Goal: Task Accomplishment & Management: Manage account settings

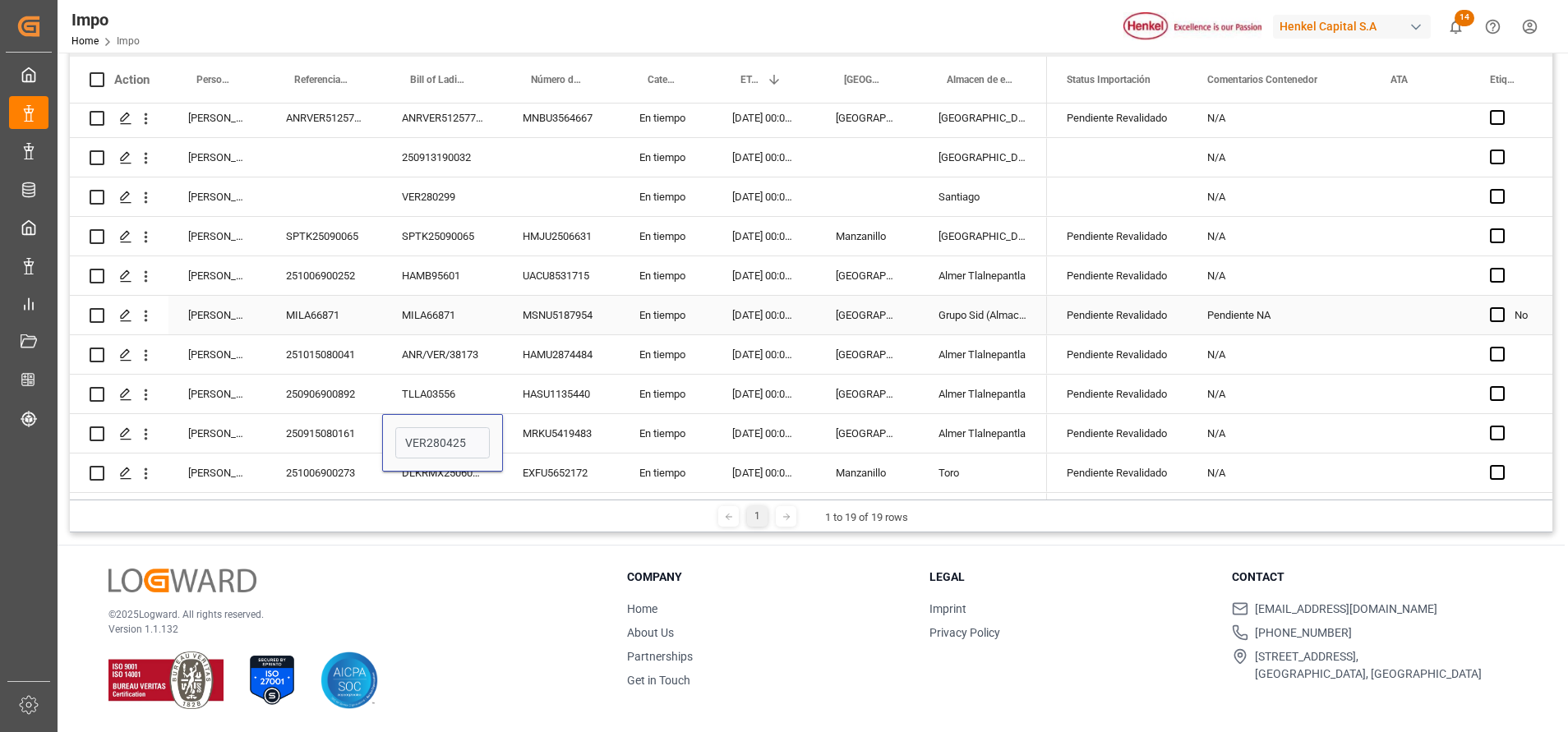
scroll to position [365, 0]
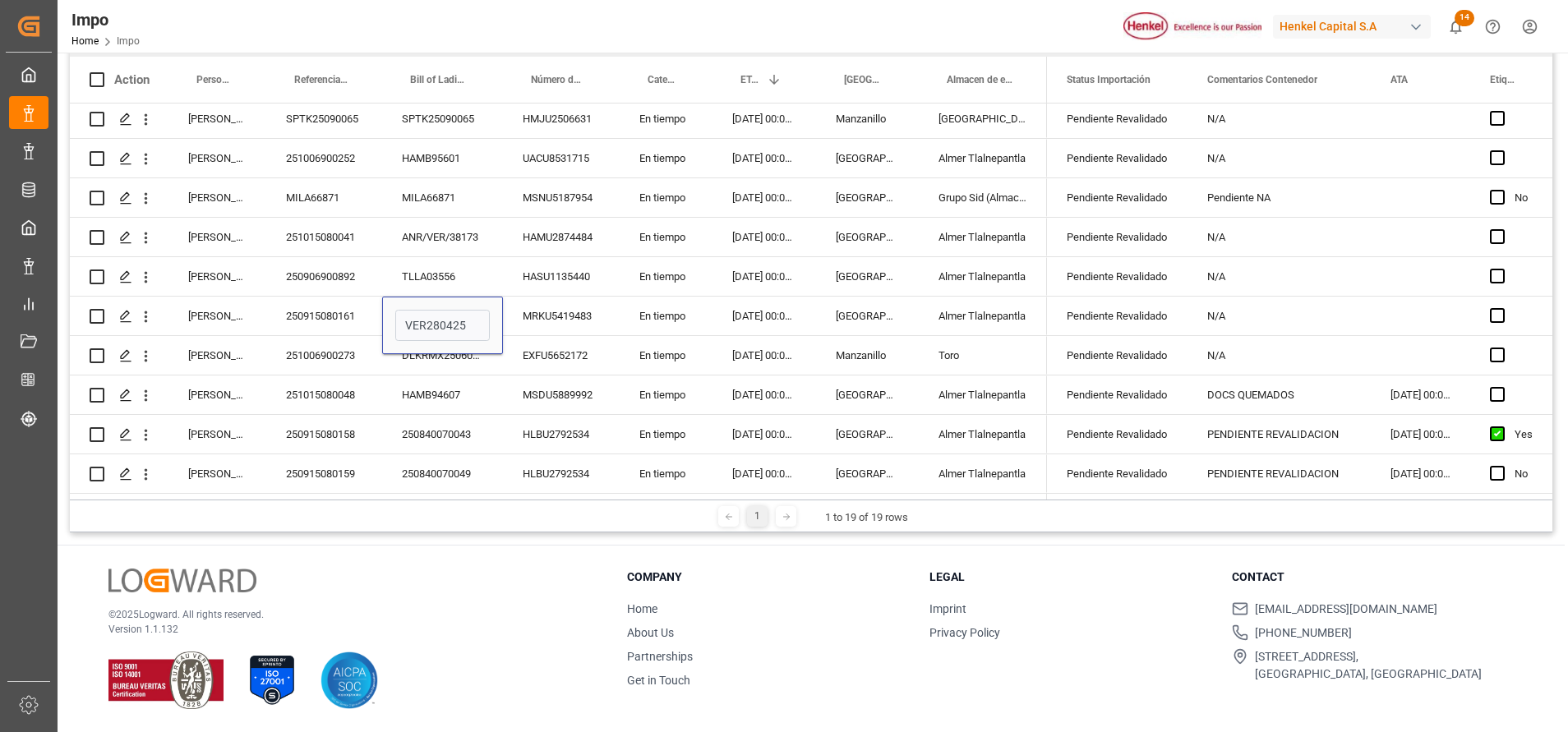
click at [518, 550] on div "© 2025 Logward. All rights reserved. Version 1.1.132 Company Home About Us Part…" at bounding box center [811, 639] width 1507 height 187
click at [454, 274] on div "TLLA03556" at bounding box center [443, 276] width 121 height 39
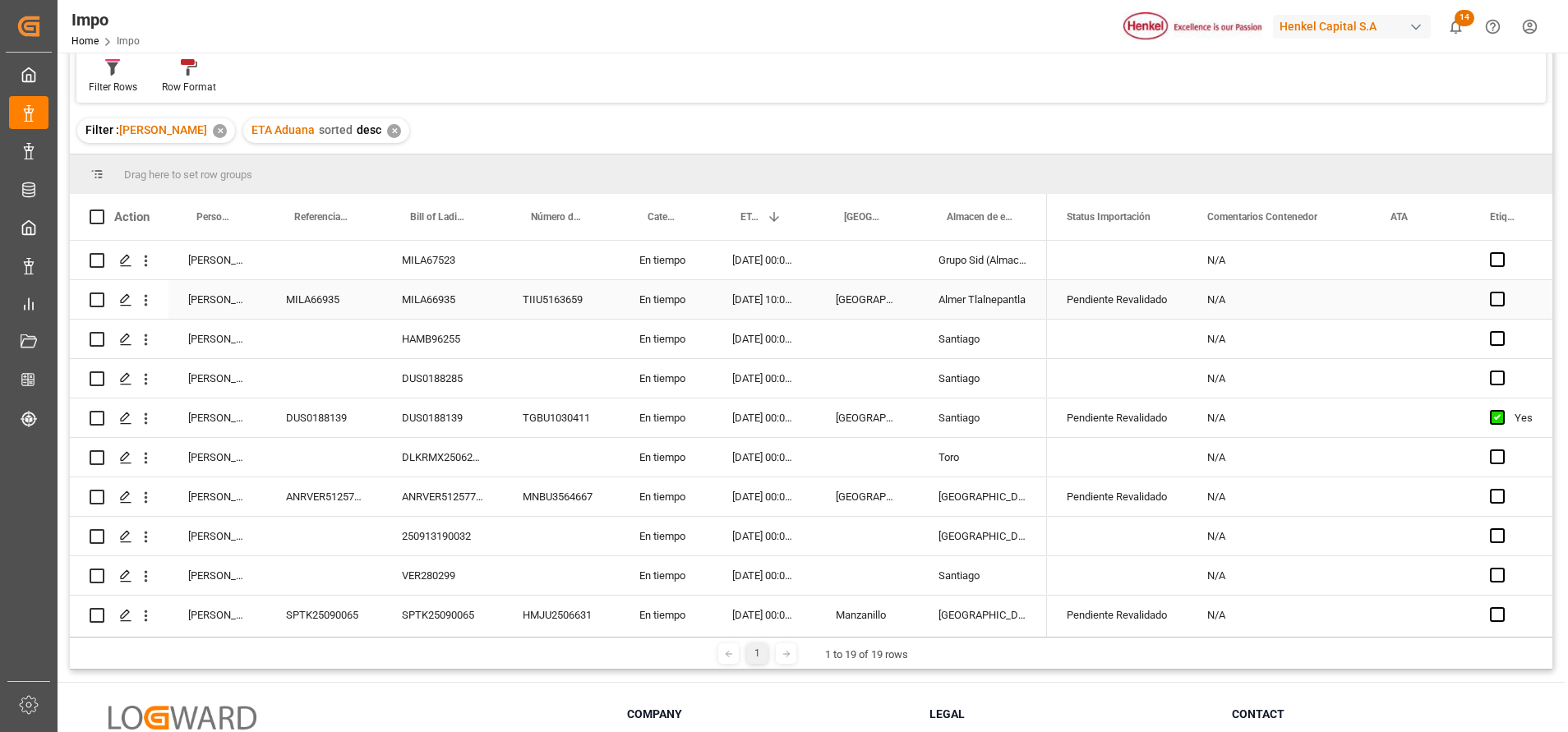
scroll to position [243, 0]
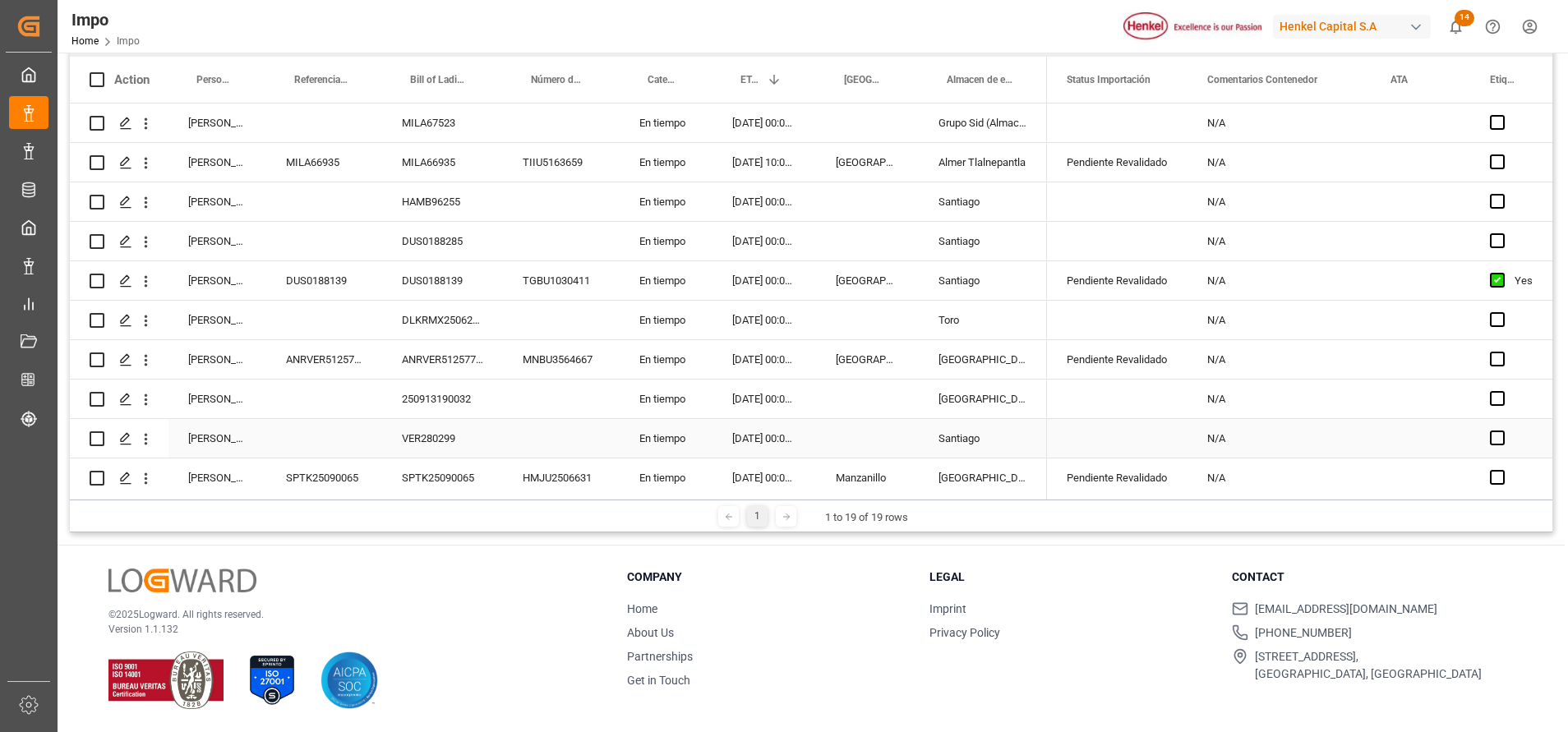
click at [576, 443] on div "Press SPACE to select this row." at bounding box center [561, 438] width 116 height 39
drag, startPoint x: 452, startPoint y: 437, endPoint x: 447, endPoint y: 422, distance: 15.8
click at [452, 435] on div "VER280299" at bounding box center [443, 438] width 121 height 39
click at [415, 436] on div "VER280299" at bounding box center [443, 438] width 121 height 39
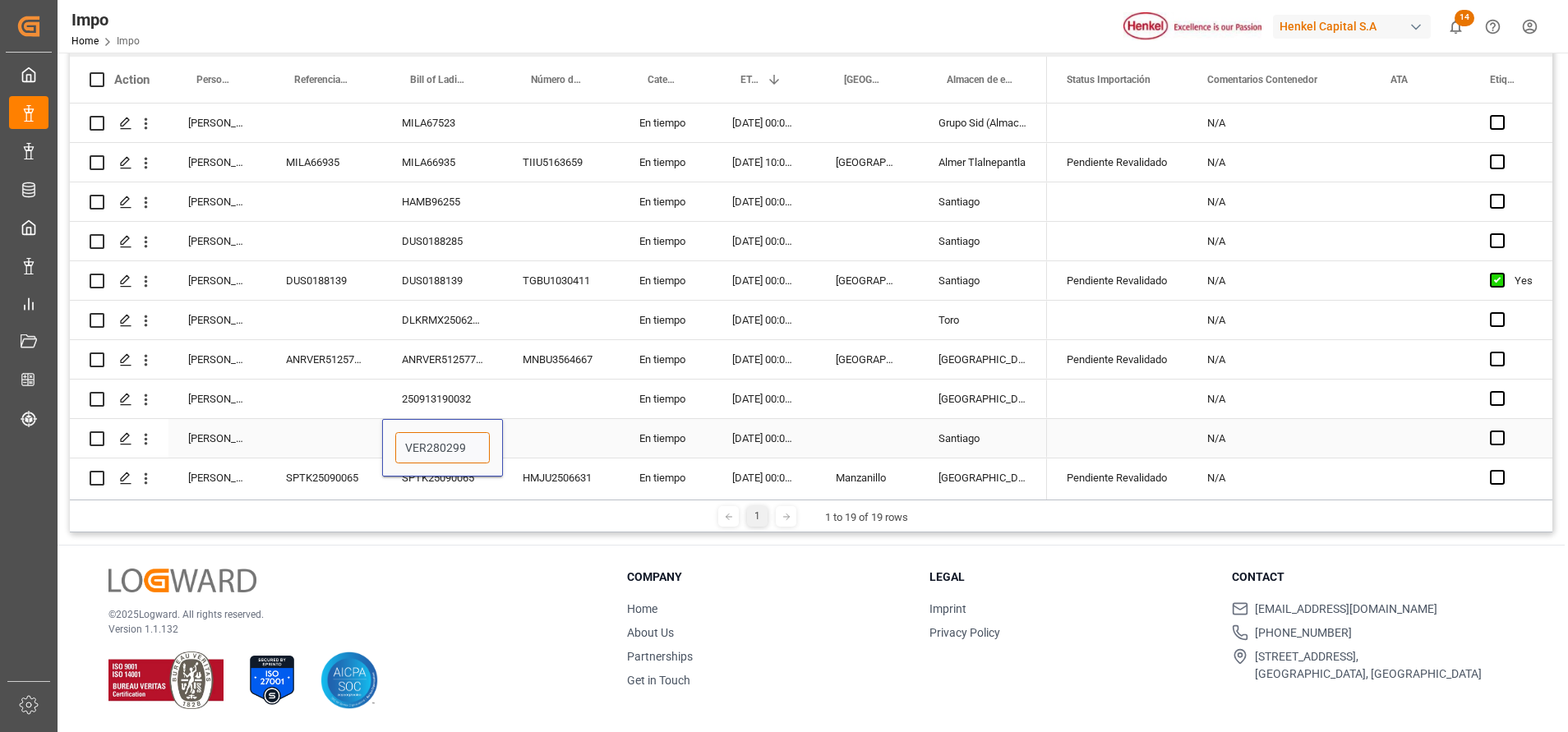
click at [433, 448] on input "VER280299" at bounding box center [443, 447] width 94 height 31
click at [434, 448] on input "VER280299" at bounding box center [443, 447] width 94 height 31
click at [148, 431] on icon "open menu" at bounding box center [145, 438] width 17 height 17
click at [188, 472] on span "Open in new tab" at bounding box center [253, 473] width 149 height 17
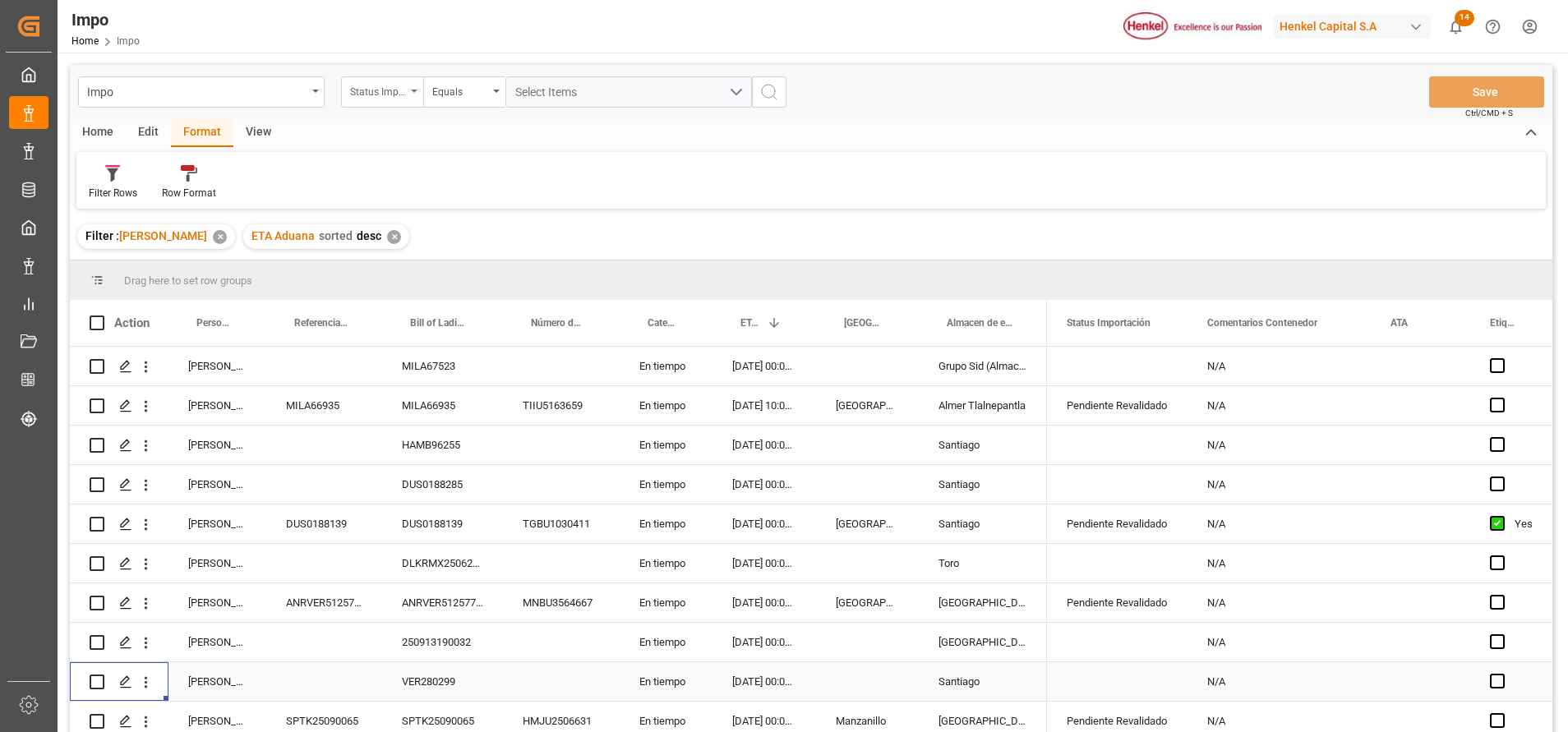
click at [416, 92] on div "Status Importación" at bounding box center [382, 92] width 83 height 31
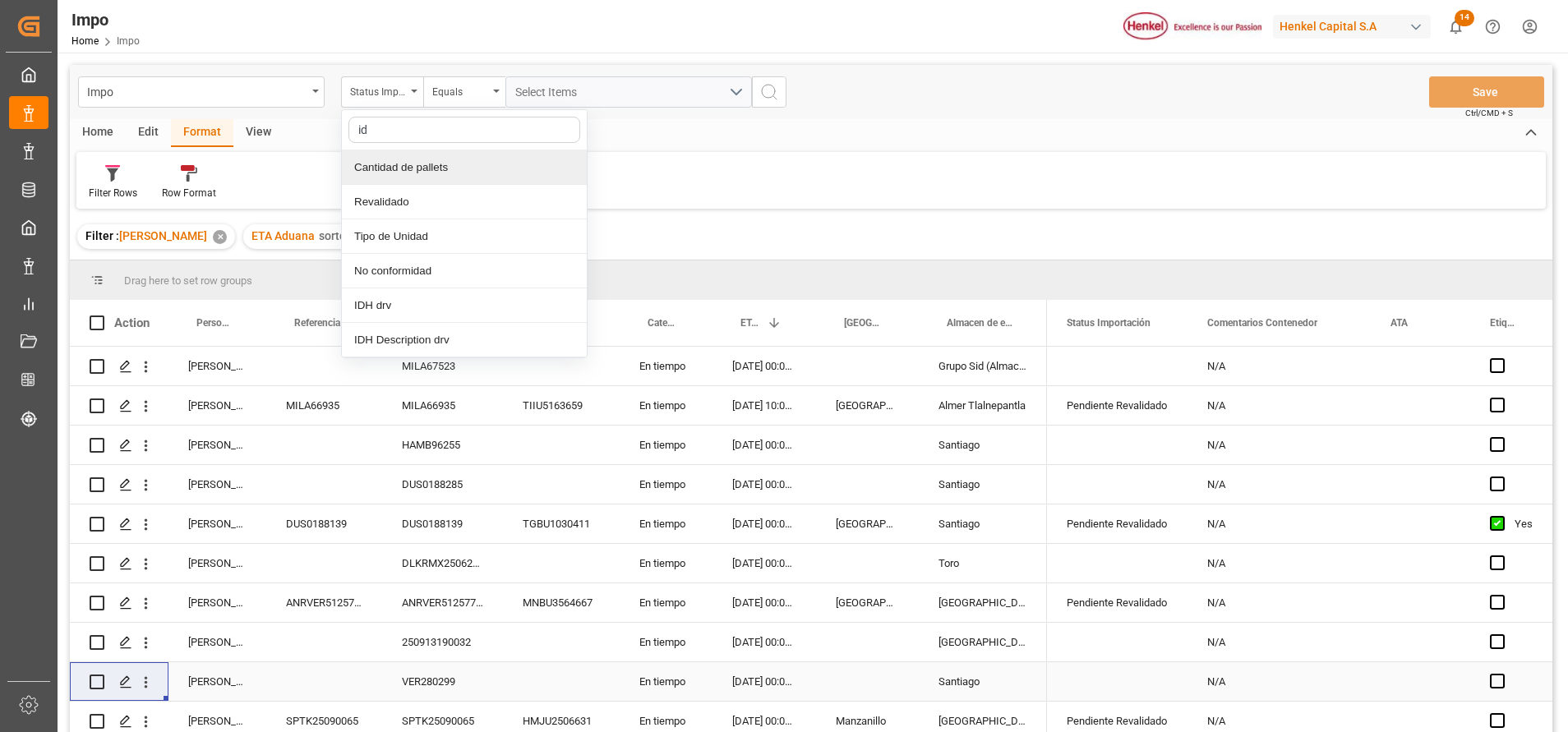
type input "idh"
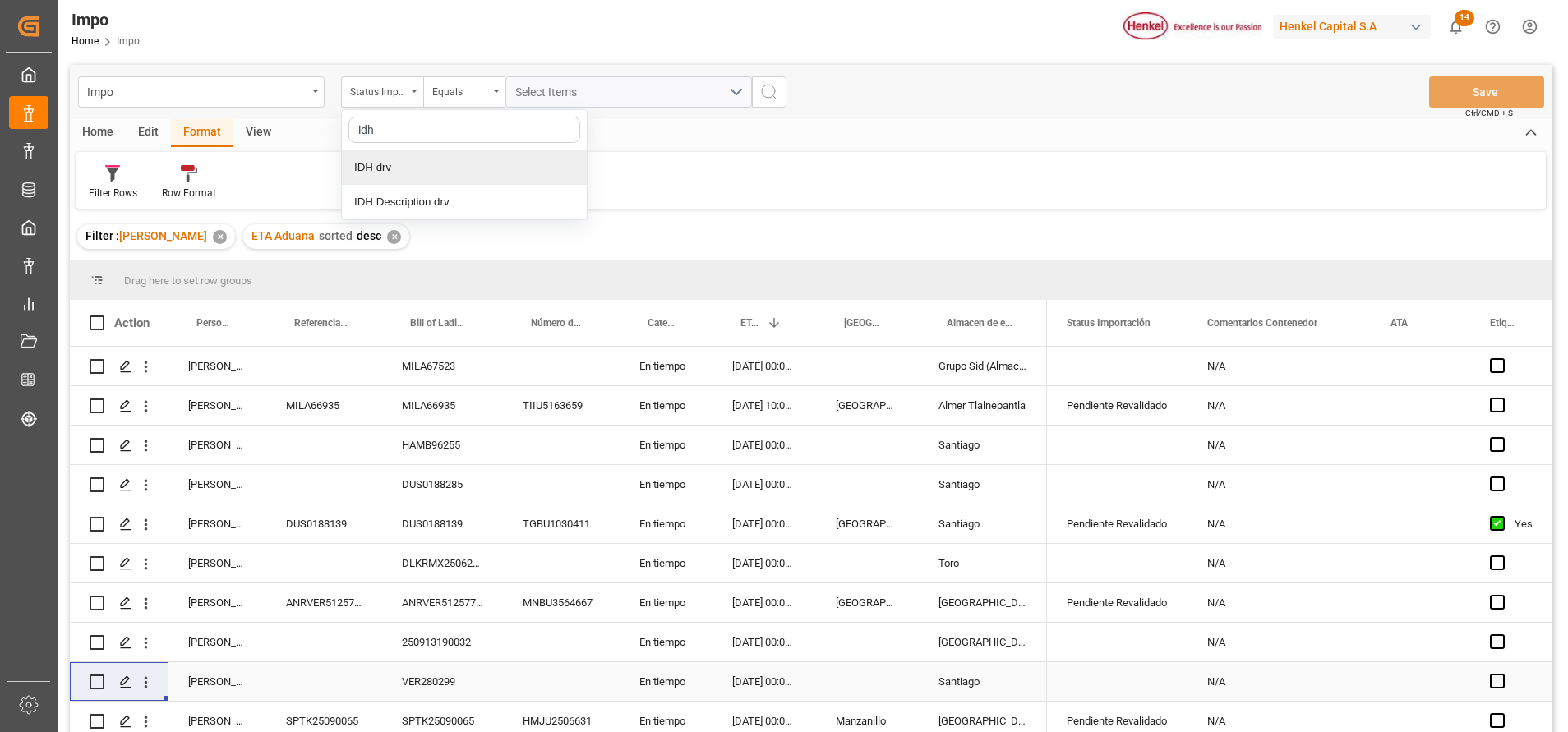
click at [443, 169] on div "IDH drv" at bounding box center [464, 168] width 245 height 35
type input "2318375"
click at [771, 87] on icon "search button" at bounding box center [770, 92] width 20 height 20
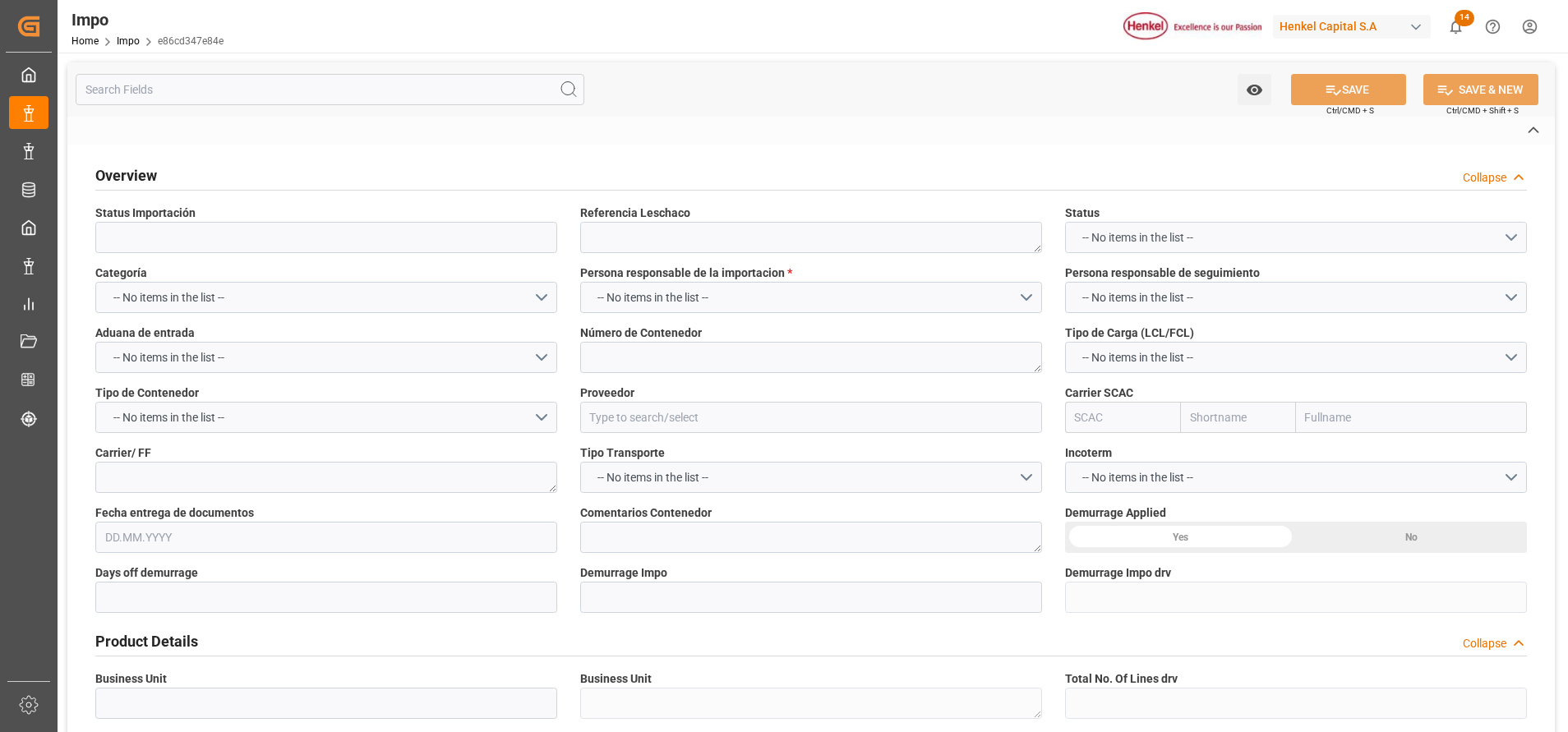
type textarea "N/A"
type input "AA"
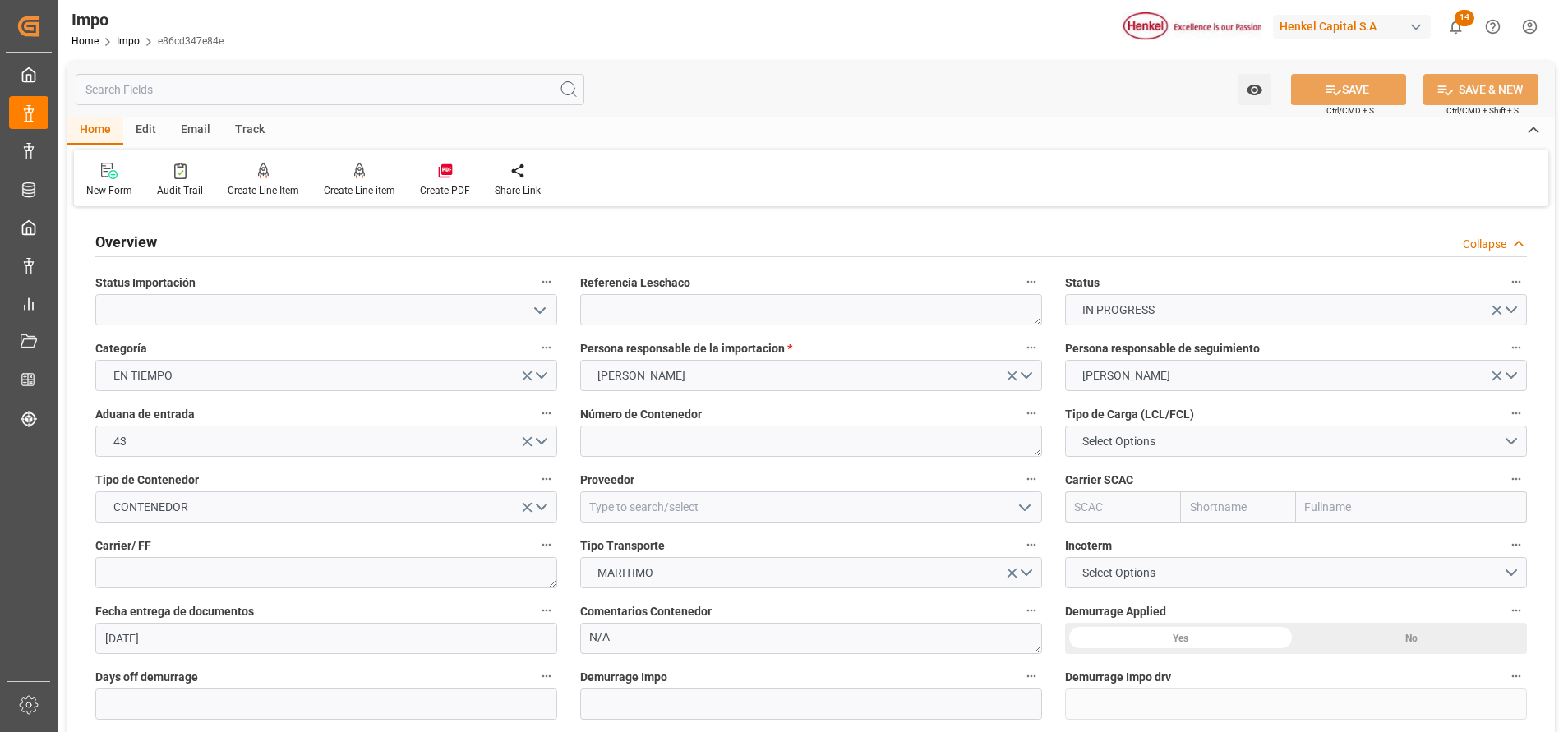
type input "[DATE]"
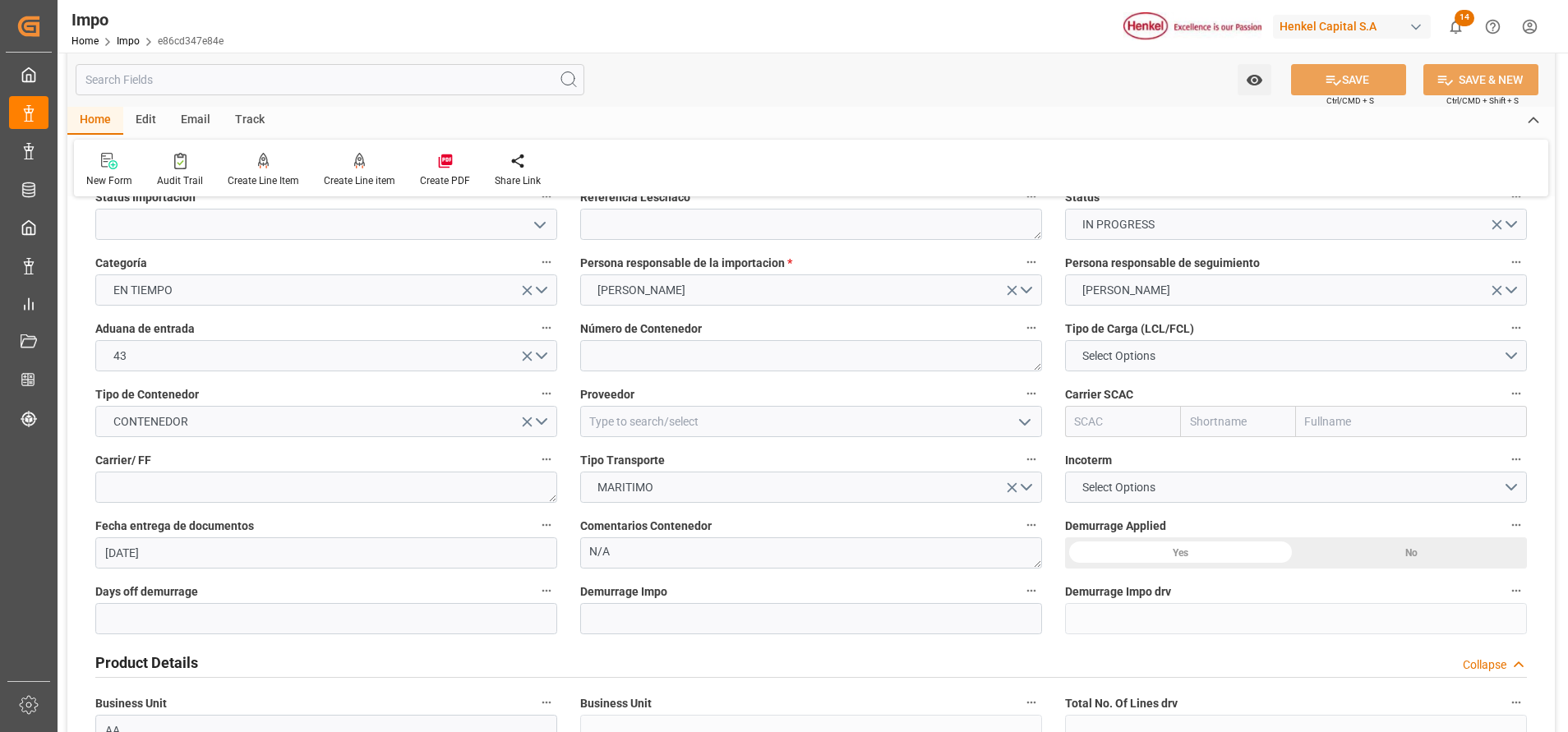
scroll to position [247, 0]
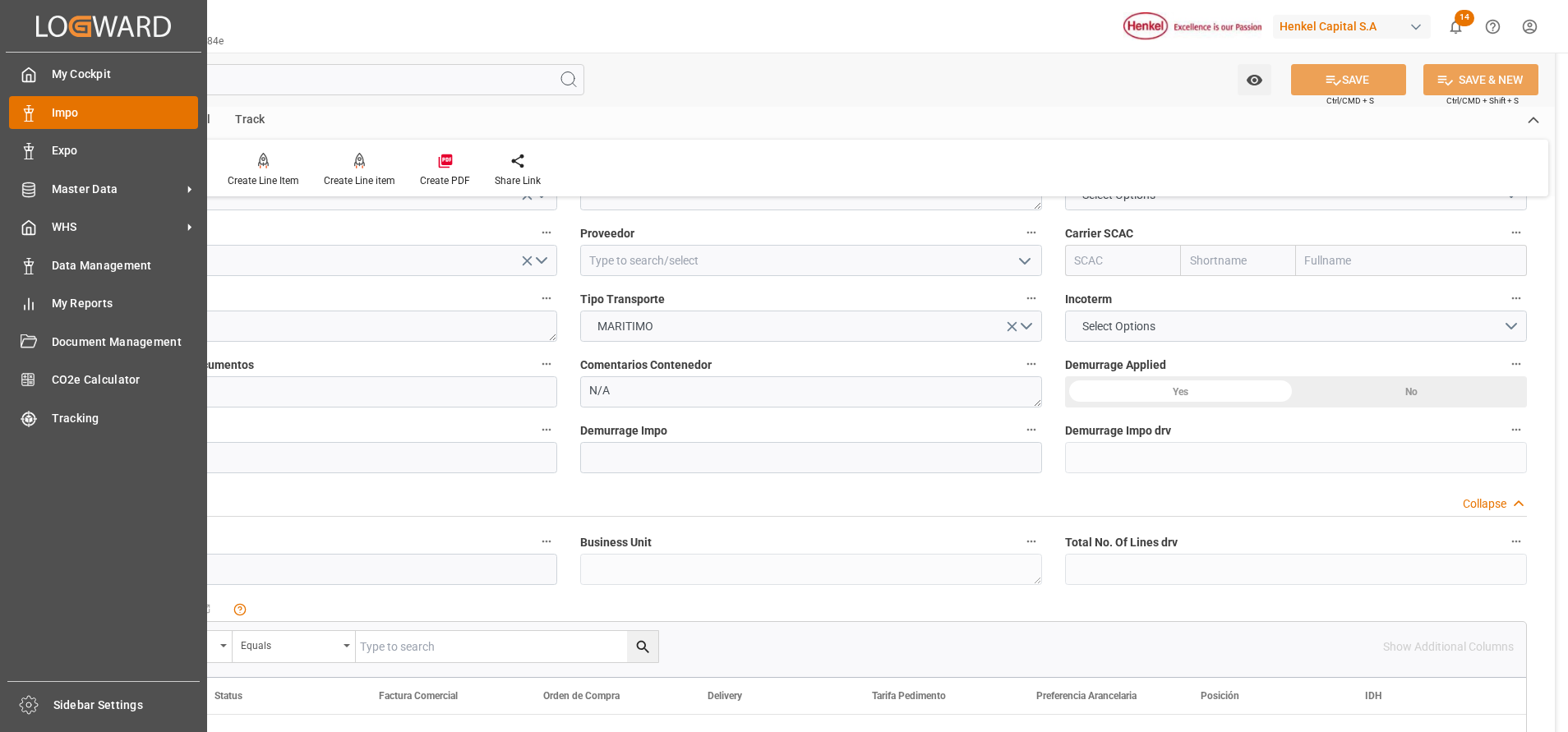
click at [34, 104] on div at bounding box center [23, 112] width 28 height 17
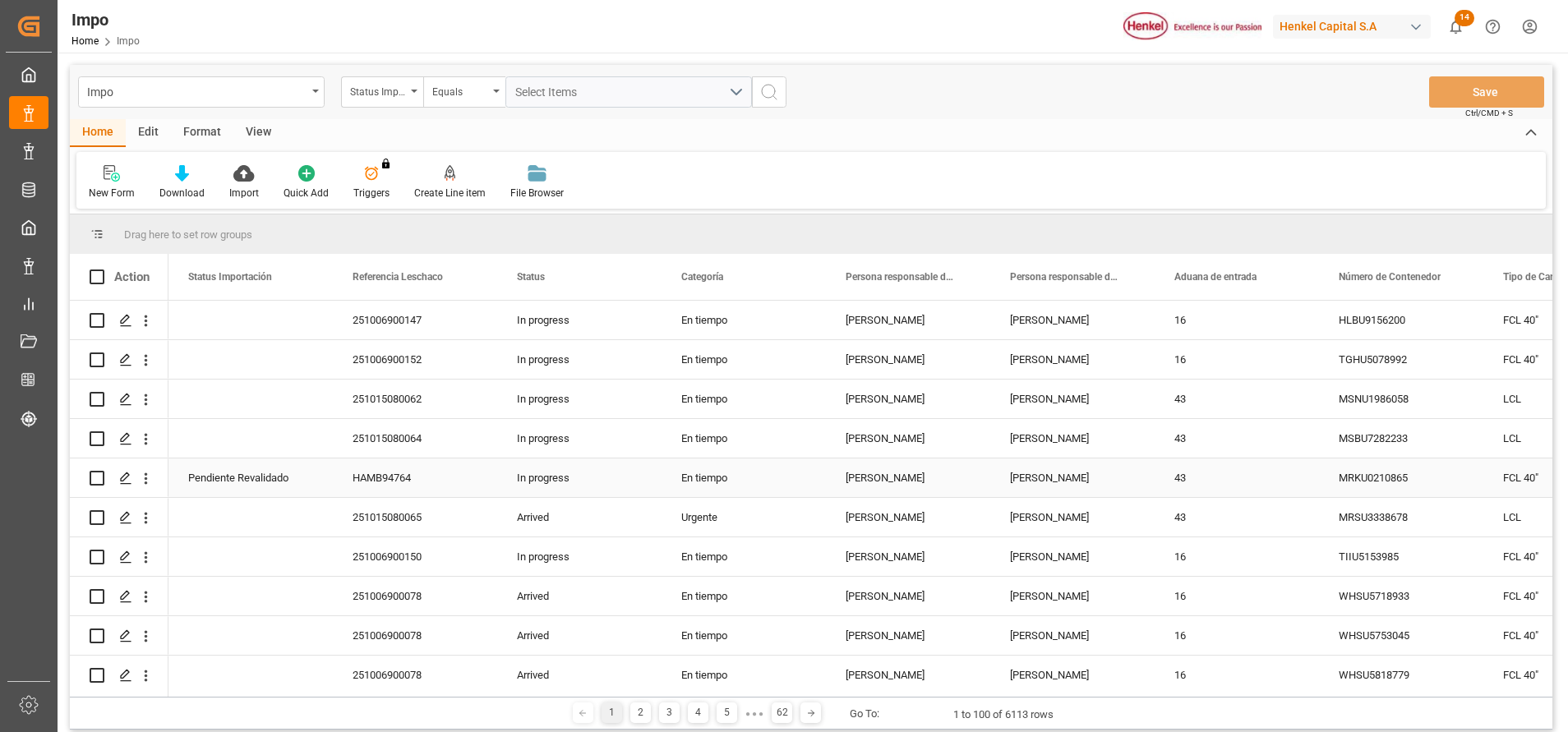
click at [652, 484] on div "In progress" at bounding box center [579, 477] width 164 height 39
click at [196, 137] on div "Format" at bounding box center [202, 133] width 63 height 28
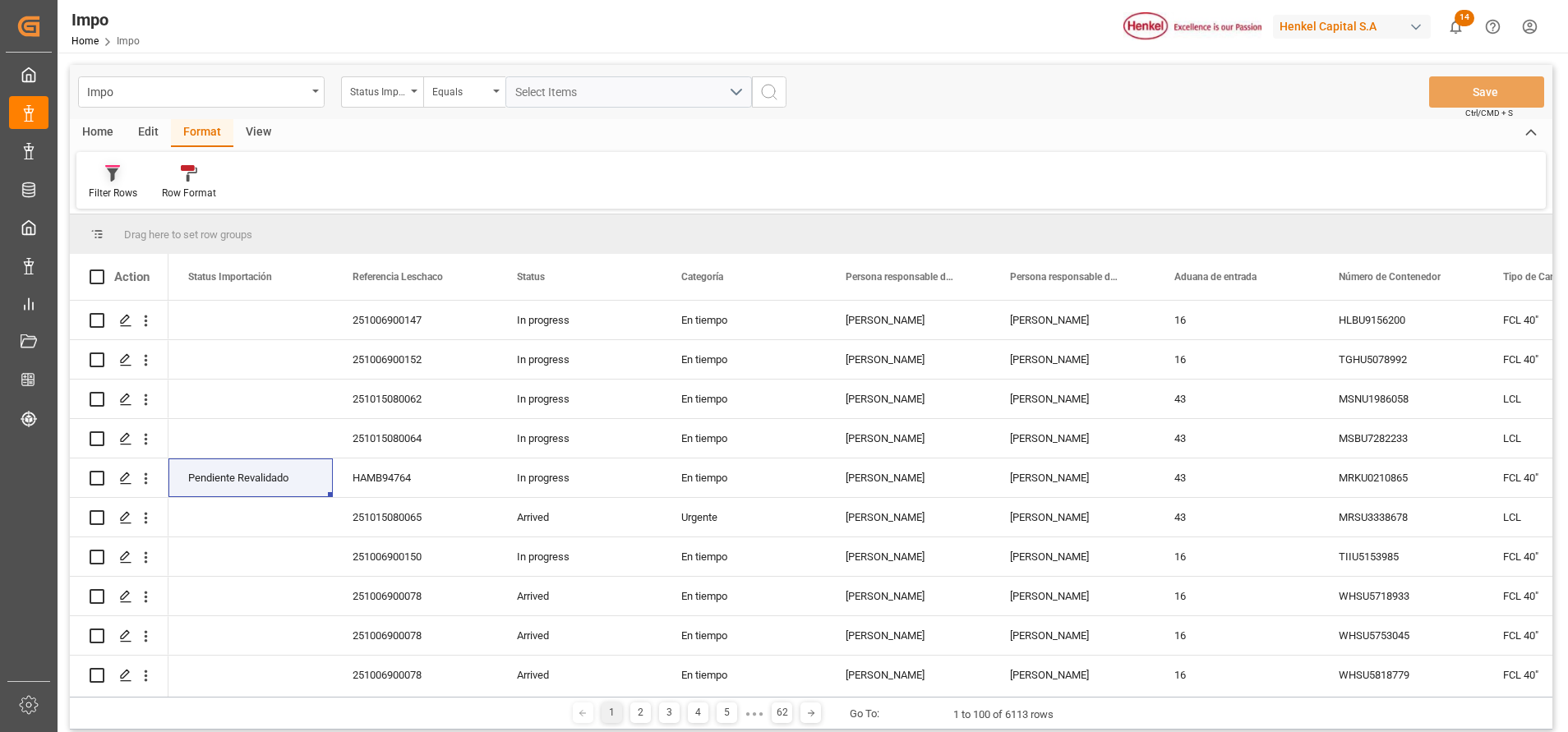
click at [129, 183] on div "Filter Rows" at bounding box center [113, 182] width 73 height 36
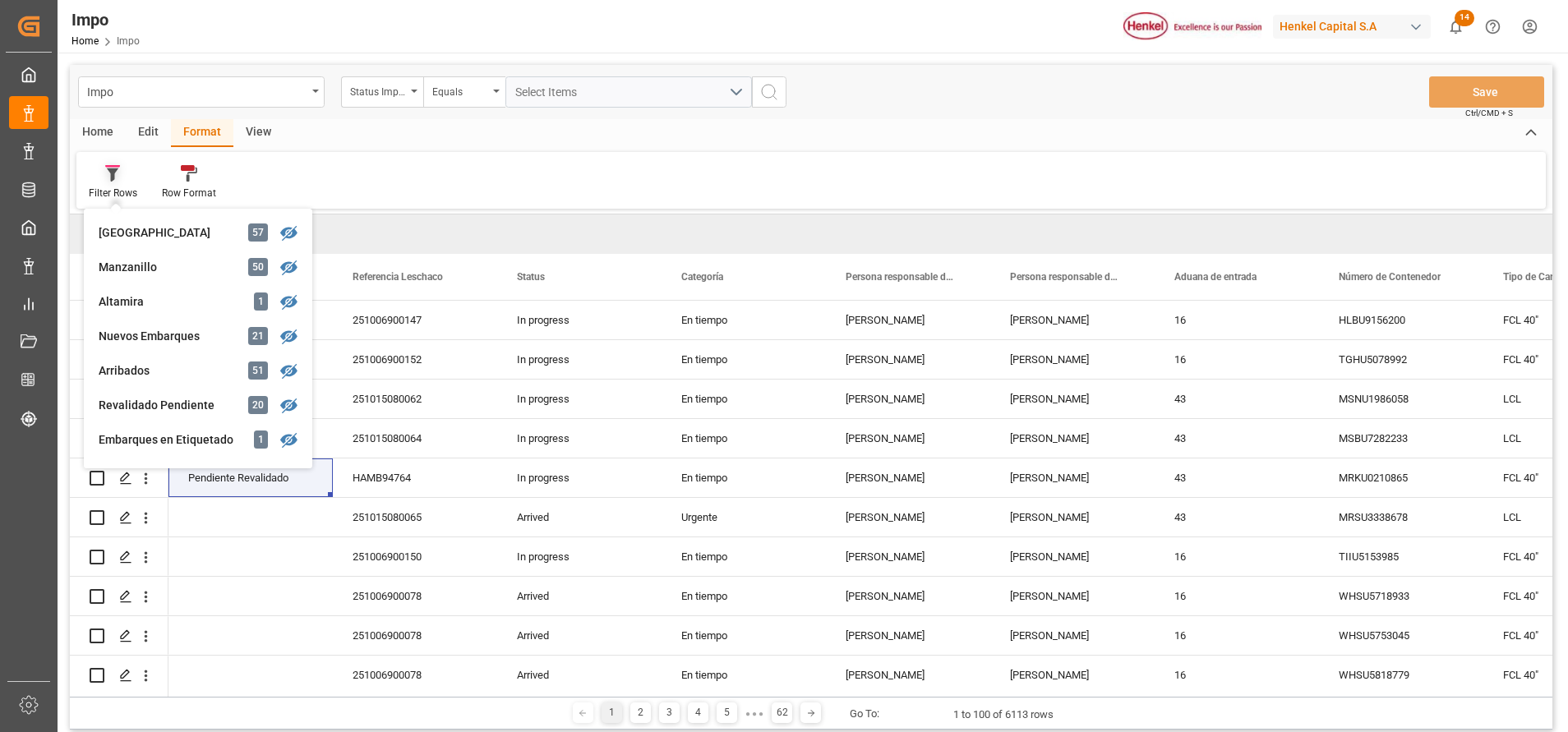
click at [116, 182] on div "Filter Rows" at bounding box center [113, 182] width 73 height 36
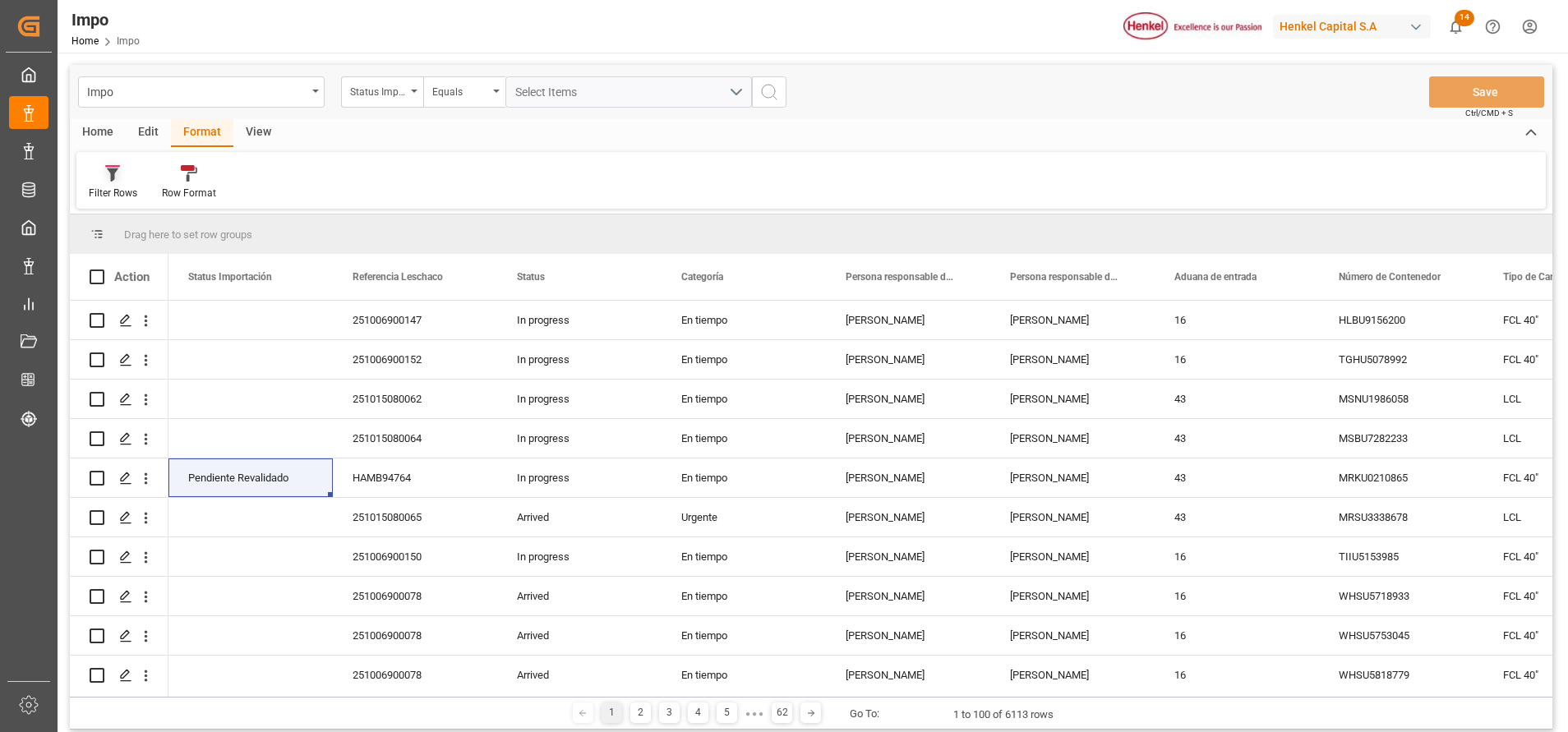
click at [117, 182] on icon at bounding box center [112, 173] width 15 height 17
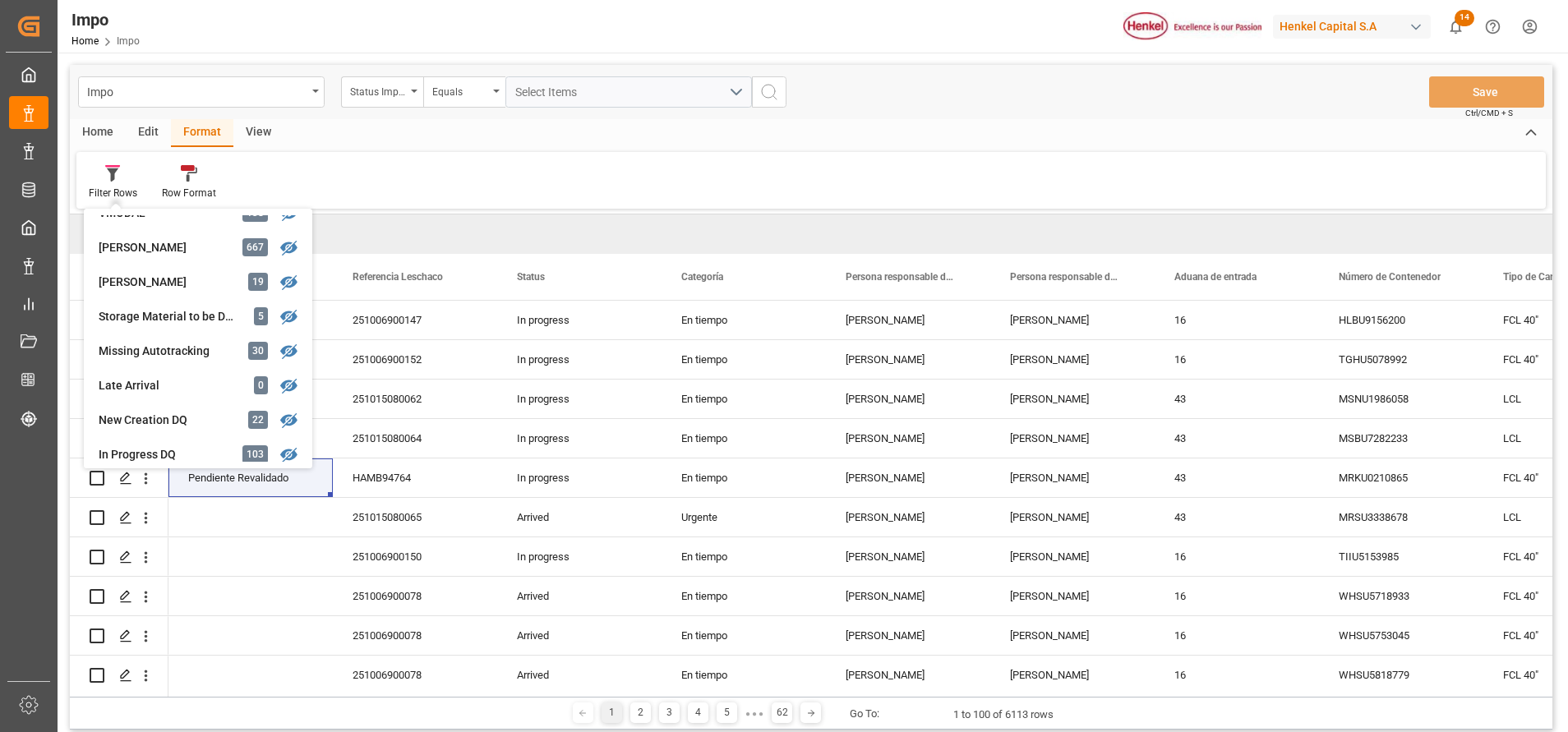
scroll to position [370, 0]
click at [168, 275] on div "Carlos Villar" at bounding box center [170, 276] width 144 height 17
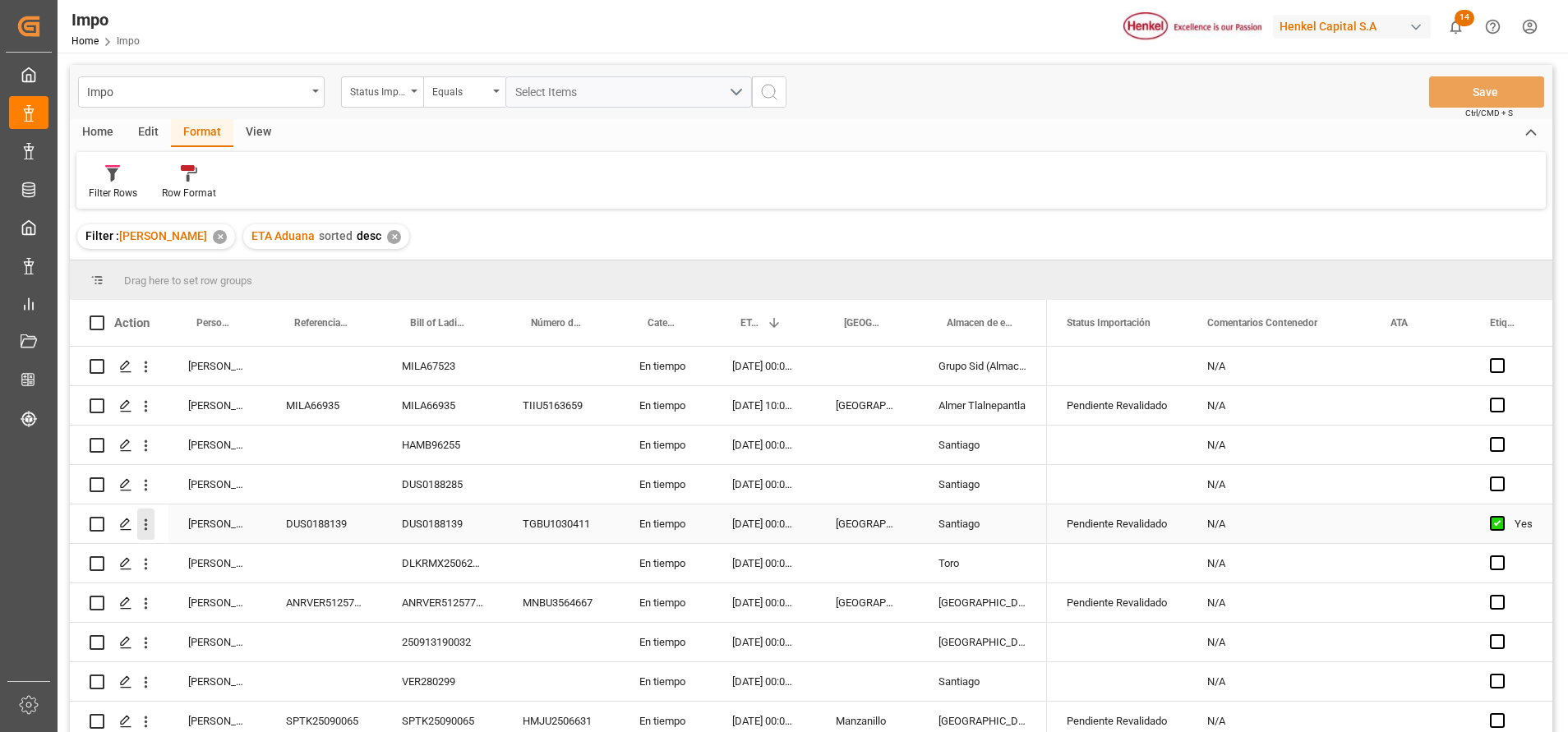
click at [147, 527] on icon "open menu" at bounding box center [145, 524] width 17 height 17
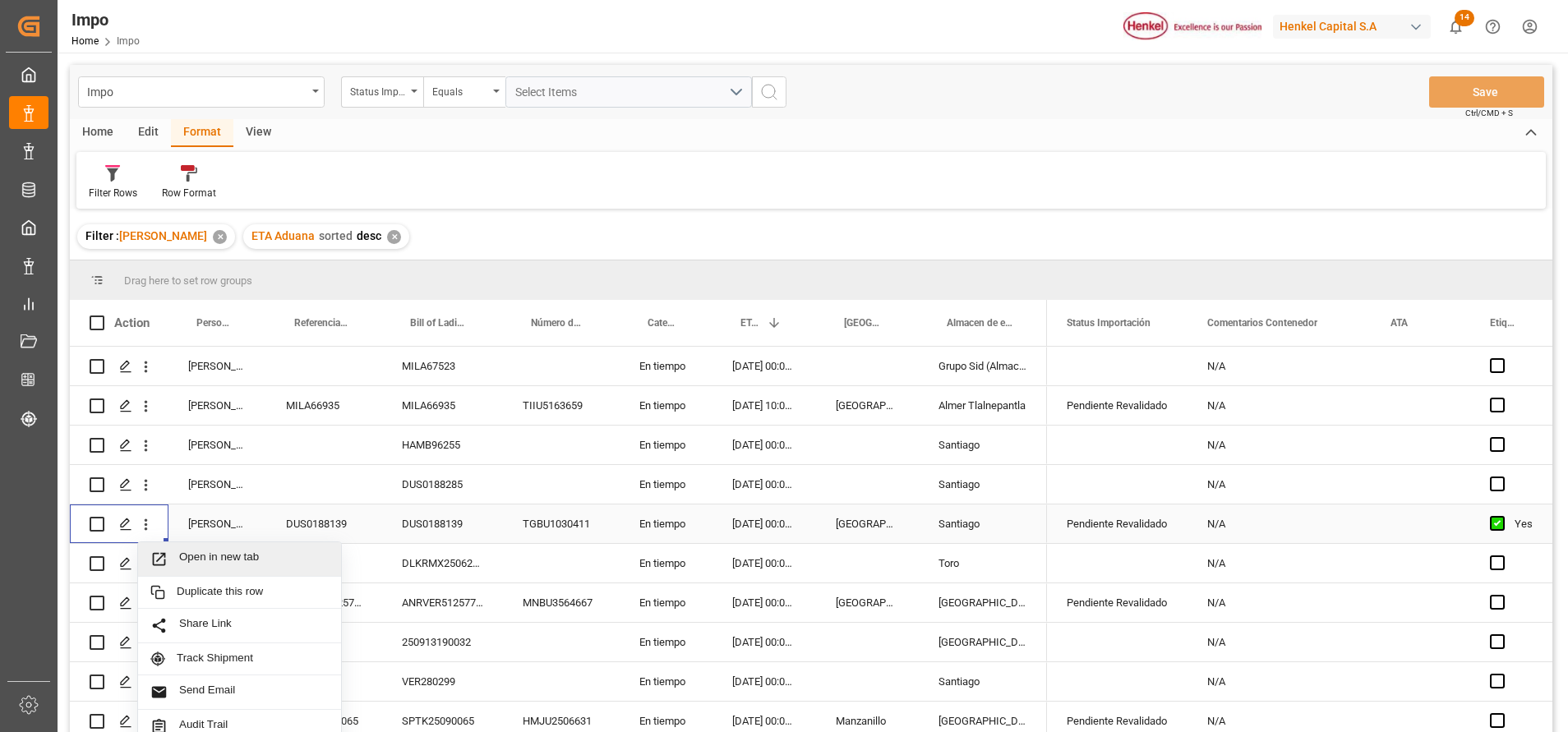
click at [197, 558] on span "Open in new tab" at bounding box center [253, 559] width 149 height 17
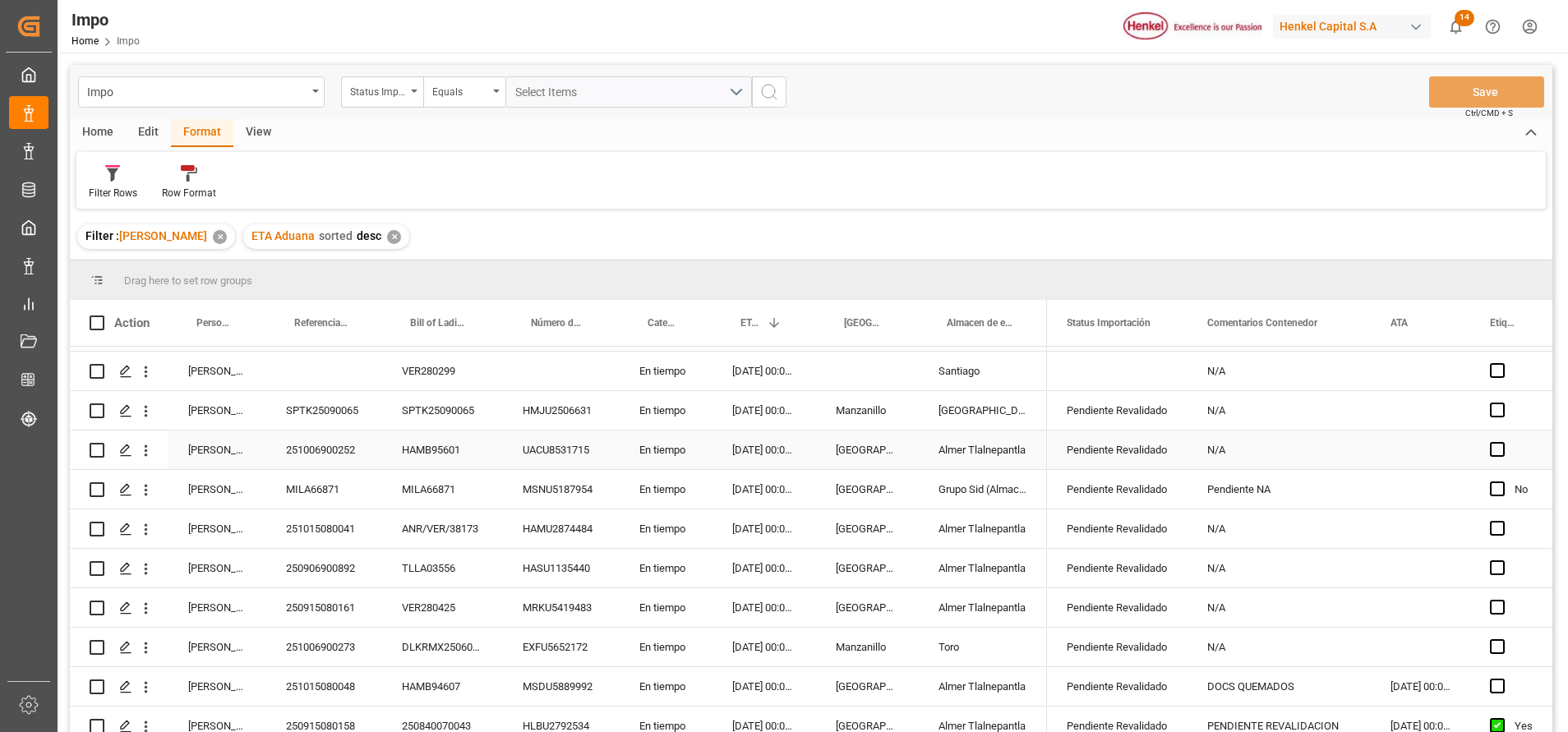
scroll to position [365, 0]
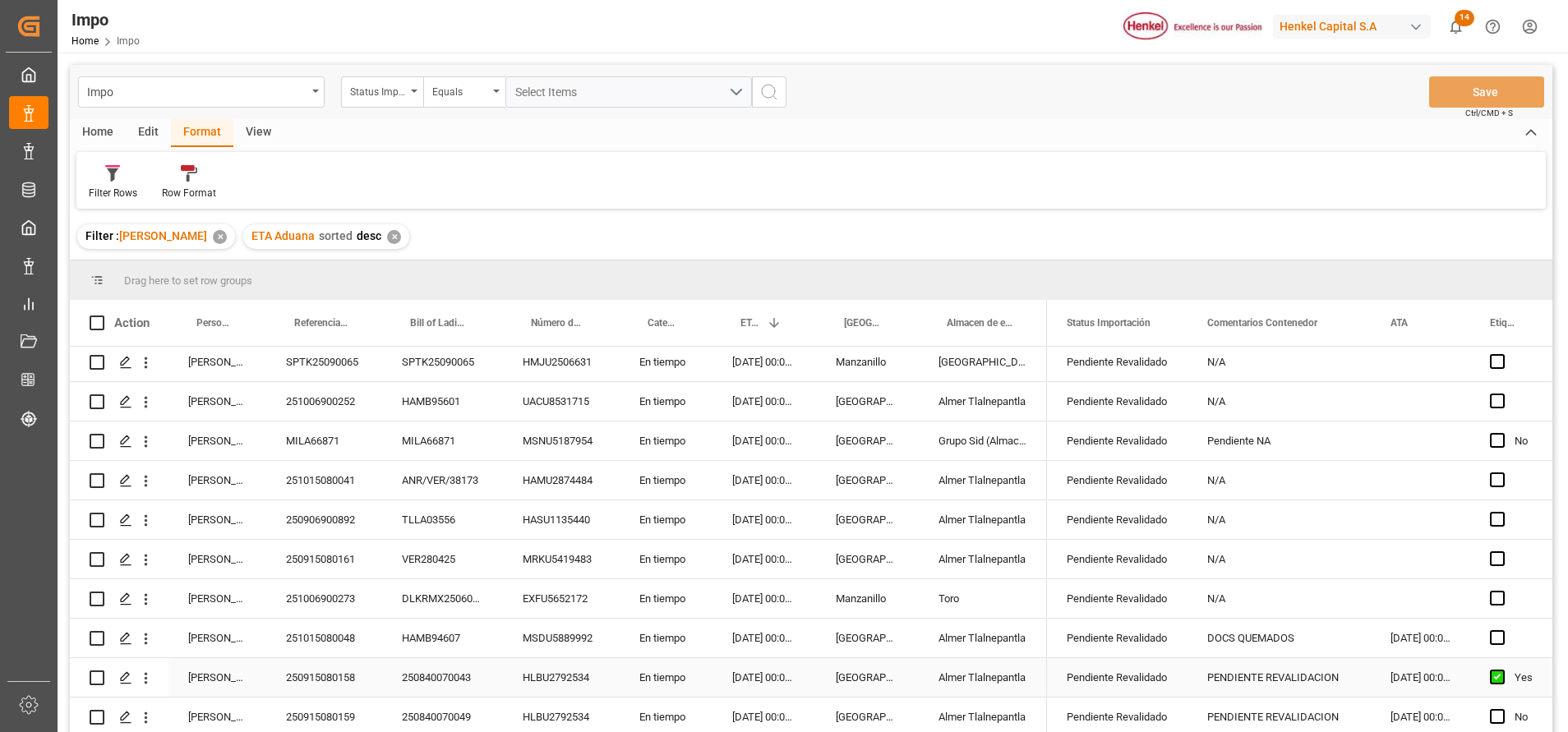
click at [459, 673] on div "250840070043" at bounding box center [443, 677] width 121 height 39
click at [453, 674] on input "250840070043" at bounding box center [443, 687] width 94 height 31
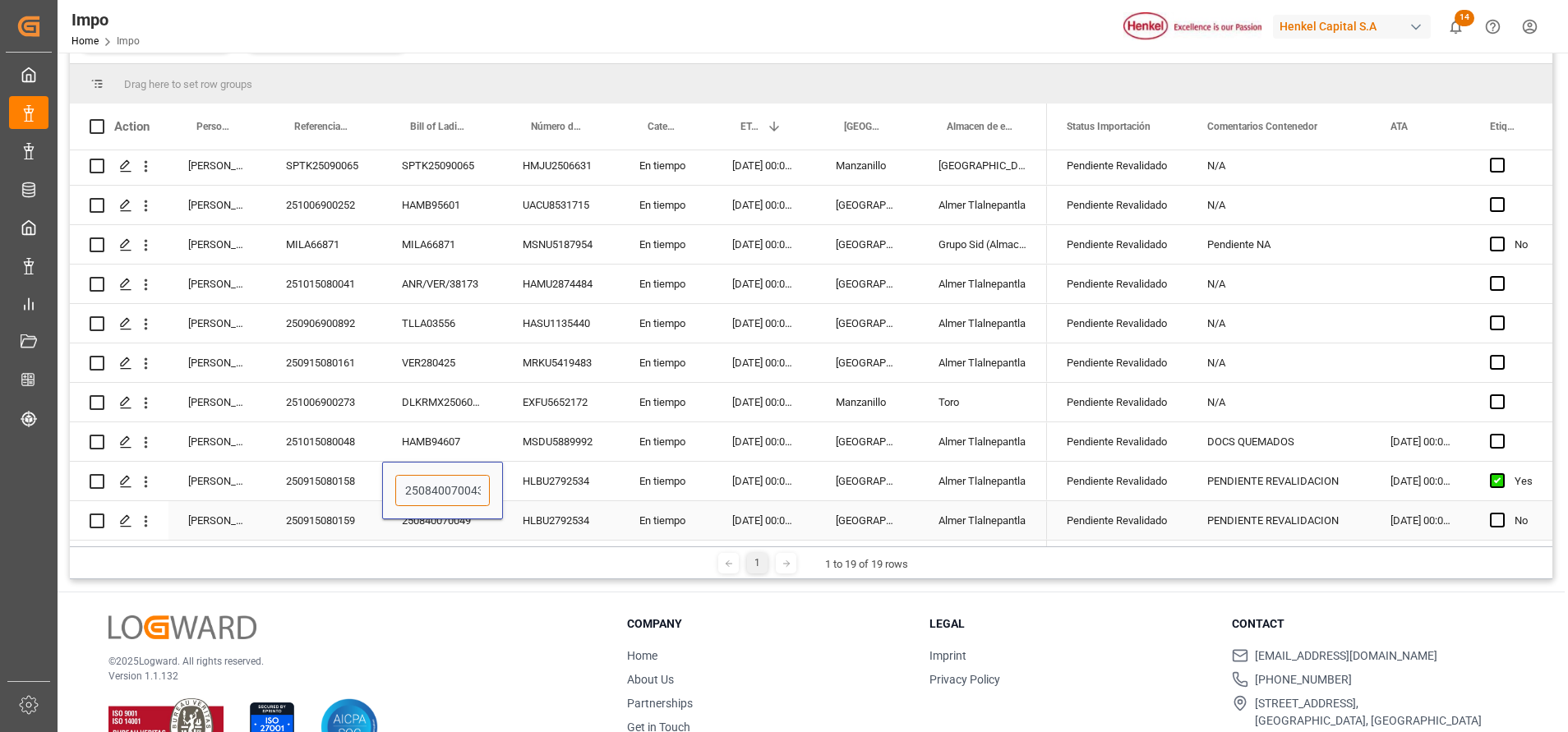
scroll to position [243, 0]
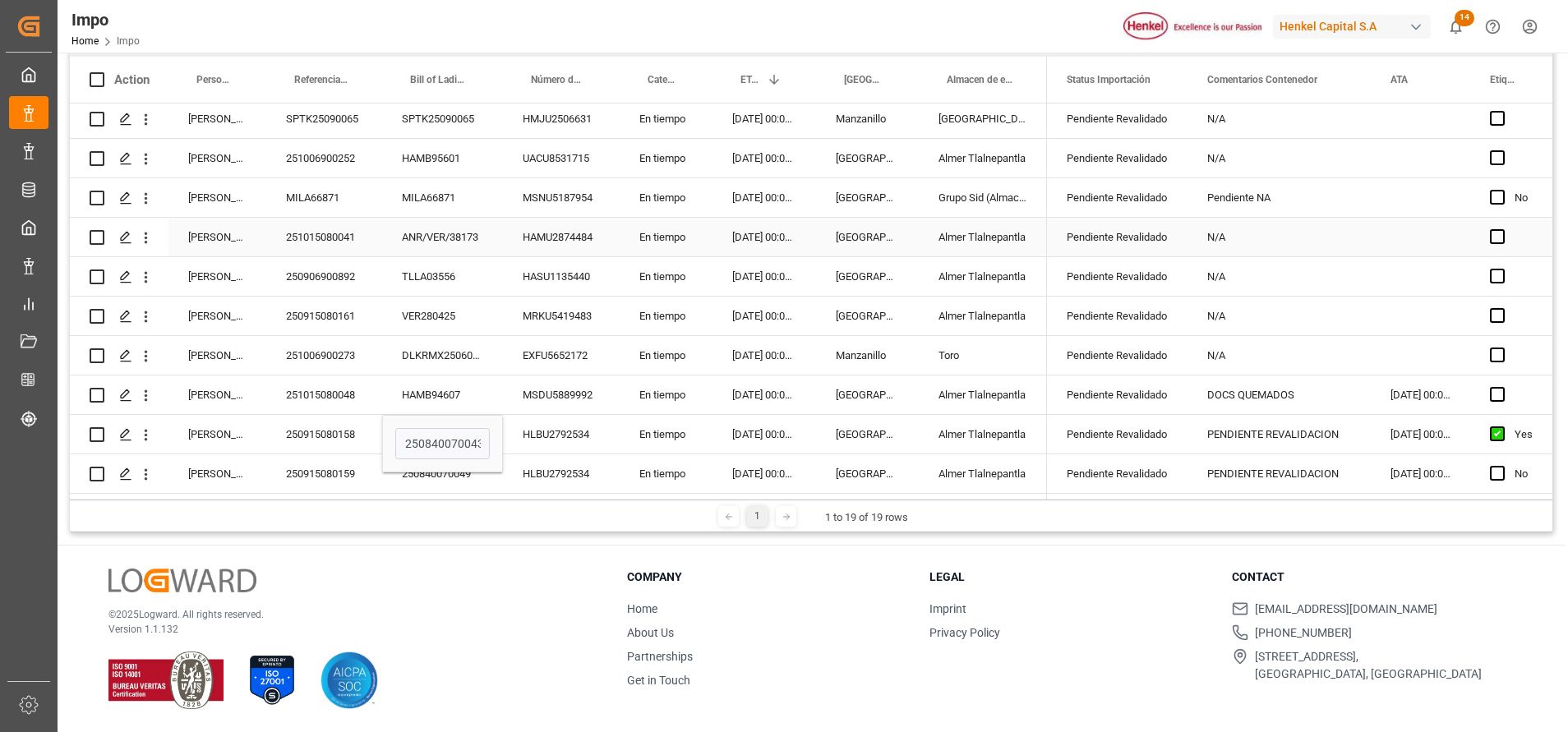
click at [494, 231] on div "ANR/VER/38173" at bounding box center [443, 237] width 121 height 39
click at [489, 235] on div "ANR/VER/38173" at bounding box center [443, 237] width 121 height 39
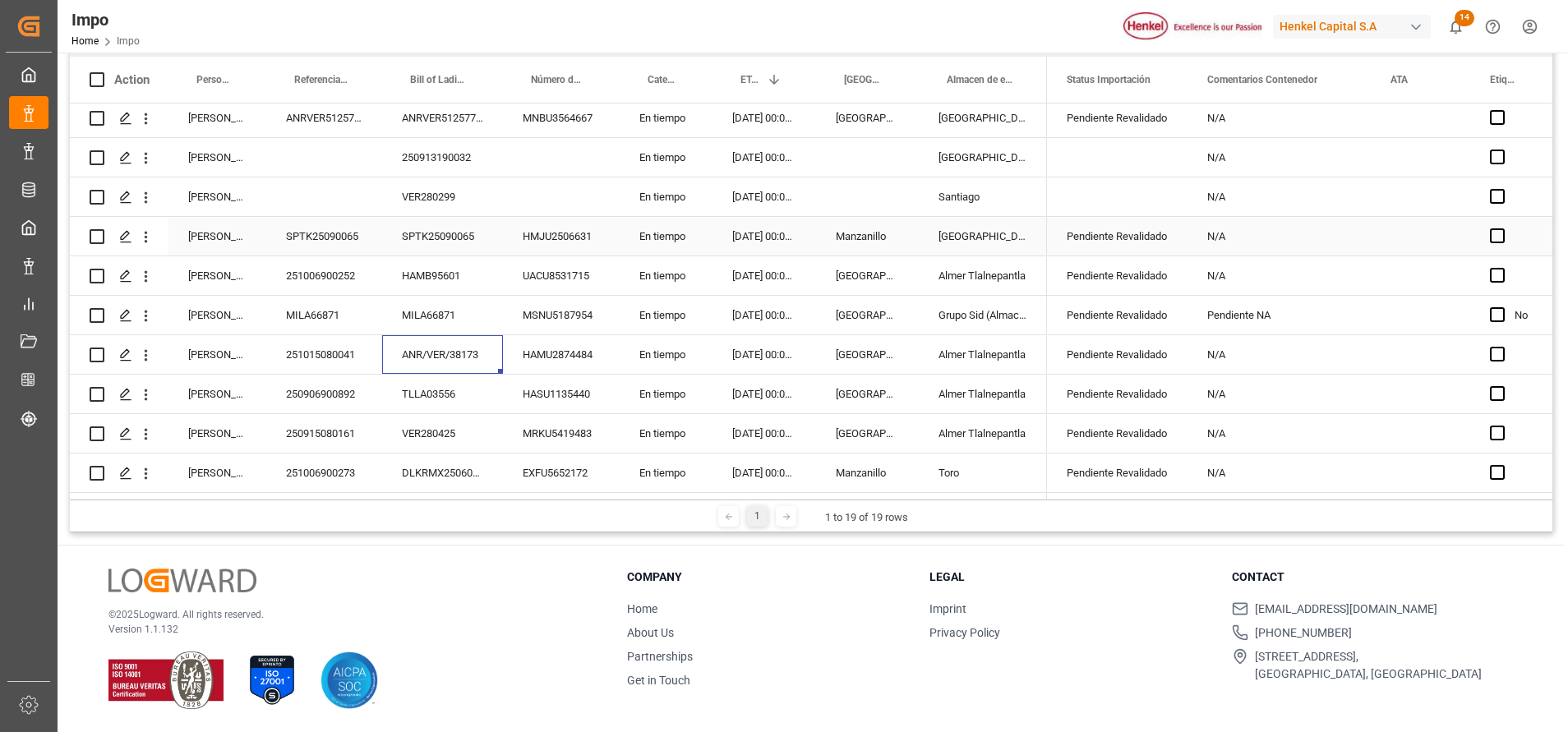
scroll to position [118, 0]
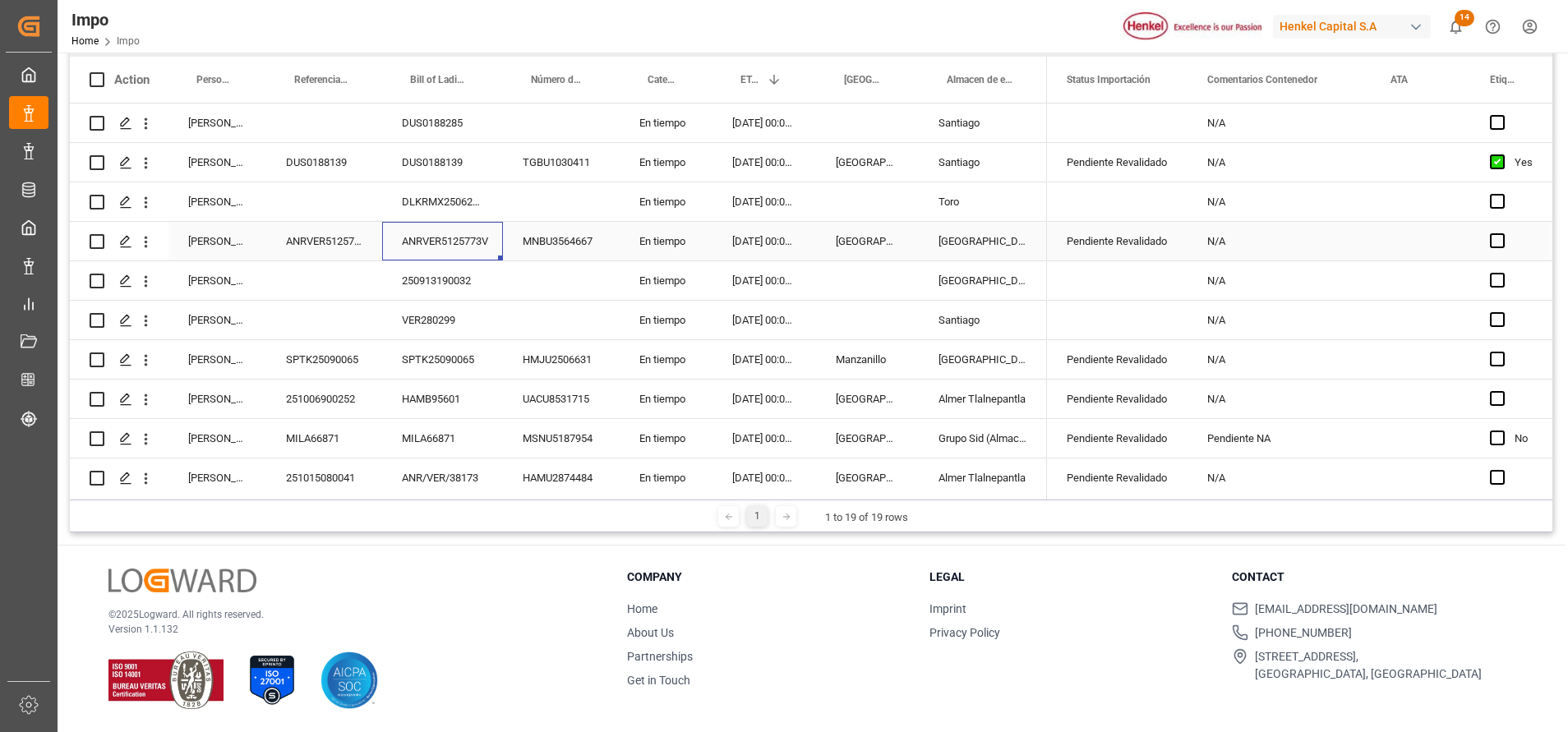
click at [488, 246] on div "ANRVER5125773V" at bounding box center [443, 241] width 121 height 39
click at [334, 237] on div "ANRVER5125773V" at bounding box center [324, 241] width 116 height 39
drag, startPoint x: 362, startPoint y: 253, endPoint x: 285, endPoint y: 242, distance: 77.8
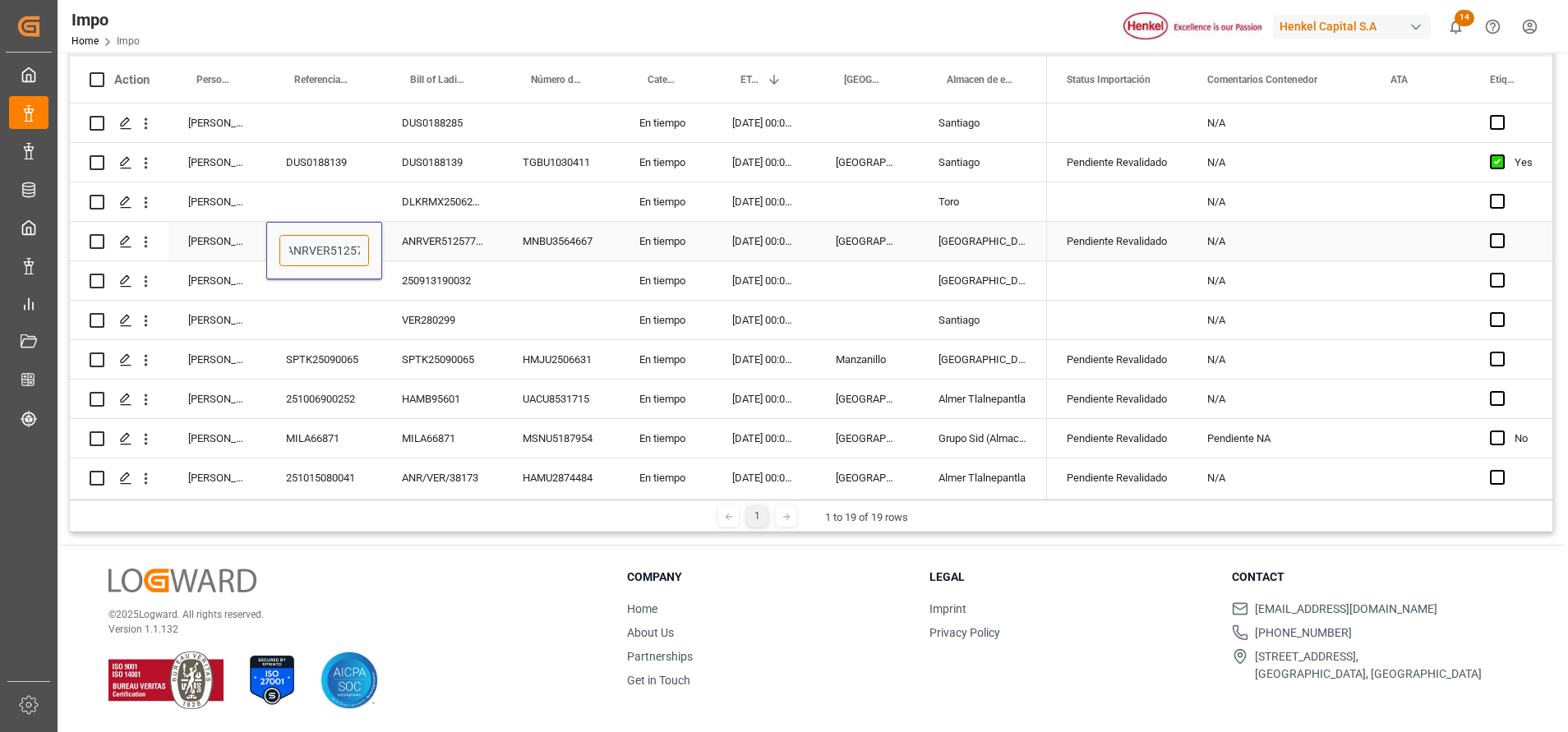
click at [285, 242] on input "ANRVER5125773V" at bounding box center [324, 251] width 89 height 31
type input "7"
paste input "251015080067"
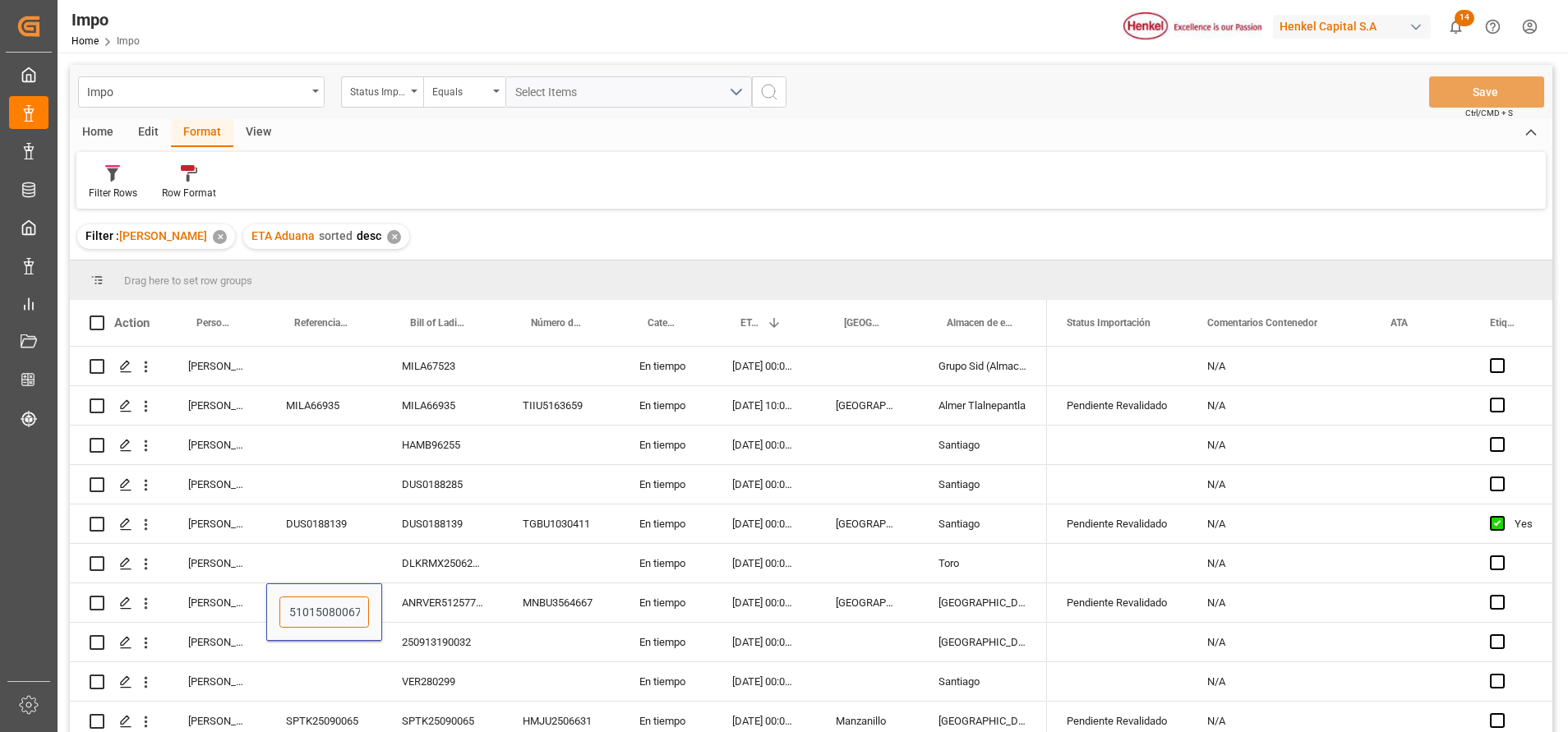
type input "251015080067"
click at [623, 410] on div "En tiempo" at bounding box center [666, 405] width 92 height 39
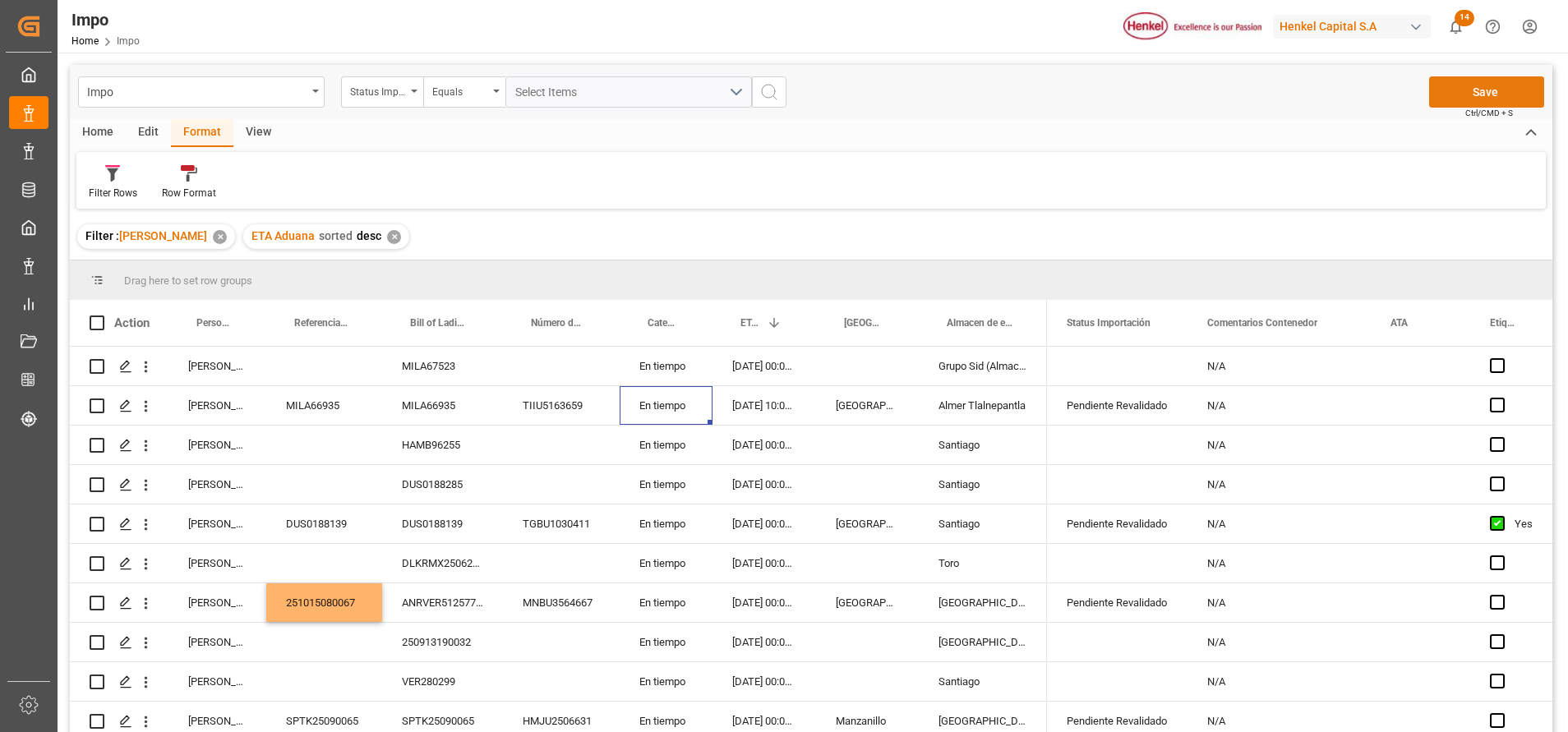
click at [1515, 83] on button "Save" at bounding box center [1486, 92] width 115 height 31
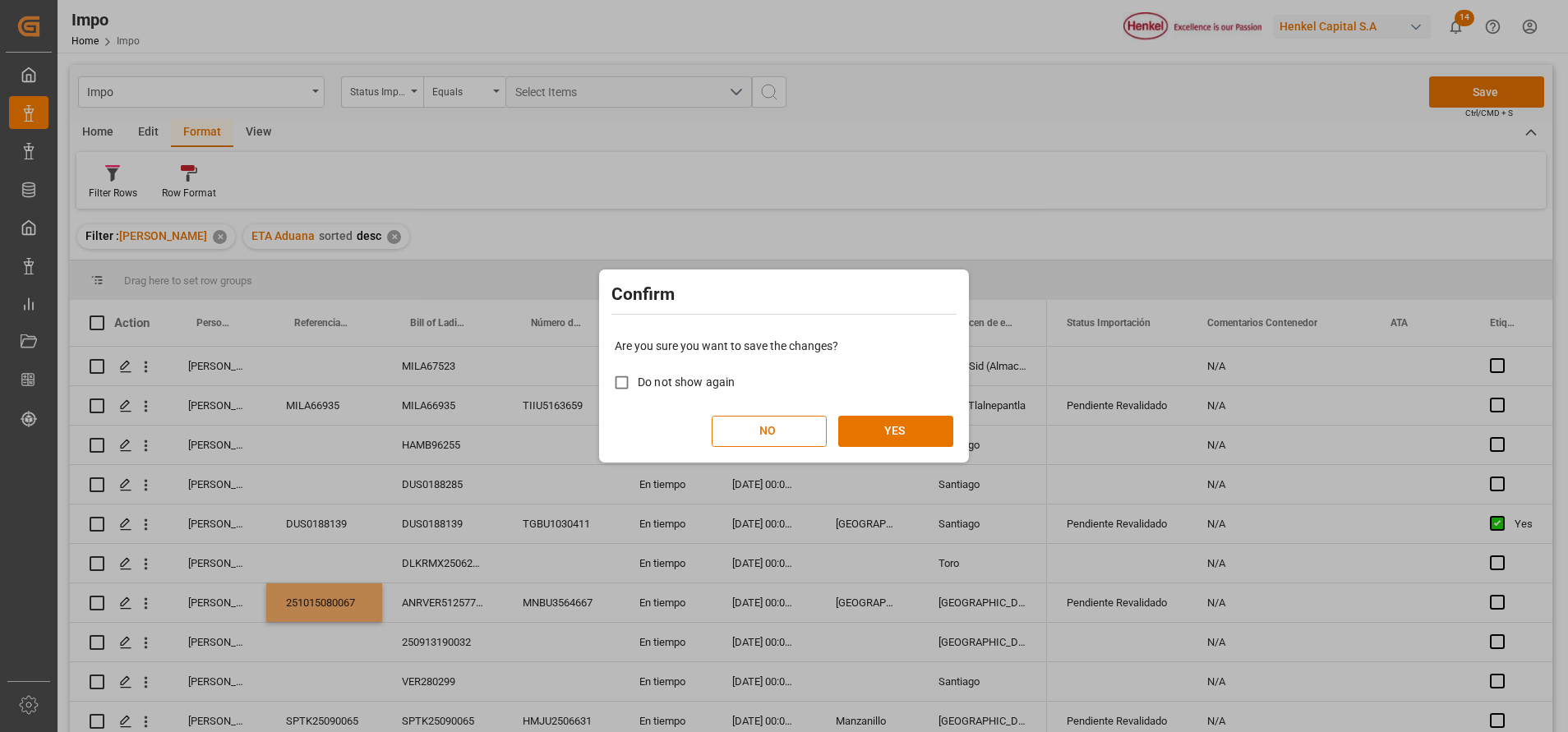
click at [899, 409] on div "Are you sure you want to save the changes? Do not show again NO YES" at bounding box center [784, 392] width 362 height 132
click at [907, 436] on button "YES" at bounding box center [895, 432] width 115 height 31
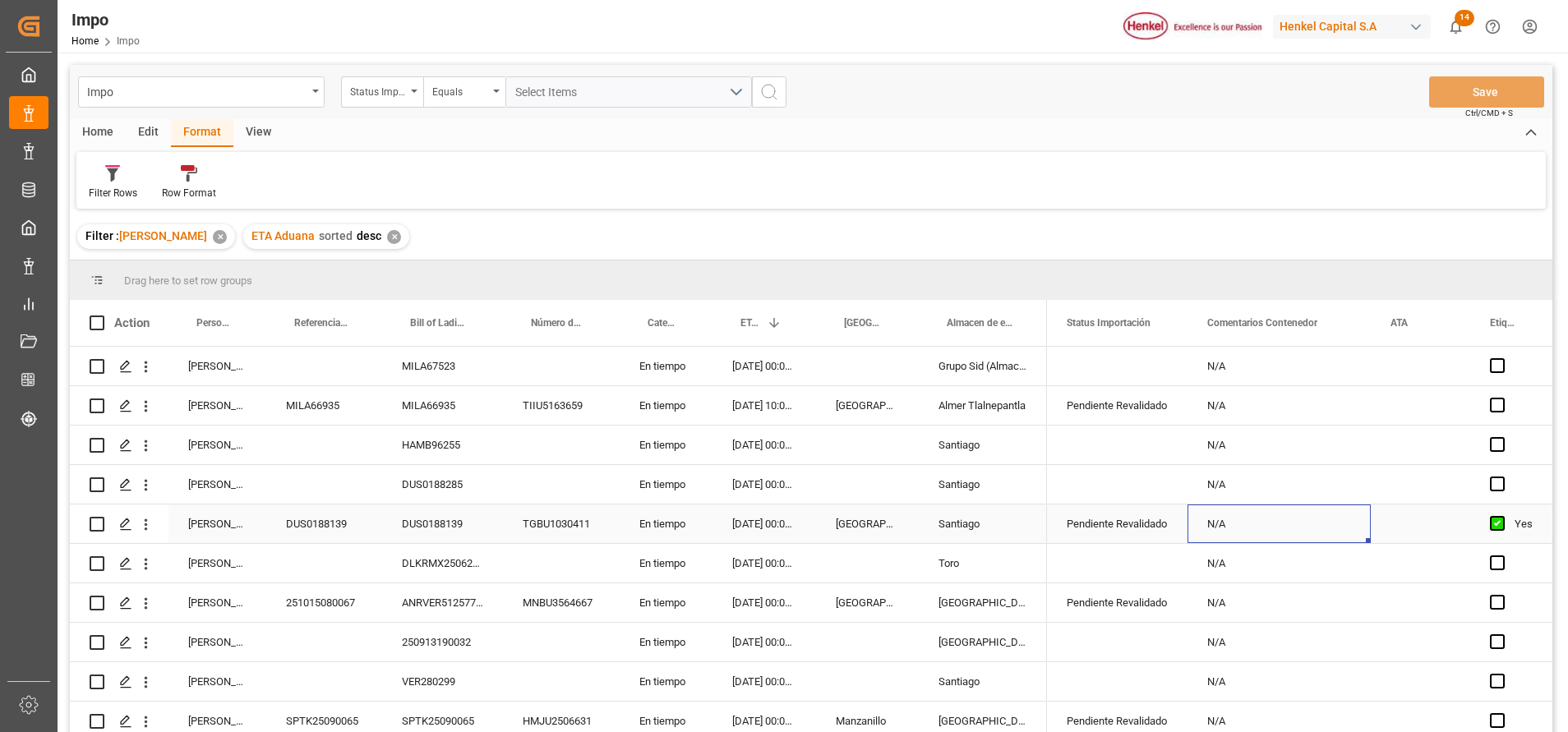
click at [1302, 539] on div "N/A" at bounding box center [1279, 523] width 183 height 39
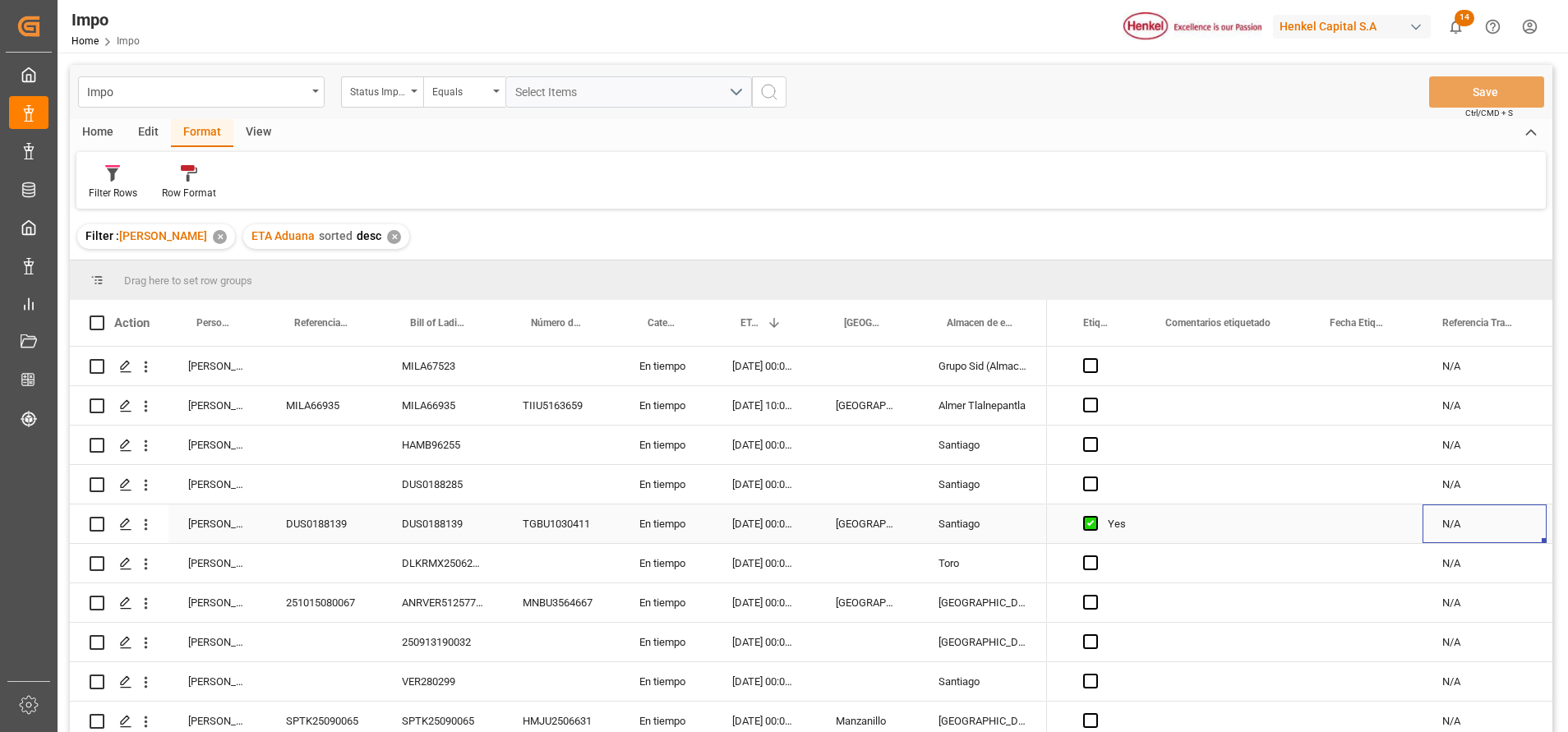
scroll to position [0, 407]
click at [1258, 529] on div "Press SPACE to select this row." at bounding box center [1227, 523] width 164 height 39
click at [1258, 529] on input "Press SPACE to select this row." at bounding box center [1227, 533] width 138 height 31
type input "NOM 003"
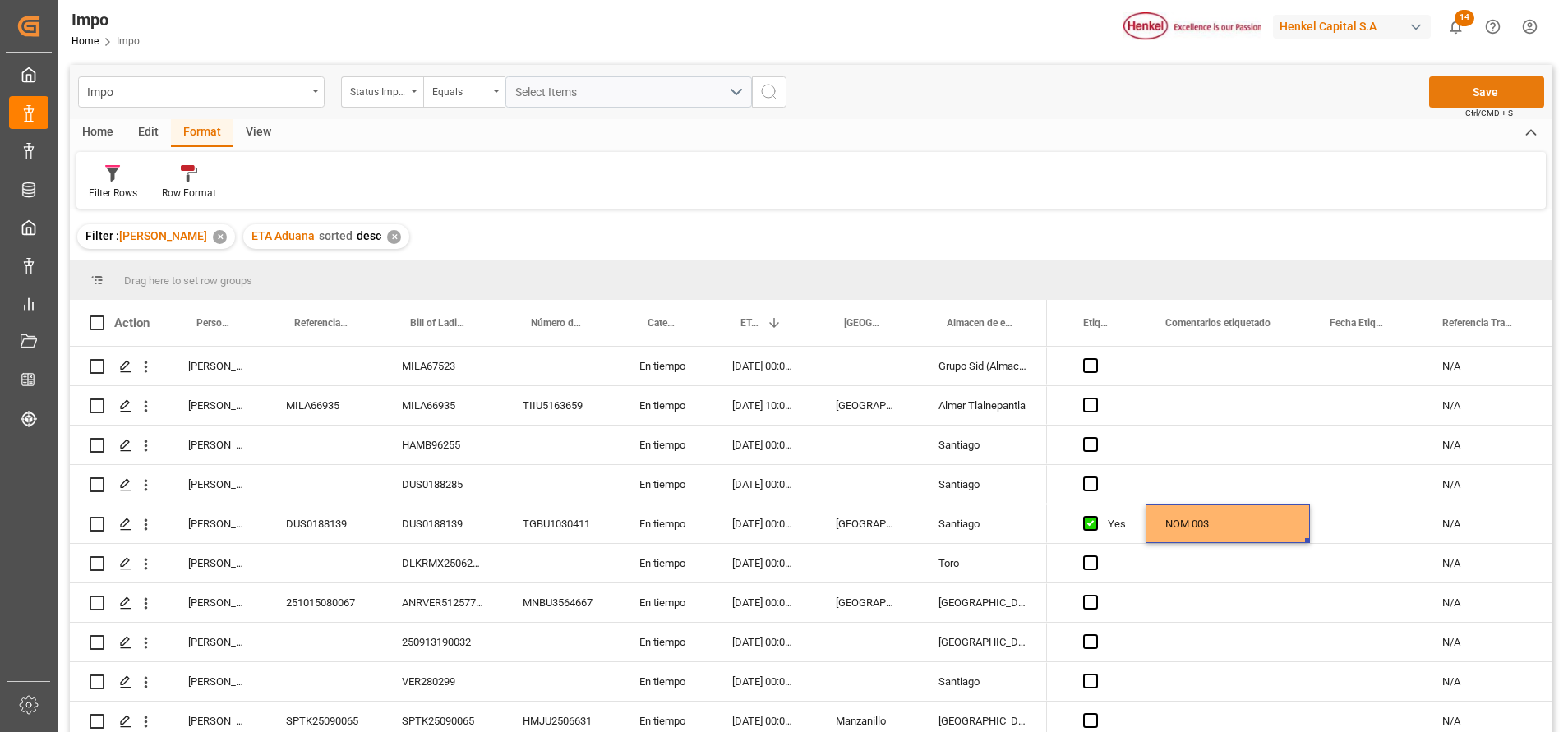
click at [1516, 80] on button "Save" at bounding box center [1486, 92] width 115 height 31
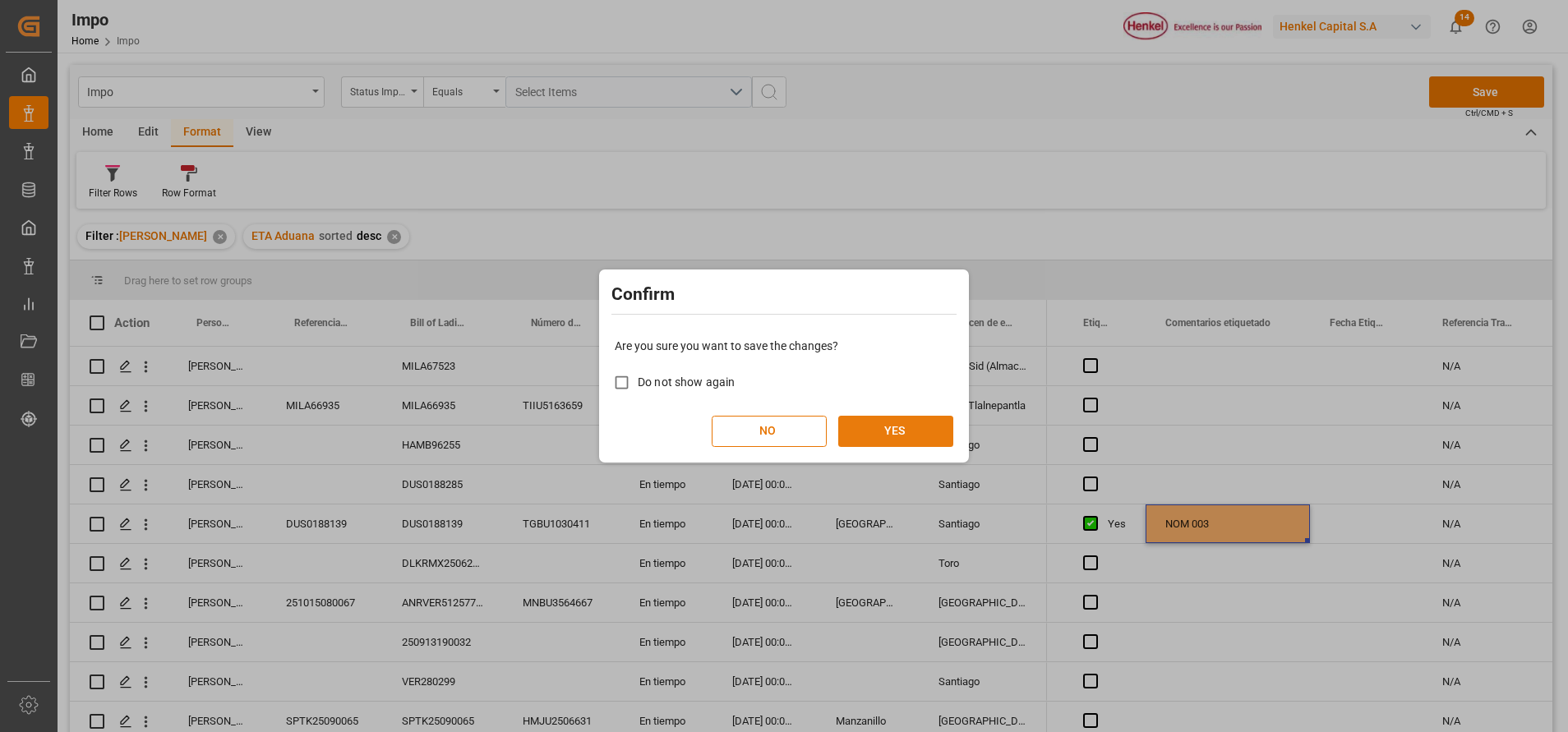
click at [932, 432] on button "YES" at bounding box center [895, 432] width 115 height 31
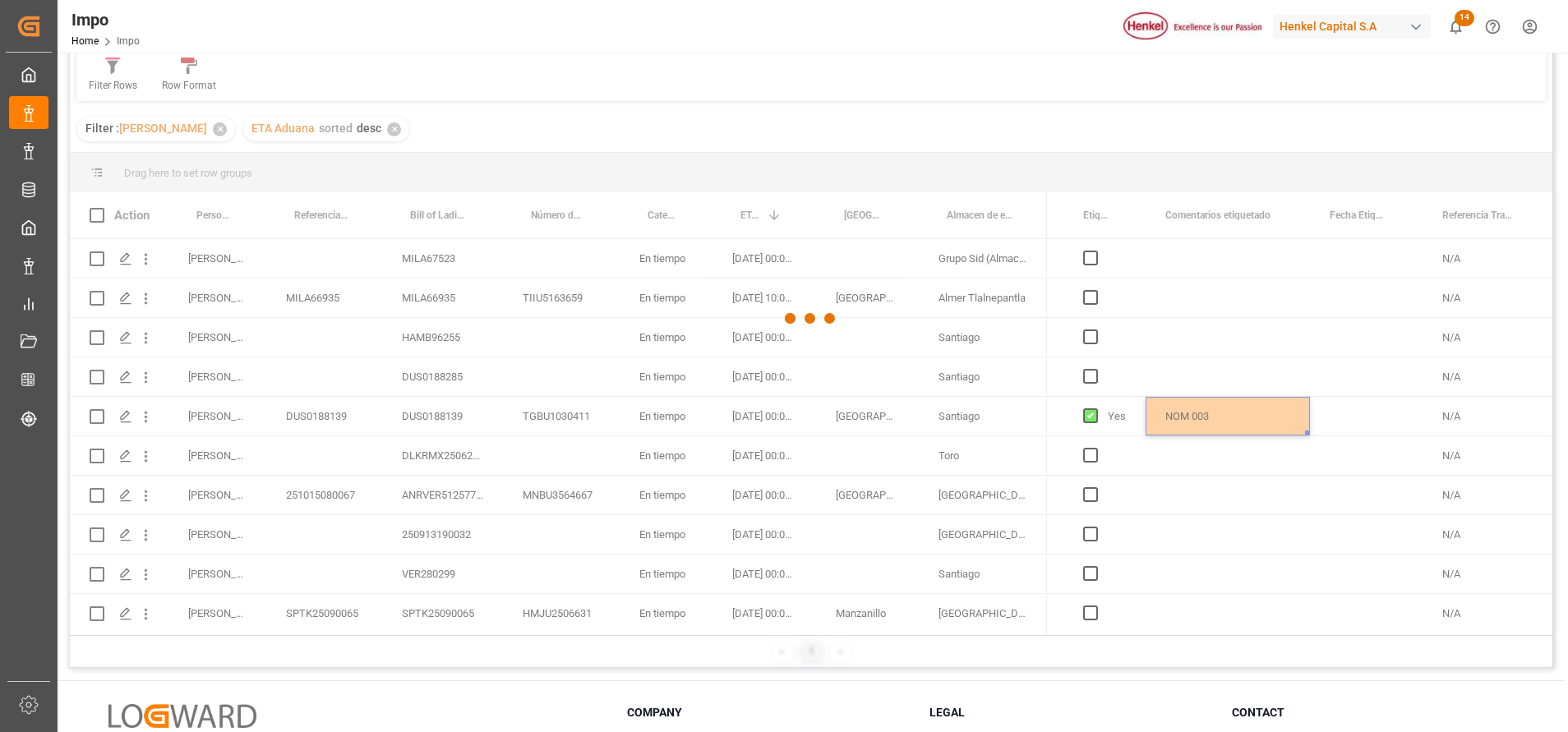
scroll to position [243, 0]
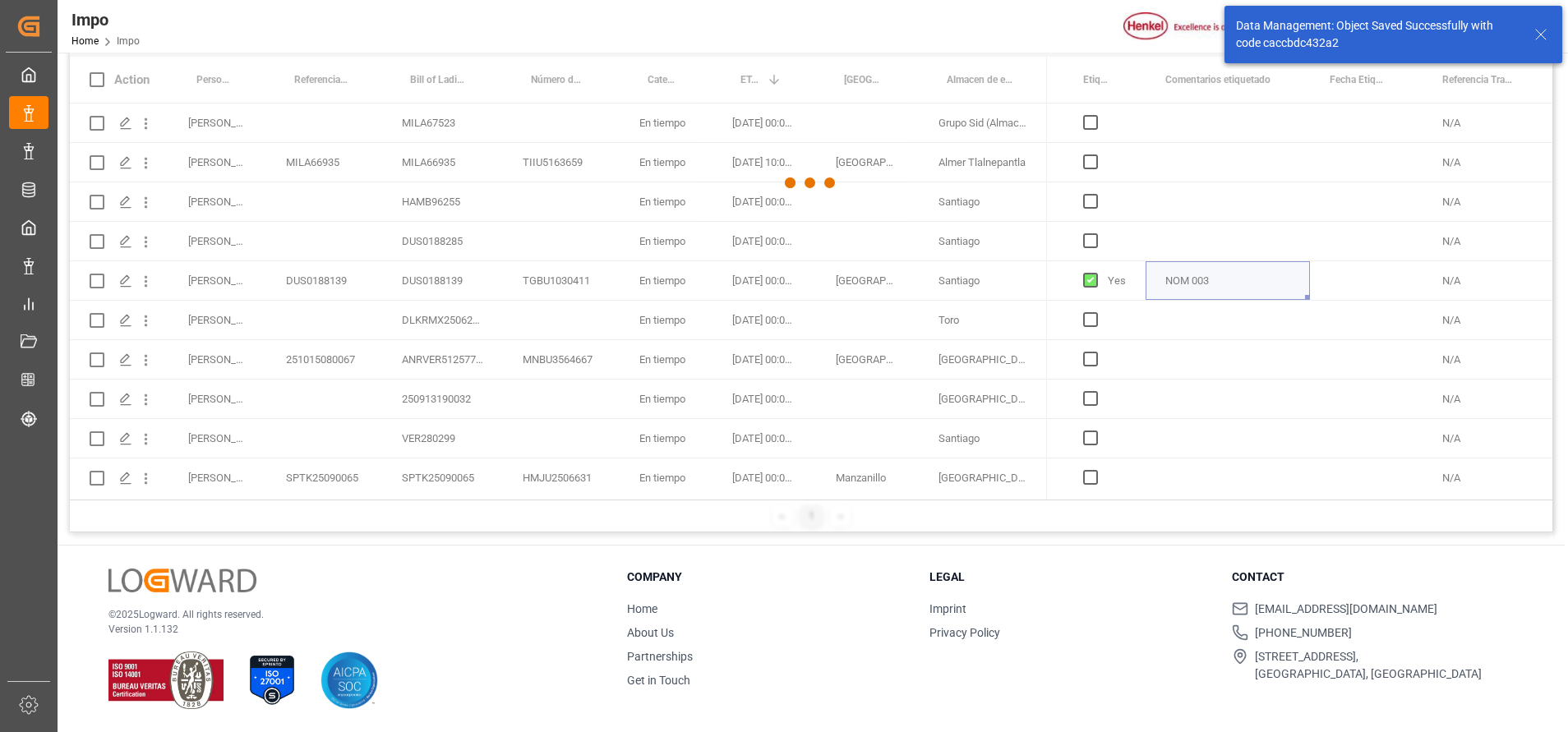
click at [1144, 392] on div at bounding box center [811, 182] width 1482 height 722
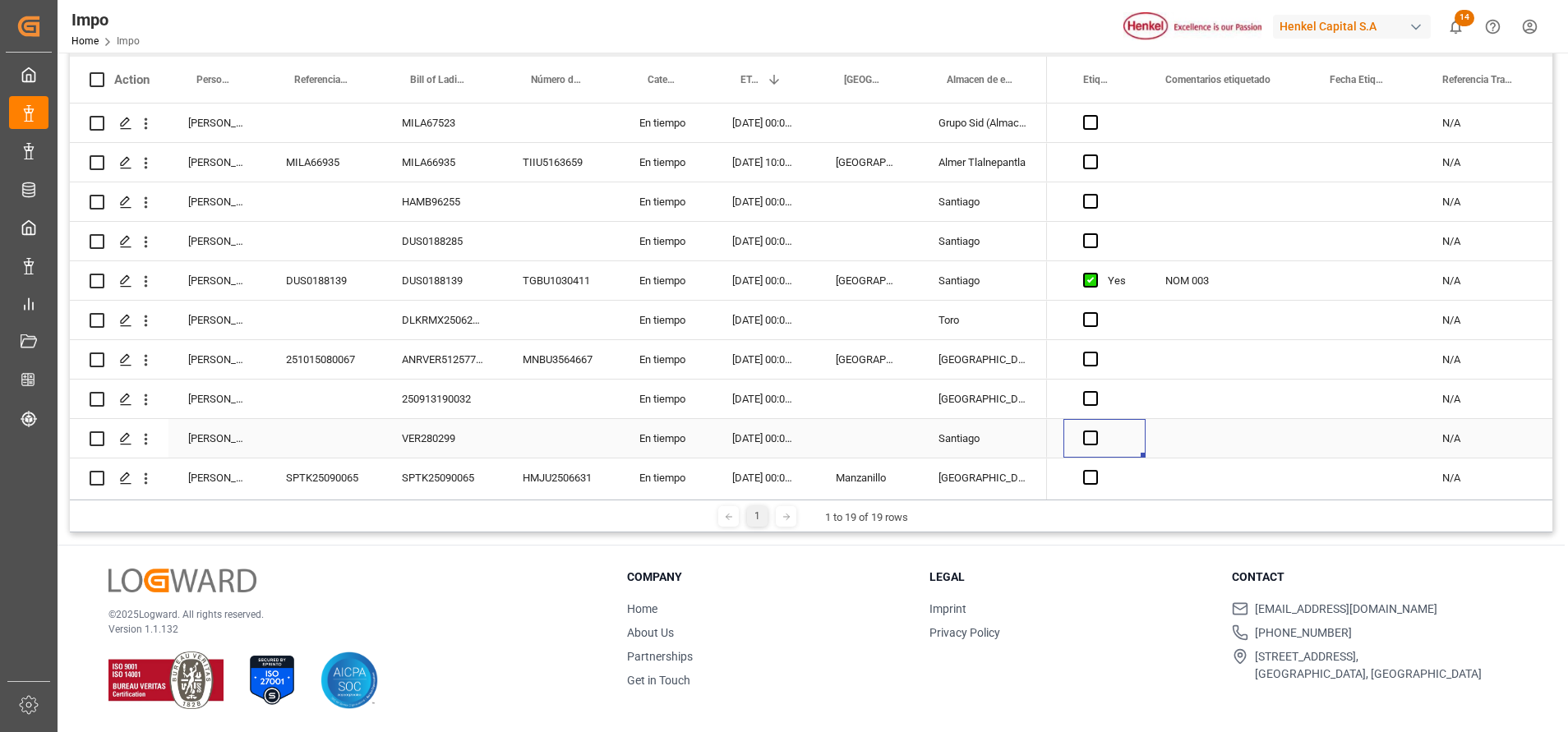
click at [1141, 422] on div "Press SPACE to select this row." at bounding box center [1105, 438] width 83 height 39
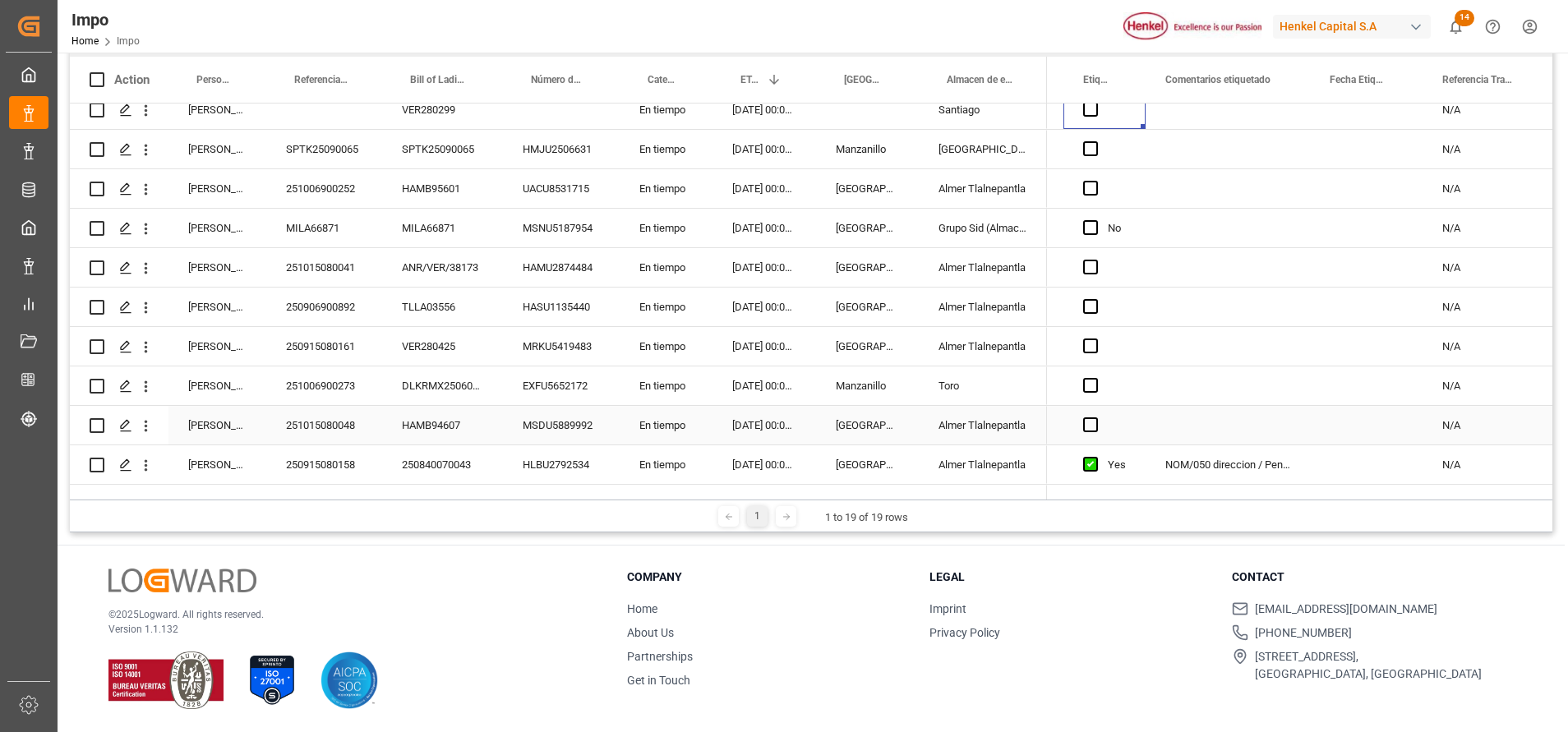
scroll to position [365, 0]
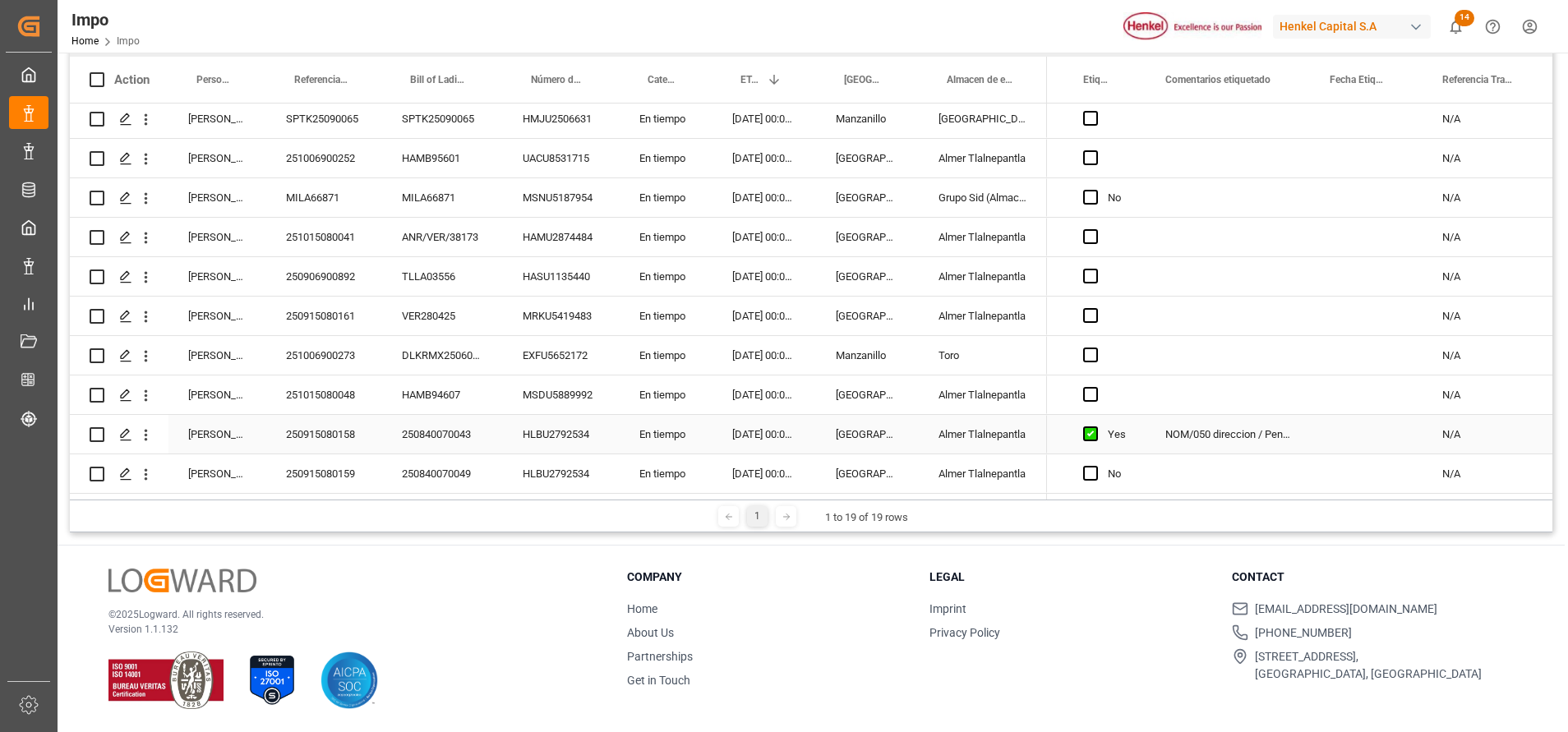
click at [1239, 416] on div "NOM/050 direccion / Peniente solicitud" at bounding box center [1227, 434] width 164 height 39
click at [1241, 418] on div "NOM/050 direccion / Peniente solicitud" at bounding box center [1227, 434] width 164 height 39
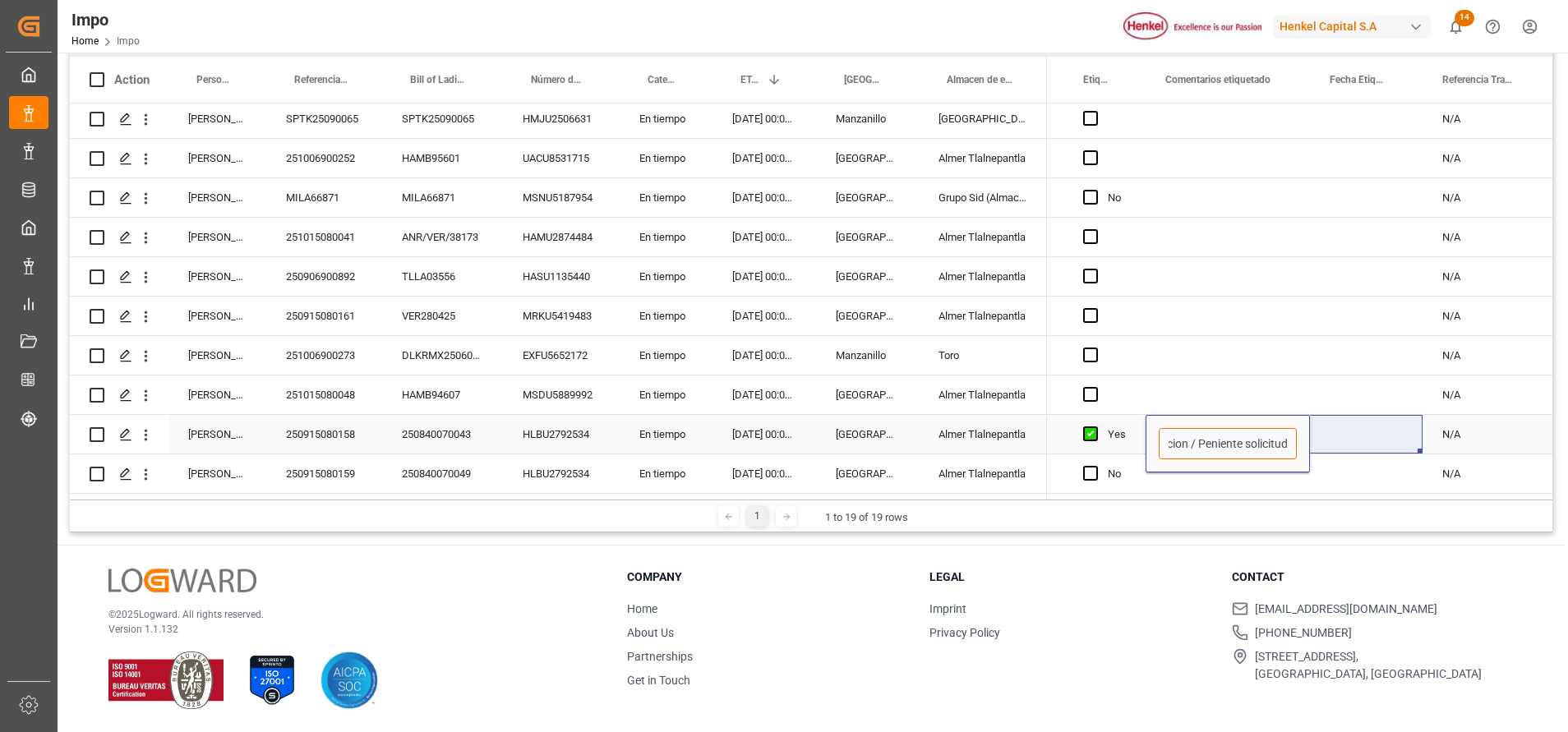
drag, startPoint x: 1252, startPoint y: 433, endPoint x: 1310, endPoint y: 436, distance: 58.1
click at [1260, 344] on div "Press SPACE to select this row." at bounding box center [1227, 355] width 164 height 39
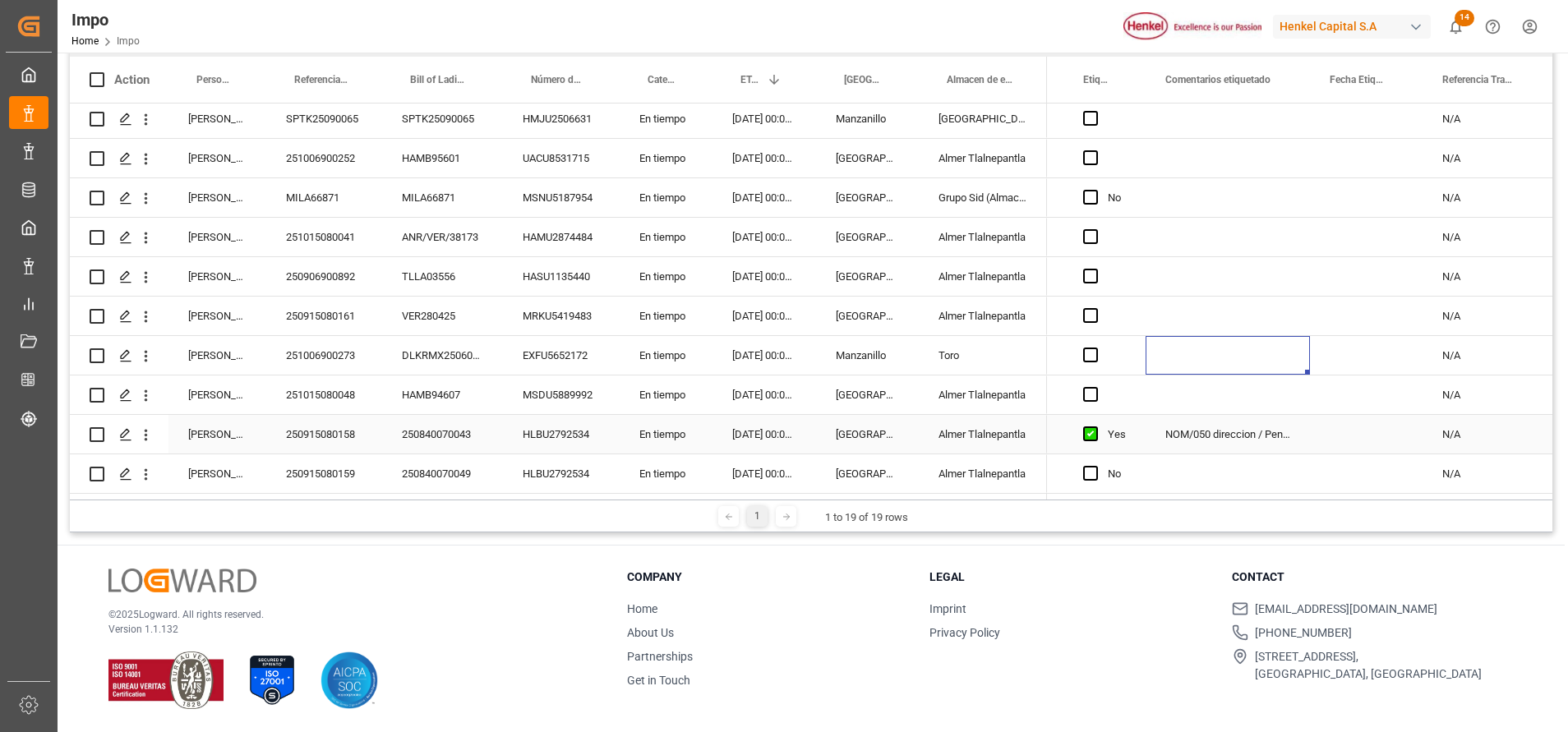
click at [1258, 438] on div "NOM/050 direccion / Peniente solicitud" at bounding box center [1227, 434] width 164 height 39
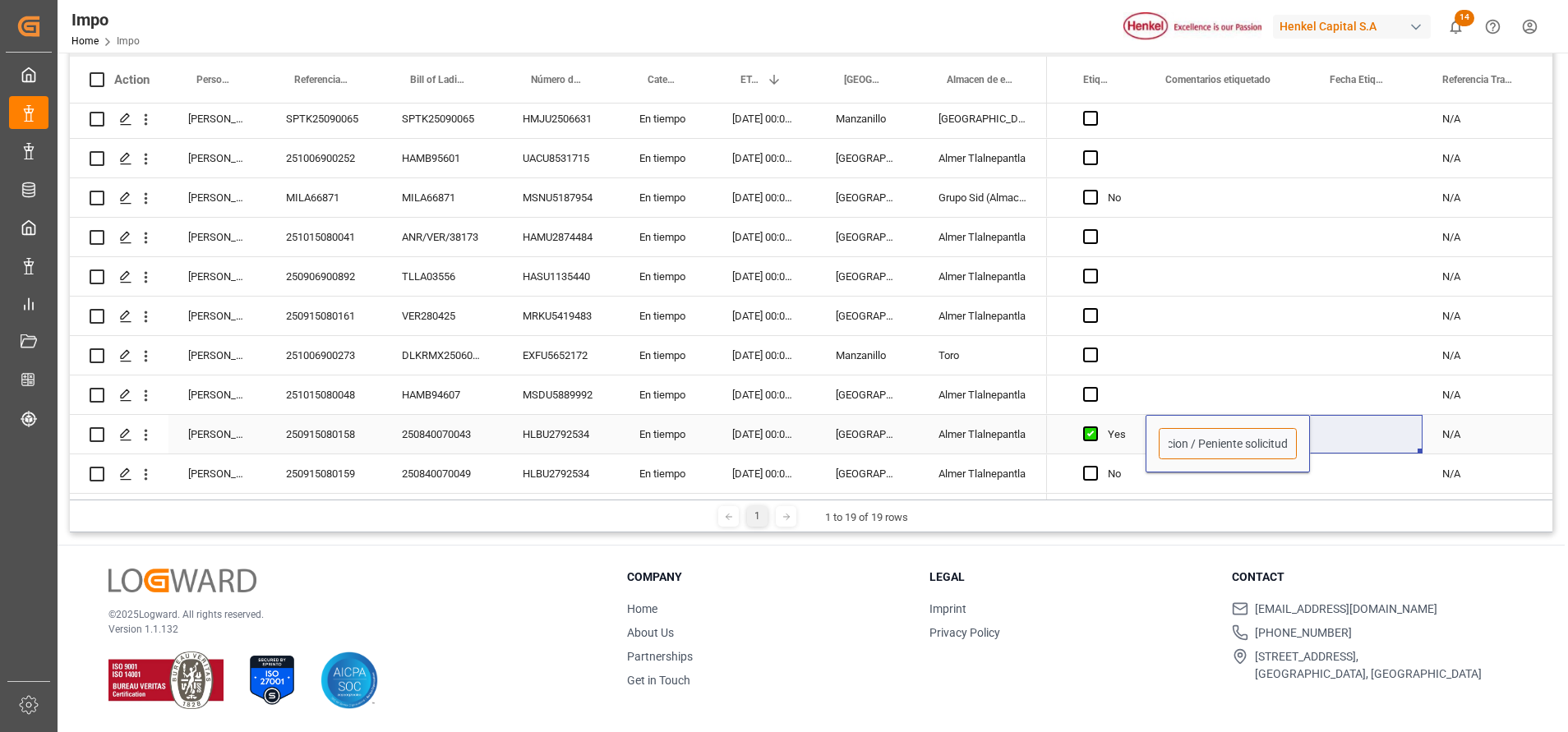
drag, startPoint x: 1280, startPoint y: 436, endPoint x: 1315, endPoint y: 439, distance: 35.1
type input "NOM/050 direccion"
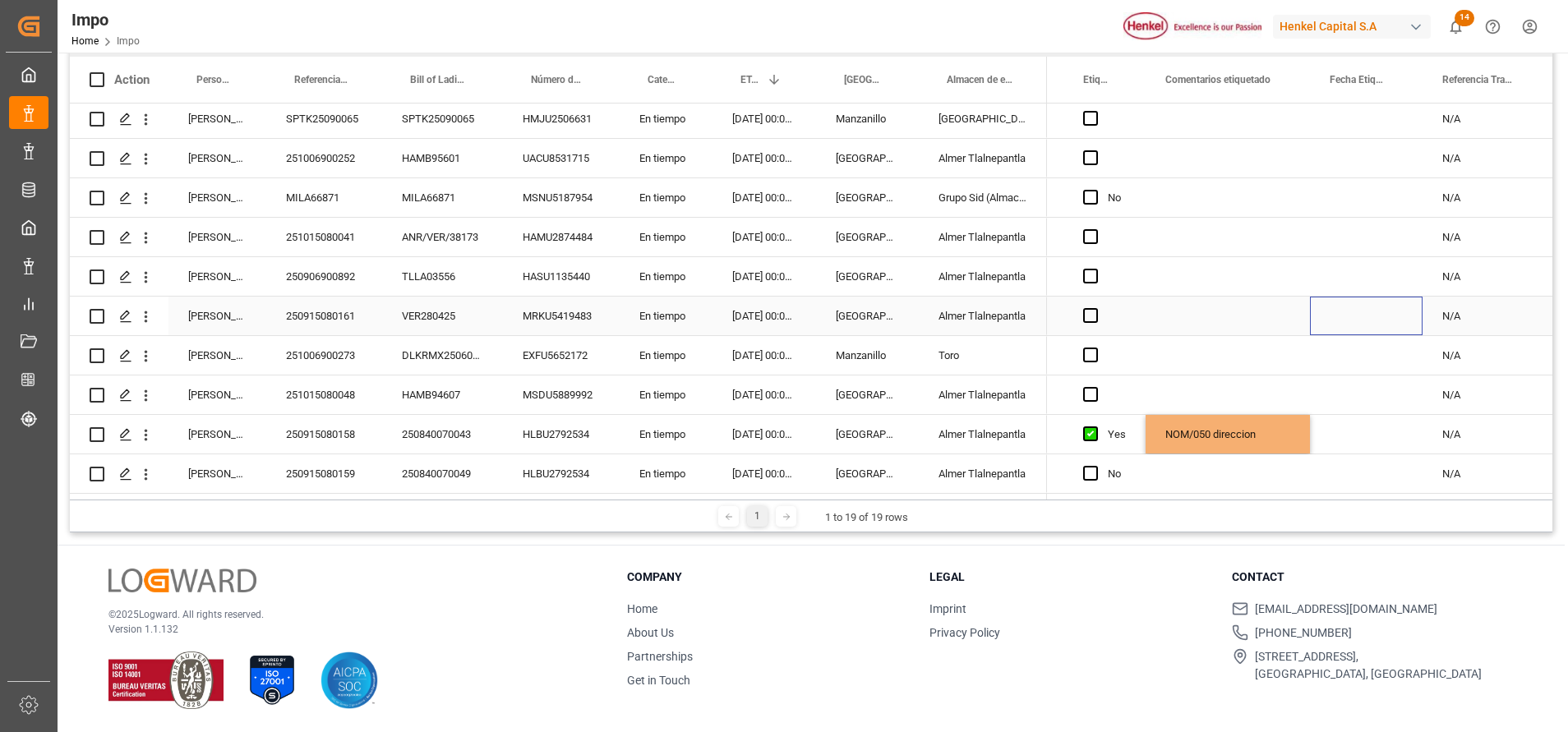
click at [1321, 310] on div "Press SPACE to select this row." at bounding box center [1366, 315] width 112 height 39
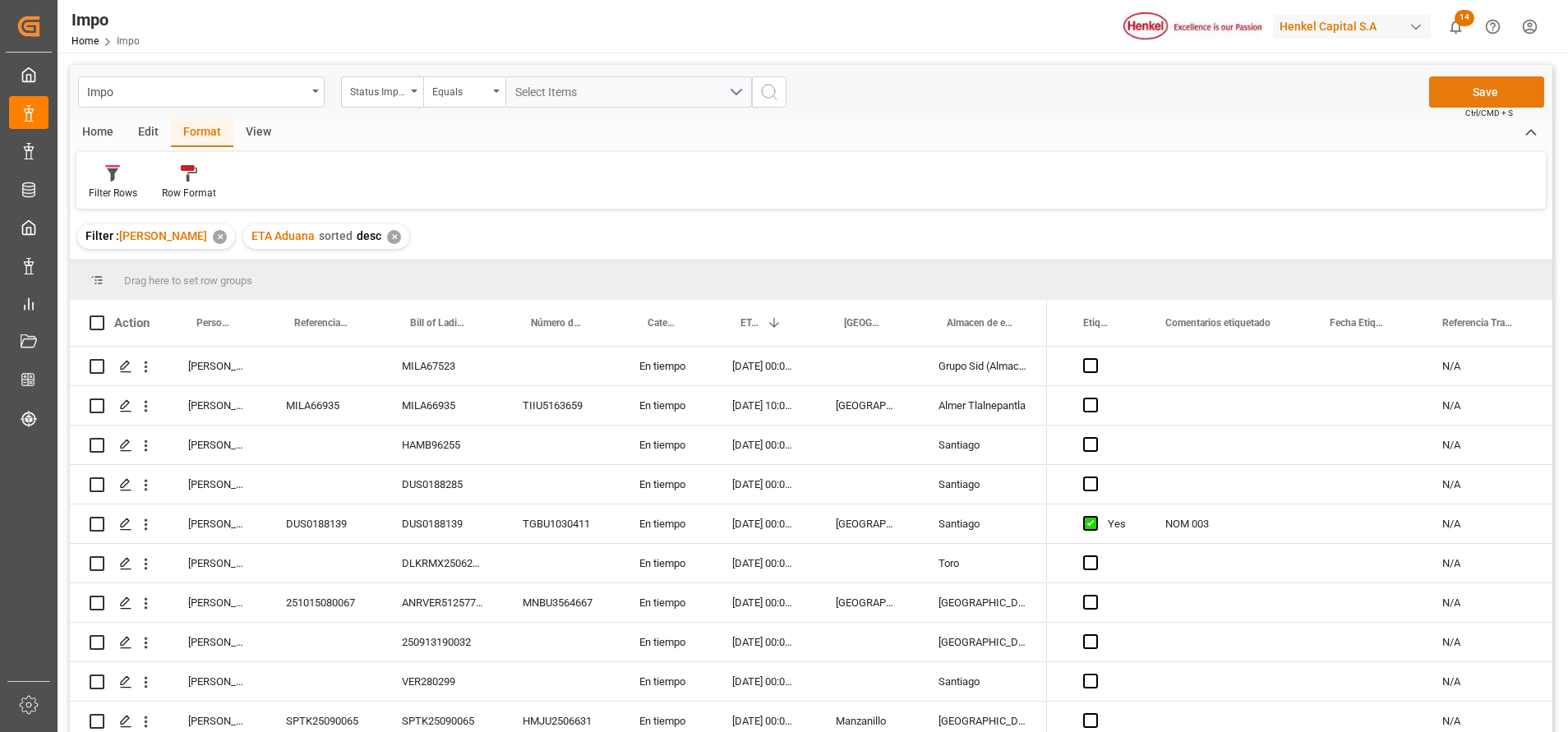
click at [1507, 87] on button "Save" at bounding box center [1486, 92] width 115 height 31
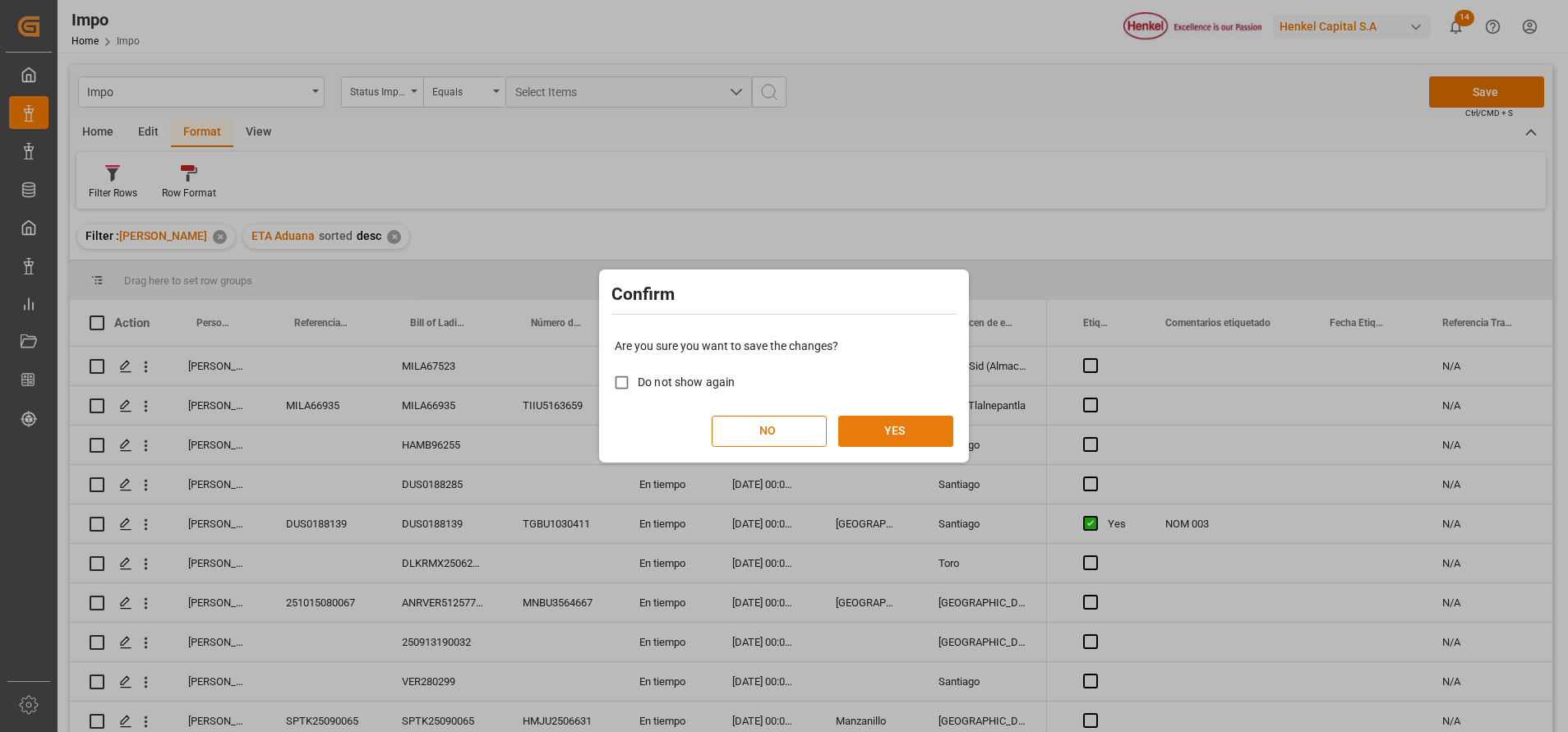
click at [902, 423] on button "YES" at bounding box center [895, 432] width 115 height 31
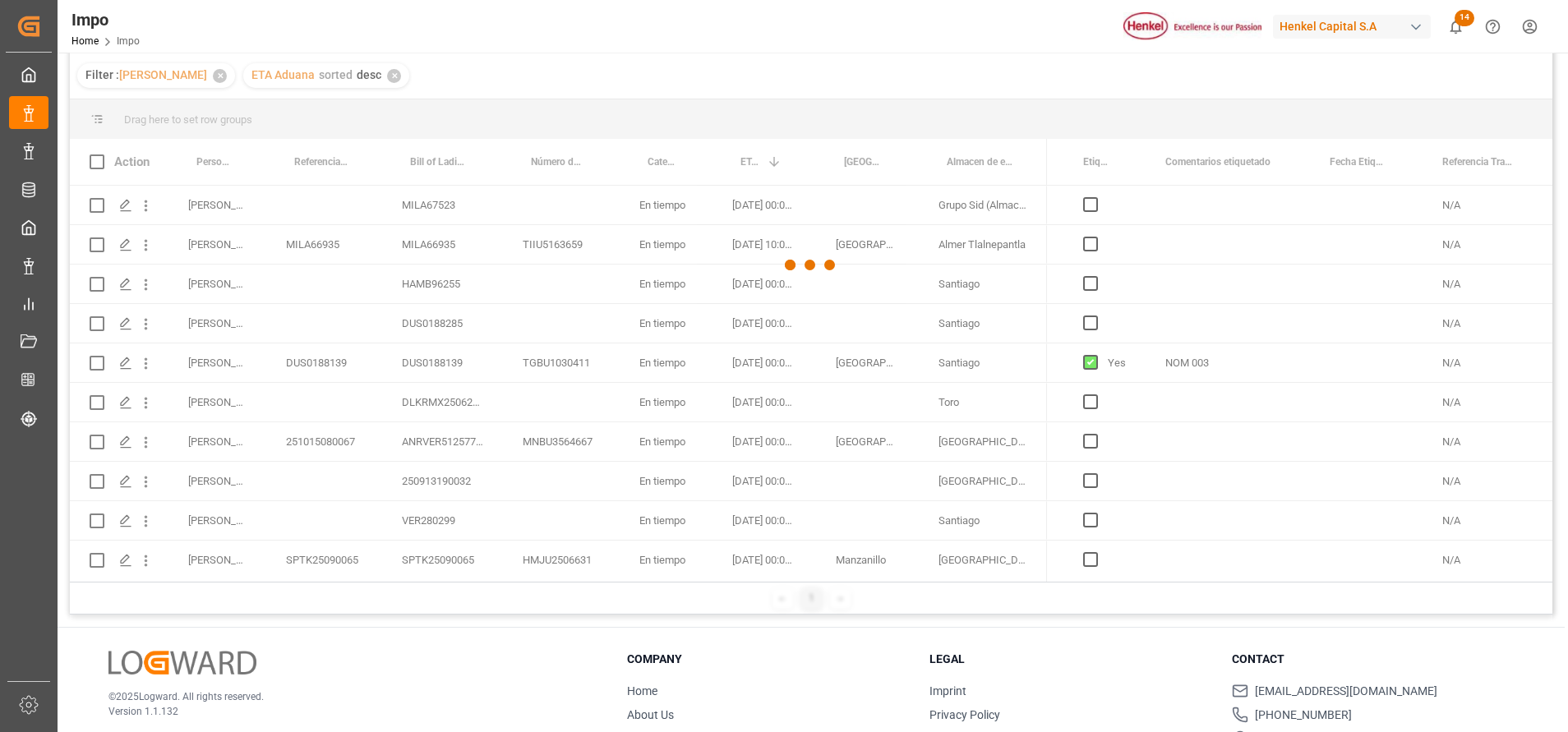
scroll to position [243, 0]
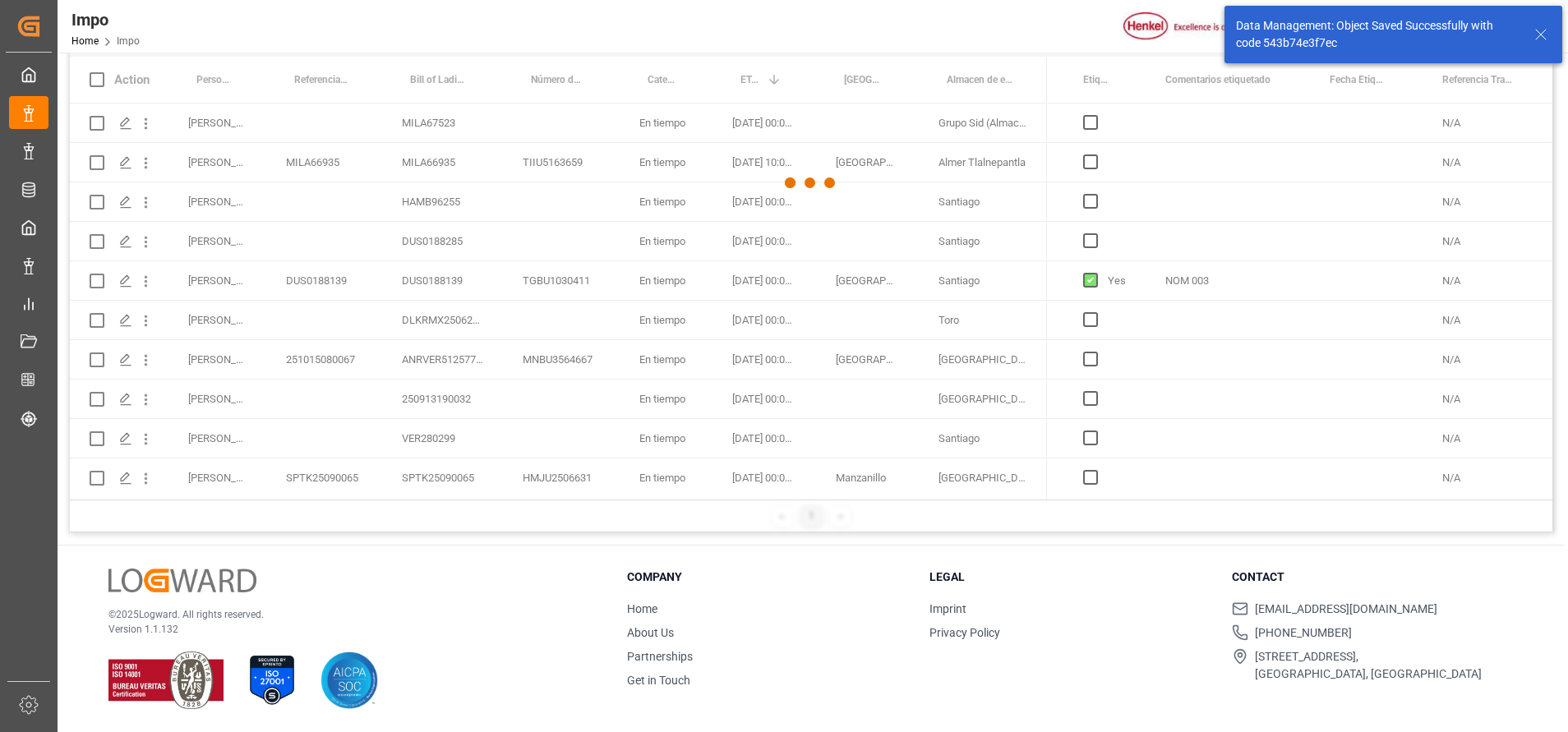
click at [617, 413] on div at bounding box center [811, 182] width 1482 height 722
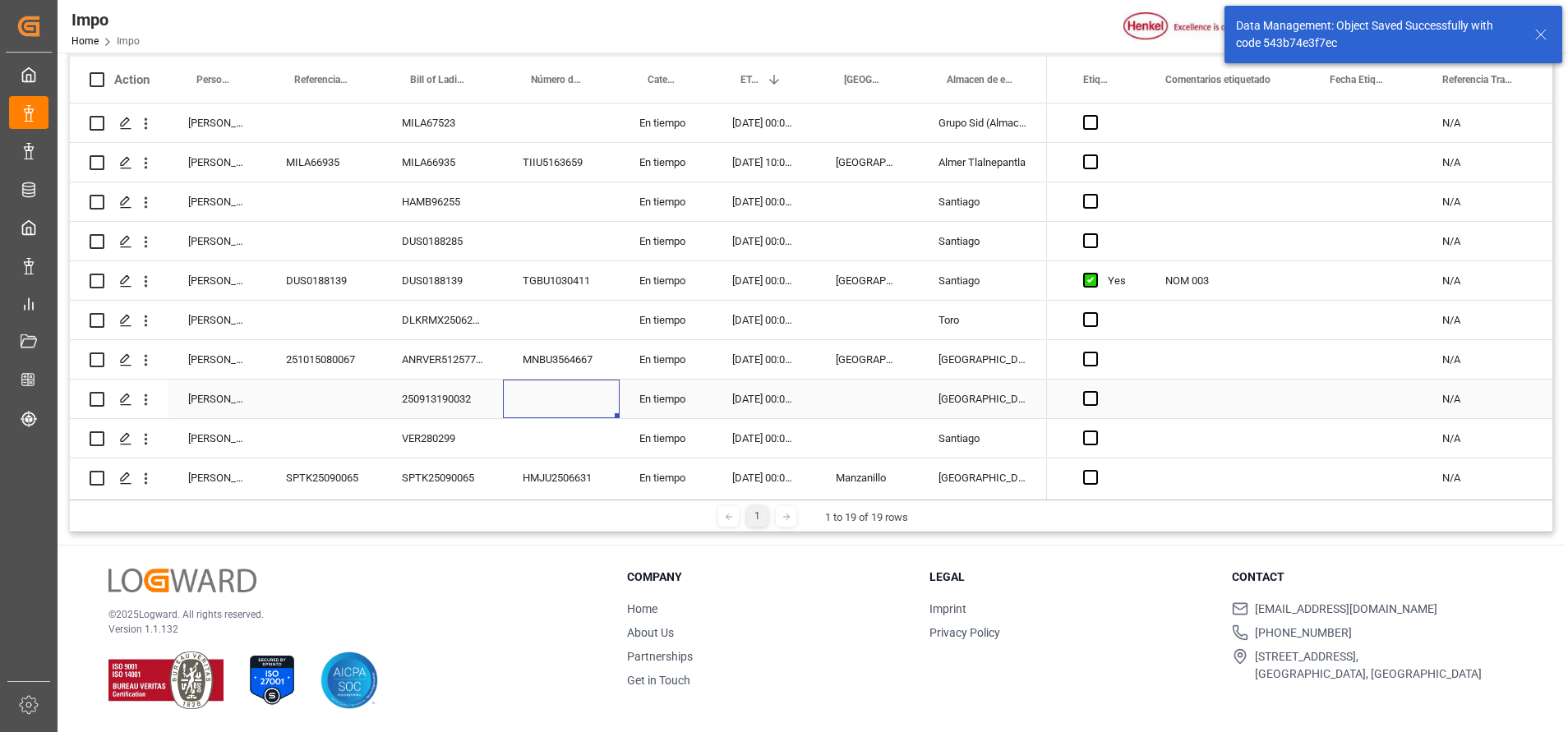
click at [581, 397] on div "Press SPACE to select this row." at bounding box center [561, 399] width 116 height 39
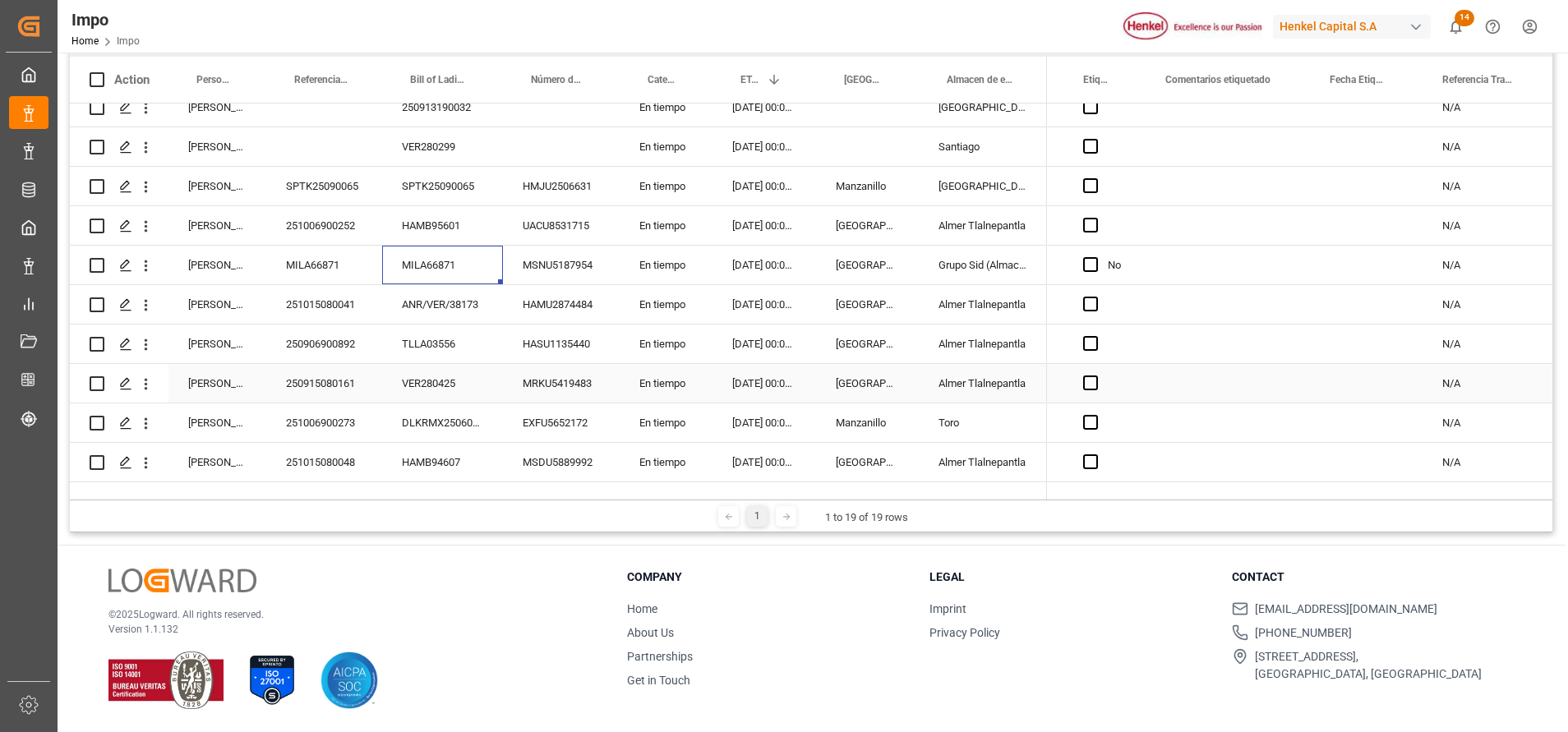
scroll to position [241, 0]
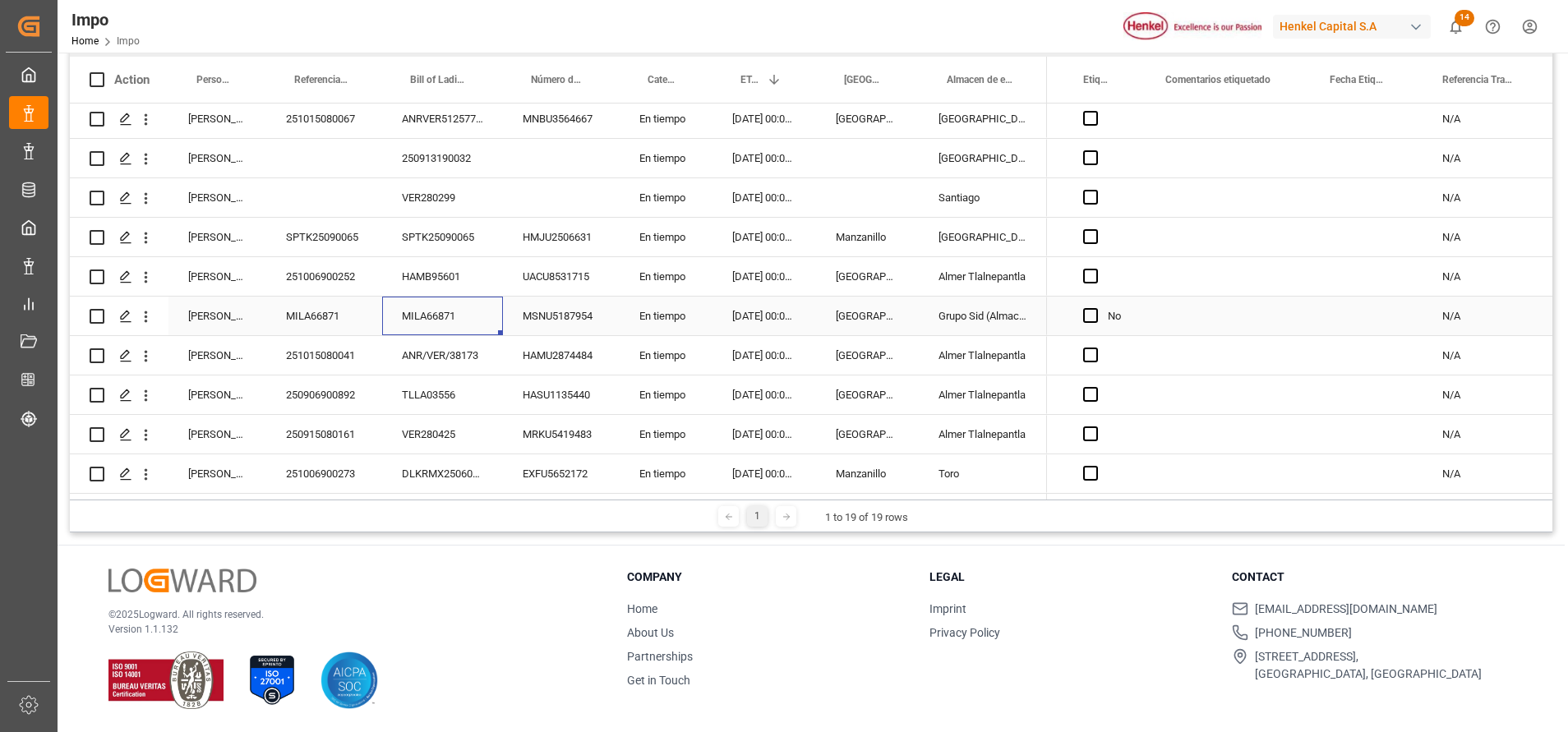
click at [429, 317] on div "MILA66871" at bounding box center [443, 315] width 121 height 39
click at [427, 319] on input "MILA66871" at bounding box center [443, 325] width 94 height 31
click at [674, 323] on div "En tiempo" at bounding box center [666, 315] width 92 height 39
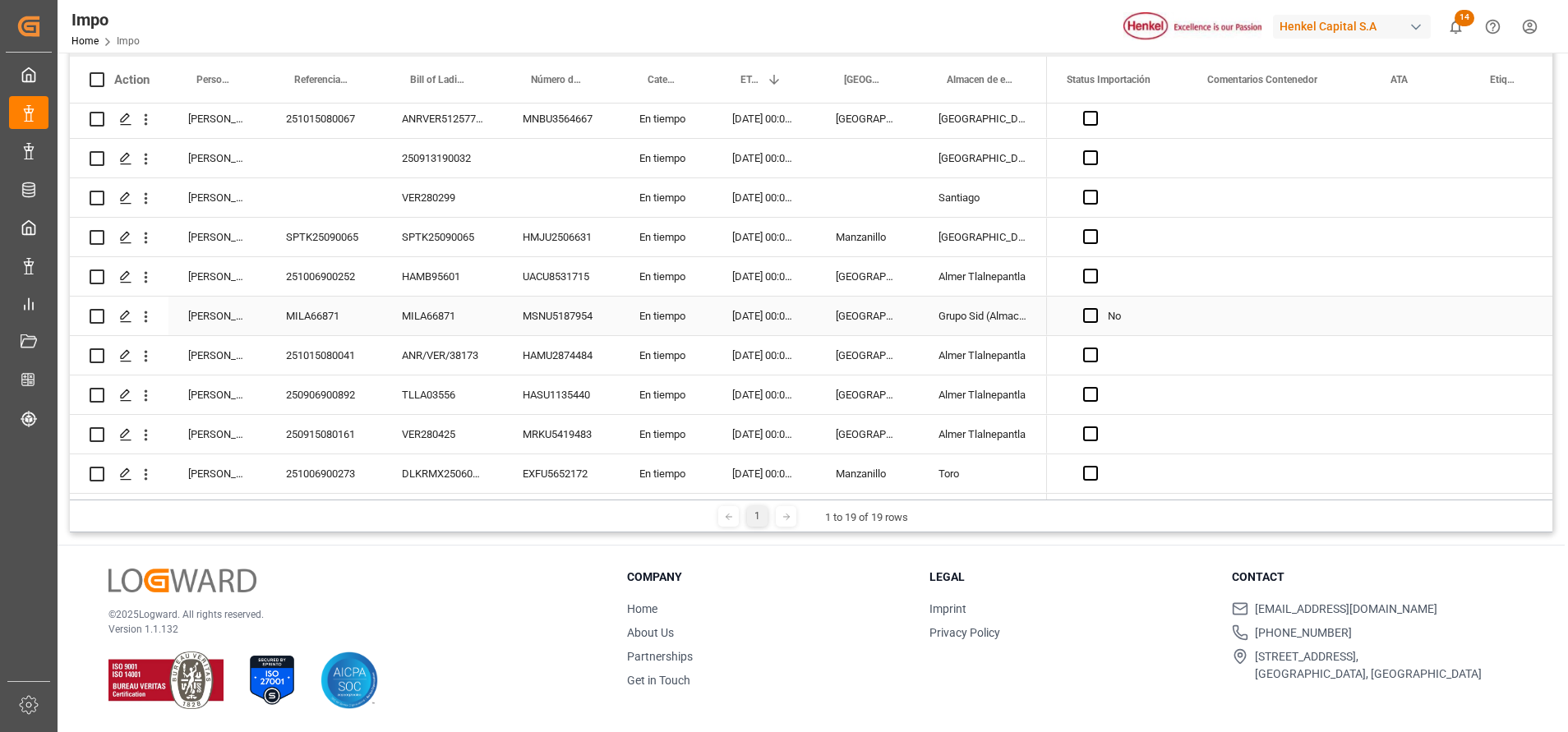
scroll to position [0, 0]
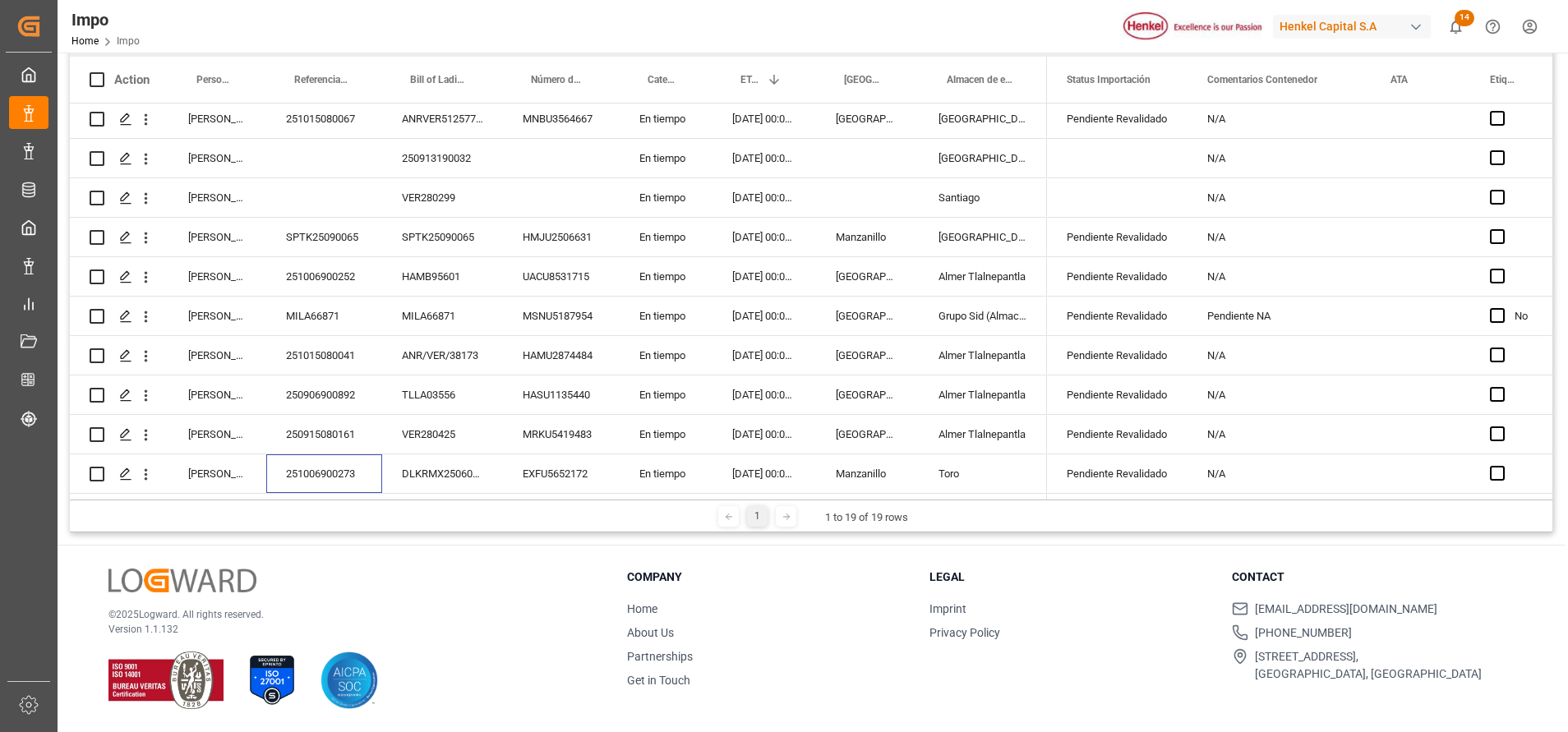
drag, startPoint x: 371, startPoint y: 481, endPoint x: 584, endPoint y: 729, distance: 326.9
click at [541, 692] on div "Impo Status Importación Equals Select Items Save Ctrl/CMD + S Home Edit Format …" at bounding box center [811, 271] width 1507 height 923
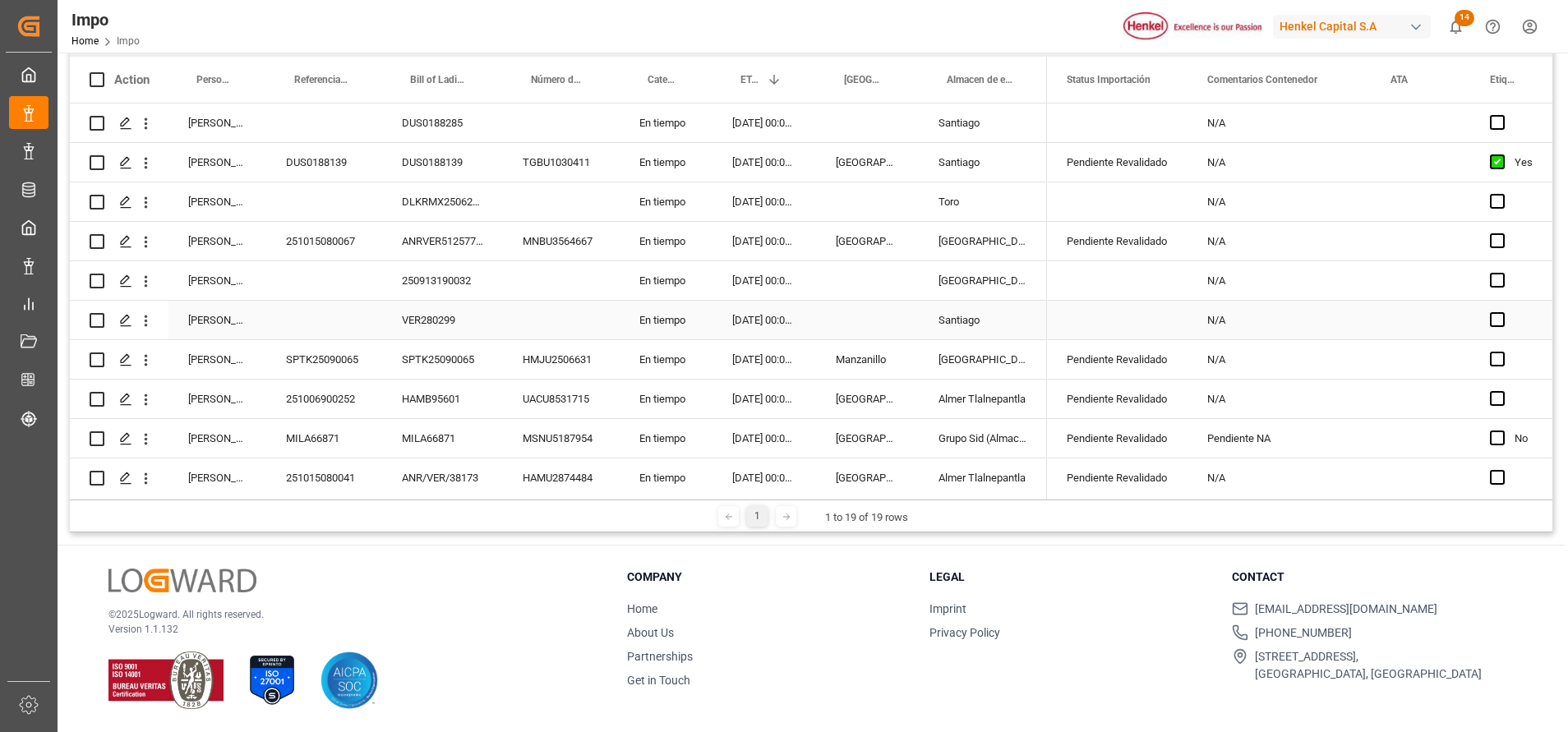
click at [433, 310] on div "VER280299" at bounding box center [443, 319] width 121 height 39
click at [438, 324] on div "VER280299" at bounding box center [443, 319] width 121 height 39
click at [438, 319] on div "VER280299" at bounding box center [443, 319] width 121 height 39
click at [437, 328] on input "VER280299" at bounding box center [443, 329] width 94 height 31
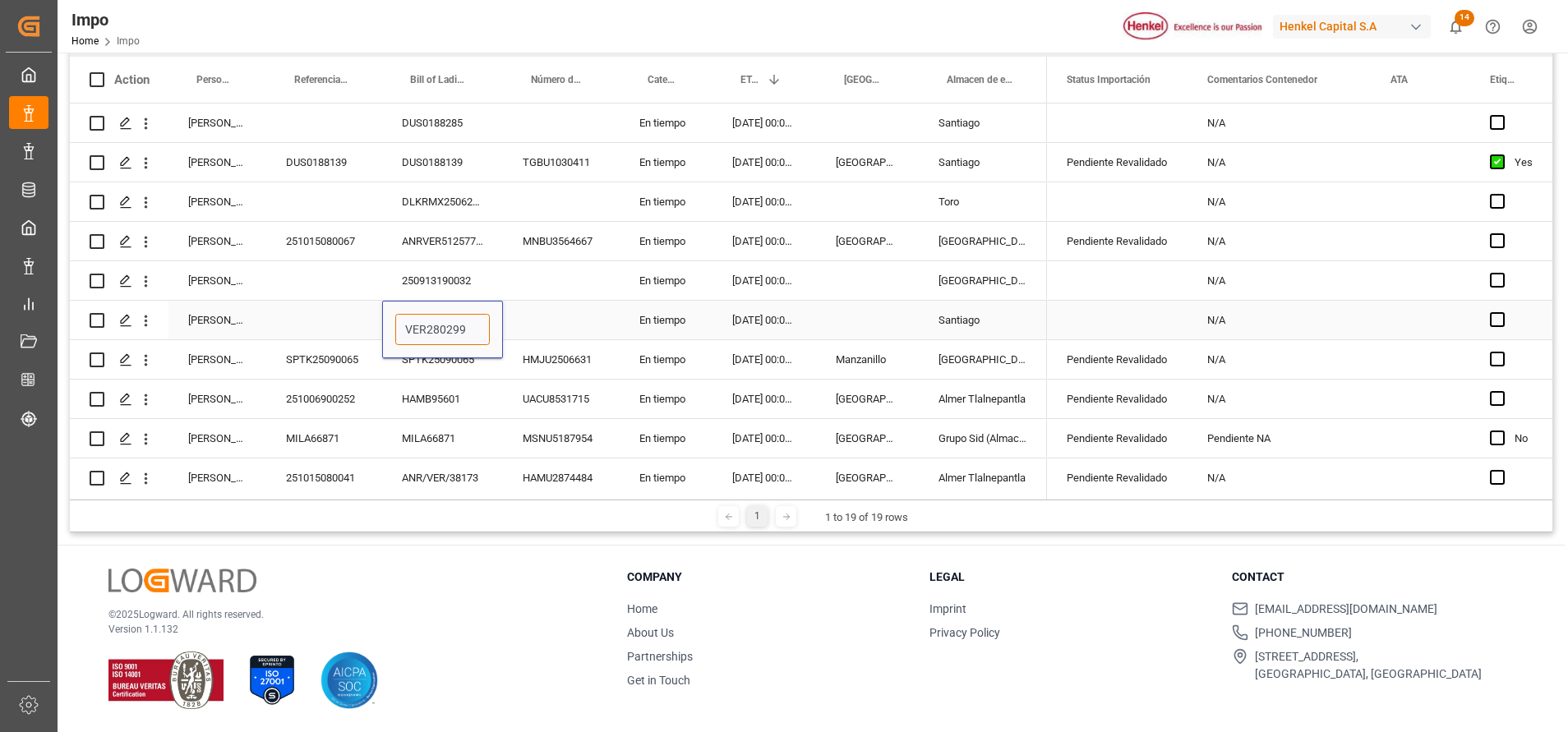
click at [437, 328] on input "VER280299" at bounding box center [443, 329] width 94 height 31
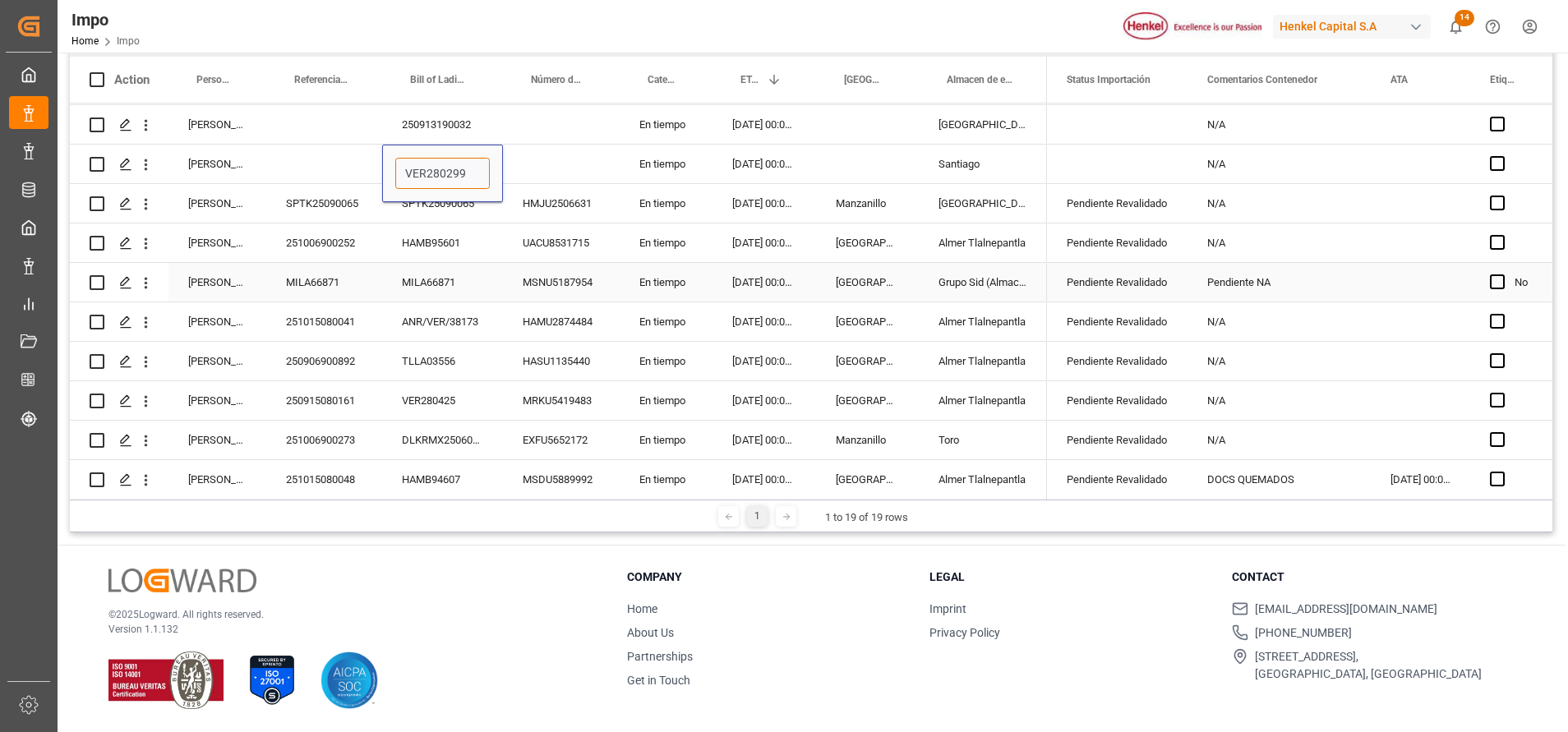
scroll to position [365, 0]
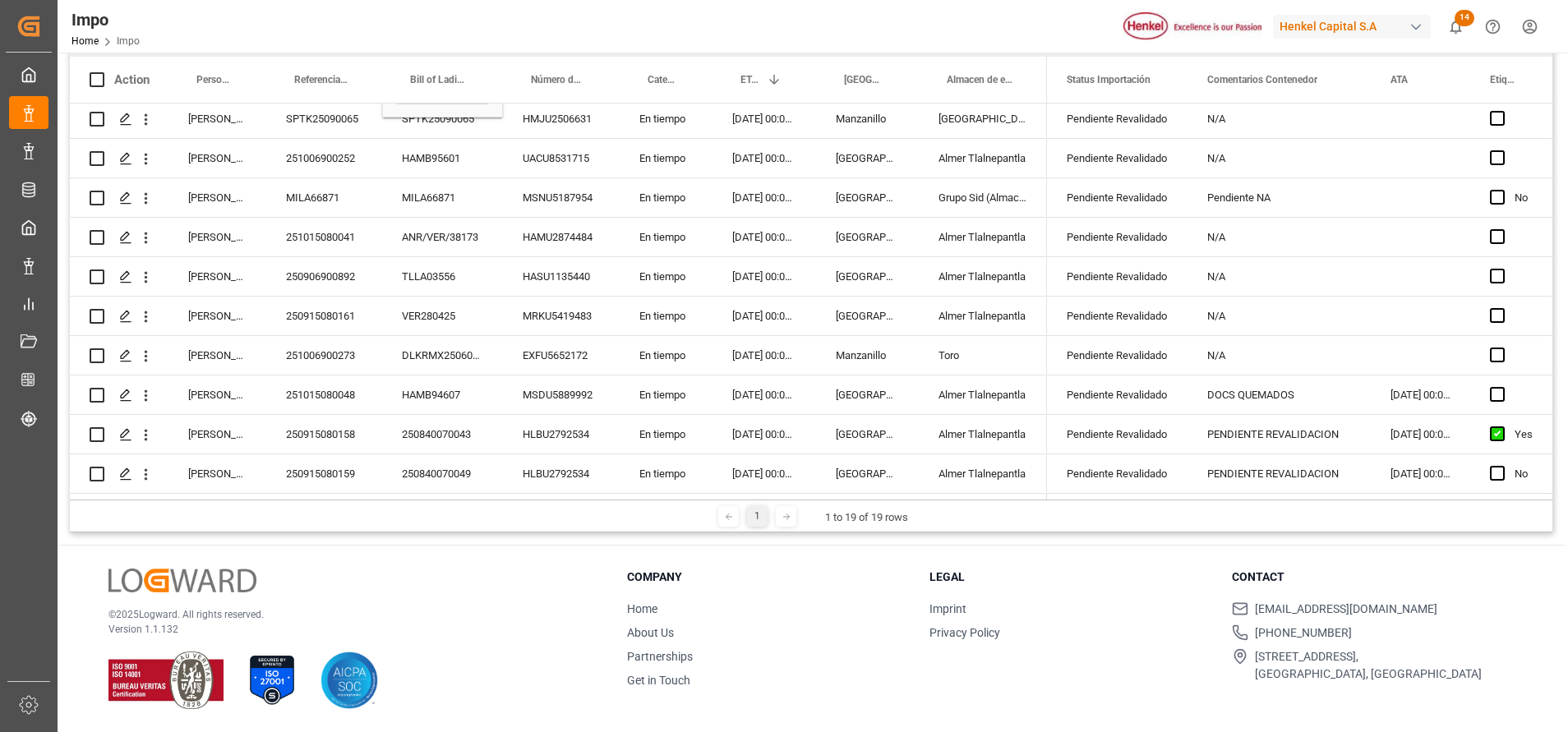
click at [487, 612] on p "© 2025 Logward. All rights reserved." at bounding box center [347, 614] width 477 height 15
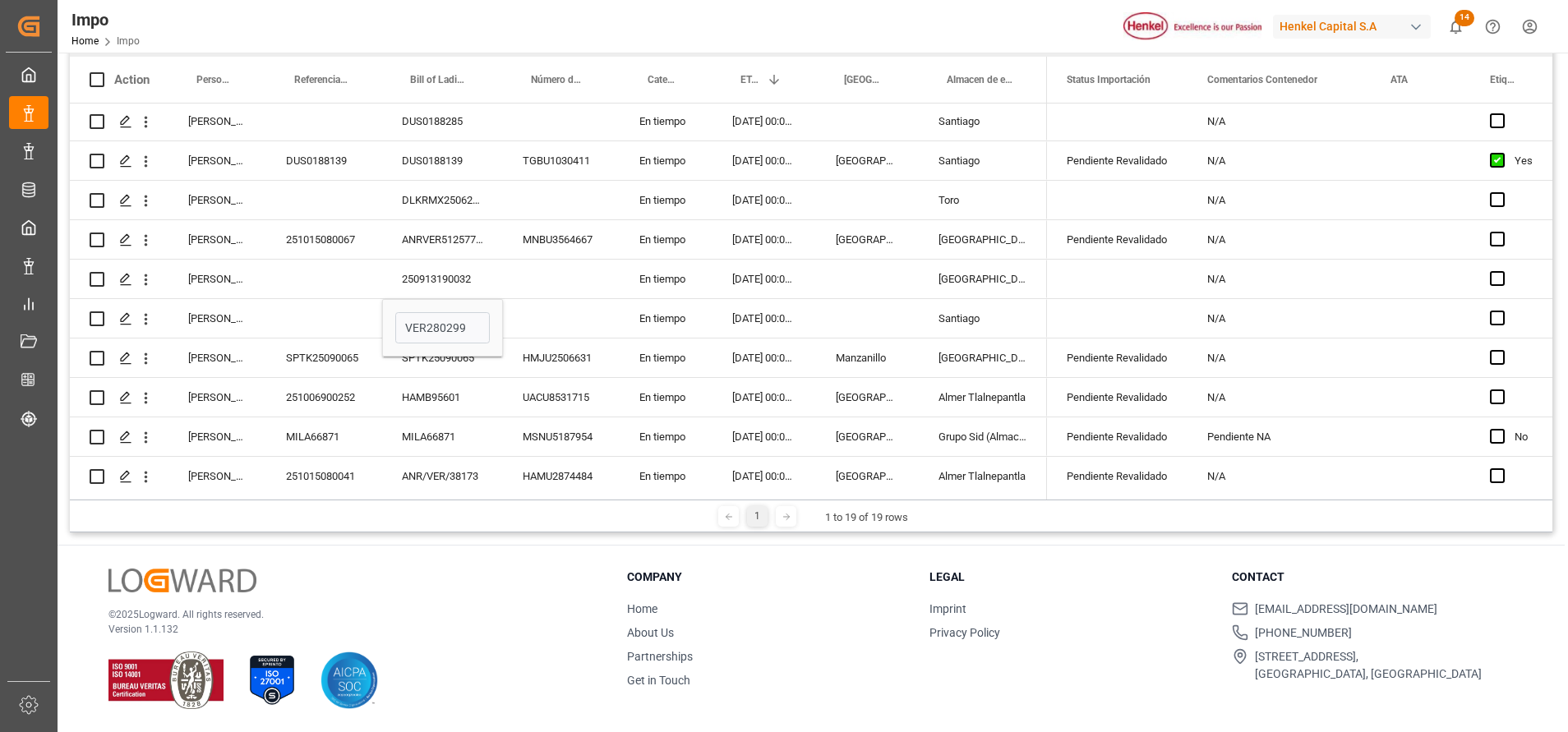
scroll to position [118, 0]
click at [149, 314] on icon "open menu" at bounding box center [145, 320] width 17 height 17
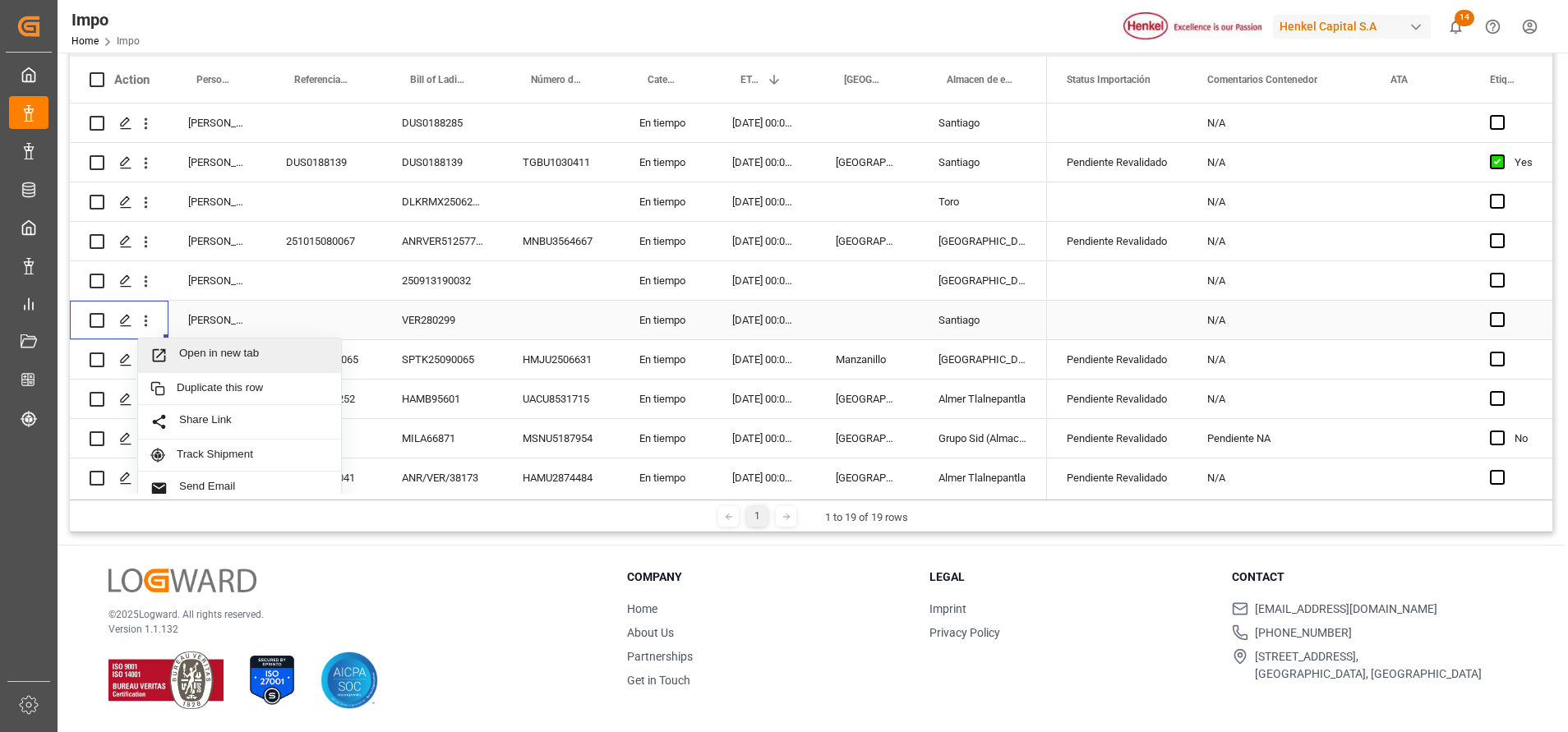
click at [282, 359] on span "Open in new tab" at bounding box center [253, 355] width 149 height 17
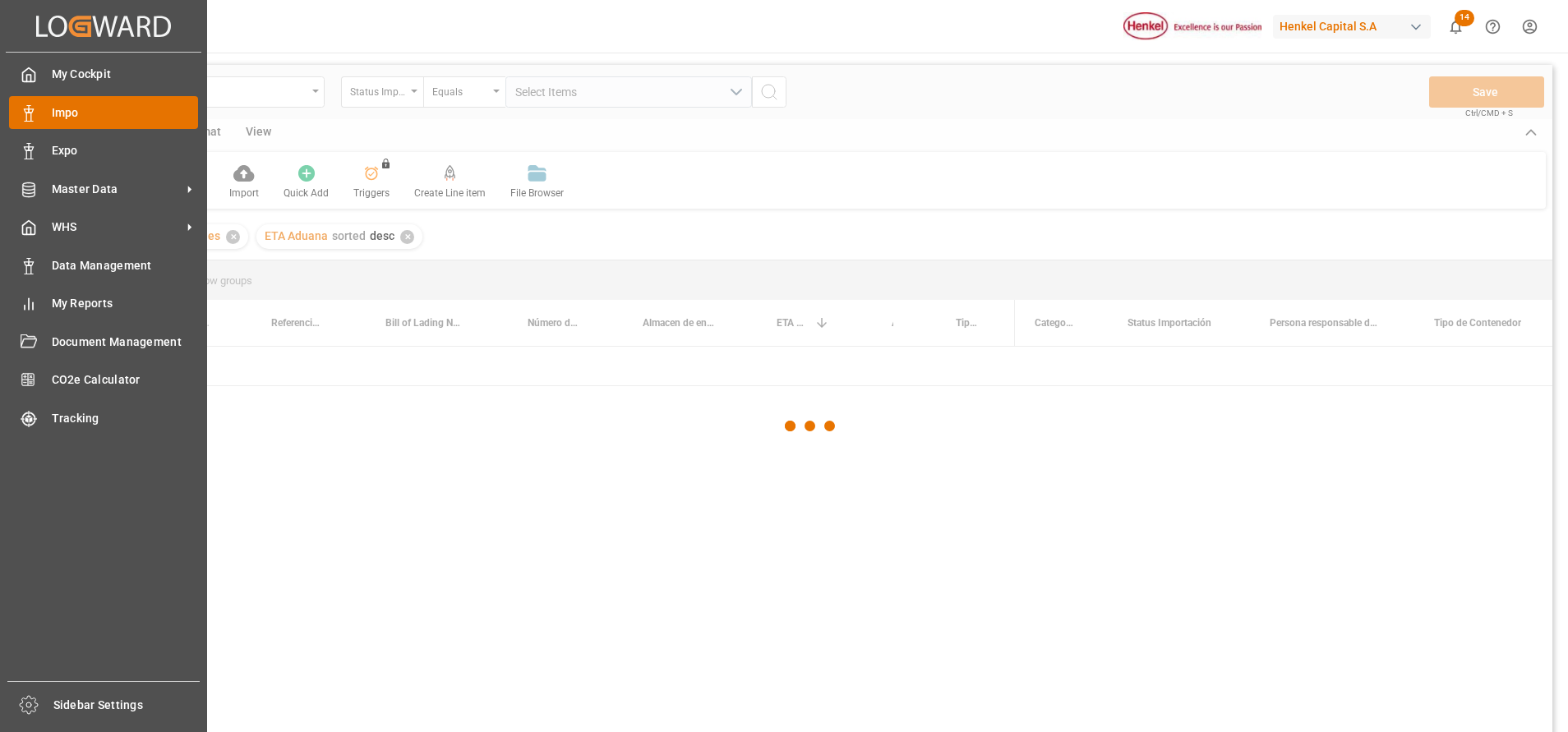
click at [102, 121] on div "Impo Impo" at bounding box center [103, 111] width 189 height 32
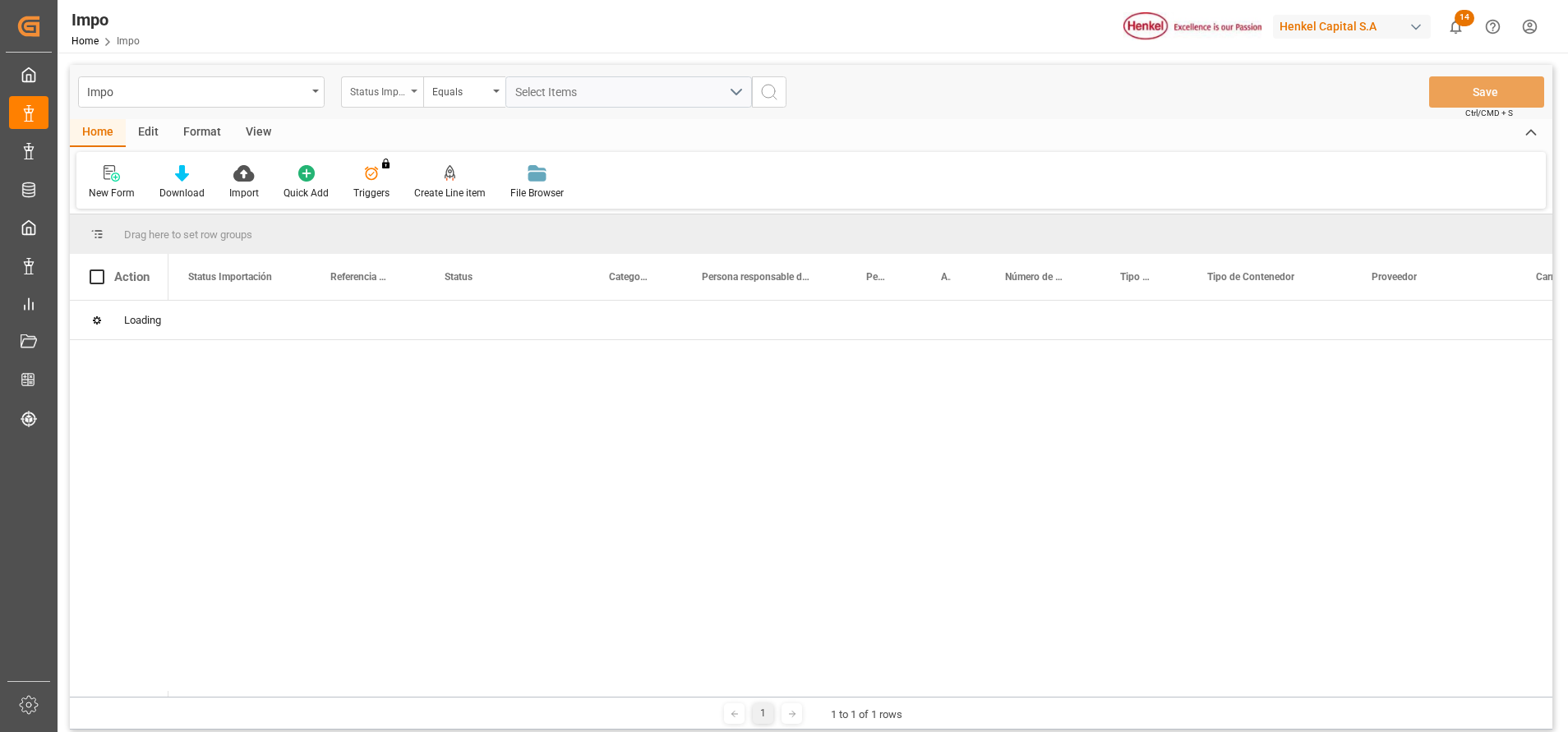
click at [416, 89] on icon "open menu" at bounding box center [415, 91] width 7 height 3
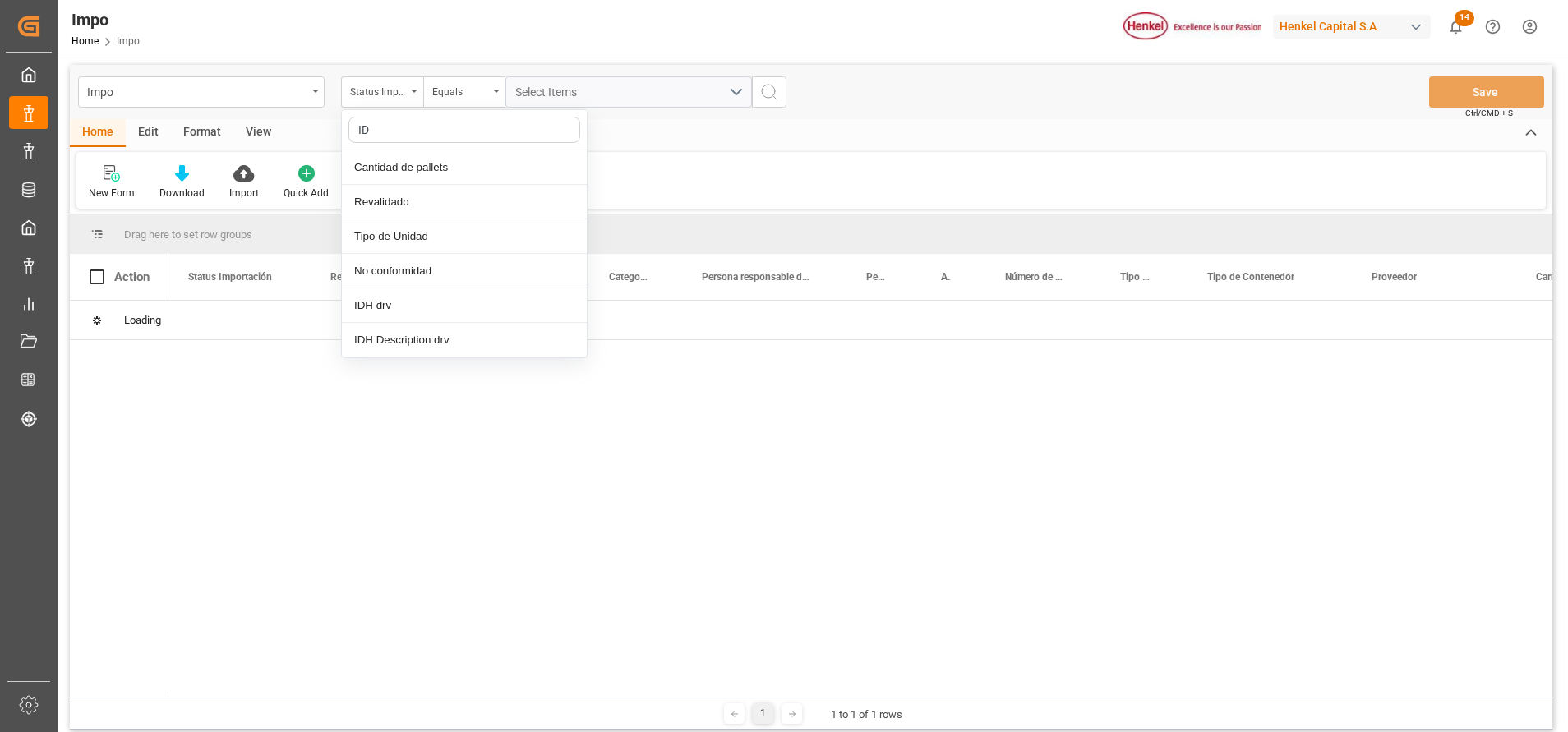
type input "IDH"
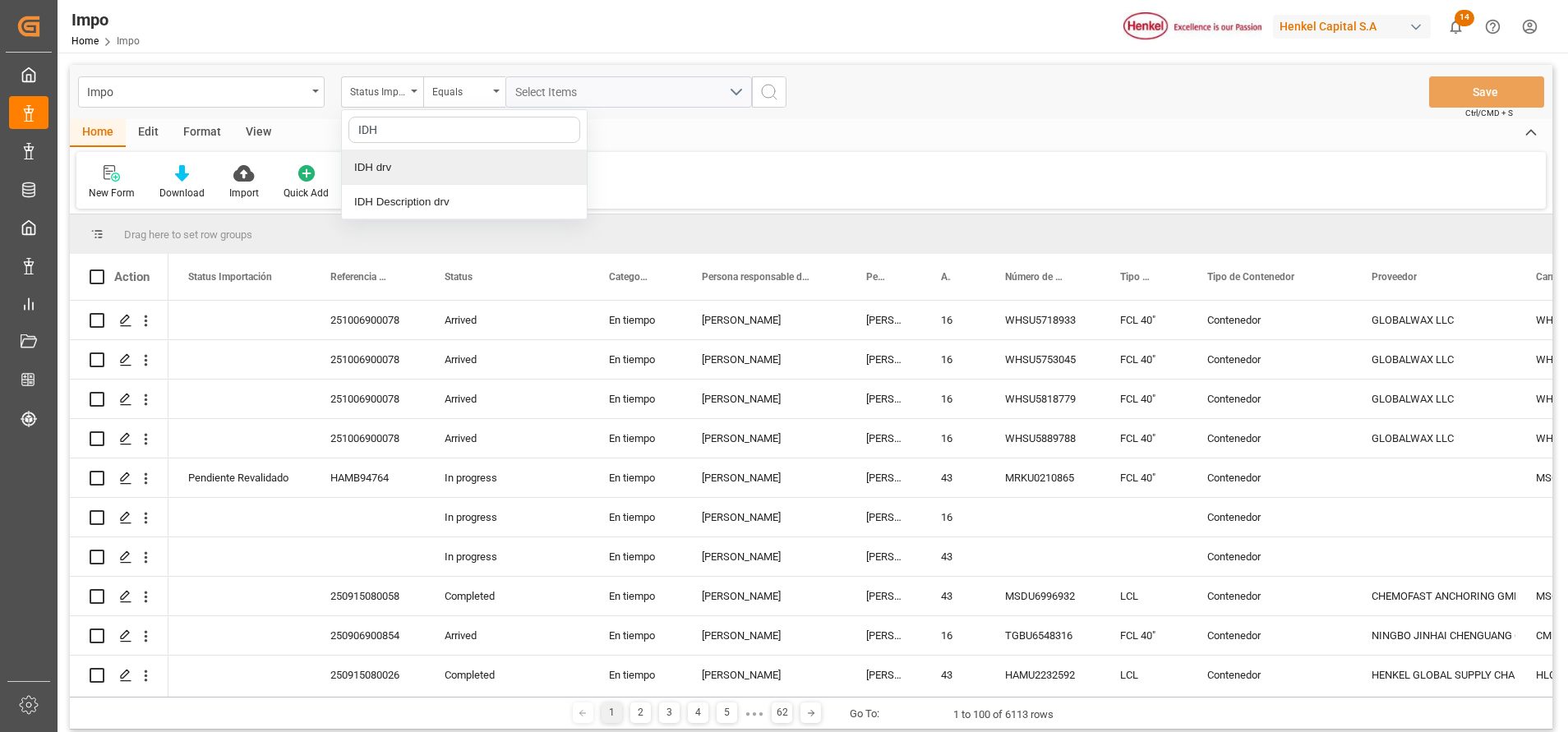
click at [432, 157] on div "IDH drv" at bounding box center [464, 168] width 245 height 35
click at [599, 96] on input "text" at bounding box center [628, 92] width 247 height 31
type input "2318375"
click at [764, 77] on button "search button" at bounding box center [770, 92] width 35 height 31
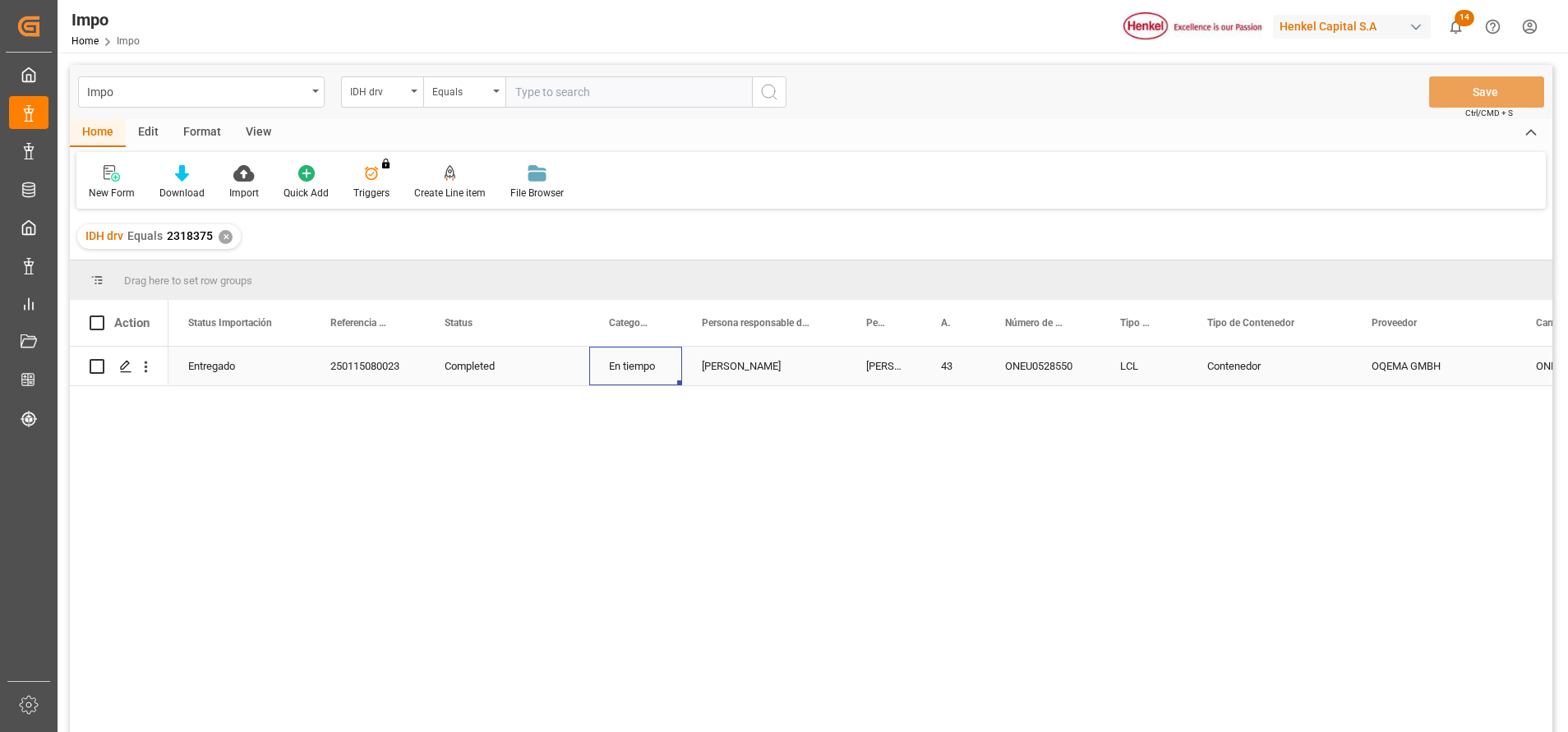
click at [628, 358] on div "En tiempo" at bounding box center [636, 366] width 92 height 39
click at [149, 371] on icon "open menu" at bounding box center [145, 366] width 17 height 17
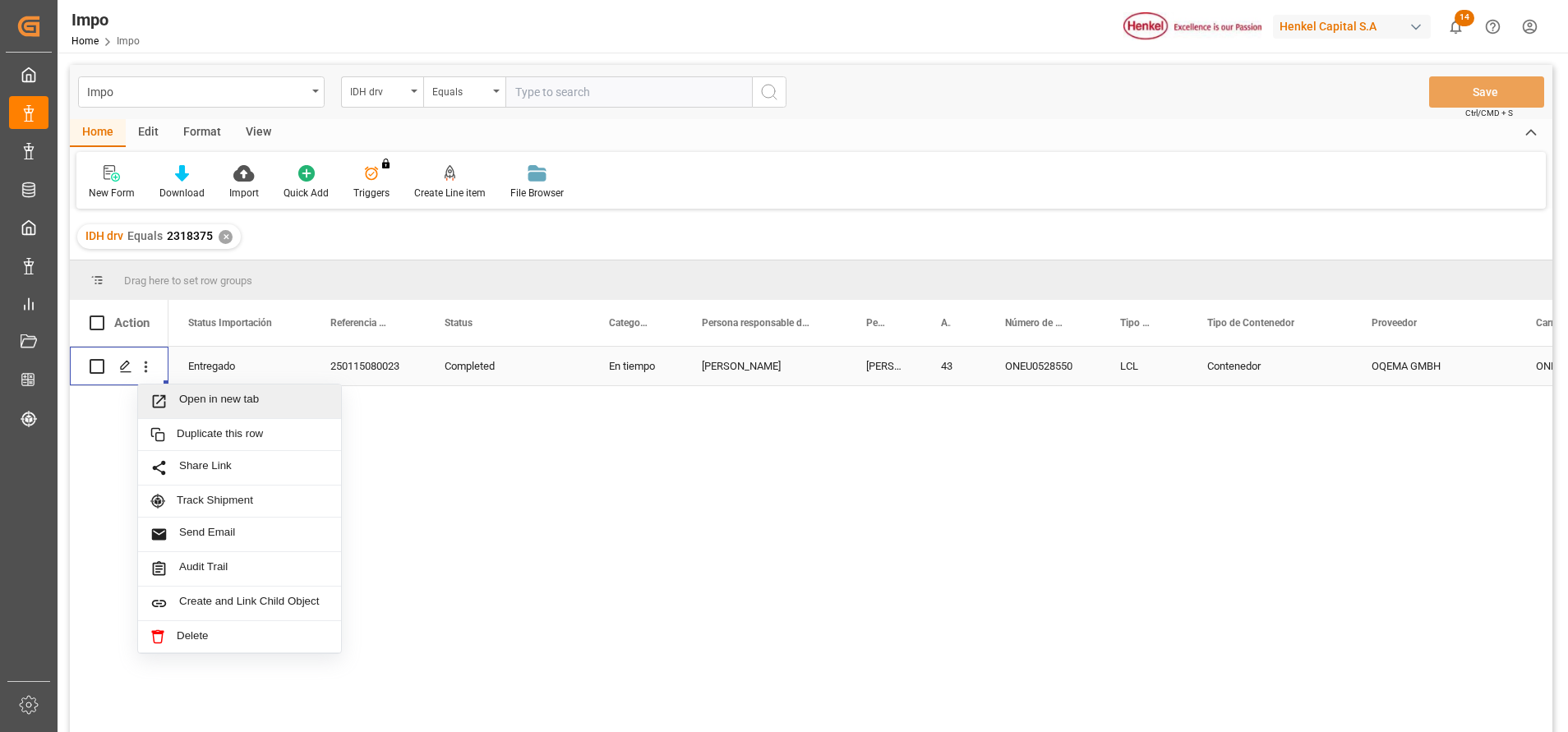
click at [261, 410] on span "Open in new tab" at bounding box center [253, 401] width 149 height 17
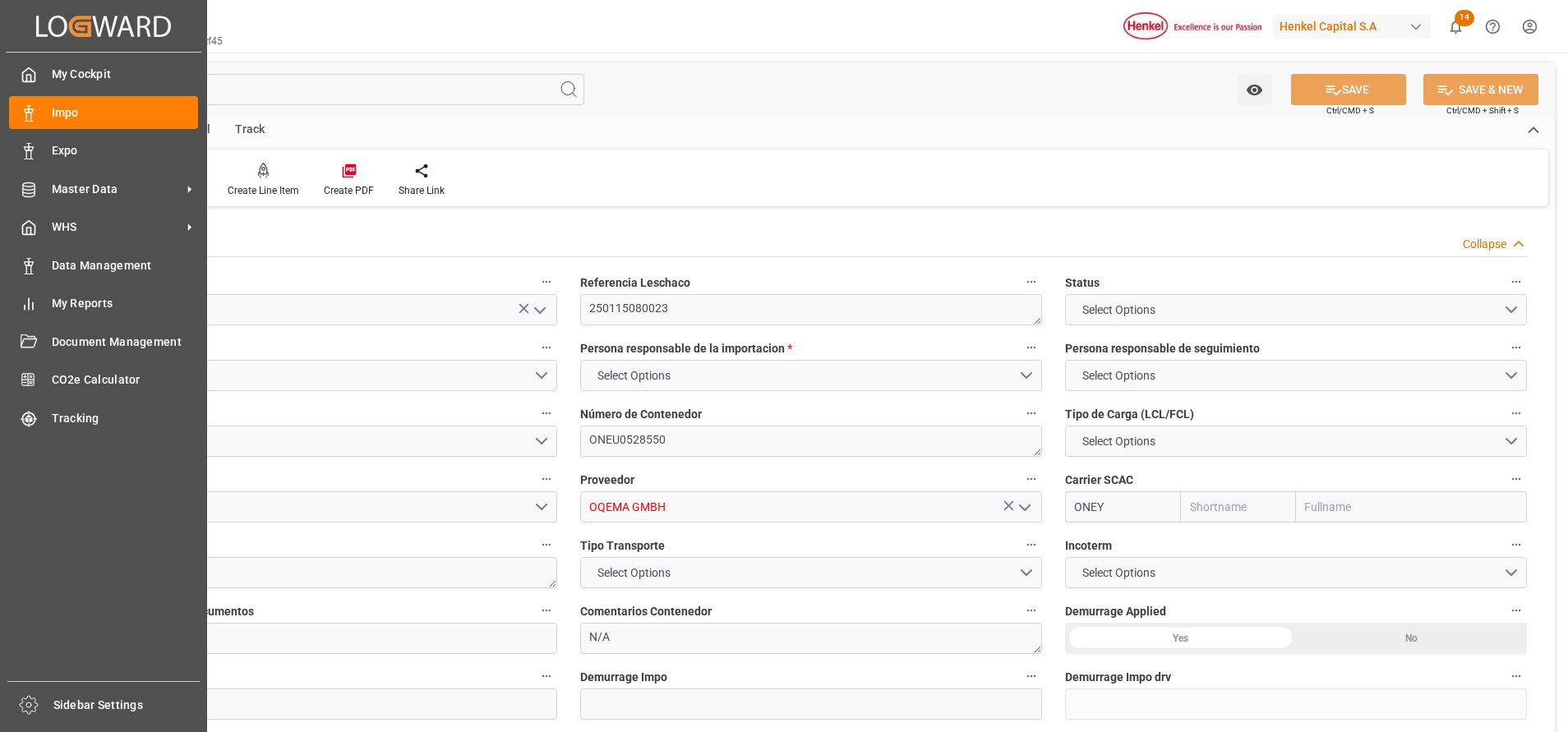
type input "Entregado"
type textarea "250115080023"
type textarea "ONEU0528550"
type input "OQEMA GMBH"
type input "ONEY"
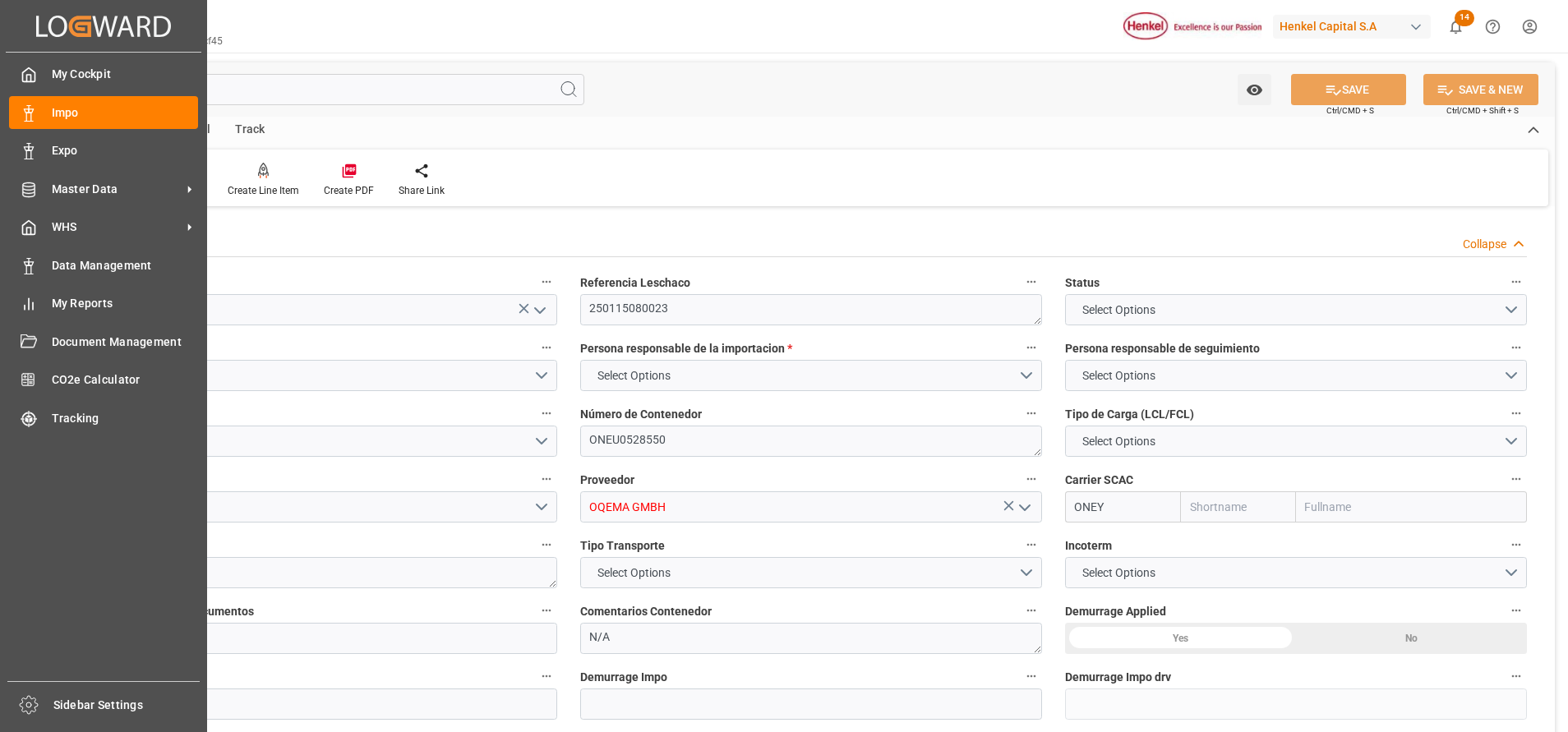
type textarea "SACO SHIPPING"
type textarea "N/A"
type textarea "AA"
type input "ONE"
type input "Ocean Network Express"
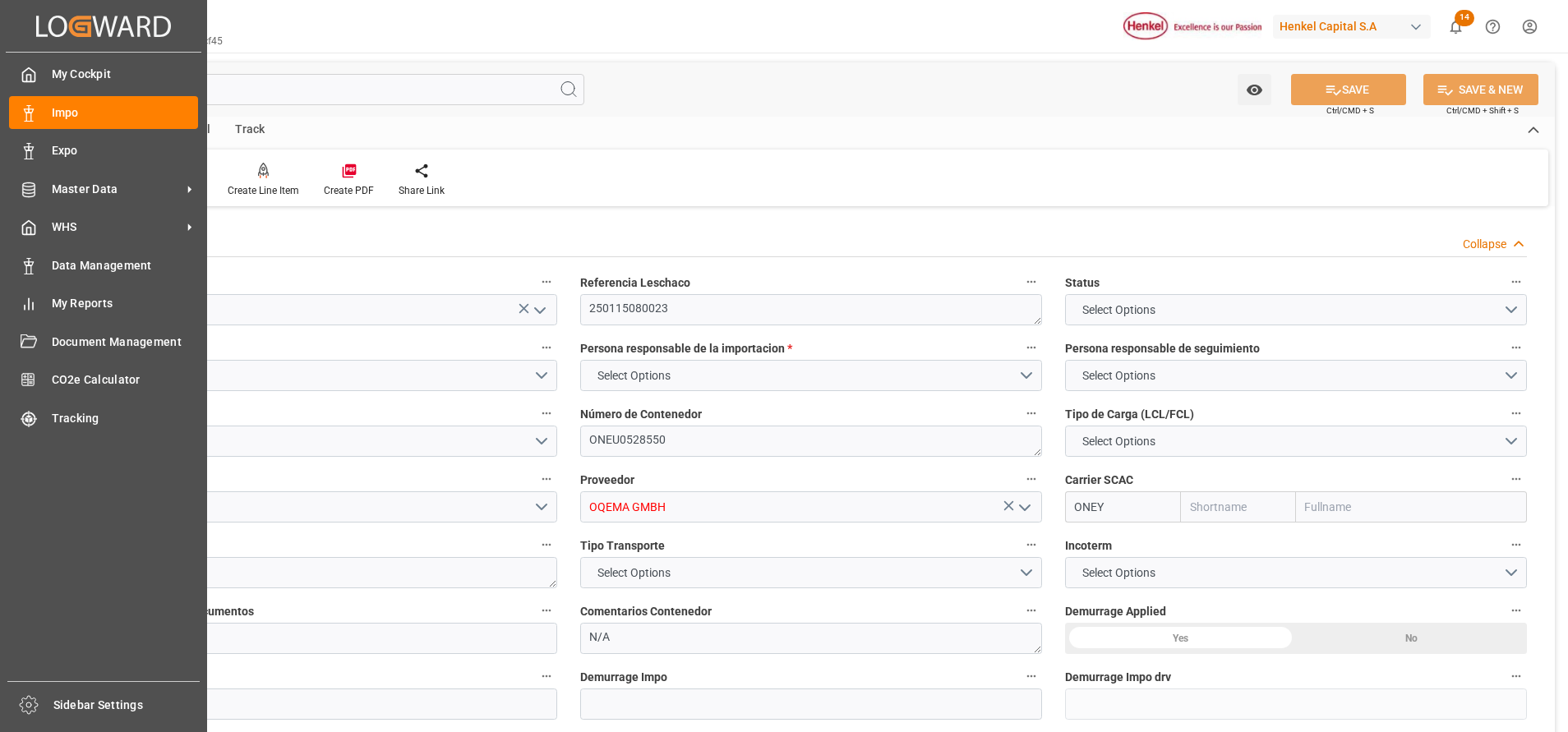
type input "0"
type input "1"
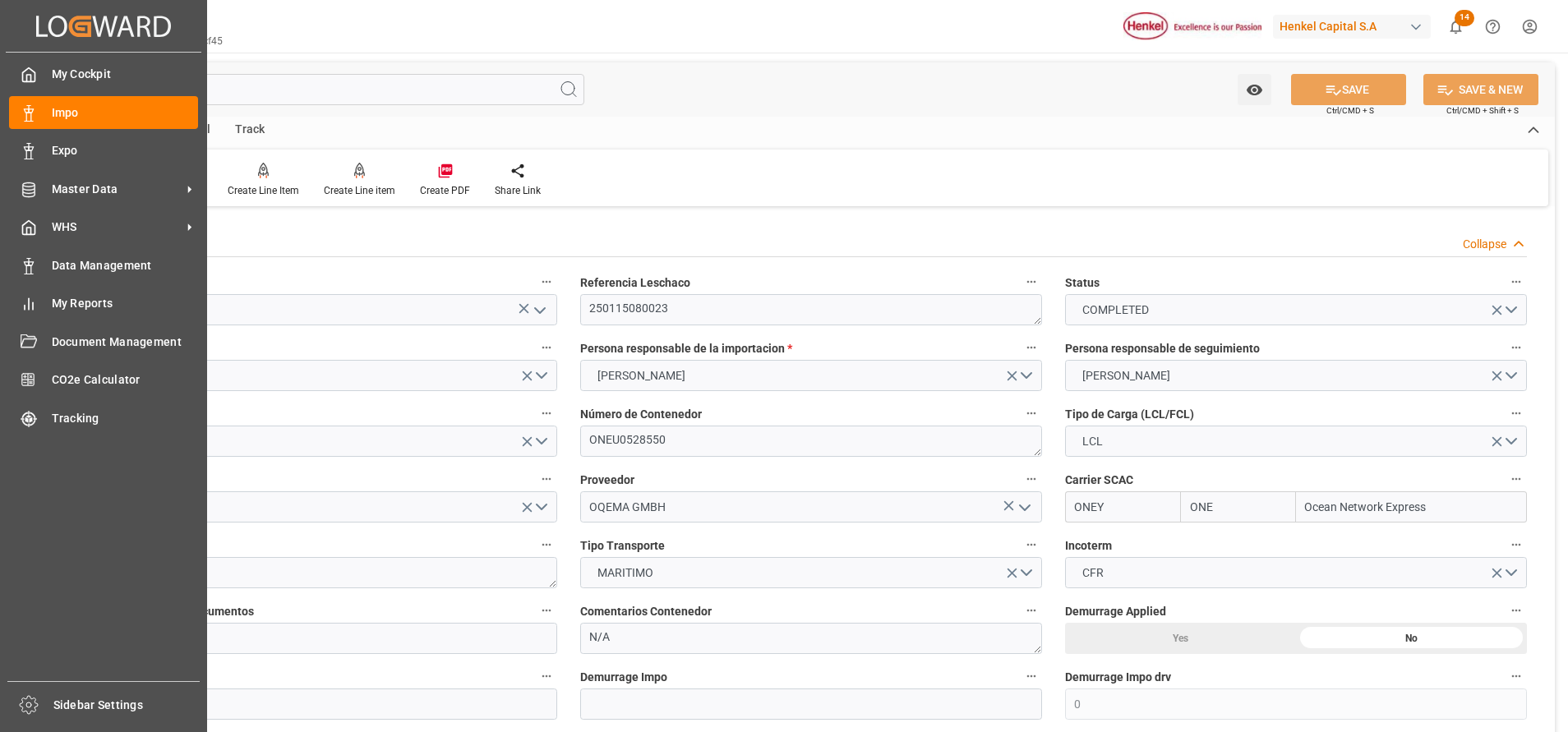
type input "10.12.2024"
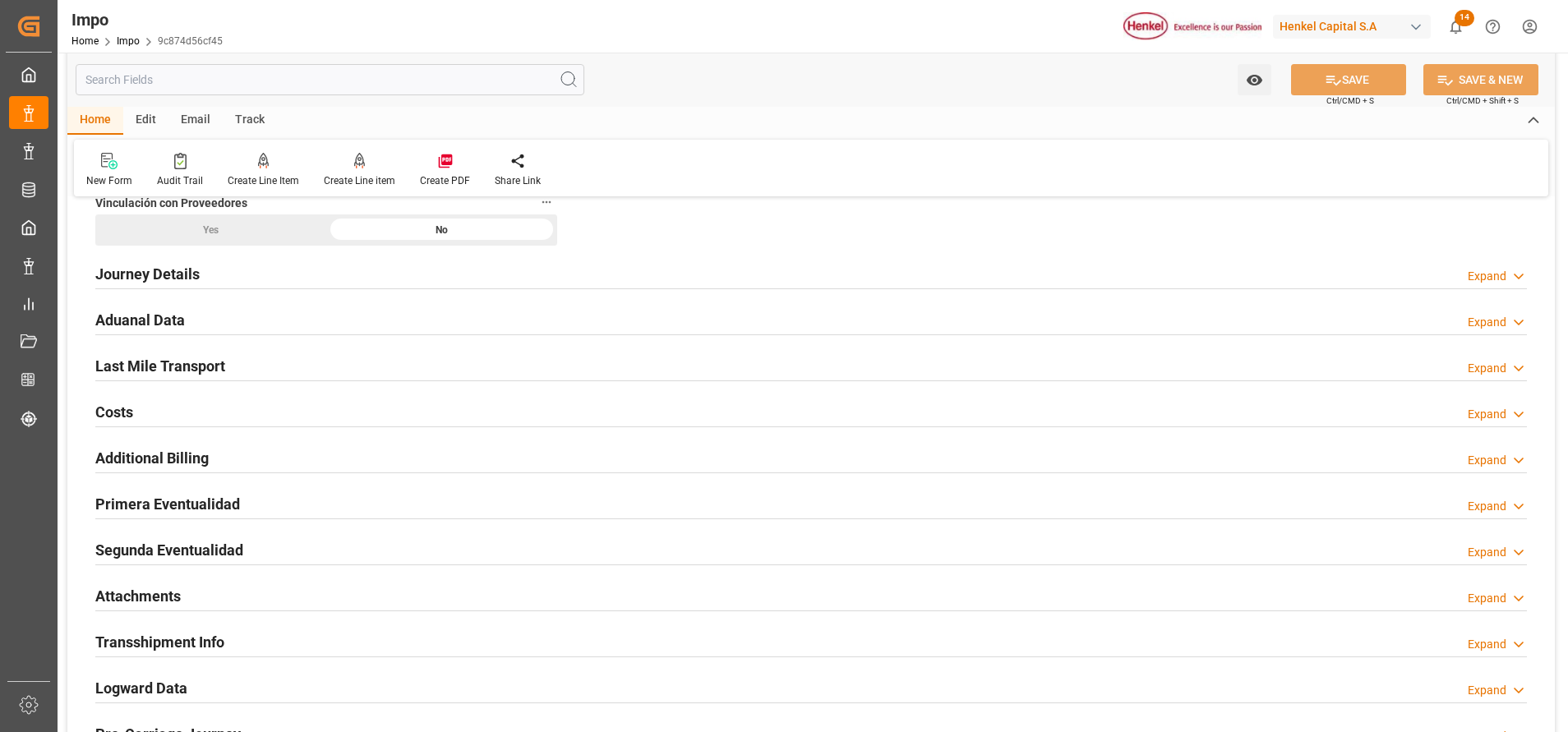
scroll to position [1232, 0]
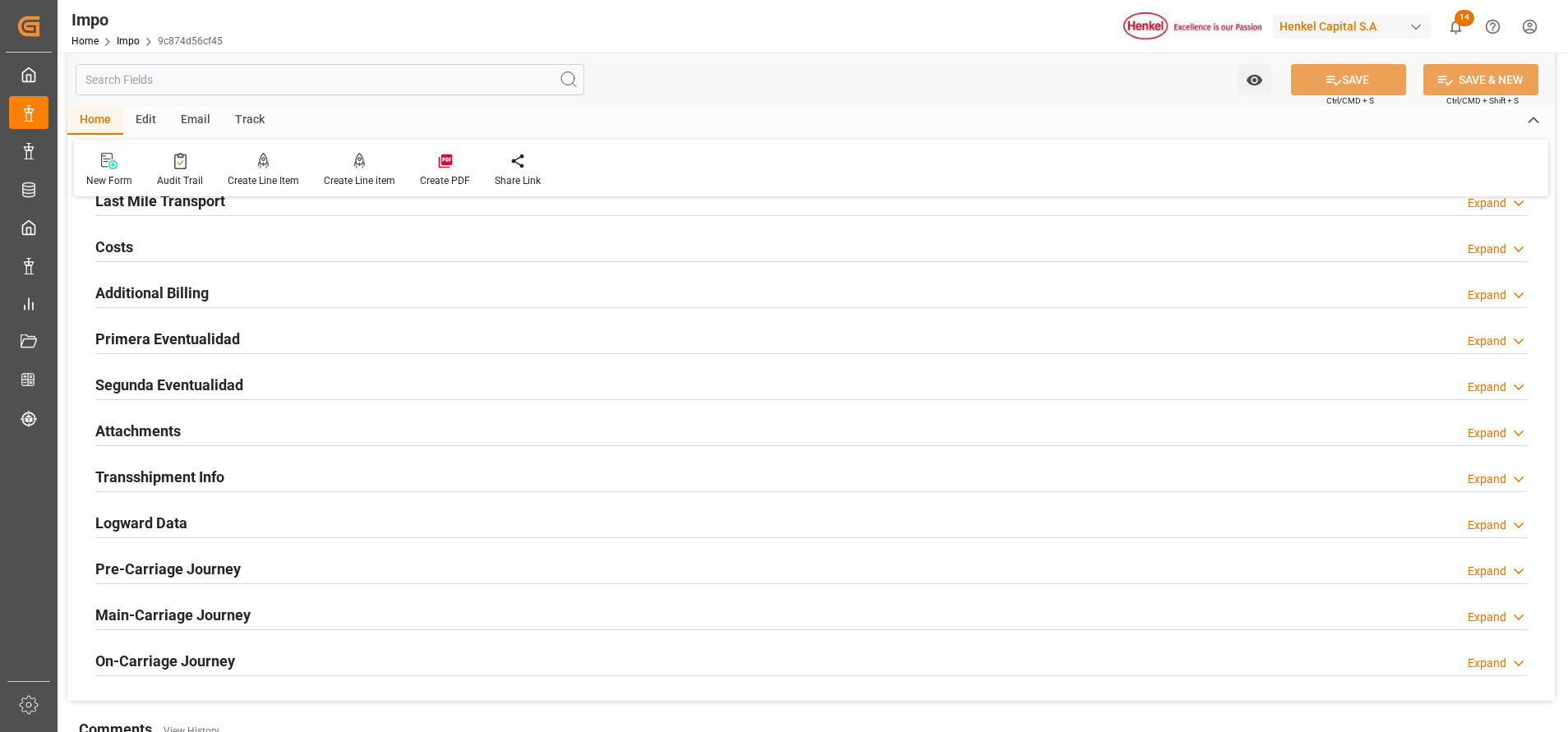
click at [142, 439] on h2 "Attachments" at bounding box center [137, 431] width 85 height 22
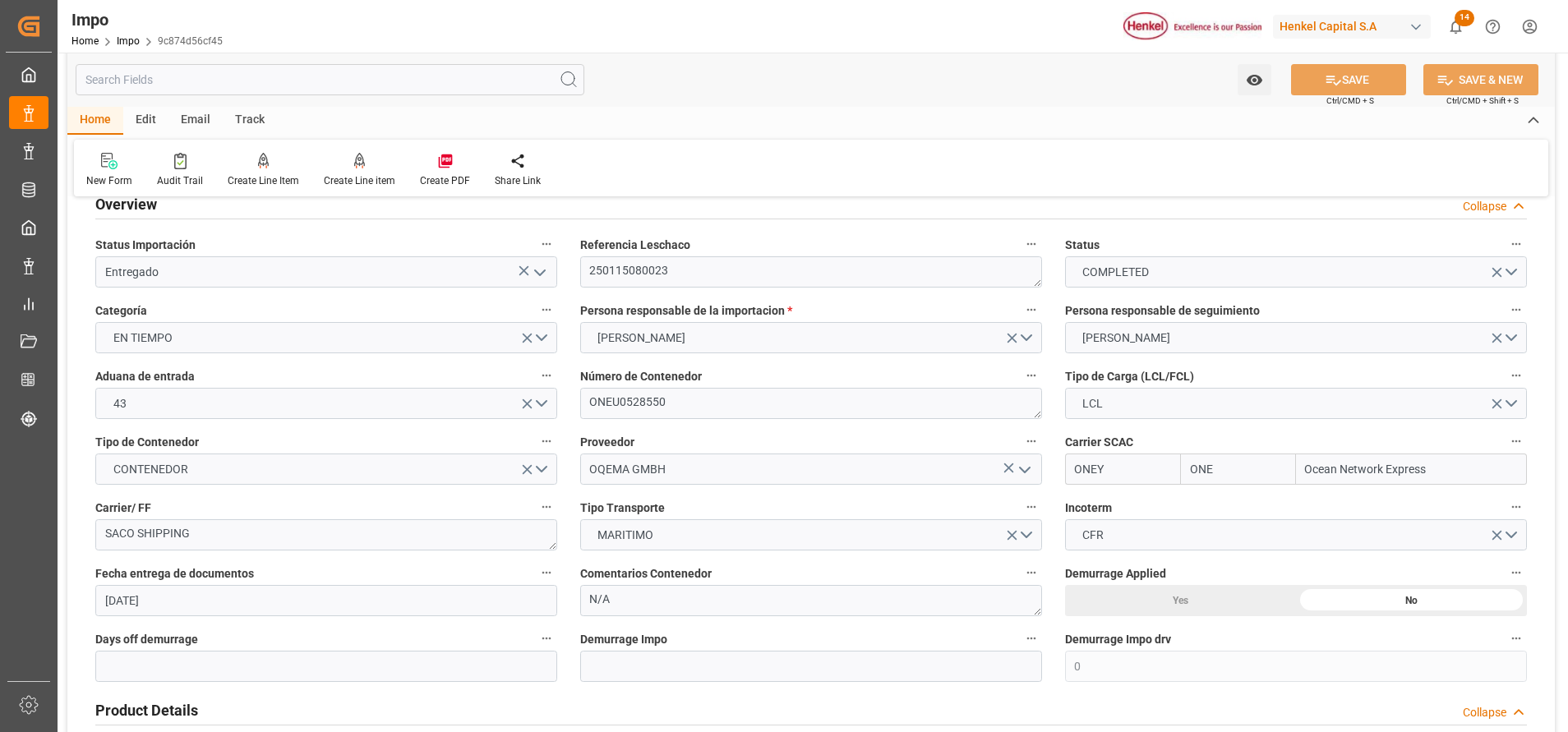
scroll to position [0, 0]
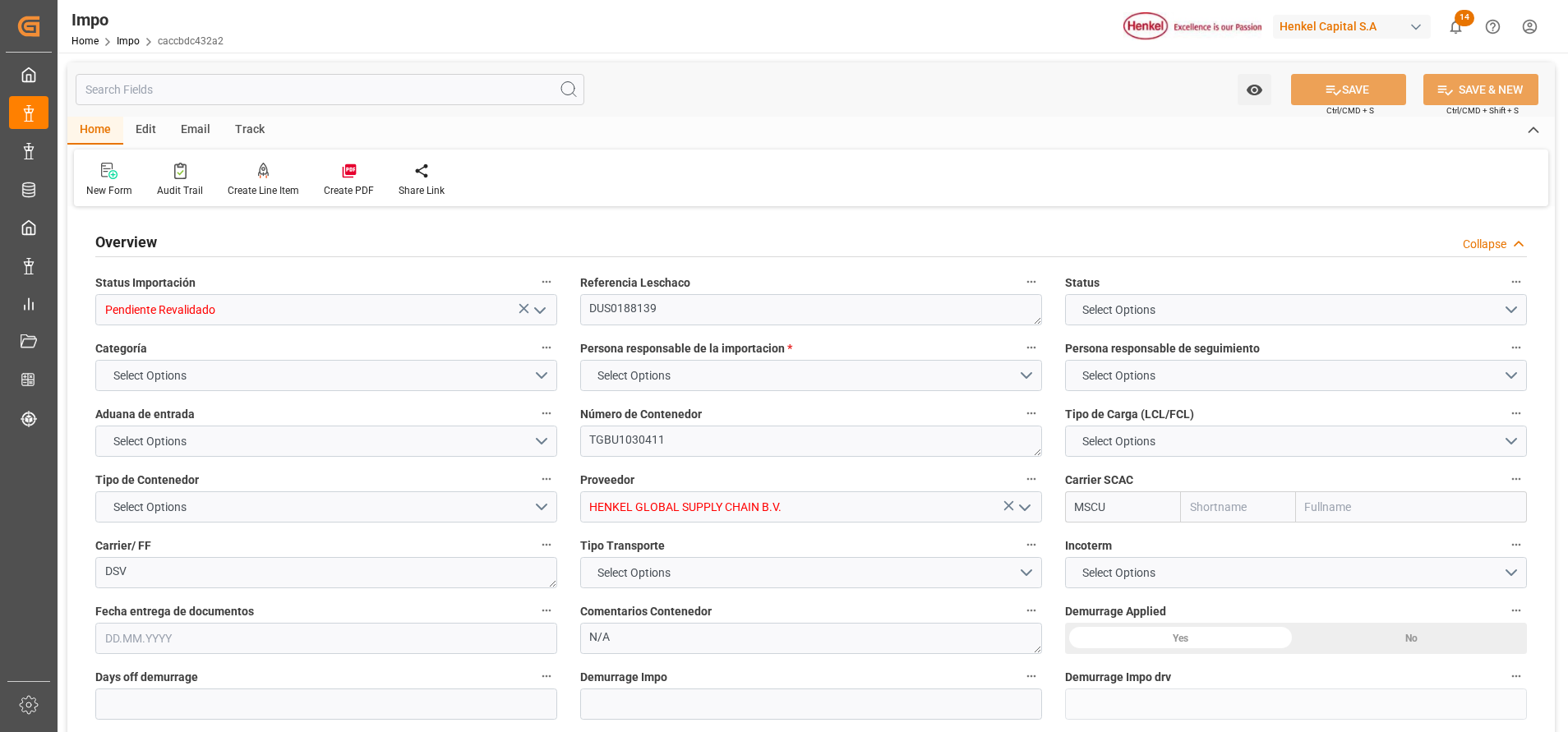
type input "MSC"
type input "Mediterranean Shipping Company"
type input "0"
type input "20"
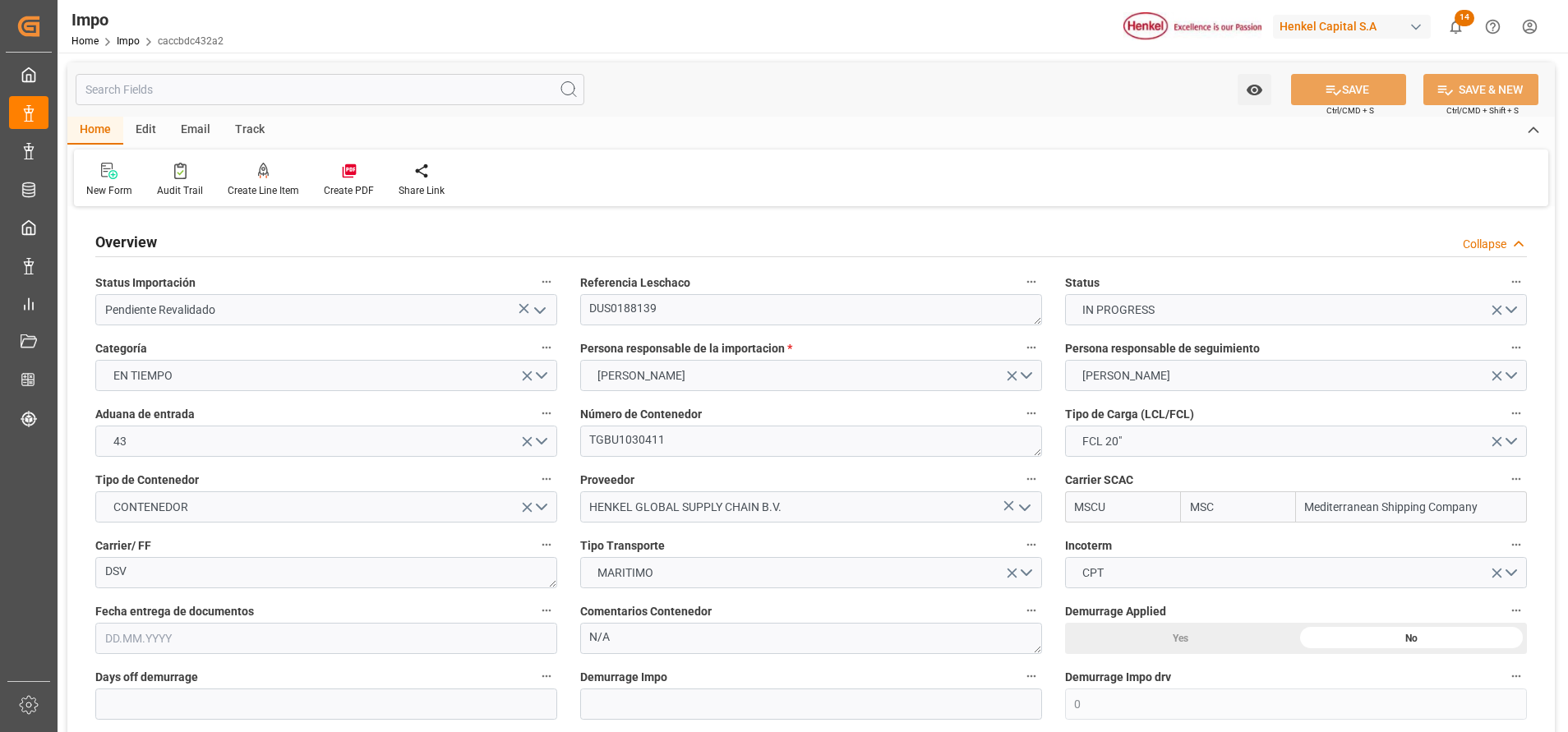
type input "[DATE]"
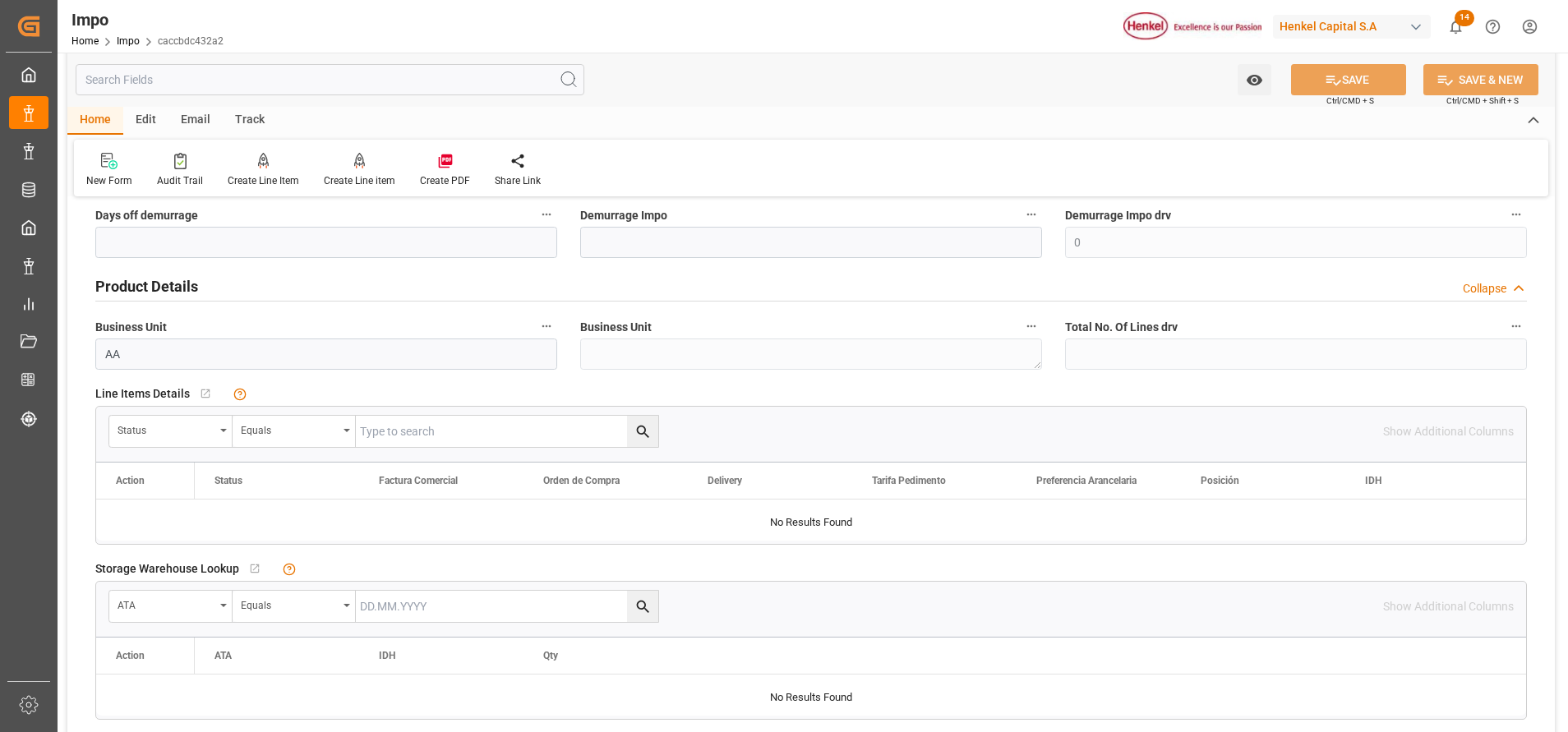
scroll to position [493, 0]
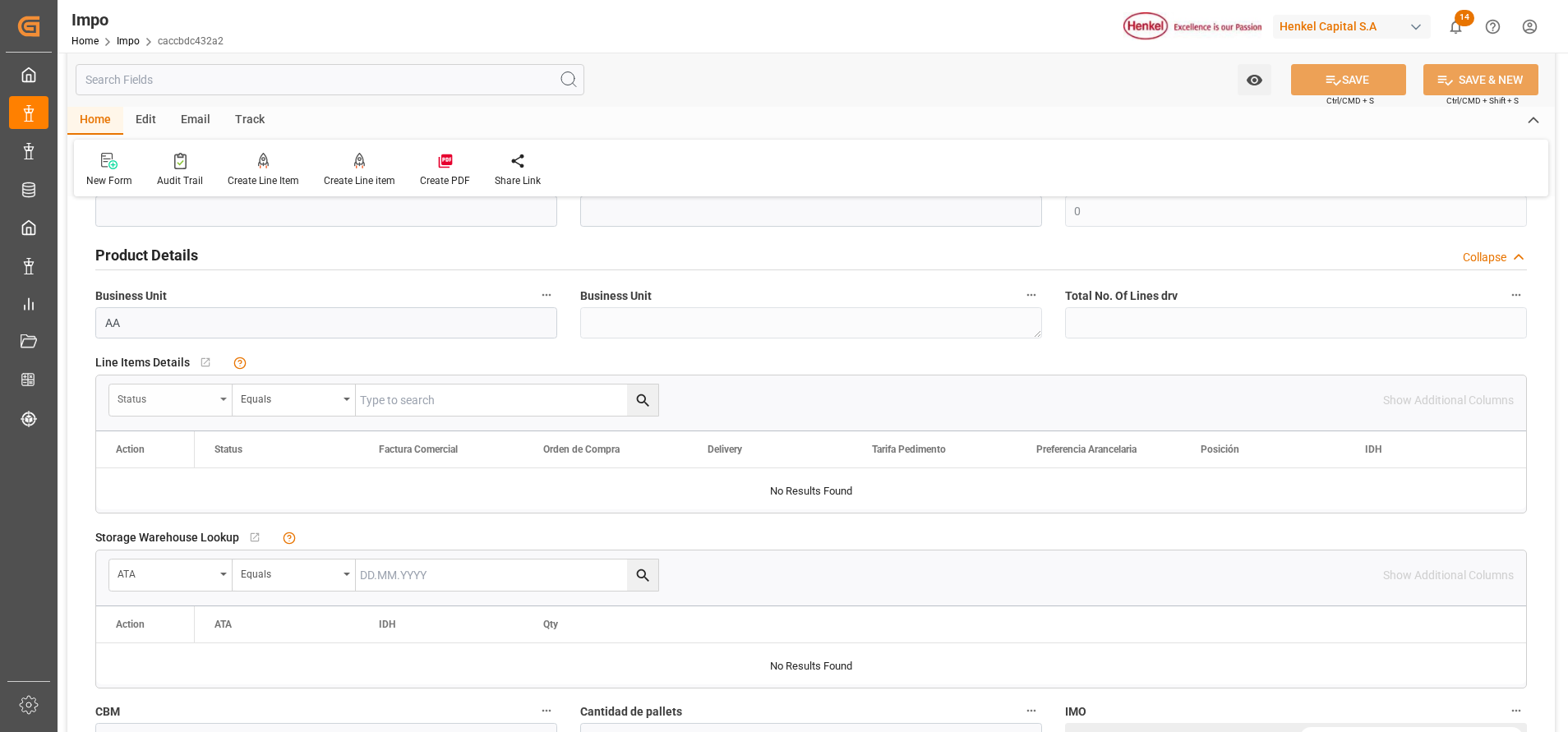
click at [228, 403] on div "Status" at bounding box center [170, 400] width 123 height 31
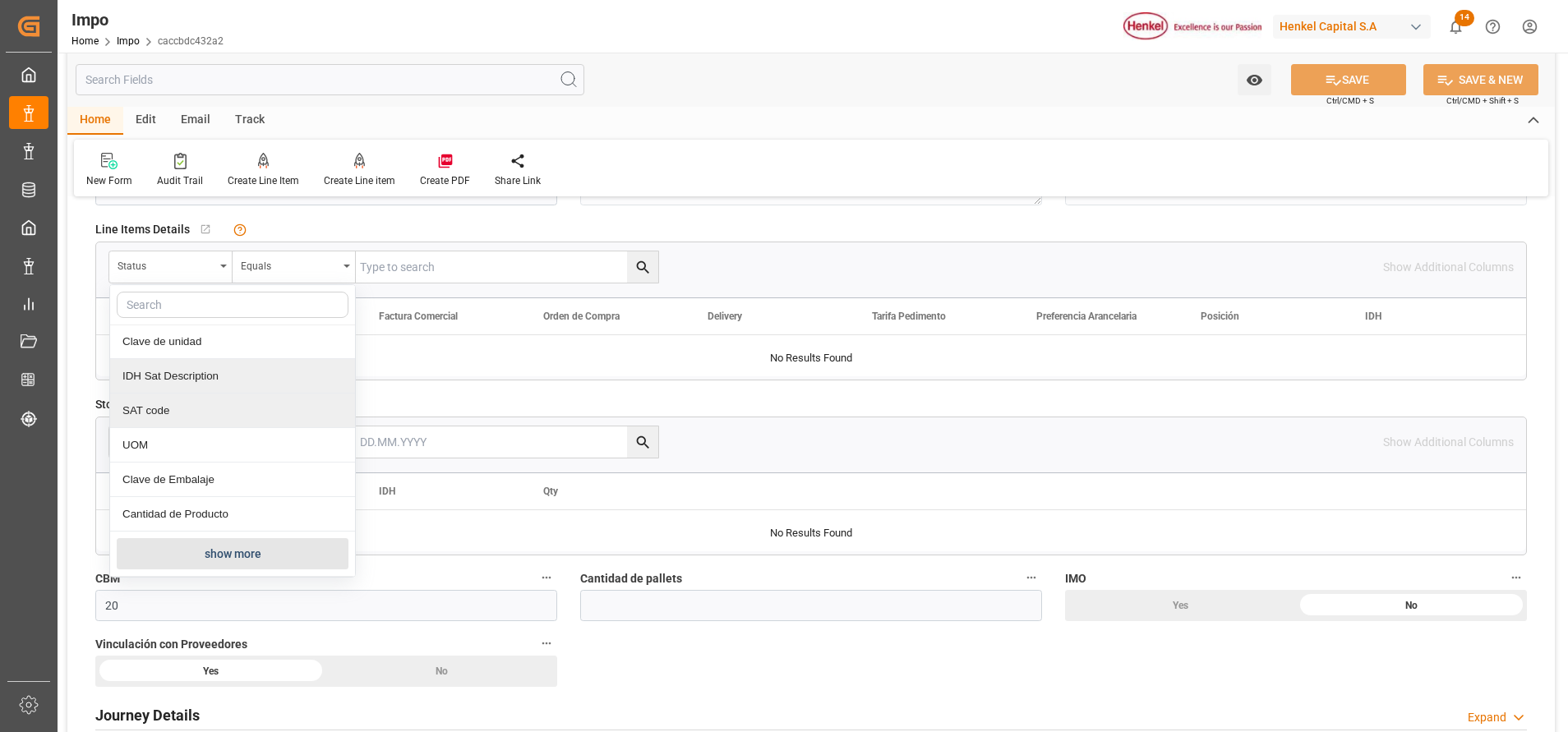
scroll to position [616, 0]
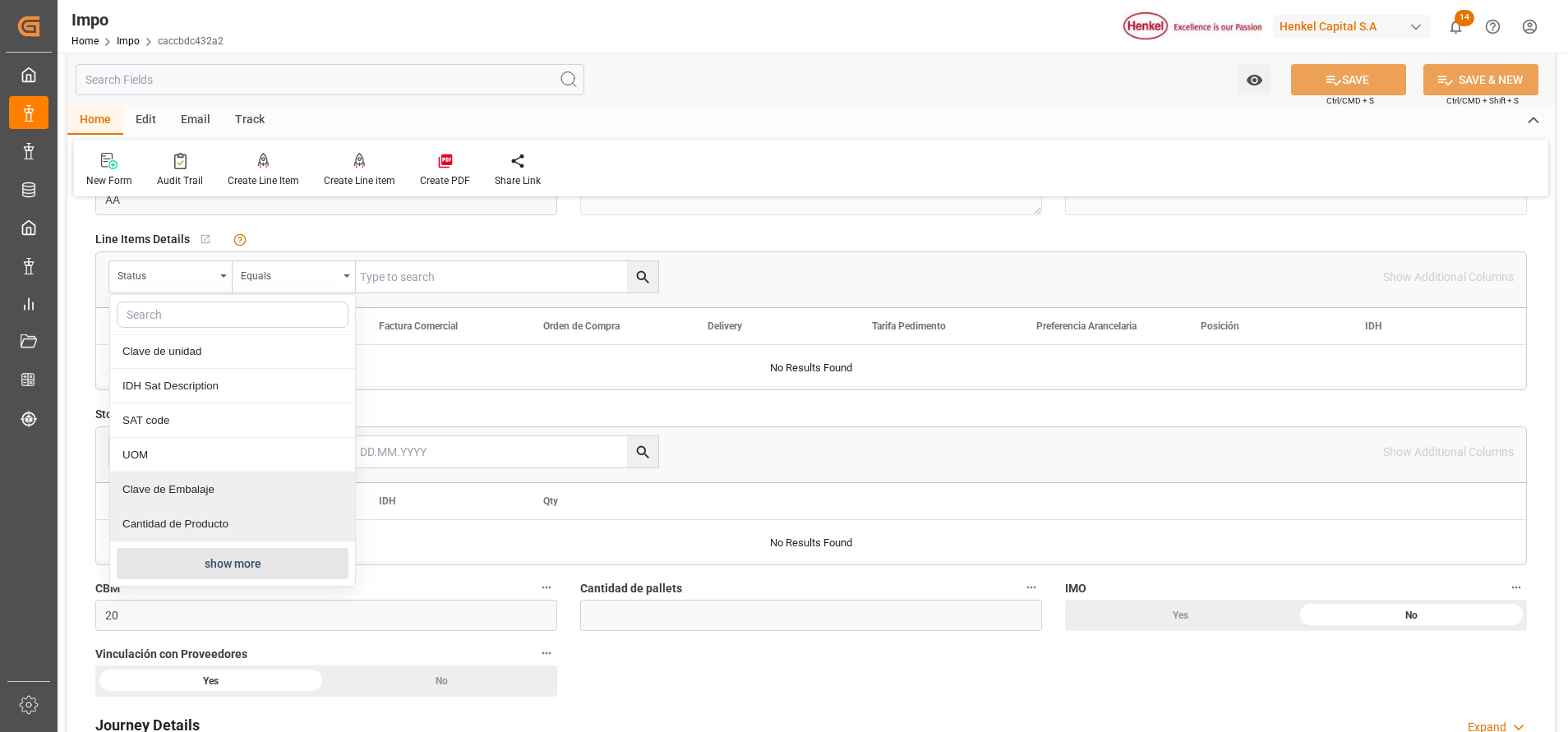
drag, startPoint x: 246, startPoint y: 554, endPoint x: 244, endPoint y: 518, distance: 36.1
click at [247, 554] on button "show more" at bounding box center [232, 564] width 232 height 31
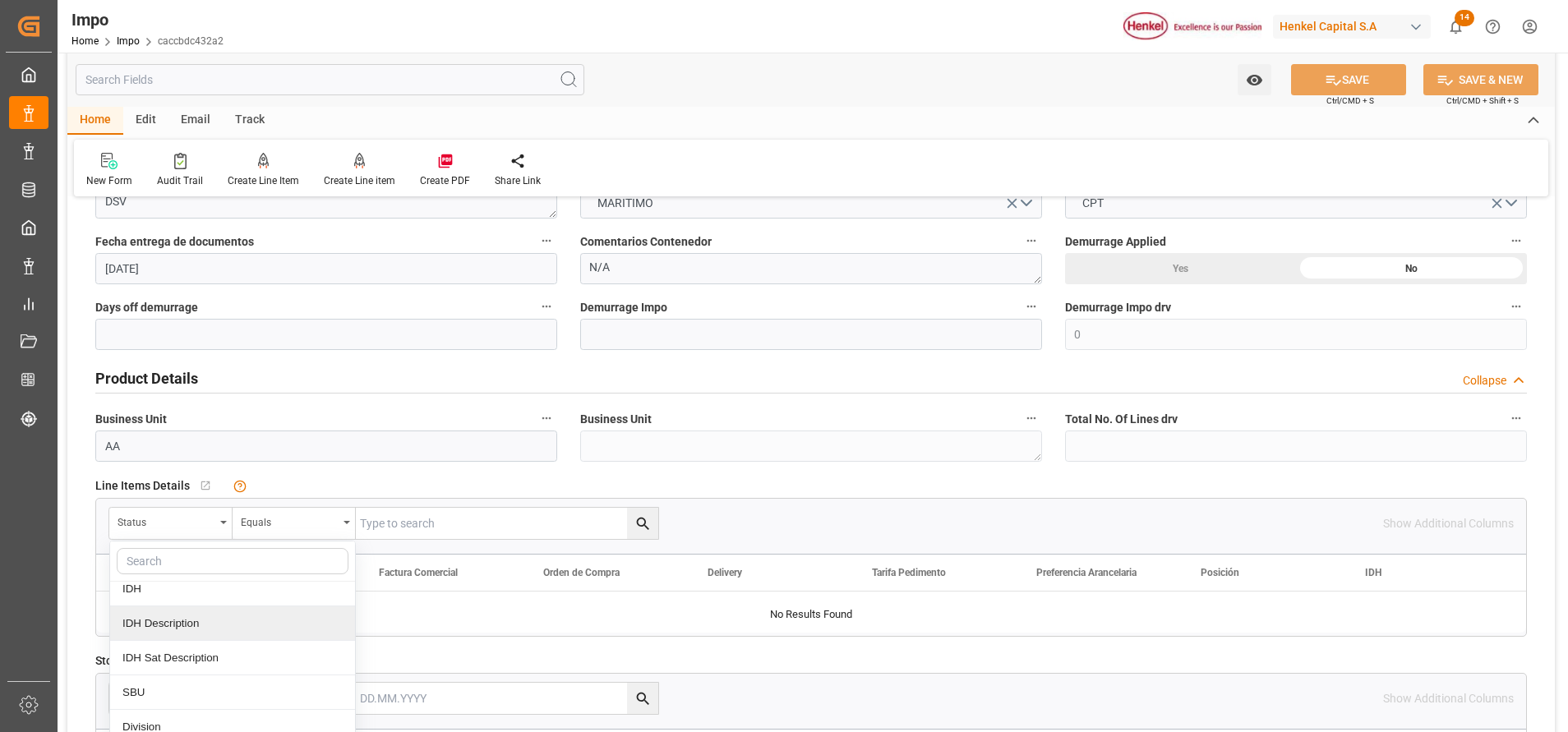
scroll to position [370, 0]
click at [182, 645] on div "Comentarios" at bounding box center [232, 643] width 245 height 35
click at [395, 518] on input "text" at bounding box center [507, 523] width 302 height 31
paste input "DUS0188139"
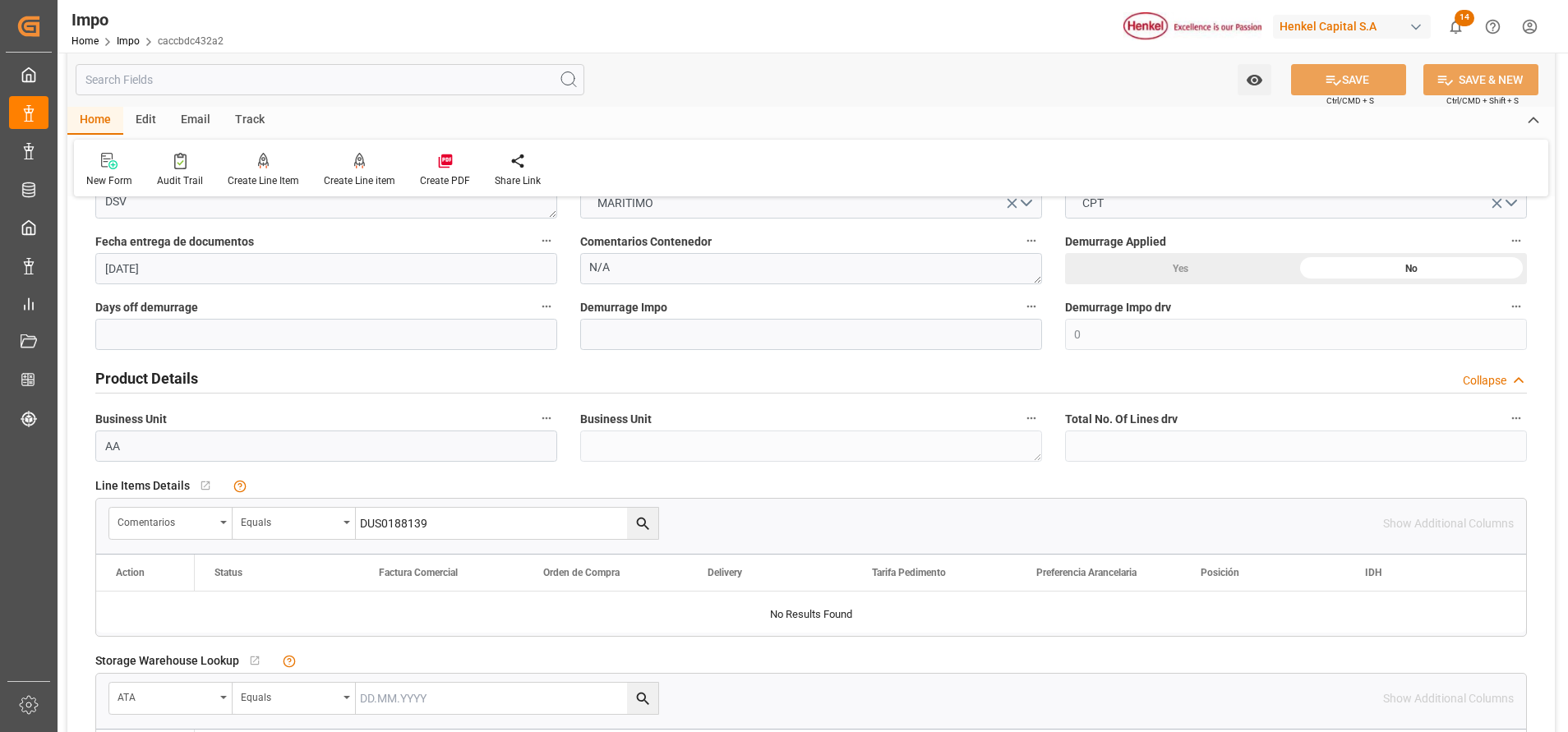
type input "DUS0188139"
click at [637, 522] on icon "search button" at bounding box center [642, 523] width 17 height 17
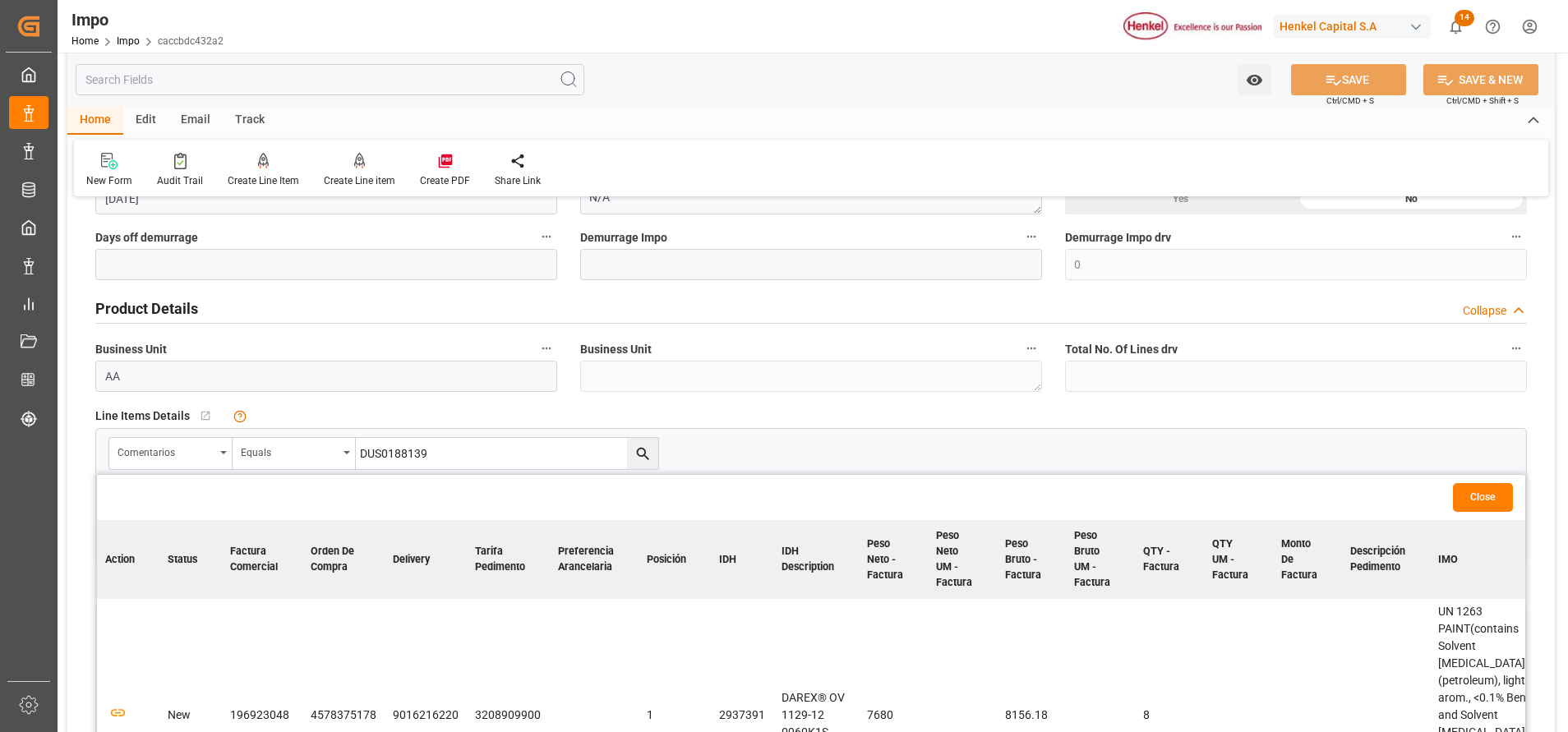
scroll to position [493, 0]
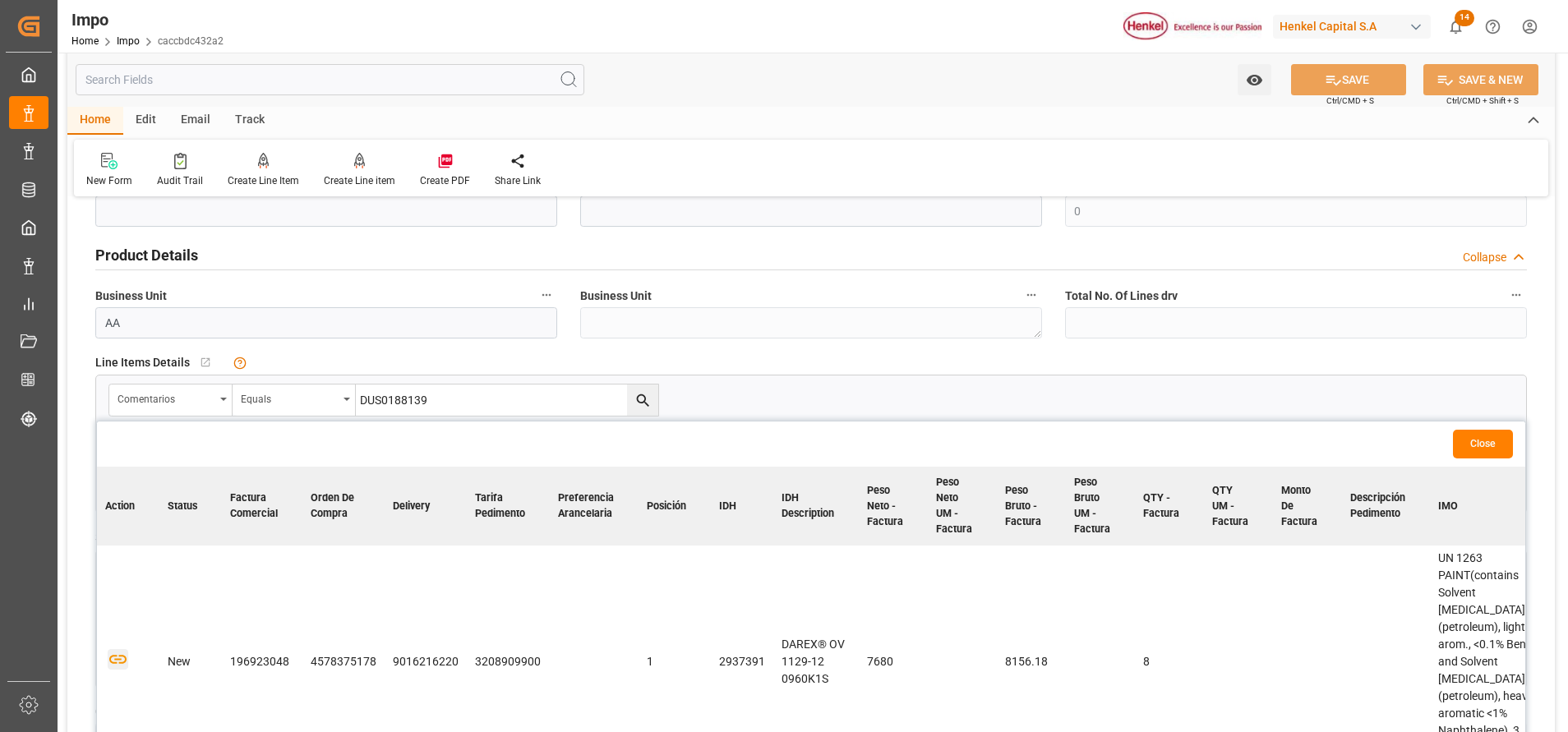
click at [122, 649] on icon "button" at bounding box center [117, 659] width 21 height 21
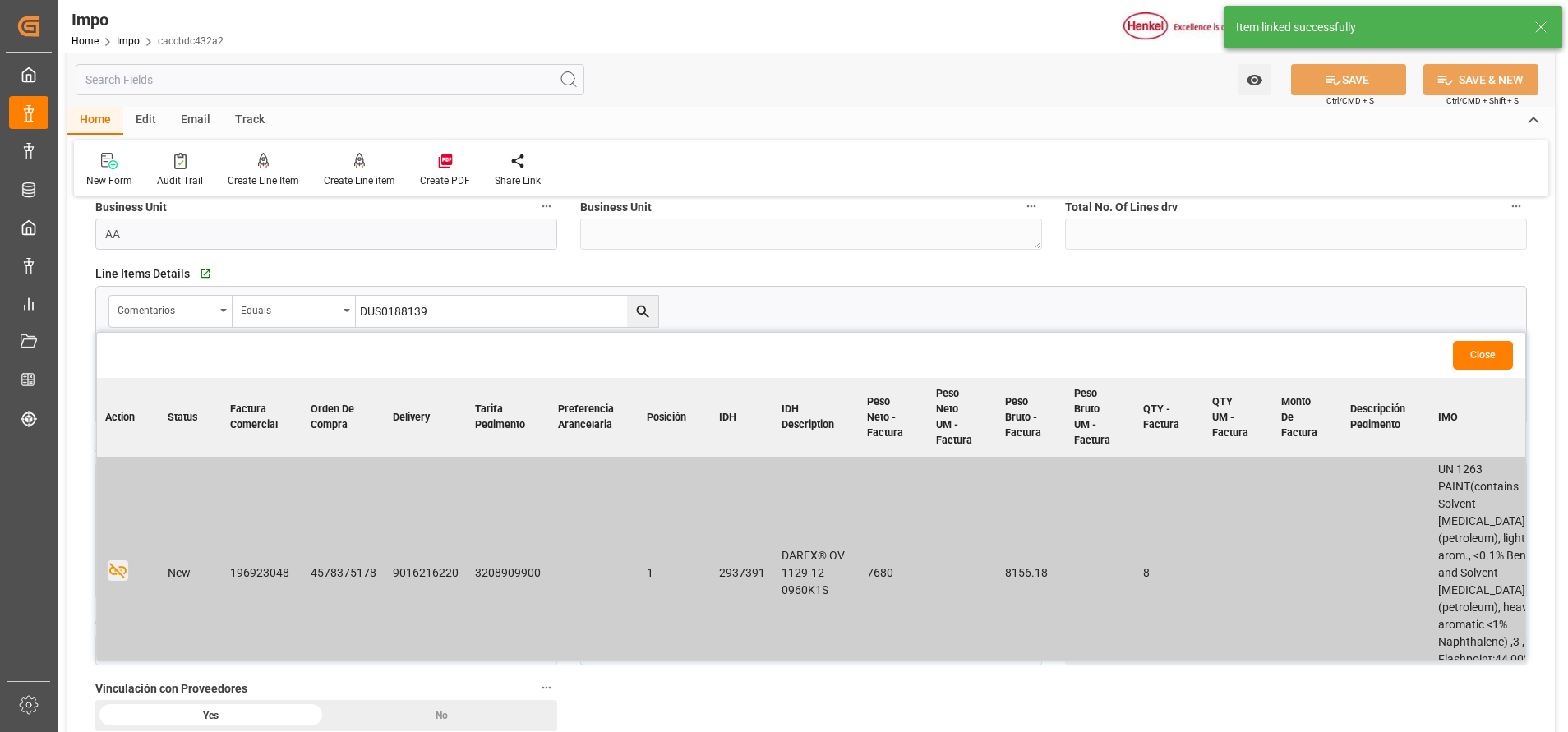
scroll to position [616, 0]
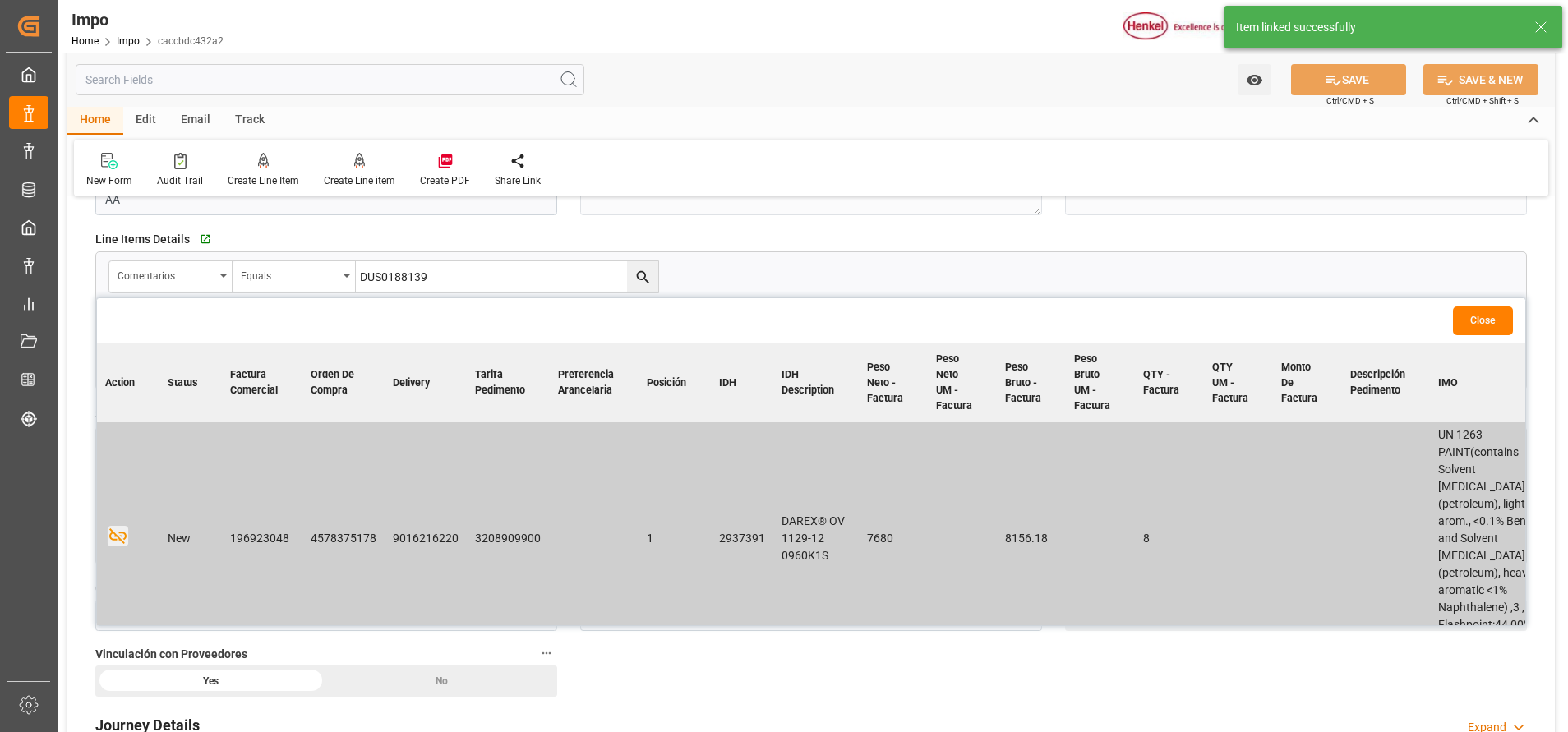
click at [1476, 329] on button "Close" at bounding box center [1482, 320] width 60 height 29
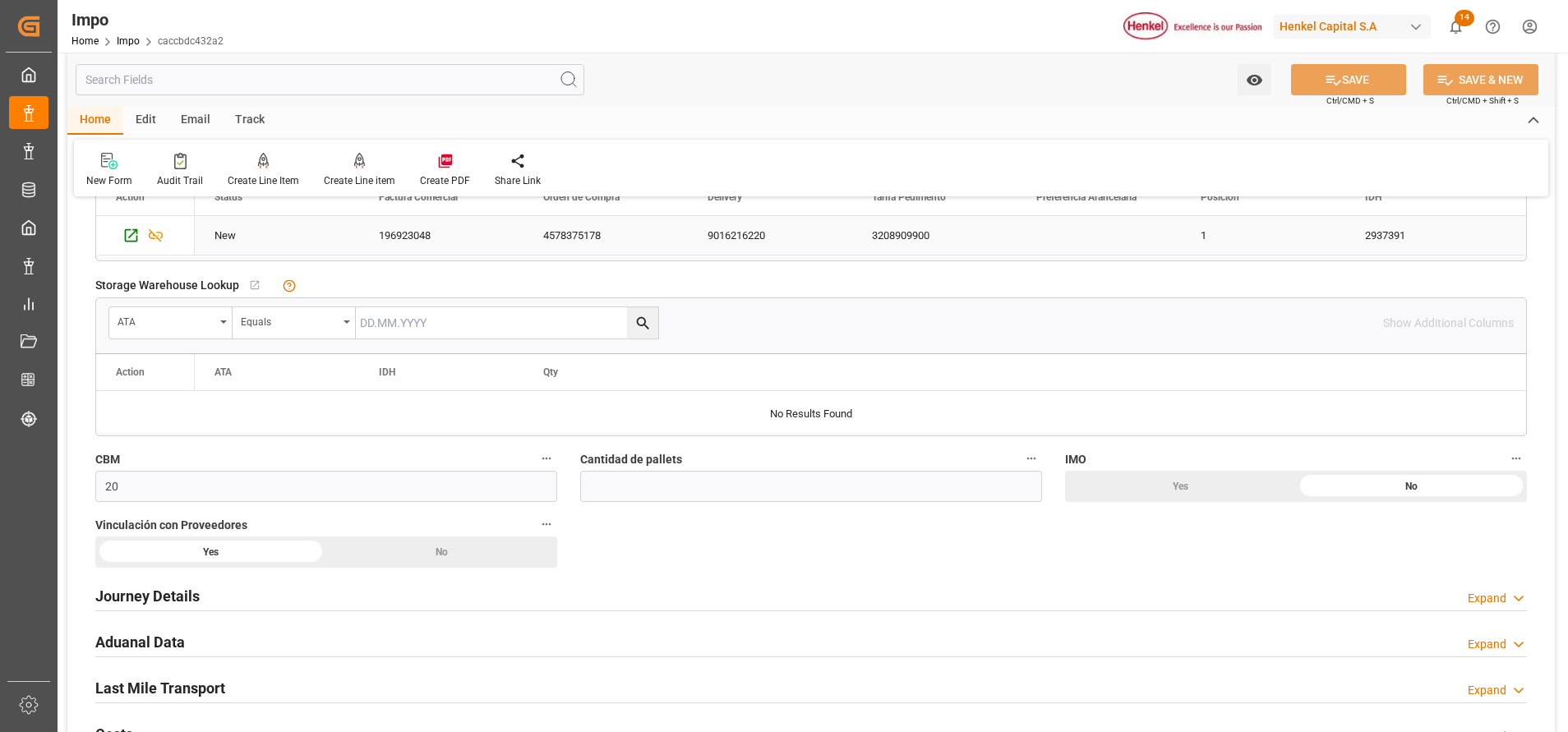
scroll to position [862, 0]
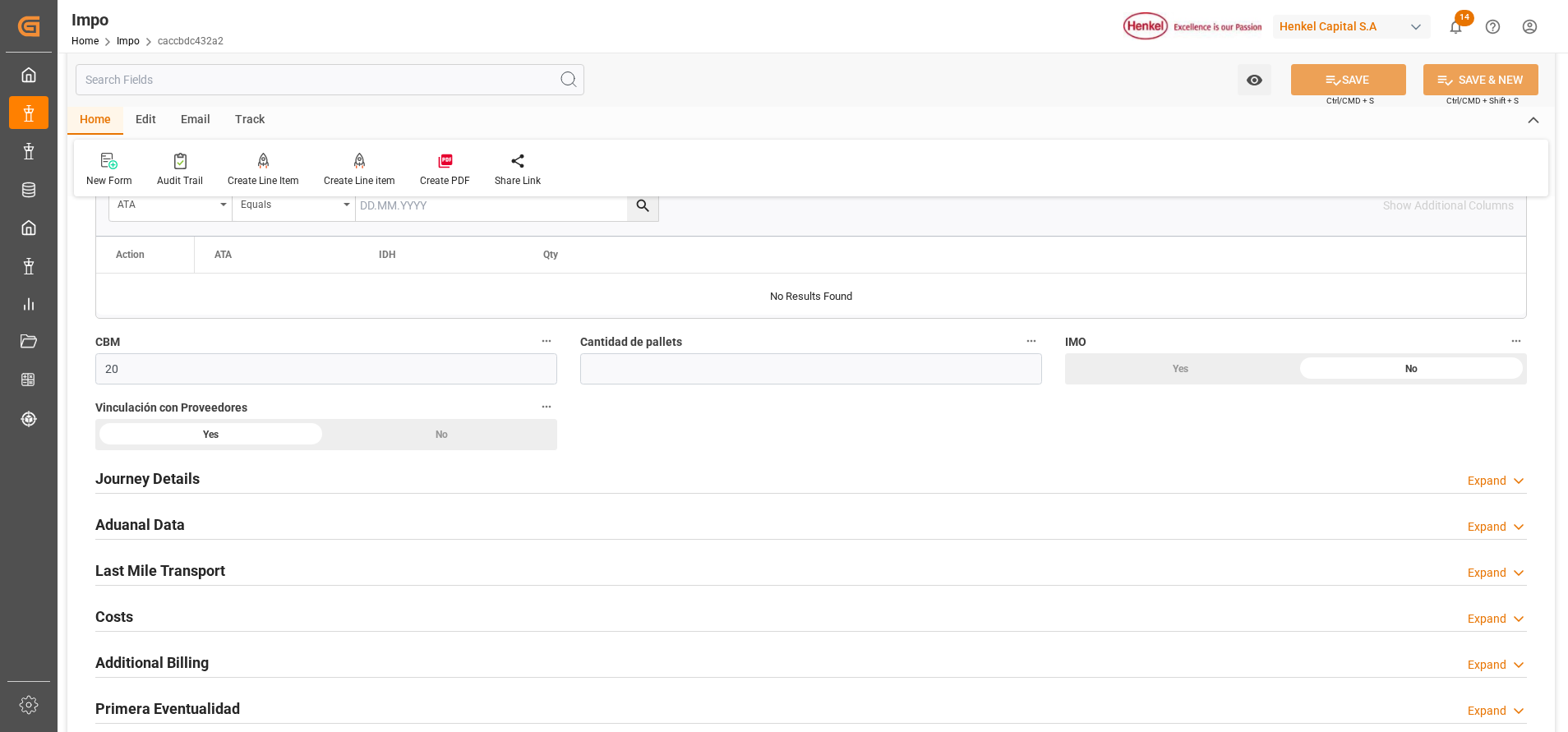
drag, startPoint x: 159, startPoint y: 468, endPoint x: 530, endPoint y: 503, distance: 372.6
click at [158, 469] on h2 "Journey Details" at bounding box center [147, 478] width 104 height 22
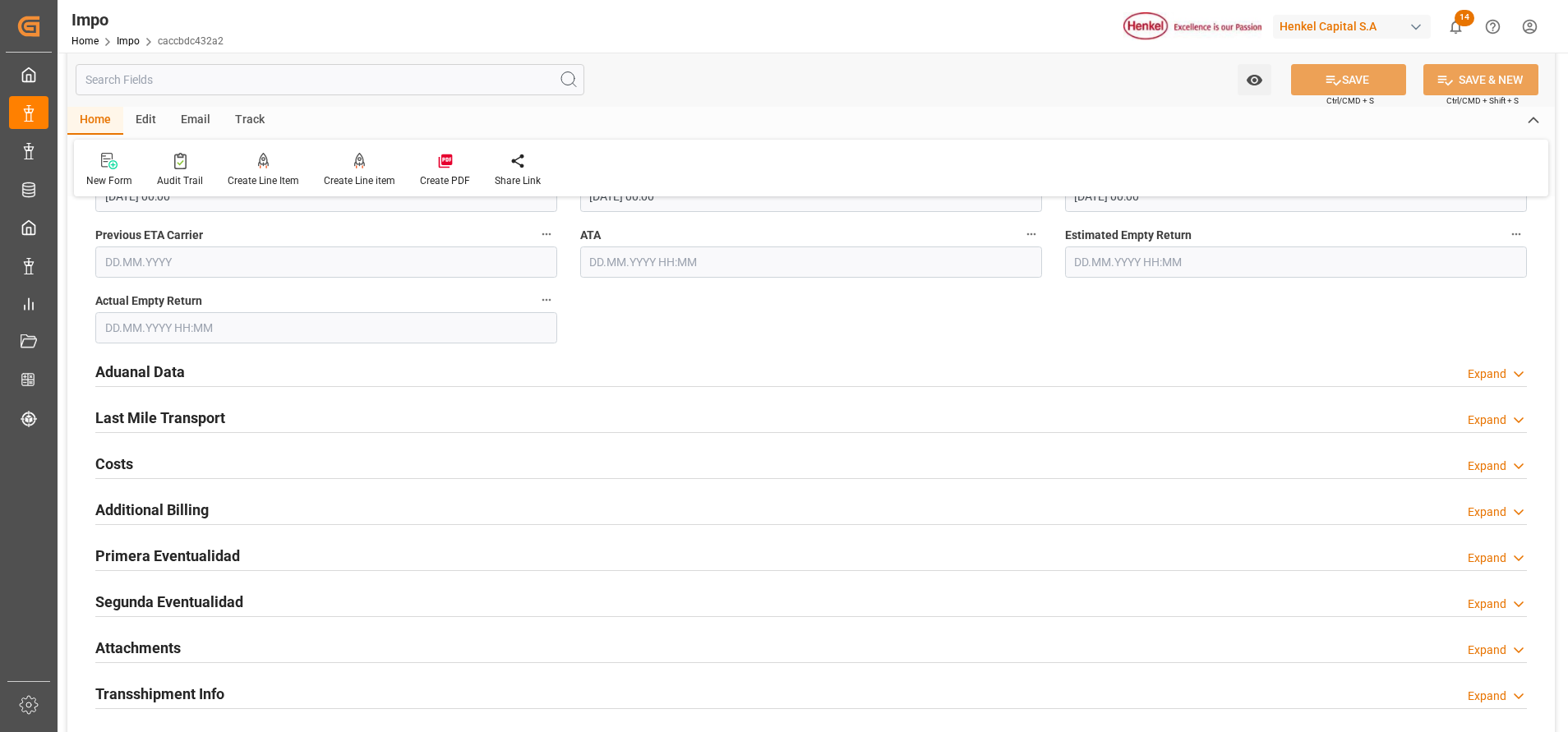
scroll to position [1848, 0]
click at [154, 371] on h2 "Aduanal Data" at bounding box center [140, 371] width 89 height 22
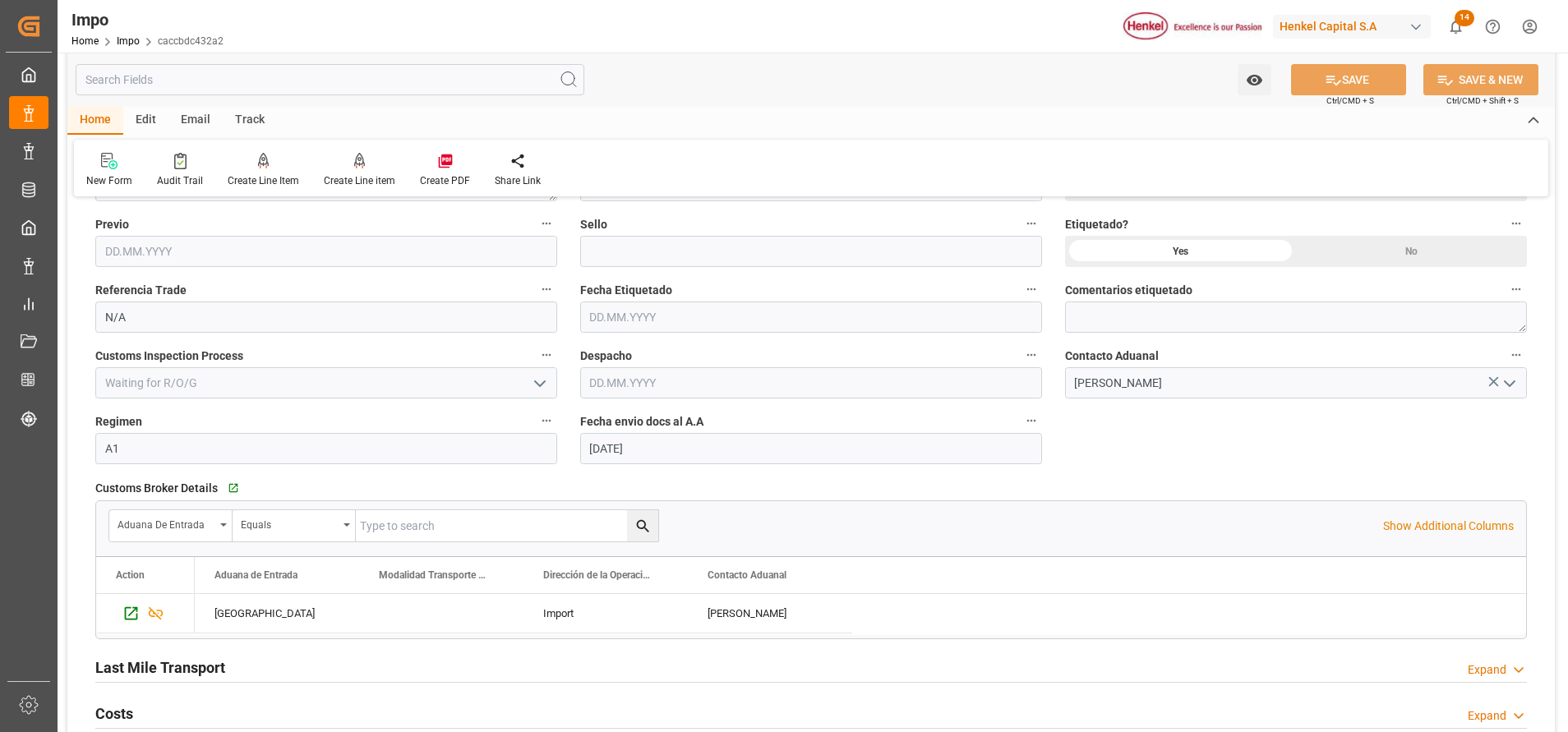
scroll to position [2217, 0]
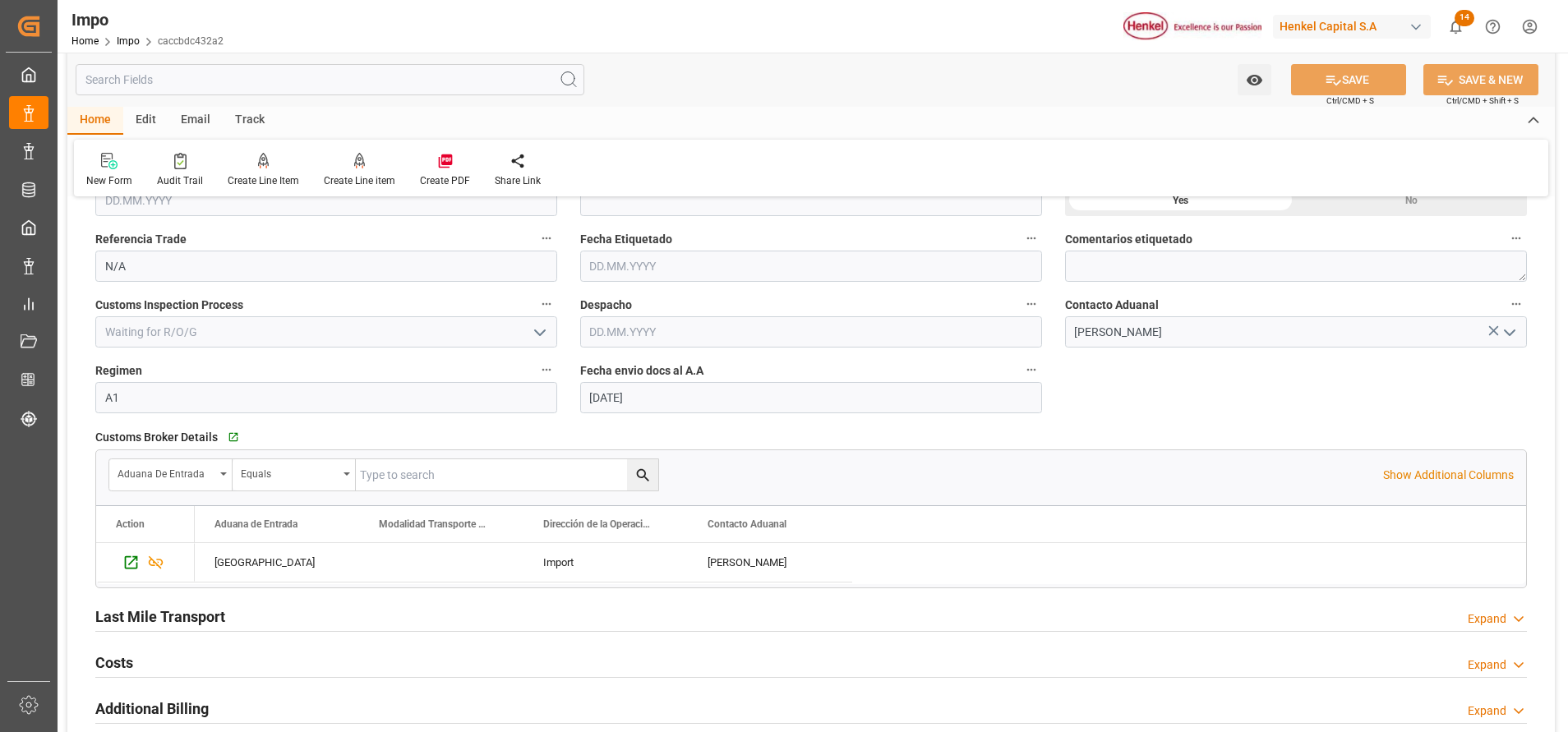
click at [657, 398] on input "[DATE]" at bounding box center [811, 398] width 462 height 31
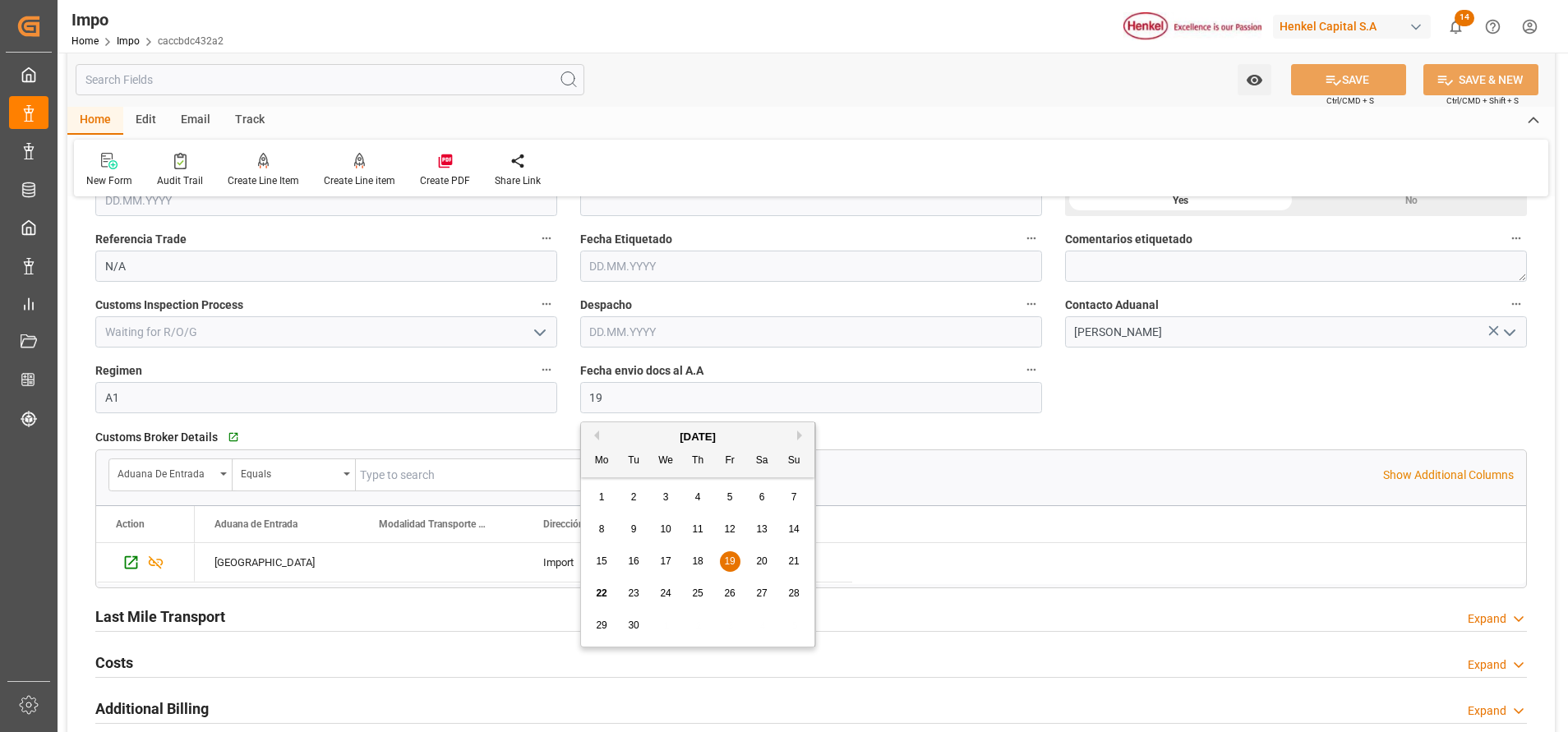
type input "1"
type input "[DATE]"
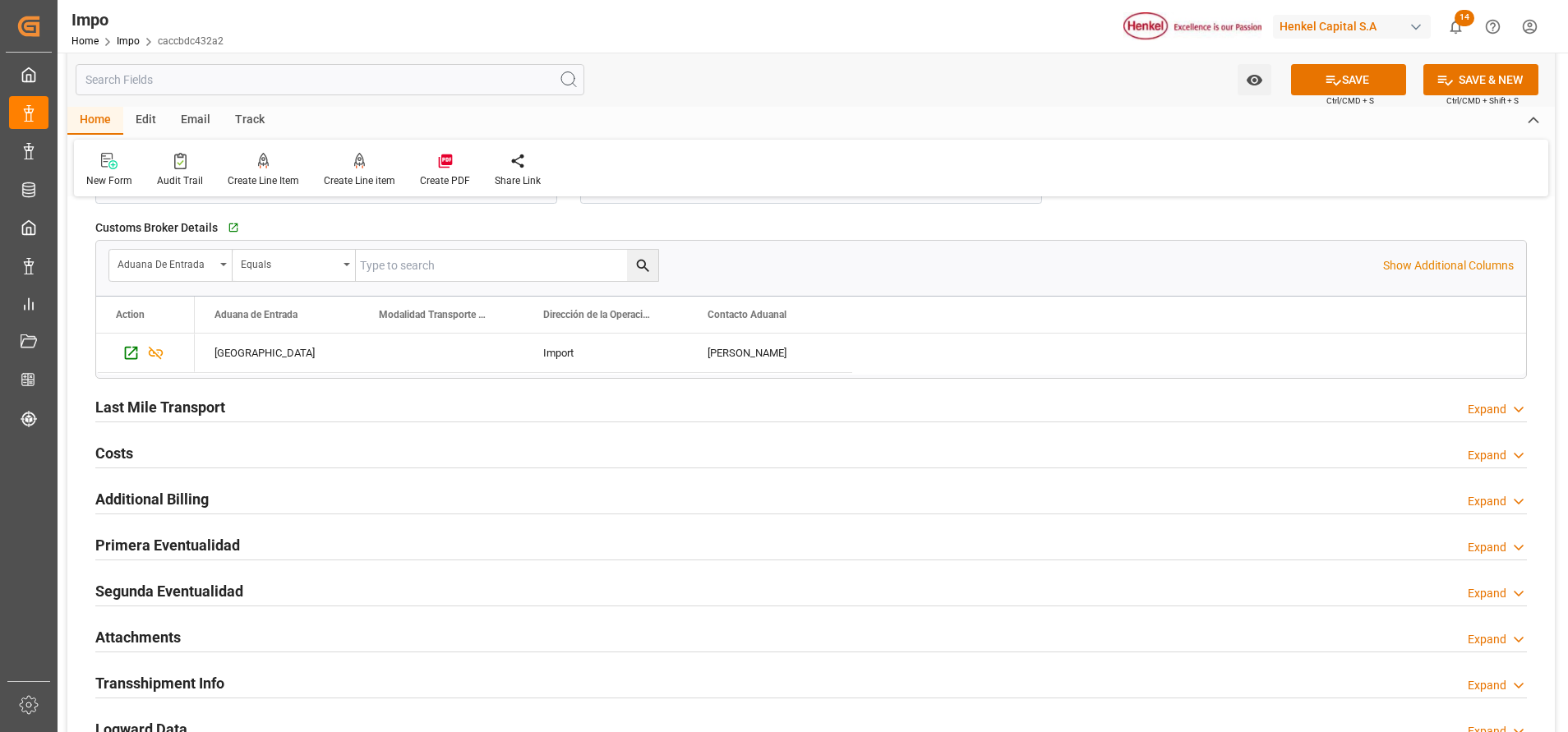
scroll to position [2464, 0]
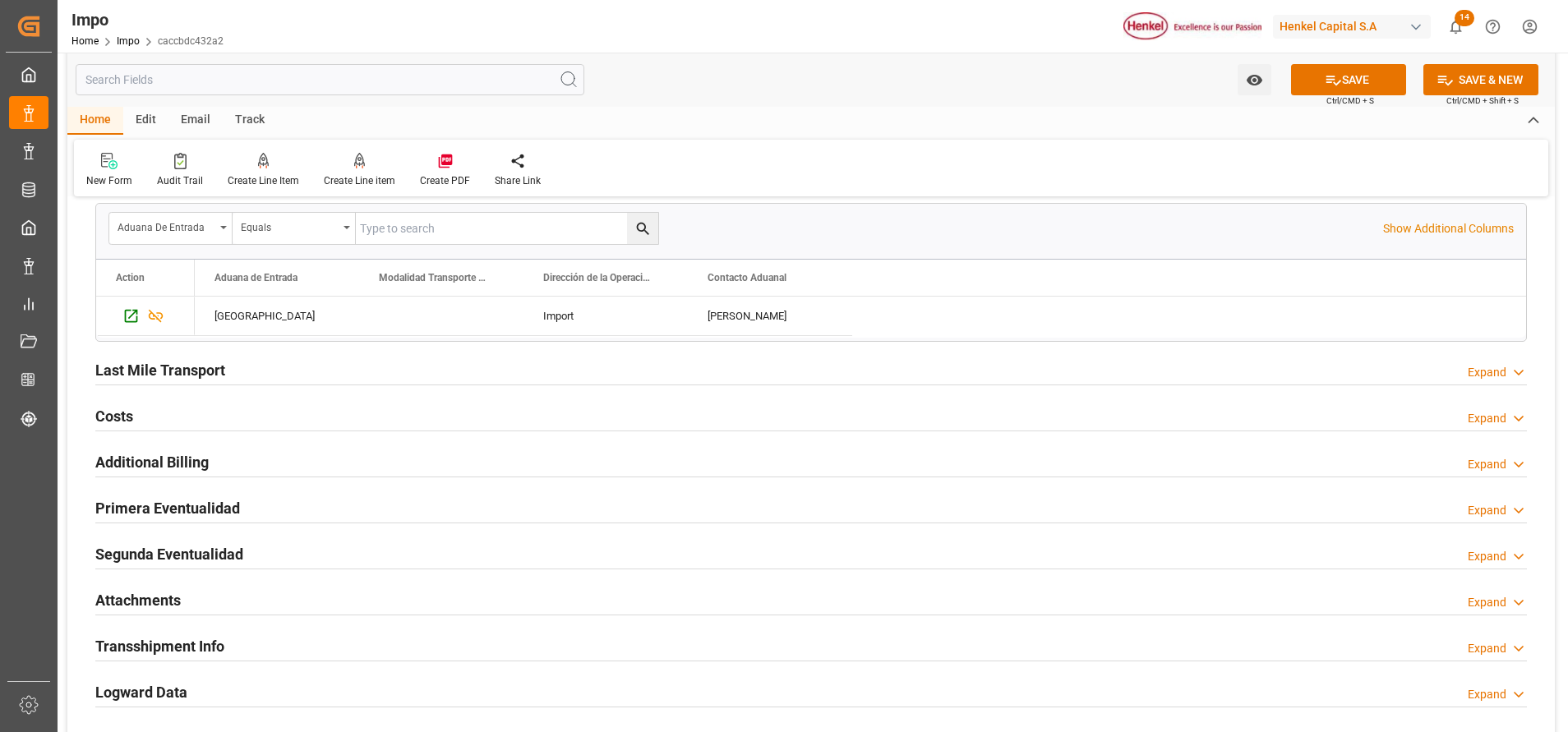
click at [149, 589] on h2 "Attachments" at bounding box center [137, 600] width 85 height 22
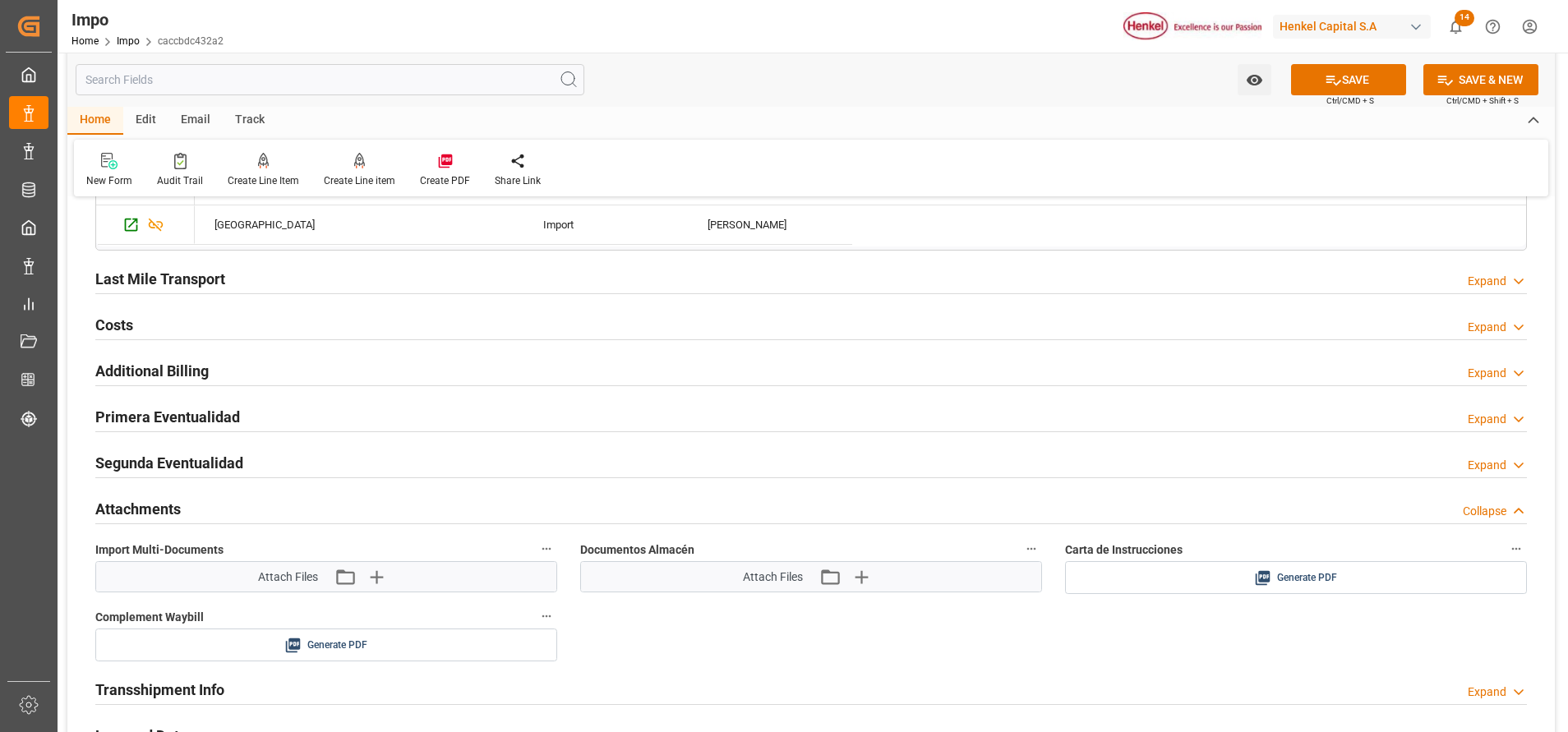
scroll to position [2587, 0]
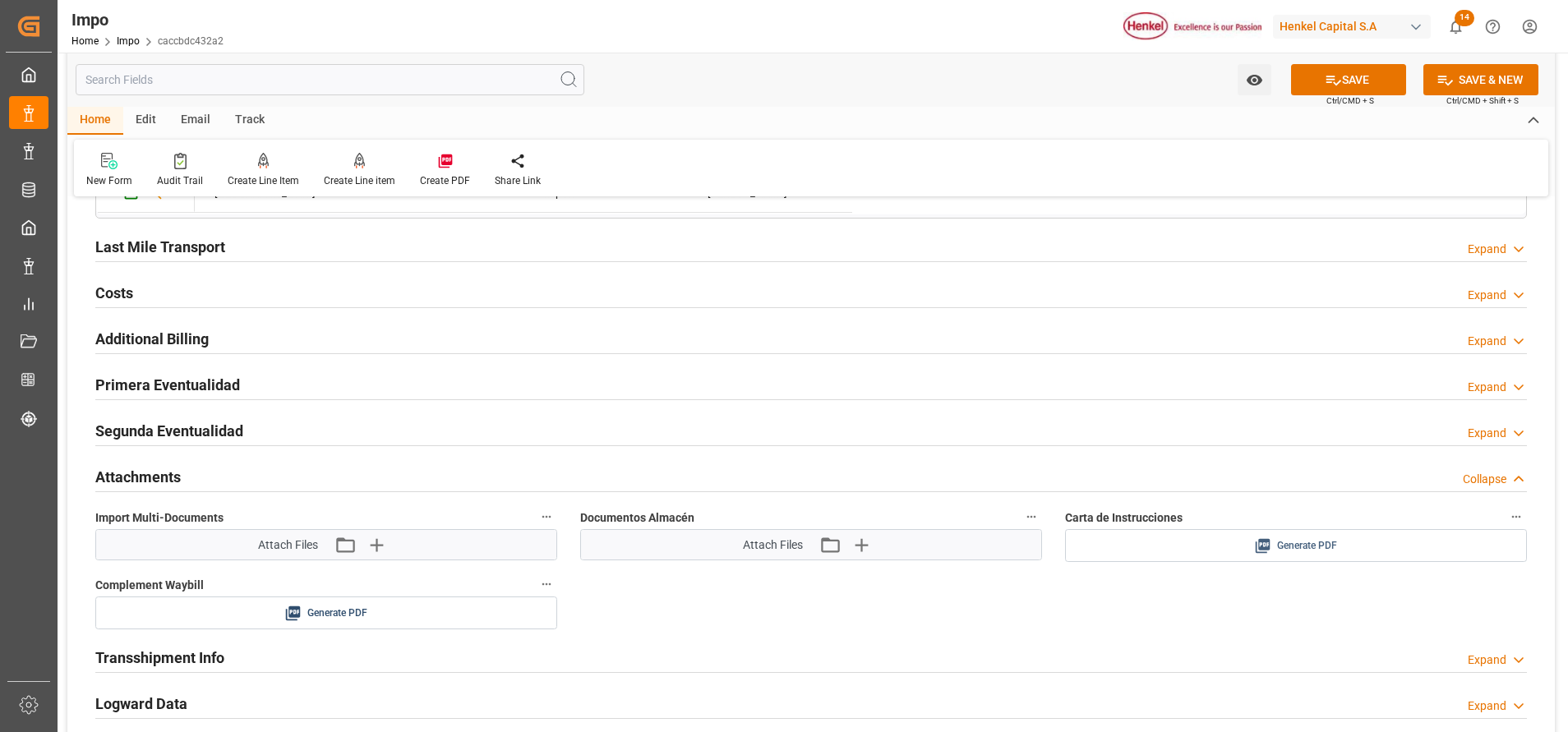
click at [1287, 555] on button "Generate PDF" at bounding box center [1296, 545] width 460 height 31
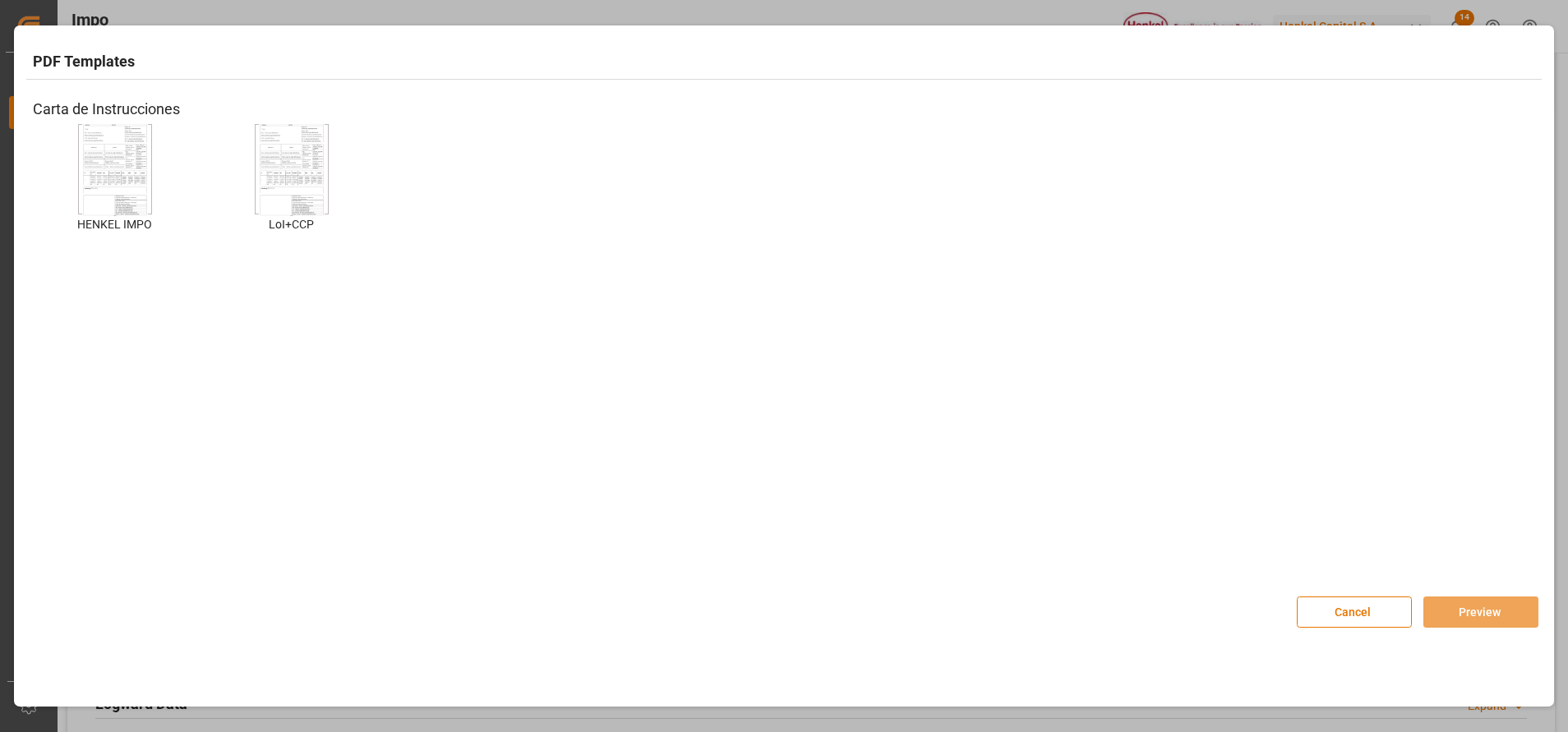
click at [105, 201] on img at bounding box center [116, 169] width 66 height 92
click at [1454, 612] on button "Preview" at bounding box center [1480, 612] width 115 height 31
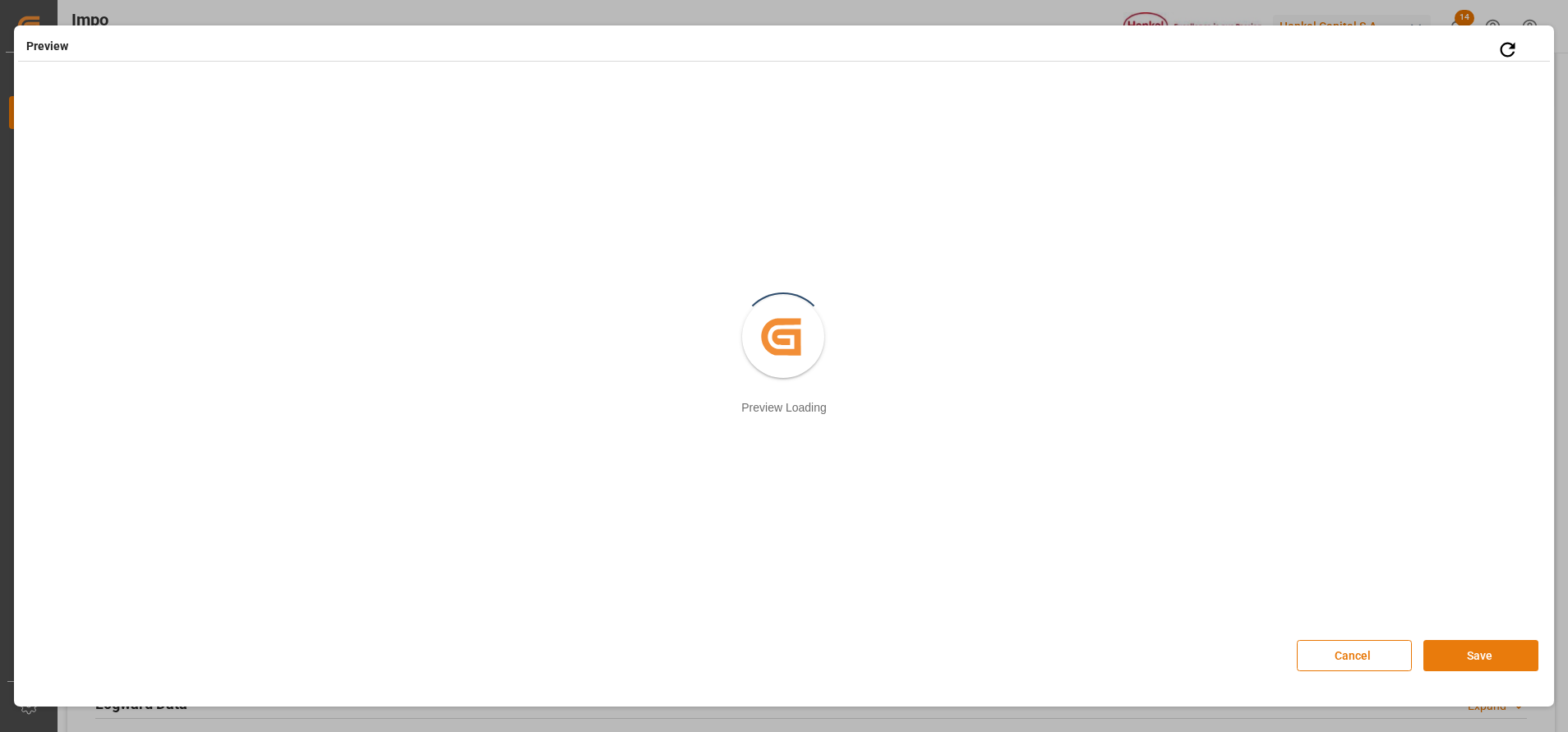
click at [1503, 659] on button "Save" at bounding box center [1480, 655] width 115 height 31
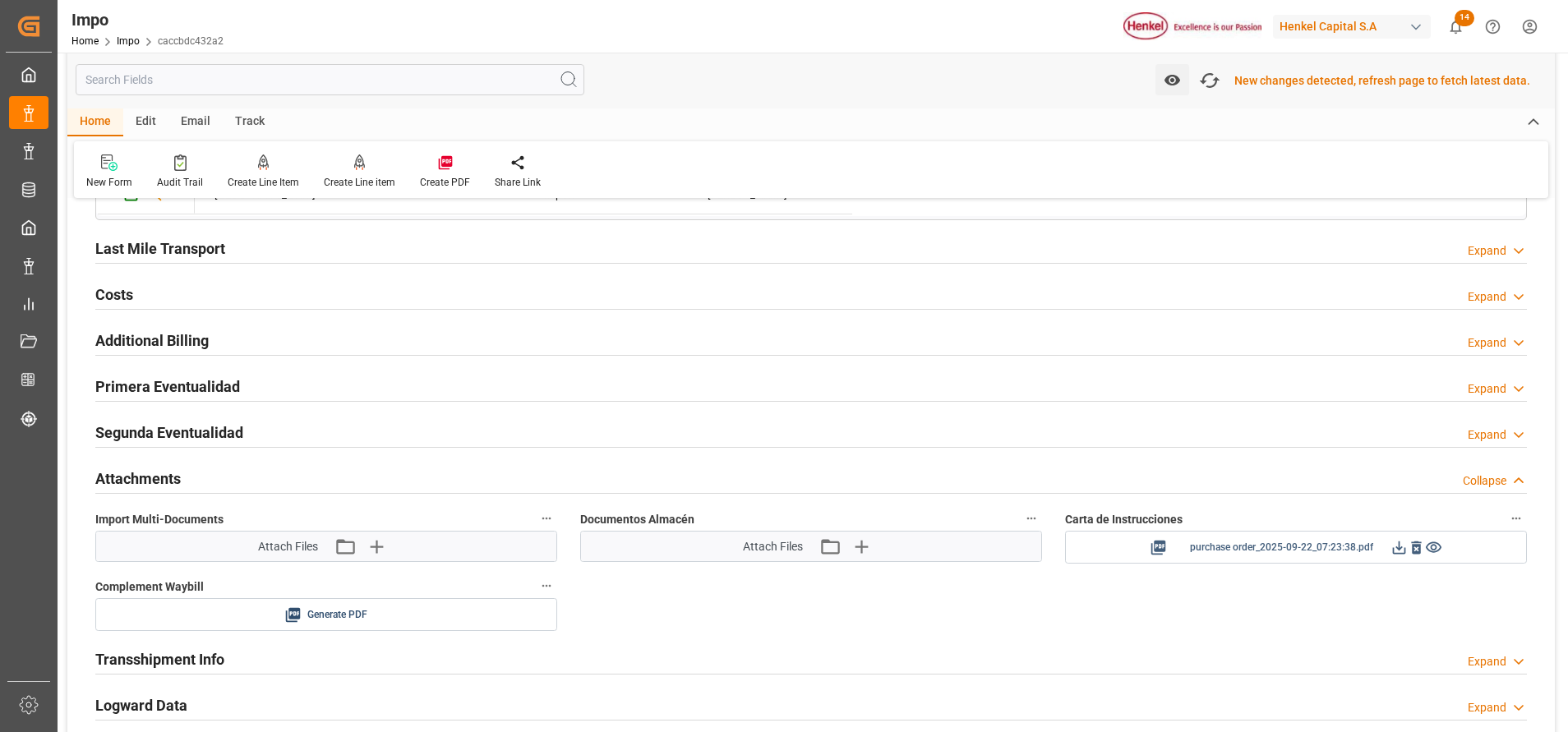
scroll to position [2712, 0]
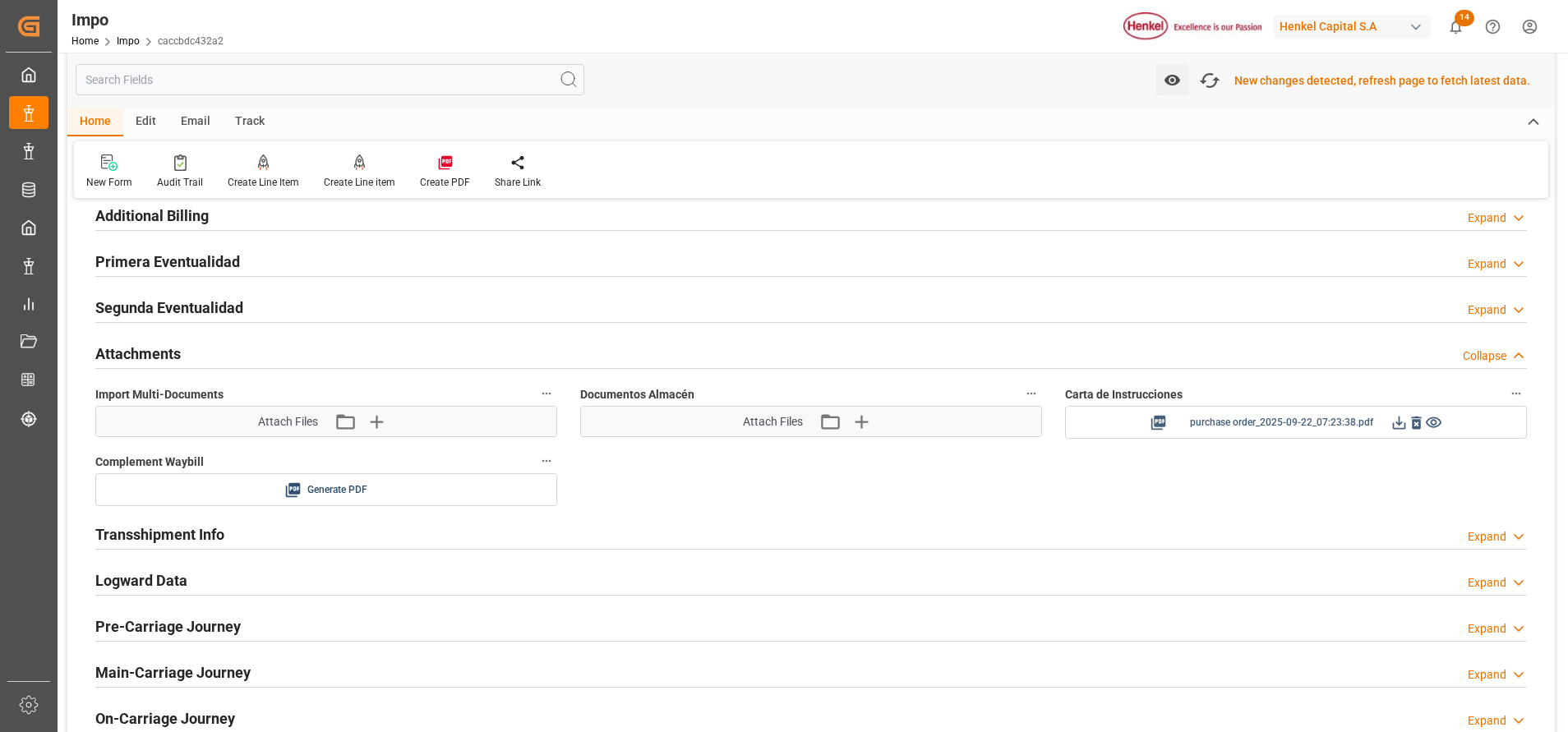
click at [1397, 421] on icon at bounding box center [1399, 423] width 17 height 17
click at [1215, 79] on icon "button" at bounding box center [1210, 81] width 26 height 26
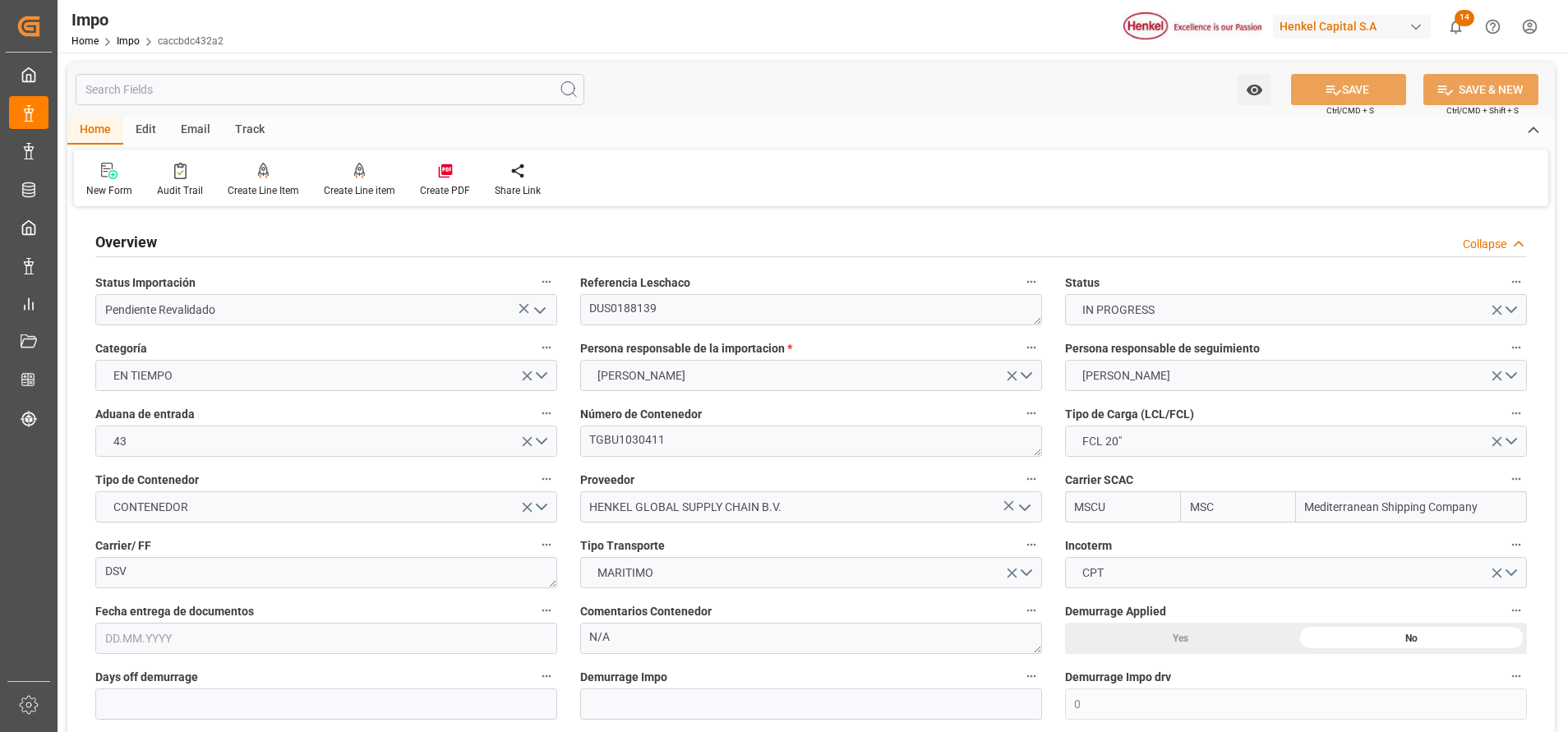
type input "MSC"
type input "Mediterranean Shipping Company"
type input "0"
type input "1"
type input "20"
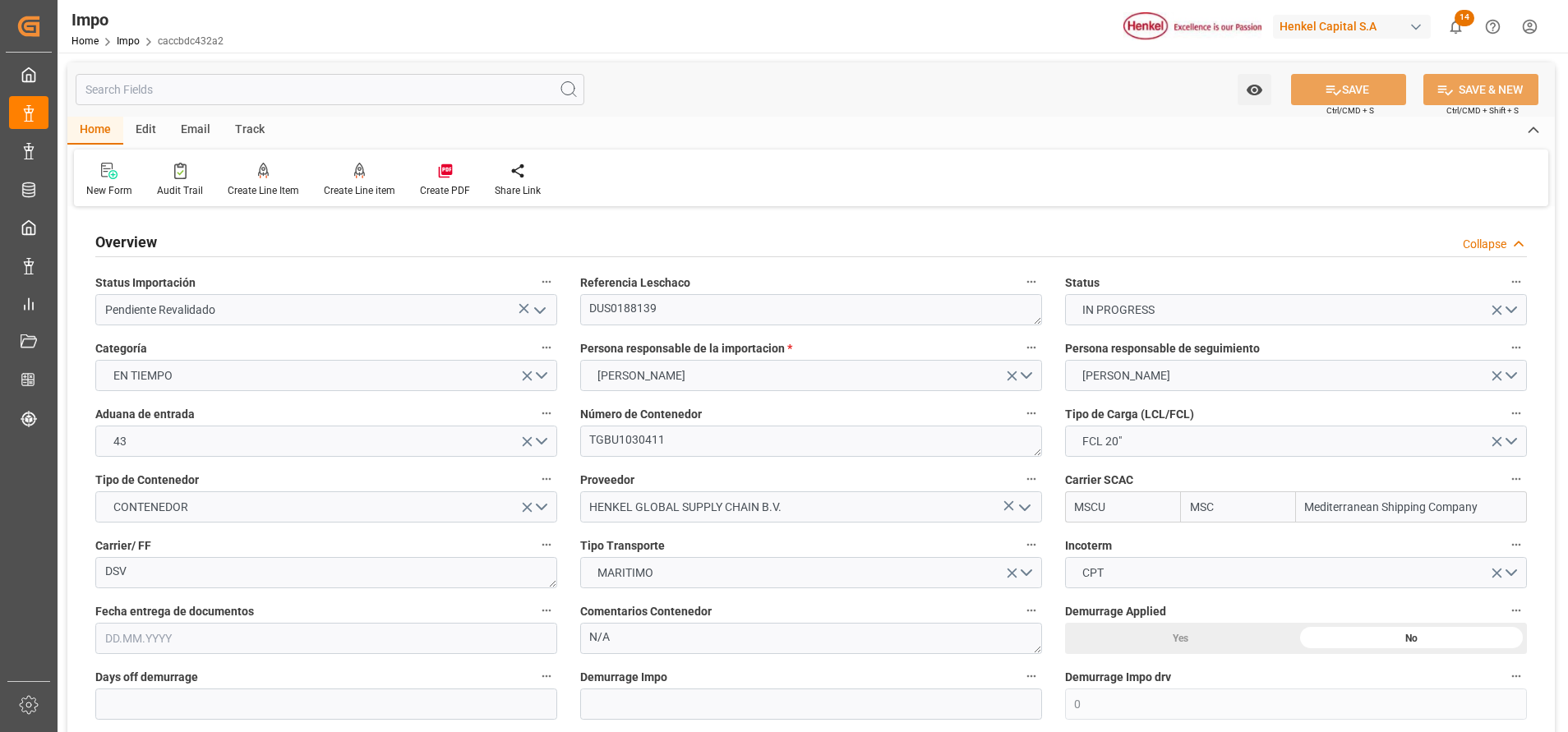
type input "[DATE]"
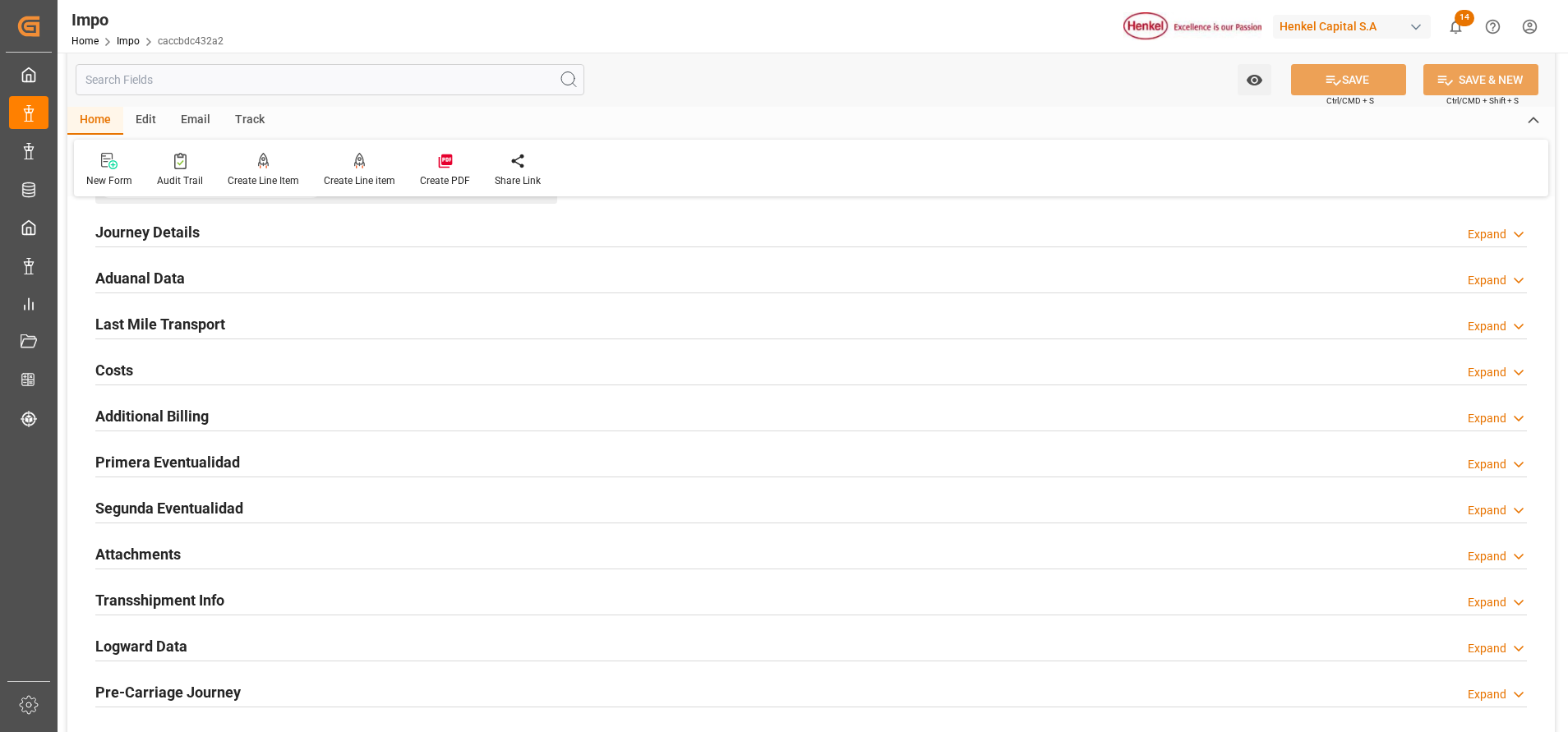
click at [151, 546] on h2 "Attachments" at bounding box center [137, 554] width 85 height 22
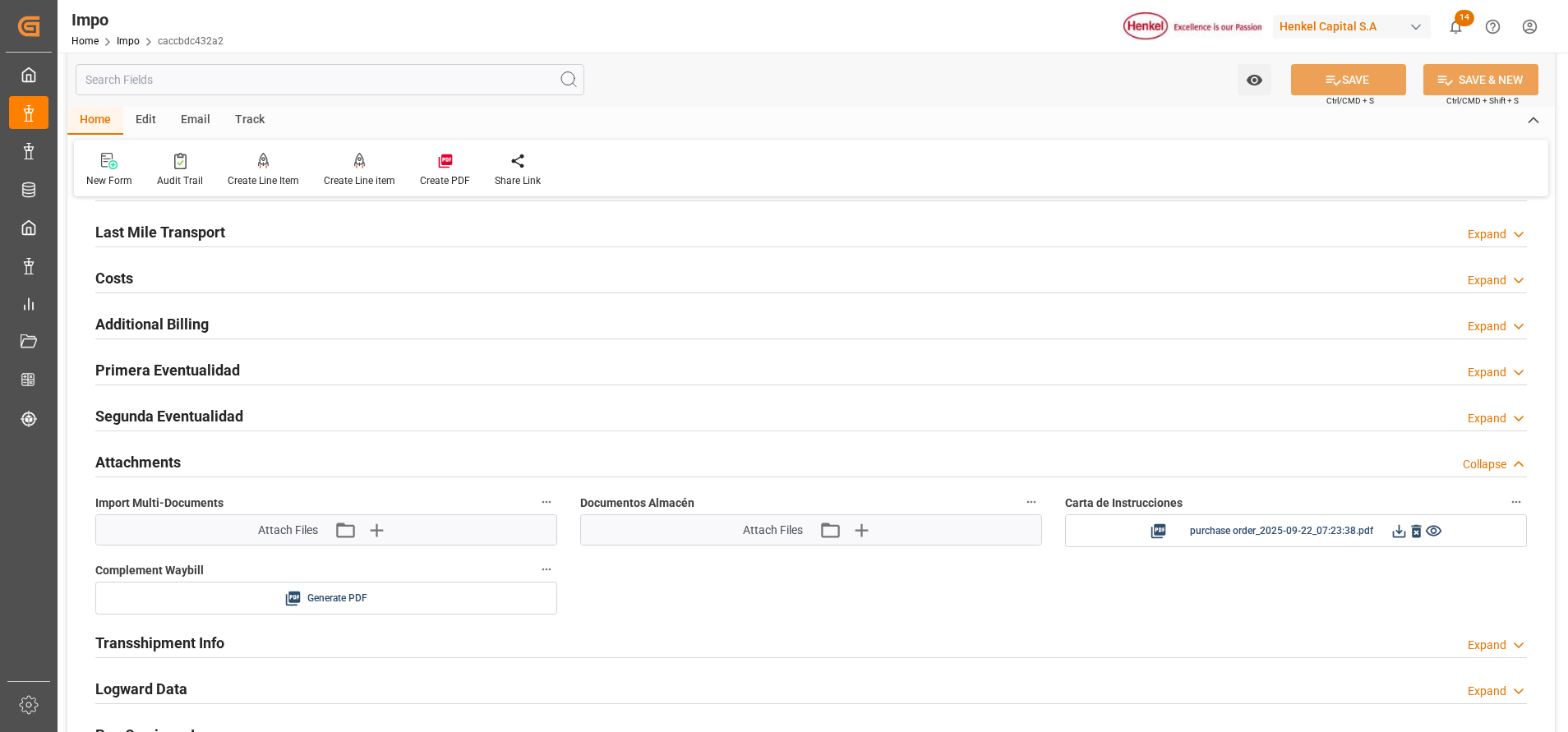
scroll to position [1232, 0]
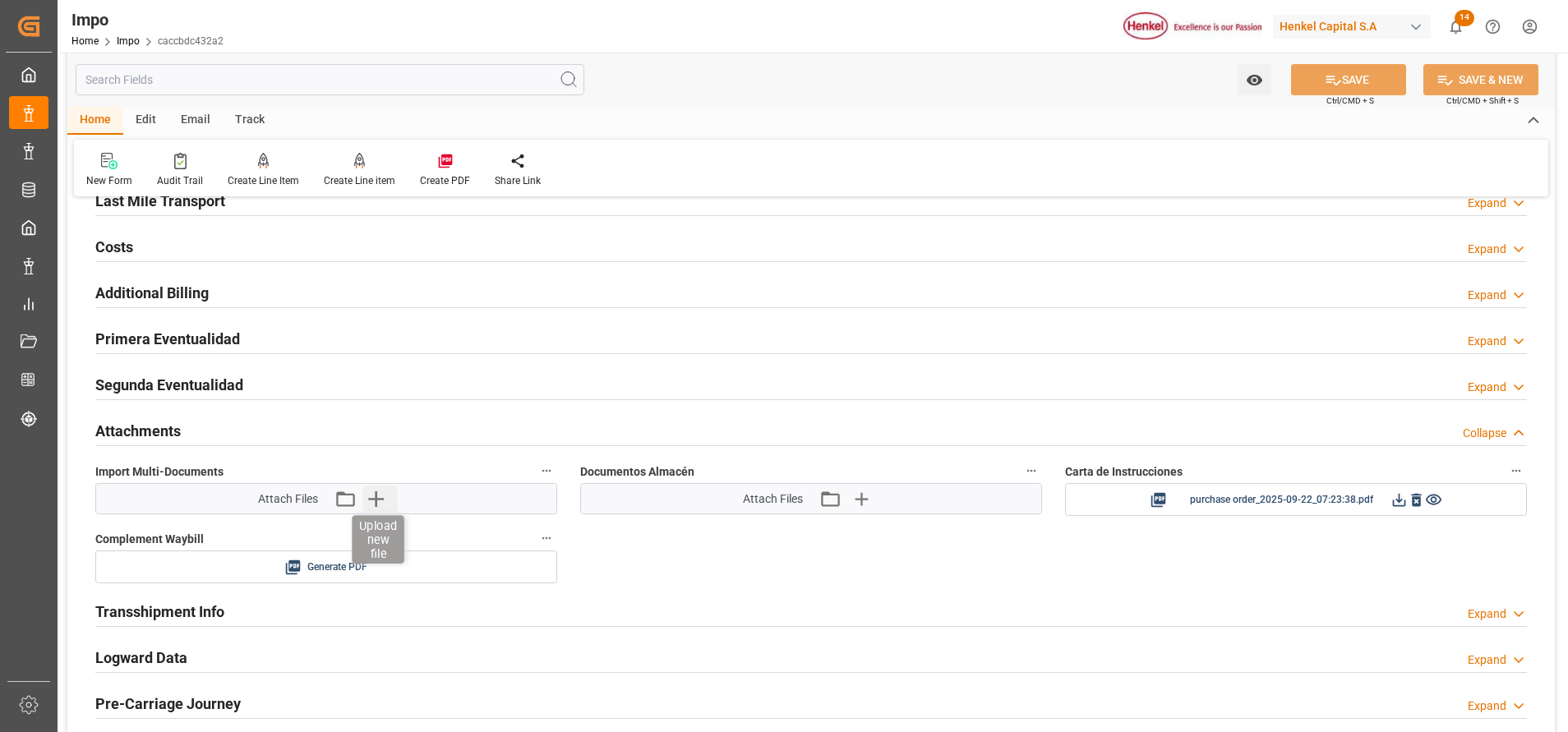
click at [376, 498] on icon "button" at bounding box center [376, 498] width 16 height 16
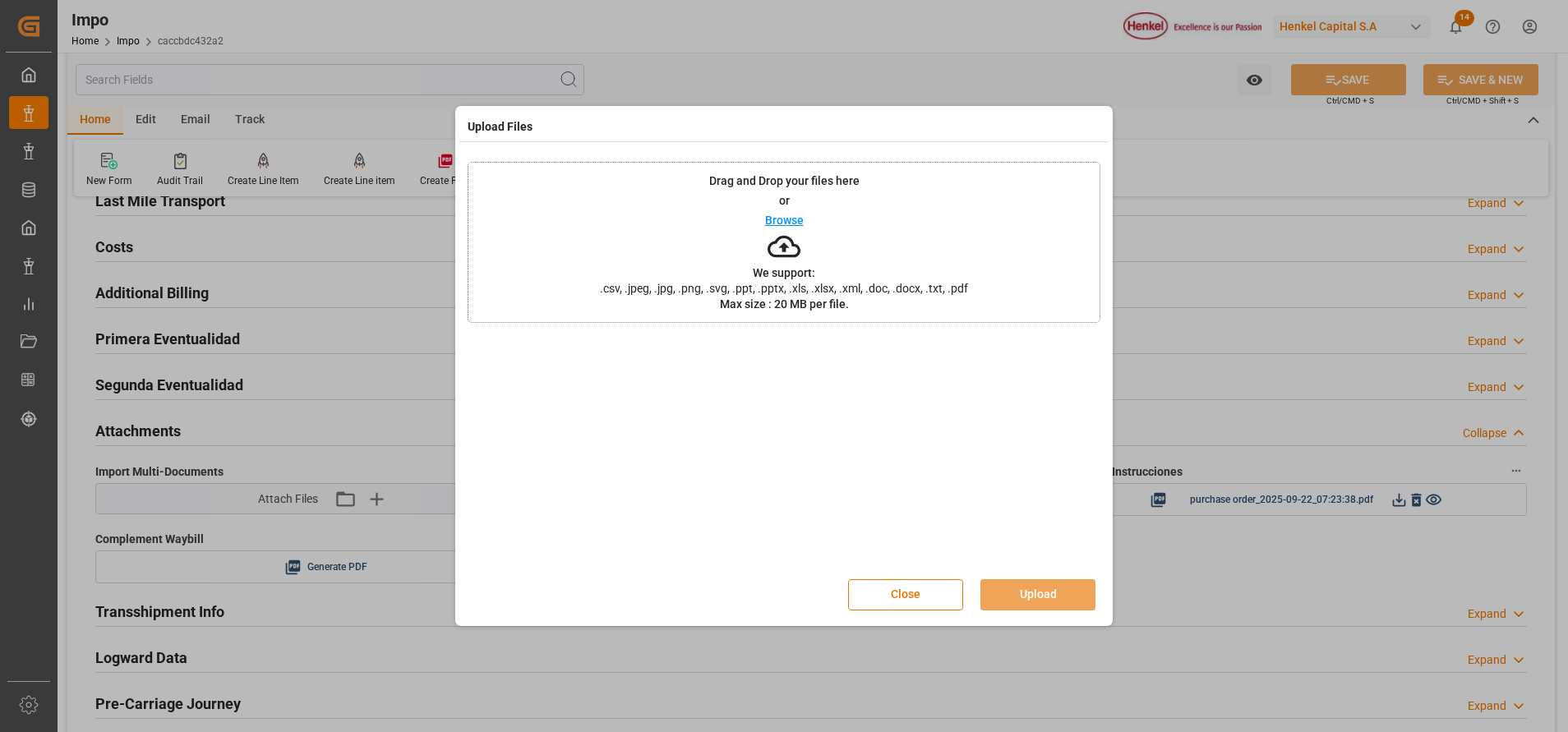
click at [813, 258] on div "Drag and Drop your files here or Browse We support: .csv, .jpeg, .jpg, .png, .s…" at bounding box center [784, 242] width 632 height 161
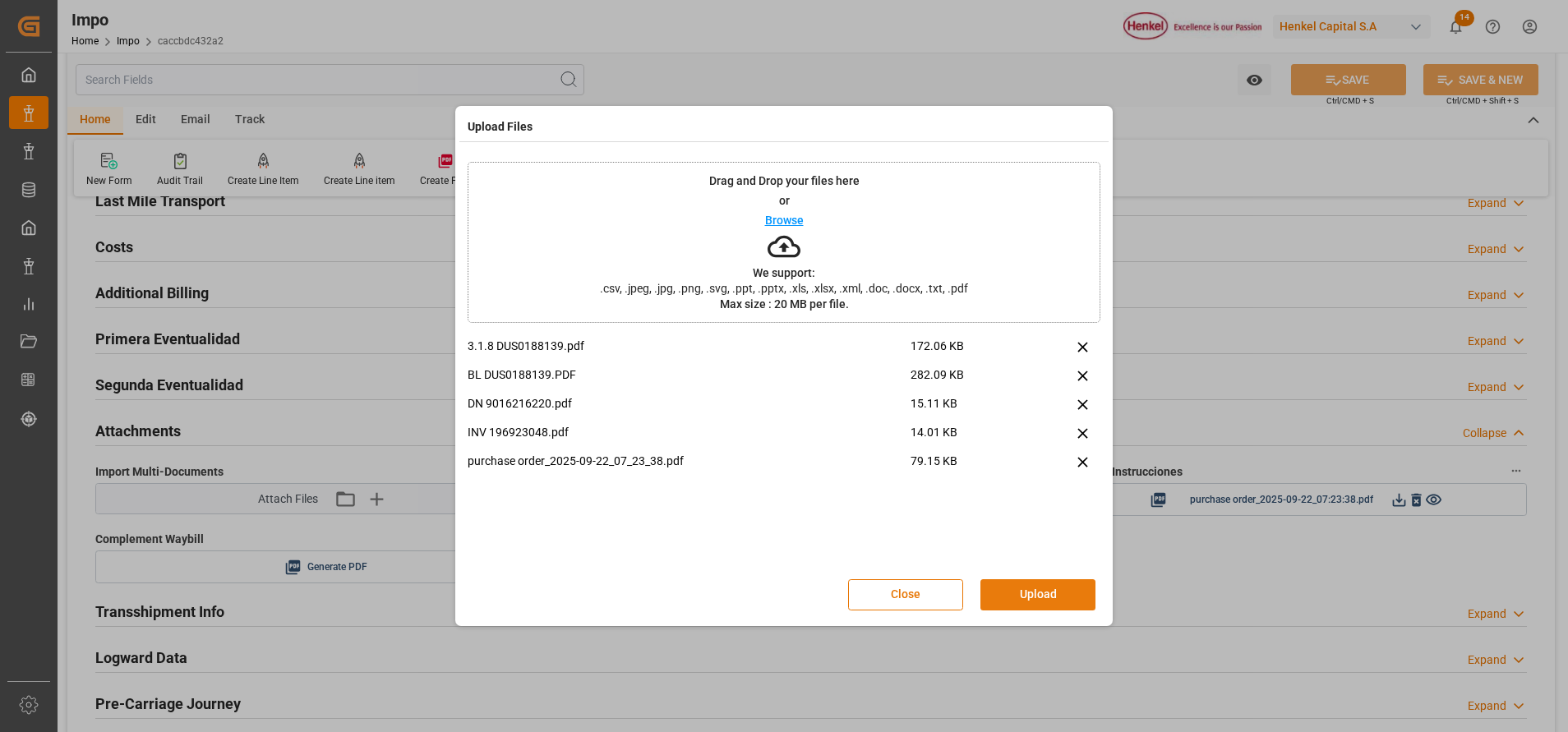
click at [1030, 588] on button "Upload" at bounding box center [1037, 595] width 115 height 31
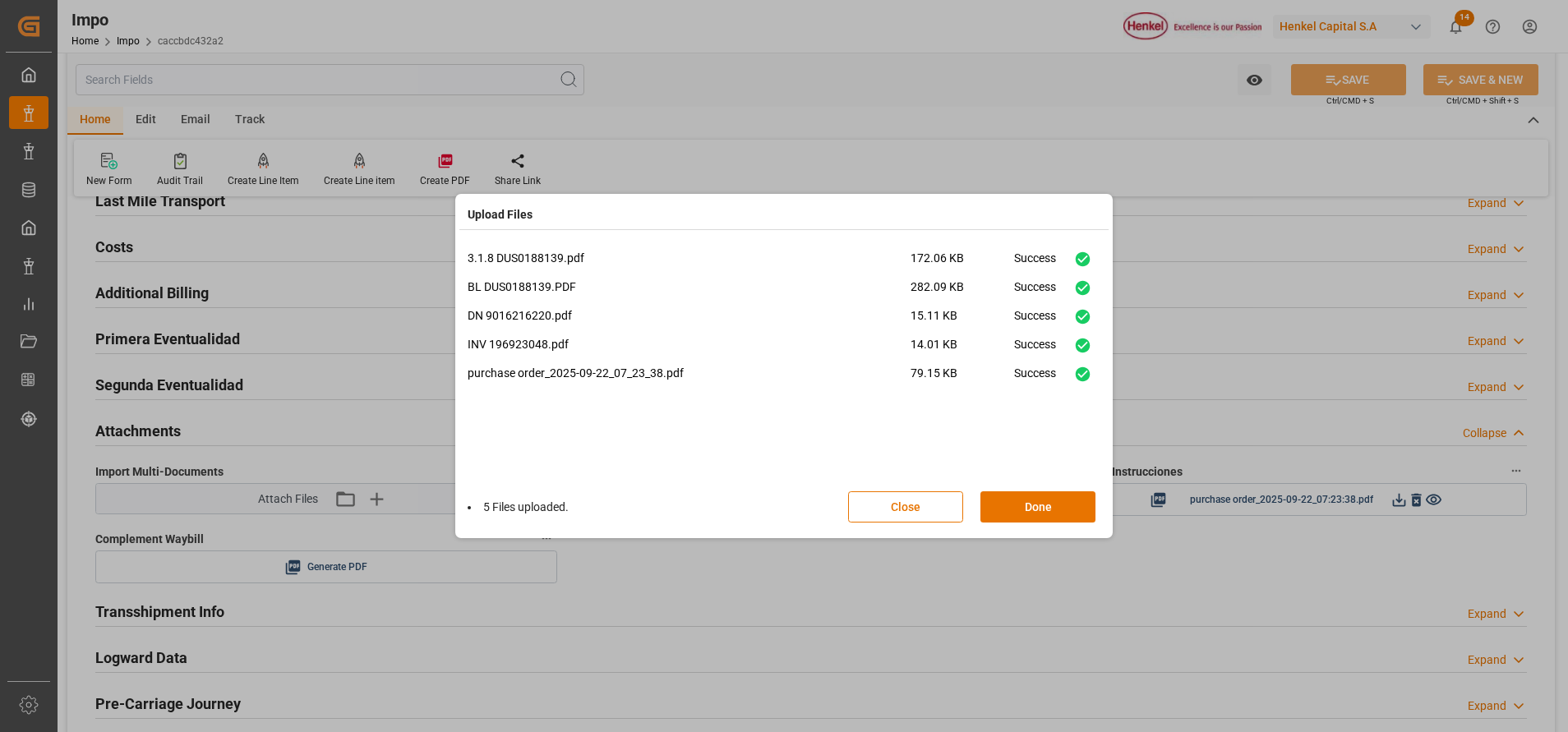
drag, startPoint x: 1024, startPoint y: 505, endPoint x: 1283, endPoint y: 342, distance: 306.0
click at [1026, 504] on button "Done" at bounding box center [1037, 507] width 115 height 31
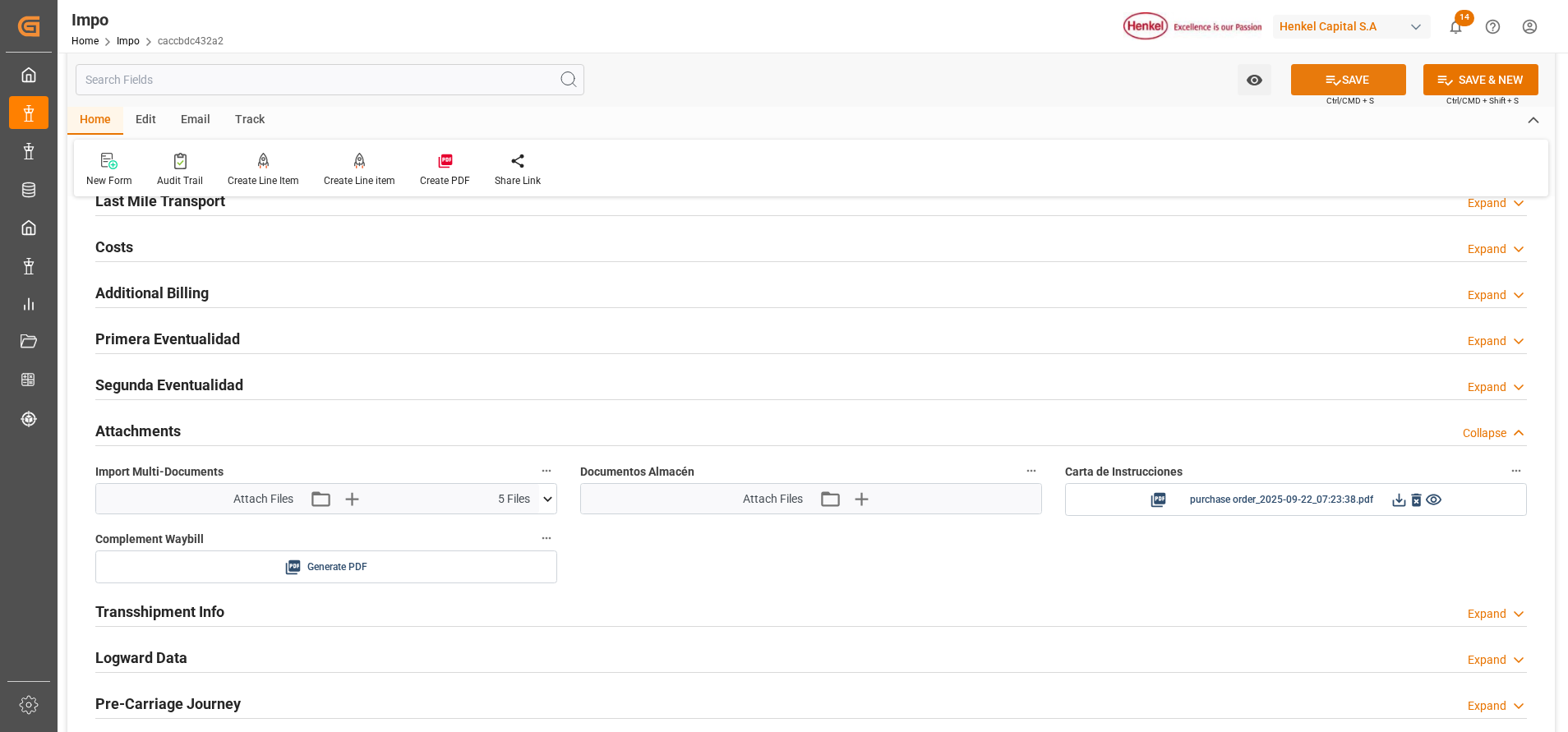
click at [1337, 81] on icon at bounding box center [1334, 81] width 15 height 10
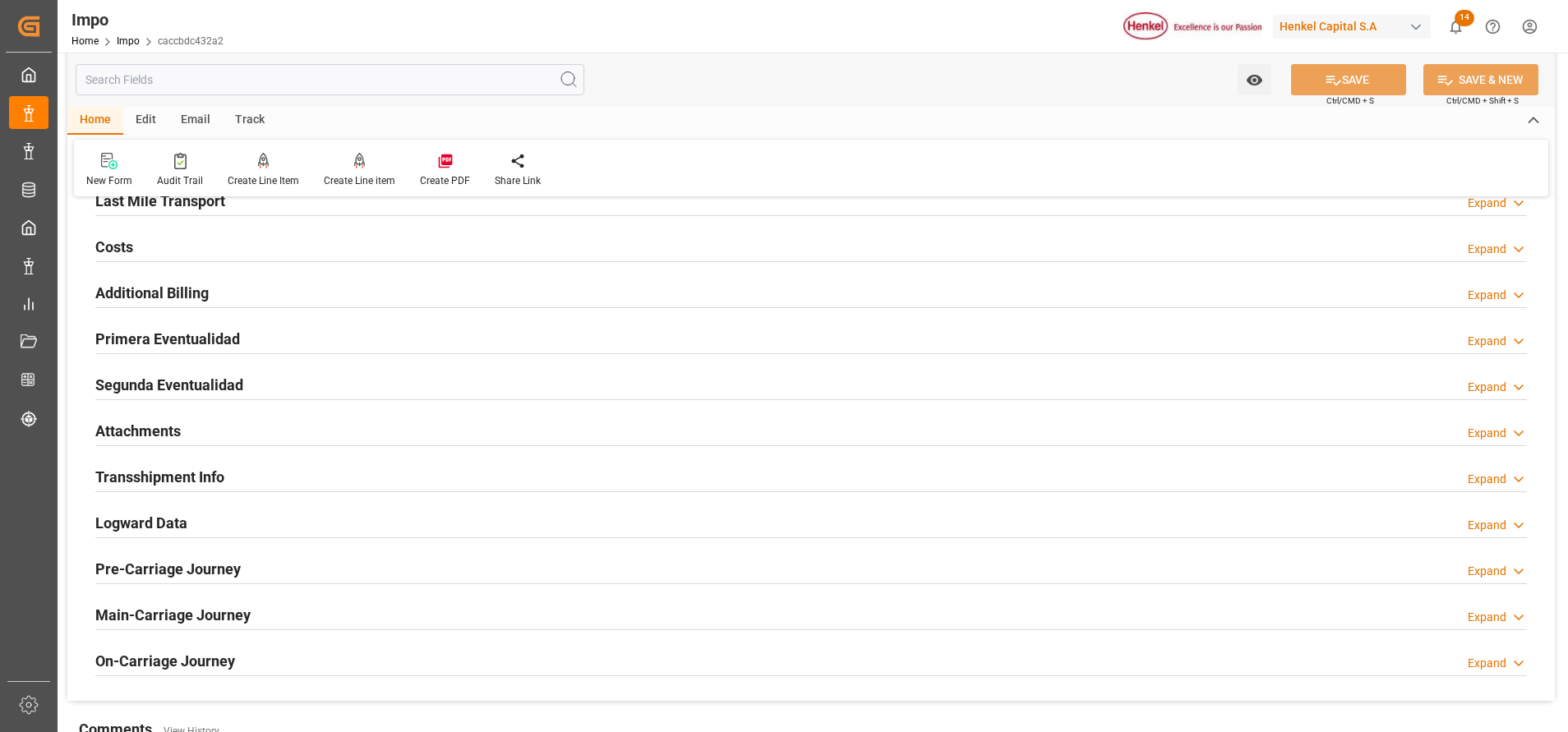
click at [162, 430] on h2 "Attachments" at bounding box center [137, 431] width 85 height 22
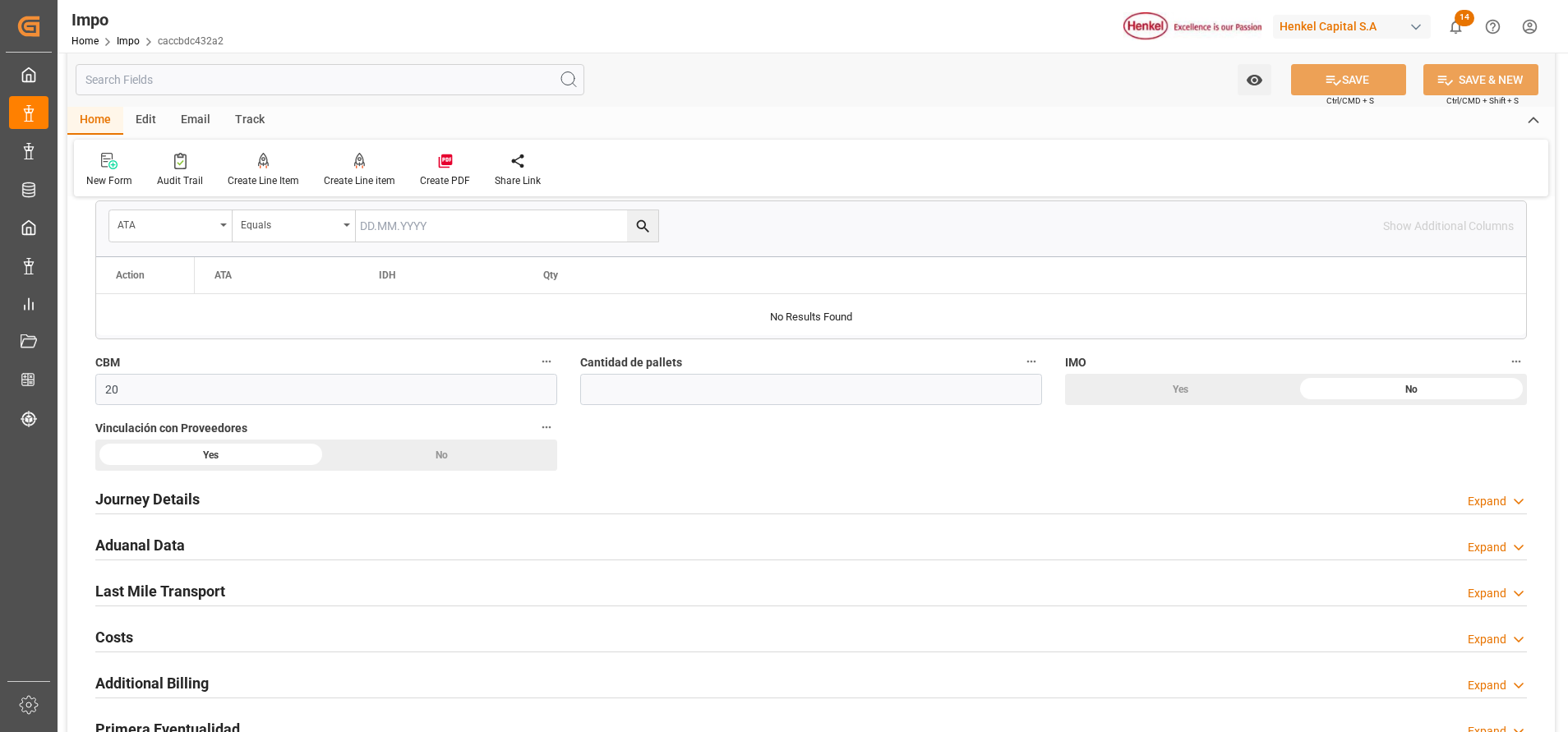
scroll to position [862, 0]
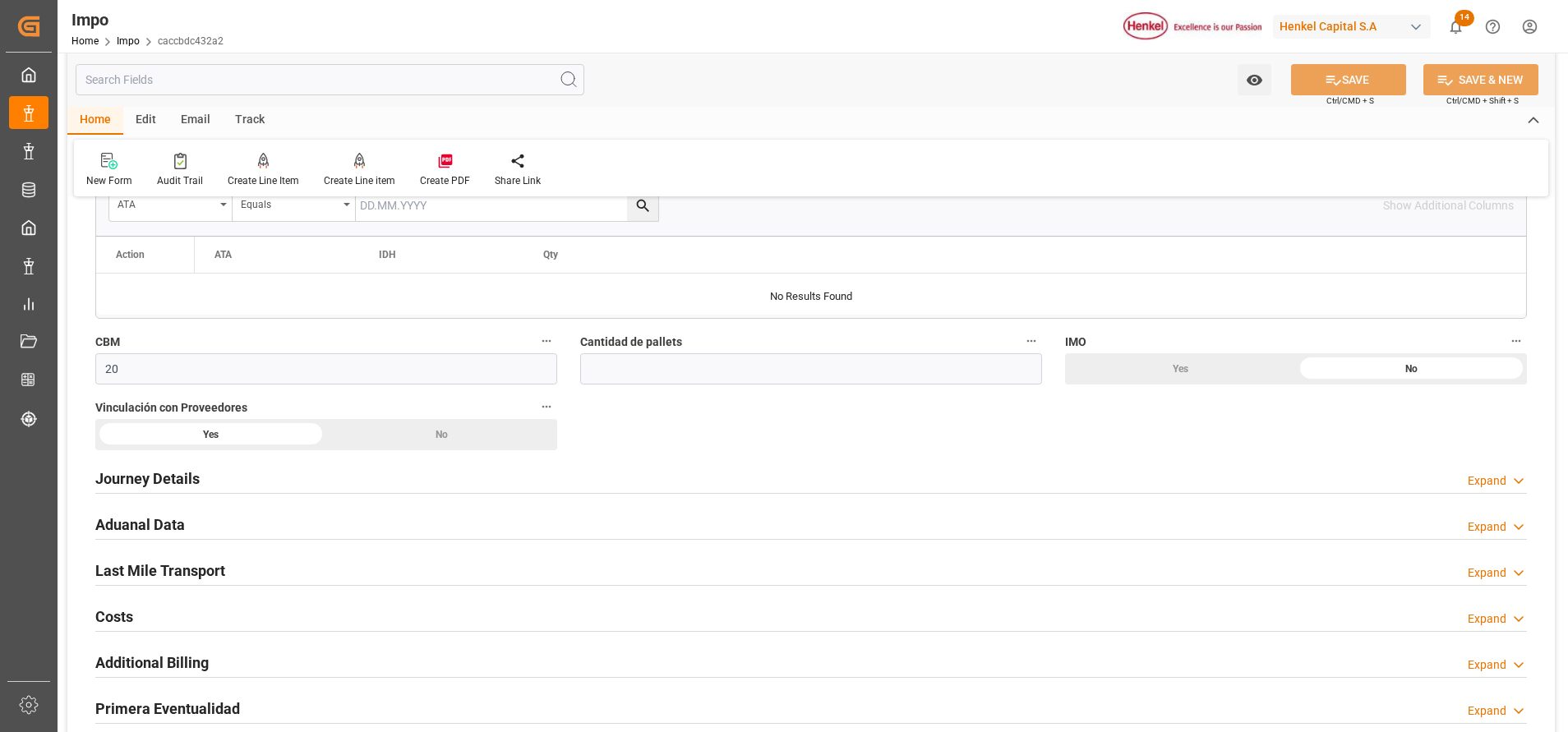
click at [166, 484] on h2 "Journey Details" at bounding box center [147, 478] width 104 height 22
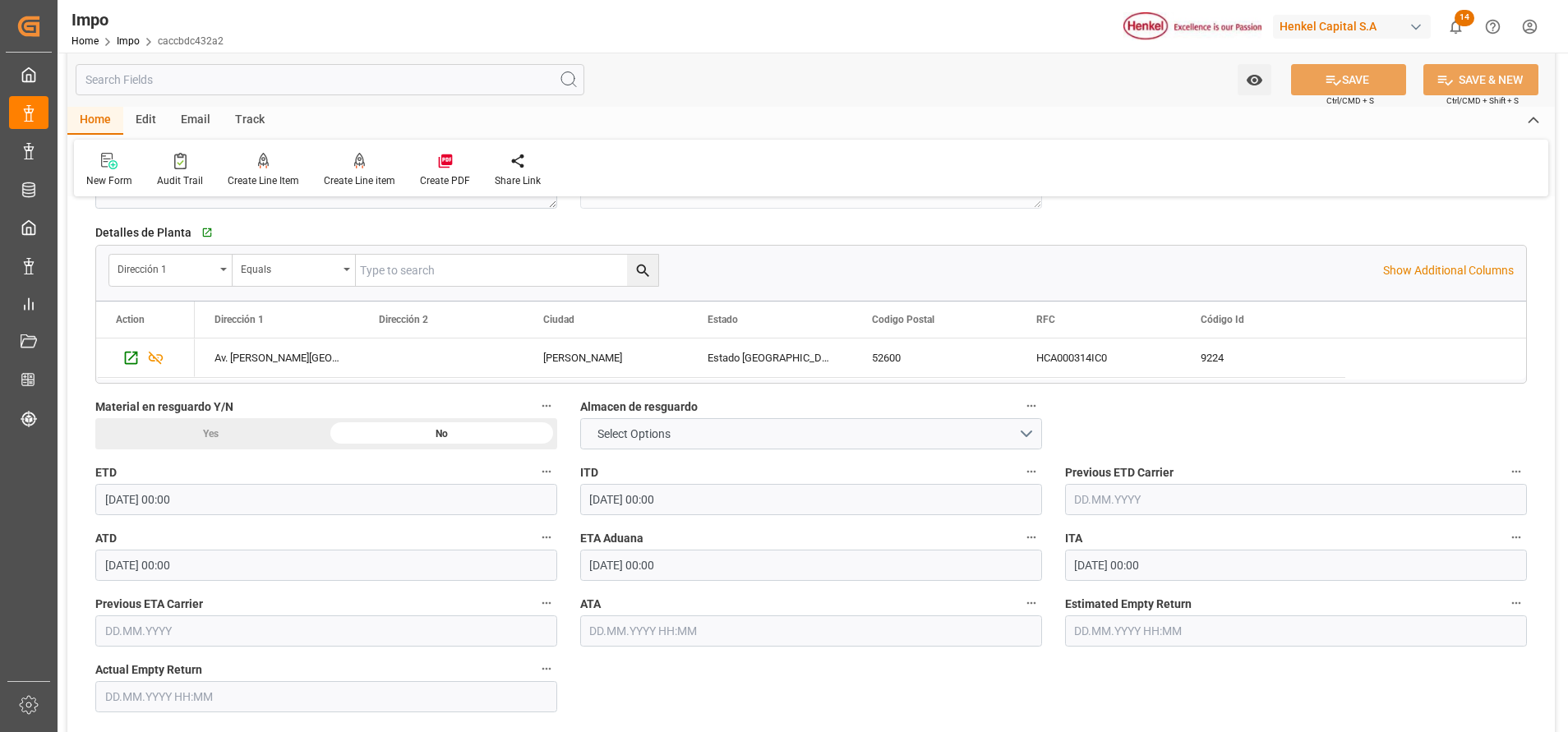
scroll to position [2128, 0]
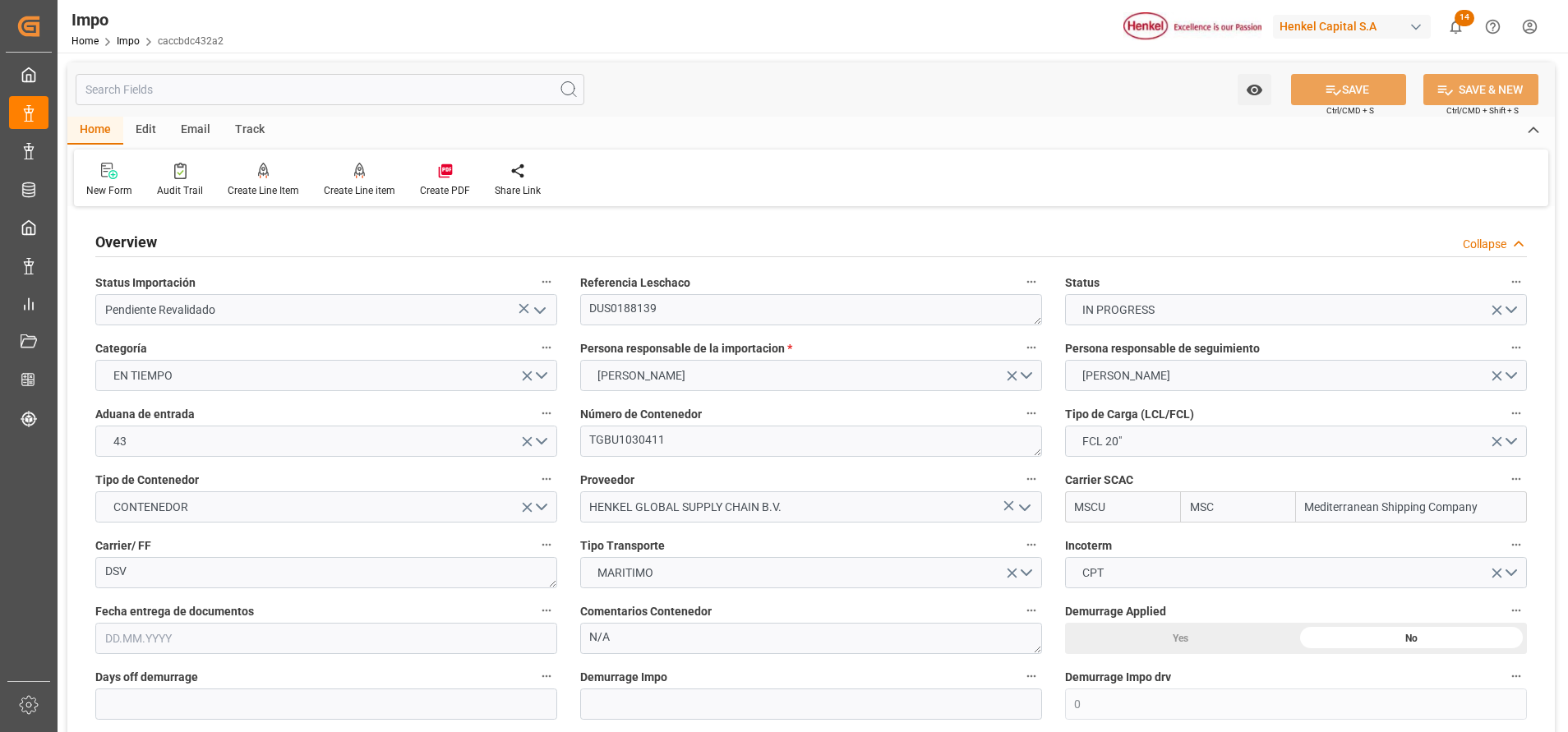
type input "MSC"
type input "Mediterranean Shipping Company"
type input "0"
type input "1"
type input "20"
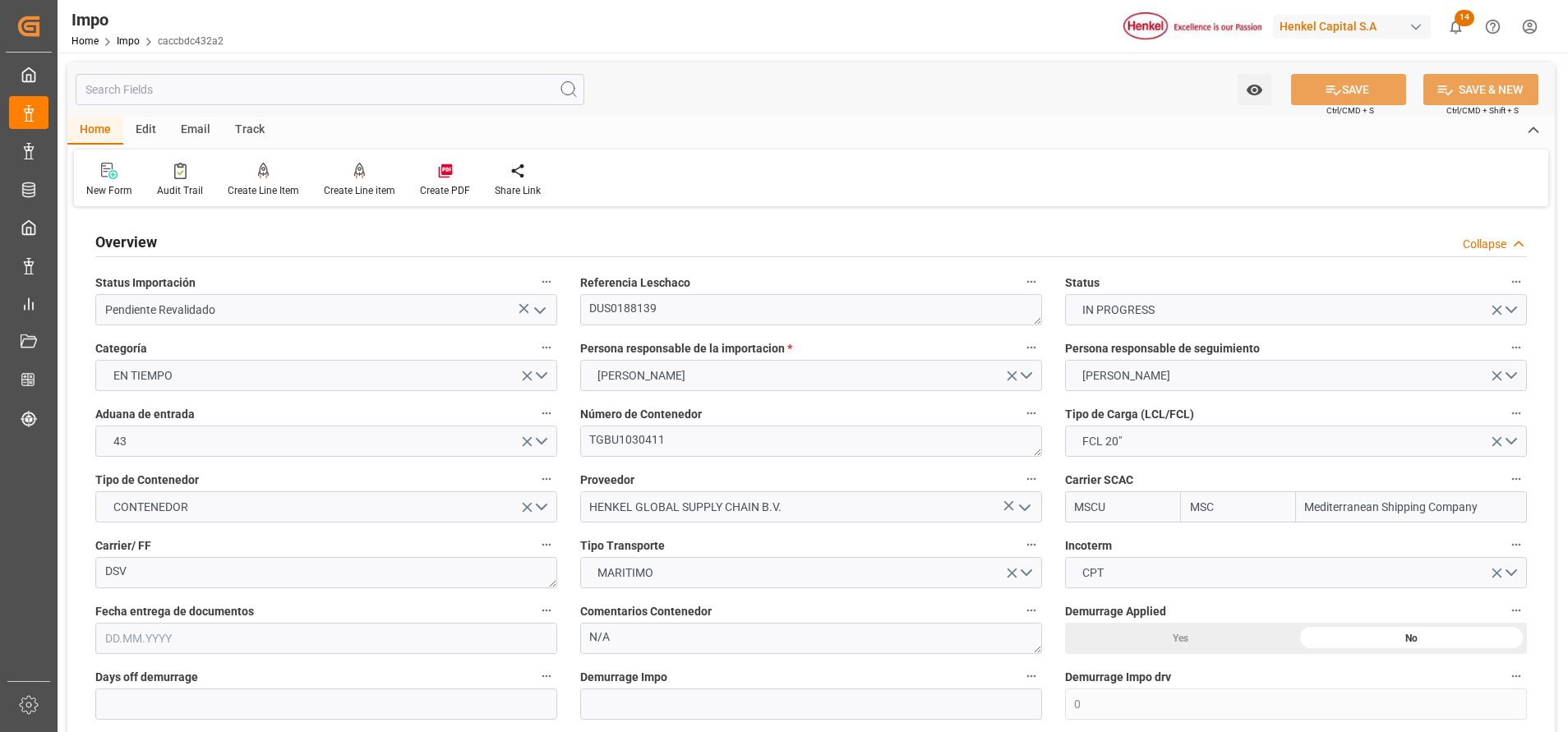
type input "[DATE]"
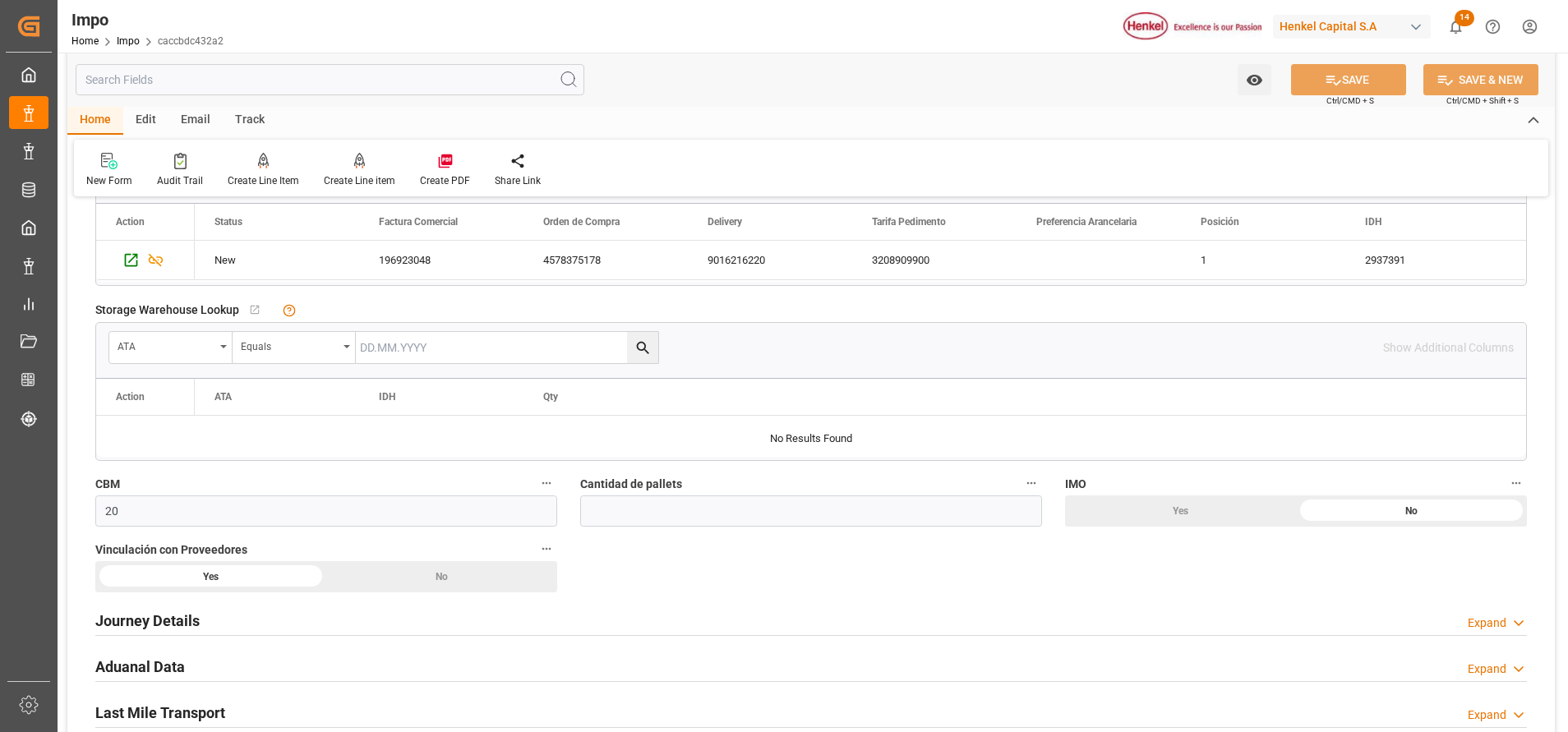
scroll to position [862, 0]
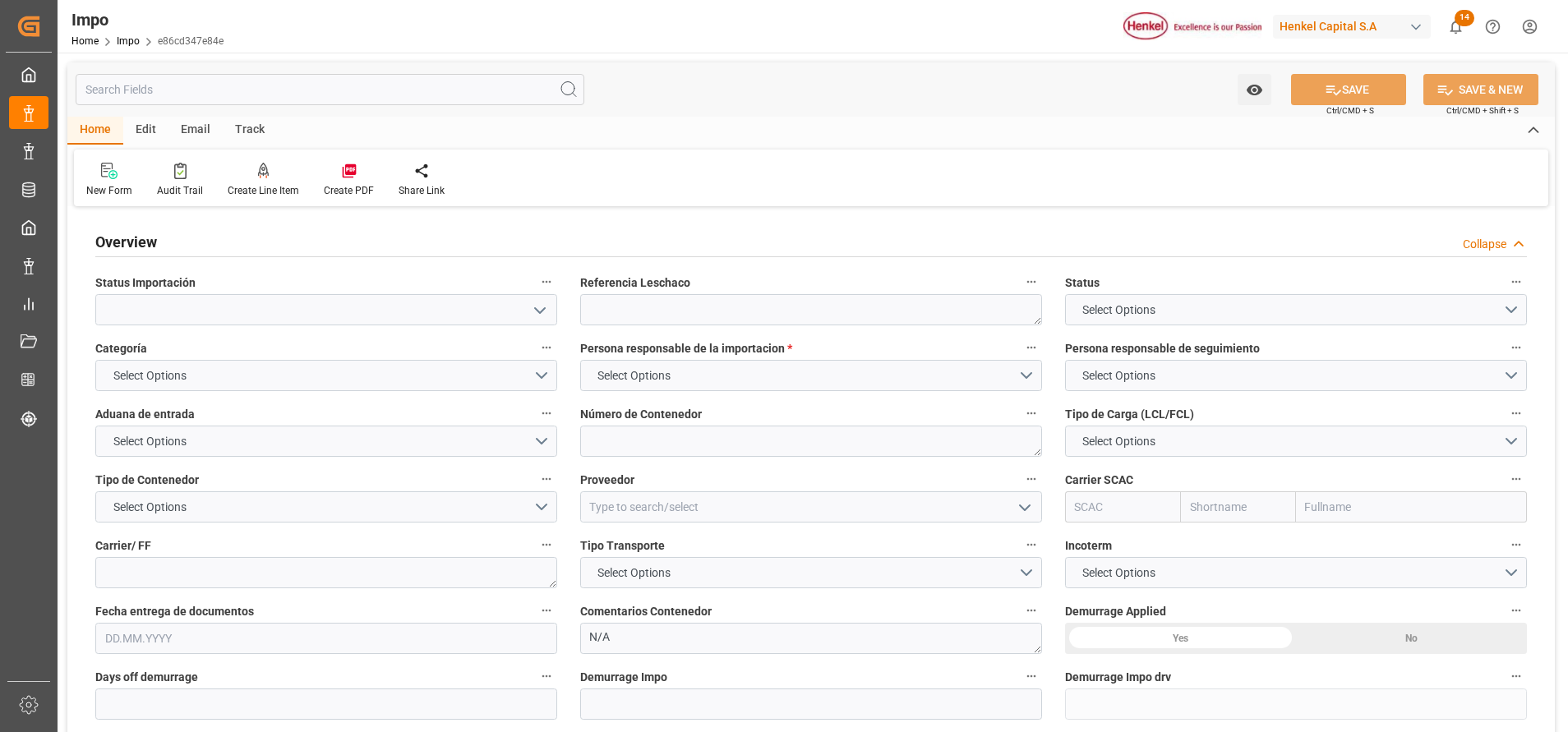
type textarea "N/A"
type input "AA"
type input "[DATE]"
click at [652, 295] on textarea at bounding box center [811, 309] width 462 height 31
paste textarea "9(5"
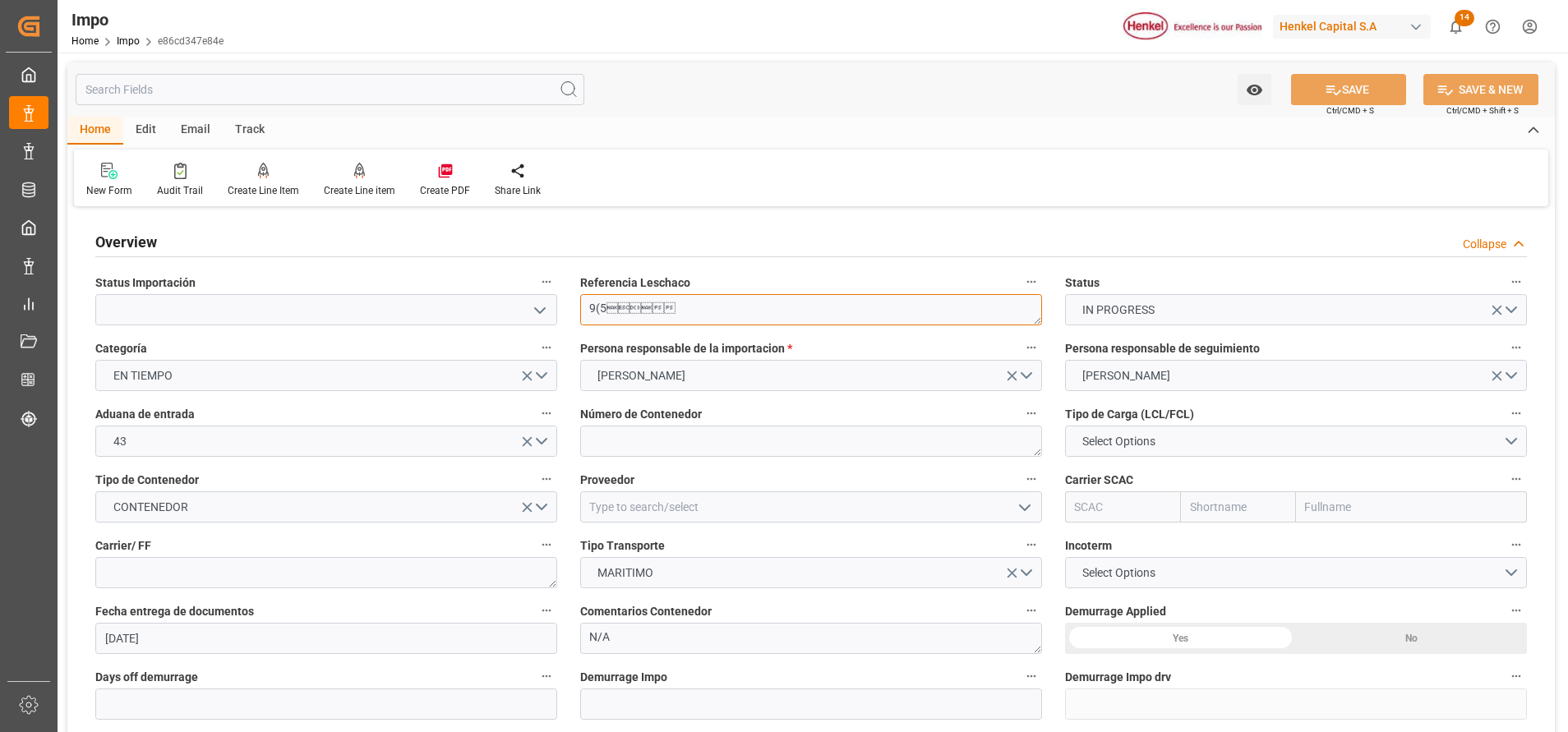
click at [714, 289] on div "Referencia Leschaco 9(5" at bounding box center [811, 298] width 485 height 66
click at [717, 302] on textarea "9(5" at bounding box center [811, 309] width 462 height 31
type textarea "9"
paste textarea "9(5"
type textarea "9"
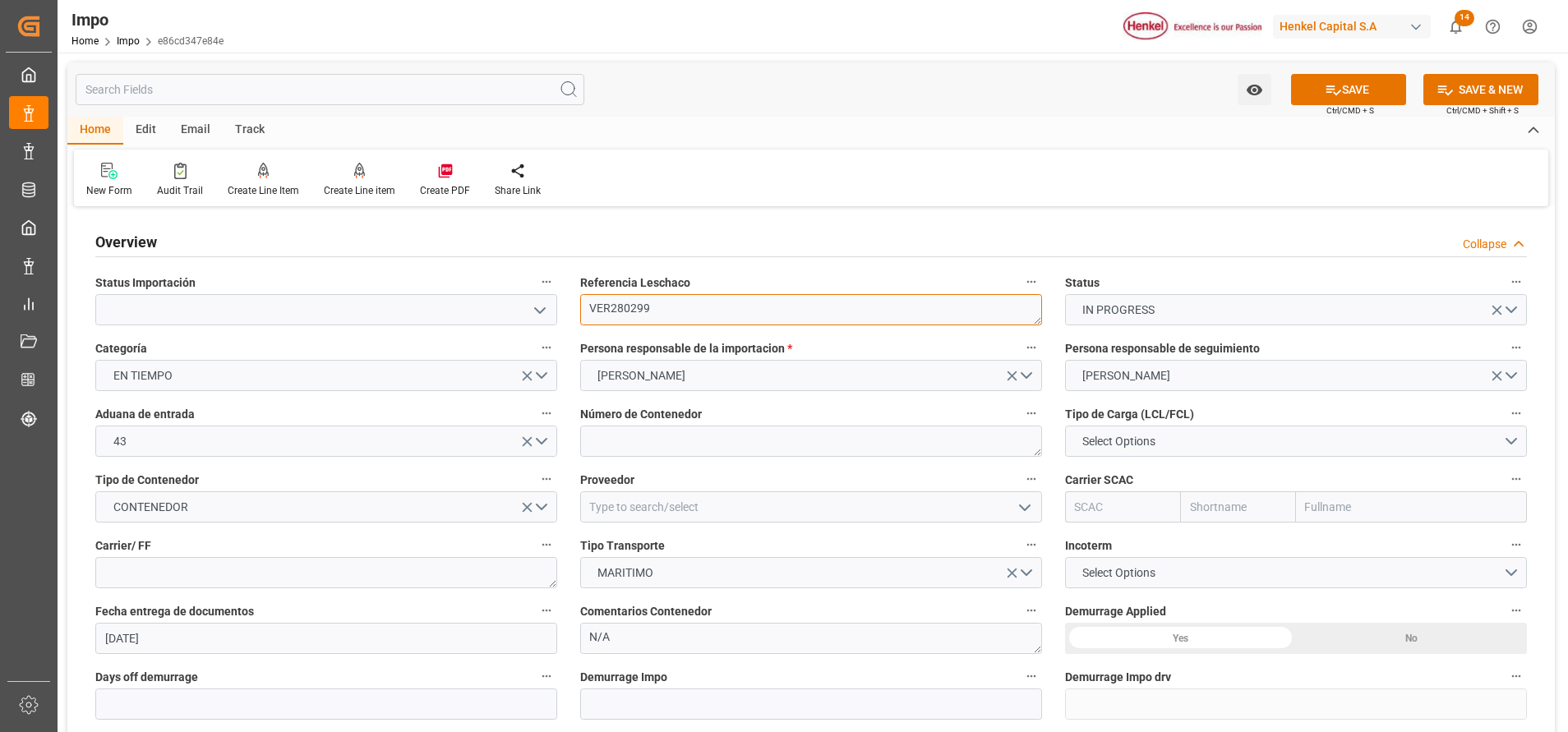
type textarea "VER280299"
click at [649, 438] on textarea at bounding box center [811, 442] width 462 height 31
paste textarea "0568"
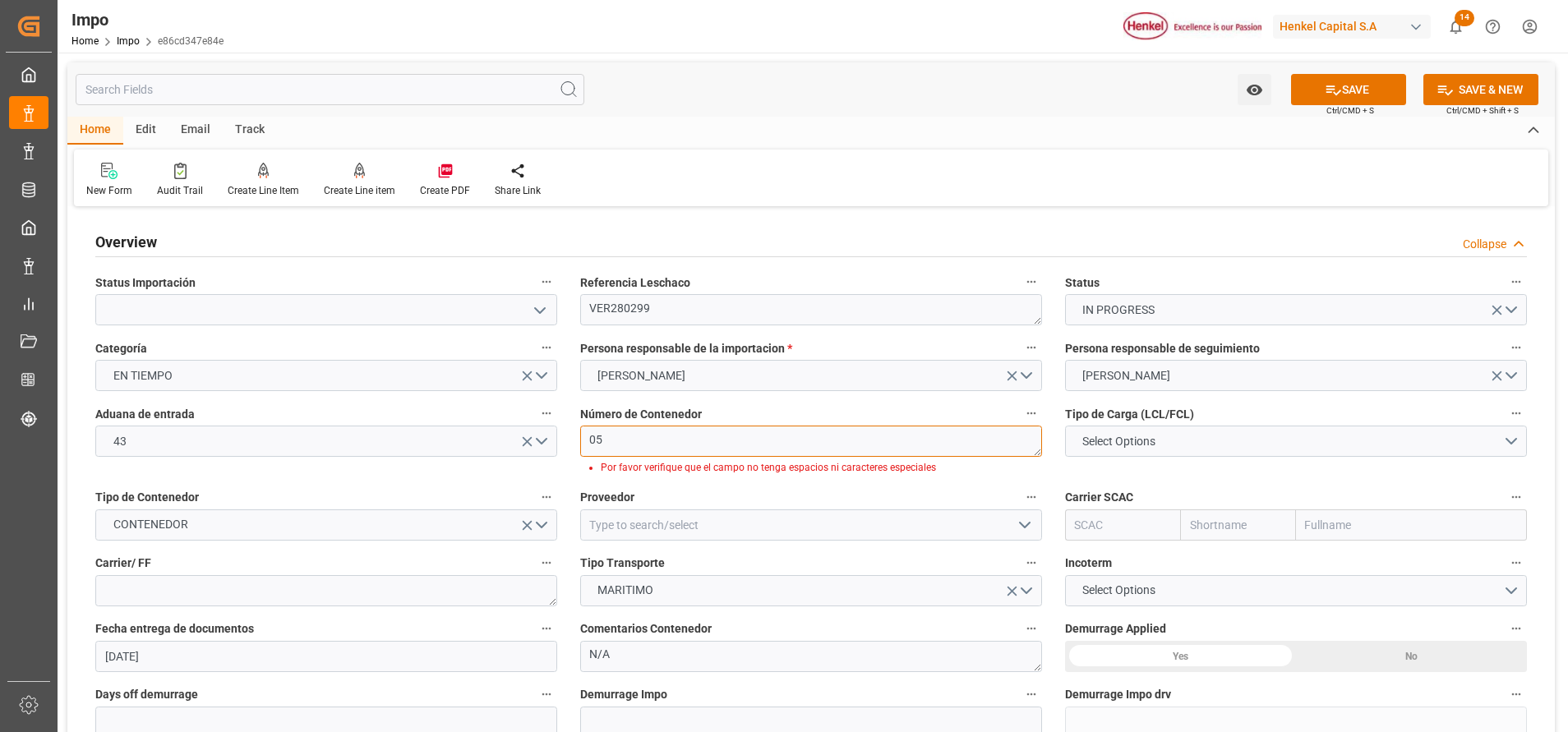
type textarea "0"
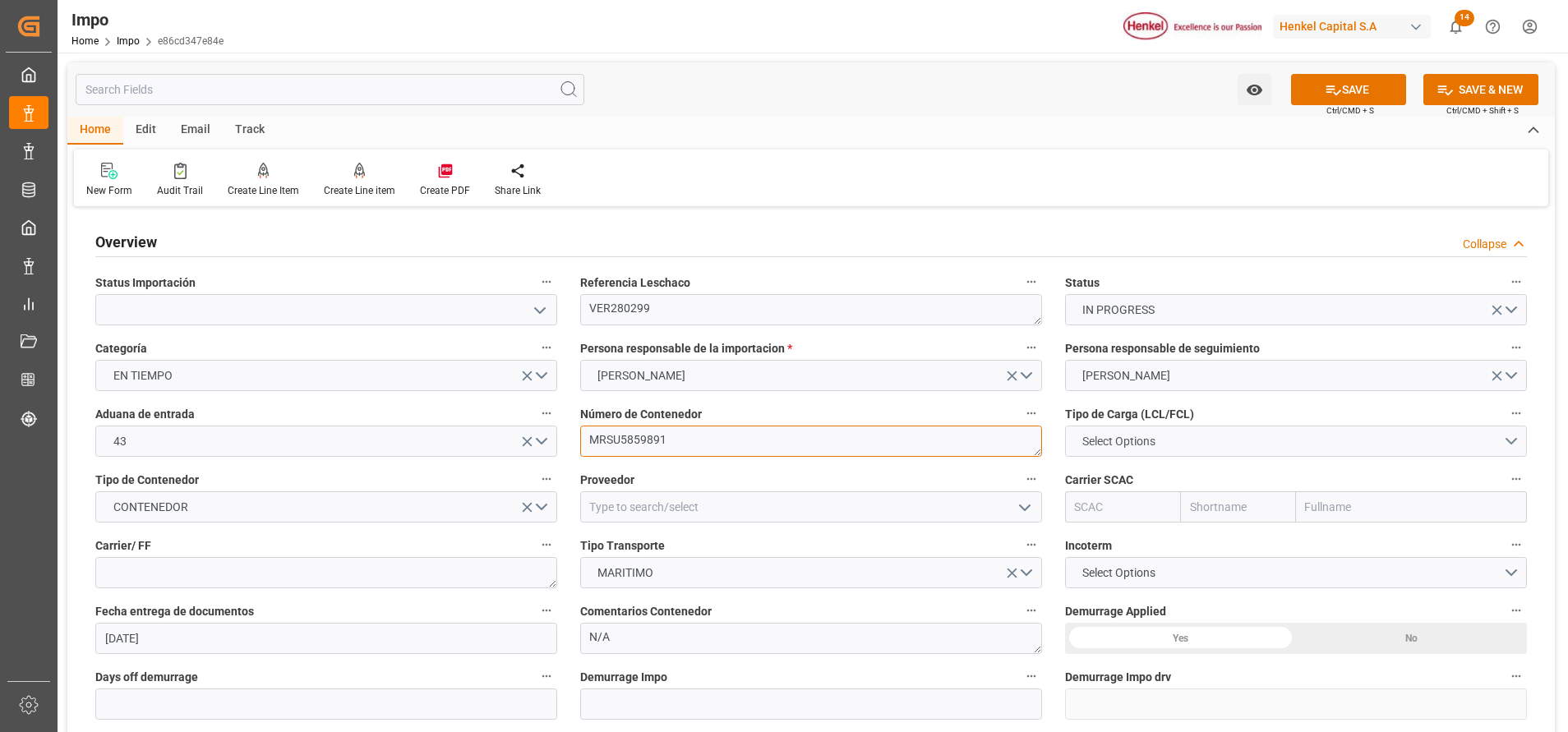
type textarea "MRSU5859891"
click at [1131, 435] on span "Select Options" at bounding box center [1119, 441] width 89 height 17
click at [1159, 443] on div "LCL" at bounding box center [1296, 445] width 460 height 35
drag, startPoint x: 722, startPoint y: 508, endPoint x: 910, endPoint y: 730, distance: 290.9
click at [726, 507] on input at bounding box center [811, 507] width 462 height 31
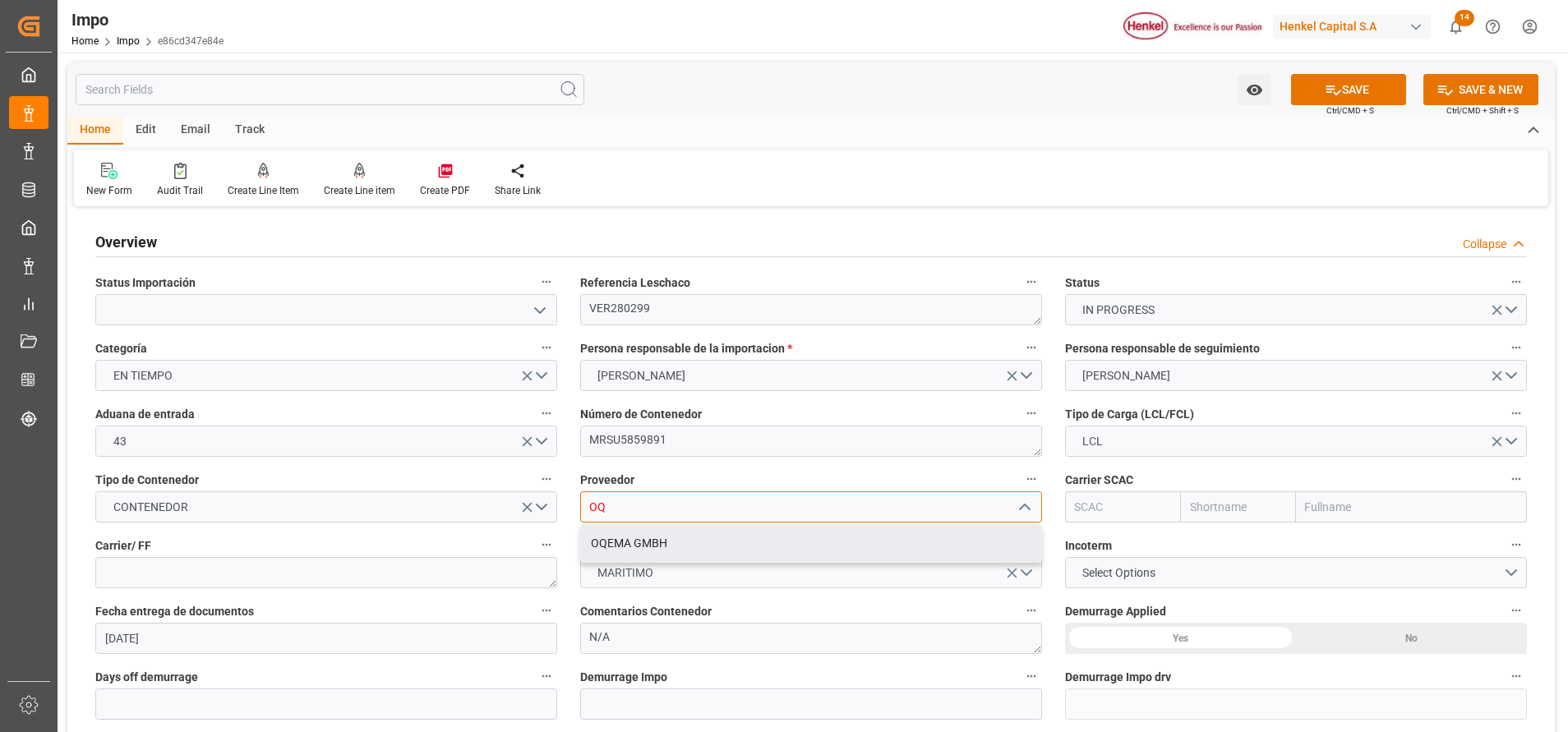
click at [806, 557] on div "OQEMA GMBH" at bounding box center [811, 543] width 460 height 37
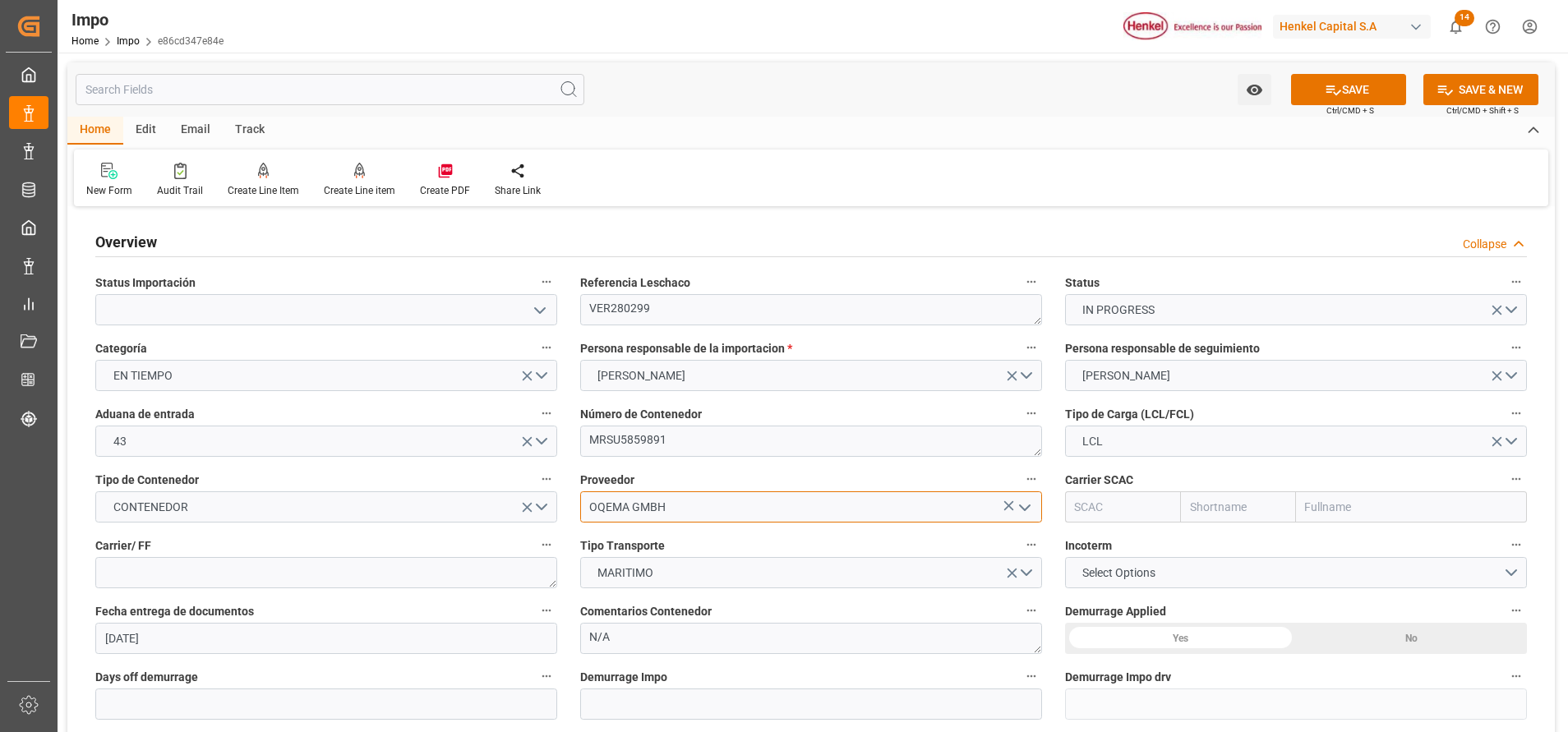
type input "OQEMA GMBH"
drag, startPoint x: 1352, startPoint y: 499, endPoint x: 987, endPoint y: 481, distance: 365.4
click at [1352, 499] on input "text" at bounding box center [1411, 507] width 231 height 31
click at [659, 442] on textarea "MRSU5859891" at bounding box center [811, 442] width 462 height 31
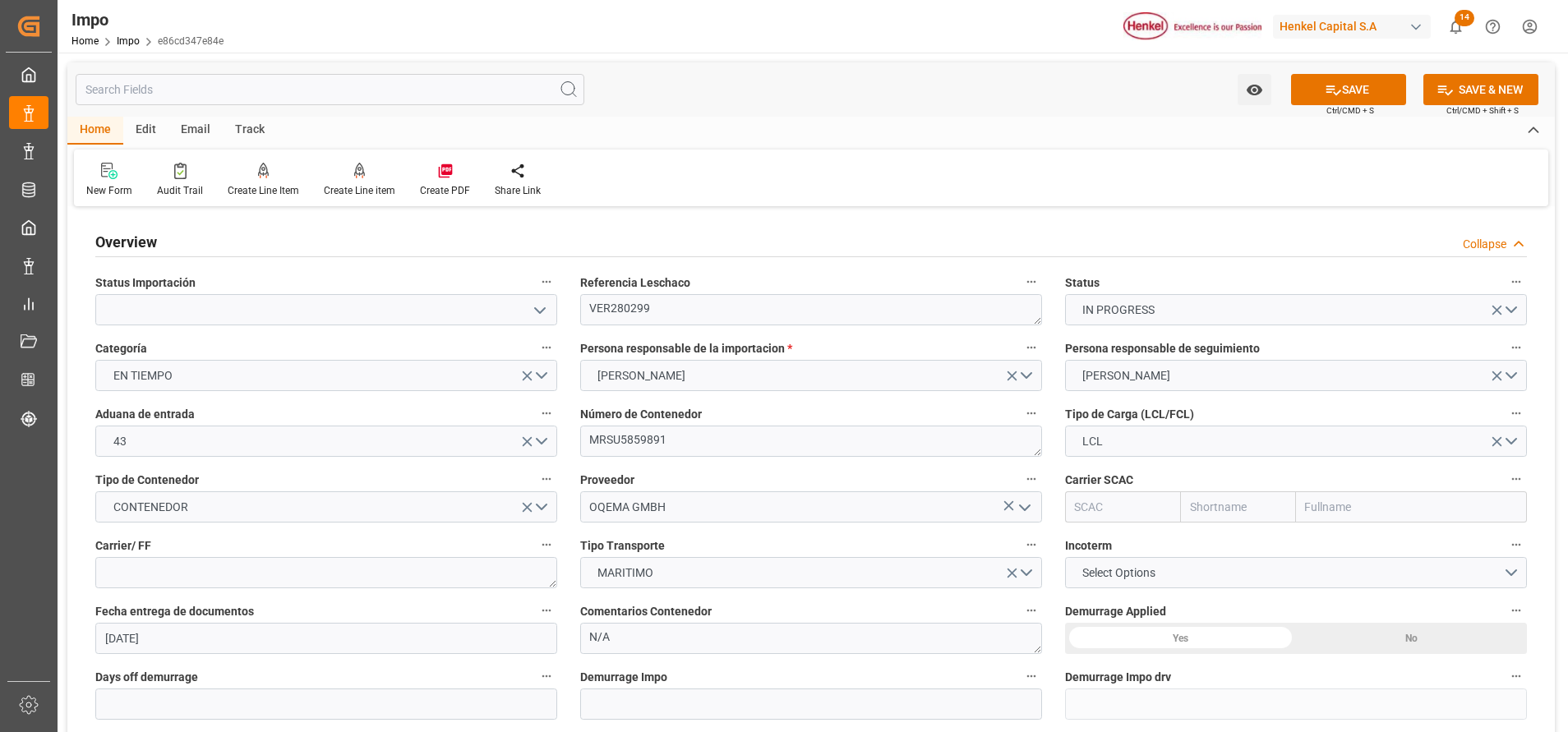
click at [1317, 508] on input "text" at bounding box center [1411, 507] width 231 height 31
type input "MAERS"
click at [1361, 566] on div "Sealand - A Maersk Company" at bounding box center [1383, 580] width 173 height 37
type input "SEAU"
type input "Sealand"
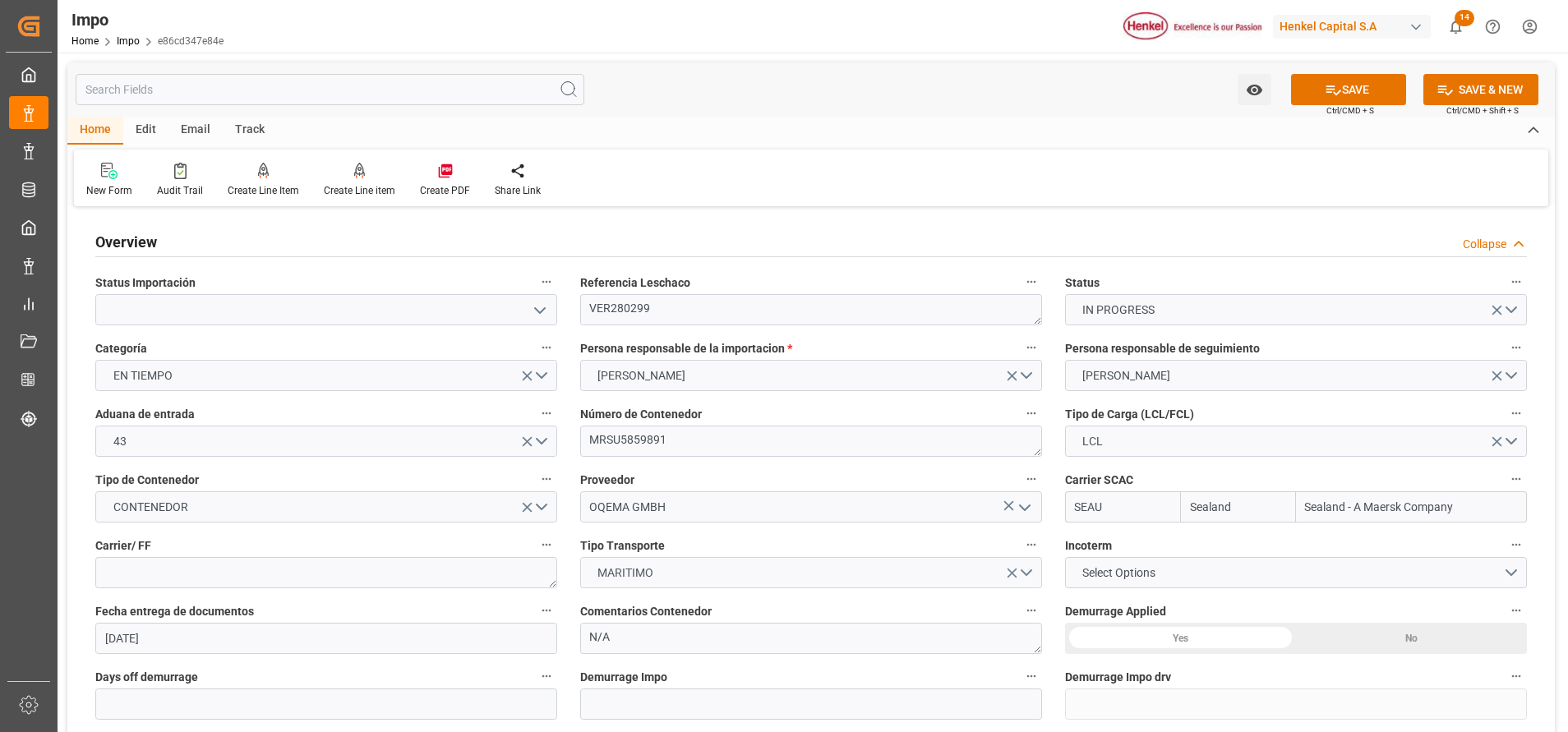
scroll to position [123, 0]
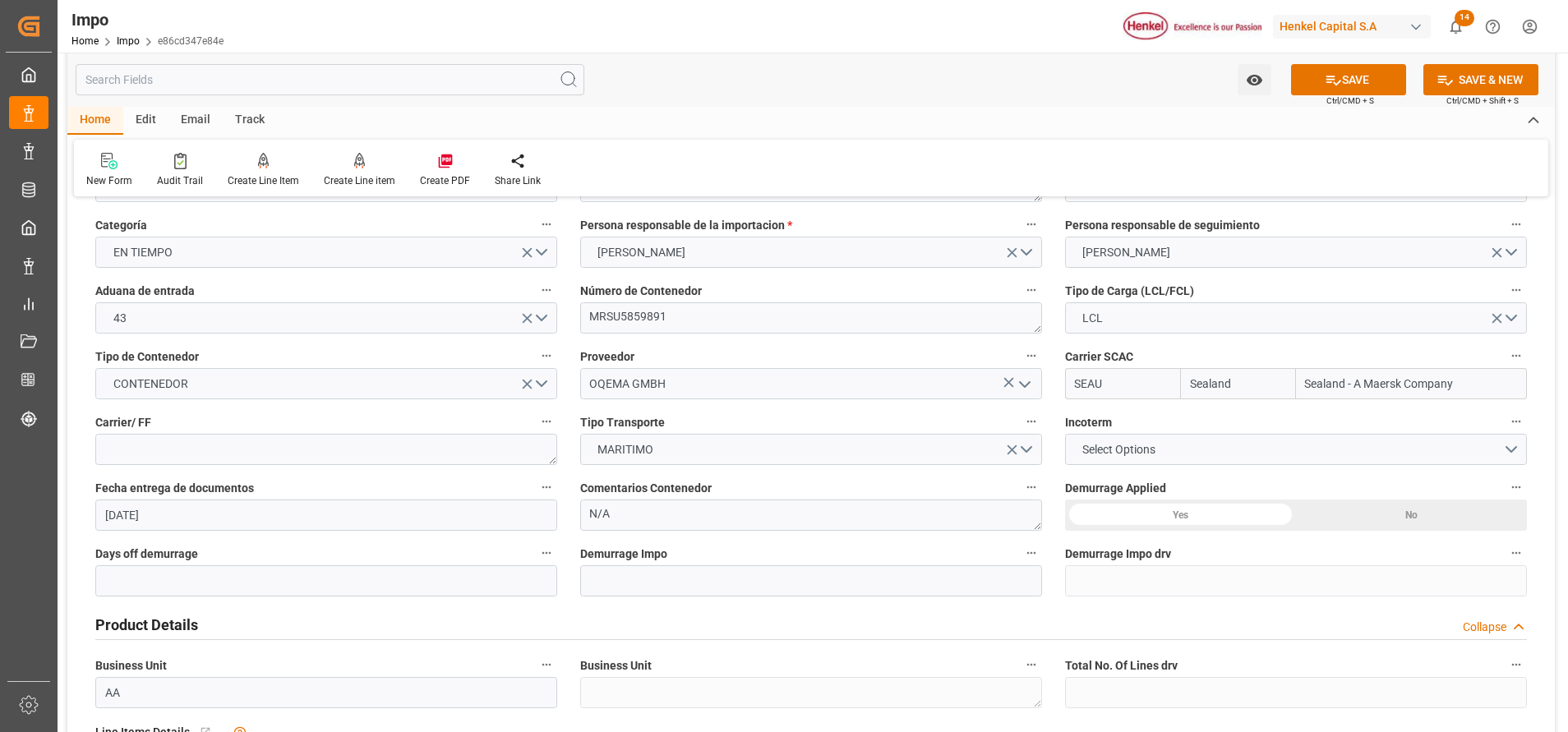
type input "Sealand - A Maersk Company"
click at [1343, 507] on div "No" at bounding box center [1411, 515] width 231 height 31
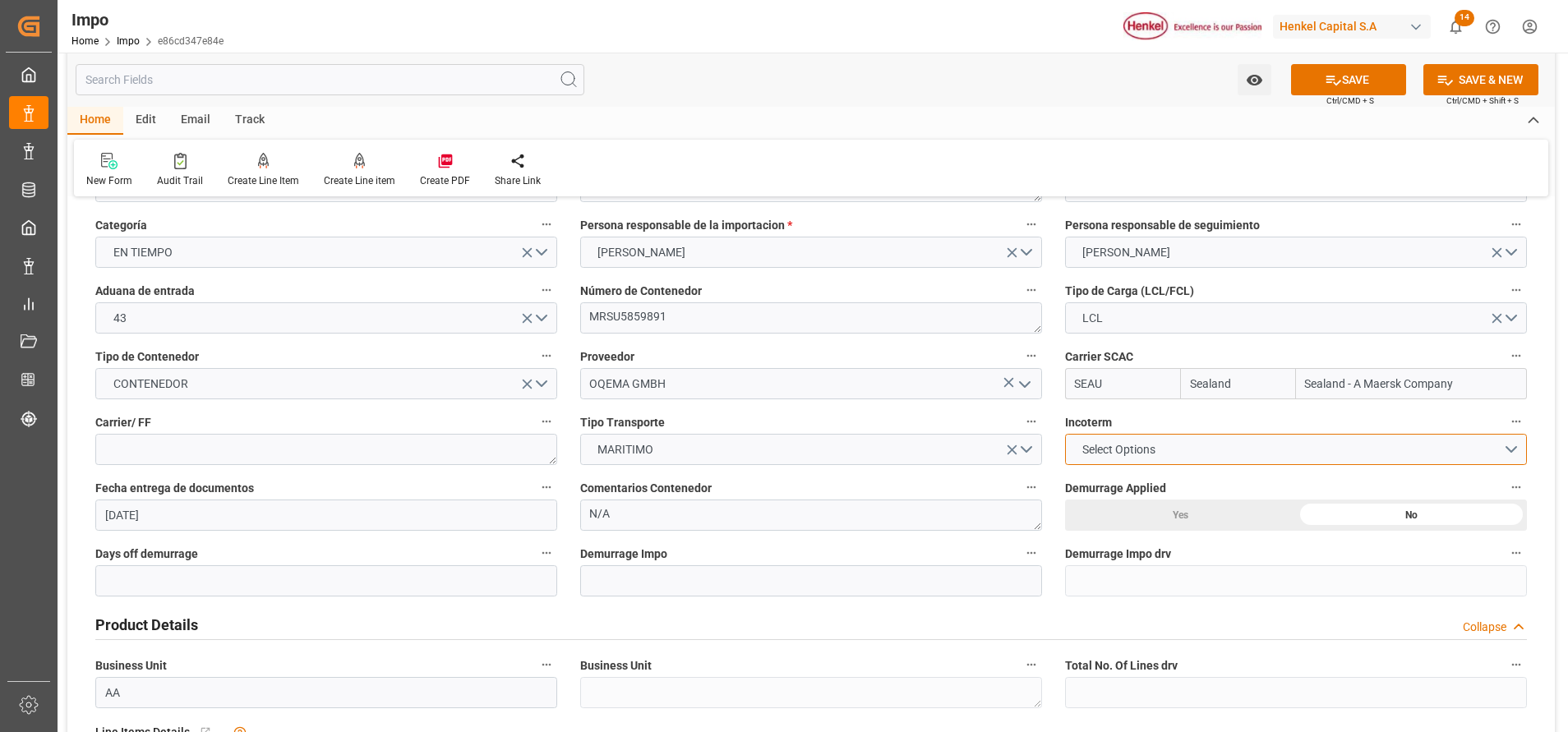
click at [1229, 457] on button "Select Options" at bounding box center [1296, 449] width 462 height 31
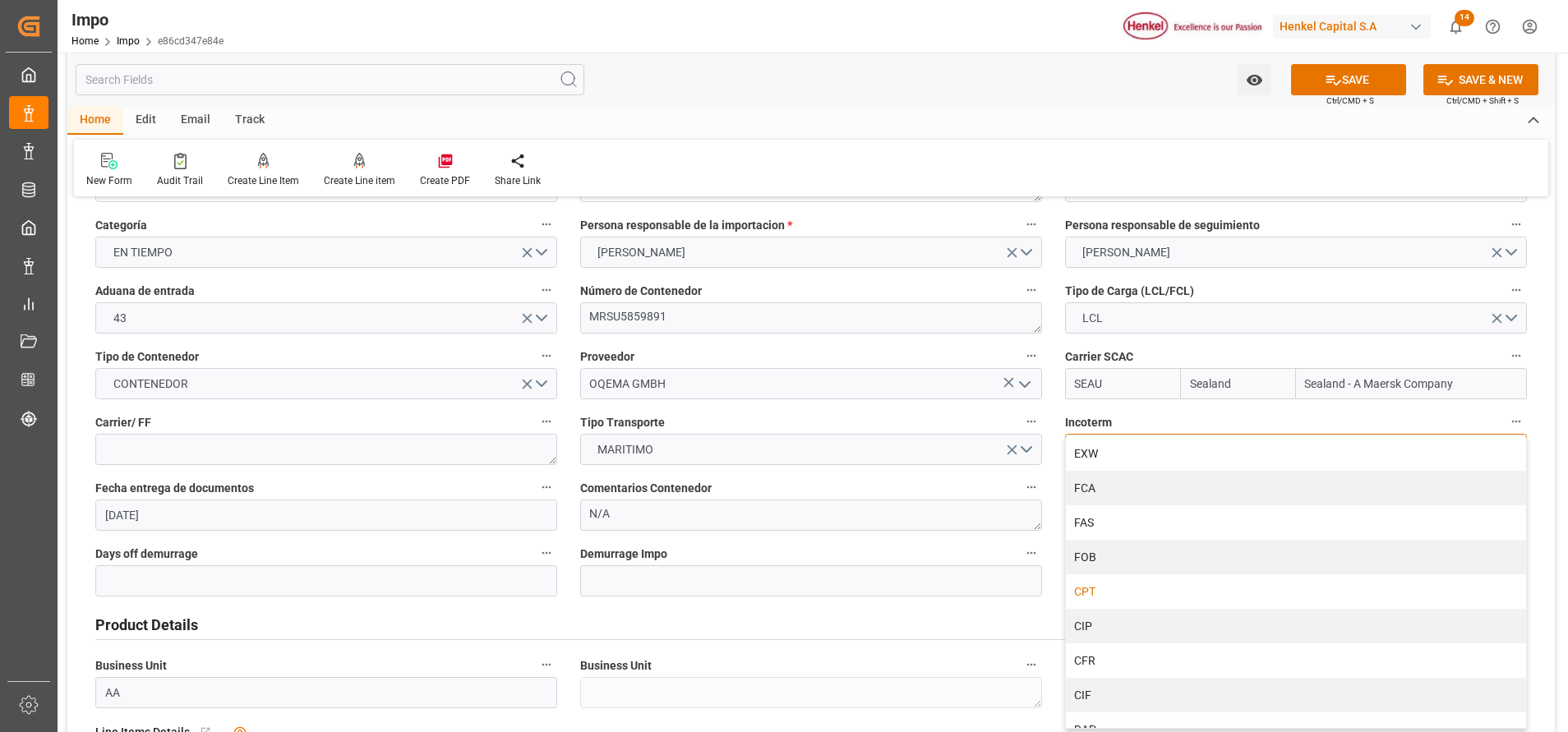
click at [1121, 585] on div "CPT" at bounding box center [1296, 592] width 460 height 35
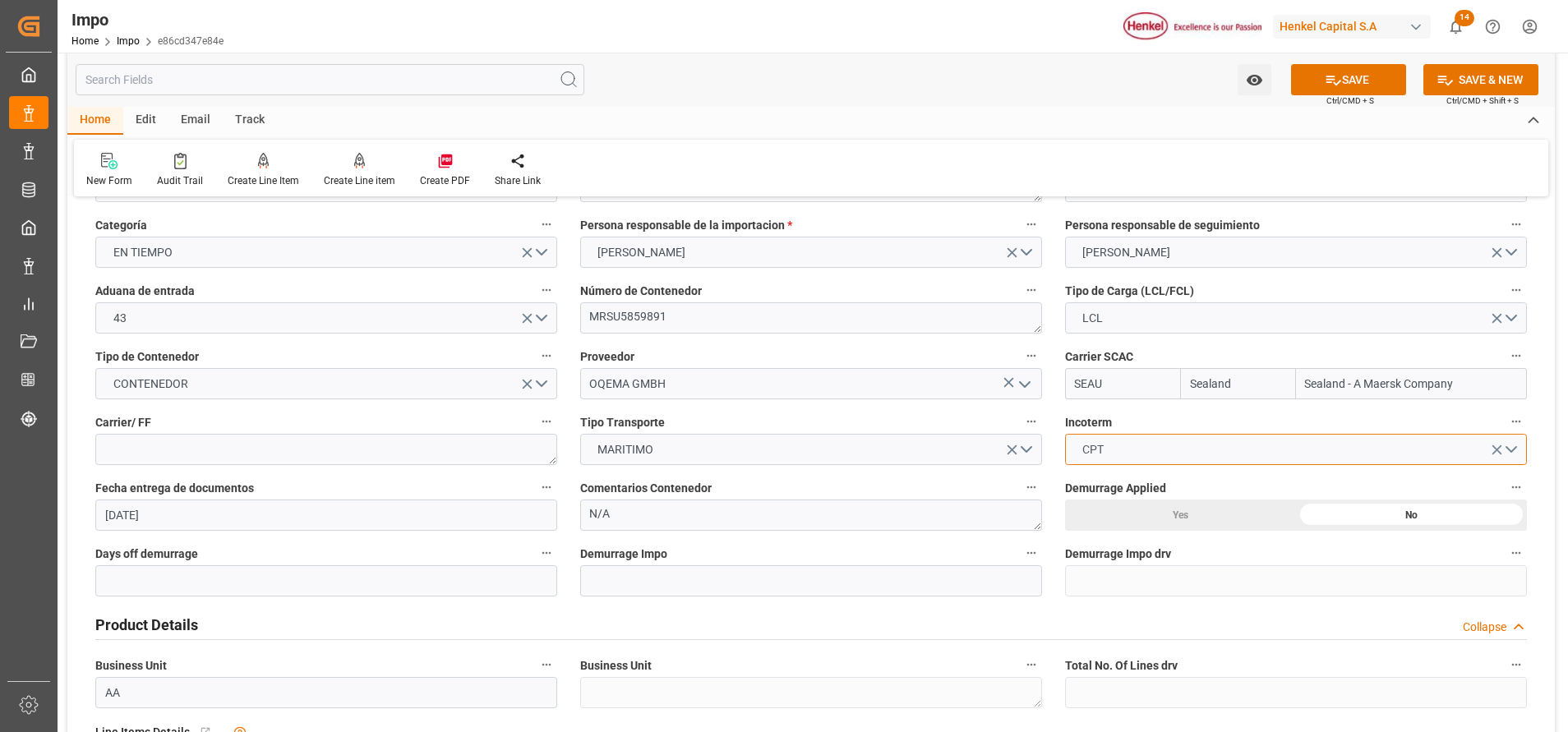
click at [1268, 446] on button "CPT" at bounding box center [1296, 449] width 462 height 31
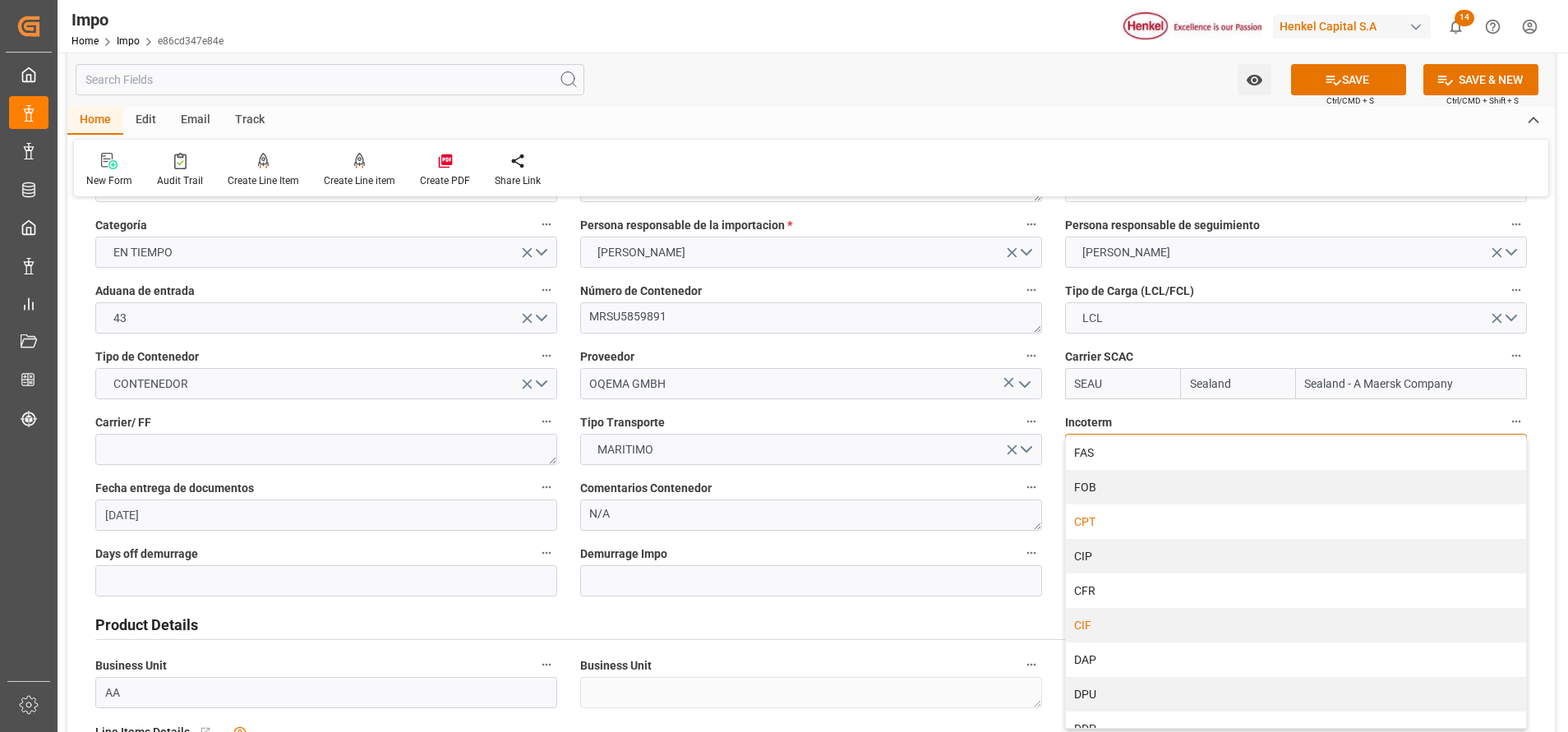
scroll to position [87, 0]
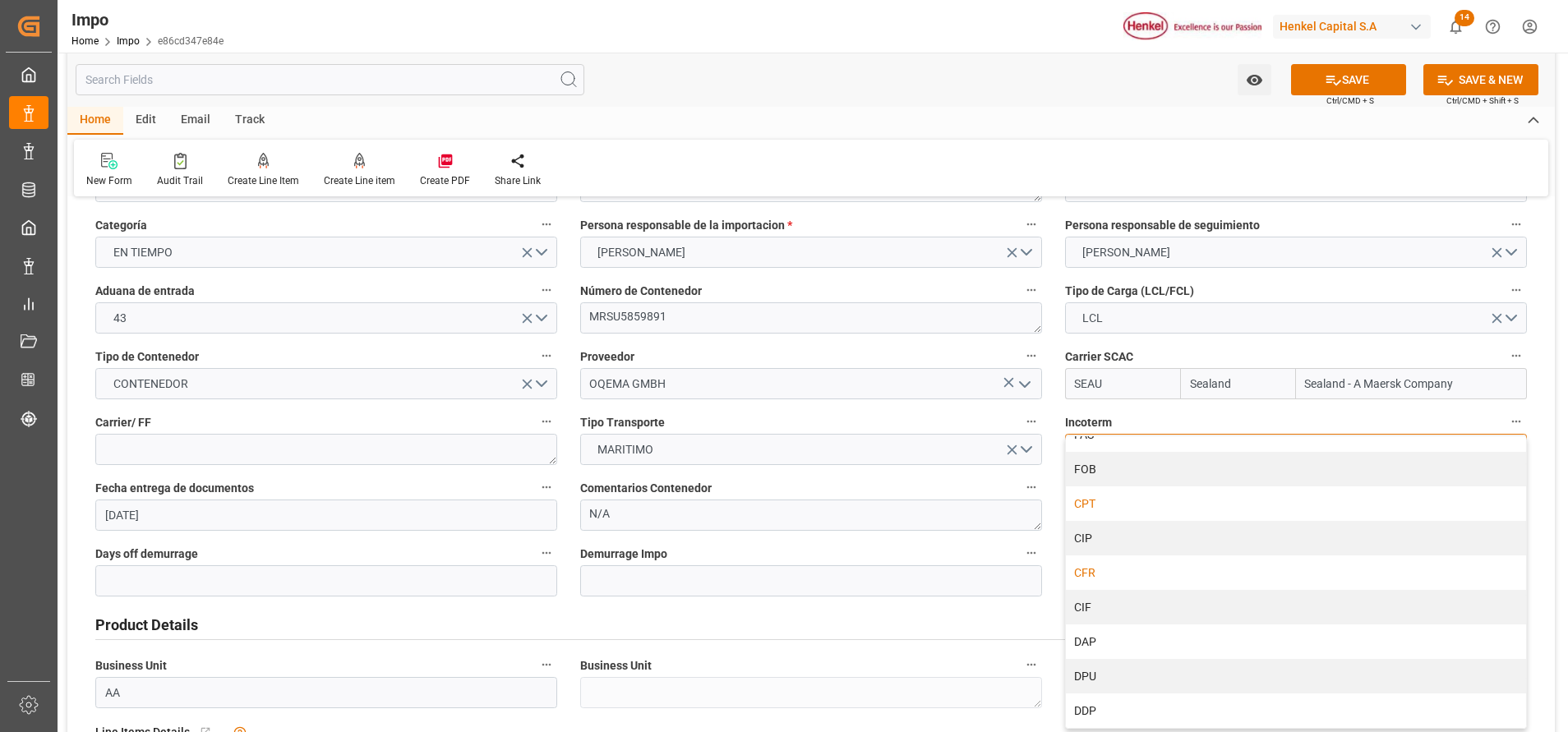
click at [1139, 576] on div "CFR" at bounding box center [1296, 573] width 460 height 35
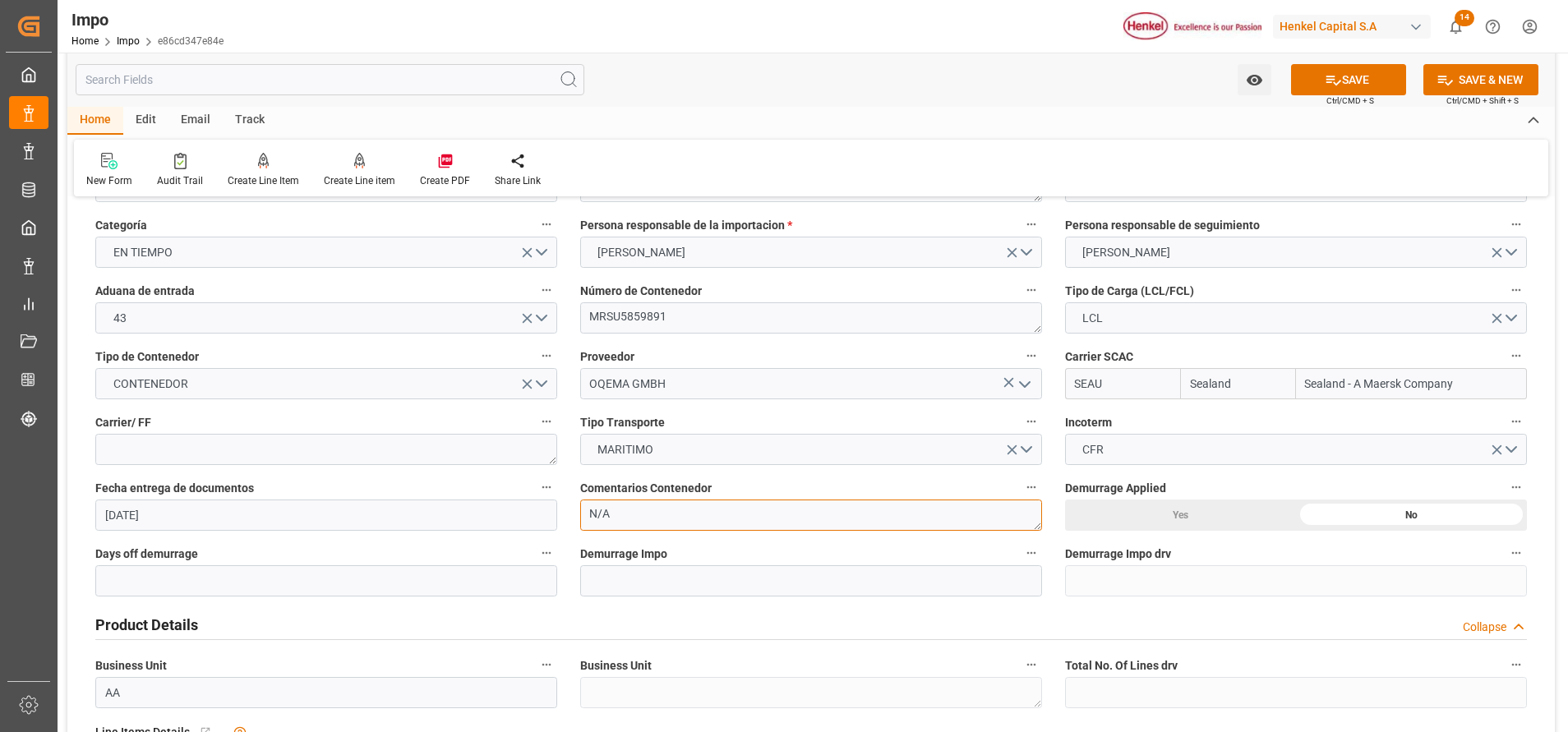
drag, startPoint x: 745, startPoint y: 503, endPoint x: 783, endPoint y: 498, distance: 38.3
click at [745, 504] on textarea "N/A" at bounding box center [811, 515] width 462 height 31
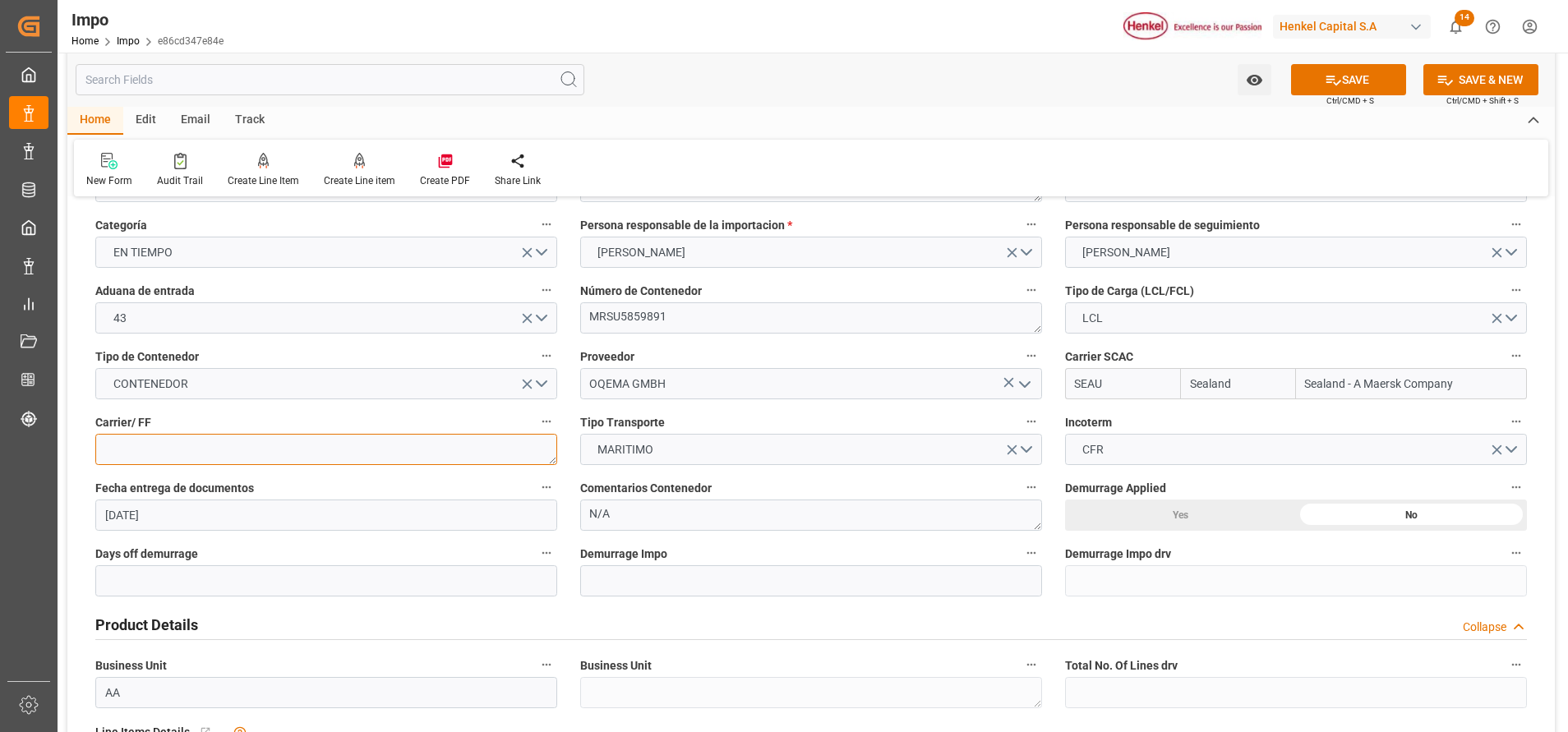
click at [397, 455] on textarea at bounding box center [325, 449] width 462 height 31
paste textarea "6$&26+,33,1*/,1(/,0,7('"
type textarea "6"
type textarea "SACO SHIPPING"
click at [373, 598] on div "Days off demurrage" at bounding box center [326, 569] width 485 height 66
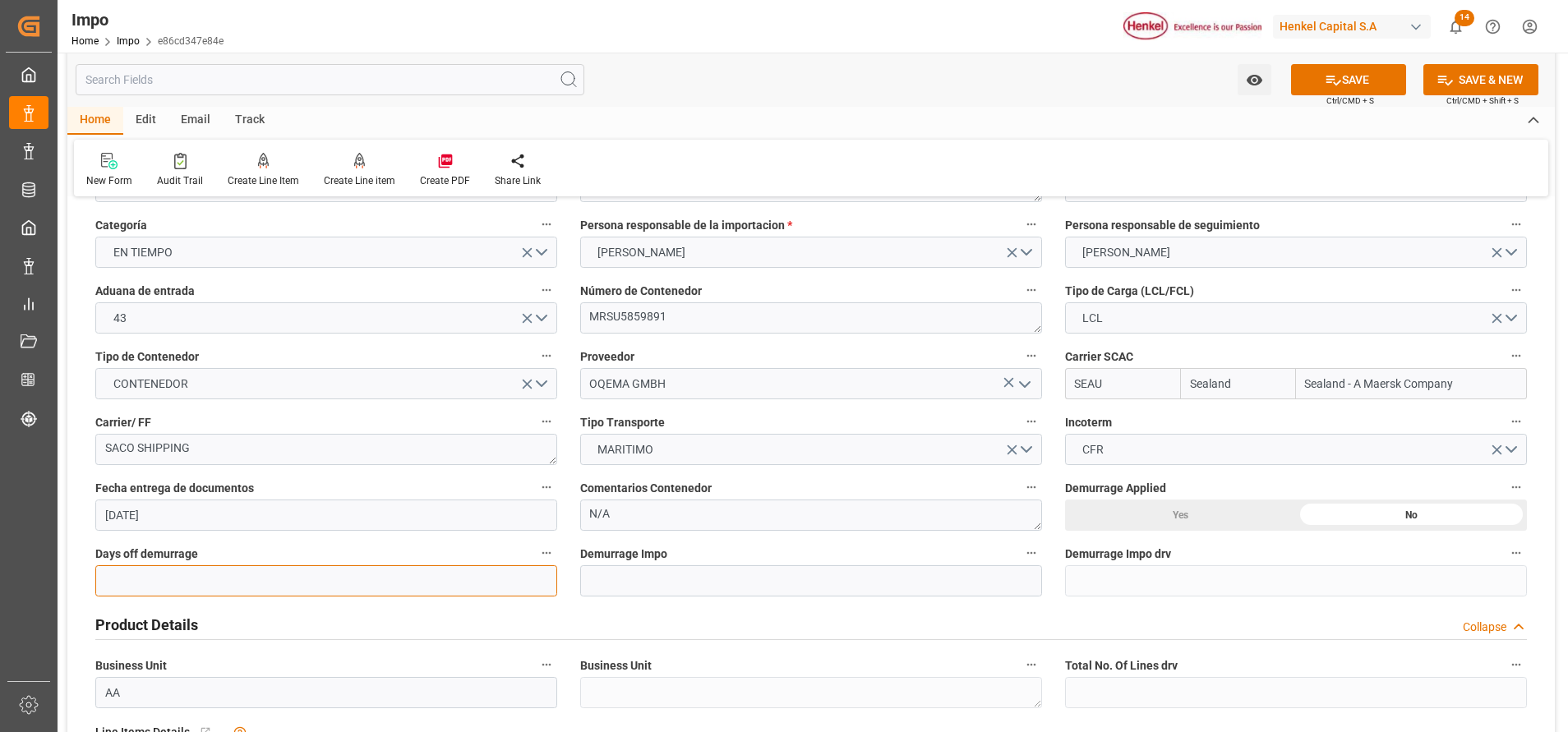
click at [384, 578] on input "text" at bounding box center [325, 581] width 462 height 31
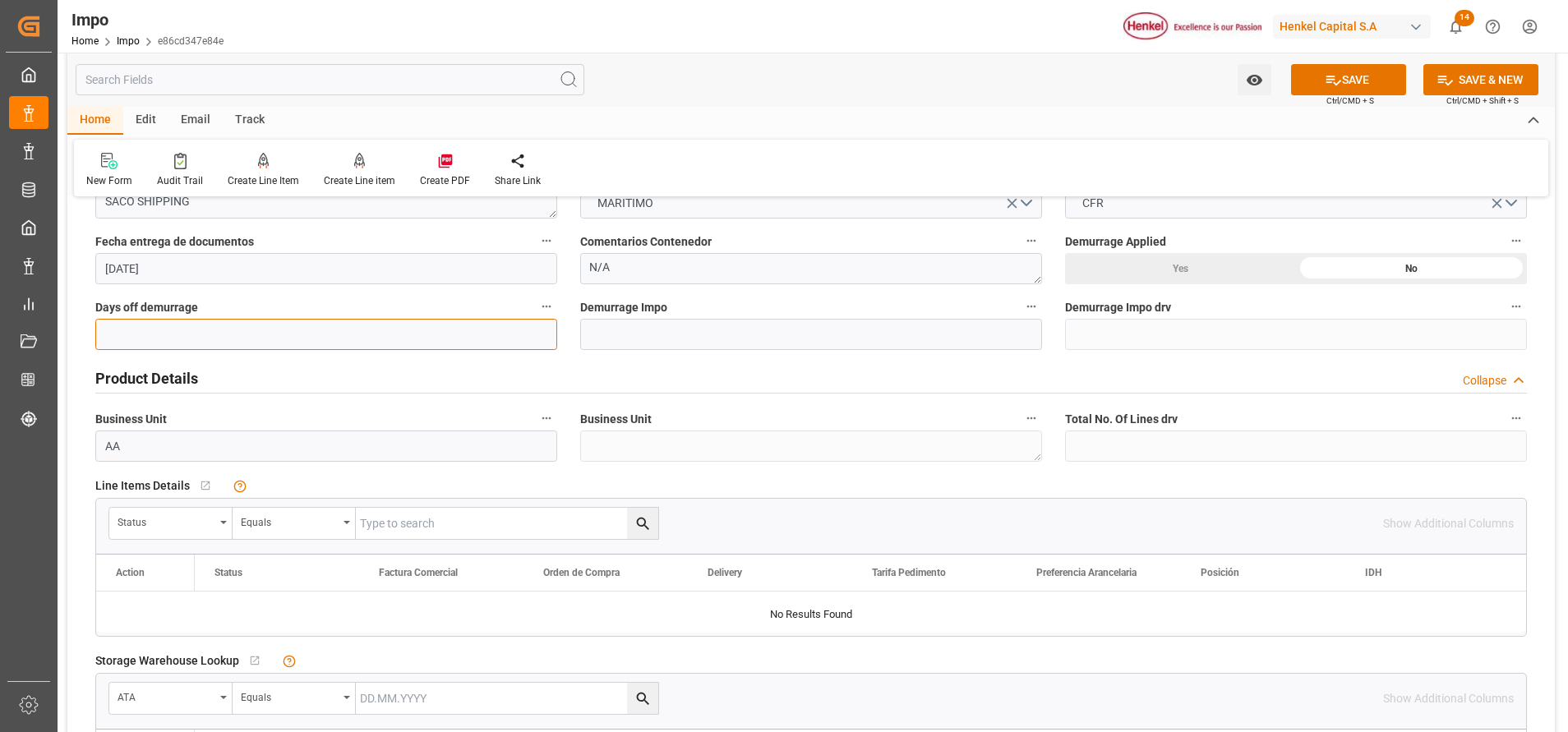
scroll to position [493, 0]
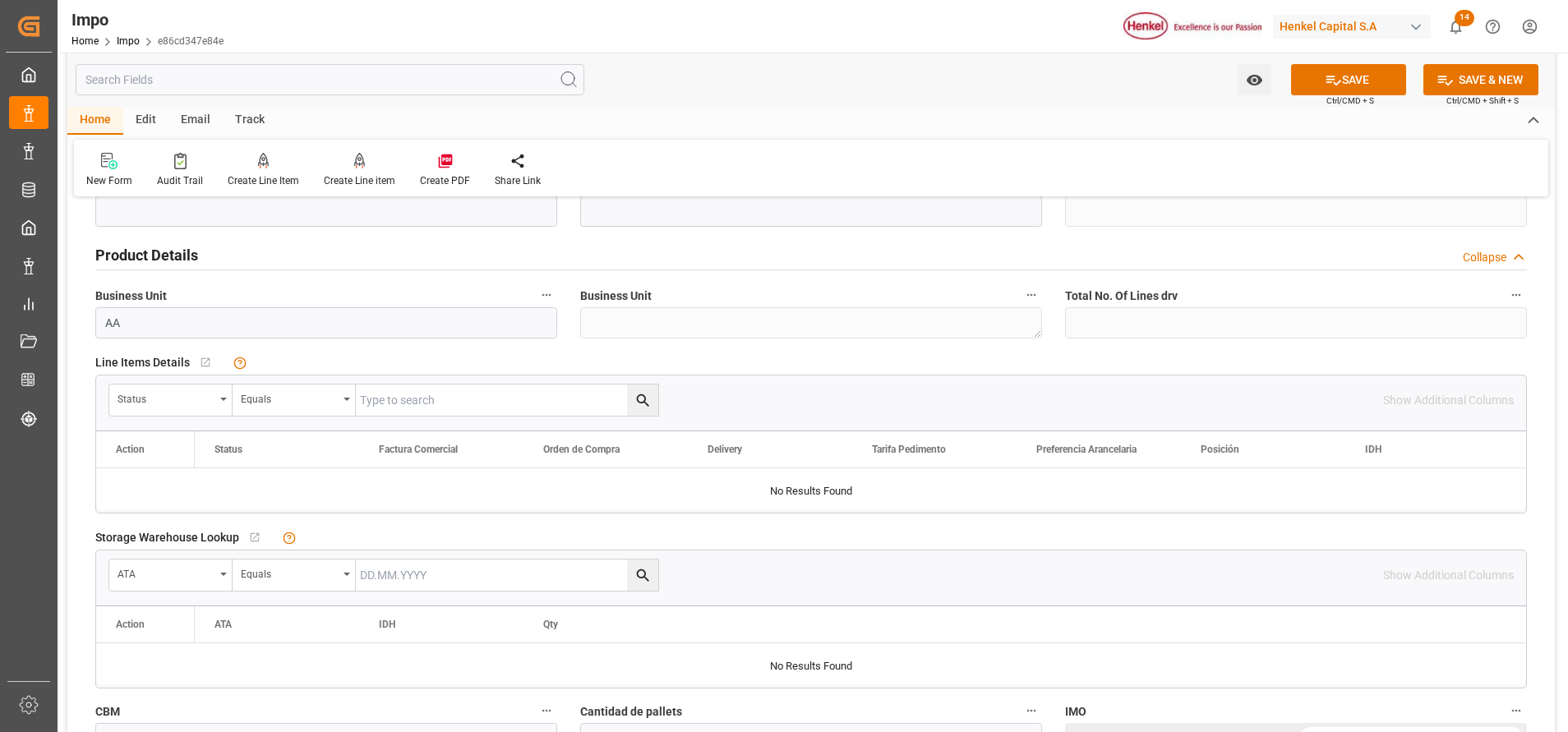
click at [228, 400] on div "Status" at bounding box center [170, 400] width 123 height 31
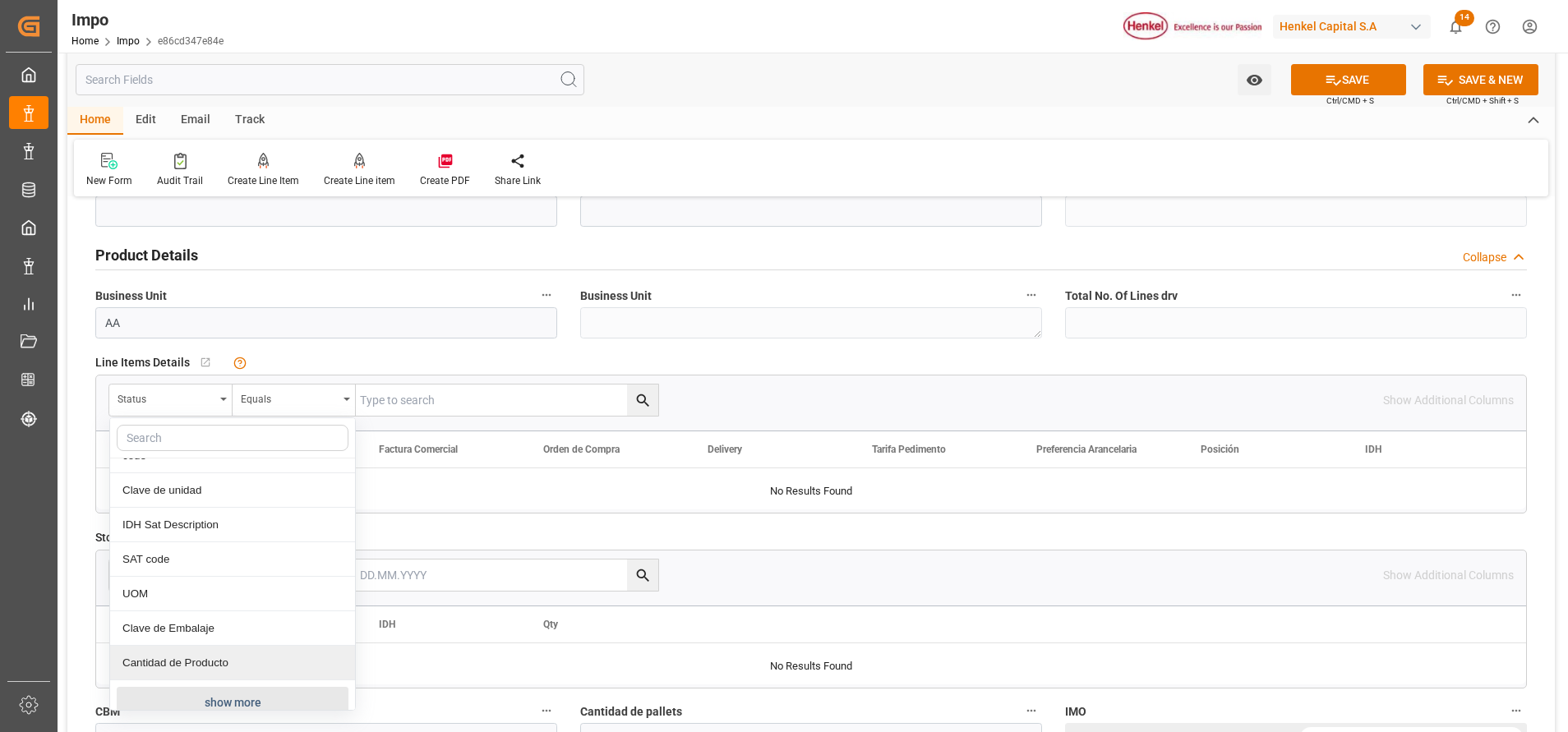
click at [238, 692] on button "show more" at bounding box center [232, 702] width 232 height 31
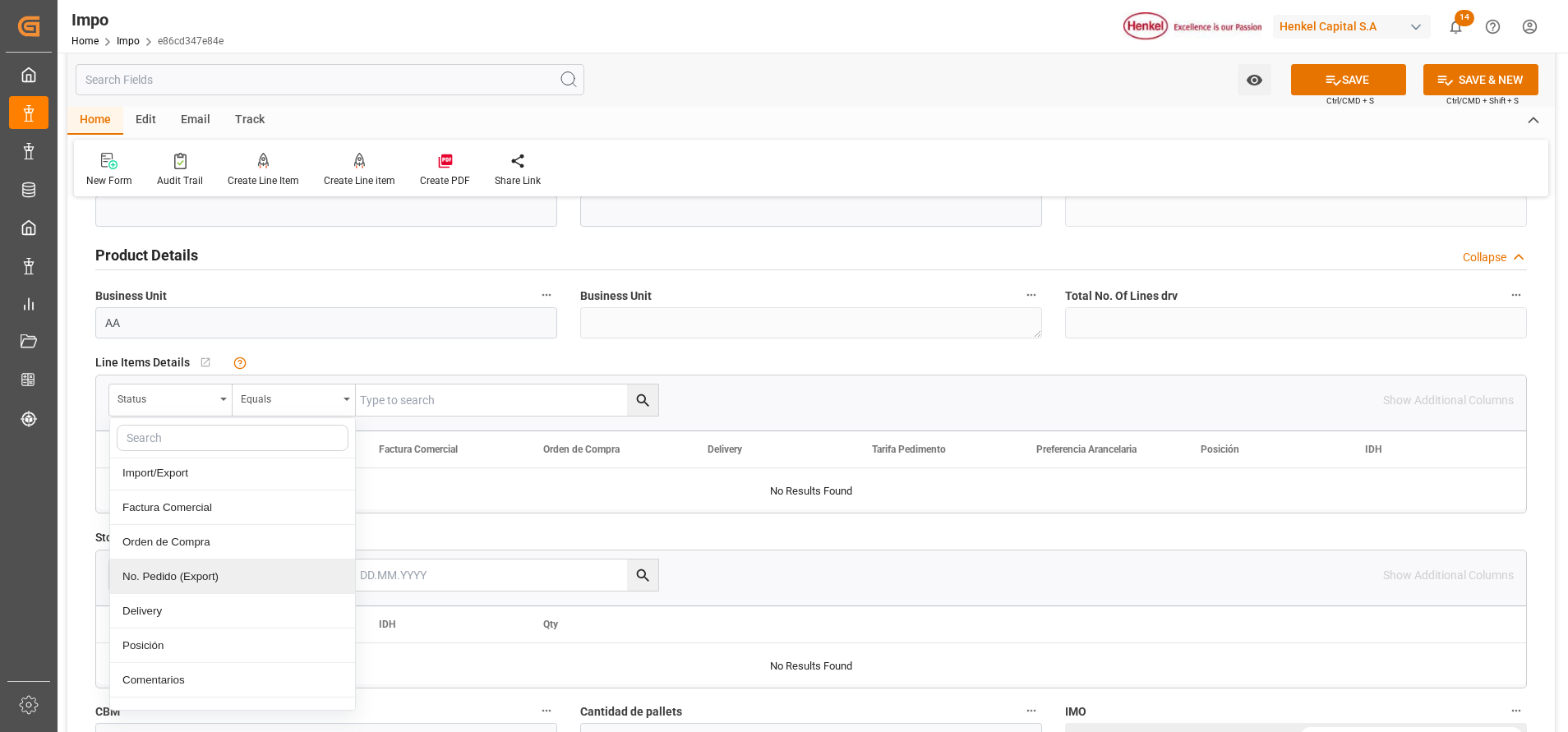
scroll to position [247, 0]
click at [208, 637] on div "Comentarios" at bounding box center [232, 643] width 245 height 35
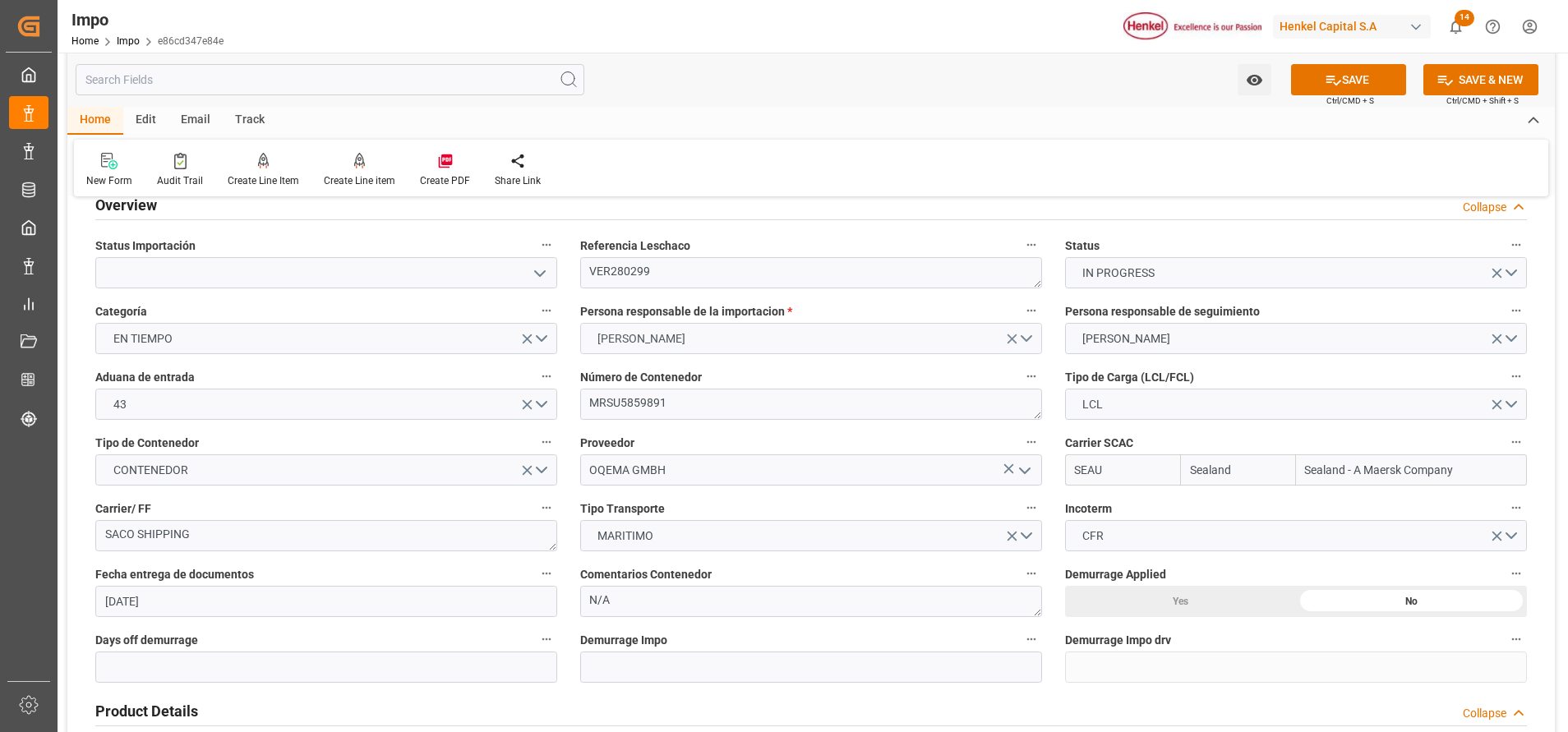
scroll to position [0, 0]
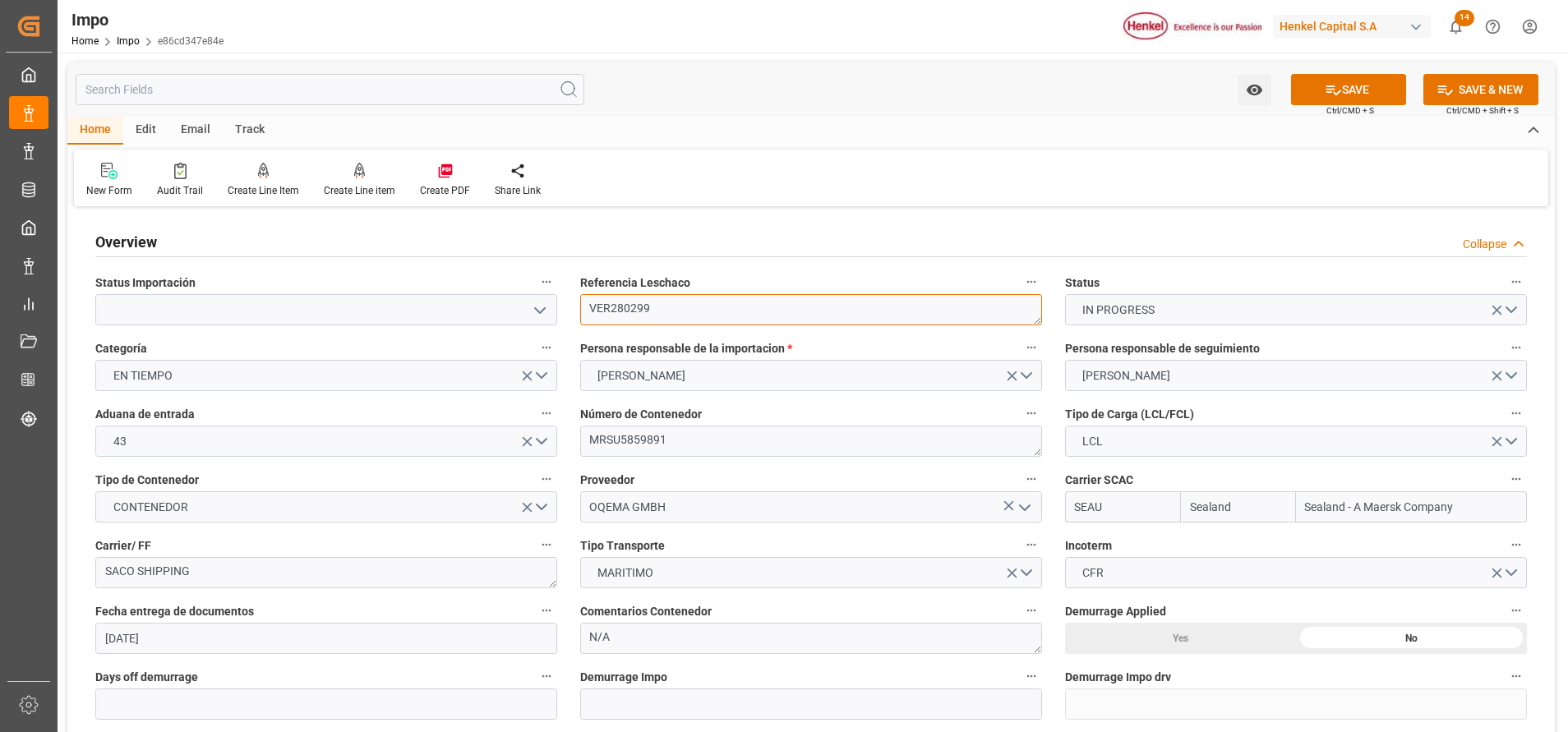
click at [643, 315] on textarea "VER280299" at bounding box center [811, 309] width 462 height 31
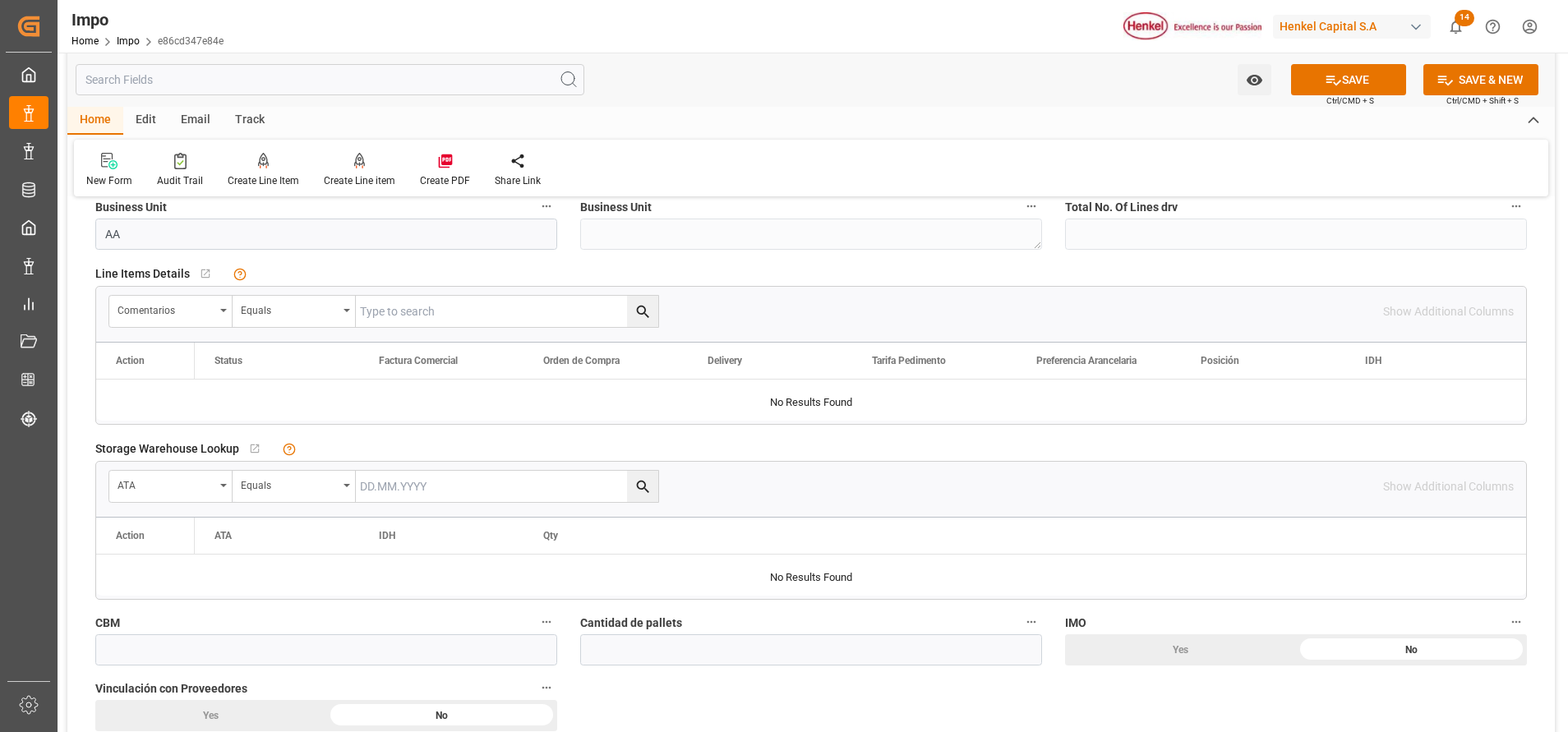
scroll to position [493, 0]
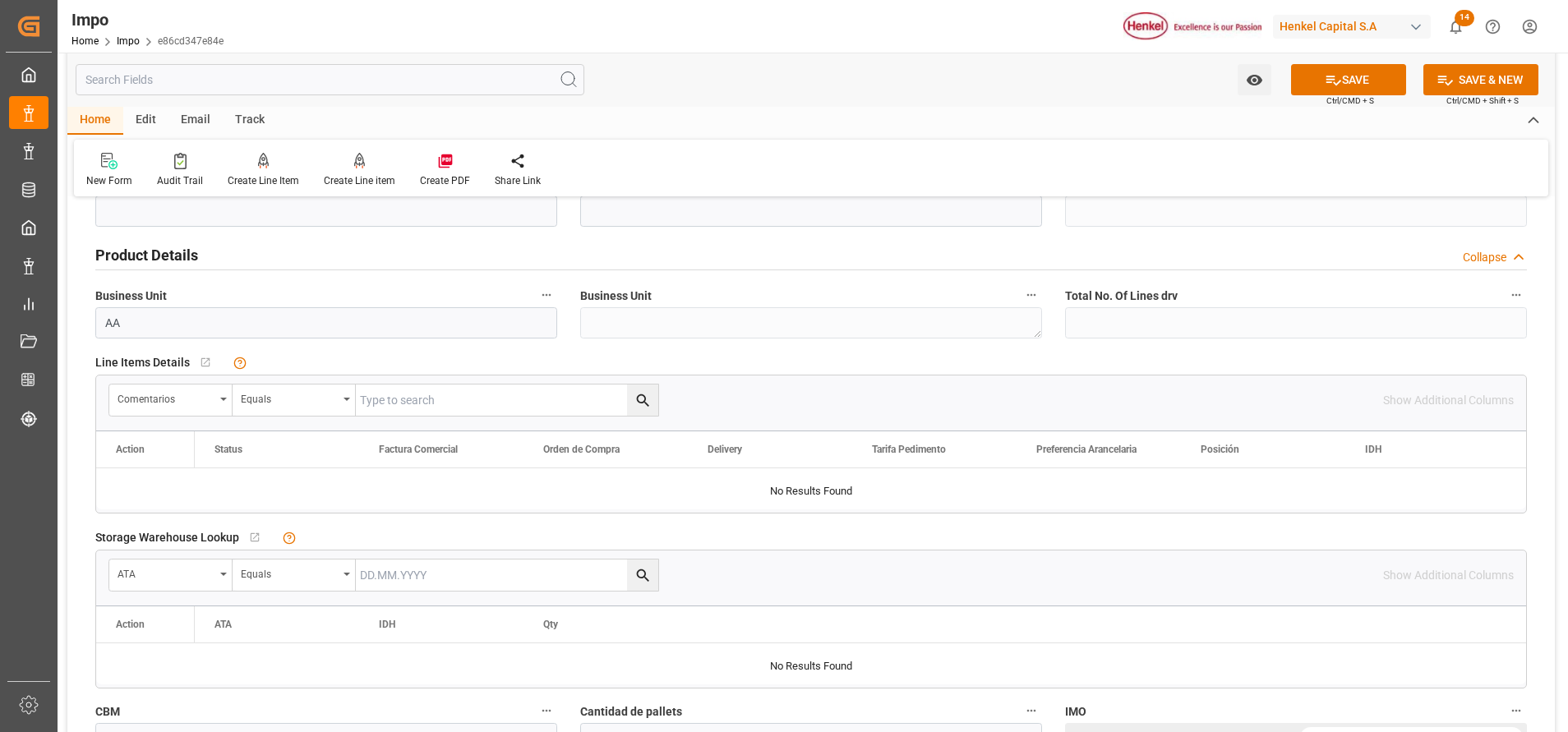
click at [490, 399] on input "text" at bounding box center [507, 400] width 302 height 31
paste input "VER280299"
type input "VER280299"
click at [647, 408] on icon "search button" at bounding box center [642, 400] width 17 height 17
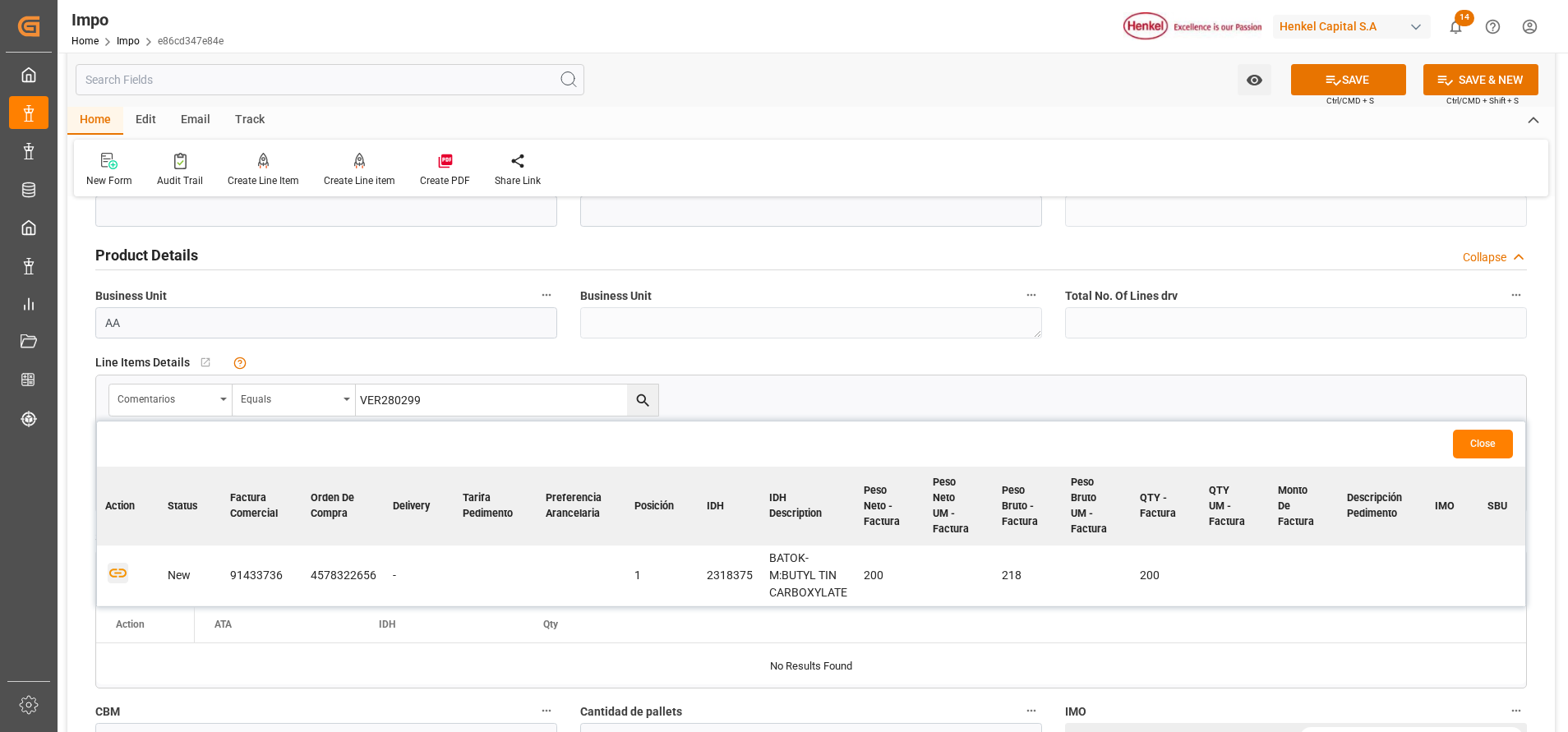
click at [119, 569] on icon "button" at bounding box center [117, 573] width 21 height 21
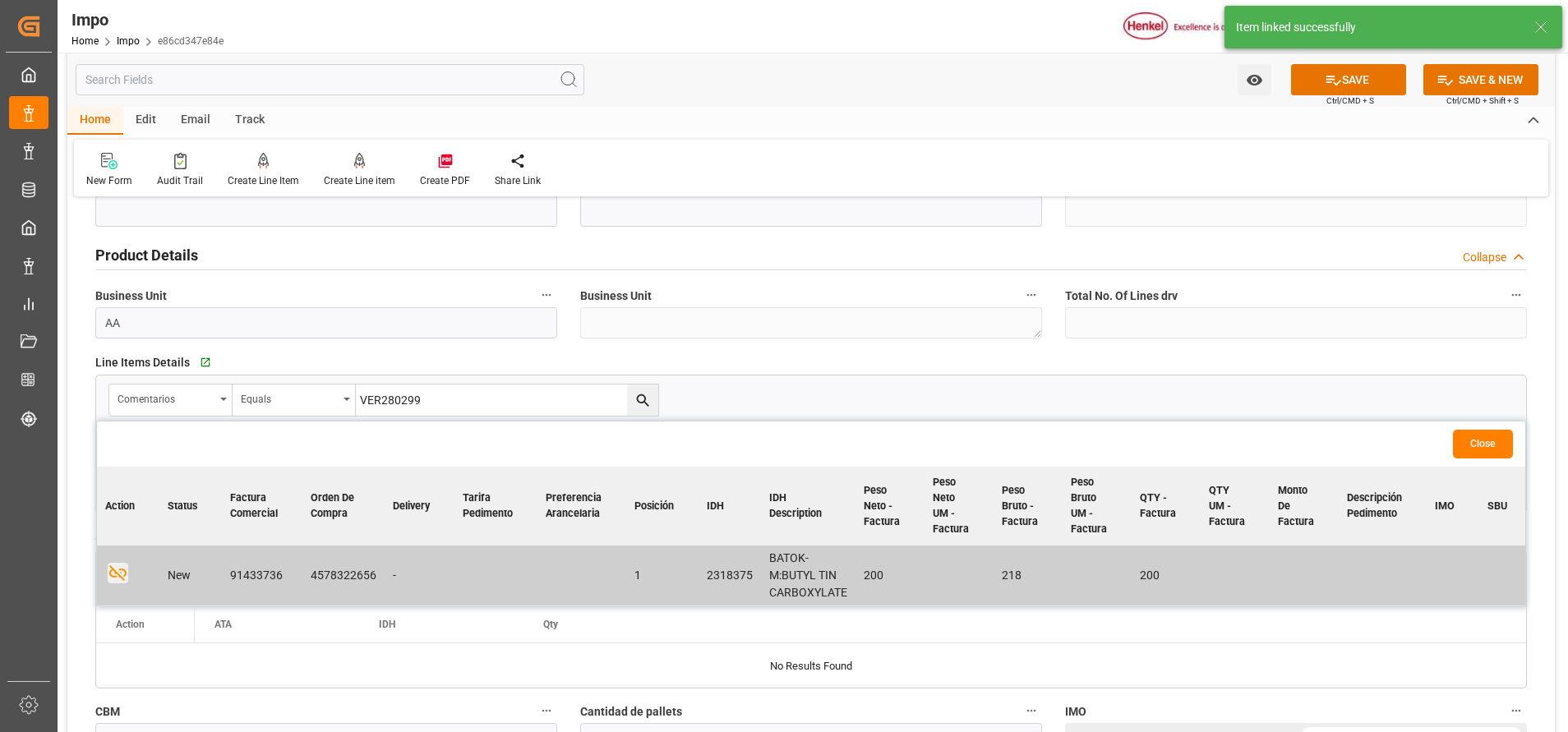
click at [1496, 451] on button "Close" at bounding box center [1482, 443] width 60 height 29
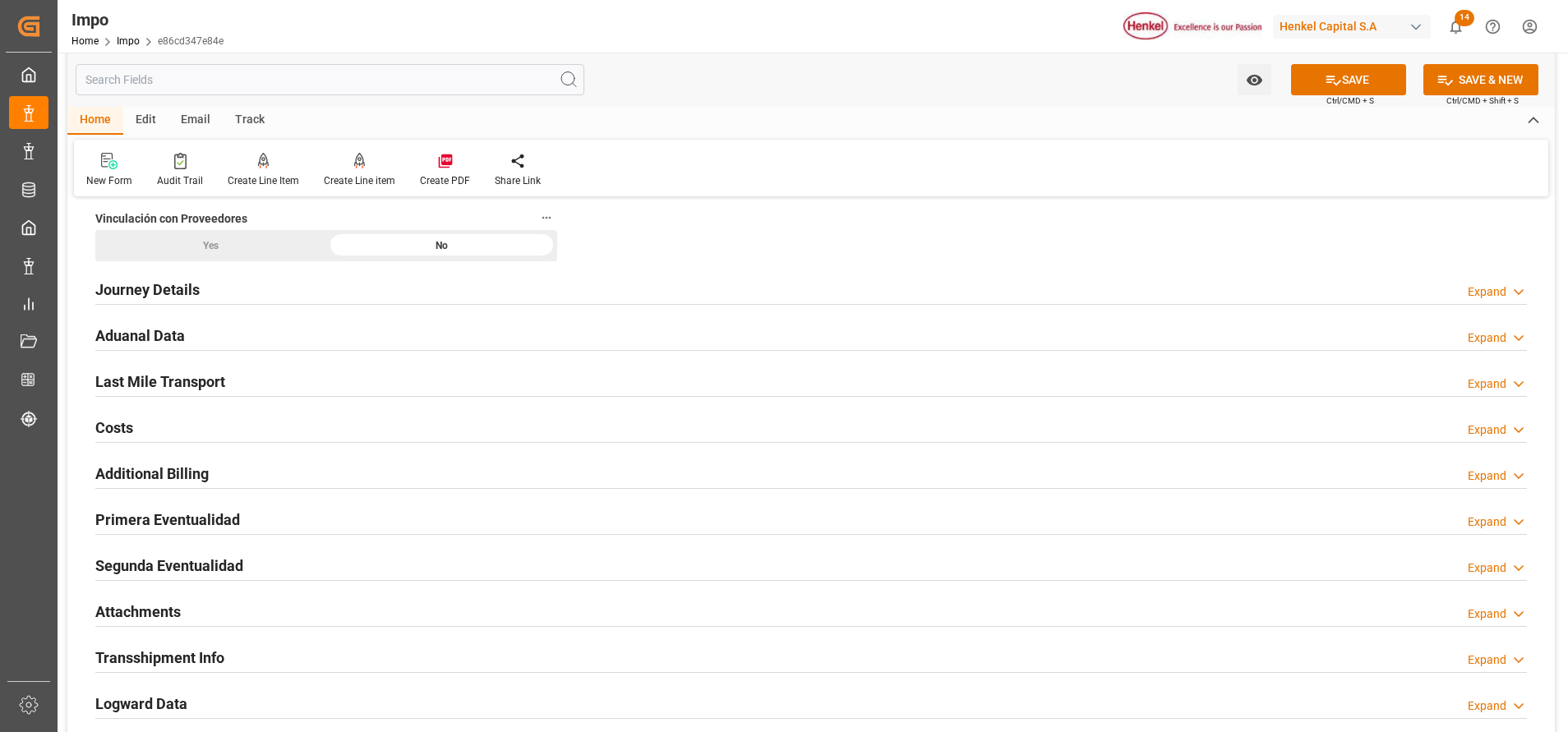
scroll to position [1232, 0]
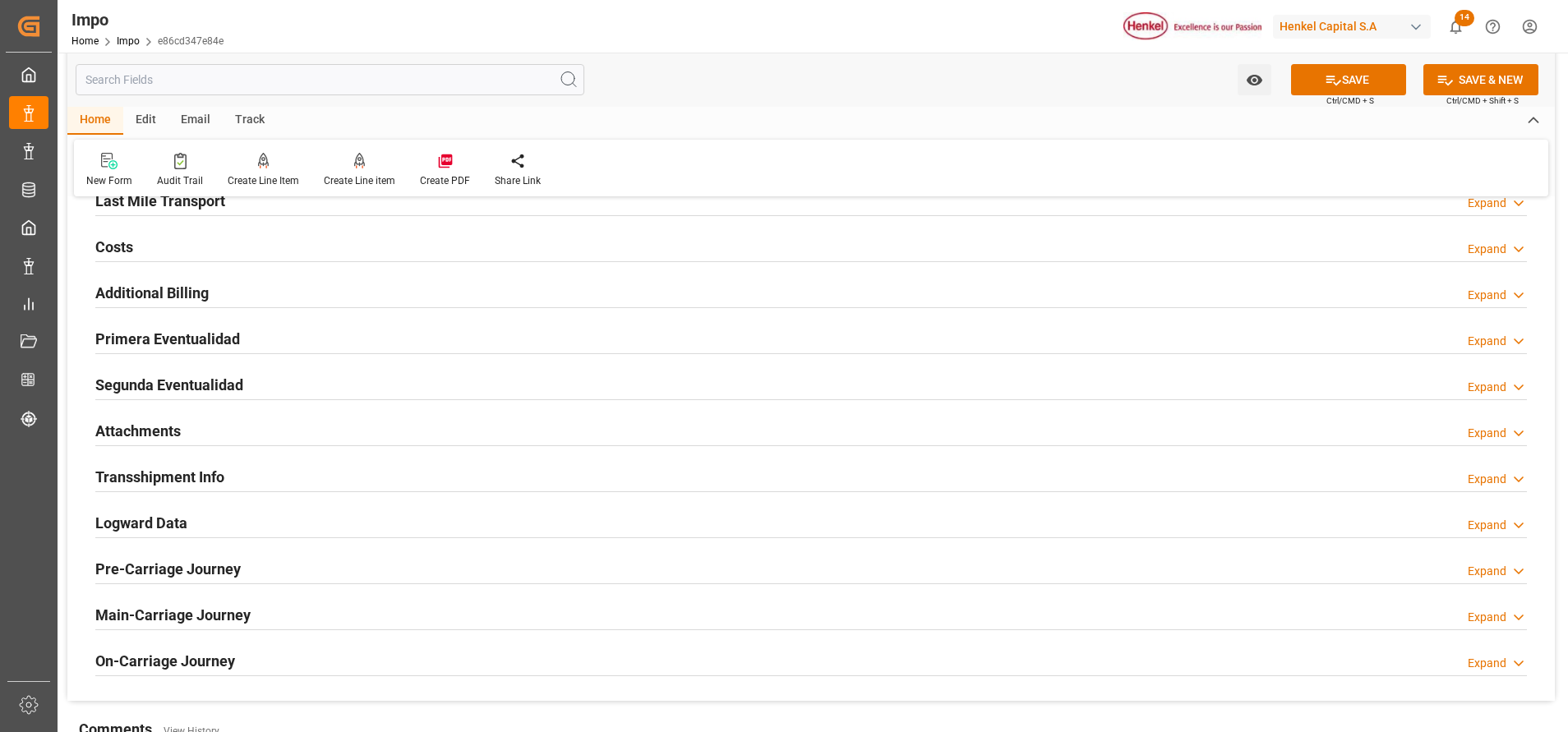
click at [149, 409] on div "Attachments Expand" at bounding box center [811, 432] width 1454 height 46
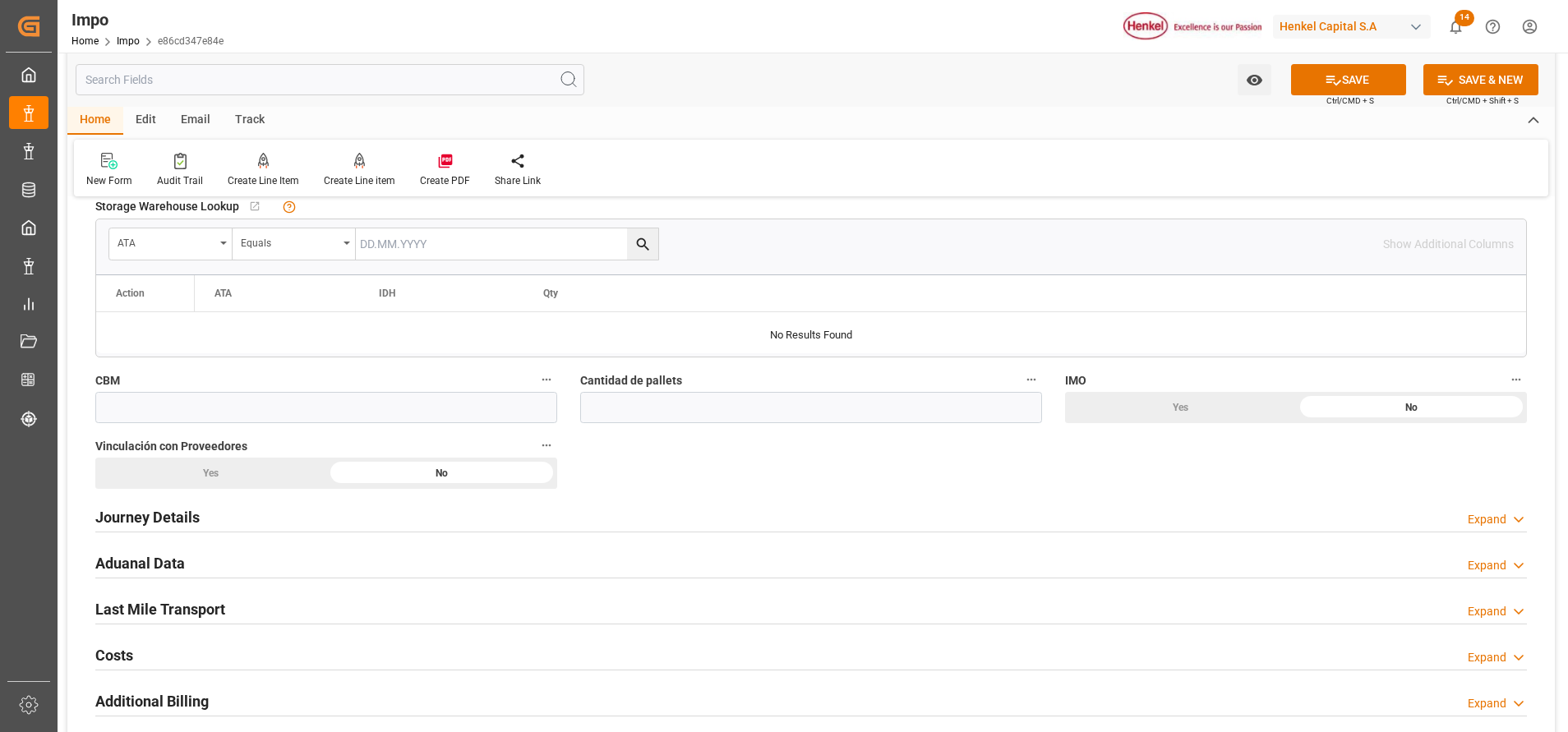
scroll to position [862, 0]
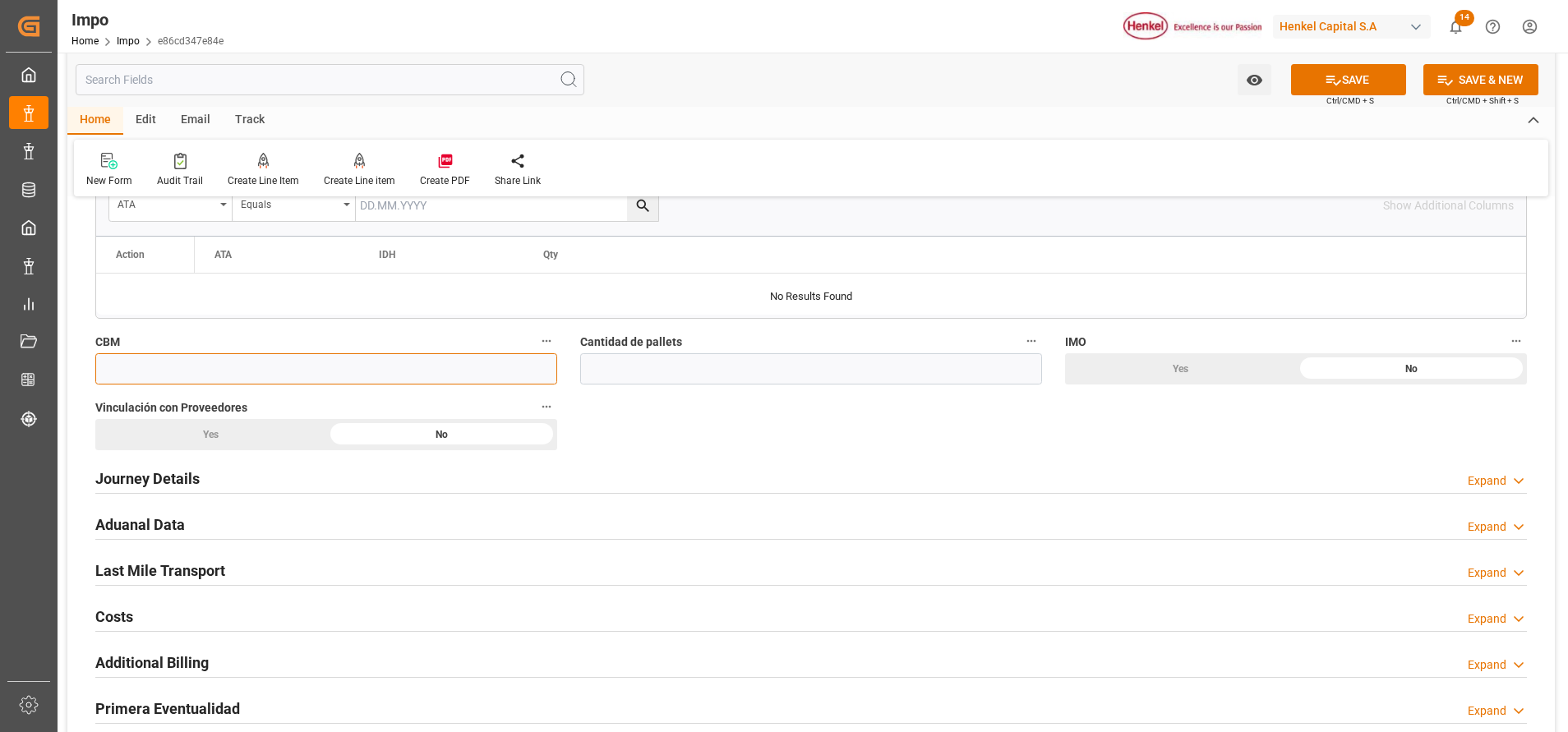
click at [412, 375] on input "text" at bounding box center [325, 369] width 462 height 31
type input "9"
type input "0"
type input "0.989"
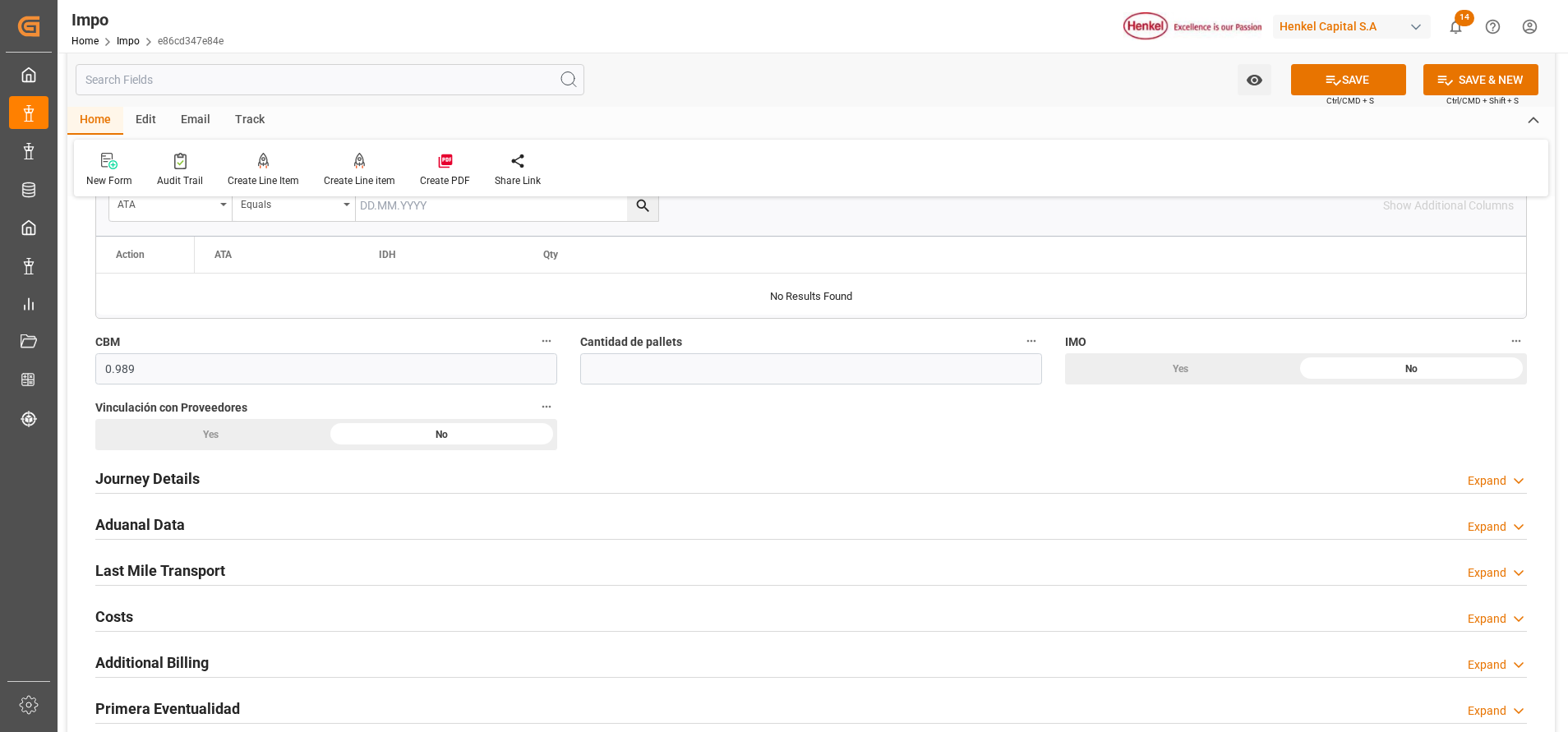
click at [827, 405] on div "Overview Collapse Status Importación Referencia Leschaco VER280299 Status IN PR…" at bounding box center [811, 210] width 1487 height 1721
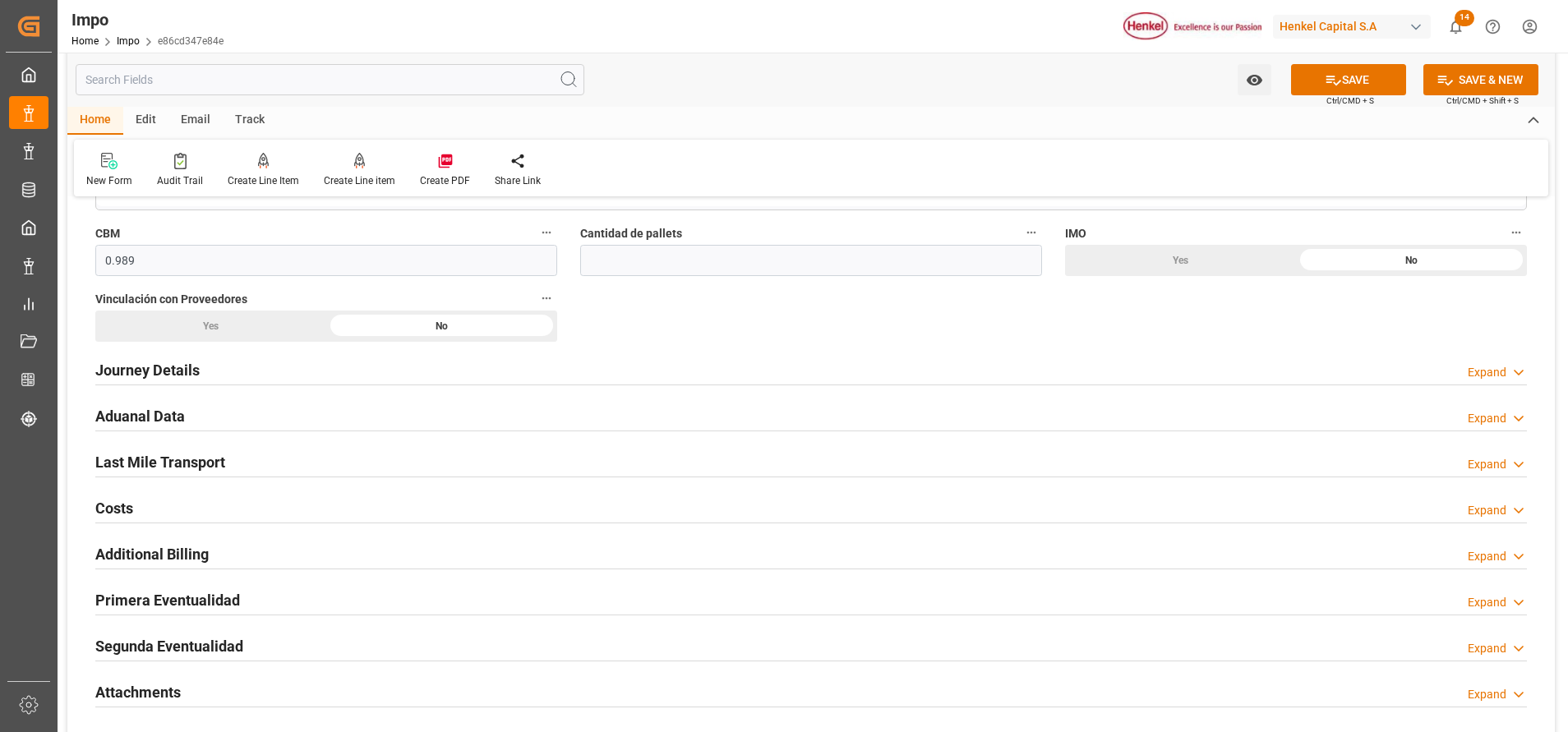
scroll to position [985, 0]
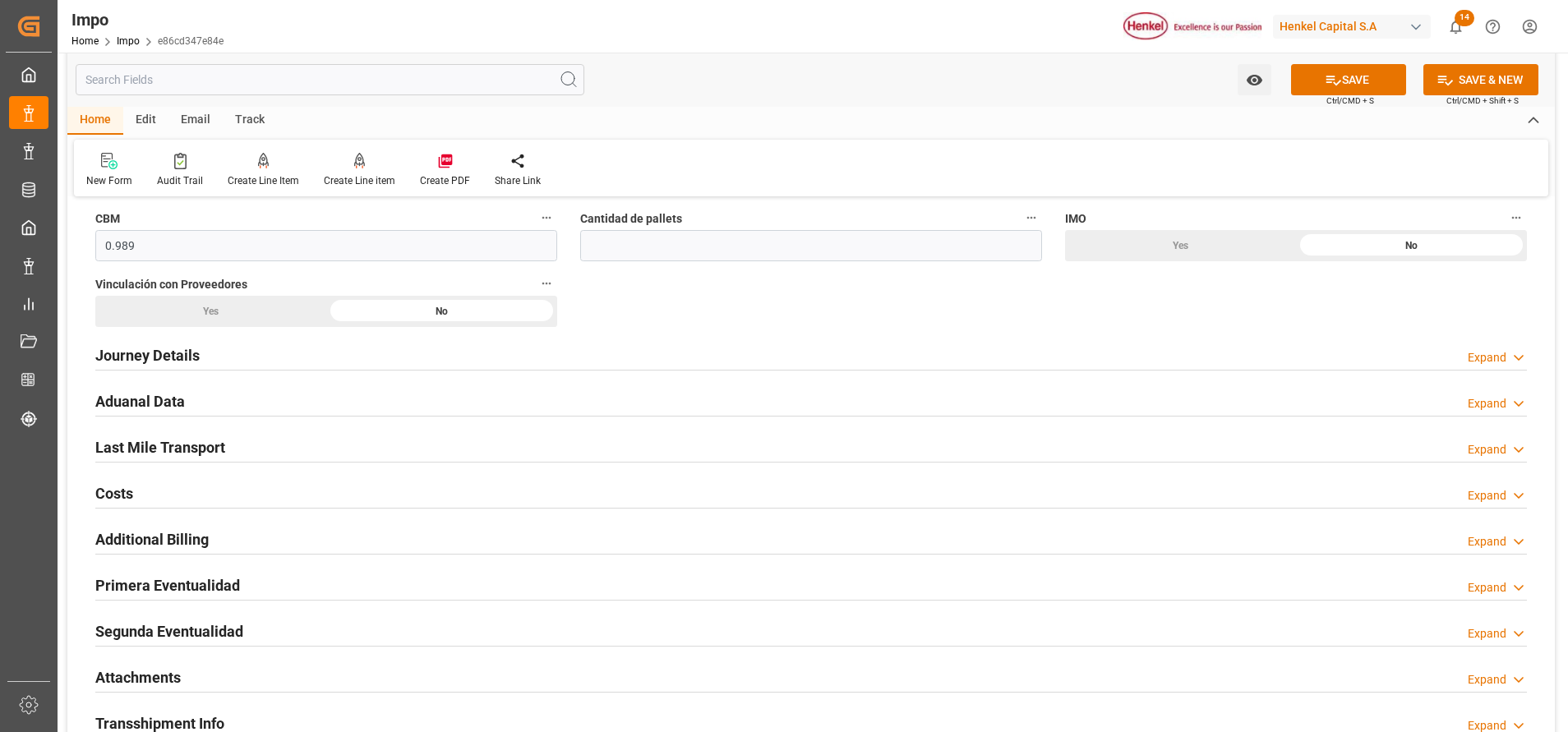
drag, startPoint x: 141, startPoint y: 354, endPoint x: 362, endPoint y: 398, distance: 225.3
click at [142, 354] on h2 "Journey Details" at bounding box center [147, 355] width 104 height 22
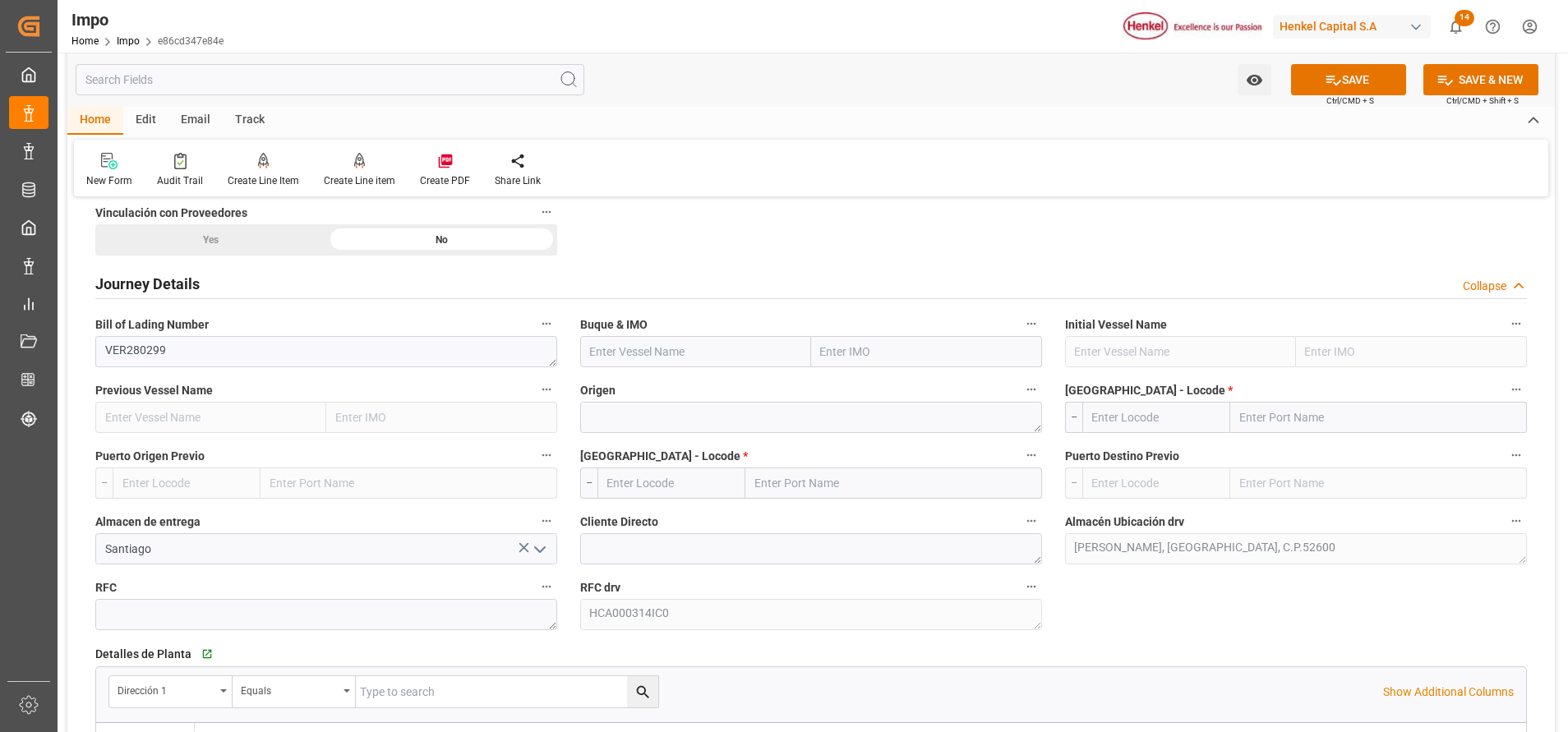
scroll to position [1108, 0]
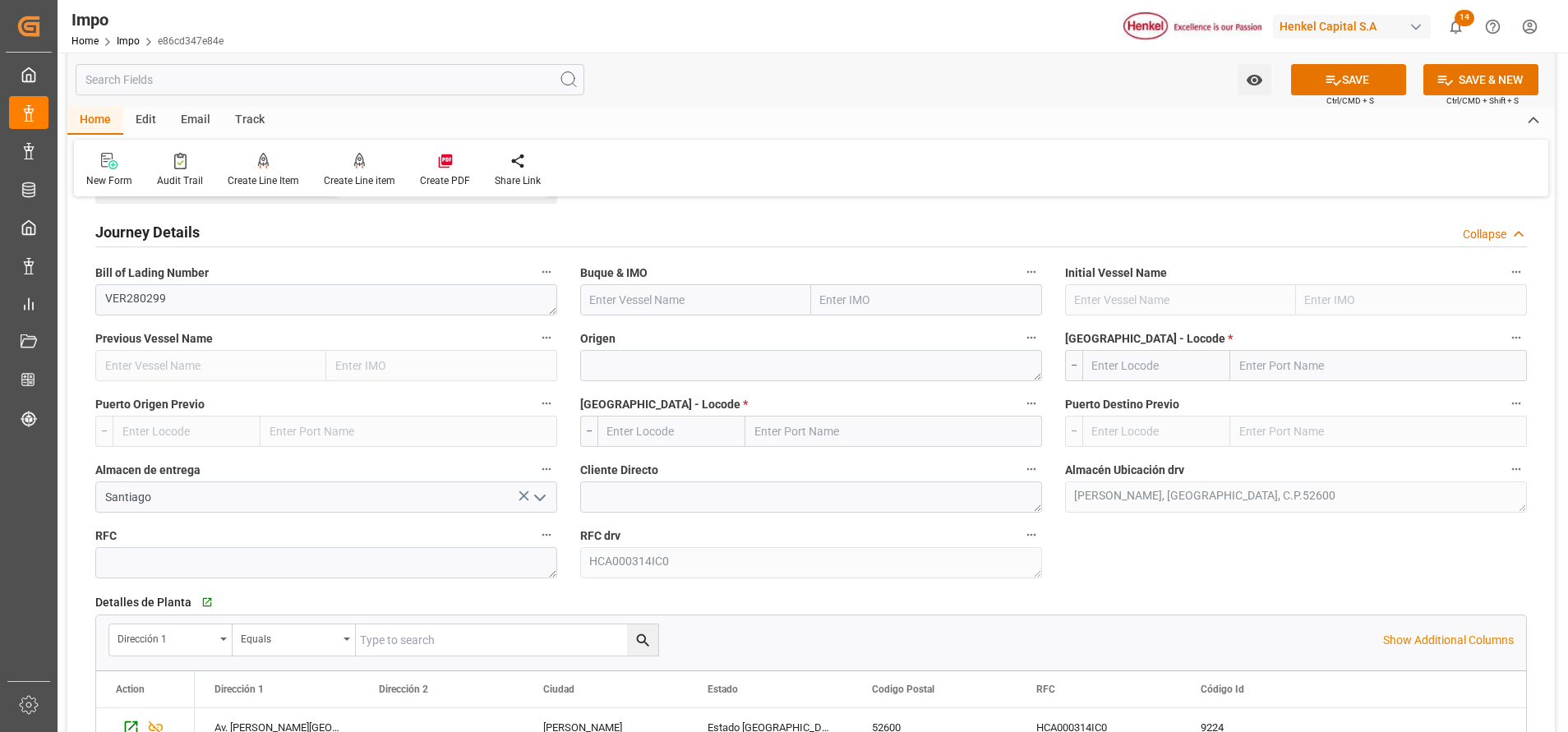
click at [861, 305] on input "text" at bounding box center [926, 300] width 231 height 31
type input "porto"
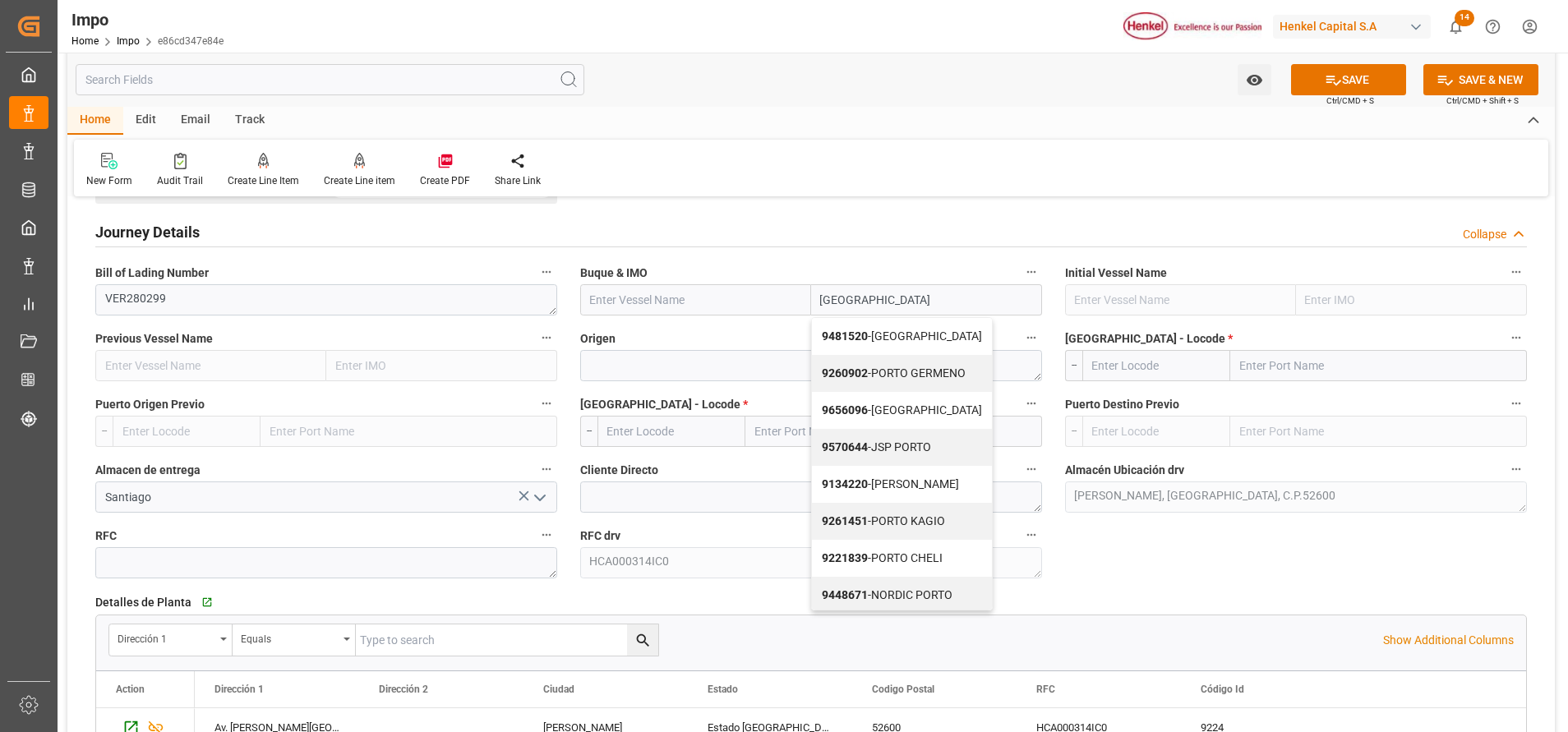
click at [948, 533] on div "9261451 - PORTO KAGIO" at bounding box center [902, 521] width 180 height 37
type input "PORTO KAGIO"
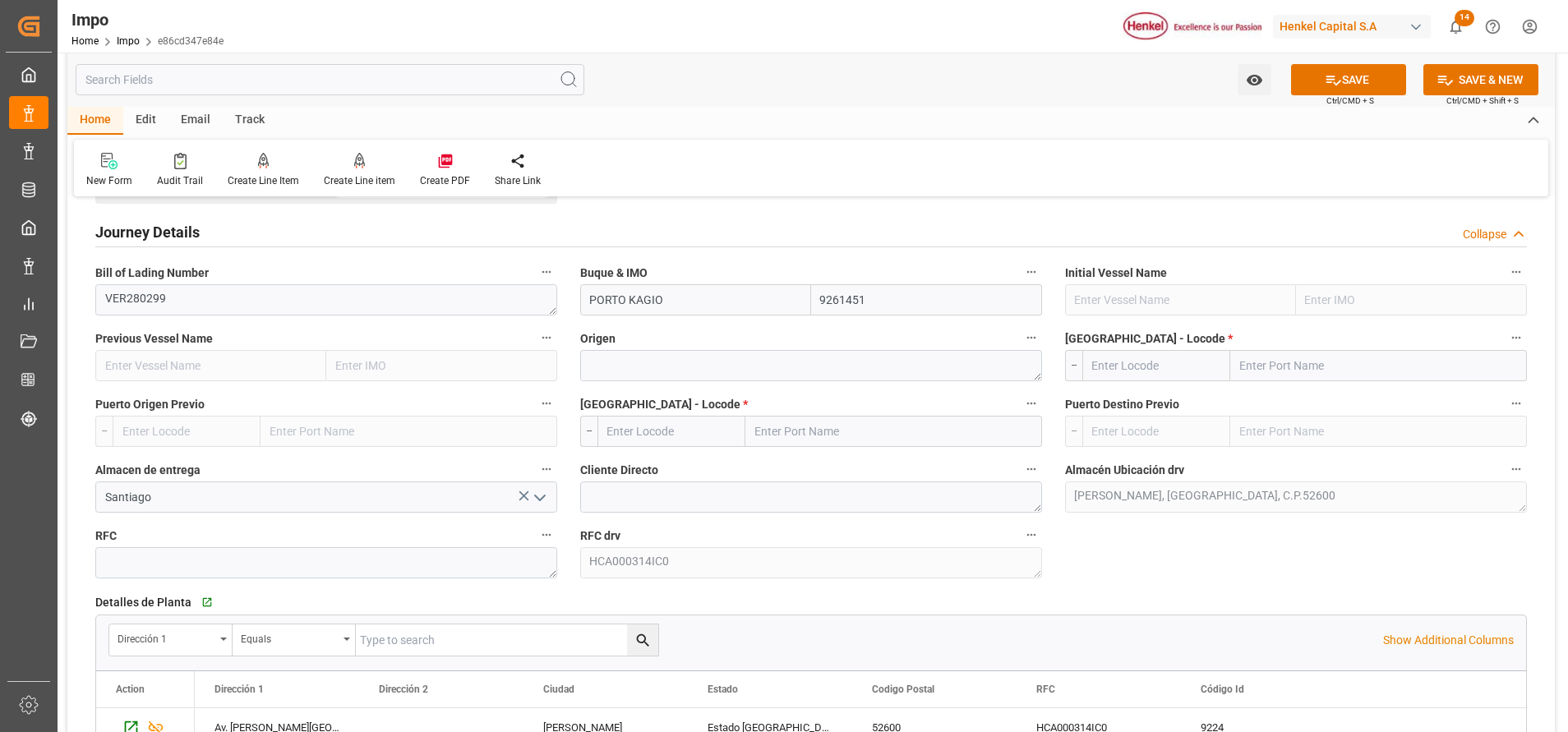
type input "9261451"
click at [799, 373] on textarea at bounding box center [811, 366] width 462 height 31
paste textarea "01&+(1*/$'%$&+"
type textarea "0"
paste textarea "MONCHENGLADBACH"
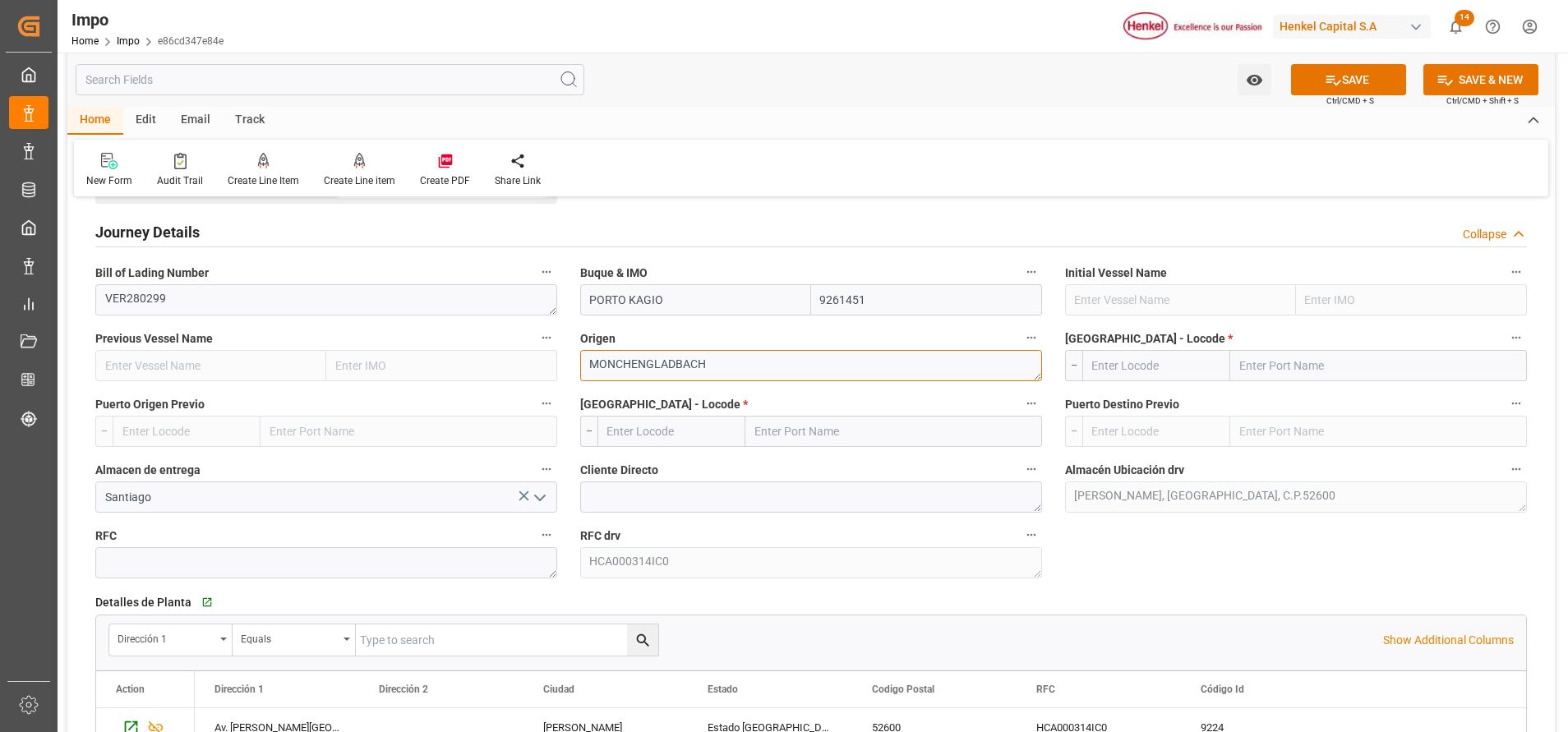
type textarea "MONCHENGLADBACH"
drag, startPoint x: 1369, startPoint y: 376, endPoint x: 796, endPoint y: 673, distance: 645.4
click at [1369, 375] on input "text" at bounding box center [1378, 366] width 296 height 31
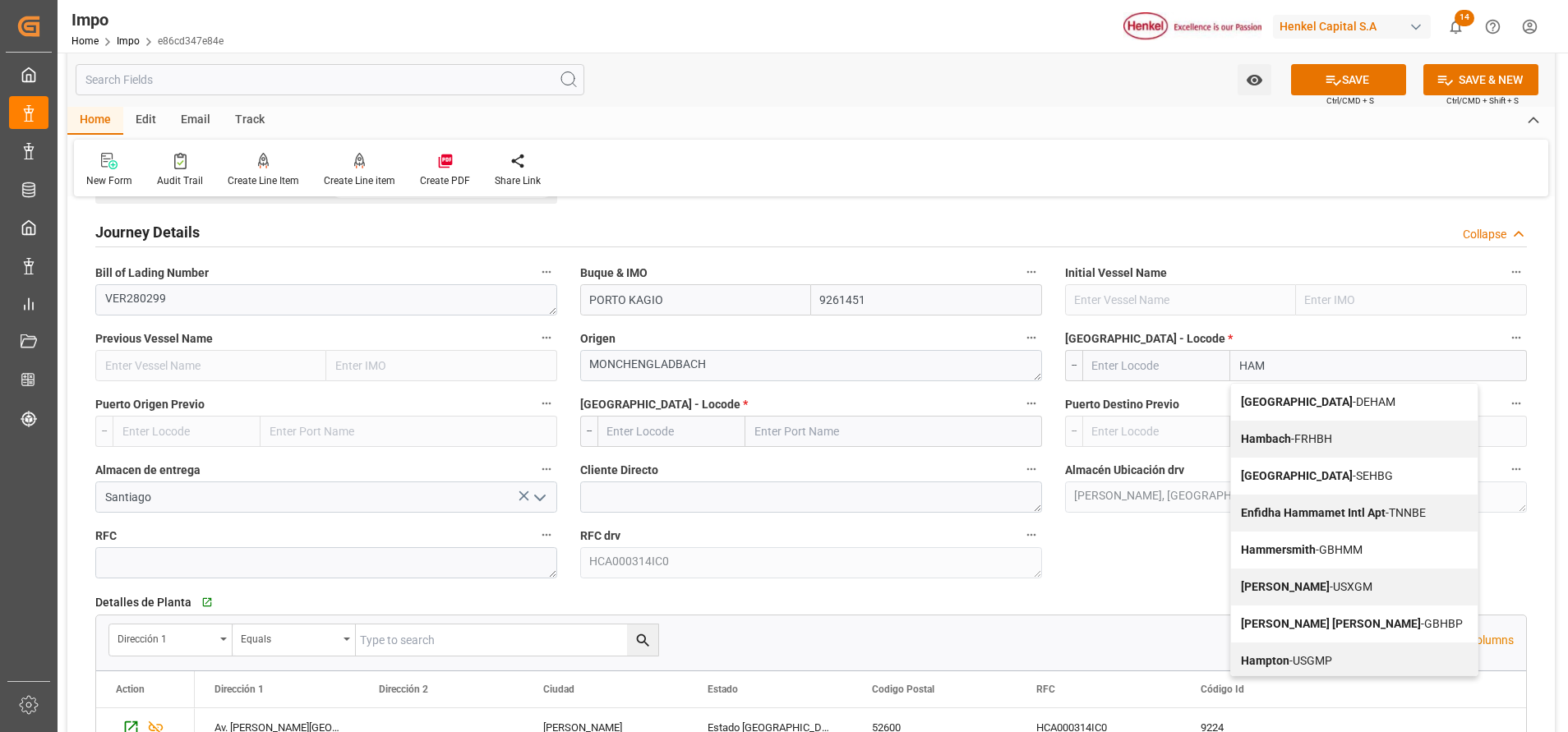
type input "HAMB"
click at [1339, 391] on div "Hamburg - DEHAM" at bounding box center [1358, 402] width 255 height 37
type input "DEHAM"
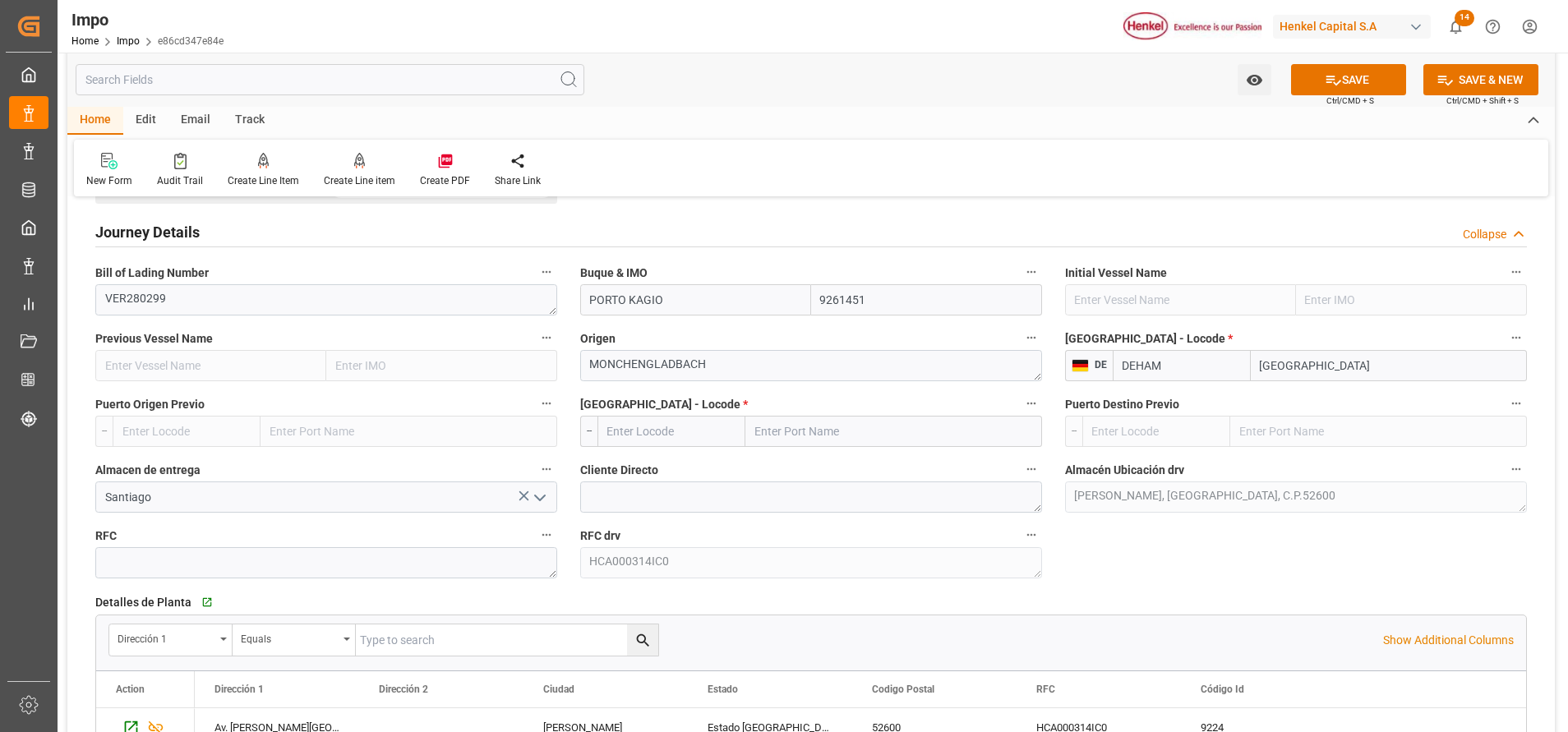
type input "Hamburg"
drag, startPoint x: 927, startPoint y: 430, endPoint x: 1090, endPoint y: 678, distance: 296.8
click at [927, 430] on input "text" at bounding box center [893, 432] width 296 height 31
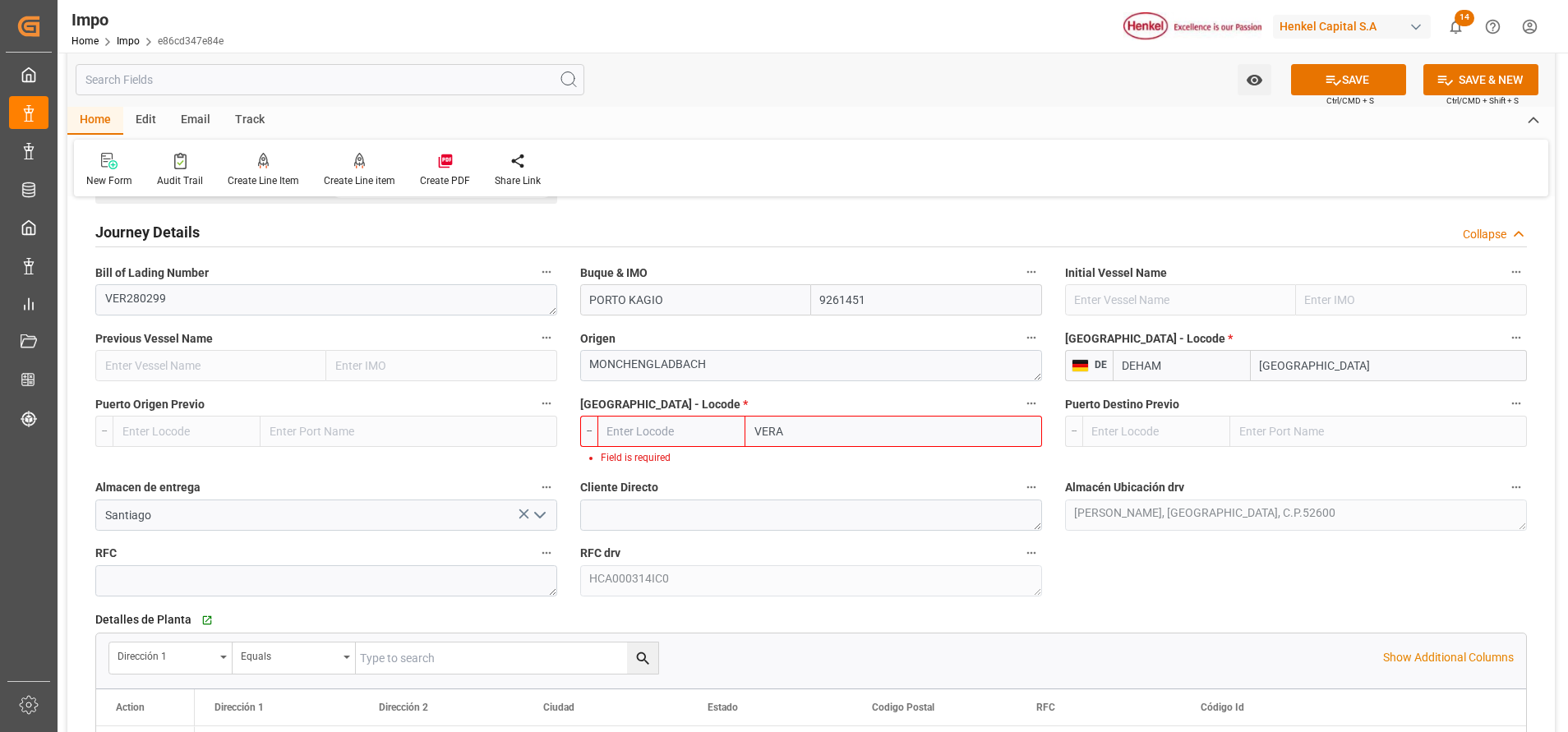
click at [874, 434] on input "VERA" at bounding box center [893, 432] width 296 height 31
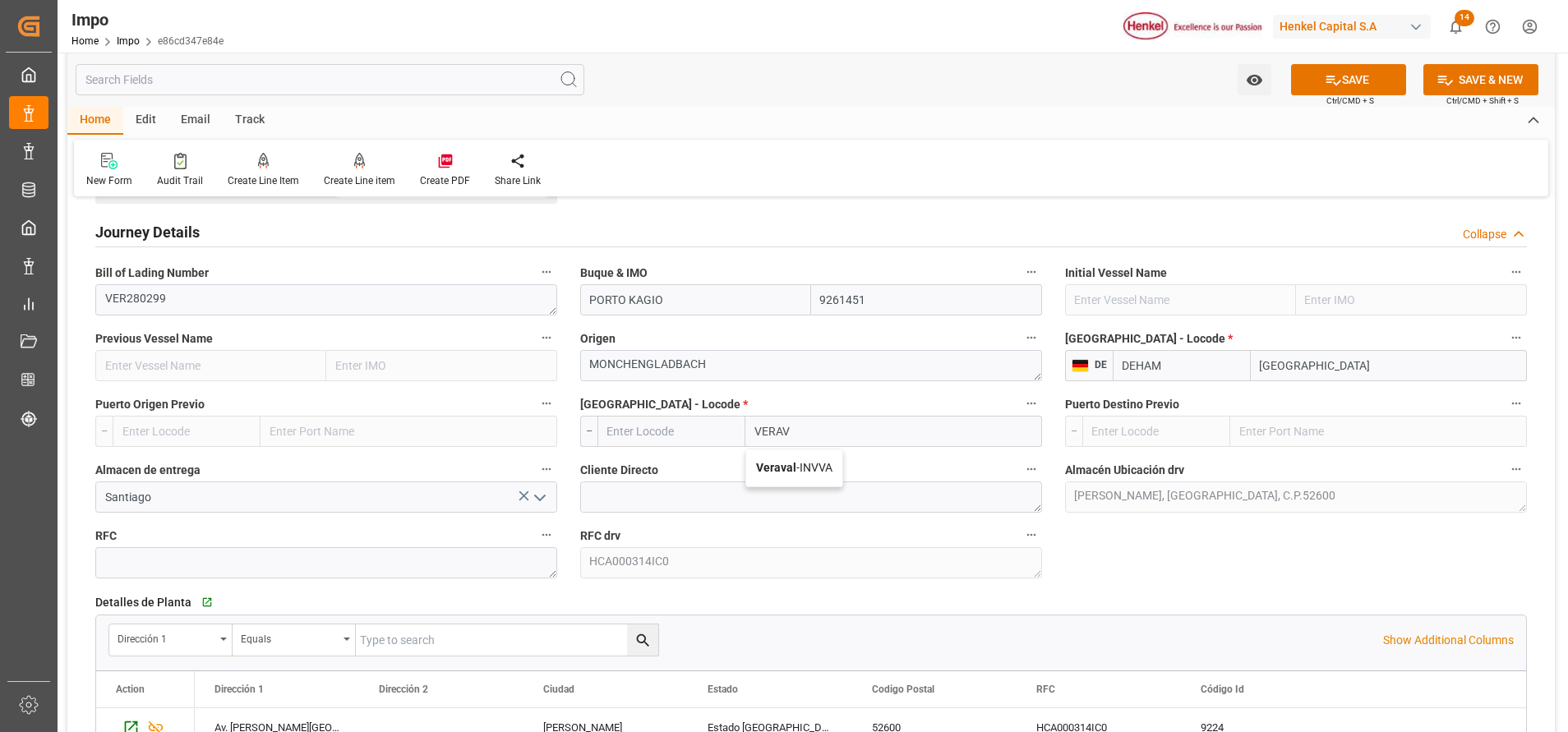
type input "VERA"
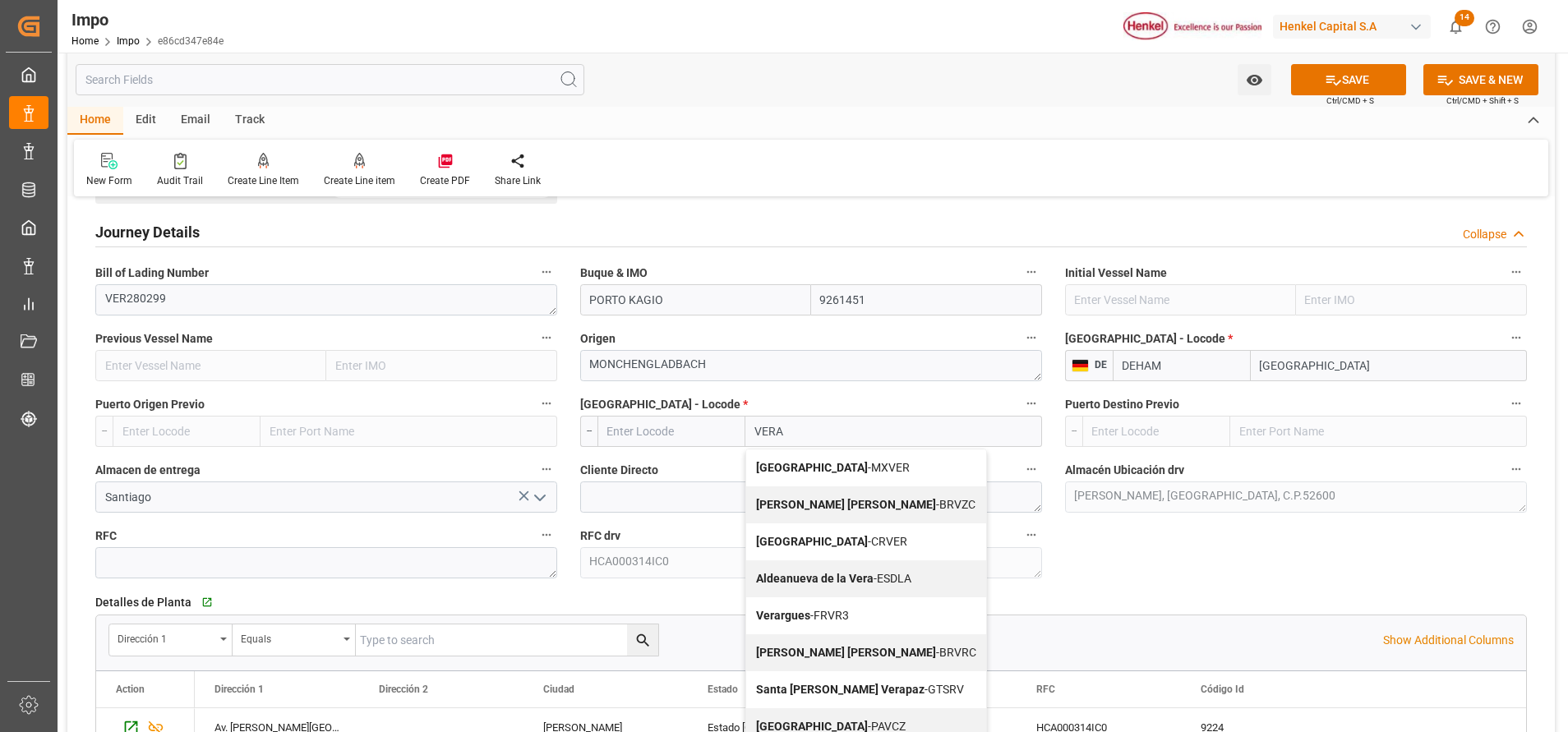
click at [846, 465] on span "Veracruz - MXVER" at bounding box center [833, 467] width 154 height 13
type input "MXVER"
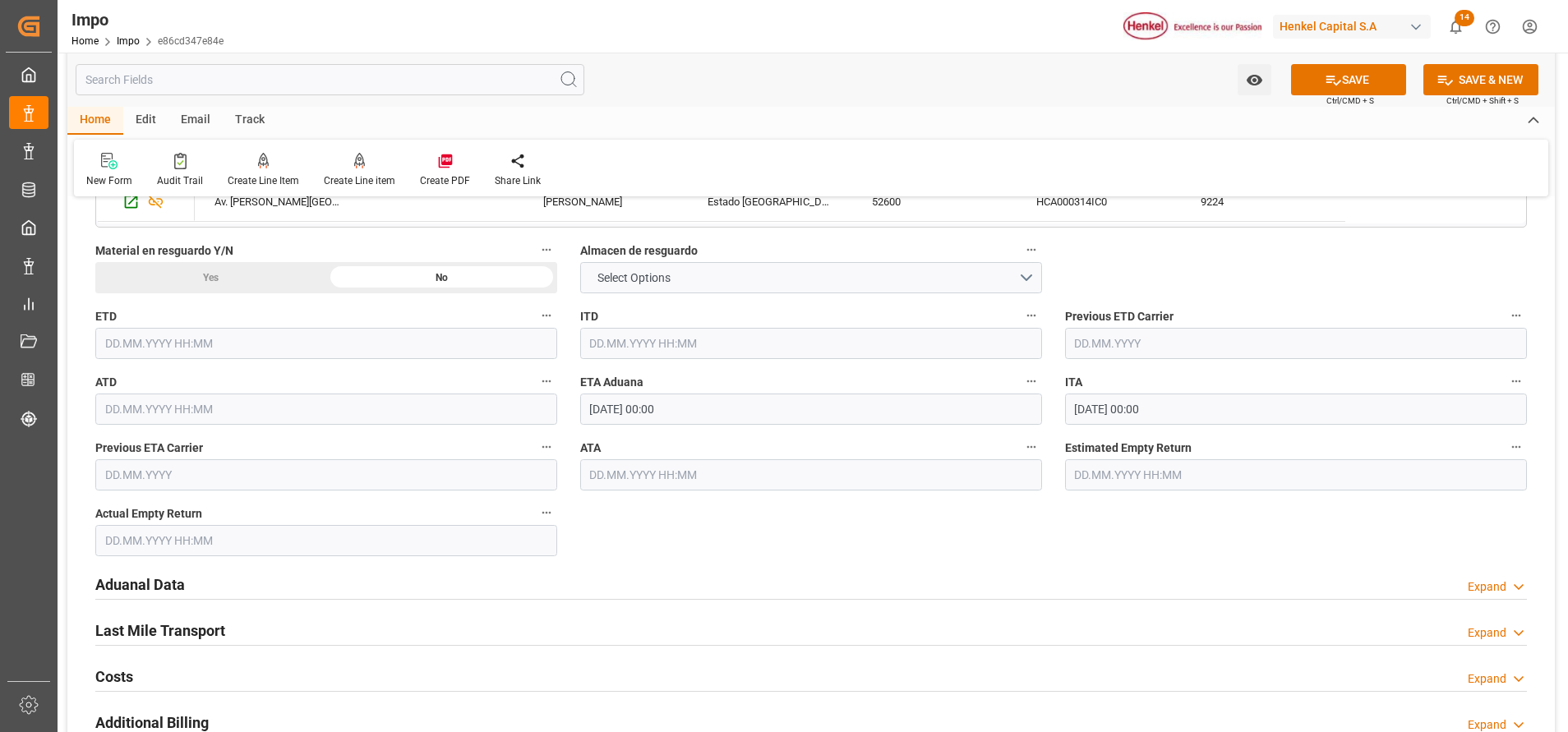
scroll to position [1725, 0]
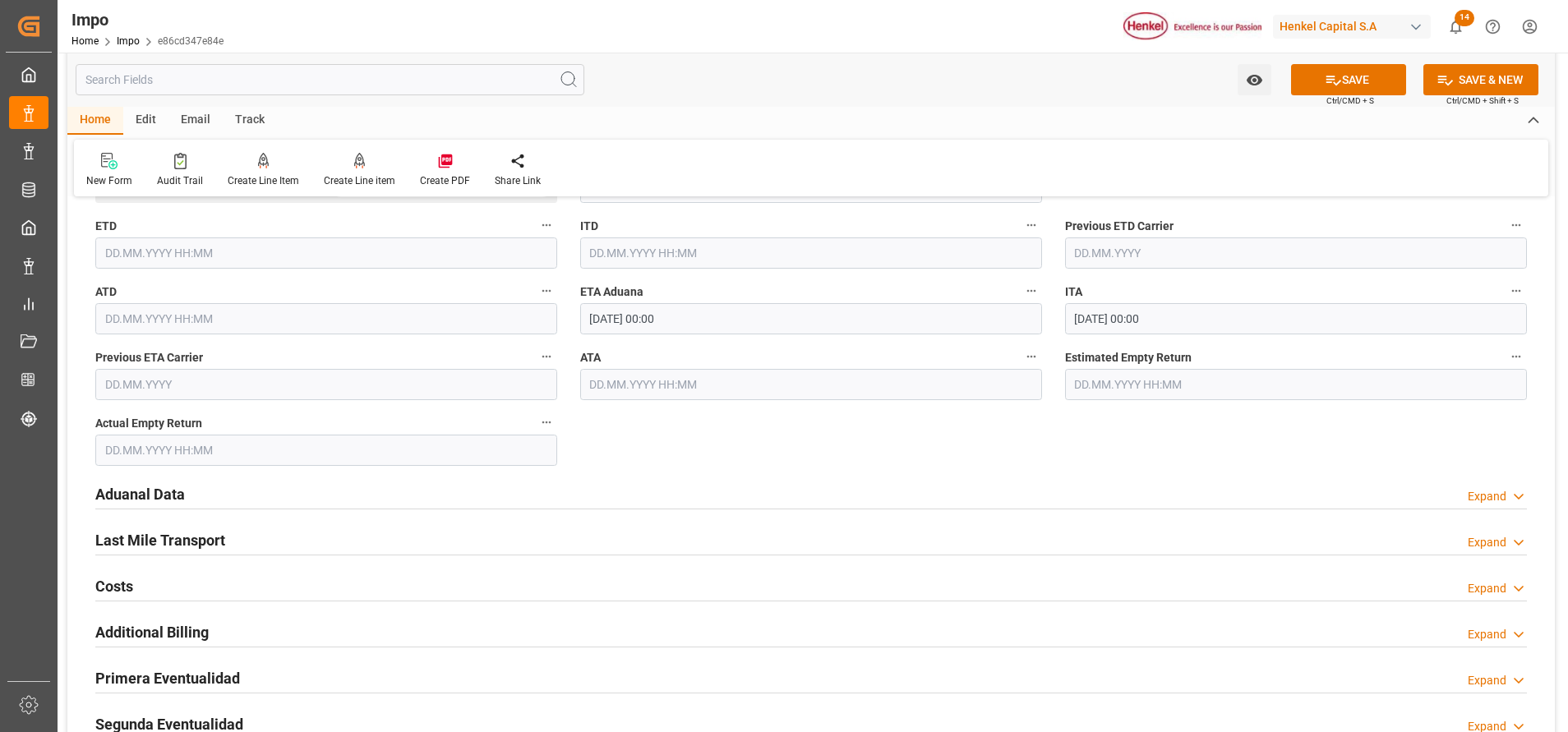
type input "Veracruz"
drag, startPoint x: 144, startPoint y: 490, endPoint x: 659, endPoint y: 464, distance: 515.7
click at [144, 489] on h2 "Aduanal Data" at bounding box center [140, 494] width 89 height 22
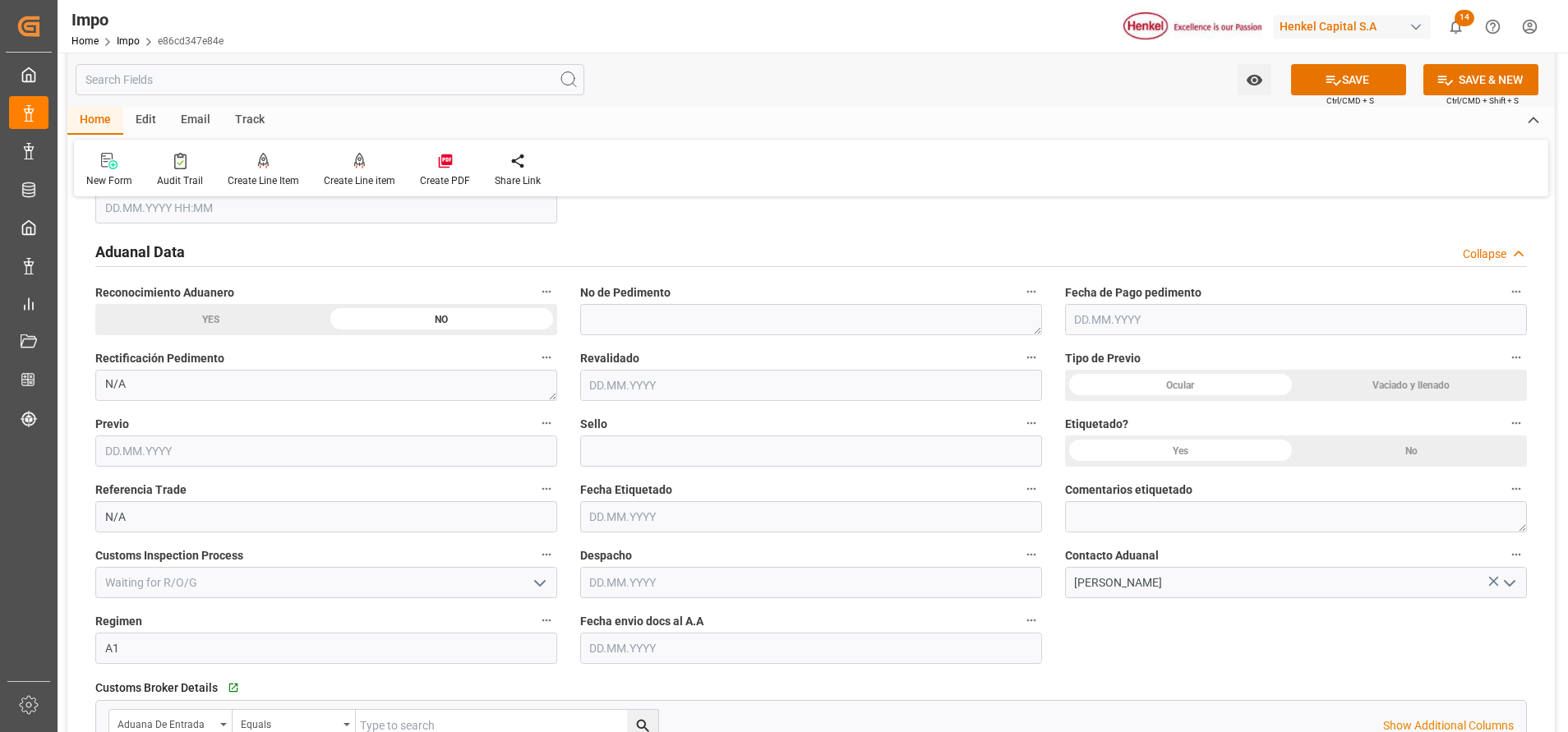
scroll to position [1971, 0]
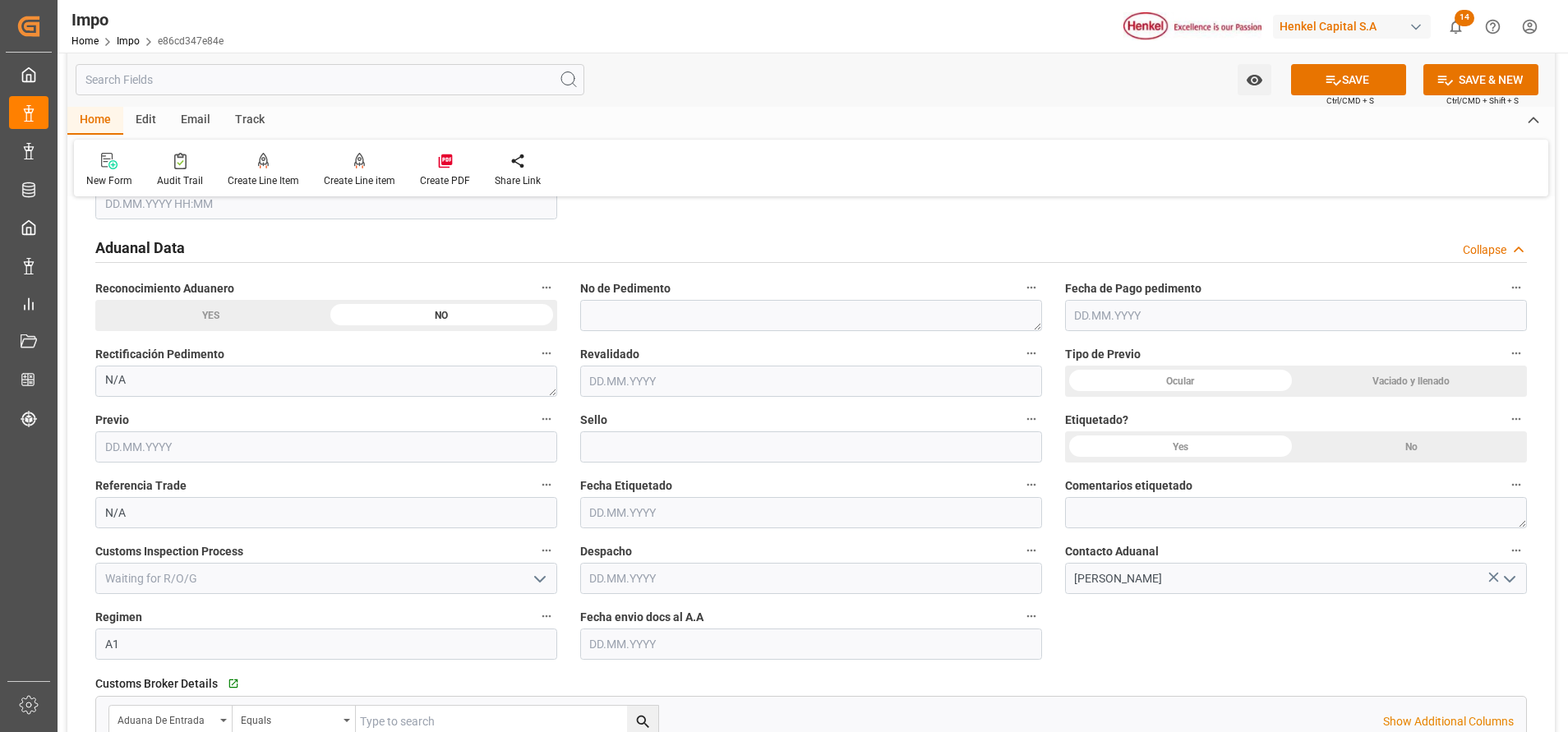
click at [712, 623] on label "Fecha envio docs al A.A" at bounding box center [811, 616] width 462 height 23
click at [1021, 623] on button "Fecha envio docs al A.A" at bounding box center [1031, 616] width 21 height 21
click at [706, 635] on div at bounding box center [784, 366] width 1568 height 732
click at [704, 649] on input "text" at bounding box center [811, 644] width 462 height 31
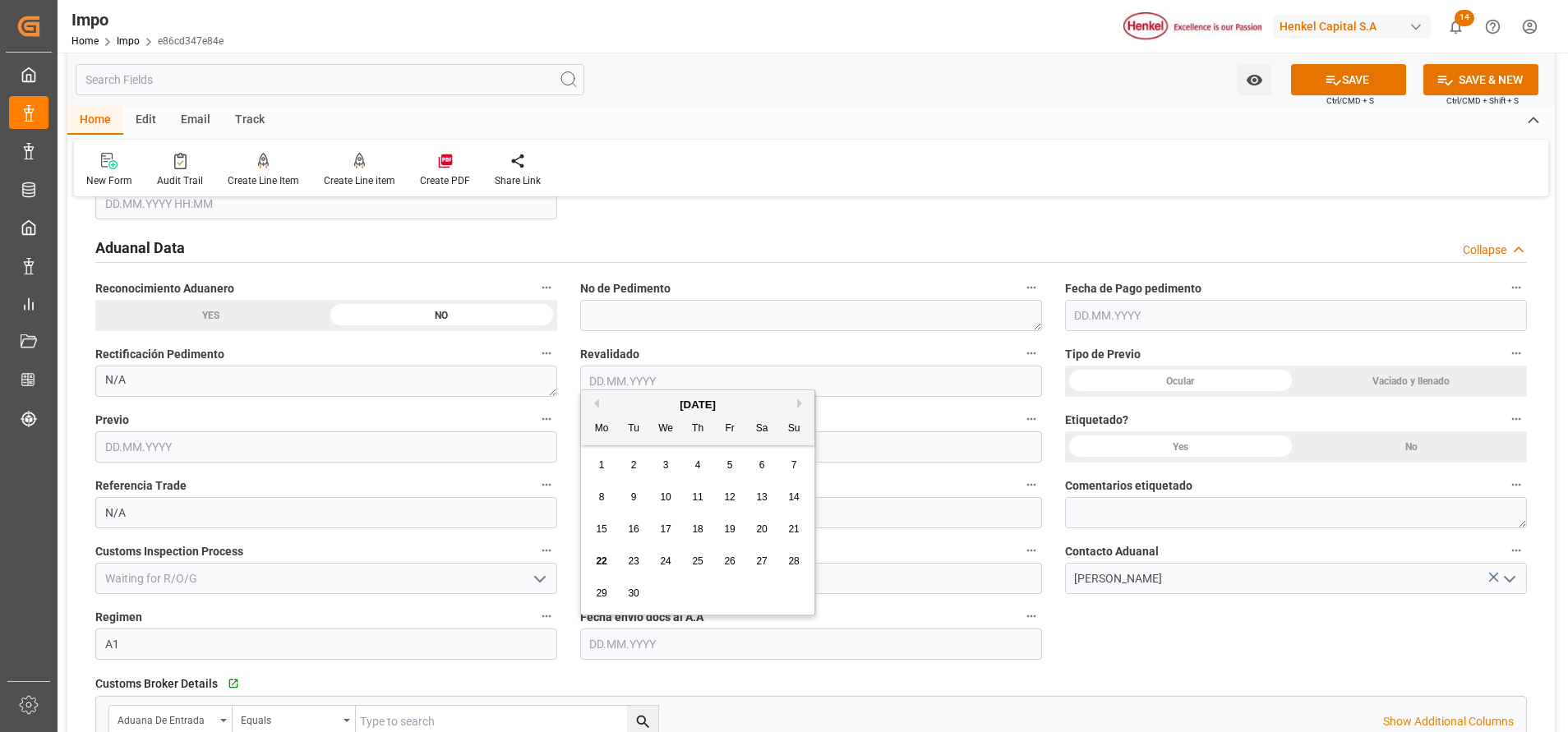
click at [603, 558] on span "22" at bounding box center [601, 561] width 11 height 12
type input "22.09.2025"
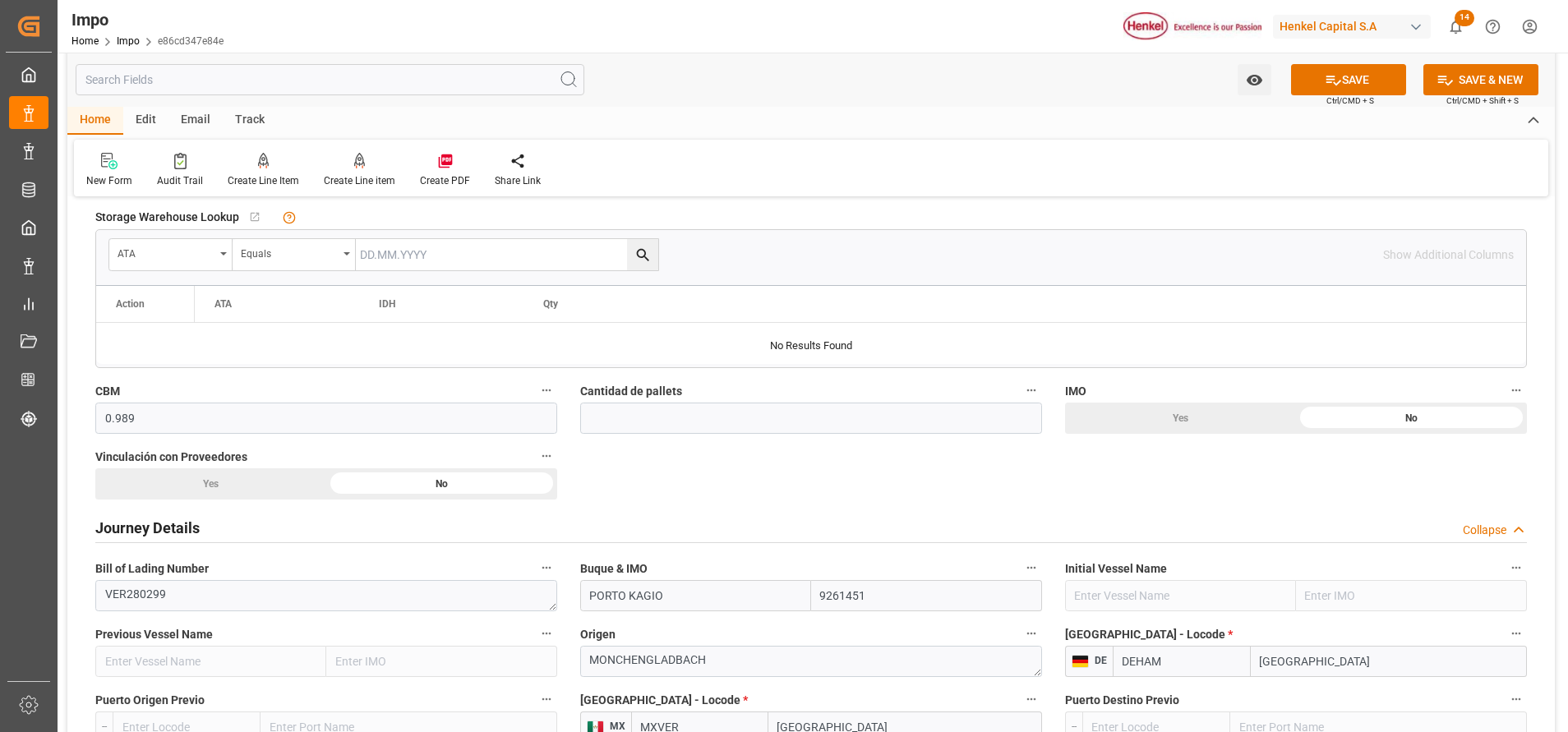
scroll to position [862, 0]
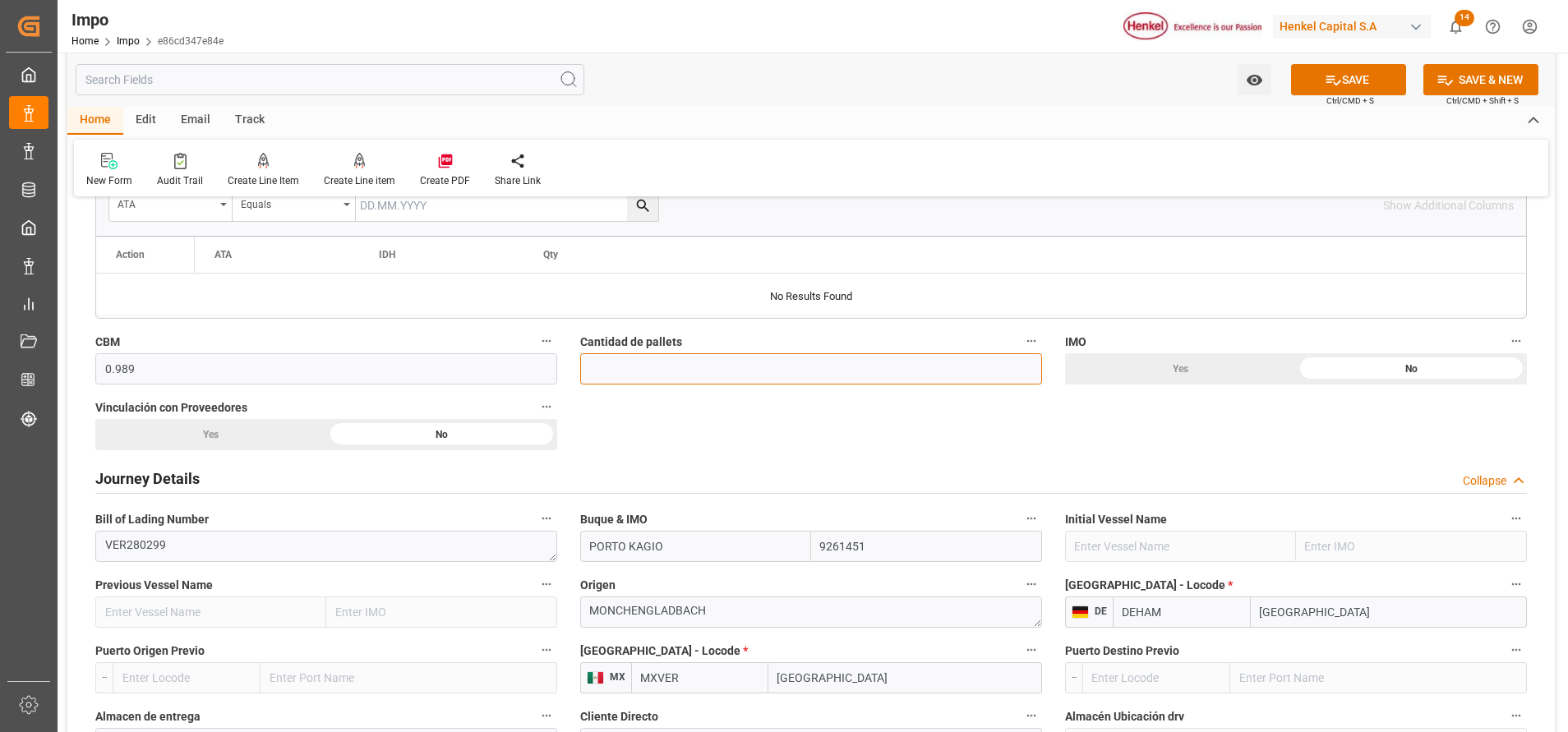
click at [763, 383] on input "text" at bounding box center [811, 369] width 462 height 31
type input "1"
click at [745, 461] on div "Journey Details Collapse" at bounding box center [811, 477] width 1432 height 31
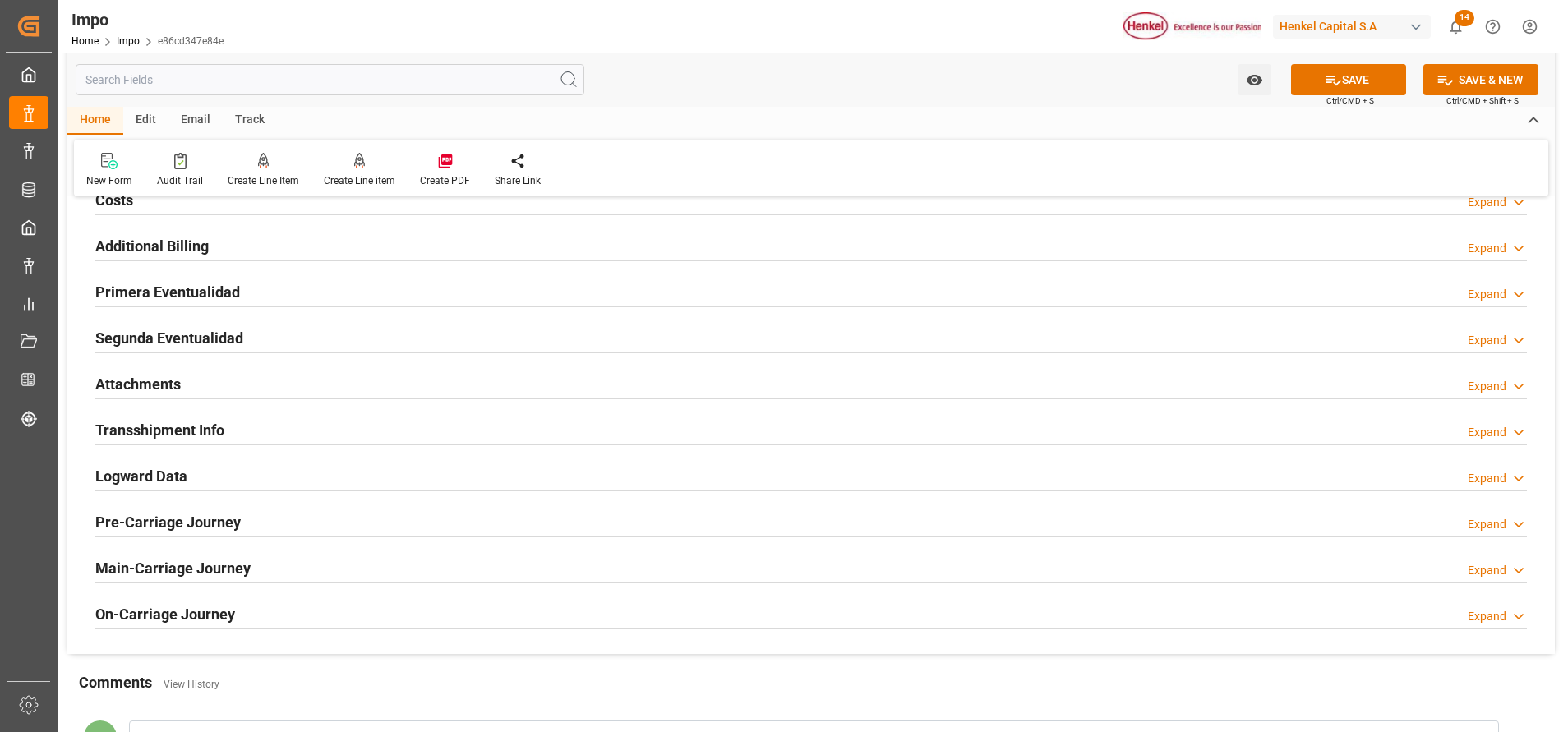
scroll to position [1725, 0]
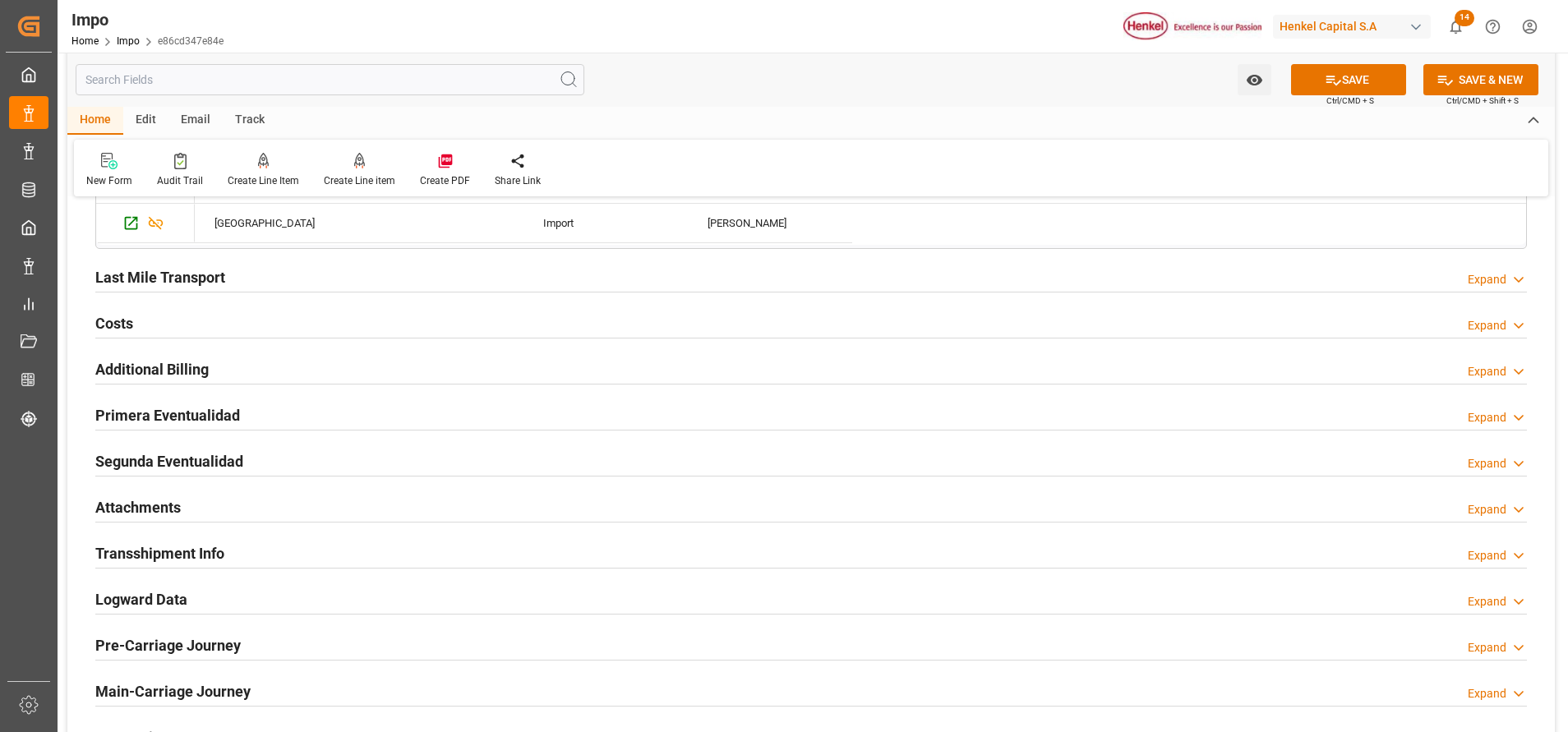
click at [140, 516] on h2 "Attachments" at bounding box center [137, 507] width 85 height 22
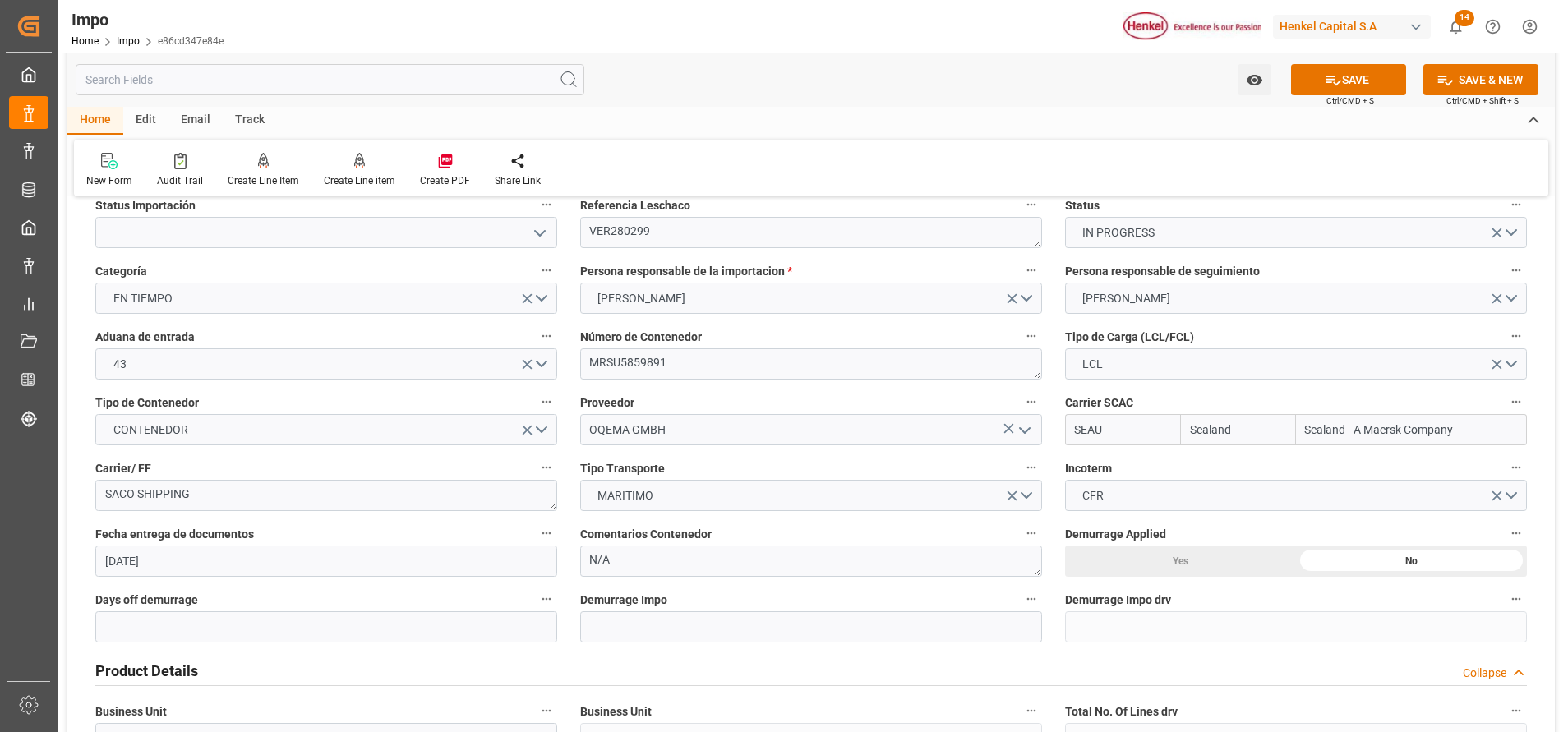
scroll to position [0, 0]
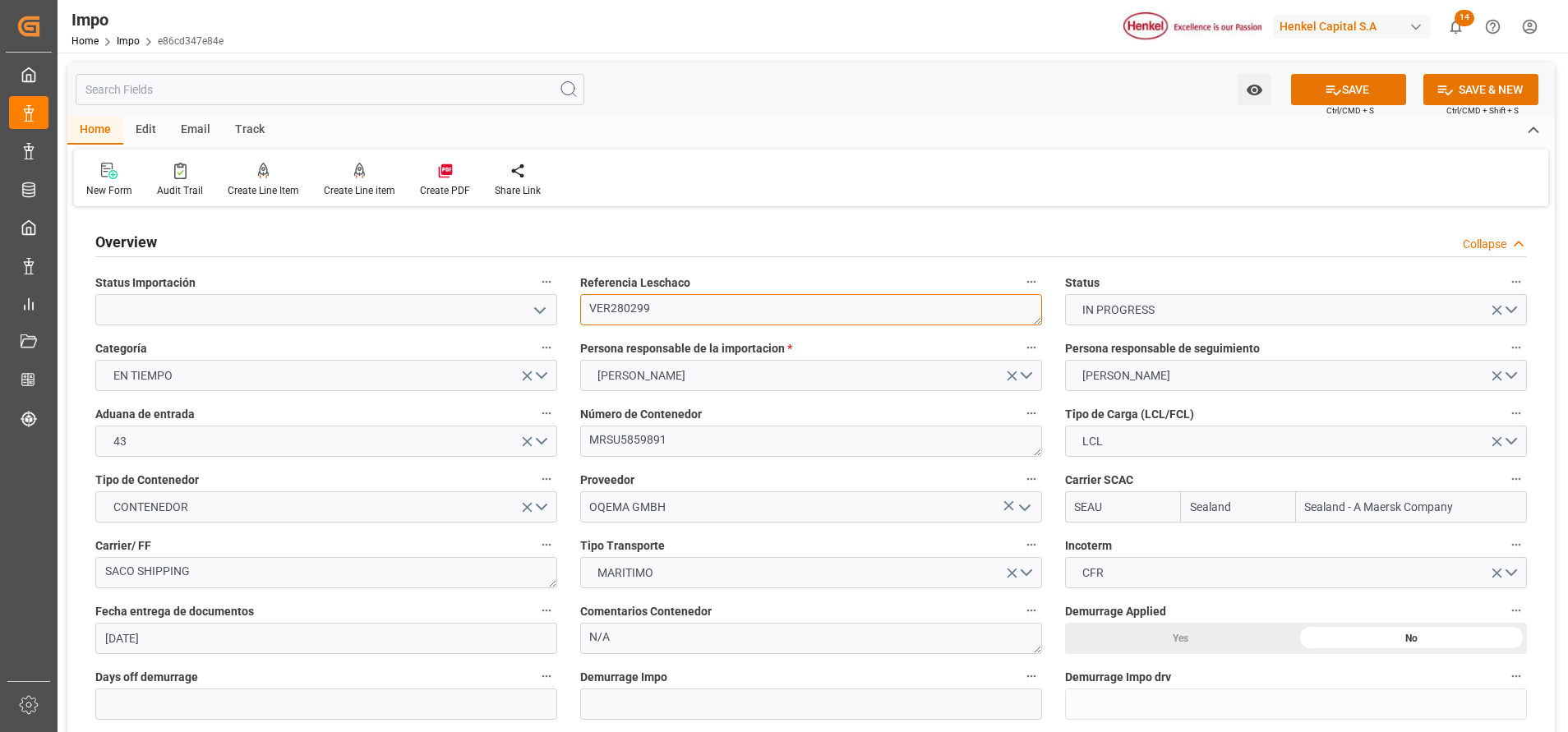
click at [615, 308] on textarea "VER280299" at bounding box center [811, 309] width 462 height 31
click at [615, 306] on textarea "VER280299" at bounding box center [811, 309] width 462 height 31
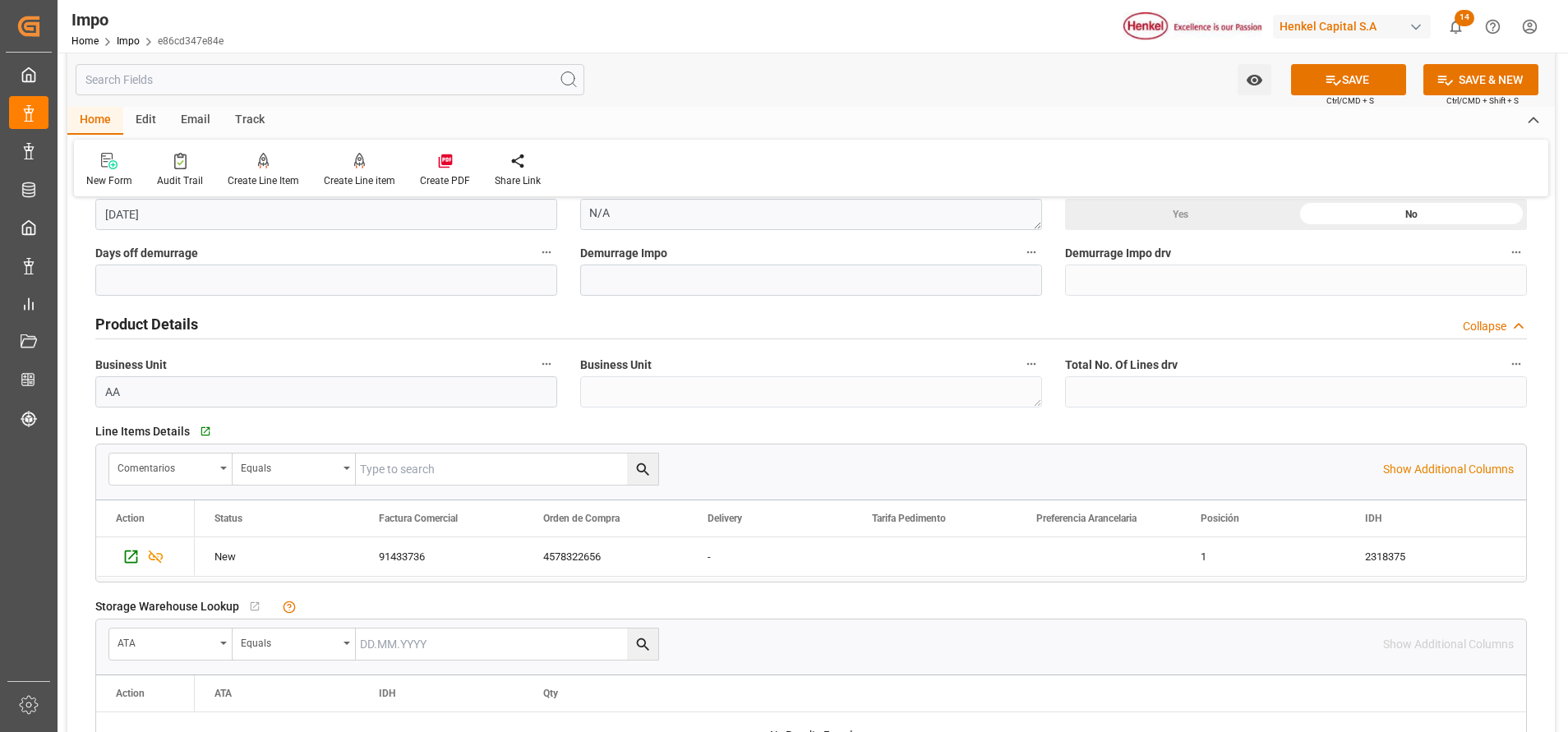
scroll to position [616, 0]
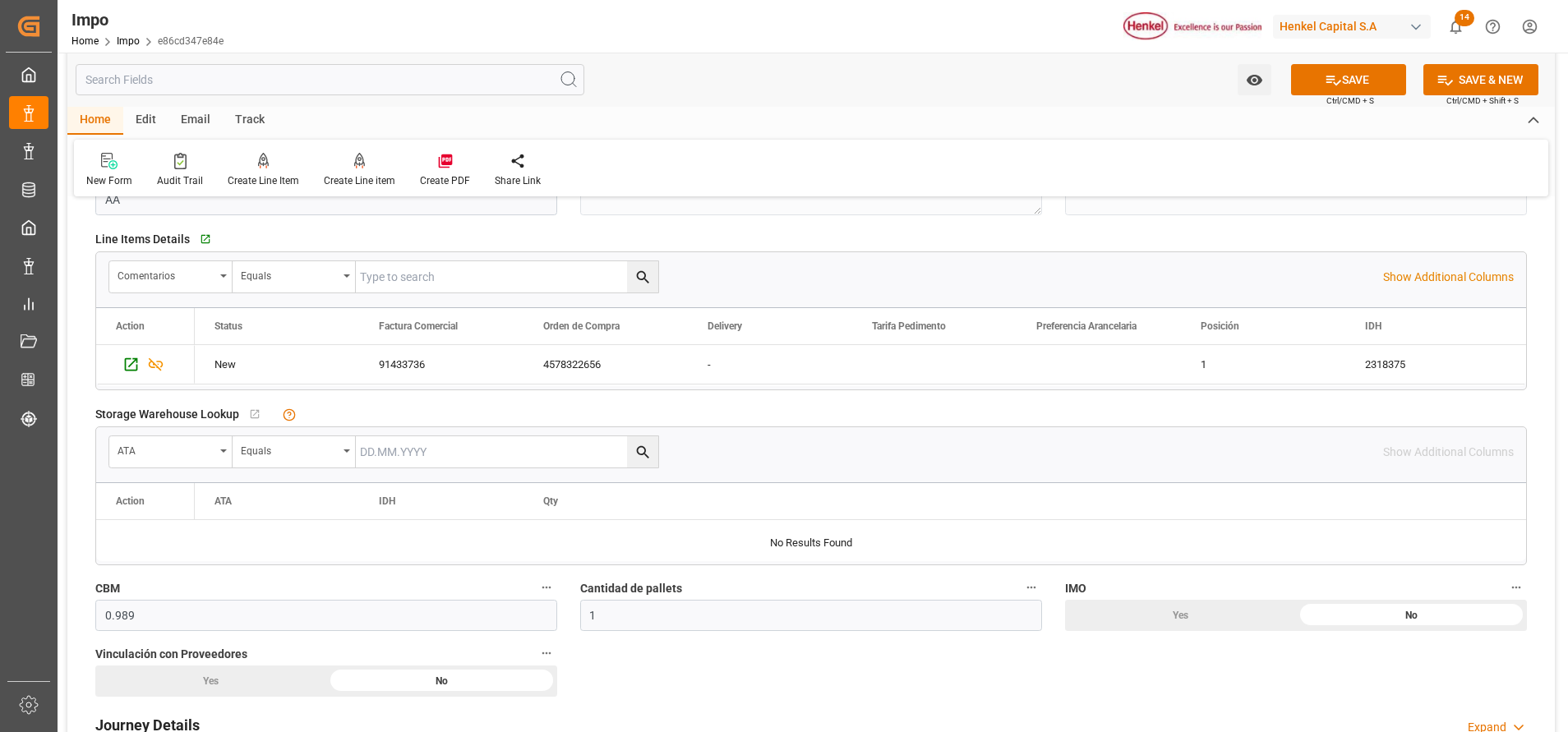
click at [1334, 78] on icon at bounding box center [1333, 80] width 17 height 17
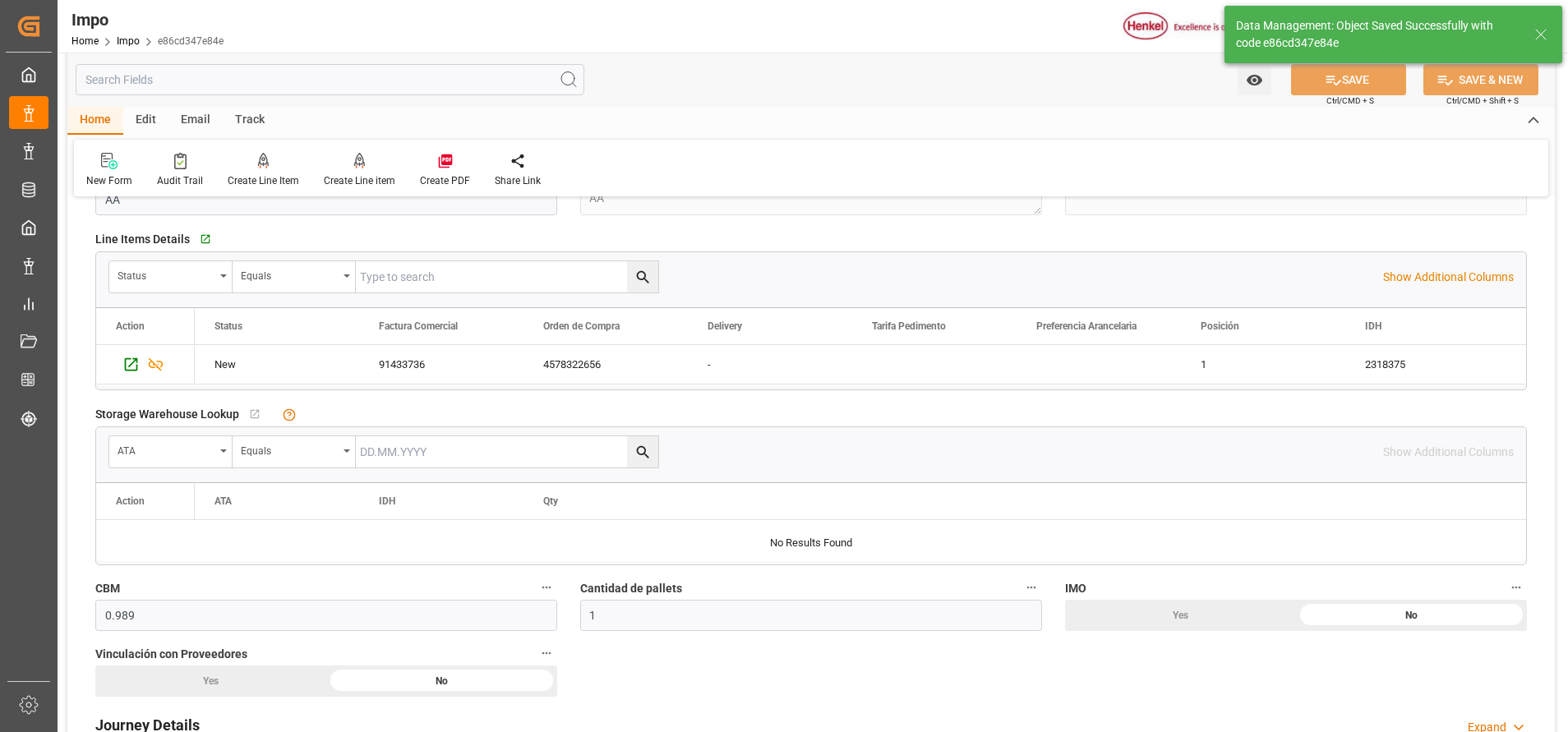
type textarea "AA"
type input "0"
type input "1"
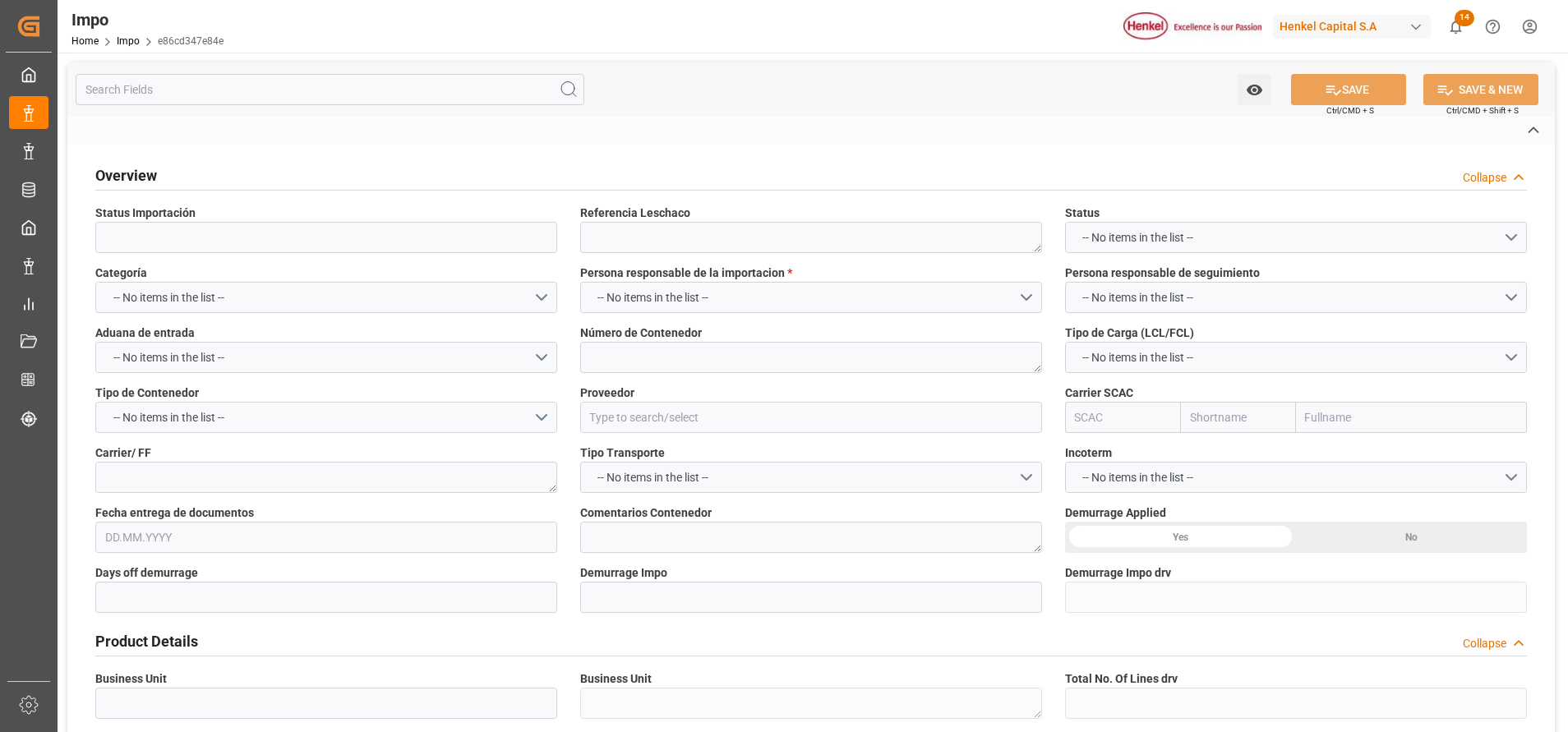
type textarea "VER280299"
type textarea "MRSU5859891"
type input "OQEMA GMBH"
type input "SEAU"
type textarea "SACO SHIPPING"
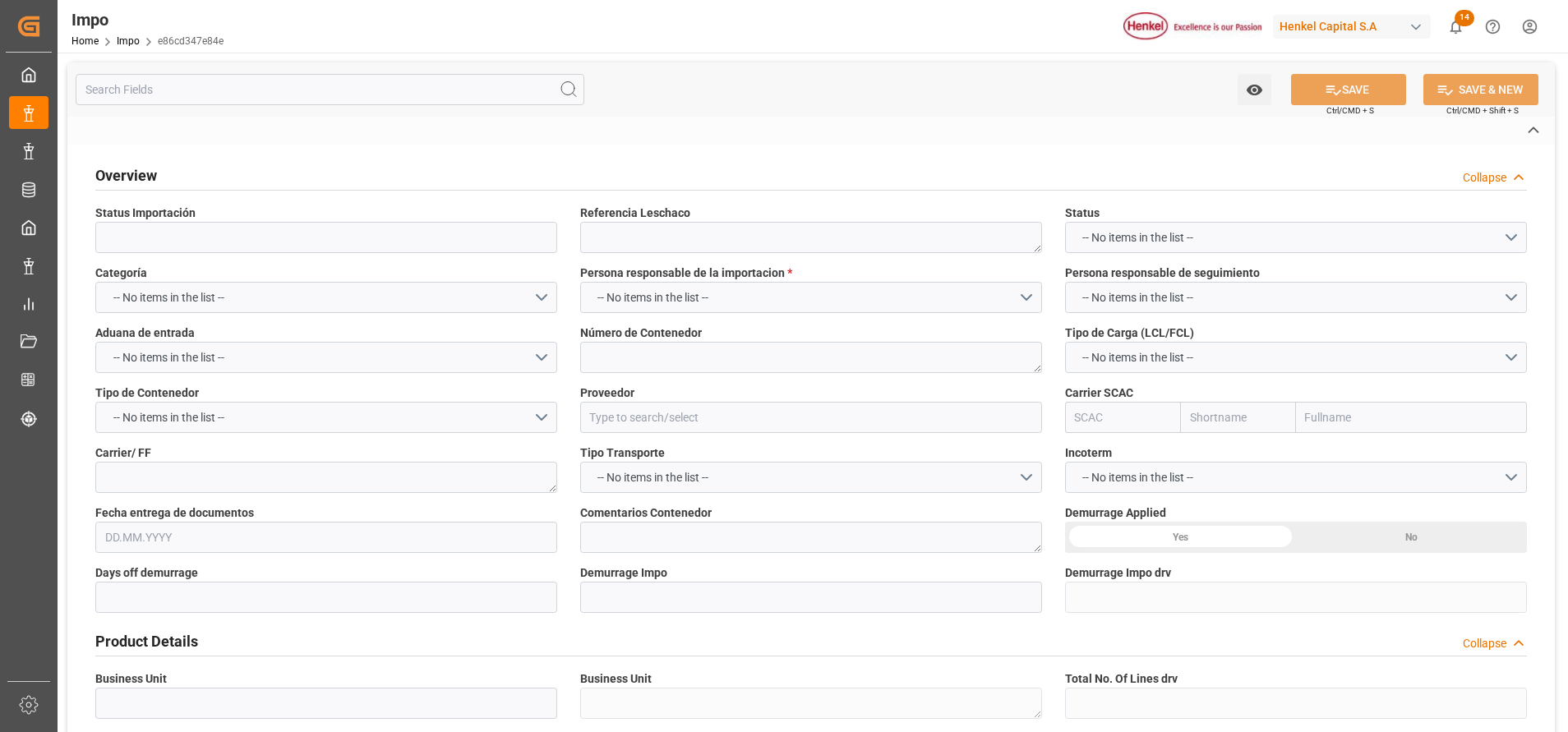
type textarea "N/A"
type input "AA"
type textarea "AA"
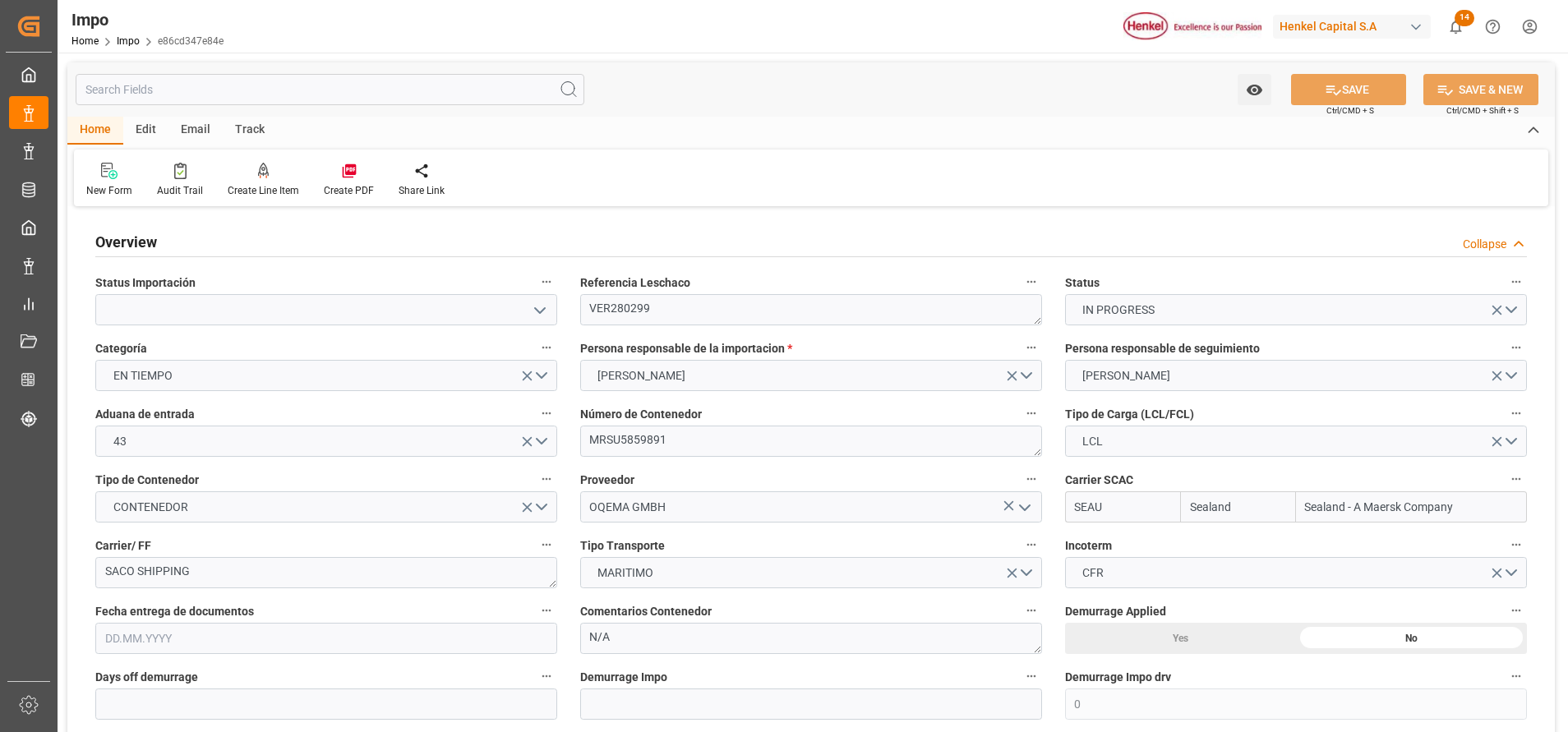
type input "Sealand"
type input "Sealand - A Maersk Company"
type input "0"
type input "1"
type input "0.989"
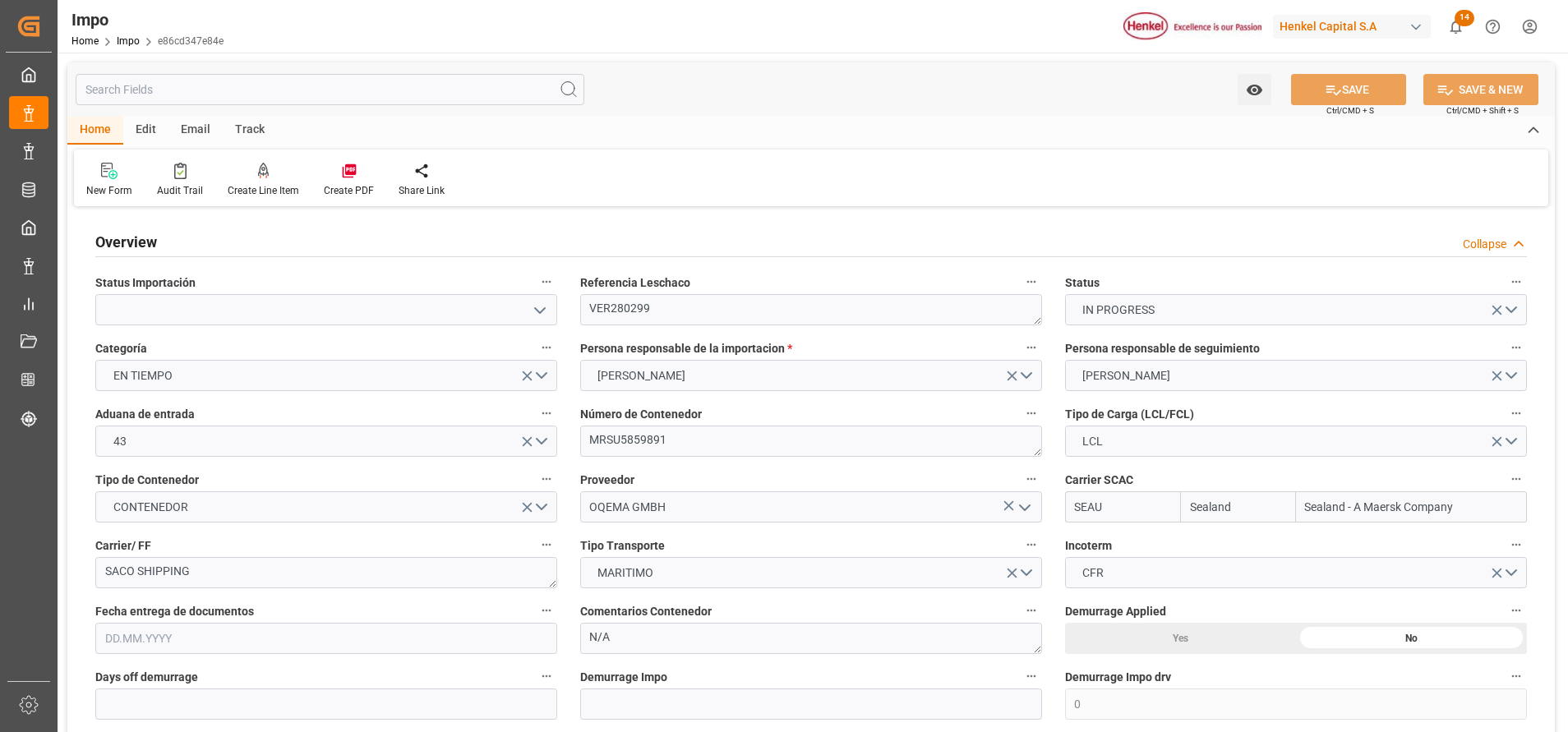
type input "1"
type input "9261451"
type input "DEHAM"
type input "MXVER"
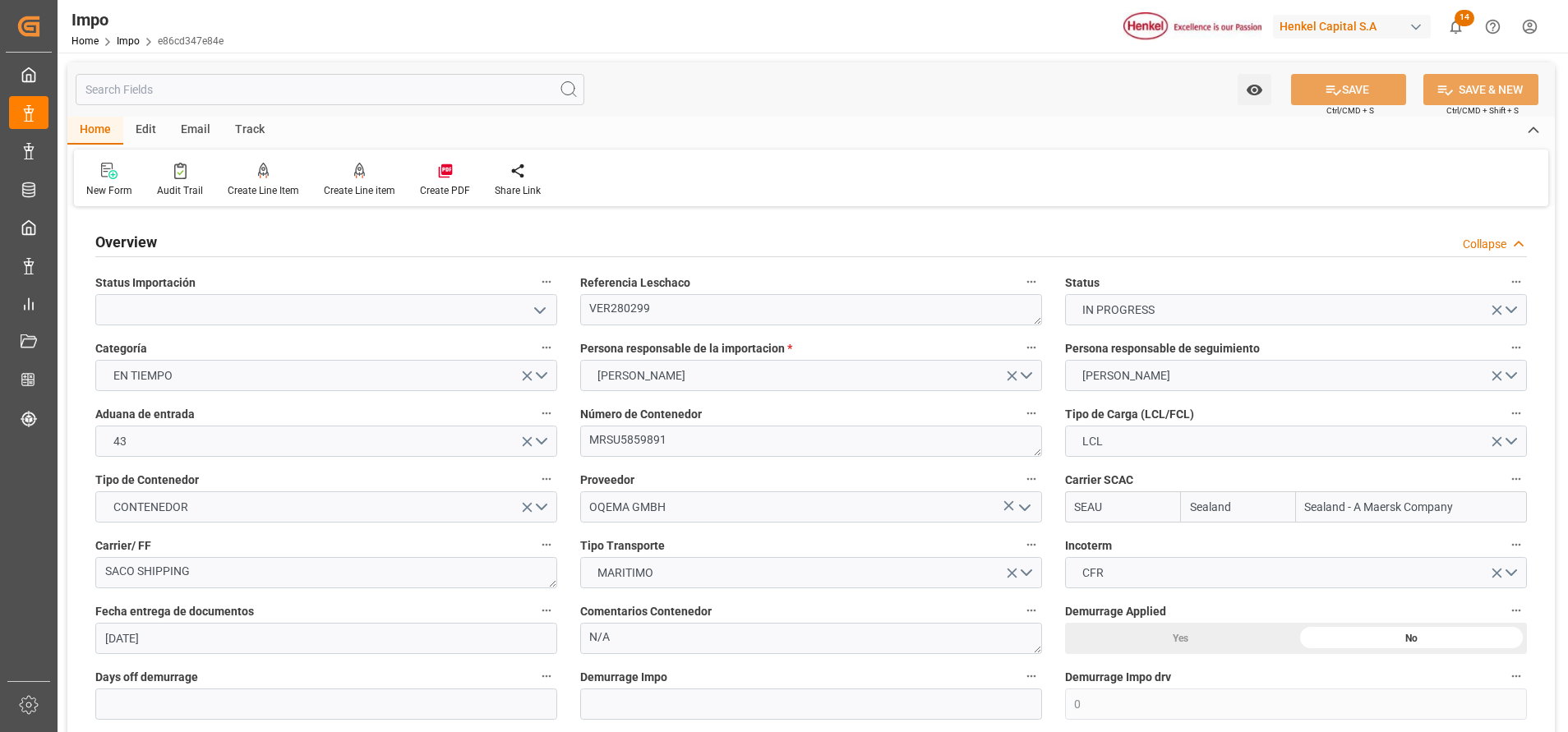
type input "[DATE]"
type input "[DATE] 00:00"
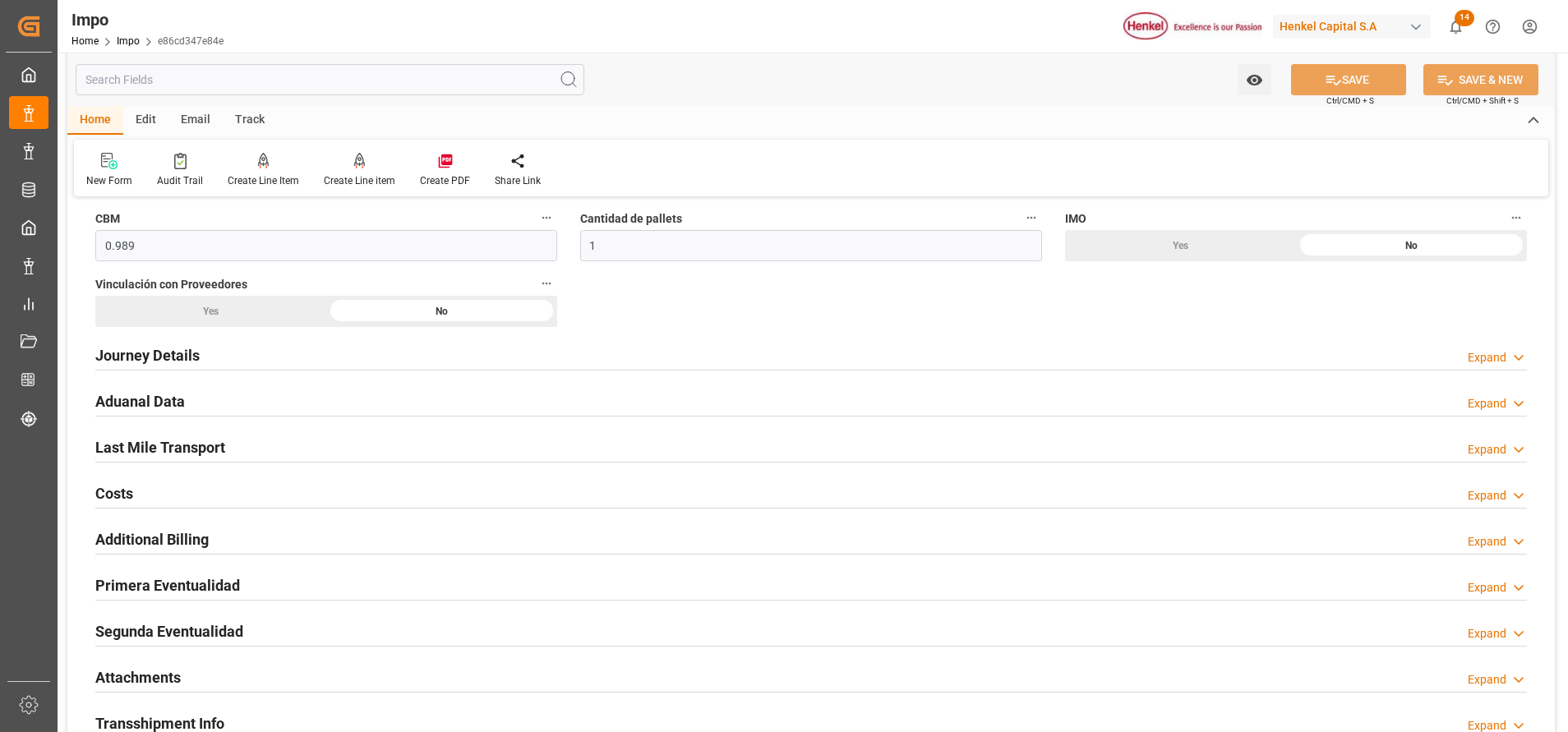
drag, startPoint x: 174, startPoint y: 358, endPoint x: 305, endPoint y: 375, distance: 132.1
click at [174, 357] on h2 "Journey Details" at bounding box center [147, 355] width 104 height 22
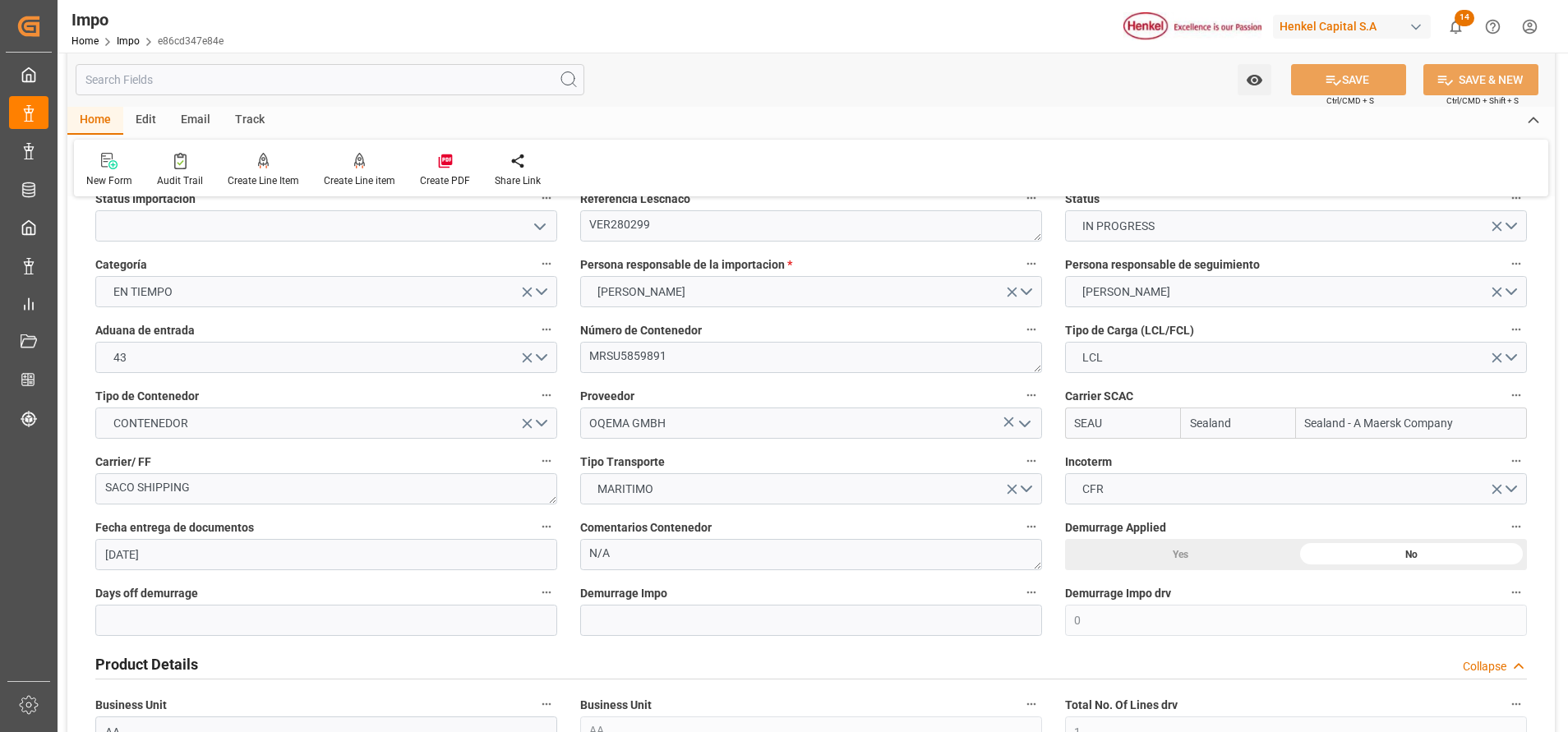
scroll to position [0, 0]
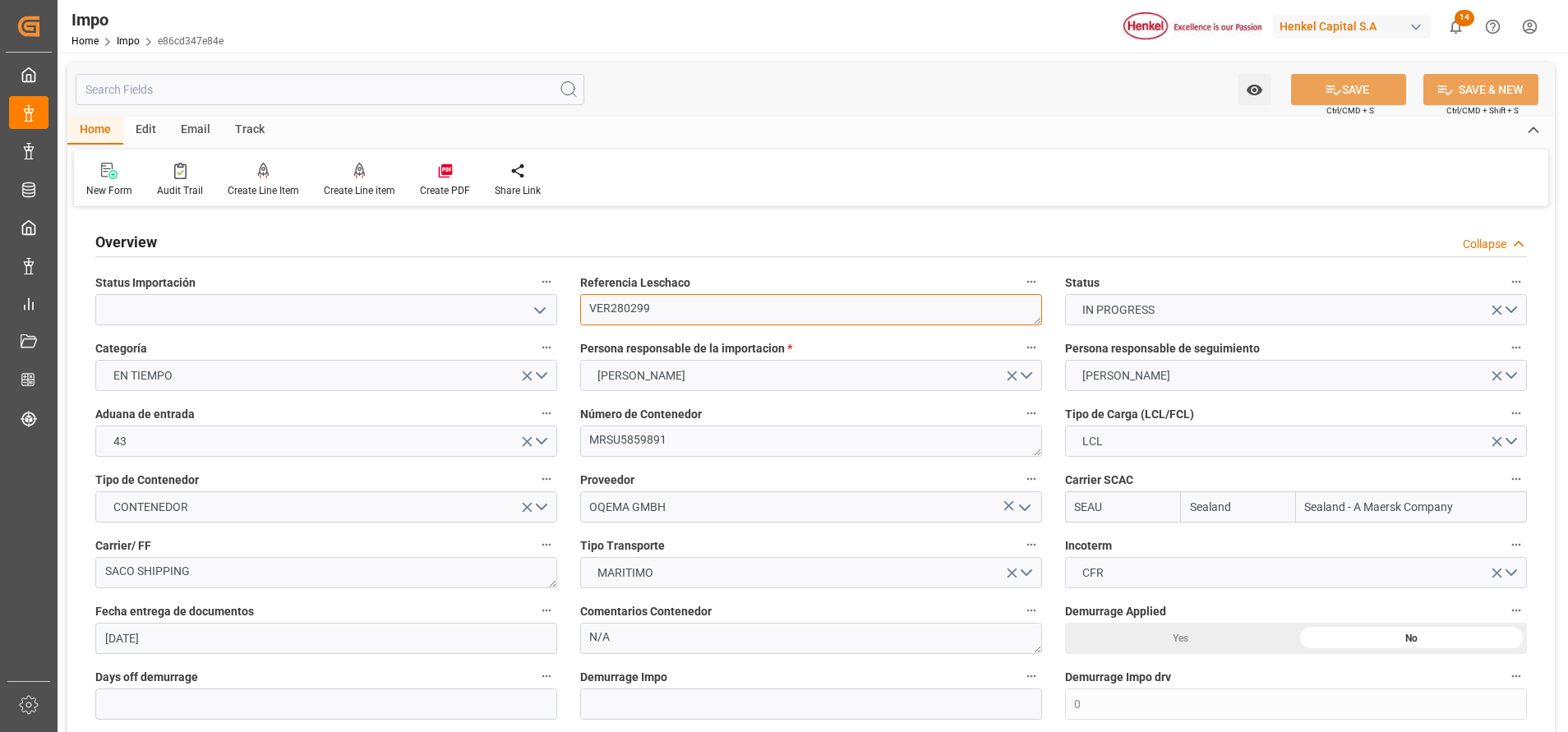
click at [620, 309] on textarea "VER280299" at bounding box center [811, 309] width 462 height 31
click at [618, 309] on textarea "VER280299" at bounding box center [811, 309] width 462 height 31
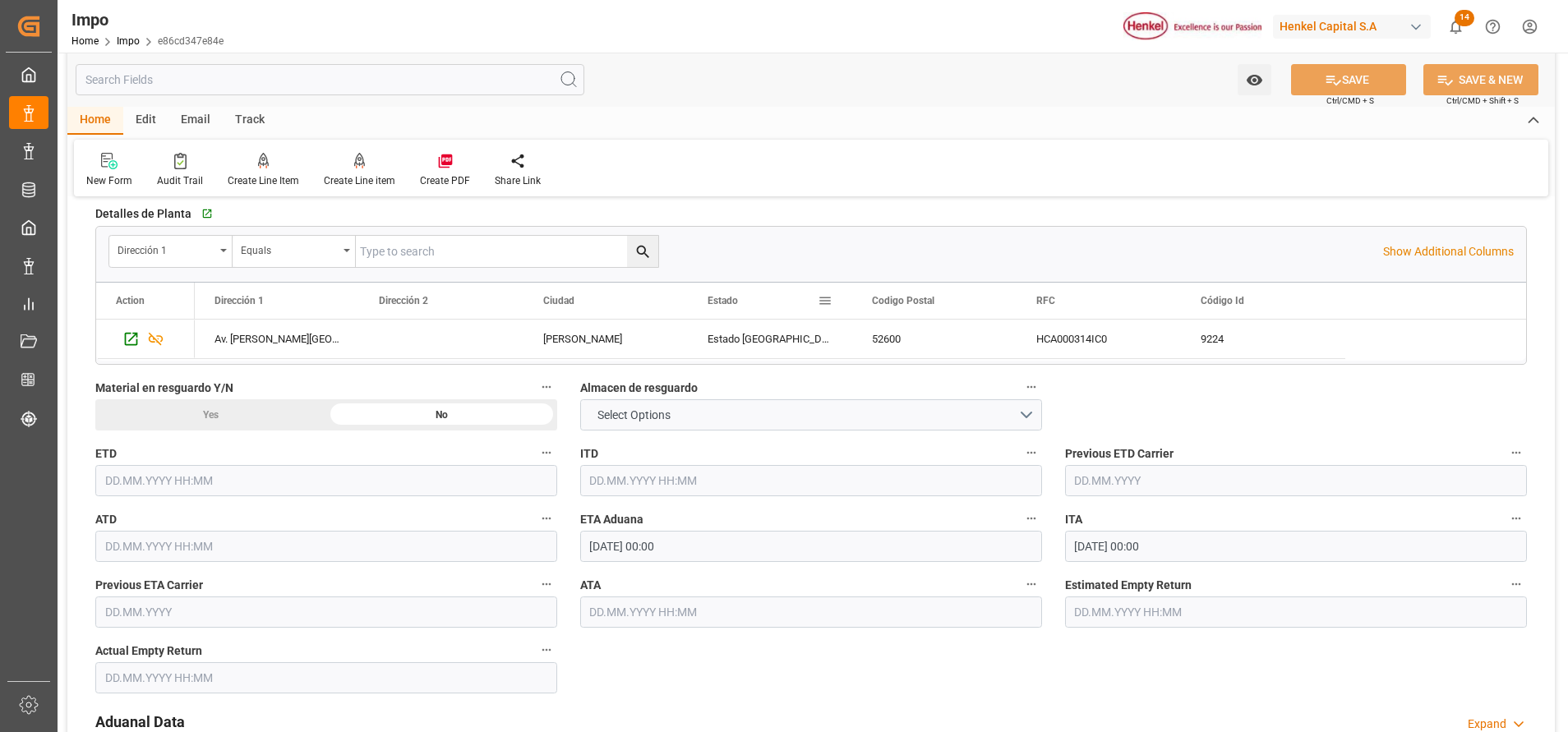
scroll to position [1725, 0]
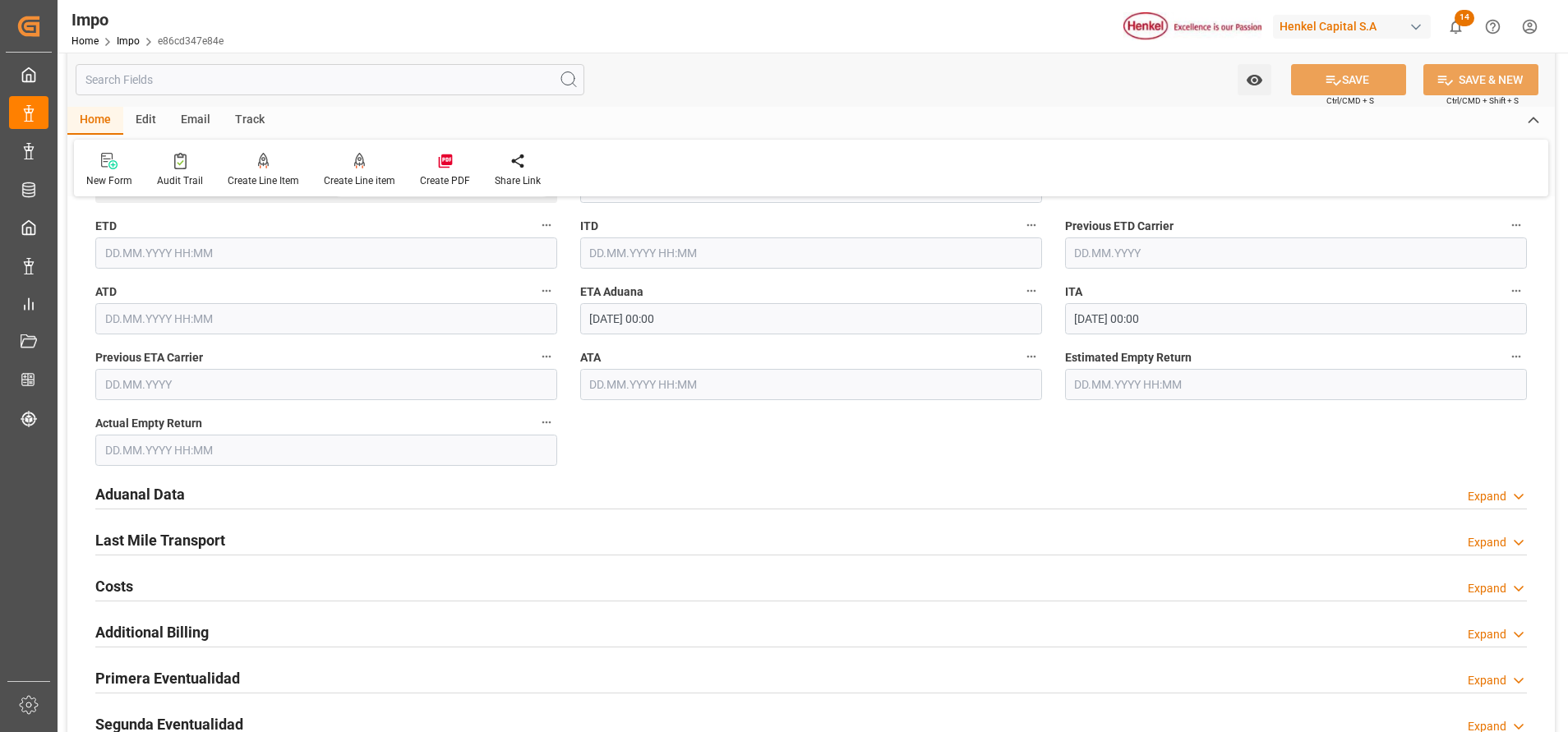
click at [173, 495] on h2 "Aduanal Data" at bounding box center [140, 494] width 89 height 22
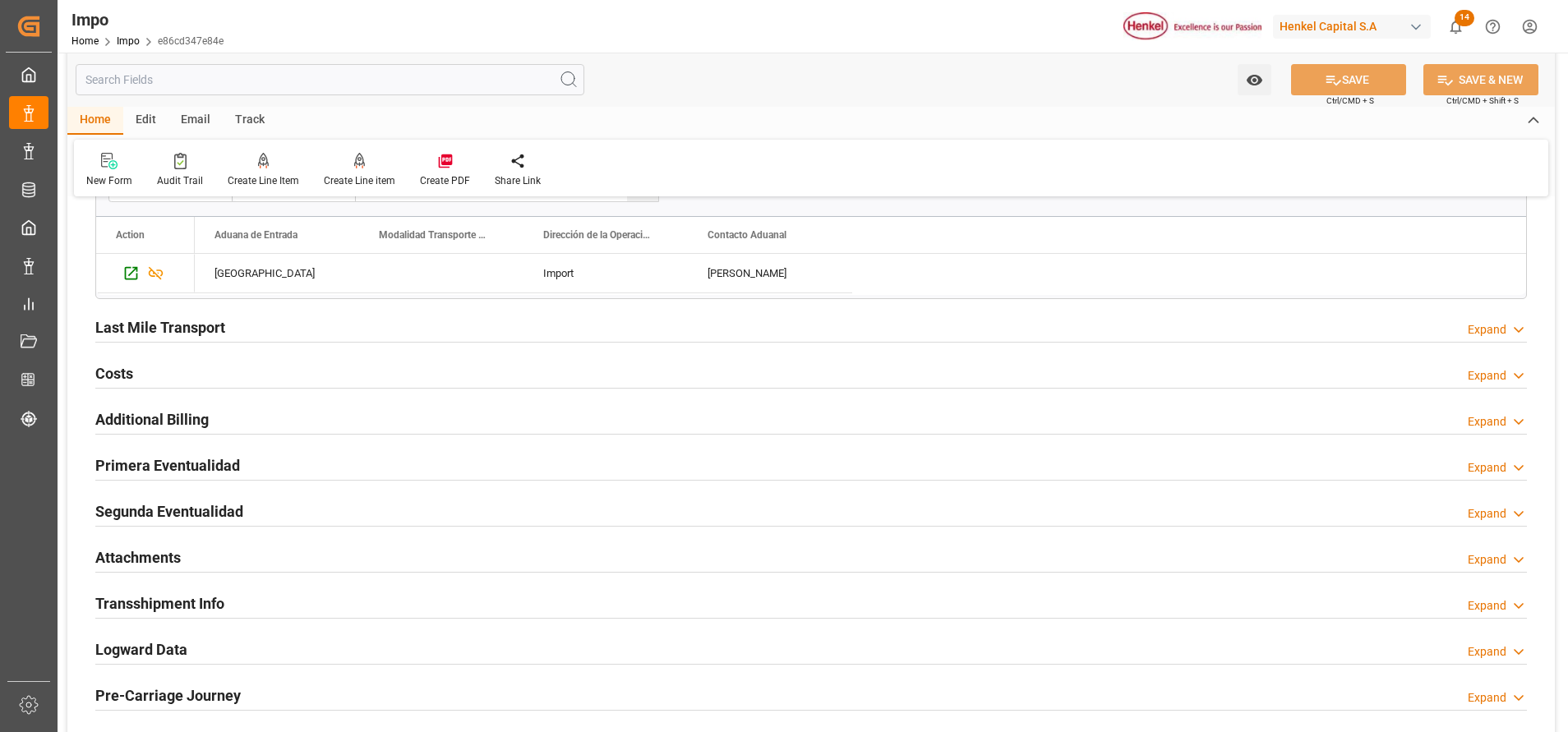
scroll to position [2587, 0]
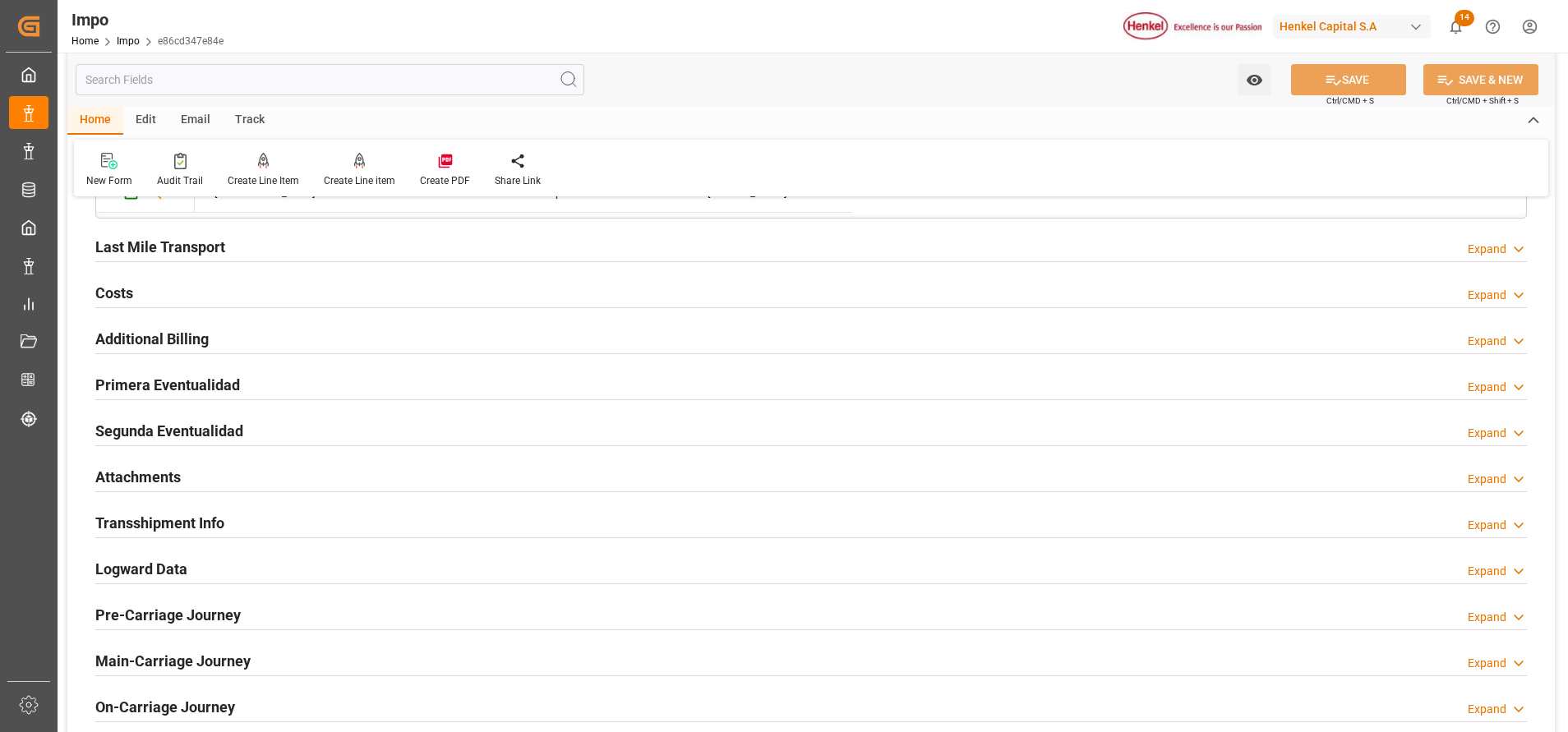
click at [171, 488] on h2 "Attachments" at bounding box center [137, 476] width 85 height 22
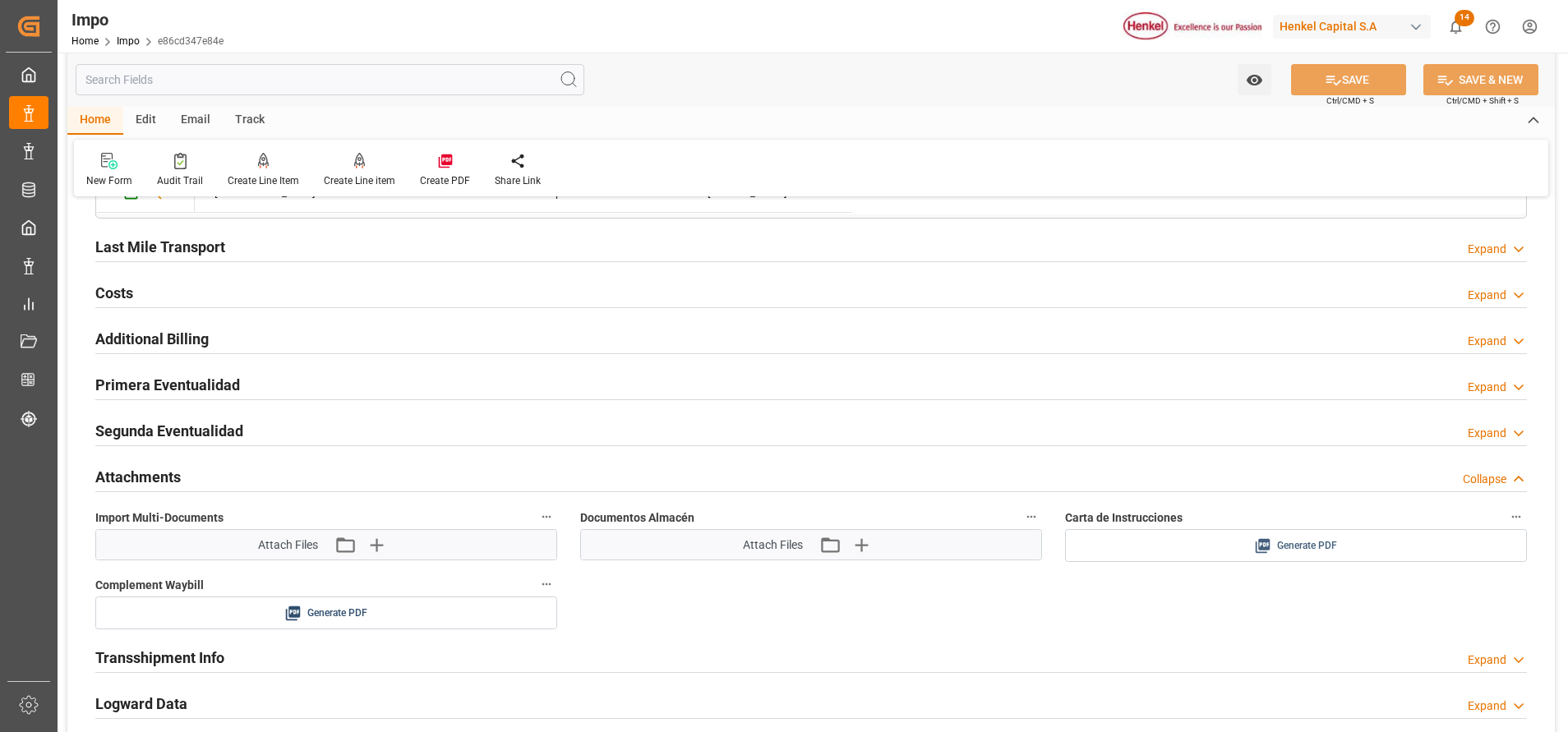
click at [1329, 546] on span "Generate PDF" at bounding box center [1307, 545] width 60 height 21
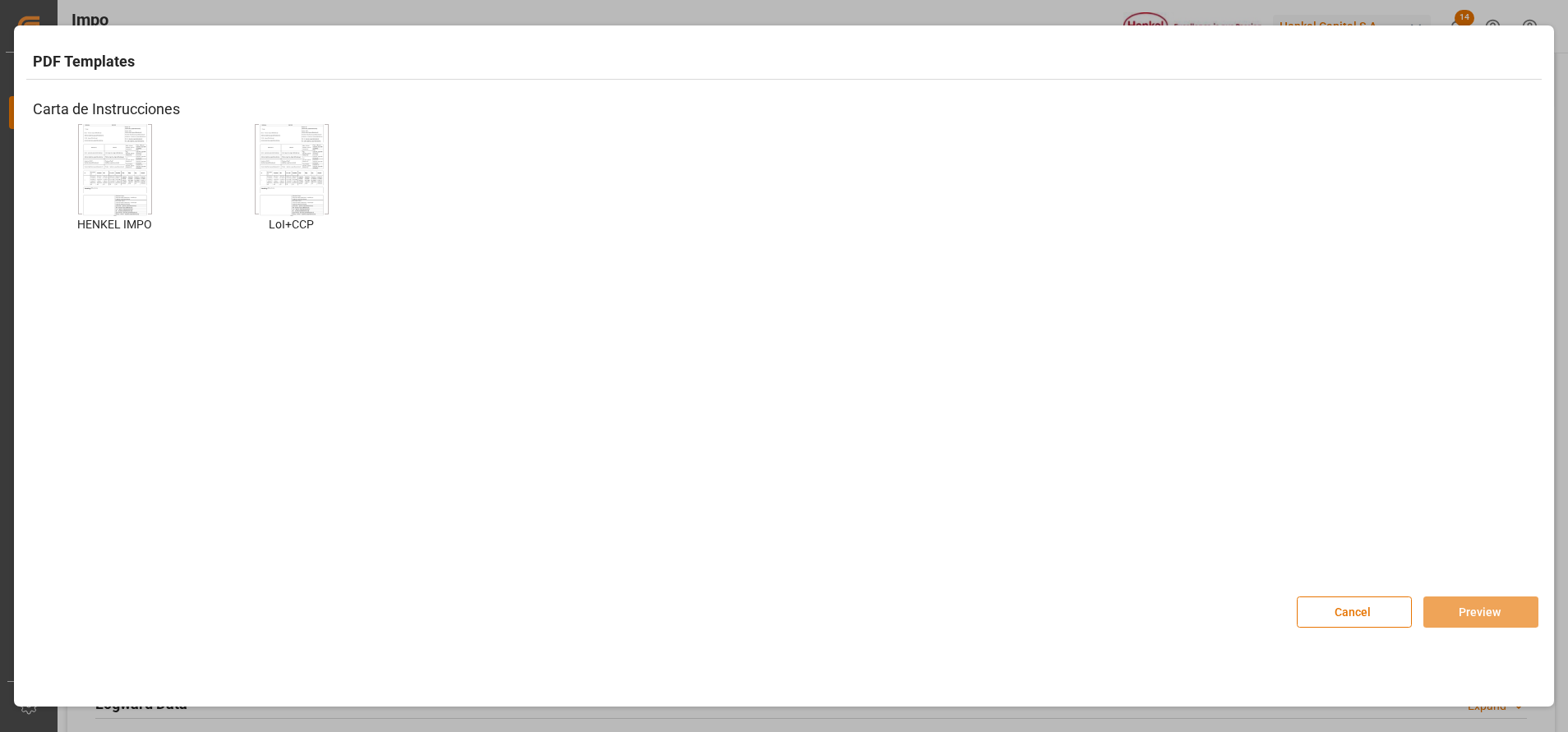
click at [131, 161] on img at bounding box center [116, 169] width 66 height 92
click at [1479, 602] on button "Preview" at bounding box center [1480, 612] width 115 height 31
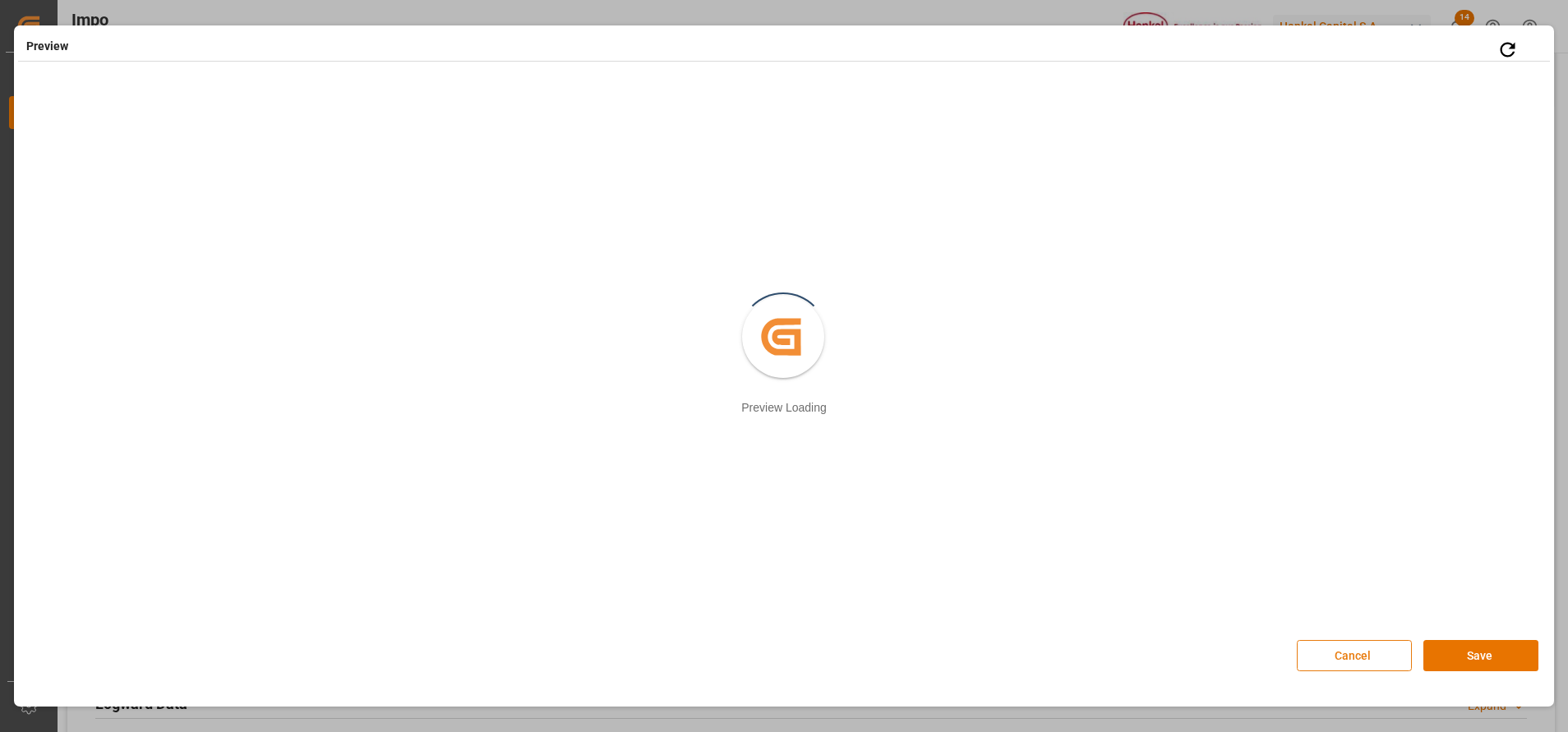
click at [1367, 660] on button "Cancel" at bounding box center [1353, 655] width 115 height 31
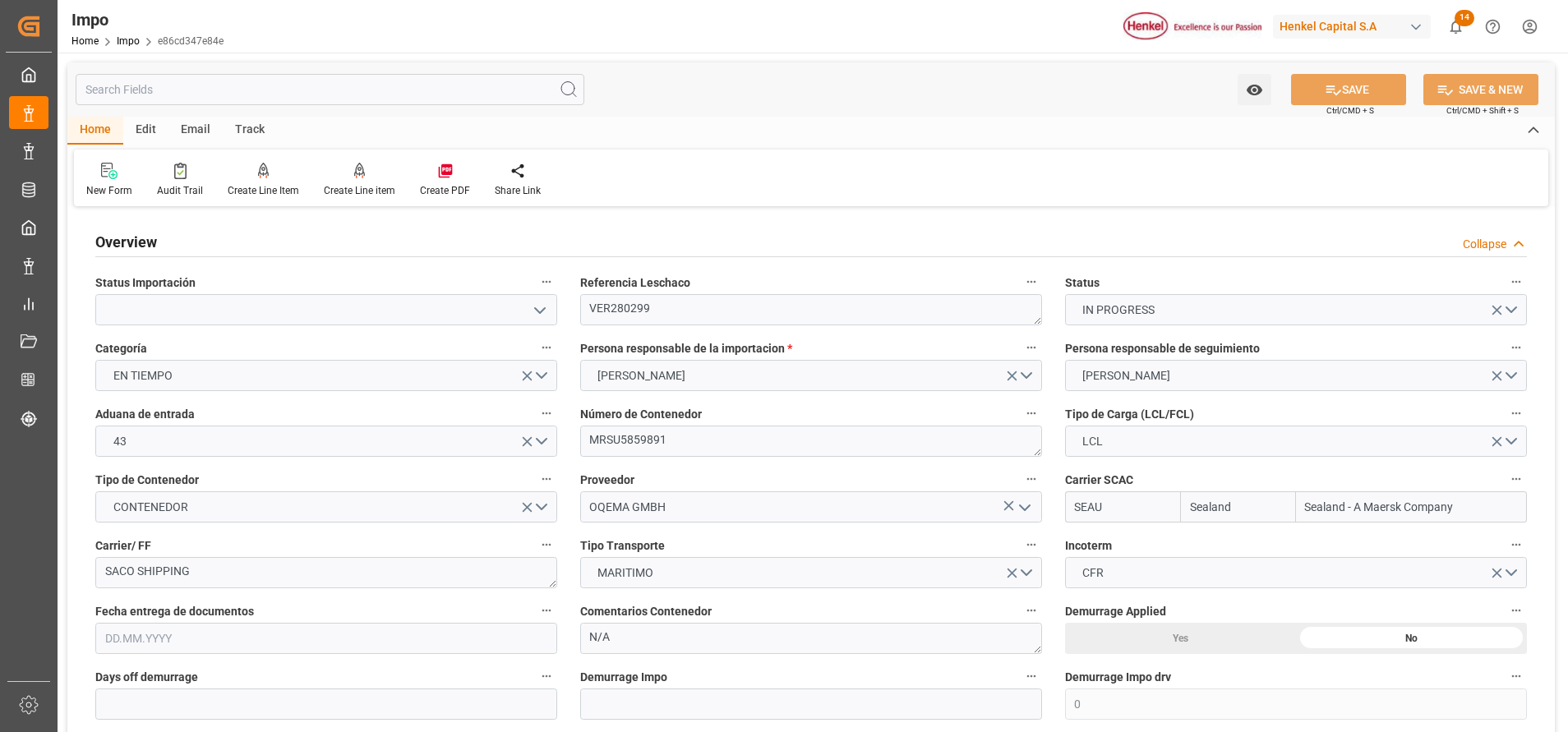
type input "Sealand"
type input "Sealand - A Maersk Company"
type input "0"
type input "1"
type input "0.989"
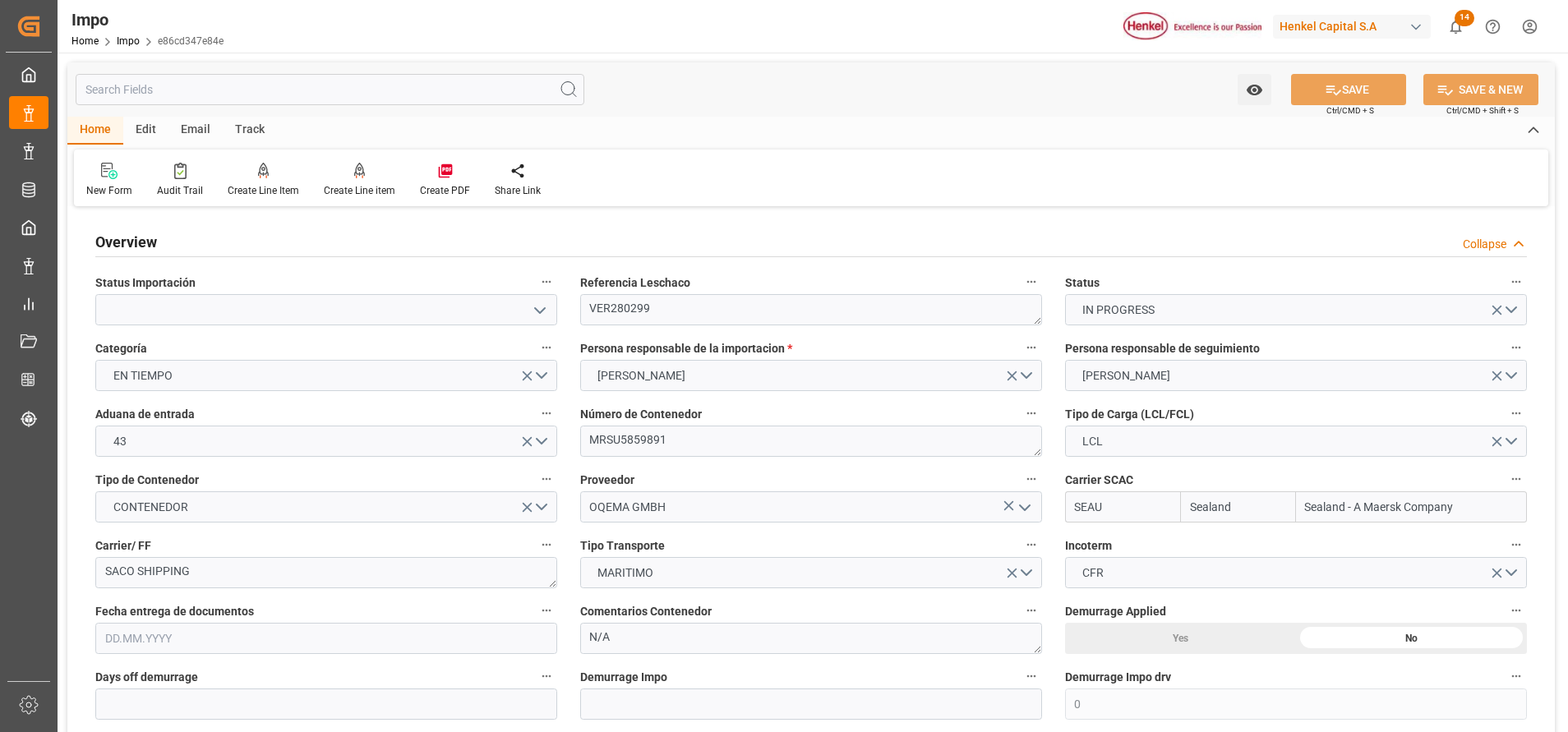
type input "1"
type input "[DATE]"
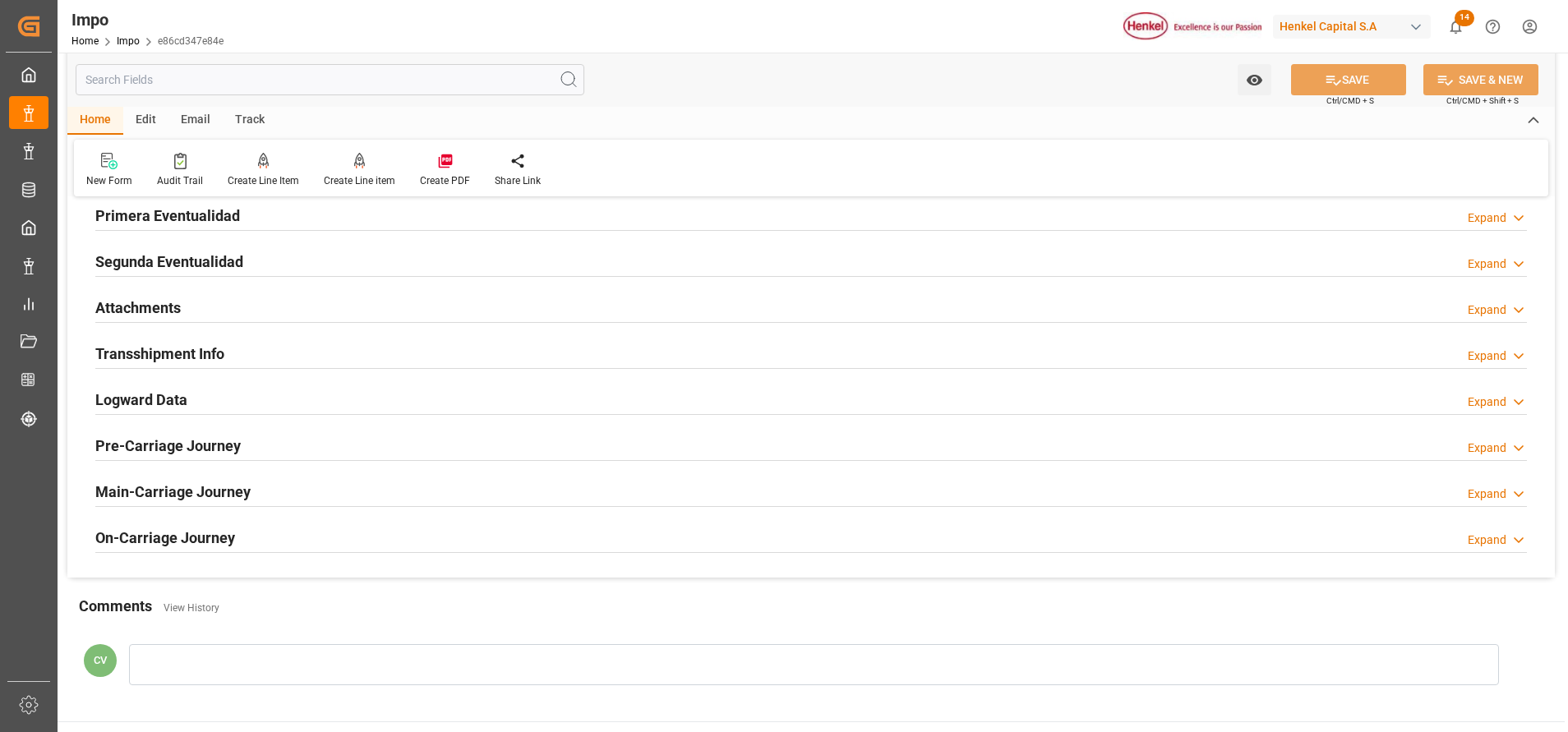
click at [168, 308] on h2 "Attachments" at bounding box center [137, 307] width 85 height 22
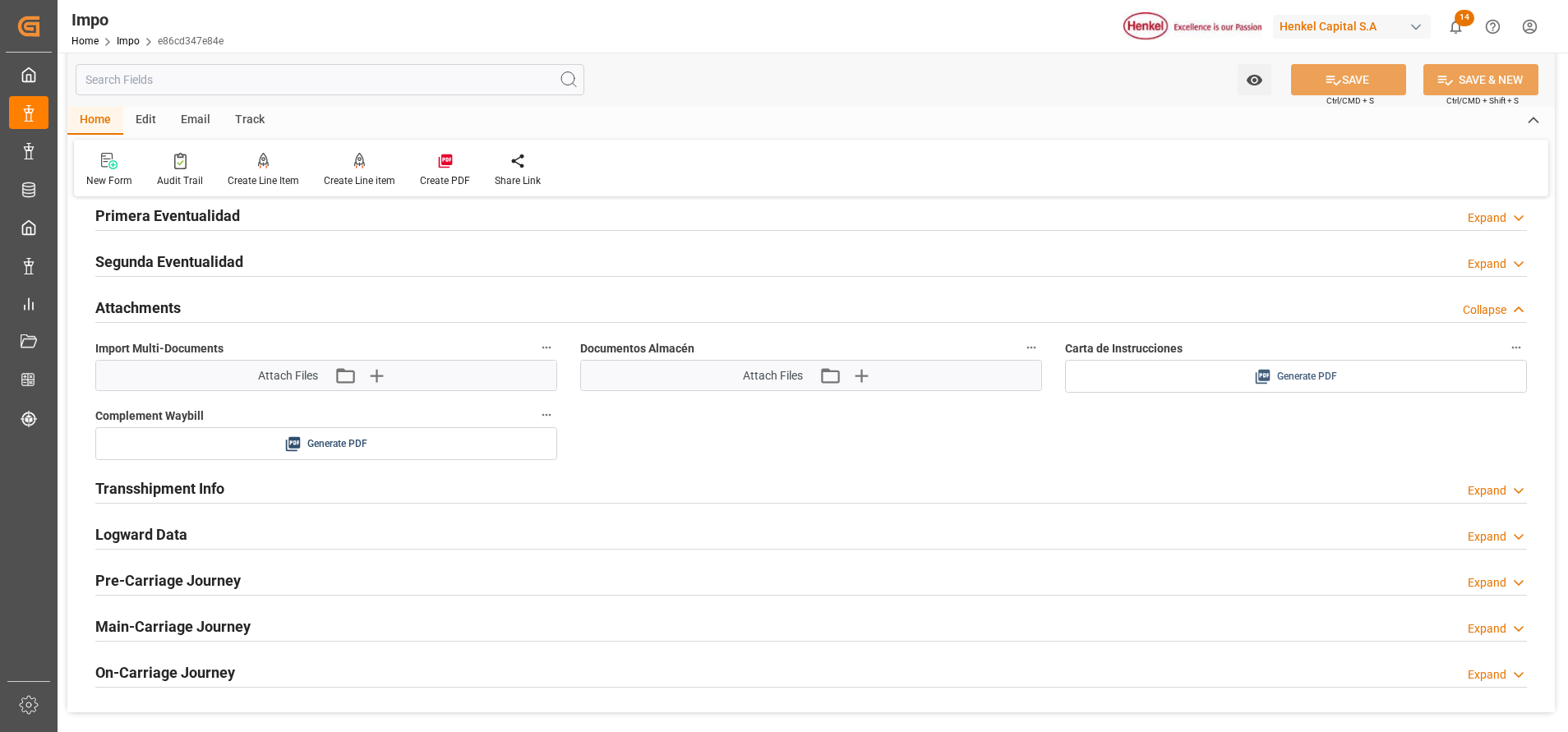
click at [1317, 382] on span "Generate PDF" at bounding box center [1307, 376] width 60 height 21
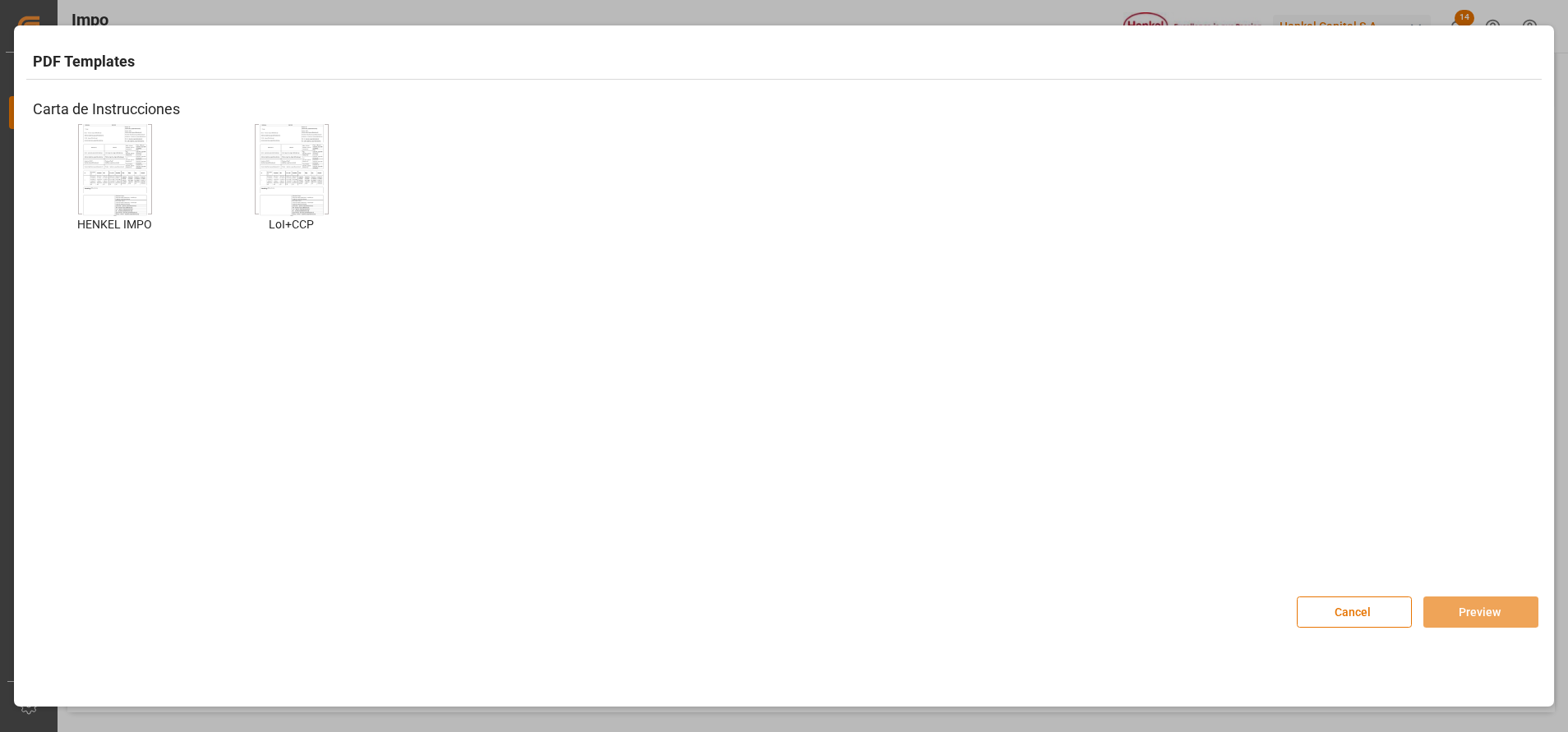
click at [115, 161] on img at bounding box center [116, 169] width 66 height 92
click at [1455, 623] on button "Preview" at bounding box center [1480, 612] width 115 height 31
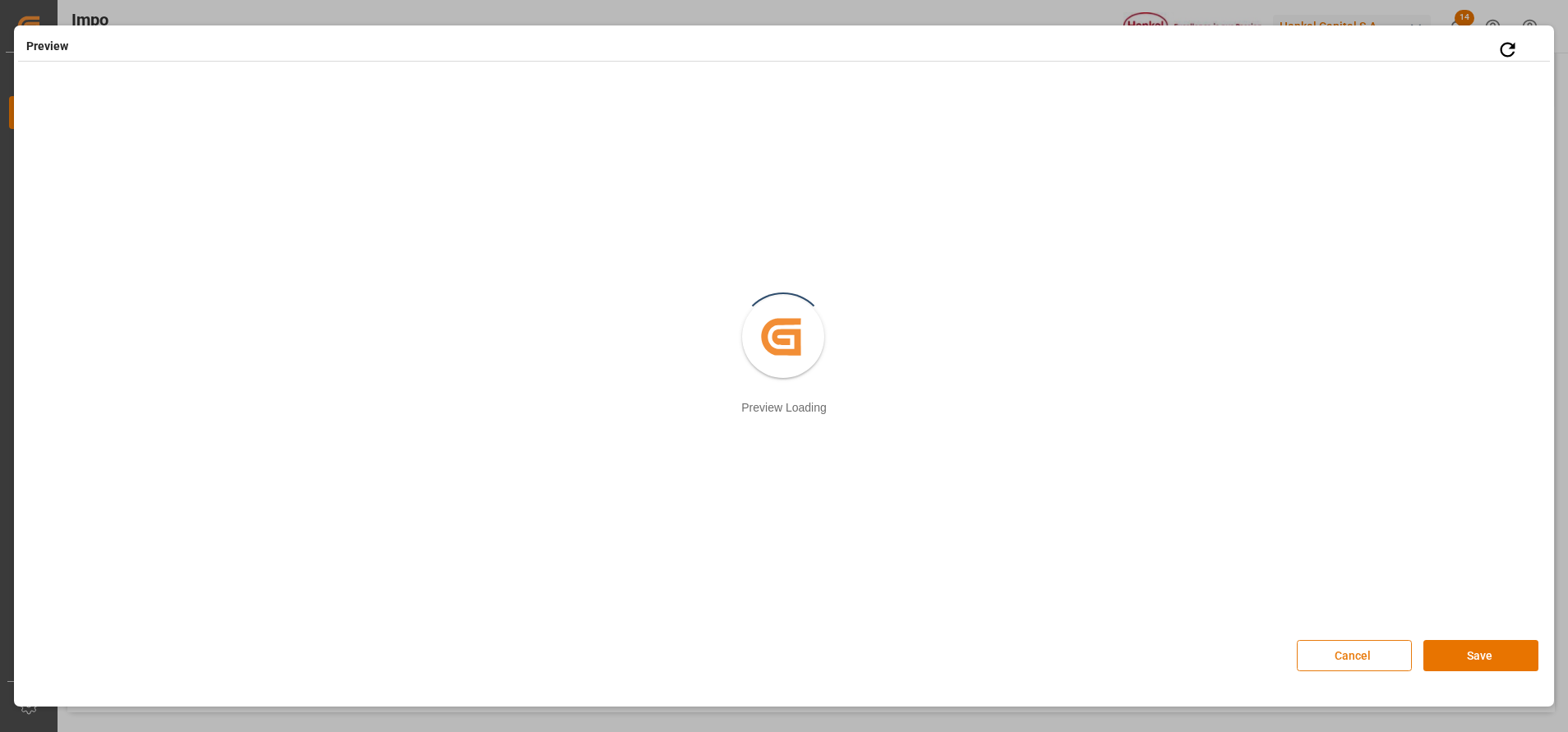
click at [1352, 664] on button "Cancel" at bounding box center [1353, 655] width 115 height 31
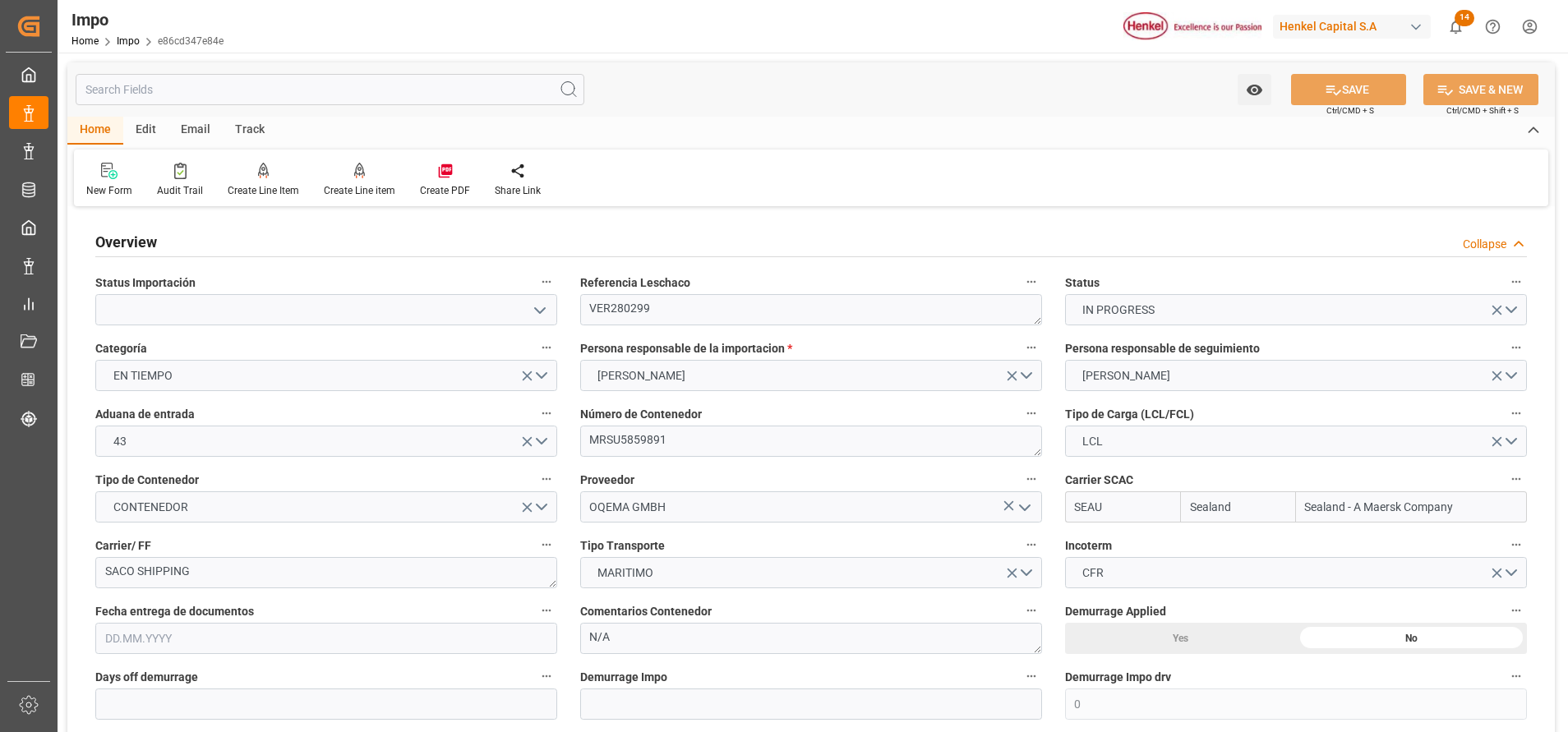
type input "Sealand"
type input "Sealand - A Maersk Company"
type input "0"
type input "1"
type input "0.989"
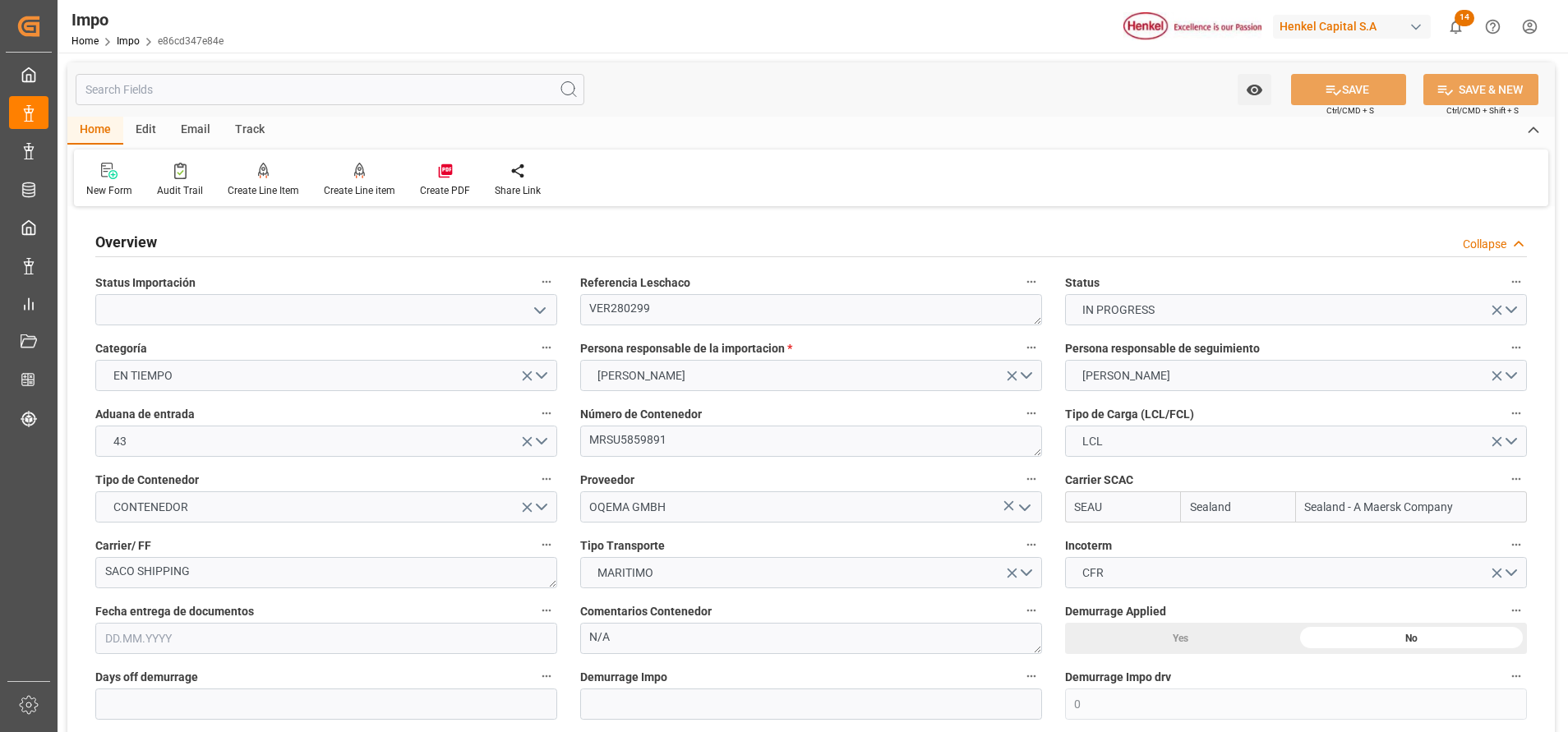
type input "1"
type input "19.09.2025"
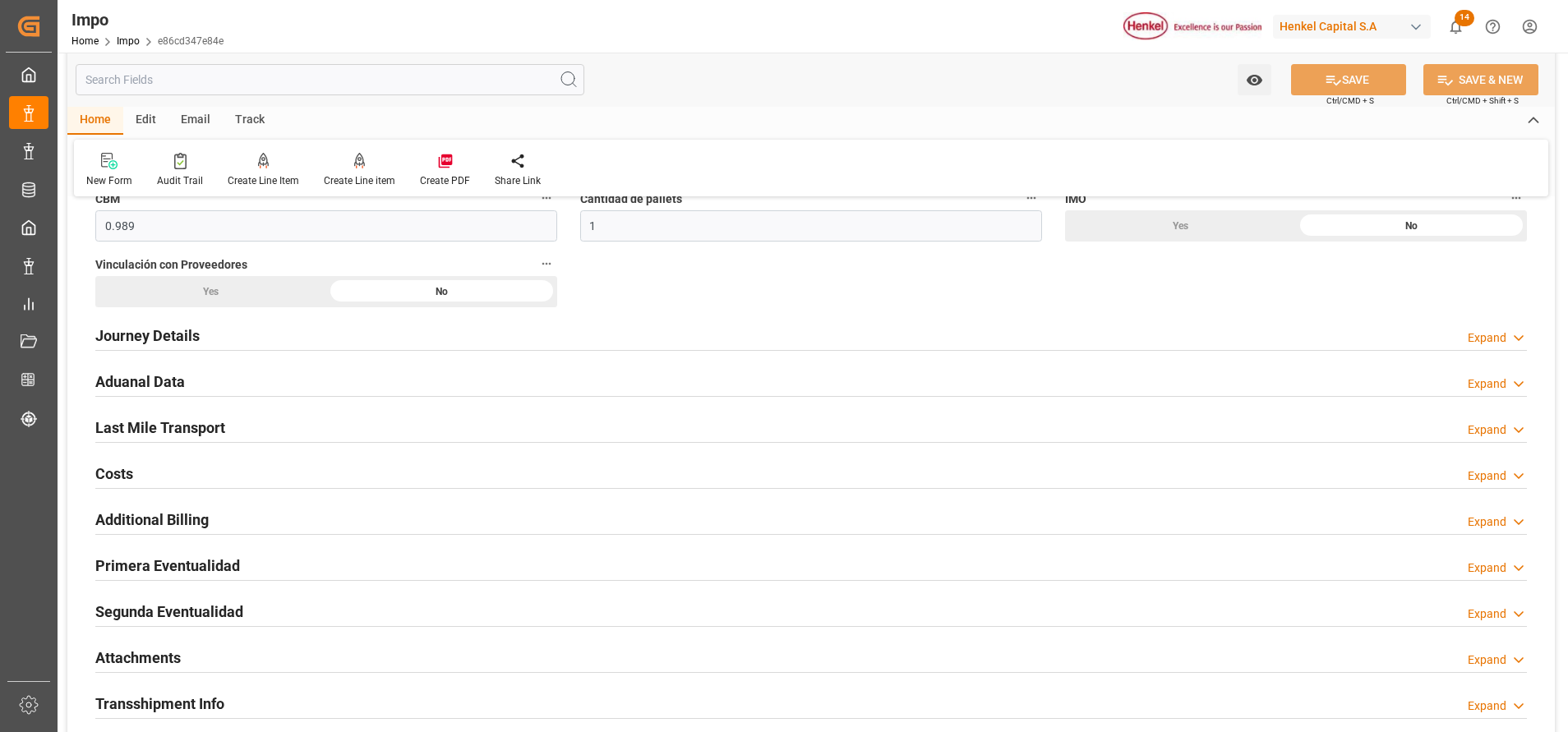
scroll to position [1108, 0]
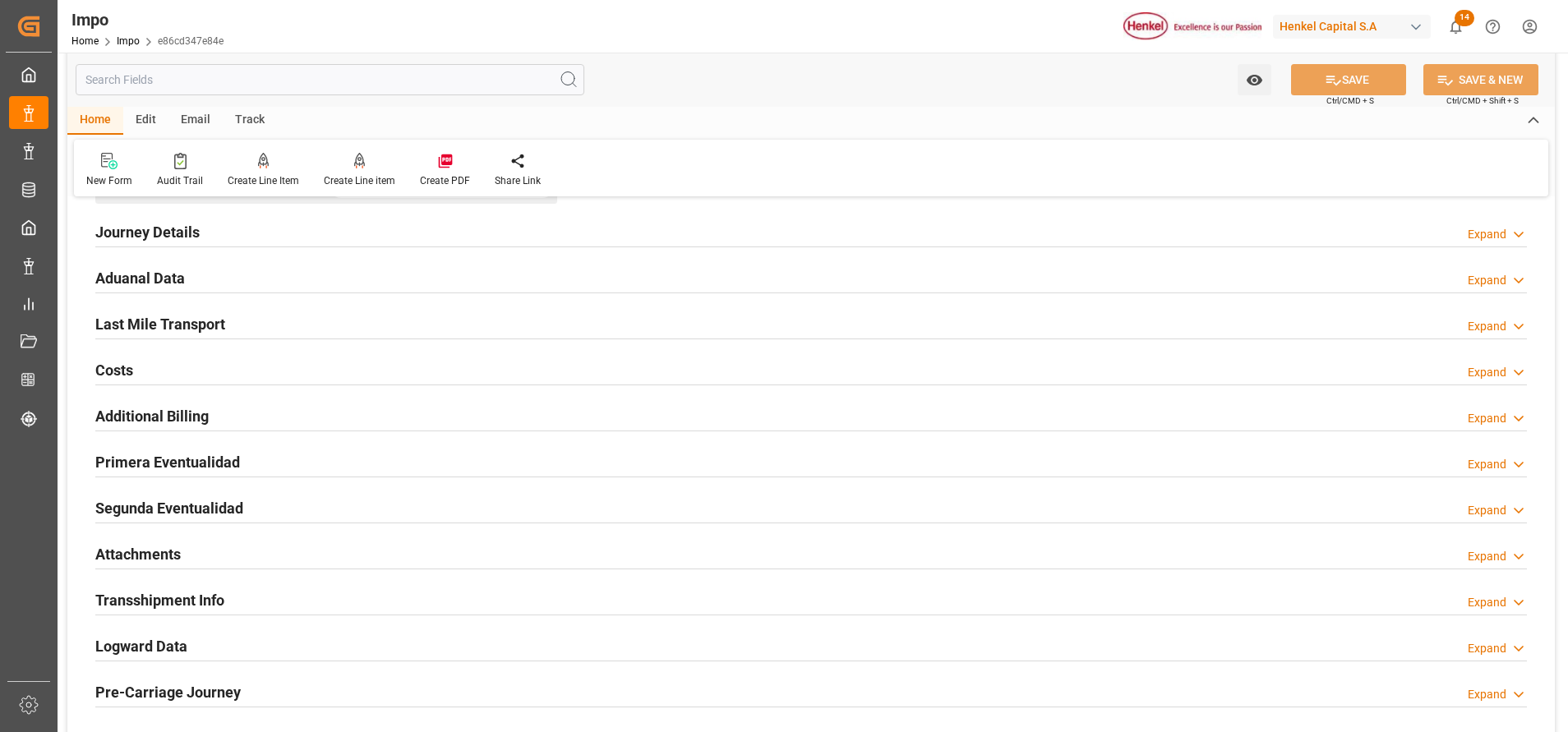
click at [152, 559] on h2 "Attachments" at bounding box center [137, 554] width 85 height 22
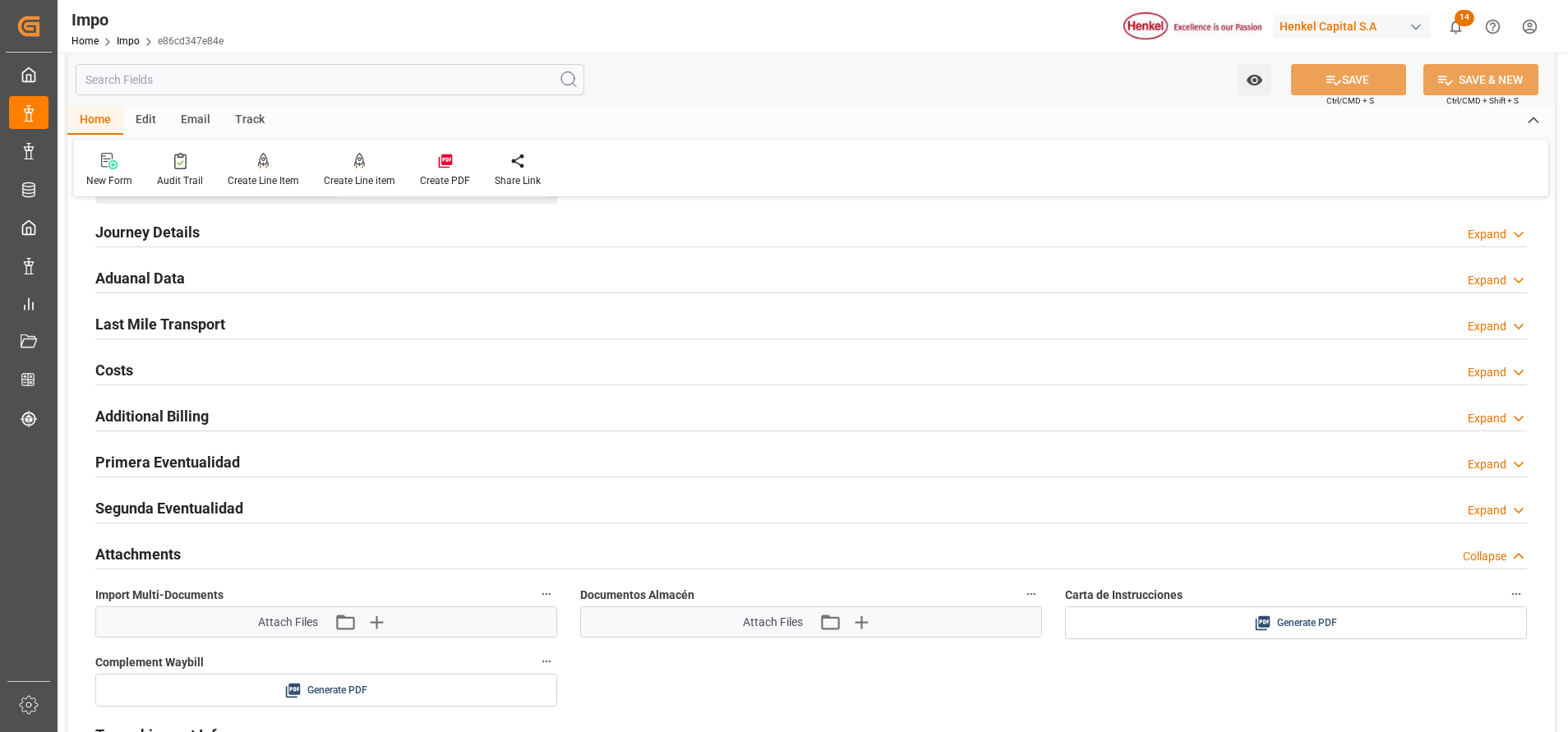
click at [1098, 645] on div "Carta de Instrucciones Generate PDF" at bounding box center [1296, 612] width 485 height 68
click at [1112, 630] on div "Generate PDF" at bounding box center [1296, 622] width 437 height 21
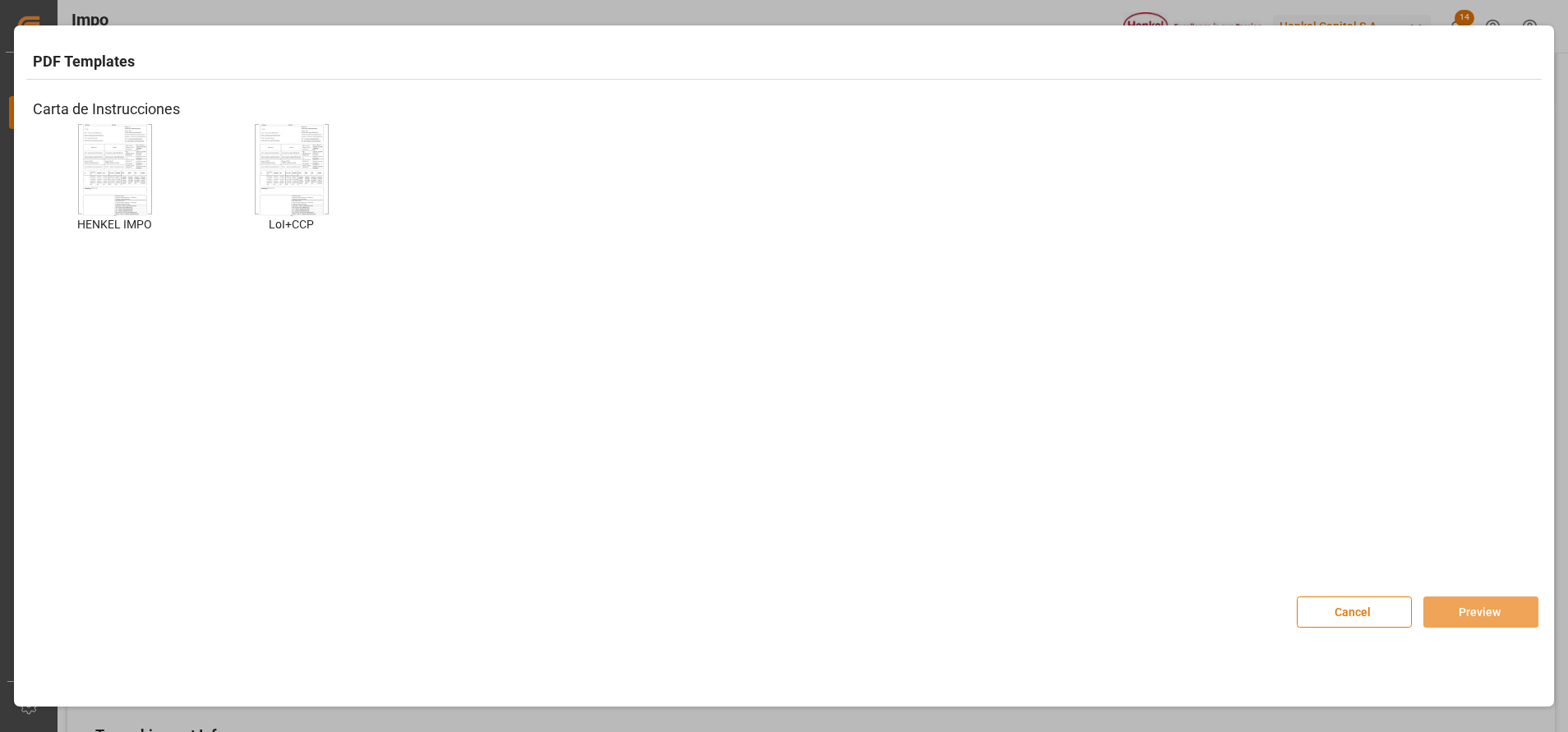
click at [116, 168] on img at bounding box center [116, 169] width 66 height 92
click at [1461, 622] on button "Preview" at bounding box center [1480, 612] width 115 height 31
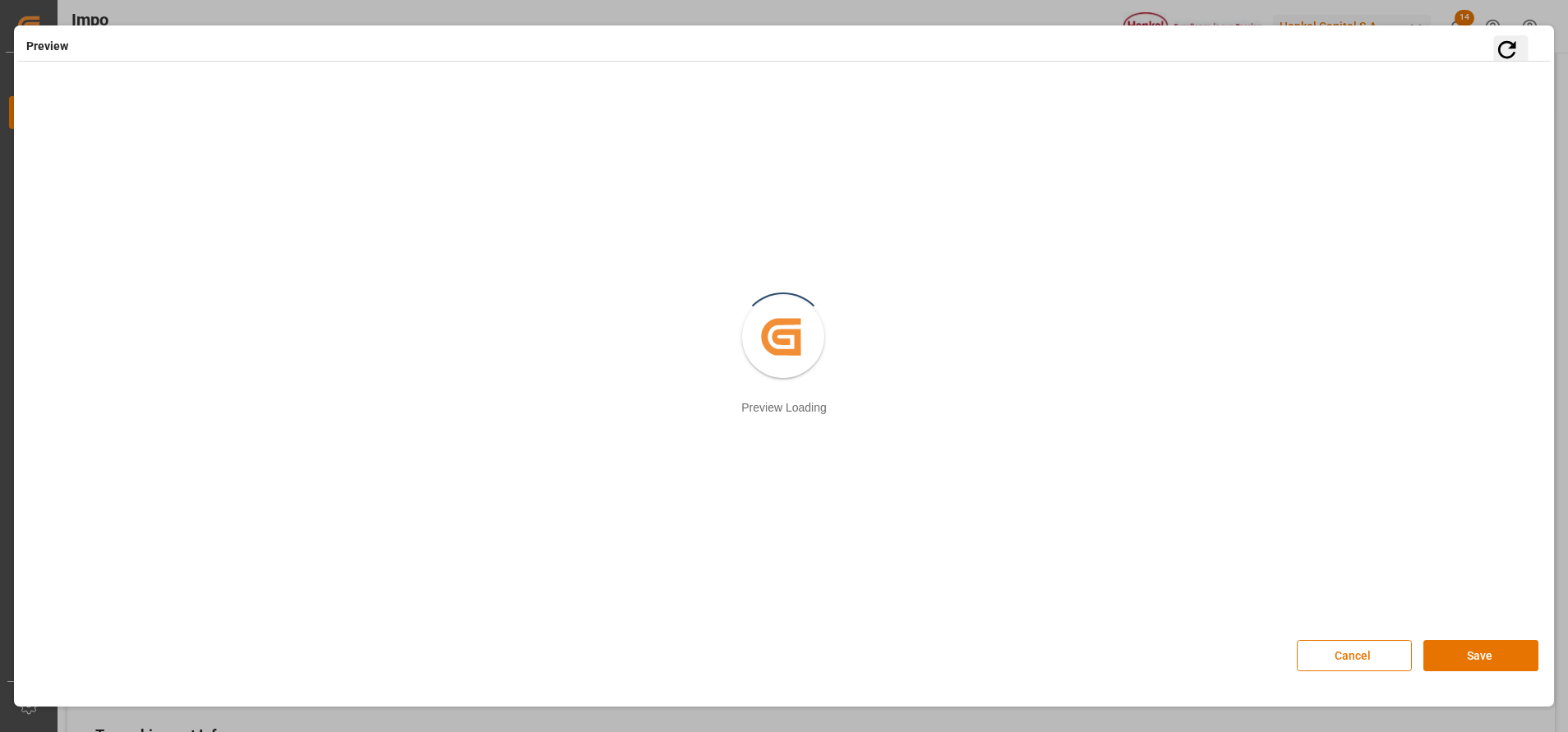
click at [1494, 54] on icon "button" at bounding box center [1507, 50] width 26 height 26
click at [1352, 665] on button "Cancel" at bounding box center [1353, 655] width 115 height 31
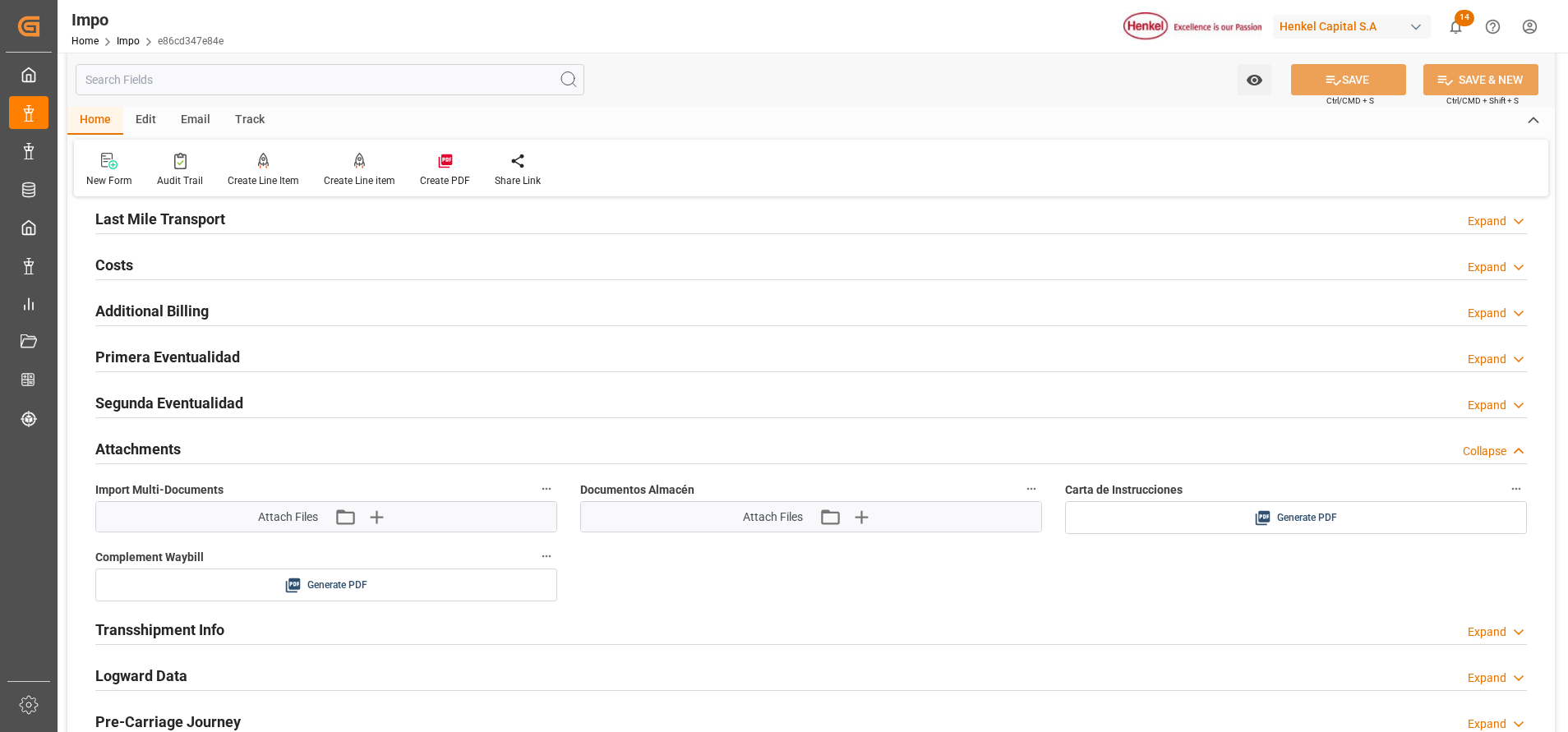
scroll to position [1355, 0]
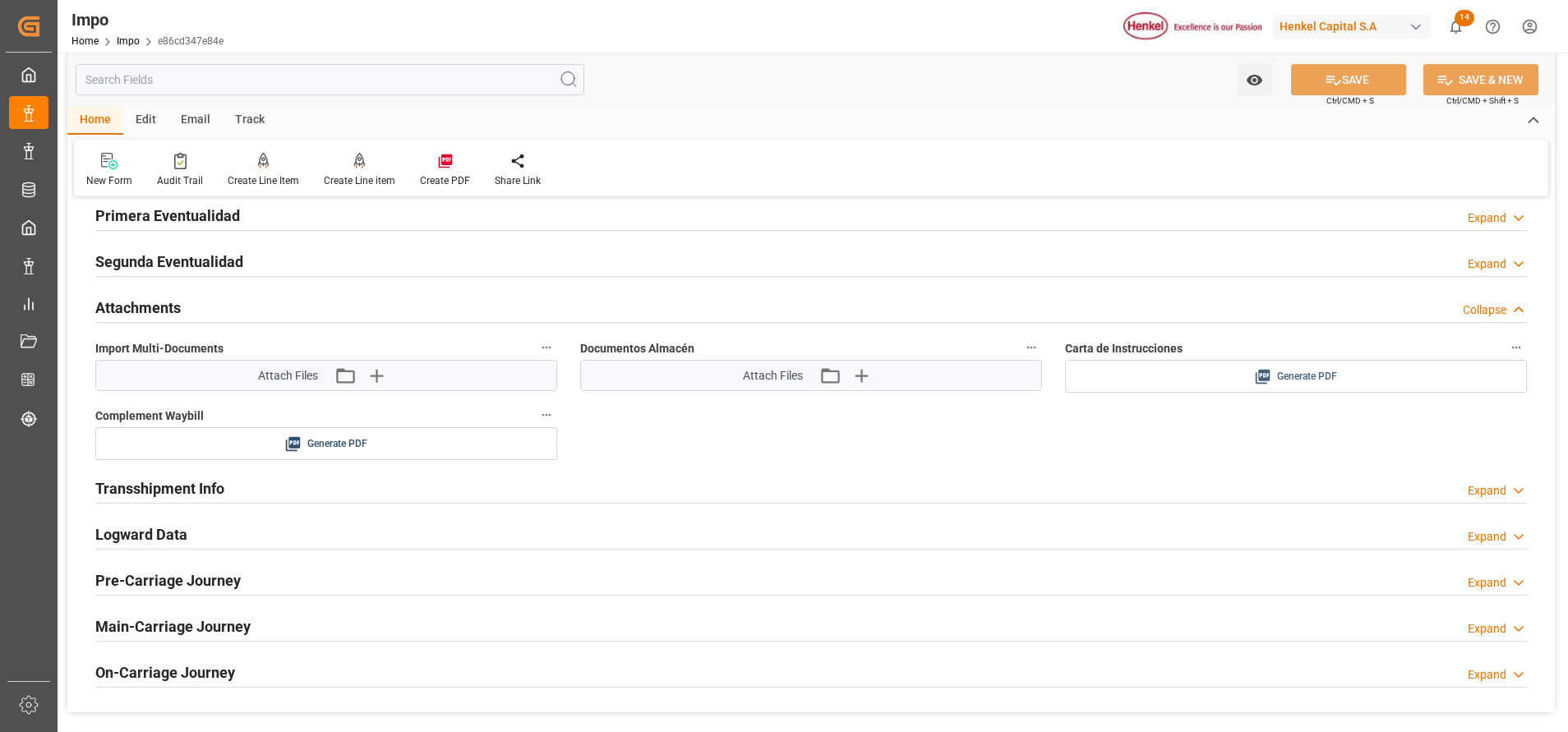
click at [1244, 371] on div "Generate PDF" at bounding box center [1296, 376] width 437 height 21
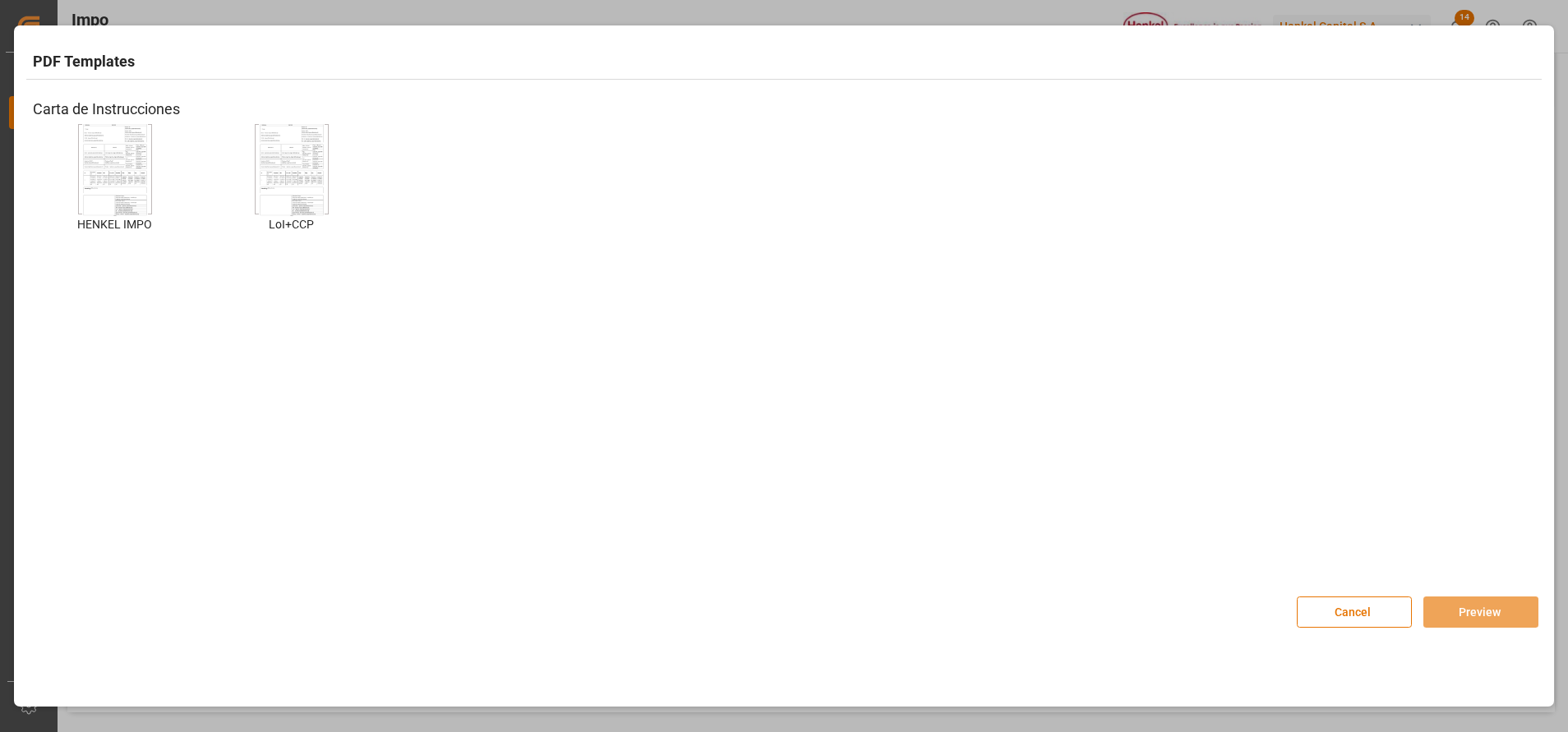
click at [97, 154] on img at bounding box center [116, 169] width 66 height 92
click at [1477, 599] on button "Preview" at bounding box center [1480, 612] width 115 height 31
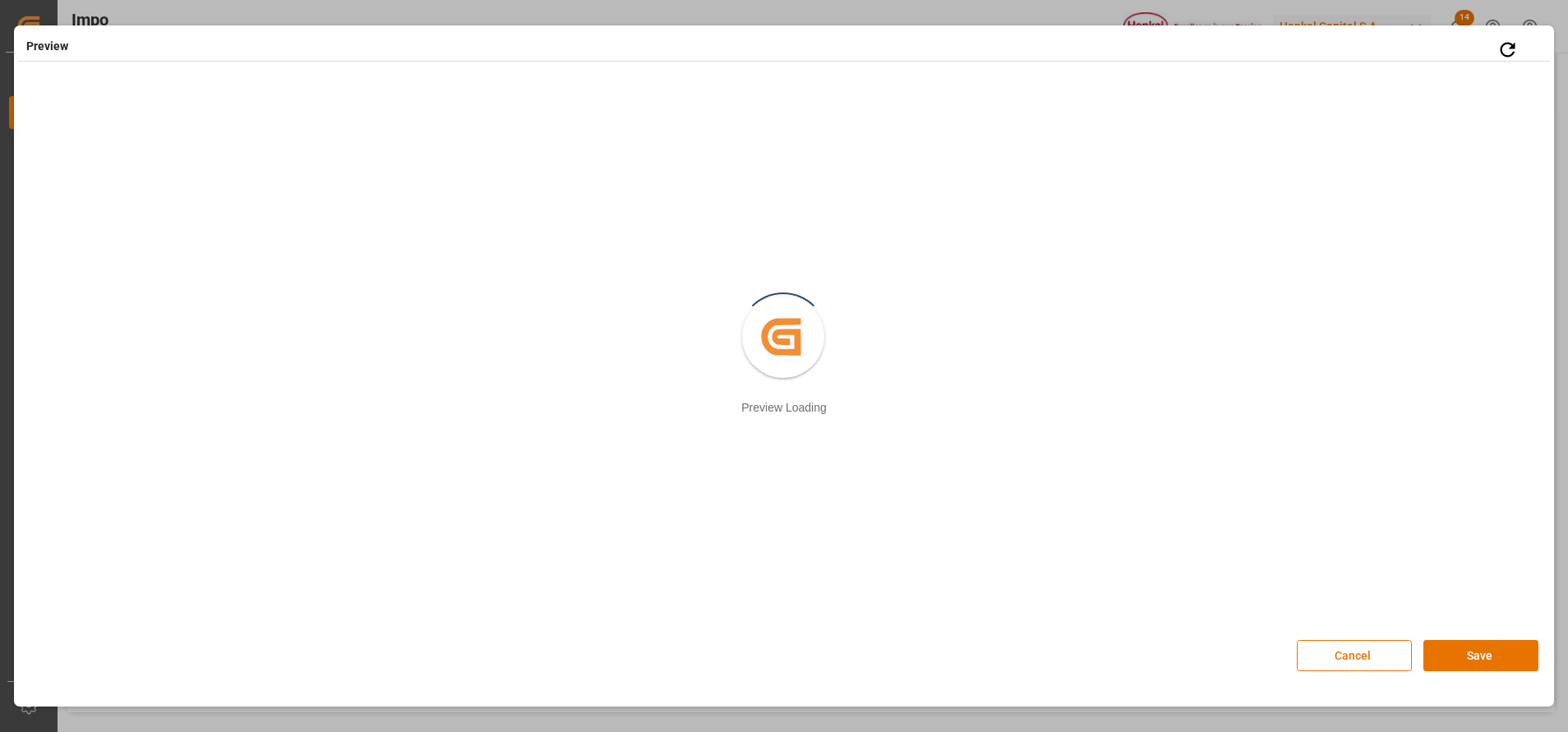
click at [1358, 651] on button "Cancel" at bounding box center [1353, 655] width 115 height 31
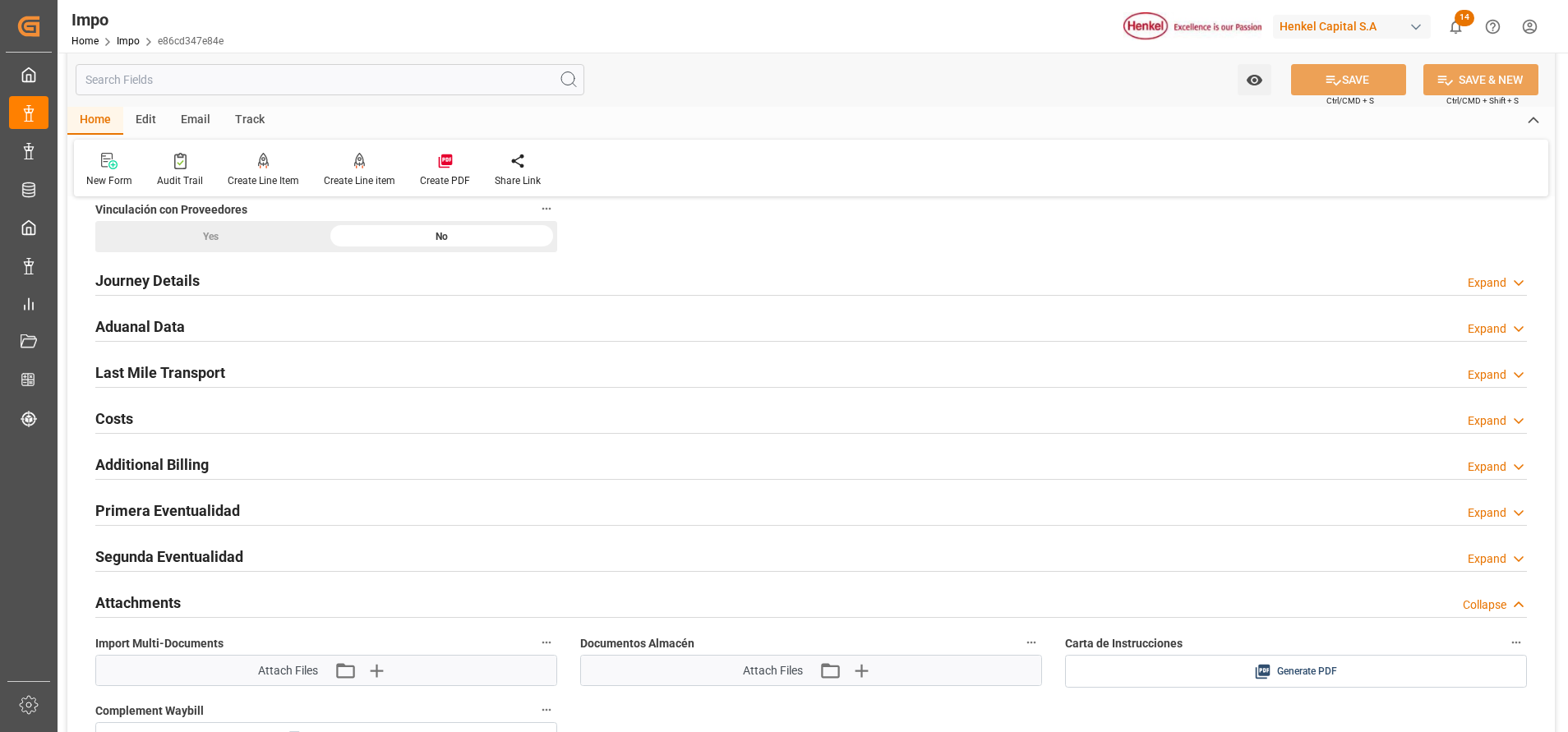
scroll to position [1232, 0]
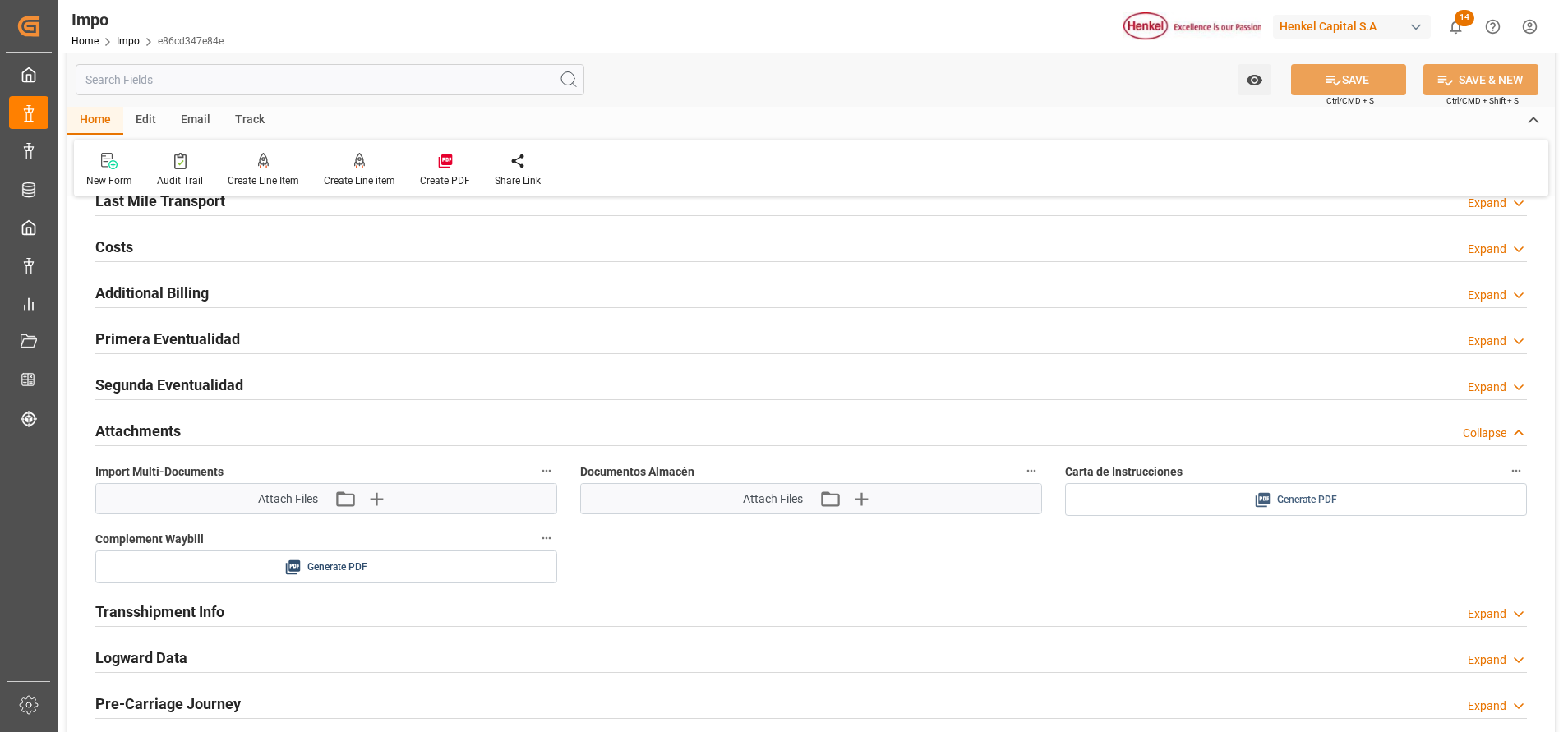
click at [1248, 494] on div "Generate PDF" at bounding box center [1296, 499] width 437 height 21
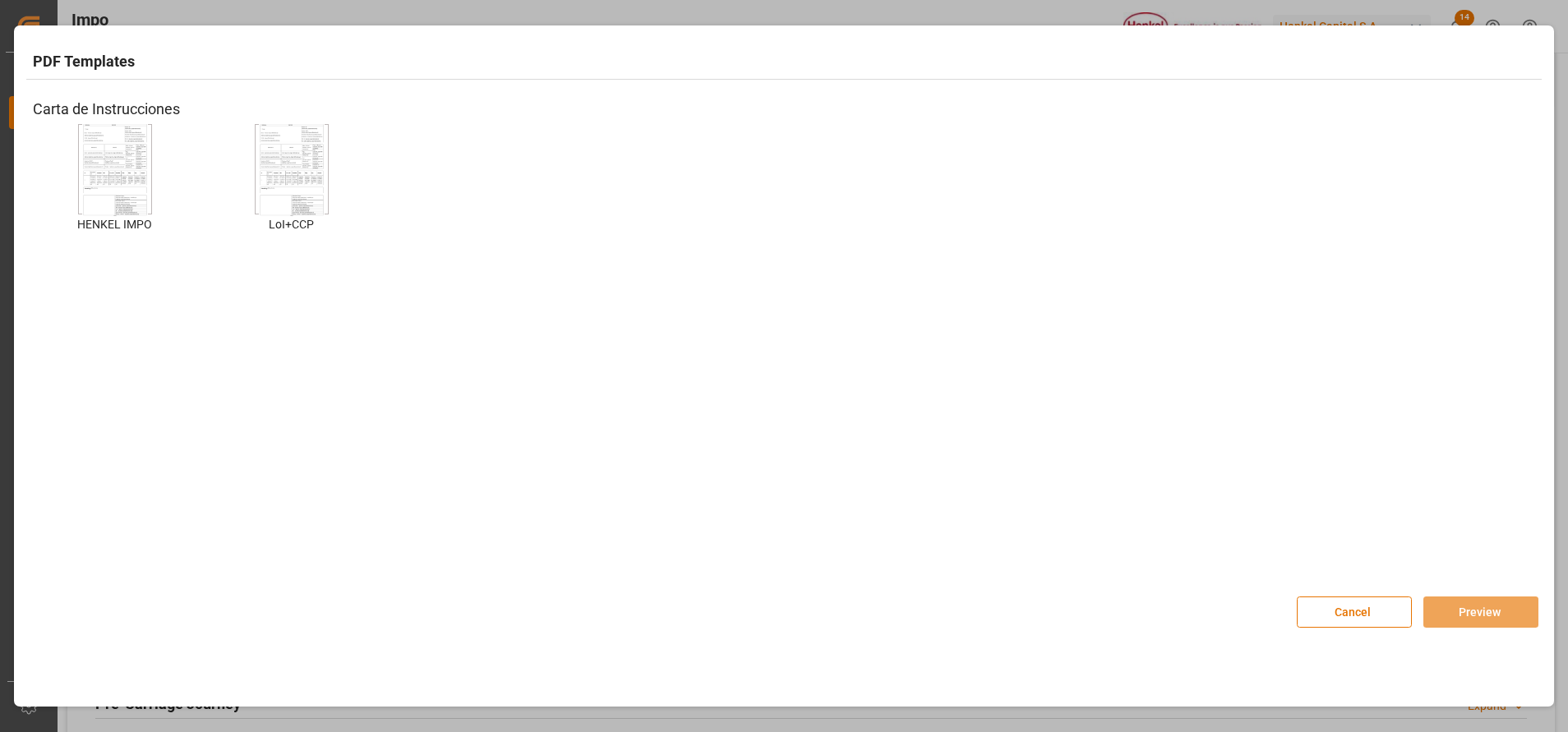
click at [140, 176] on img at bounding box center [116, 169] width 66 height 92
click at [1461, 597] on button "Preview" at bounding box center [1480, 612] width 115 height 31
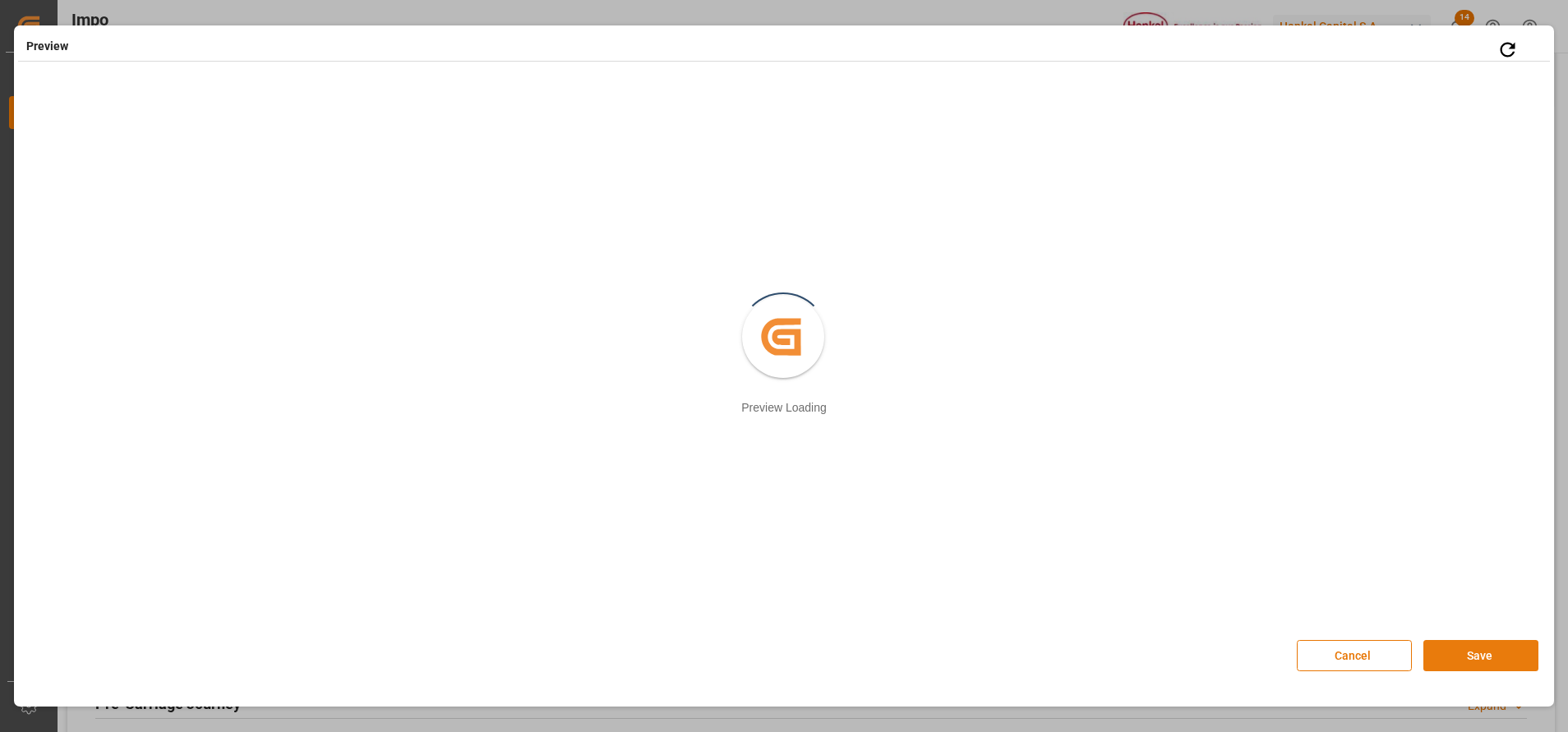
click at [1485, 641] on button "Save" at bounding box center [1480, 655] width 115 height 31
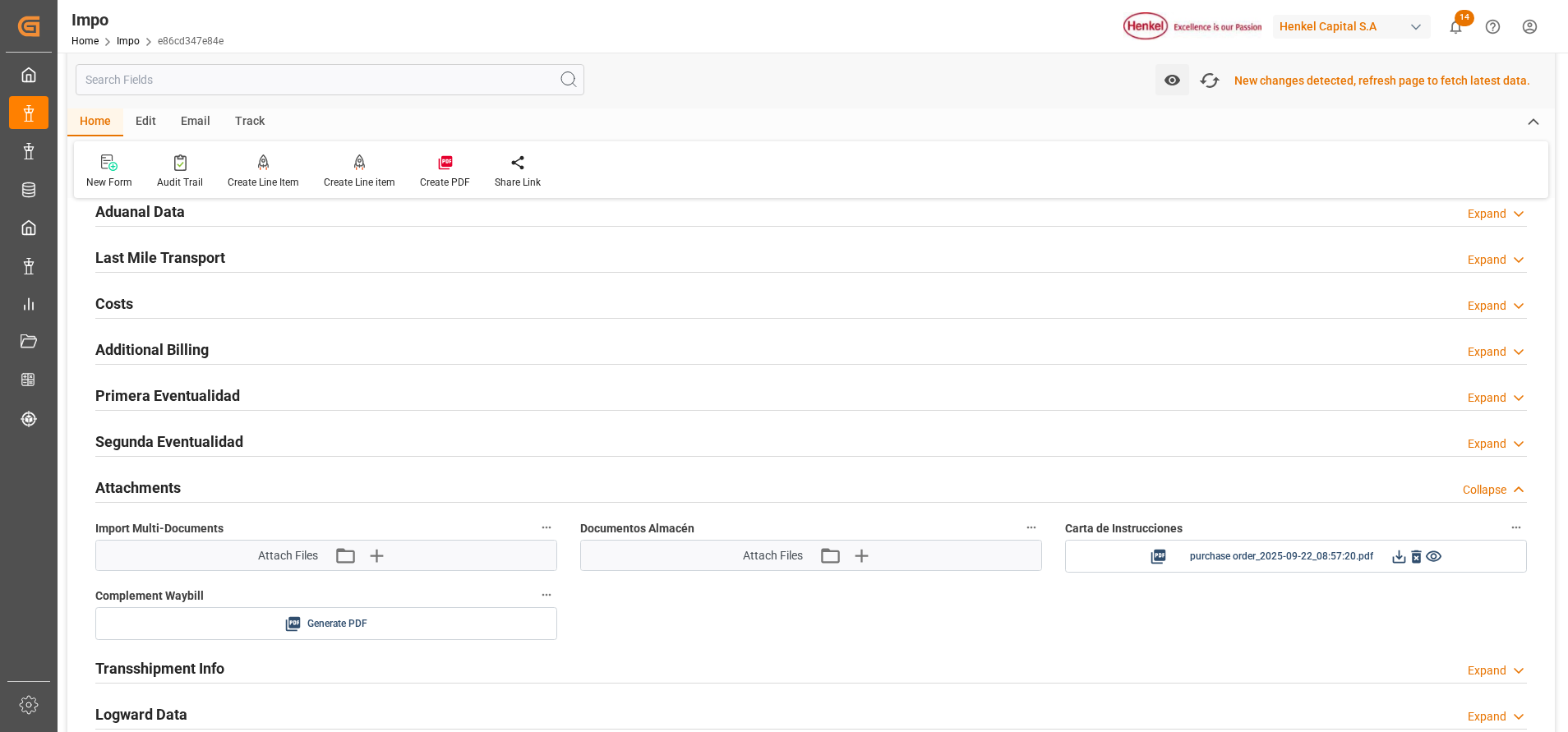
scroll to position [1108, 0]
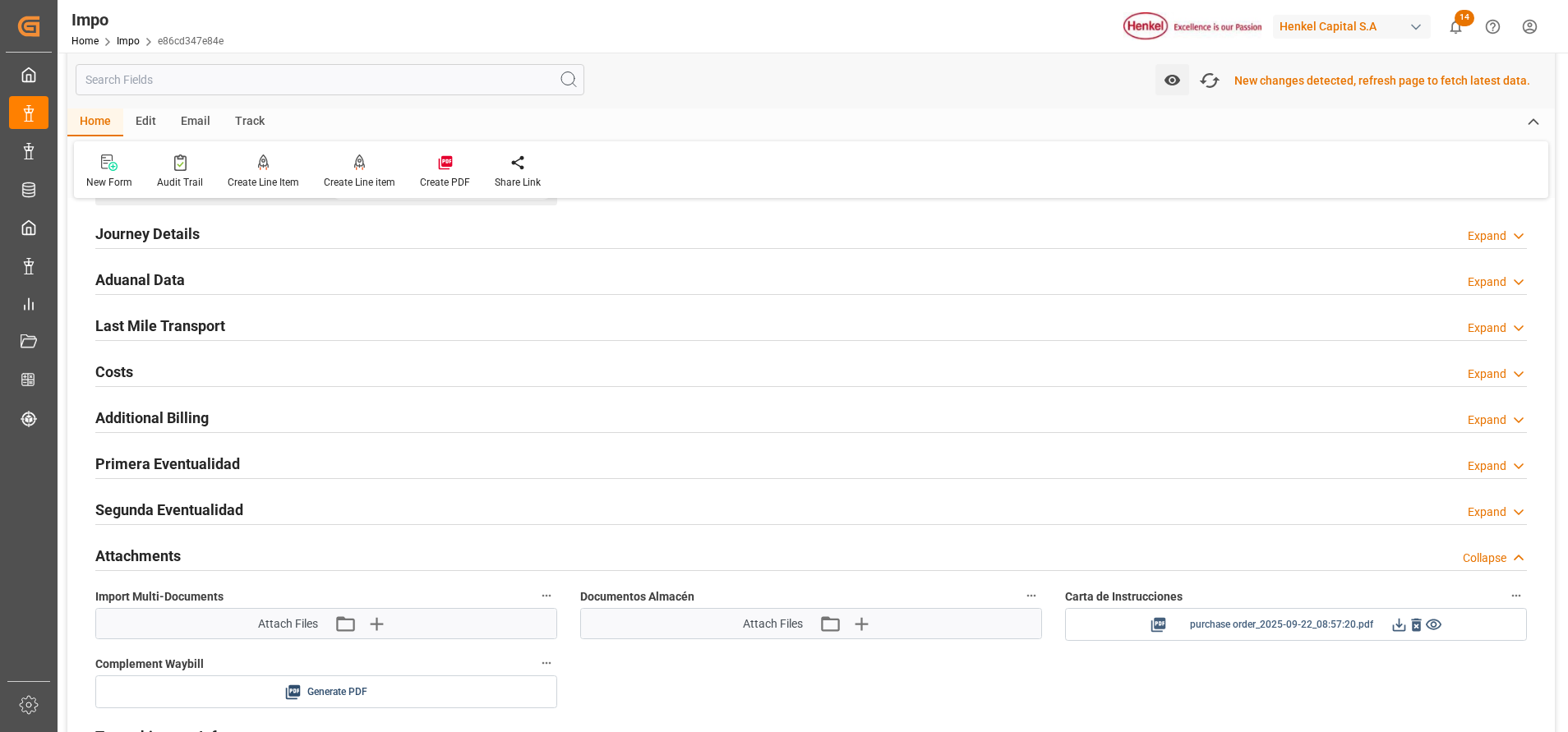
click at [1401, 626] on icon at bounding box center [1399, 624] width 17 height 17
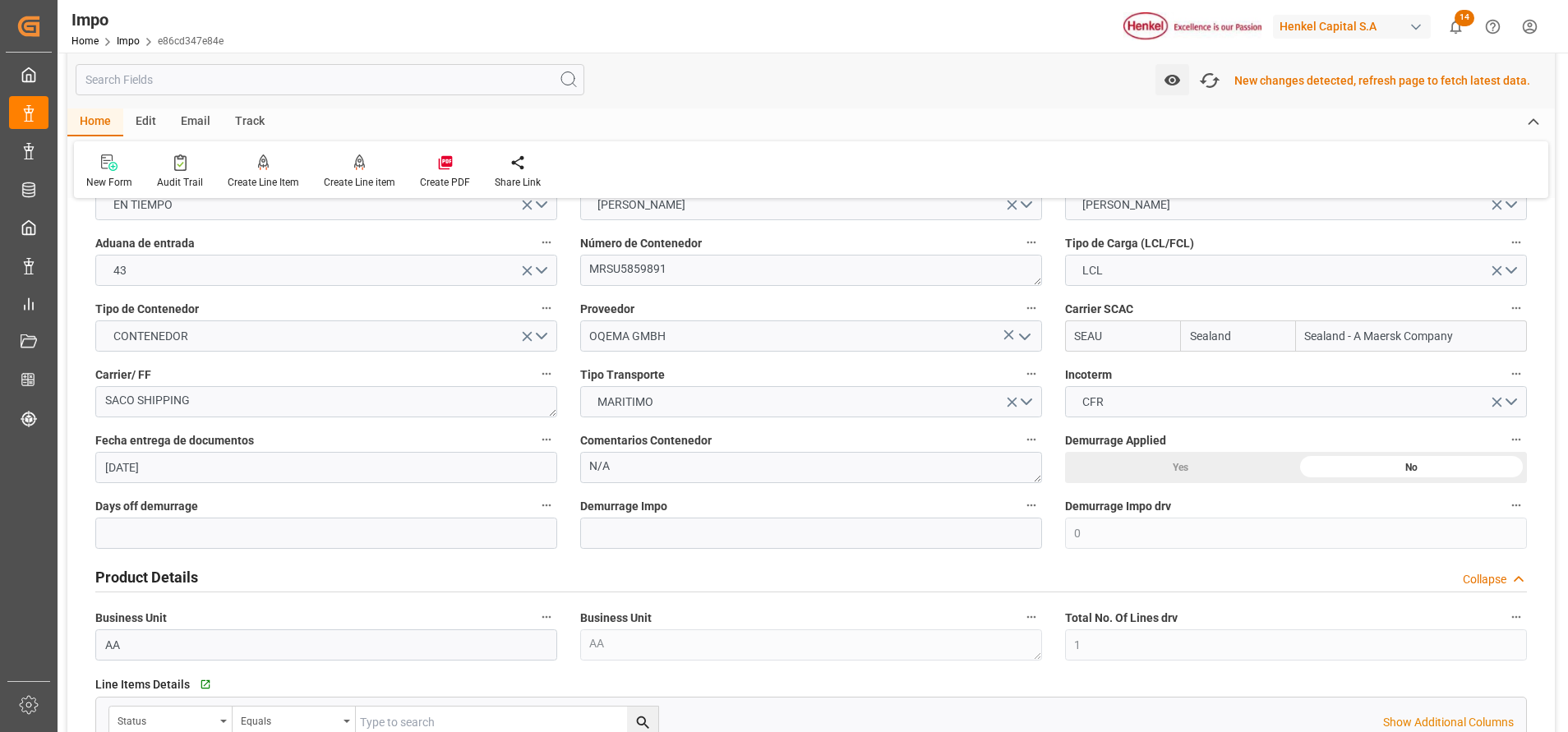
scroll to position [0, 0]
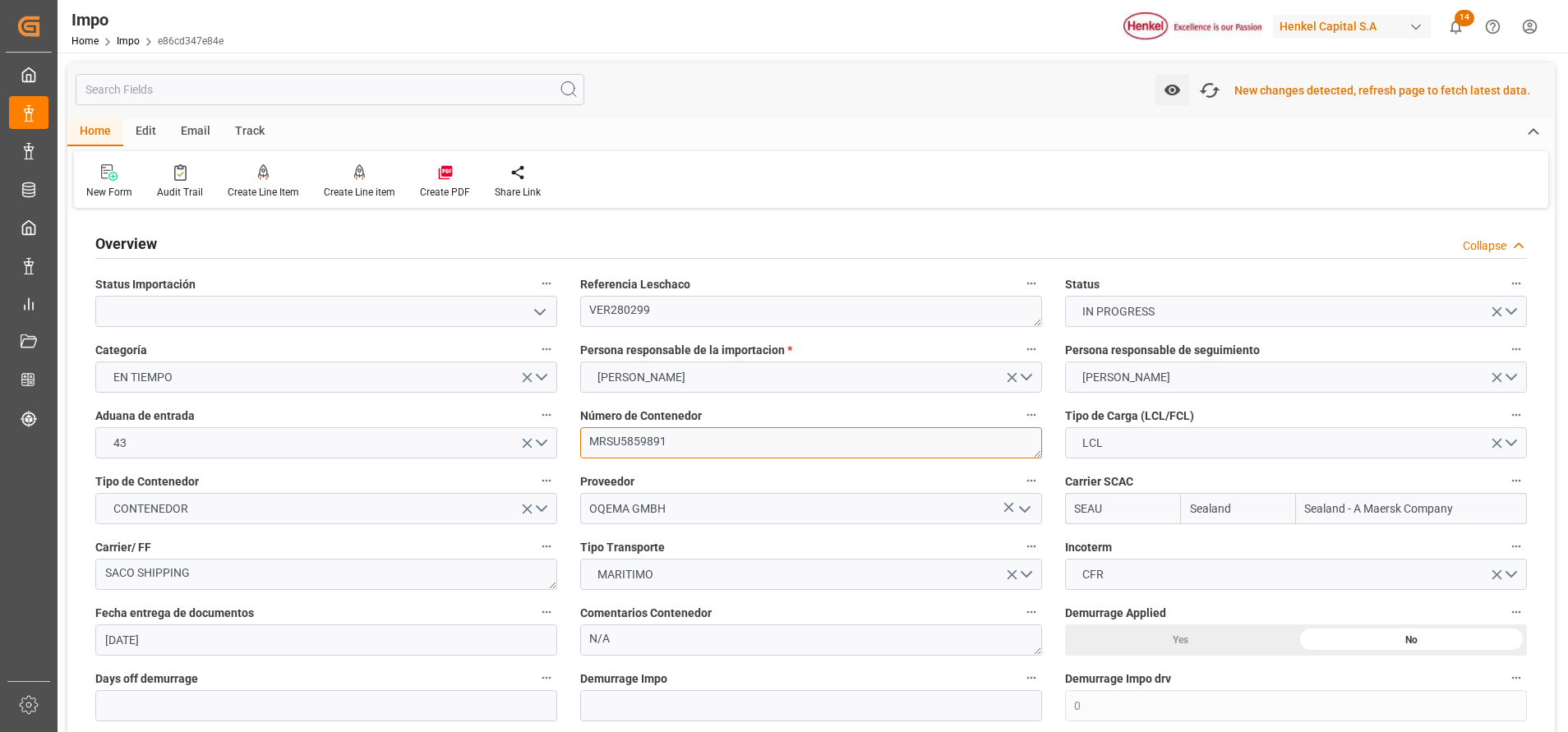
click at [644, 438] on textarea "MRSU5859891" at bounding box center [811, 442] width 462 height 31
click at [642, 437] on textarea "MRSU5859891" at bounding box center [811, 442] width 462 height 31
click at [637, 442] on textarea "MRSU5859891" at bounding box center [811, 442] width 462 height 31
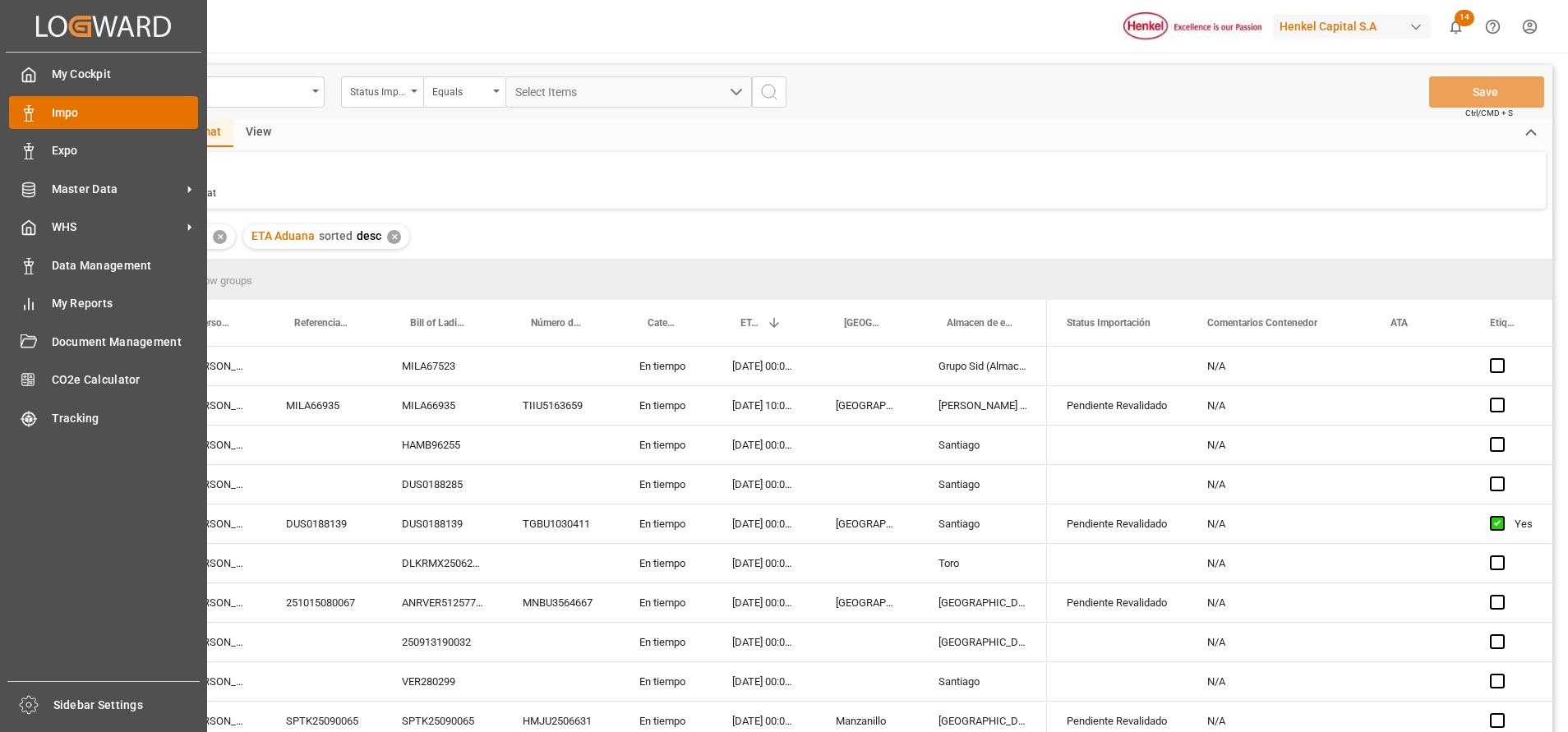
click at [44, 113] on div "Impo Impo" at bounding box center [103, 111] width 189 height 32
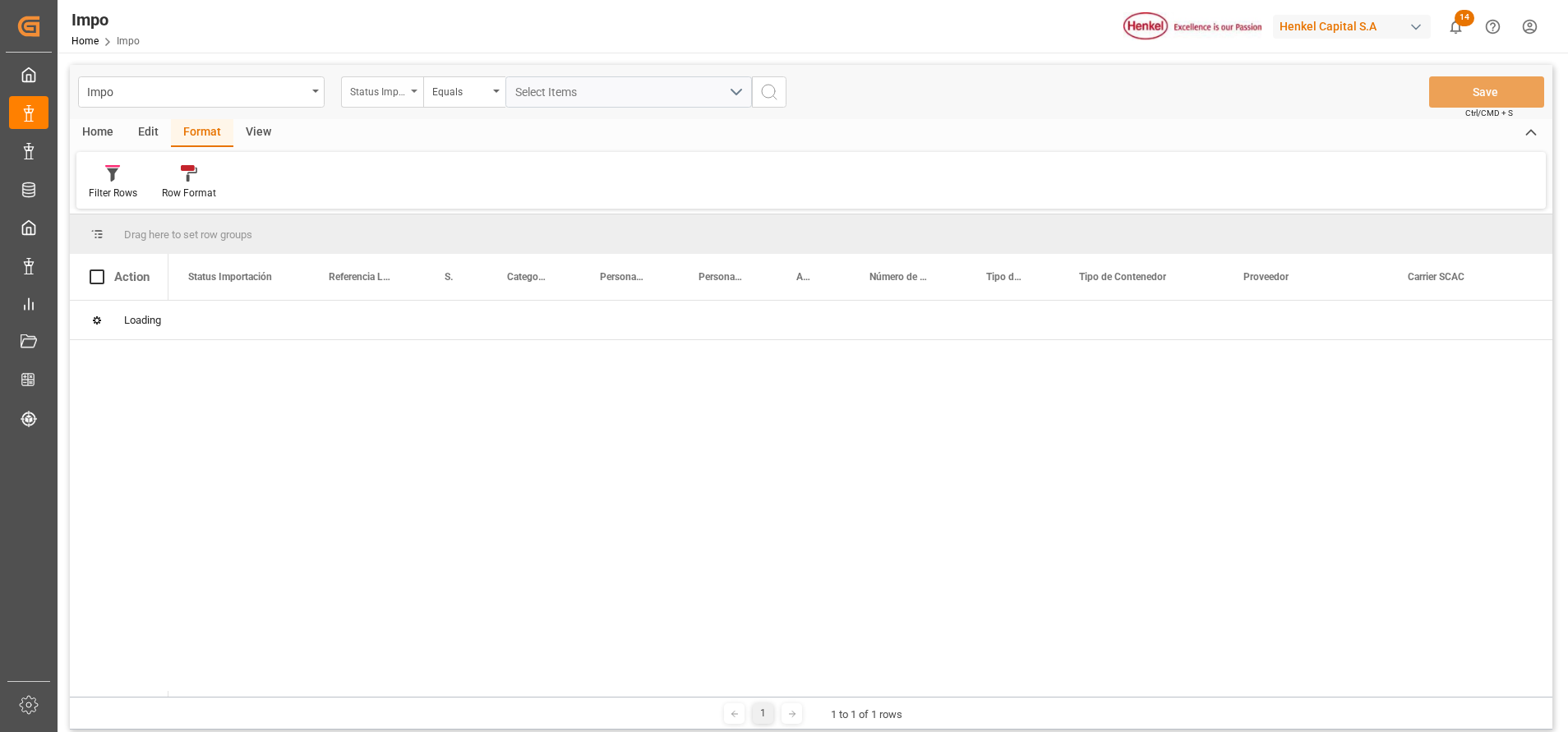
click at [403, 92] on div "Status Importación" at bounding box center [378, 90] width 56 height 19
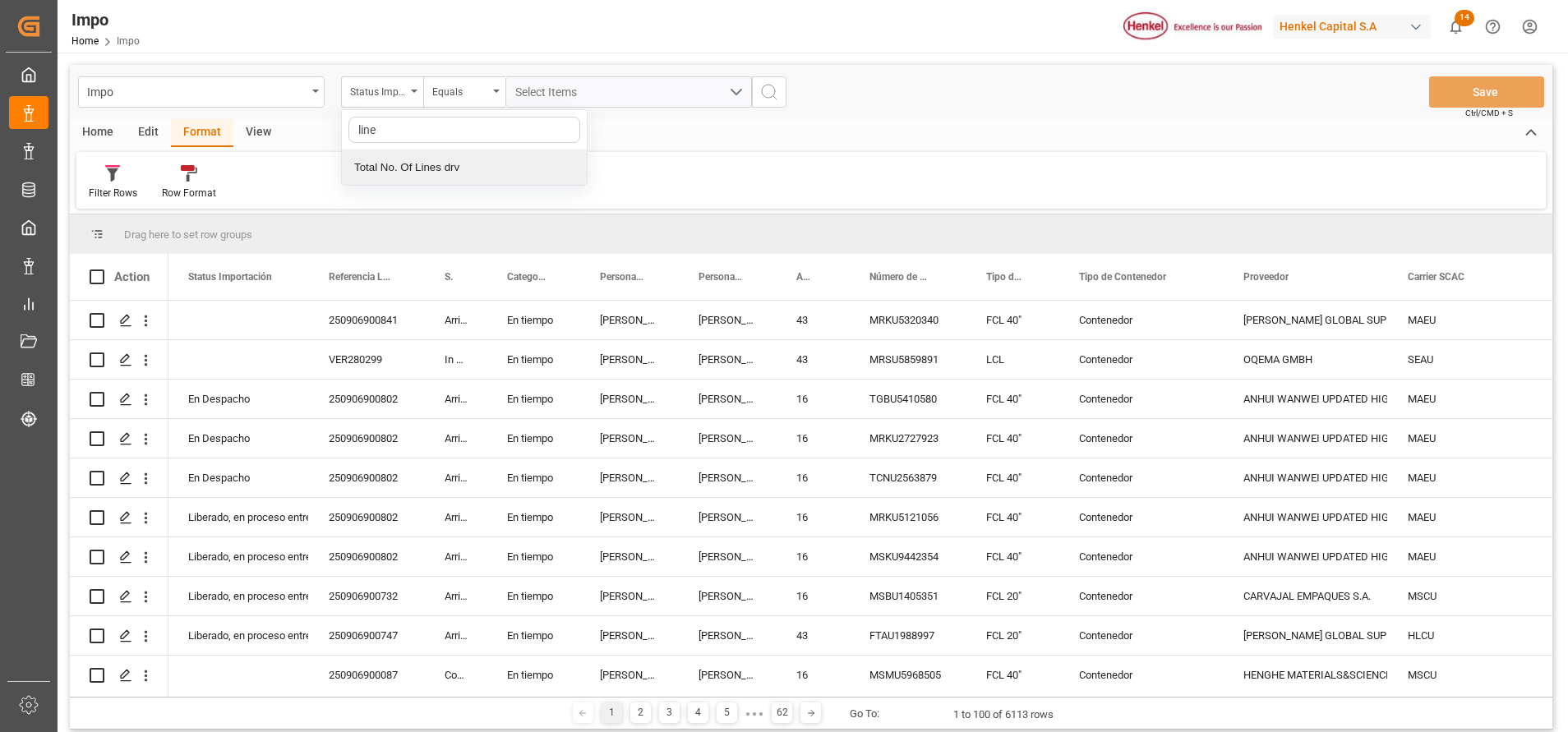
type input "line"
click at [670, 155] on div "Filter Rows Row Format" at bounding box center [811, 180] width 1469 height 57
click at [420, 88] on div "Status Importación" at bounding box center [382, 92] width 83 height 31
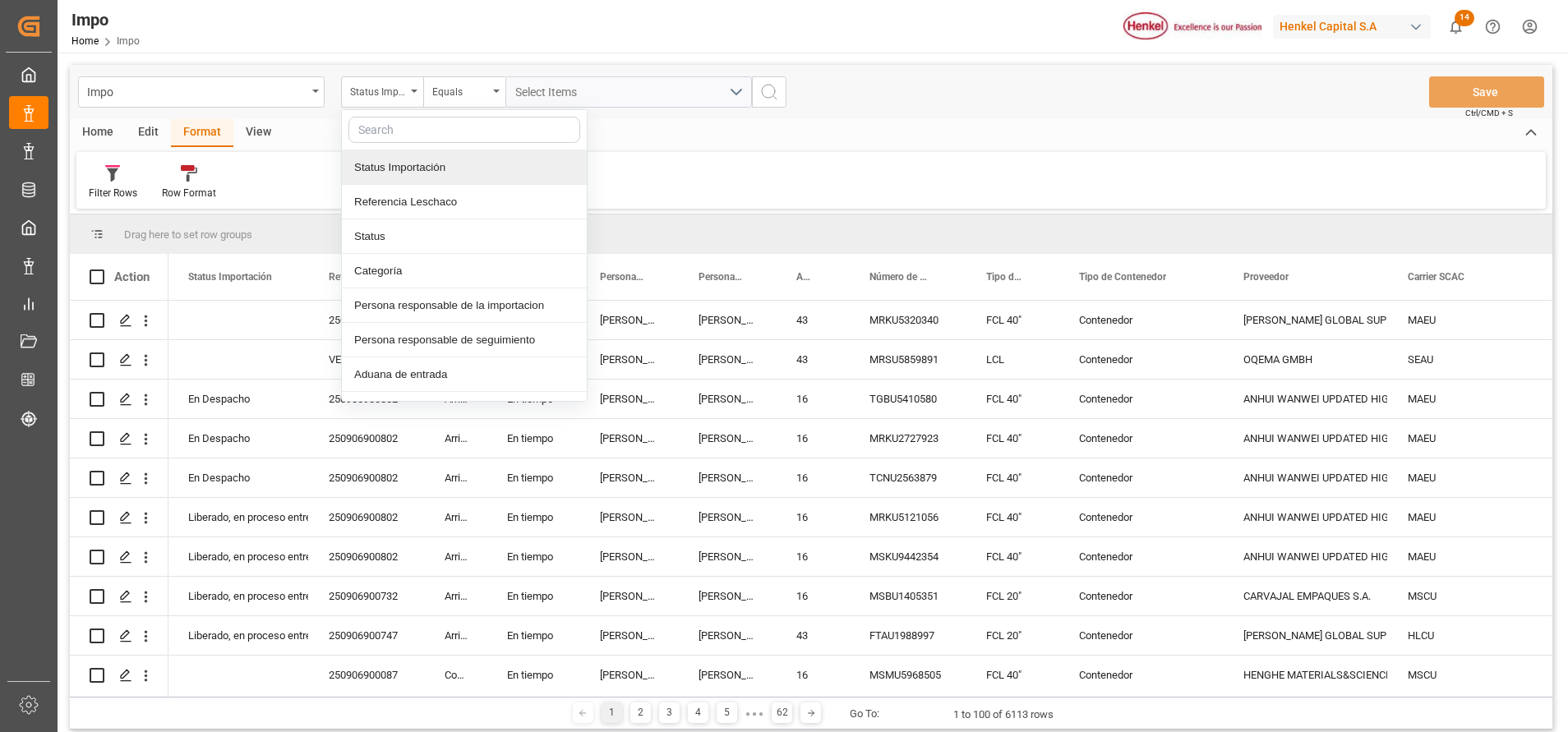
click at [897, 167] on div "Filter Rows Row Format" at bounding box center [811, 180] width 1469 height 57
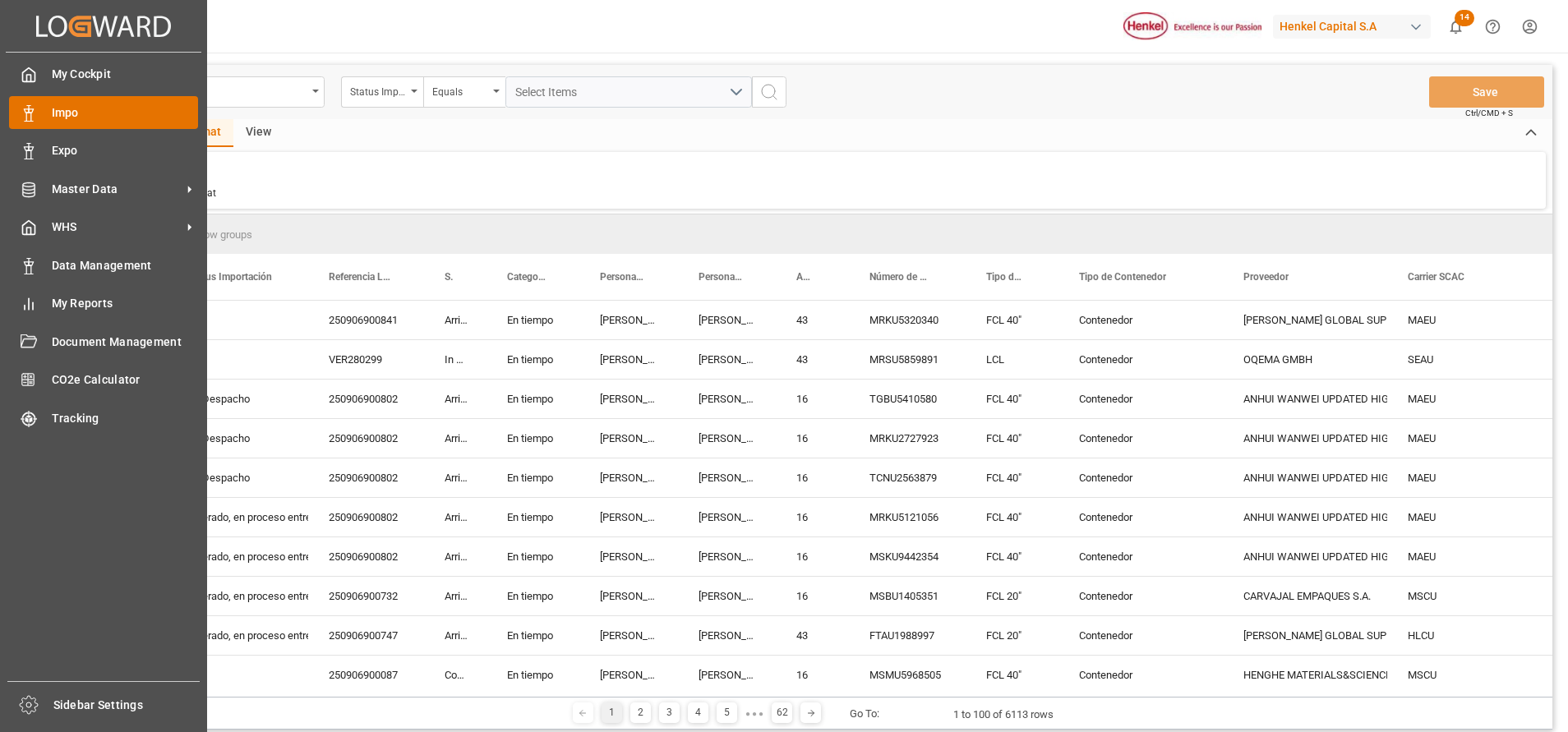
click at [81, 106] on span "Impo" at bounding box center [126, 112] width 147 height 17
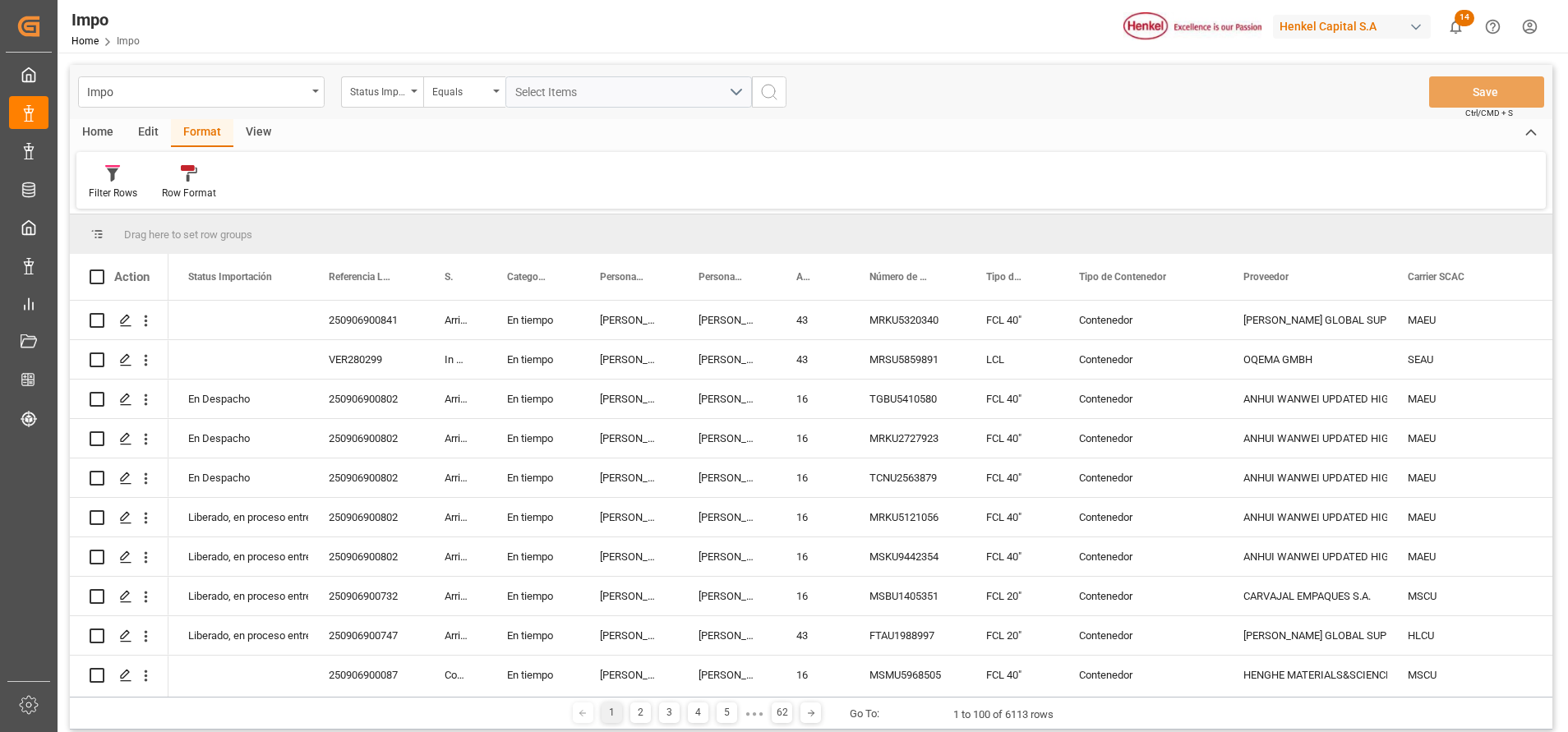
click at [329, 98] on div "Impo Status Importación Equals Select Items" at bounding box center [433, 92] width 708 height 31
click at [318, 95] on div "Impo" at bounding box center [201, 92] width 247 height 31
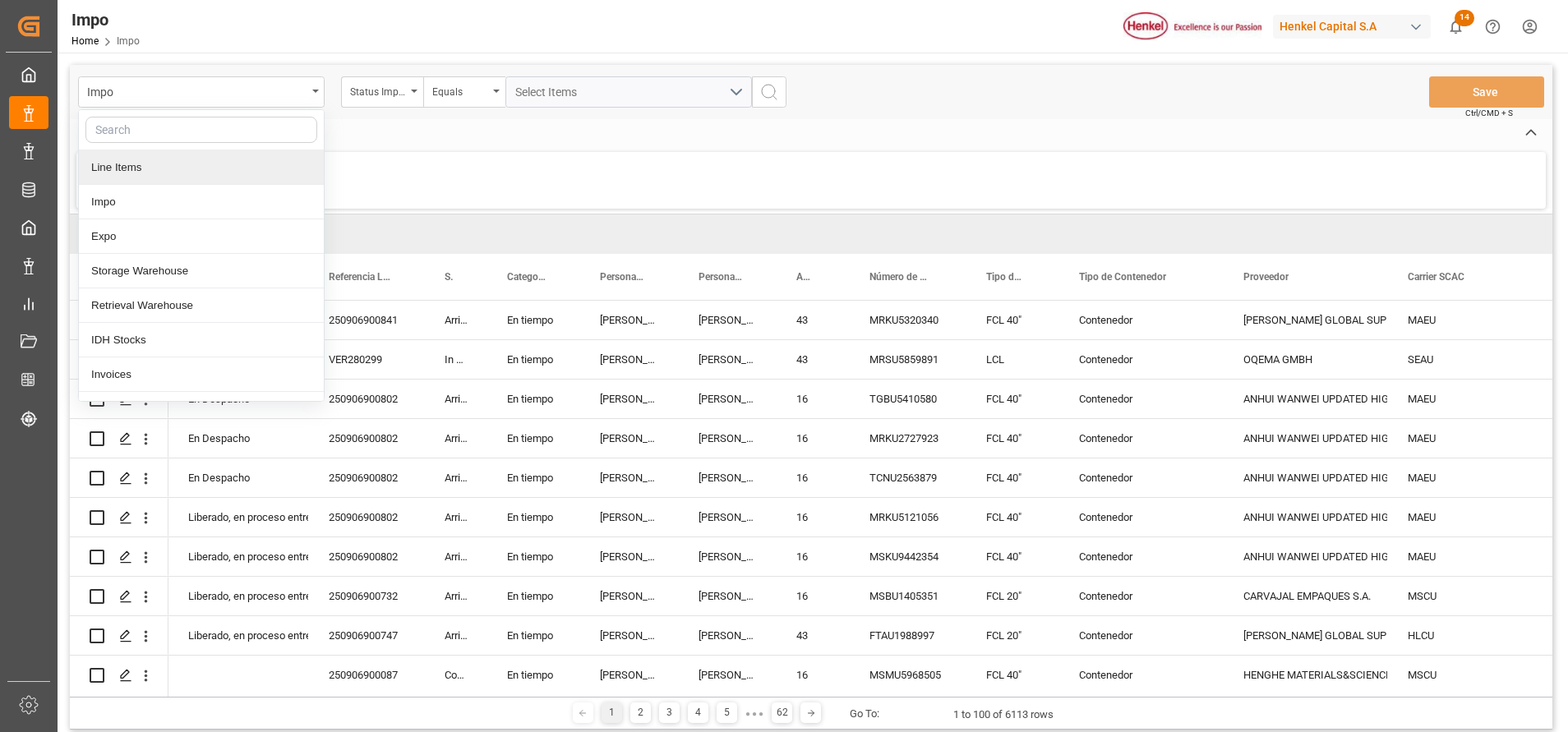
click at [174, 174] on div "Line Items" at bounding box center [201, 168] width 245 height 35
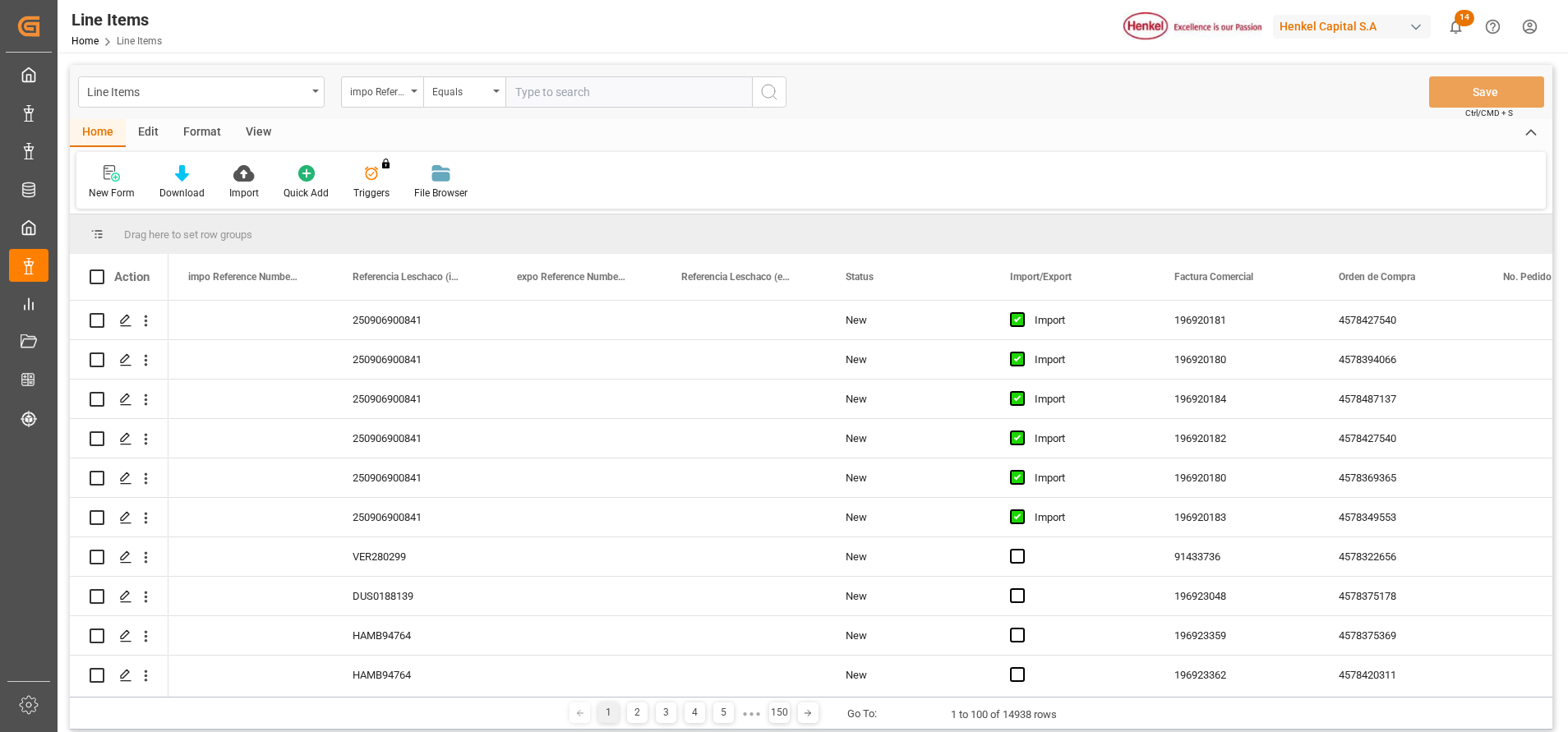
click at [564, 92] on input "text" at bounding box center [628, 92] width 247 height 31
paste input "2318375"
type input "2318375"
click at [422, 89] on div "impo Reference Number WF" at bounding box center [382, 92] width 83 height 31
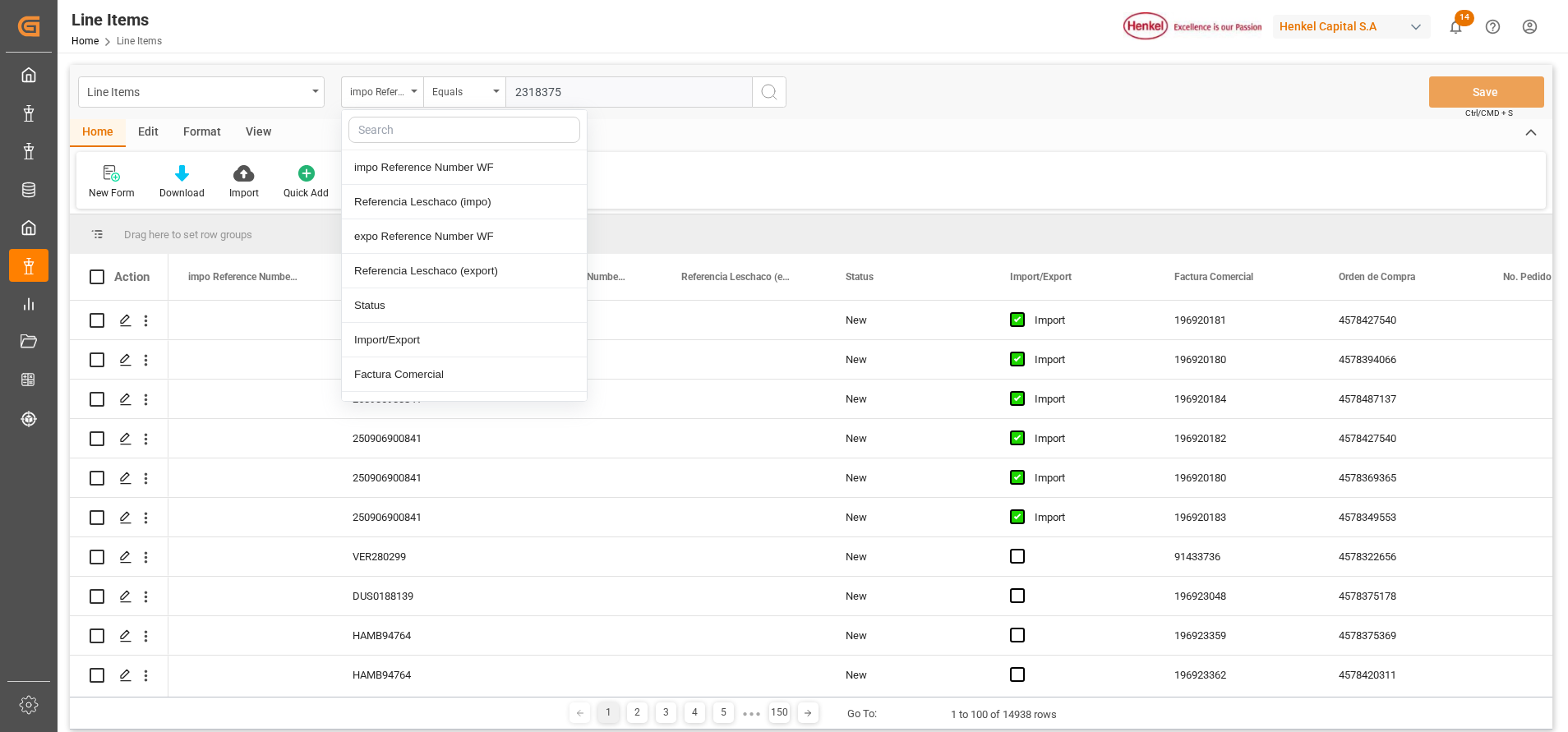
type input "i"
type input "U"
type input "IDH"
click at [414, 168] on div "IDH" at bounding box center [464, 168] width 245 height 35
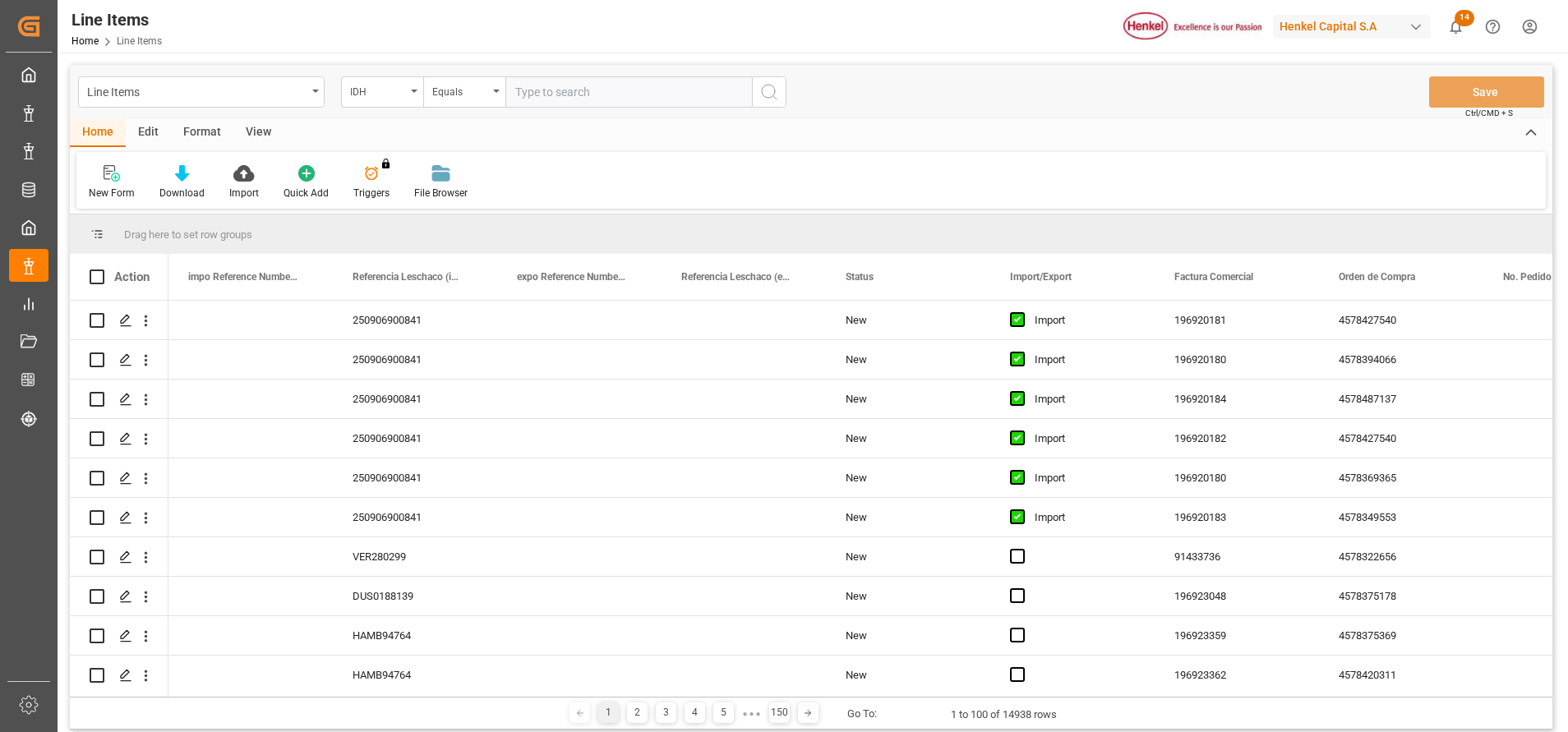
click at [570, 82] on input "text" at bounding box center [628, 92] width 247 height 31
paste input "2318375"
type input "2318375"
click at [775, 98] on icon "search button" at bounding box center [770, 92] width 20 height 20
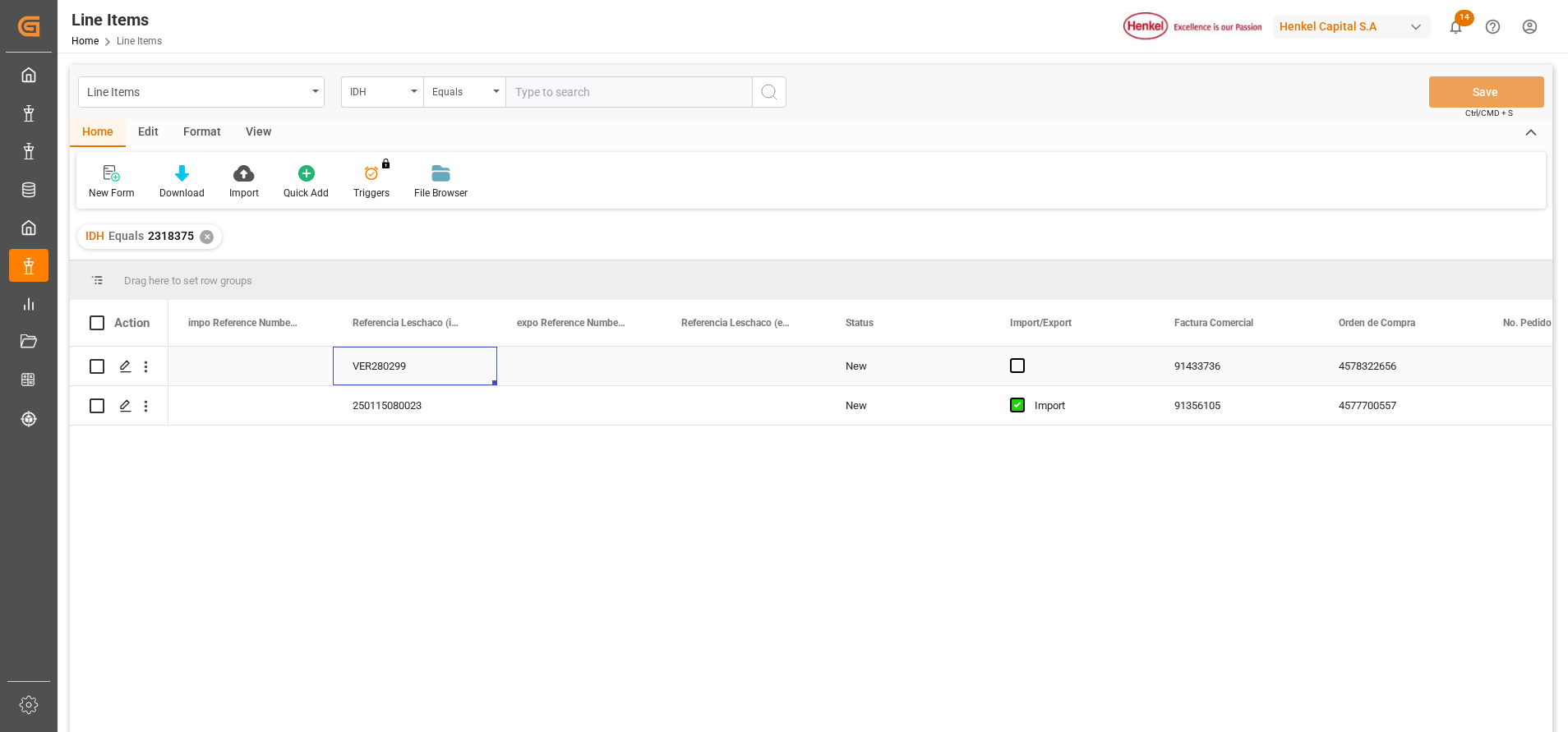
click at [356, 351] on div "VER280299" at bounding box center [415, 366] width 164 height 39
click at [147, 377] on button "open menu" at bounding box center [145, 366] width 17 height 31
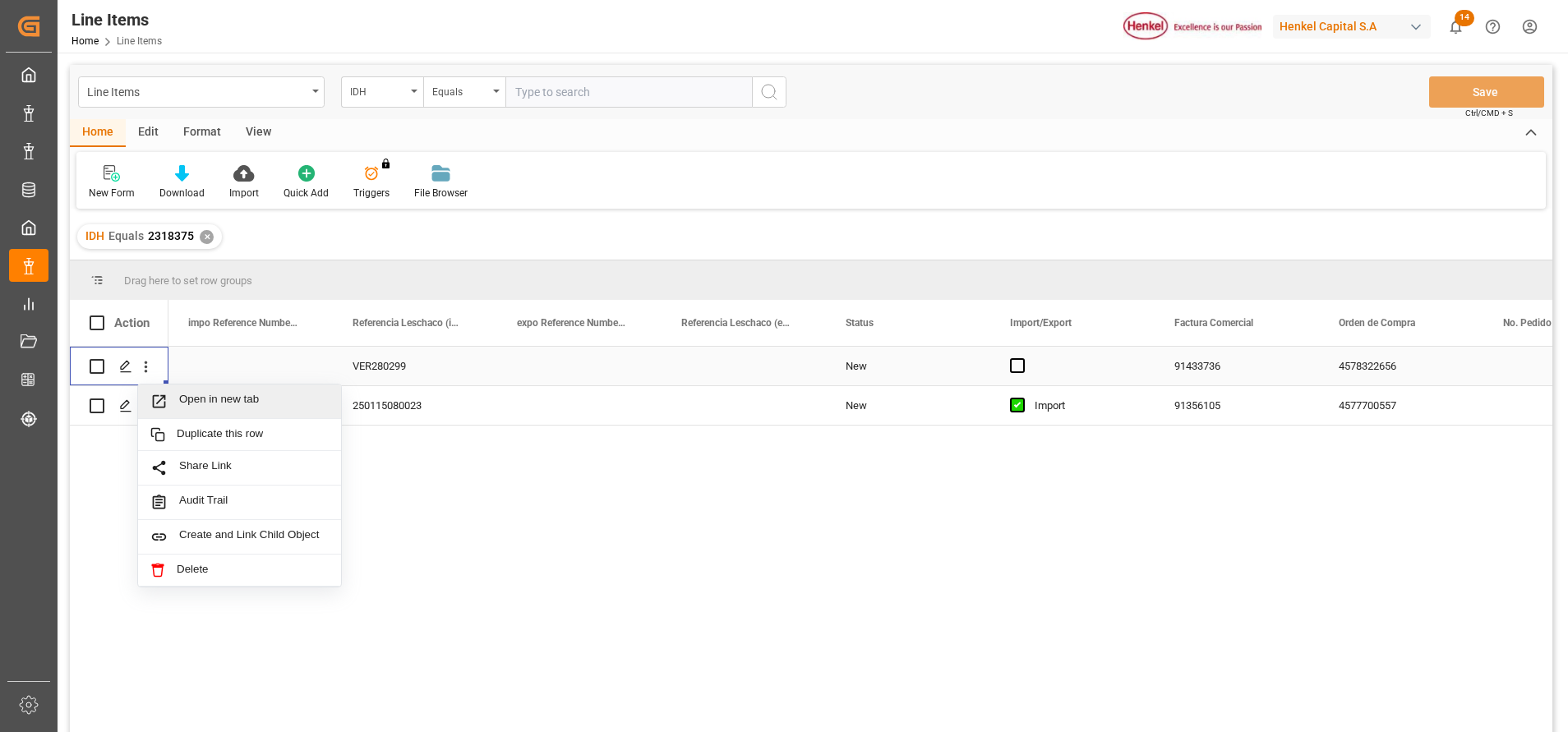
drag, startPoint x: 218, startPoint y: 410, endPoint x: 237, endPoint y: 378, distance: 37.2
click at [234, 382] on div "Open in new tab Duplicate this row Share Link Audit Trail Create and Link Child…" at bounding box center [811, 541] width 1482 height 390
click at [227, 403] on span "Open in new tab" at bounding box center [253, 401] width 149 height 17
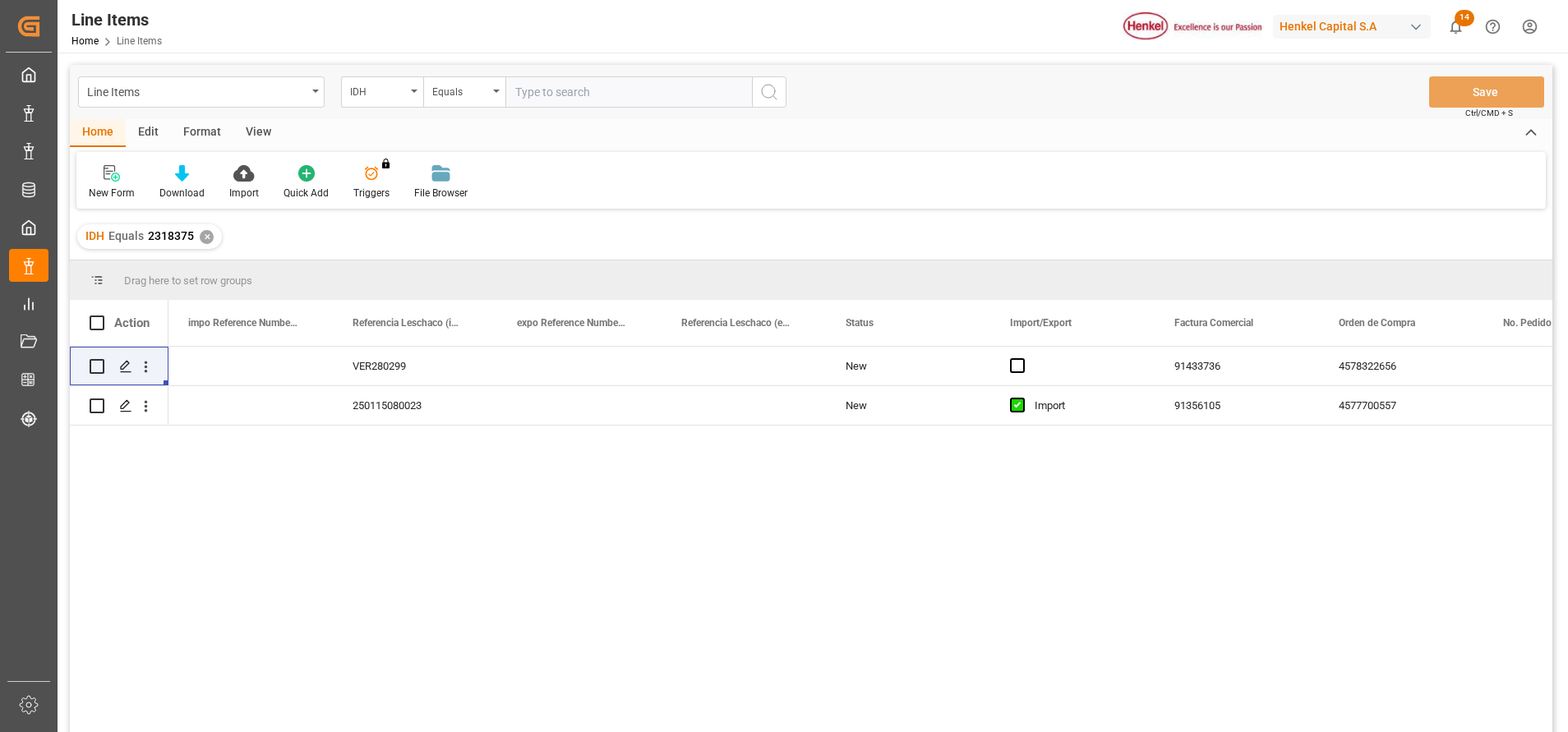
click at [180, 140] on div "Format" at bounding box center [202, 133] width 63 height 28
click at [147, 192] on div "Filter Rows" at bounding box center [113, 182] width 73 height 36
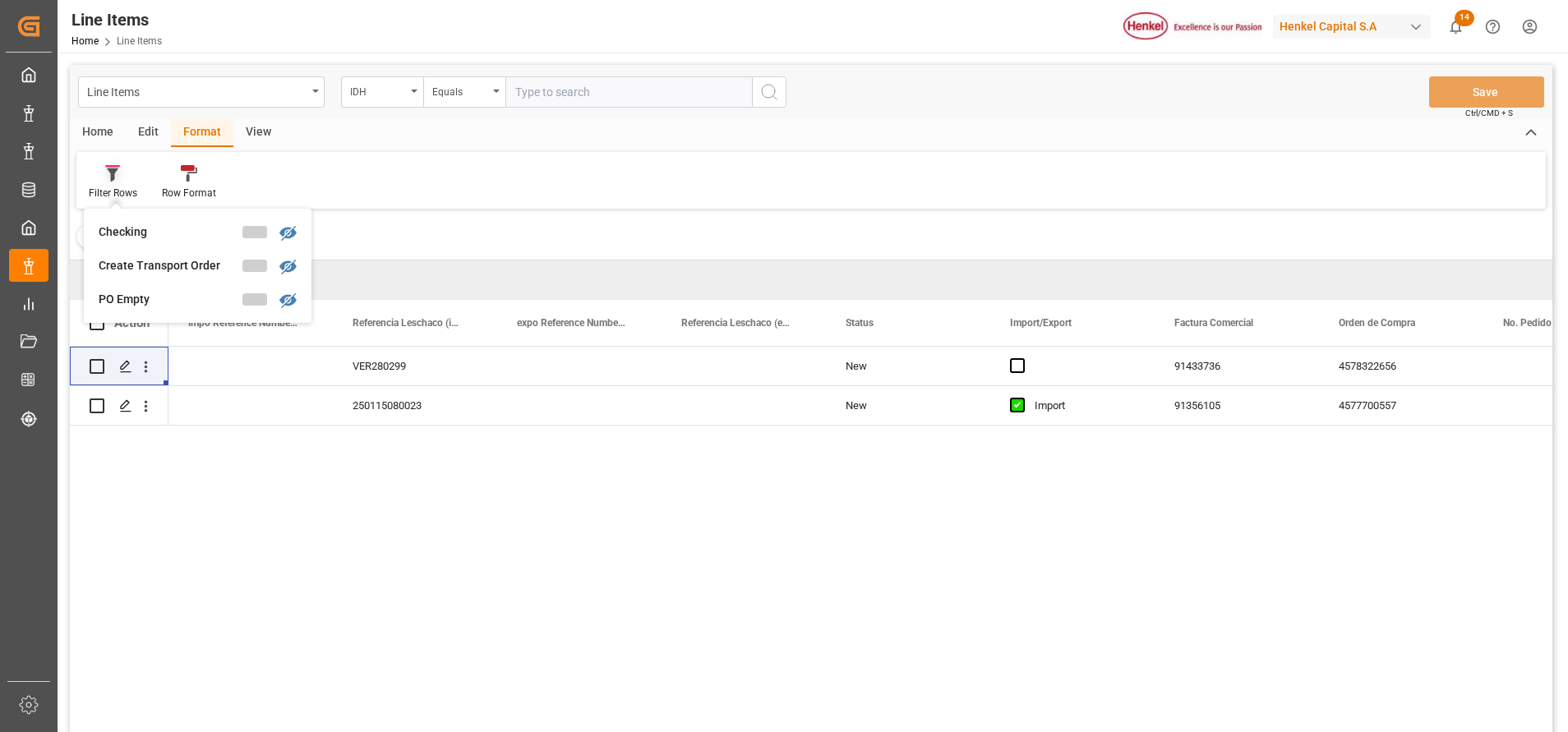
click at [127, 179] on div at bounding box center [112, 172] width 49 height 17
click at [130, 186] on div "Filter Rows" at bounding box center [112, 193] width 49 height 15
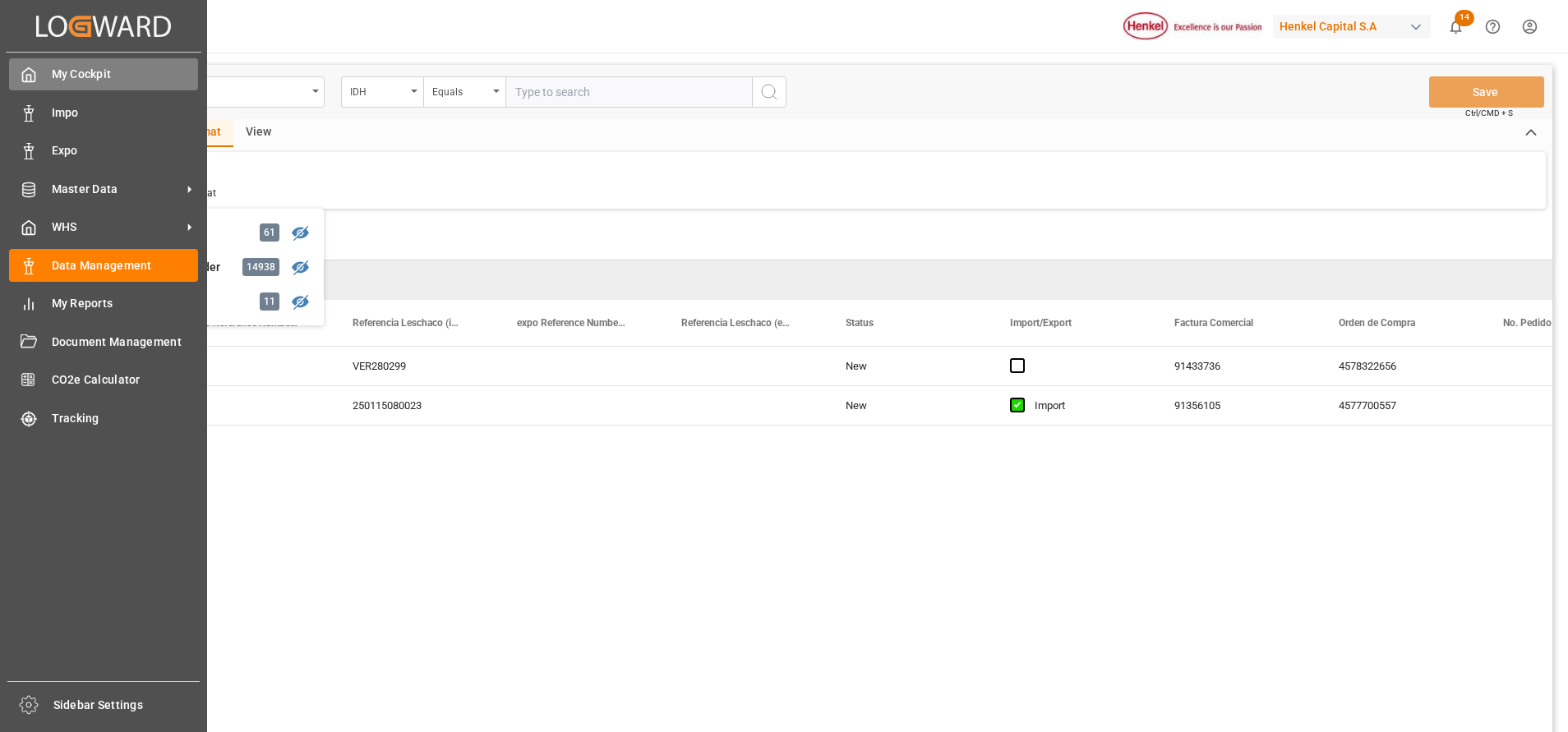
click at [32, 83] on icon at bounding box center [29, 75] width 17 height 17
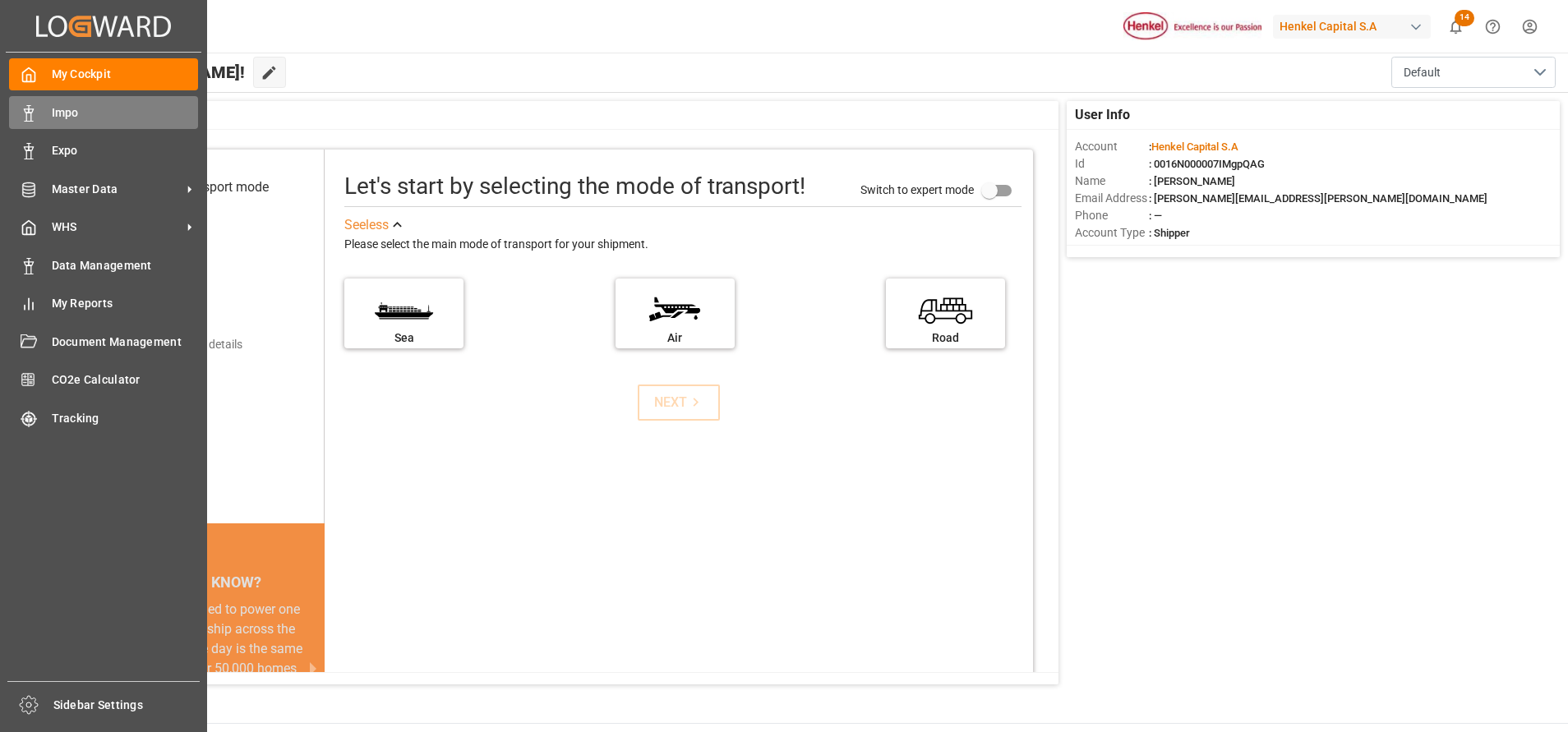
click at [84, 119] on span "Impo" at bounding box center [126, 112] width 147 height 17
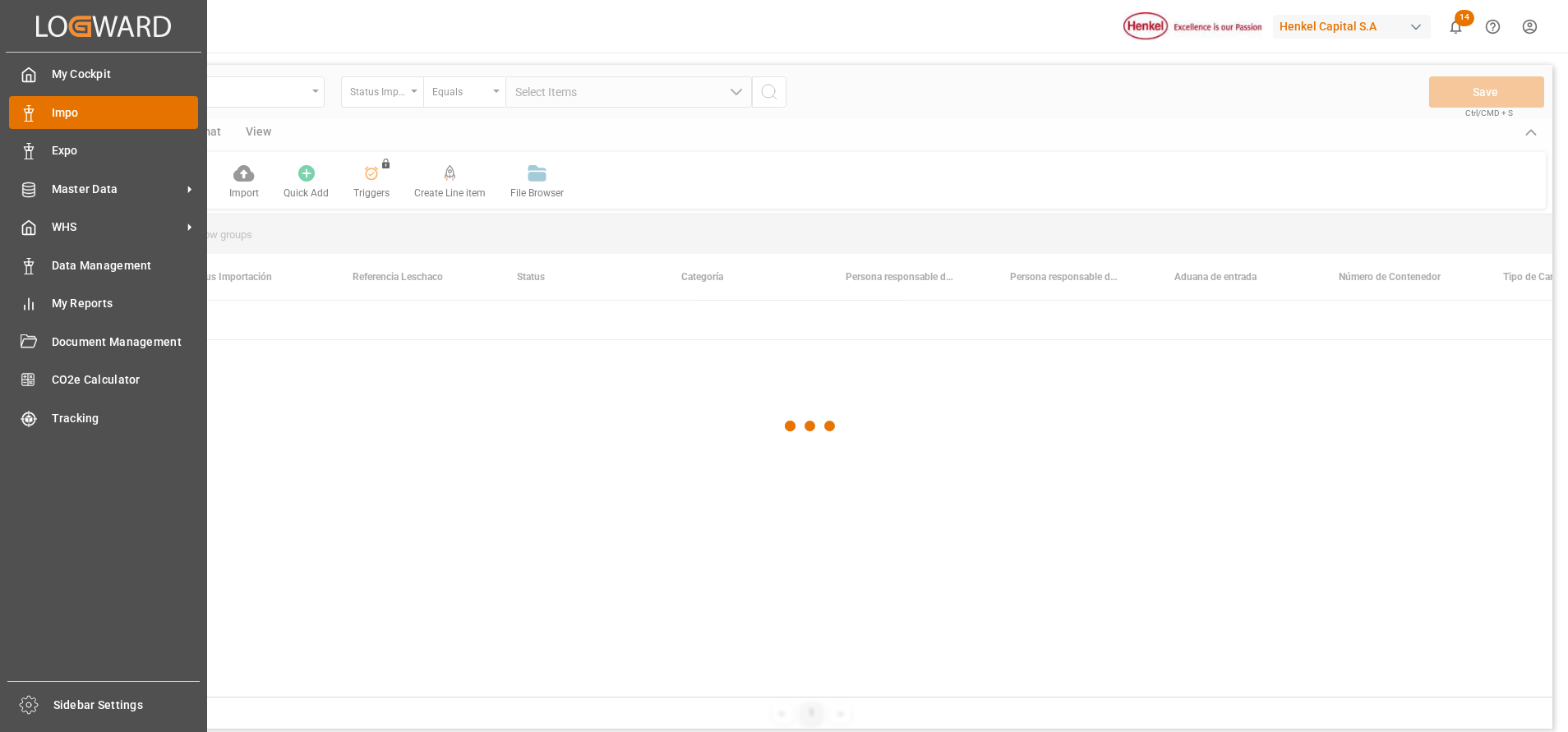
click at [95, 114] on span "Impo" at bounding box center [126, 112] width 147 height 17
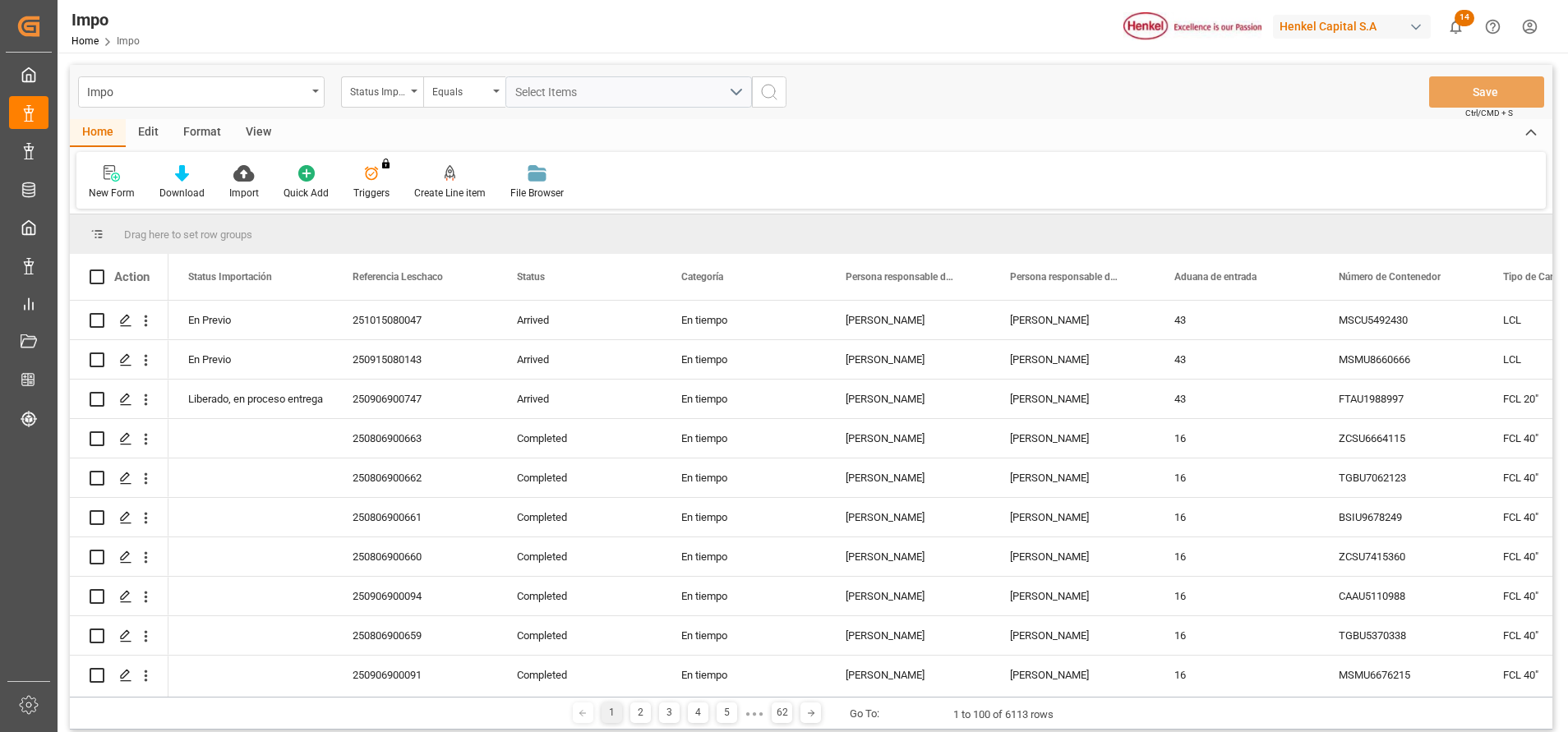
click at [193, 122] on div "Format" at bounding box center [202, 133] width 63 height 28
click at [140, 188] on div "Filter Rows" at bounding box center [113, 182] width 73 height 36
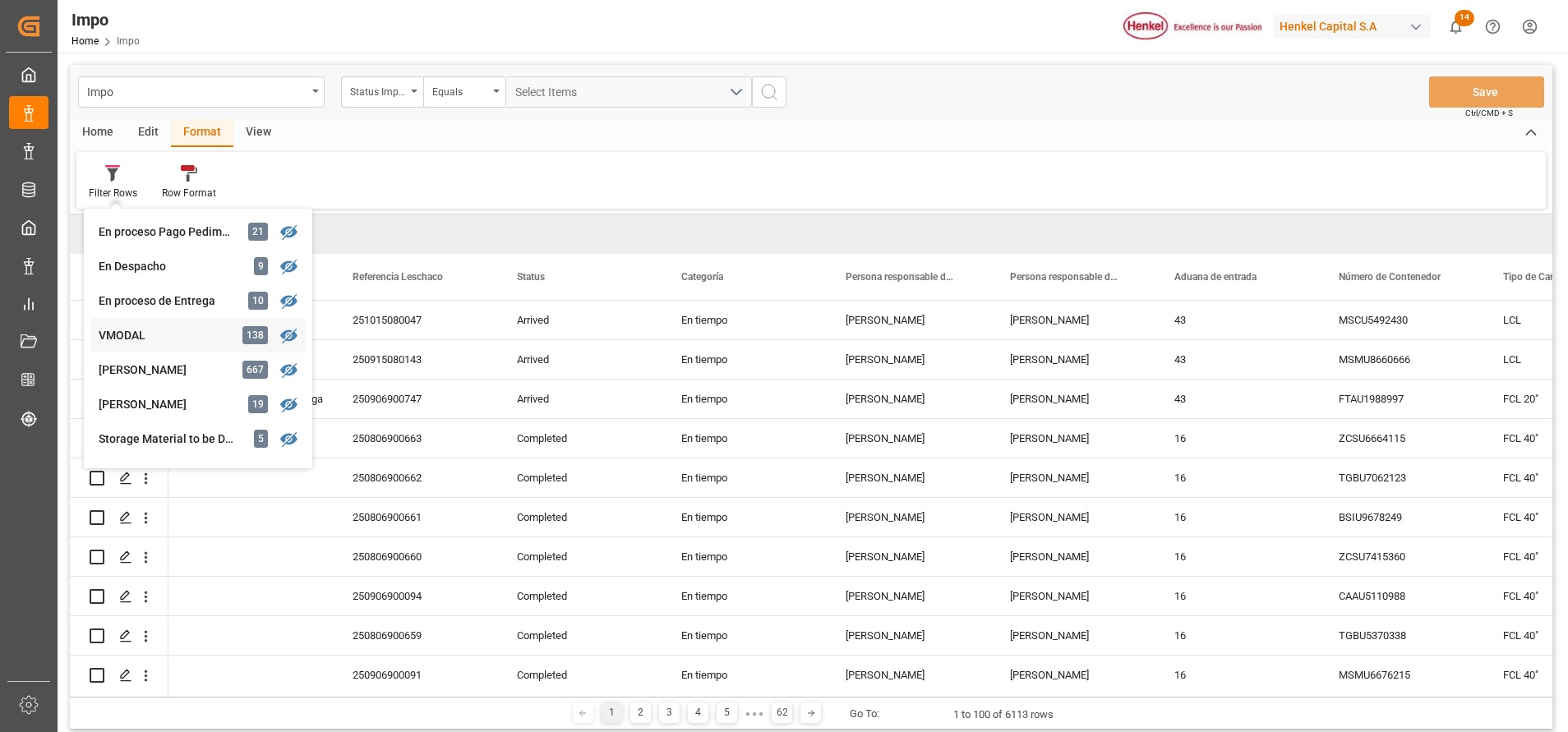
scroll to position [247, 0]
click at [185, 390] on div "Impo Status Importación Equals Select Items Save Ctrl/CMD + S Home Edit Format …" at bounding box center [811, 397] width 1482 height 664
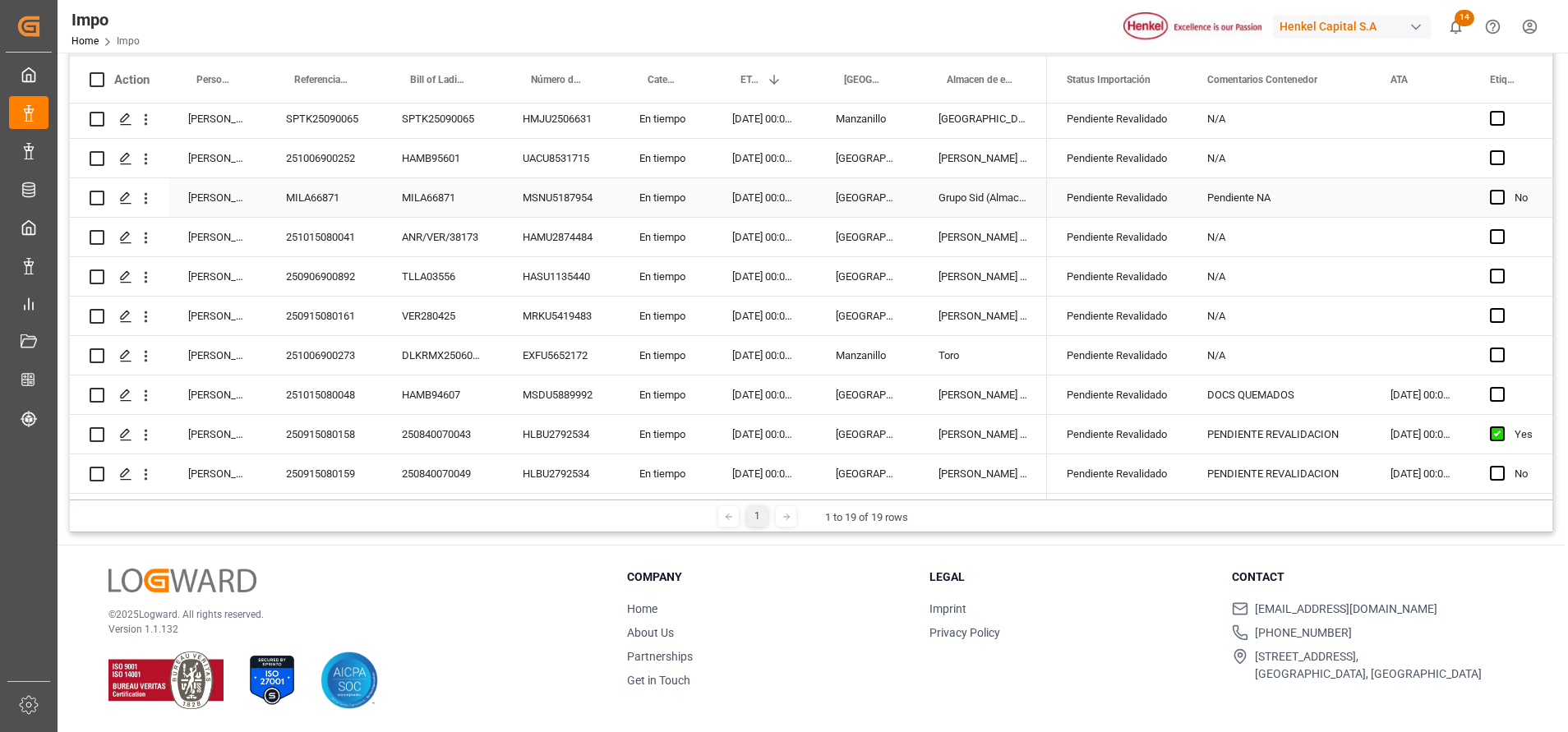
scroll to position [365, 0]
click at [442, 276] on div "TLLA03556" at bounding box center [443, 276] width 121 height 39
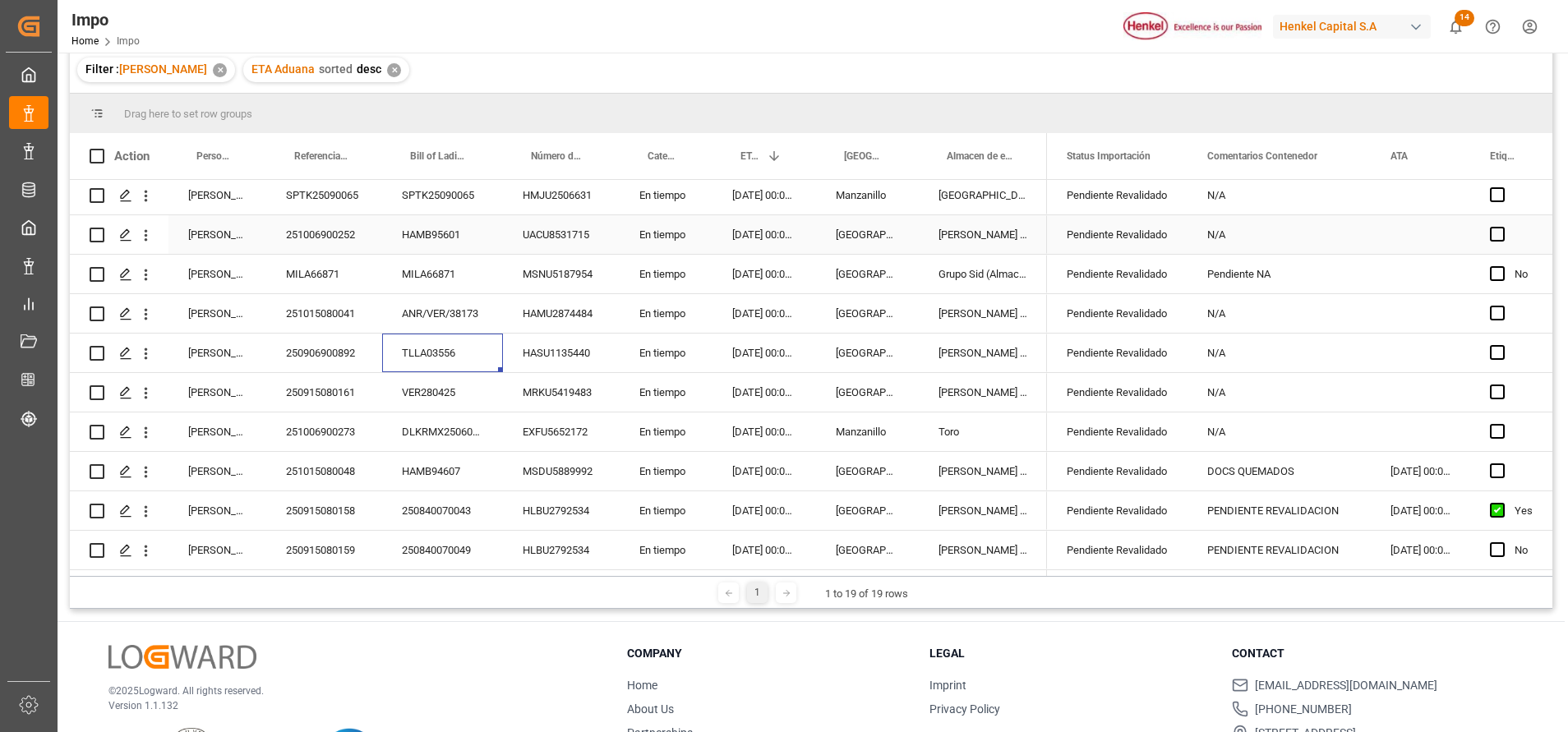
scroll to position [243, 0]
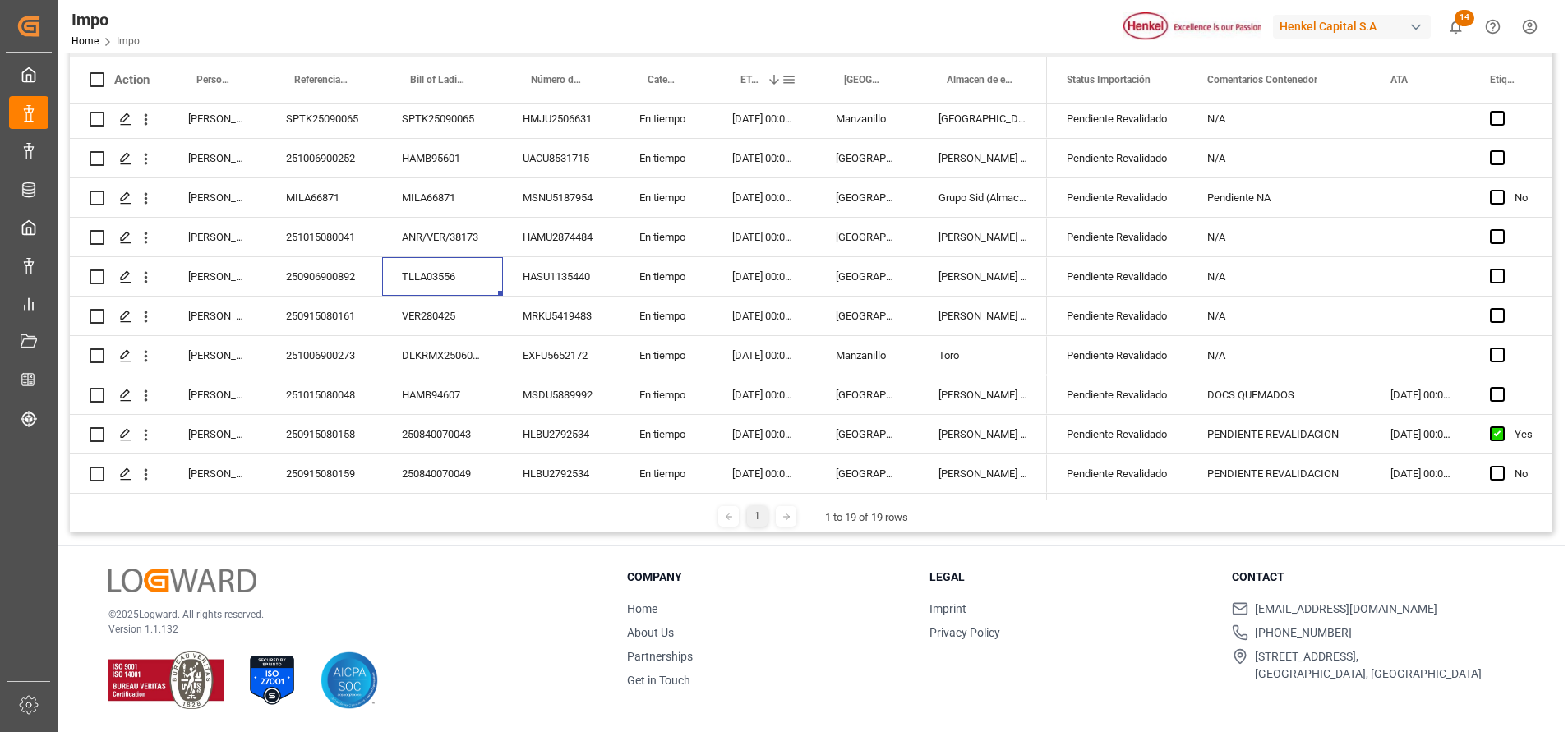
click at [750, 81] on span "ETA Aduana" at bounding box center [751, 80] width 20 height 12
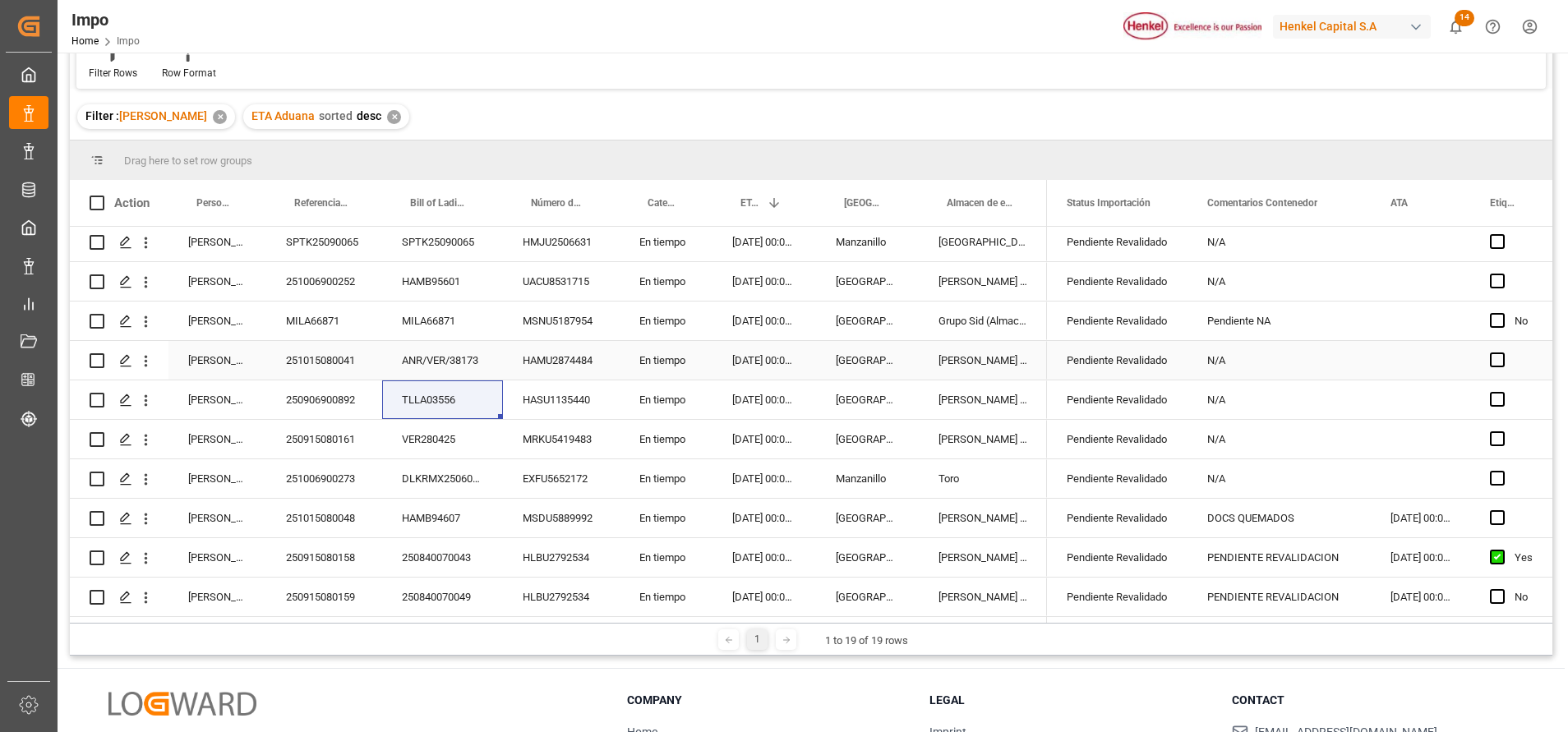
scroll to position [243, 0]
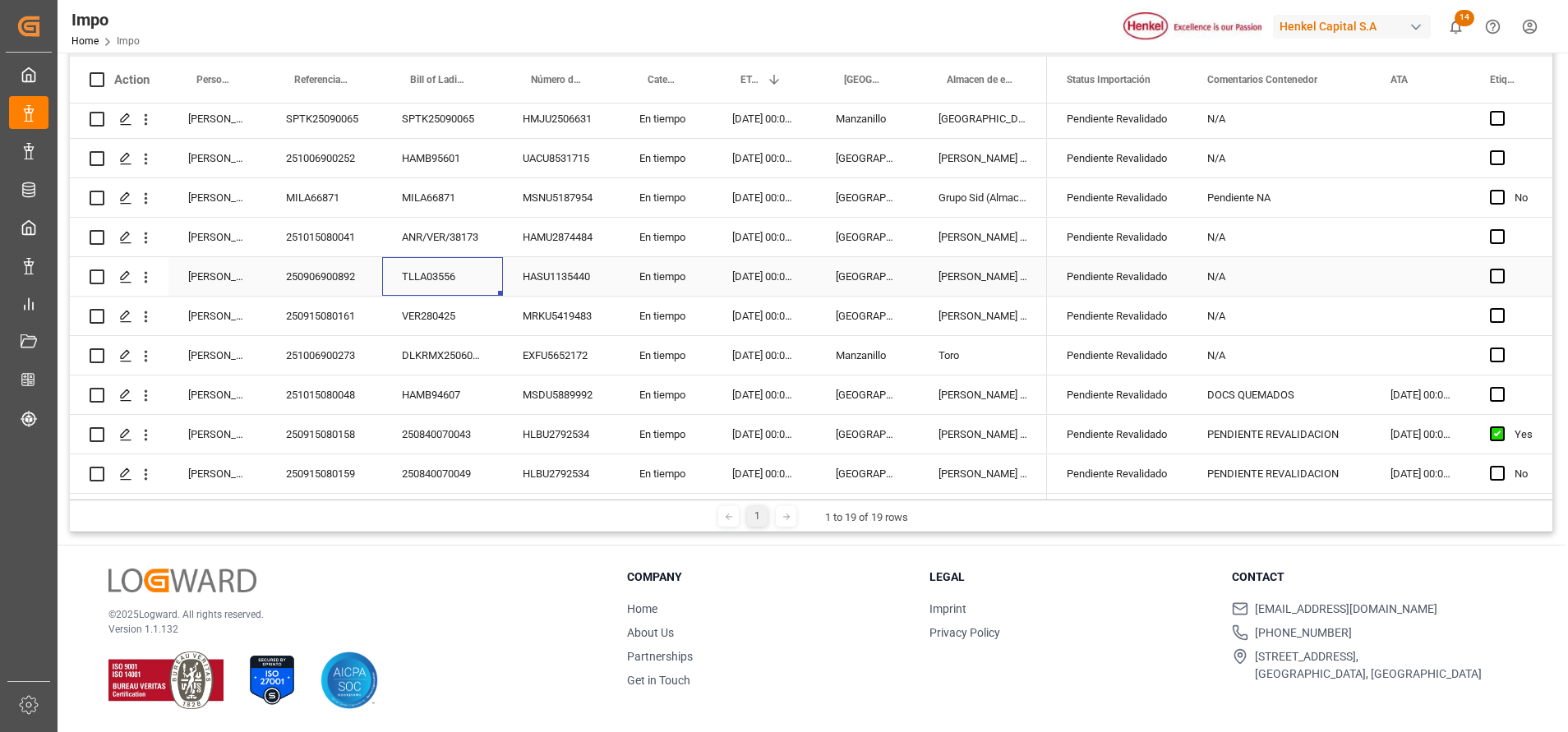
click at [418, 273] on div "TLLA03556" at bounding box center [443, 276] width 121 height 39
click at [419, 268] on div "TLLA03556" at bounding box center [443, 276] width 121 height 39
click at [425, 273] on input "TLLA03556" at bounding box center [443, 286] width 94 height 31
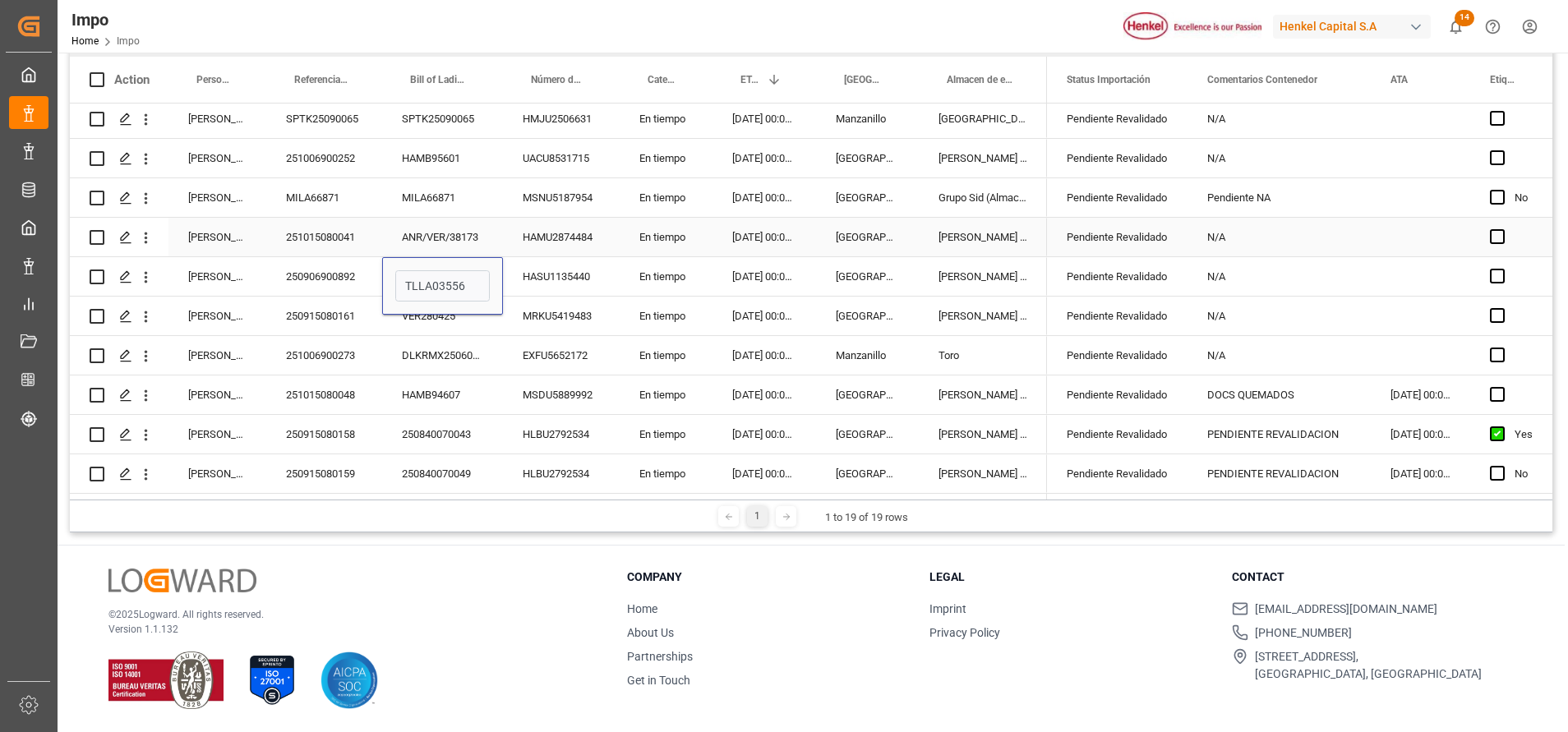
click at [460, 238] on div "ANR/VER/38173" at bounding box center [443, 237] width 121 height 39
click at [452, 354] on div "DLKRMX2506063" at bounding box center [443, 355] width 121 height 39
click at [427, 312] on div "VER280425" at bounding box center [443, 315] width 121 height 39
click at [425, 309] on div "VER280425" at bounding box center [443, 315] width 121 height 39
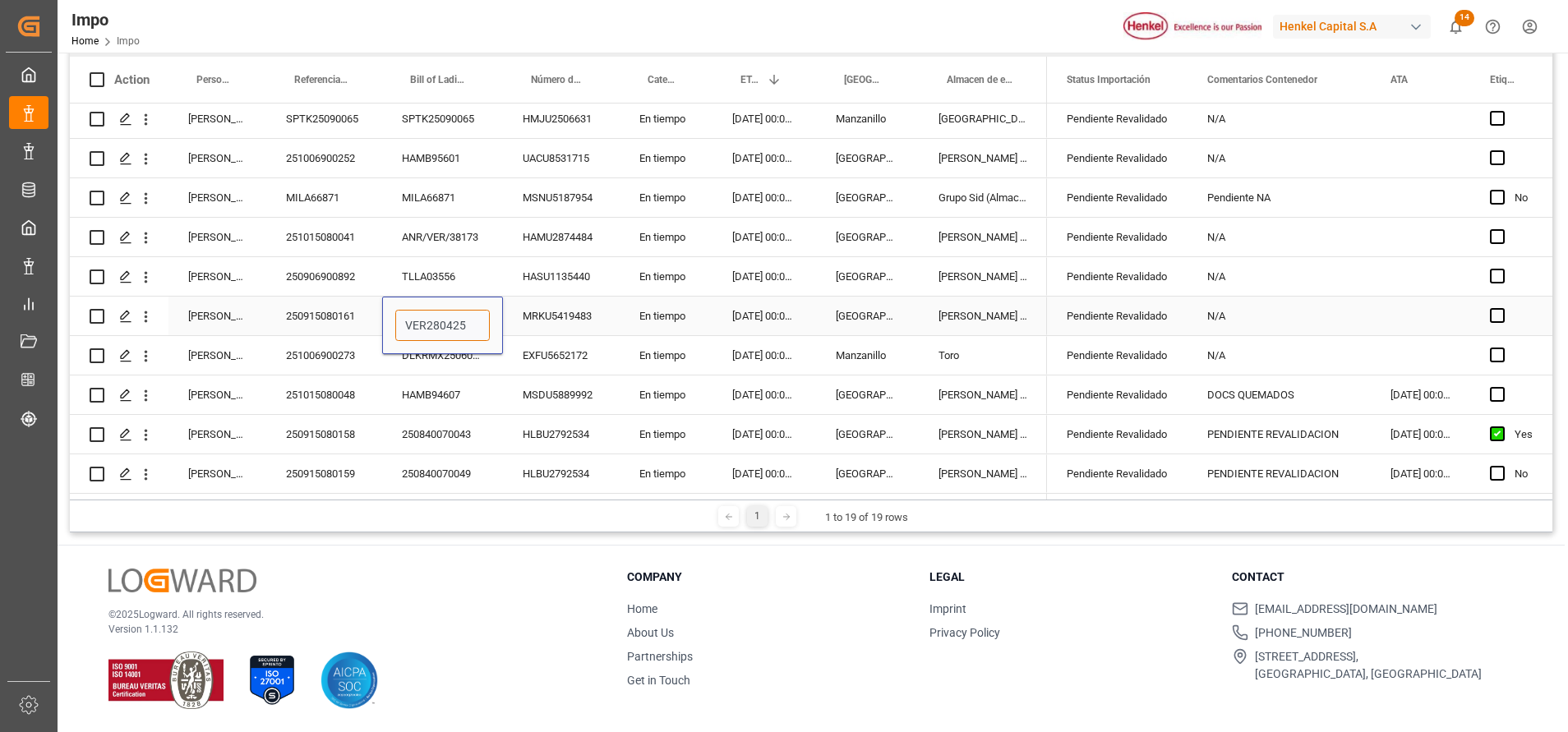
click at [425, 317] on input "VER280425" at bounding box center [443, 325] width 94 height 31
click at [453, 454] on div "250840070049" at bounding box center [443, 473] width 121 height 39
click at [448, 479] on div "250840070049" at bounding box center [443, 473] width 121 height 39
click at [437, 468] on div "250840070049" at bounding box center [443, 473] width 121 height 39
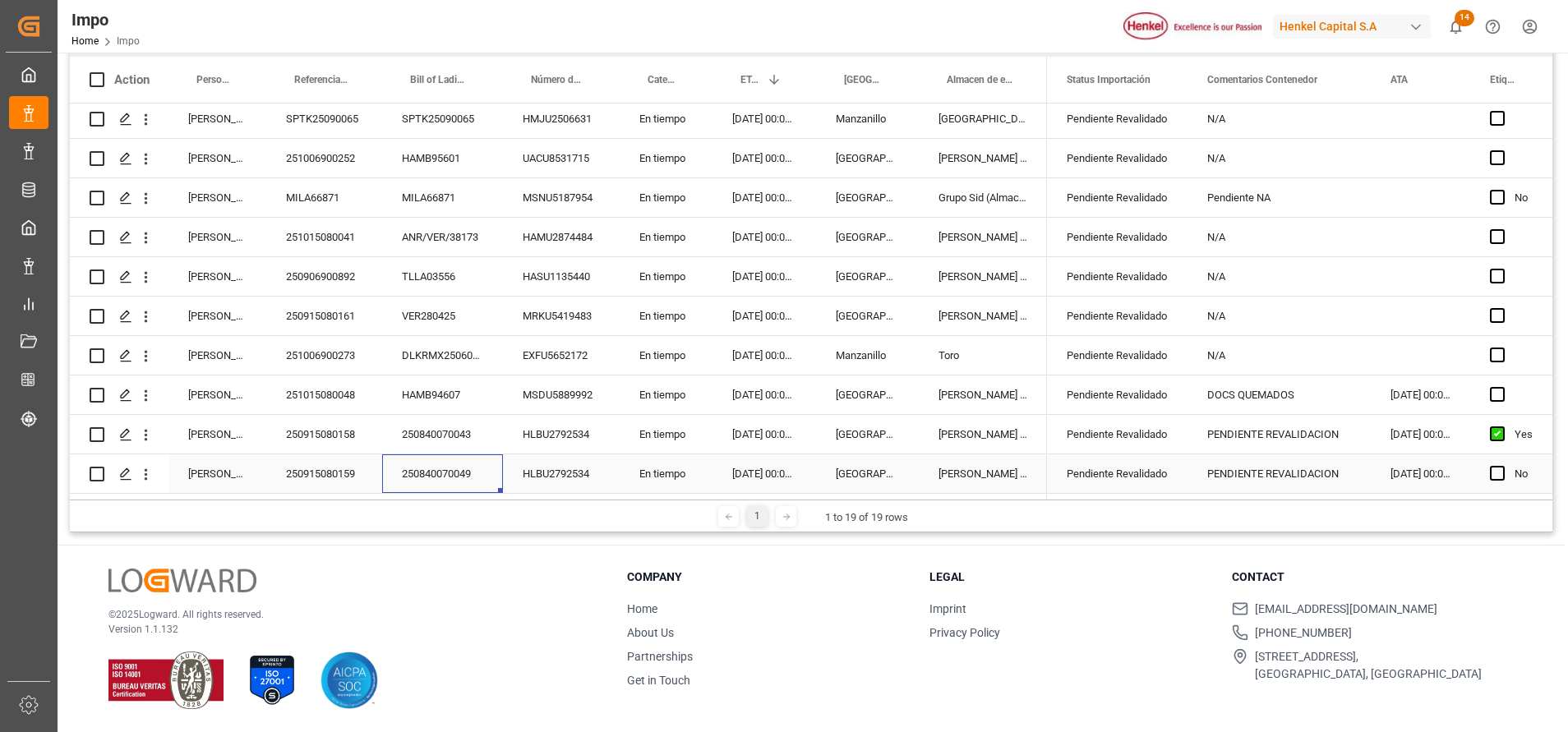
click at [437, 468] on div "250840070049" at bounding box center [443, 473] width 121 height 39
click at [435, 462] on input "250840070049" at bounding box center [443, 464] width 94 height 31
click at [434, 461] on input "250840070049" at bounding box center [443, 464] width 94 height 31
click at [351, 473] on div "250915080159" at bounding box center [324, 473] width 116 height 39
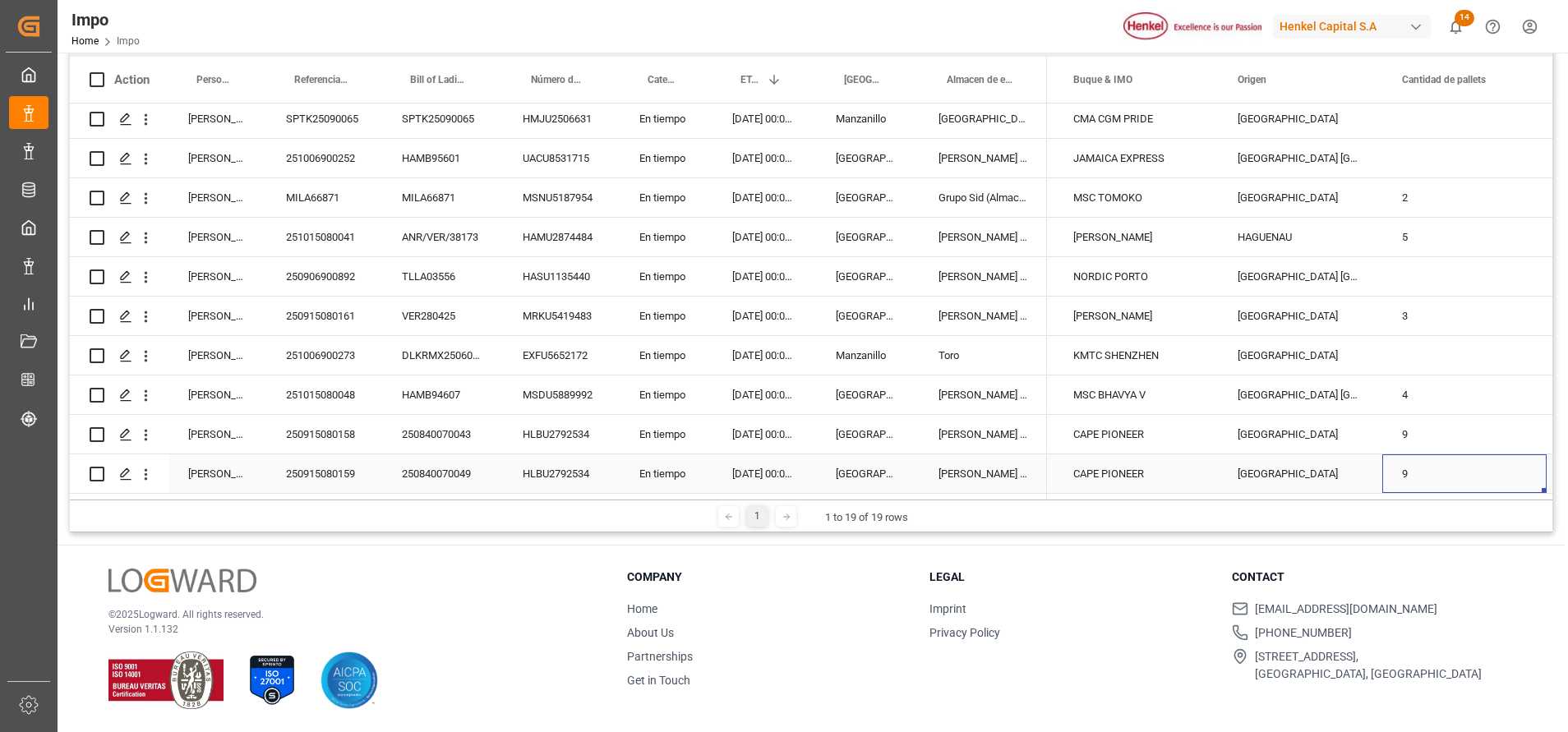
scroll to position [0, 0]
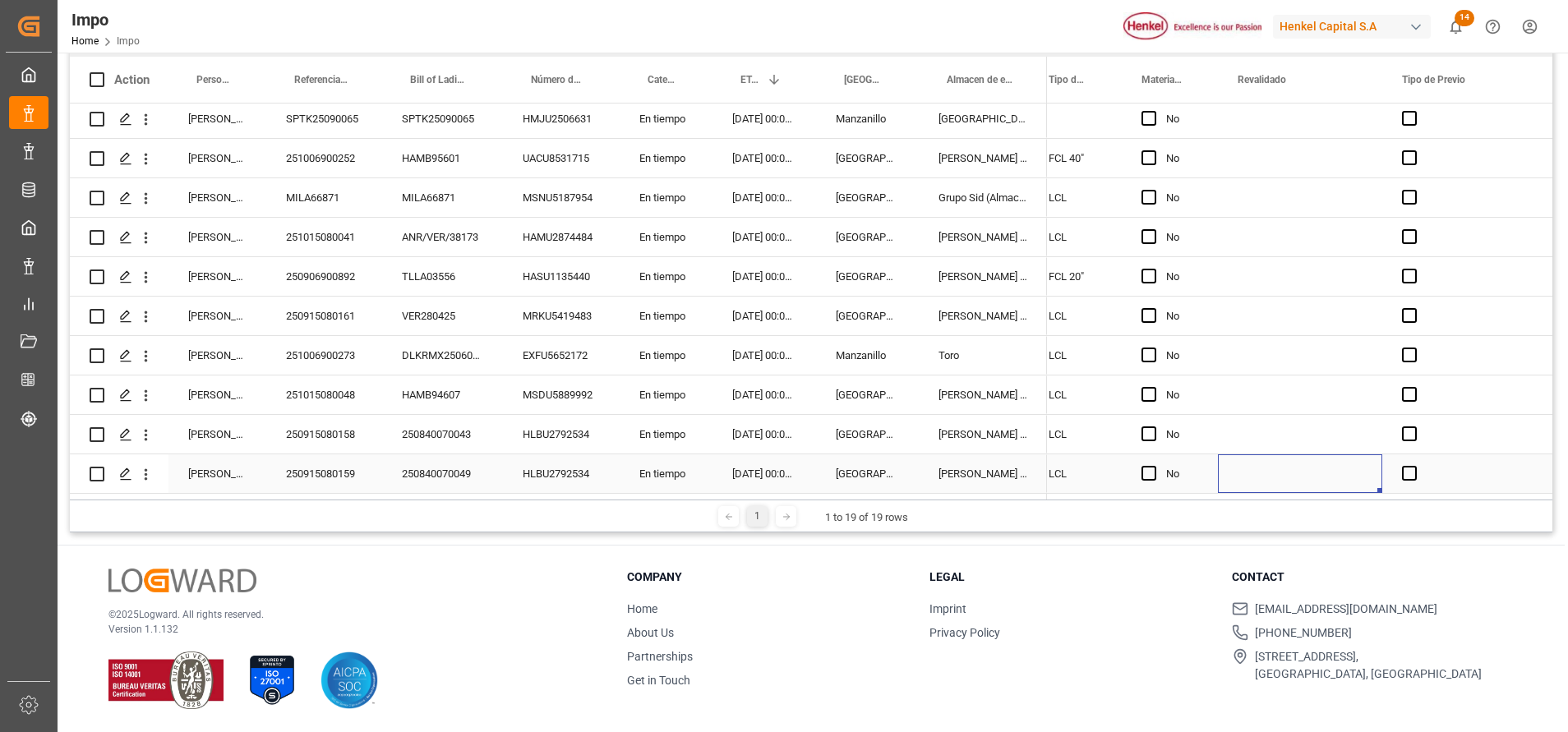
click at [1297, 470] on div "Press SPACE to select this row." at bounding box center [1300, 473] width 164 height 39
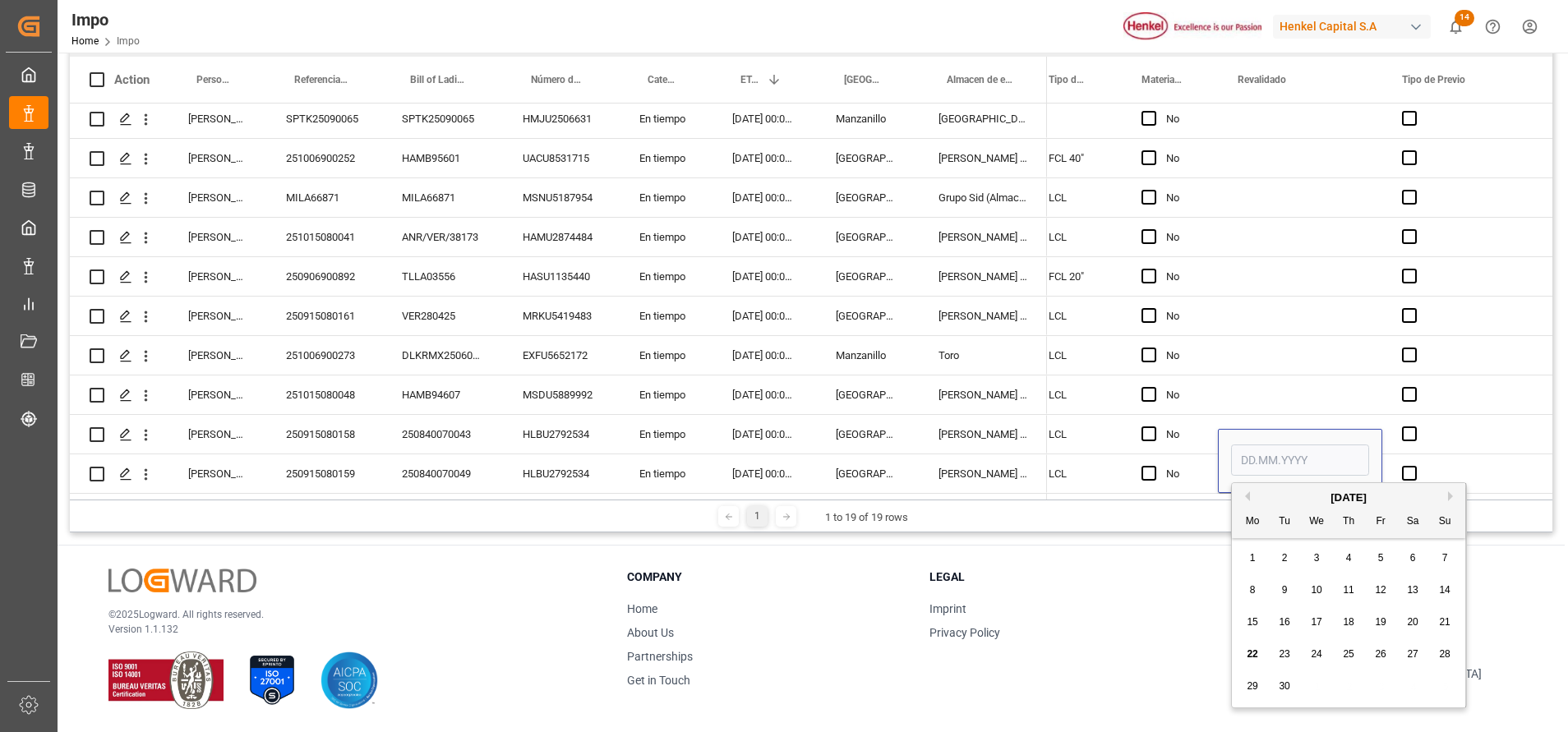
click at [1254, 652] on span "22" at bounding box center [1252, 654] width 11 height 12
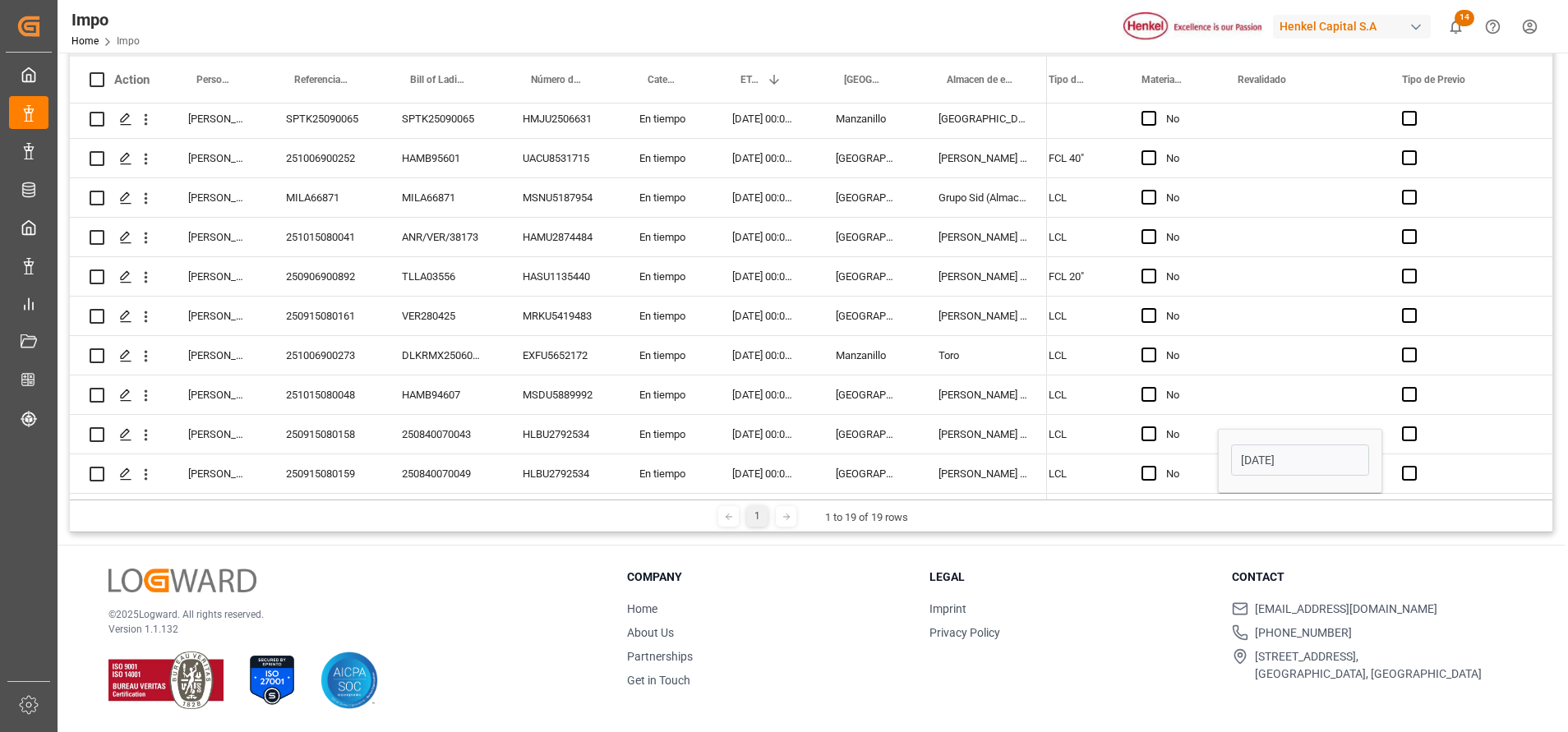
type input "22.09.2025"
click at [1267, 393] on div "Press SPACE to select this row." at bounding box center [1300, 394] width 164 height 39
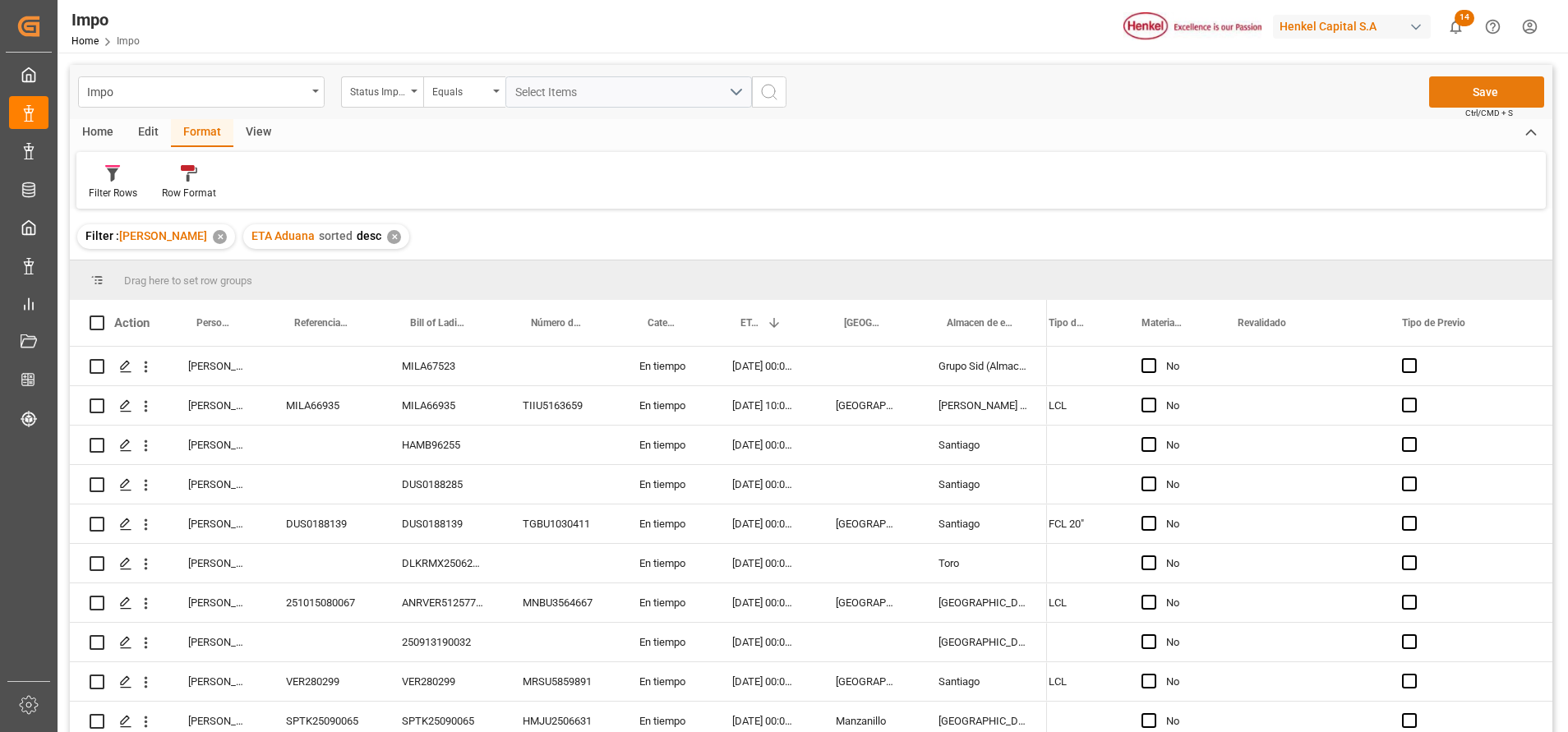
click at [1473, 91] on button "Save" at bounding box center [1486, 92] width 115 height 31
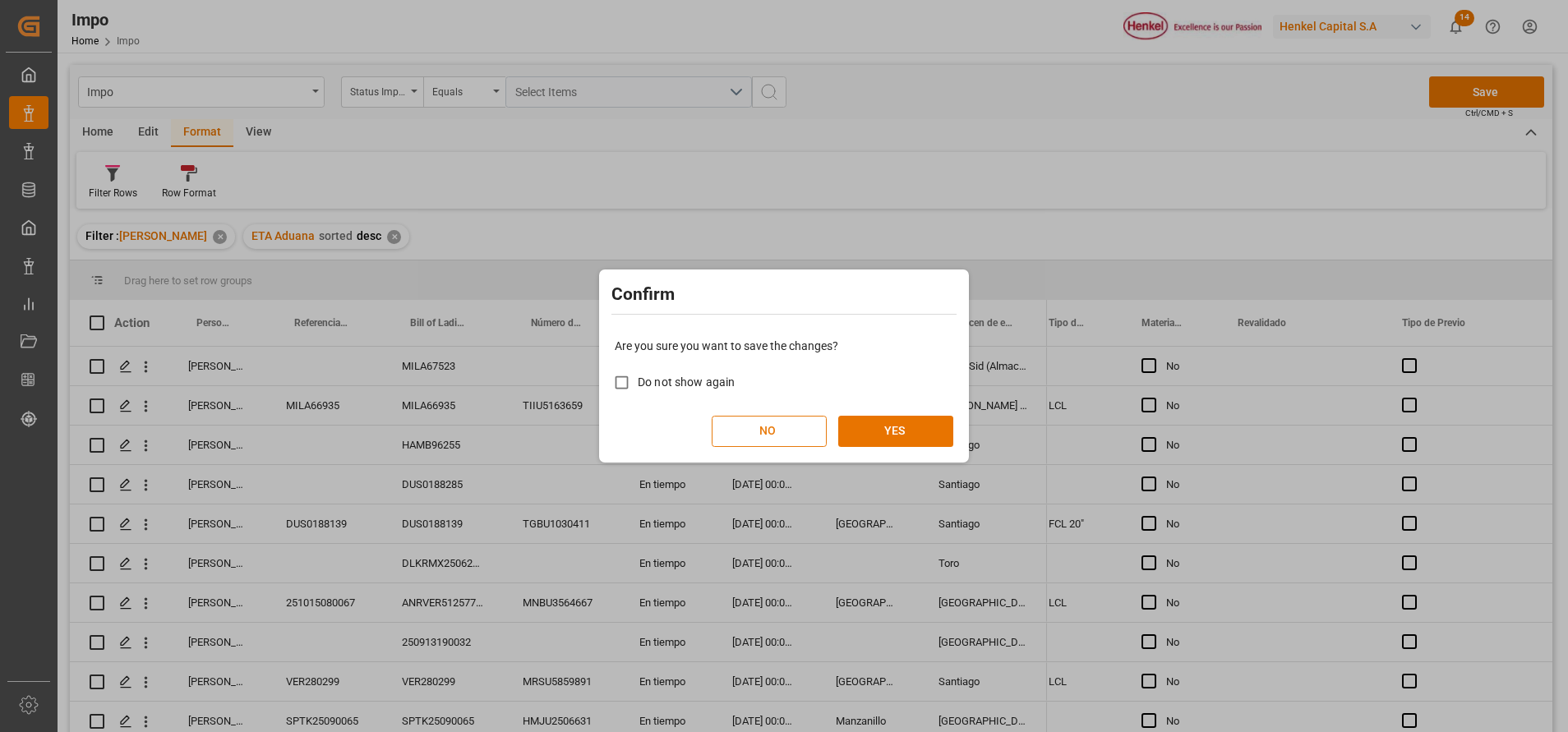
click at [756, 426] on button "NO" at bounding box center [769, 432] width 115 height 31
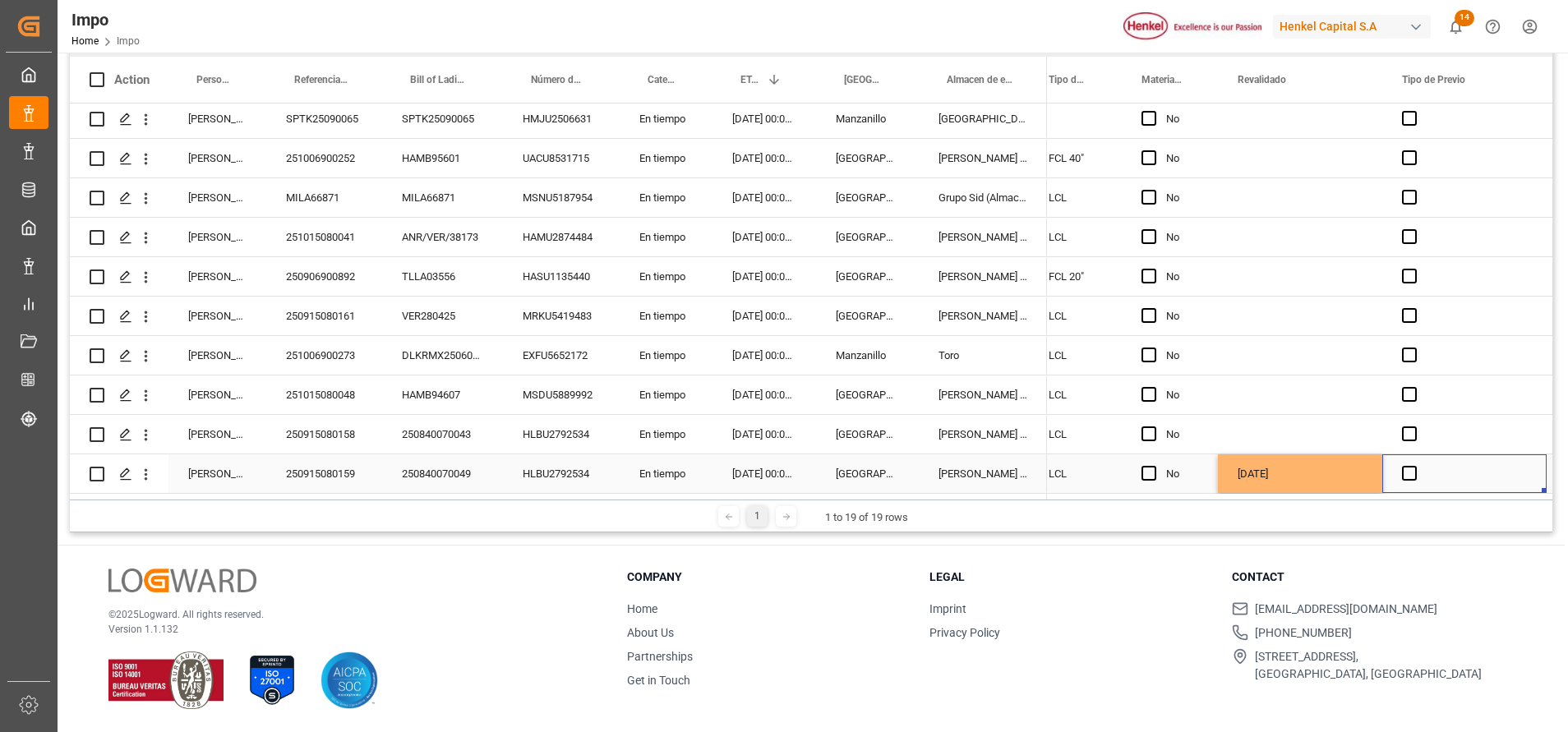
click at [1479, 470] on div "Press SPACE to select this row." at bounding box center [1464, 473] width 164 height 39
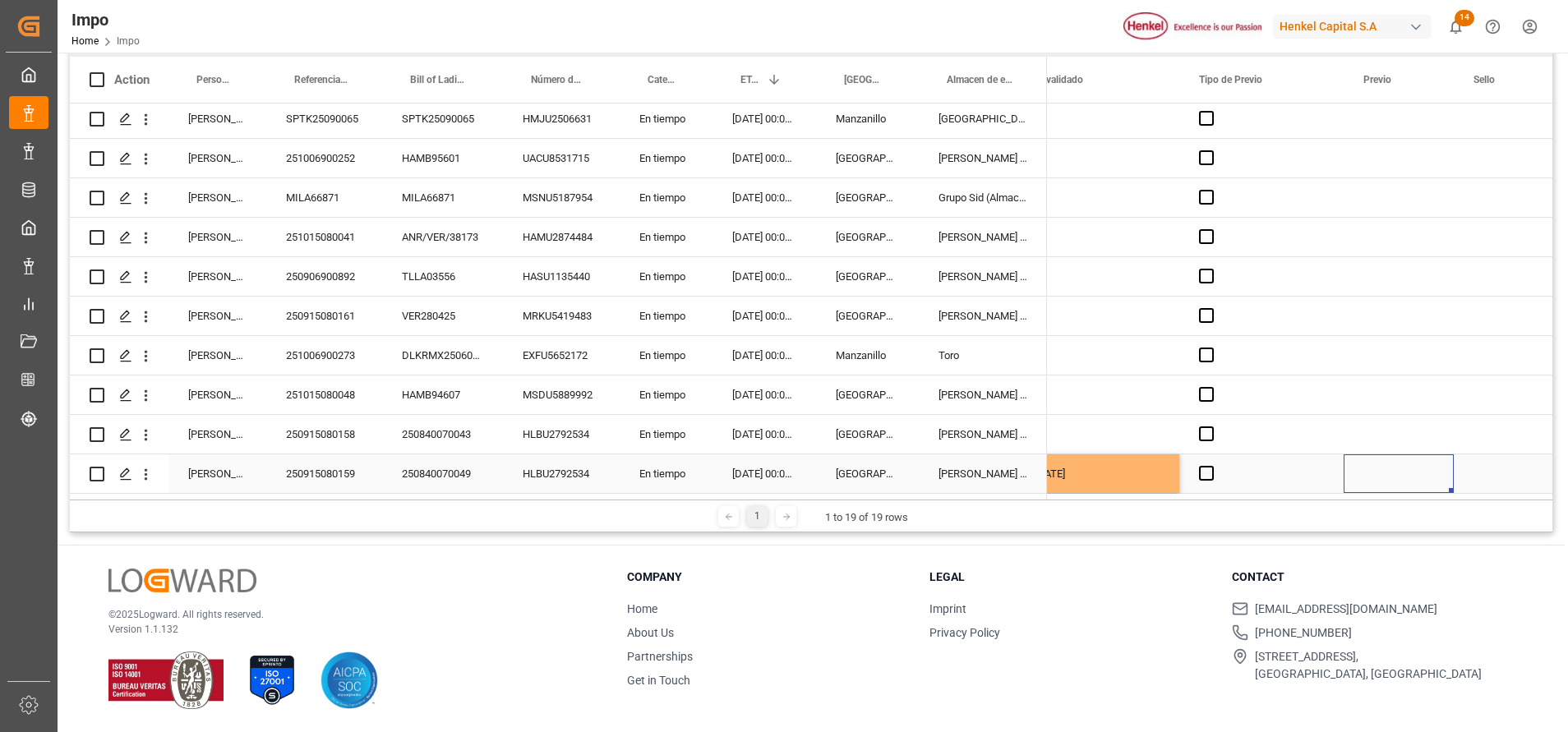
click at [1401, 470] on div "Press SPACE to select this row." at bounding box center [1398, 473] width 110 height 39
click at [1400, 375] on div "Press SPACE to select this row." at bounding box center [1398, 394] width 110 height 39
click at [1378, 463] on div "Press SPACE to select this row." at bounding box center [1398, 473] width 110 height 39
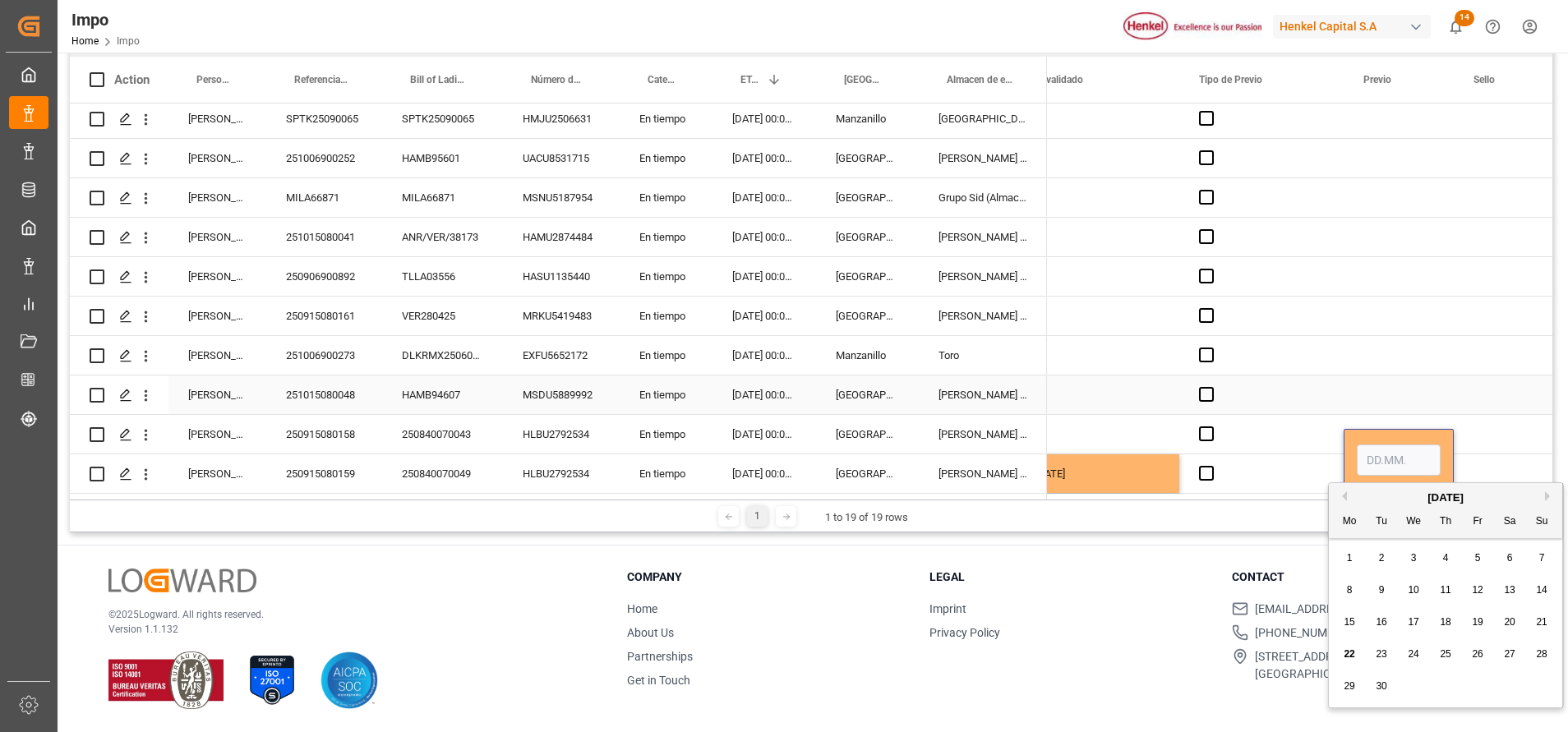
click at [1367, 375] on div "Press SPACE to select this row." at bounding box center [1398, 394] width 110 height 39
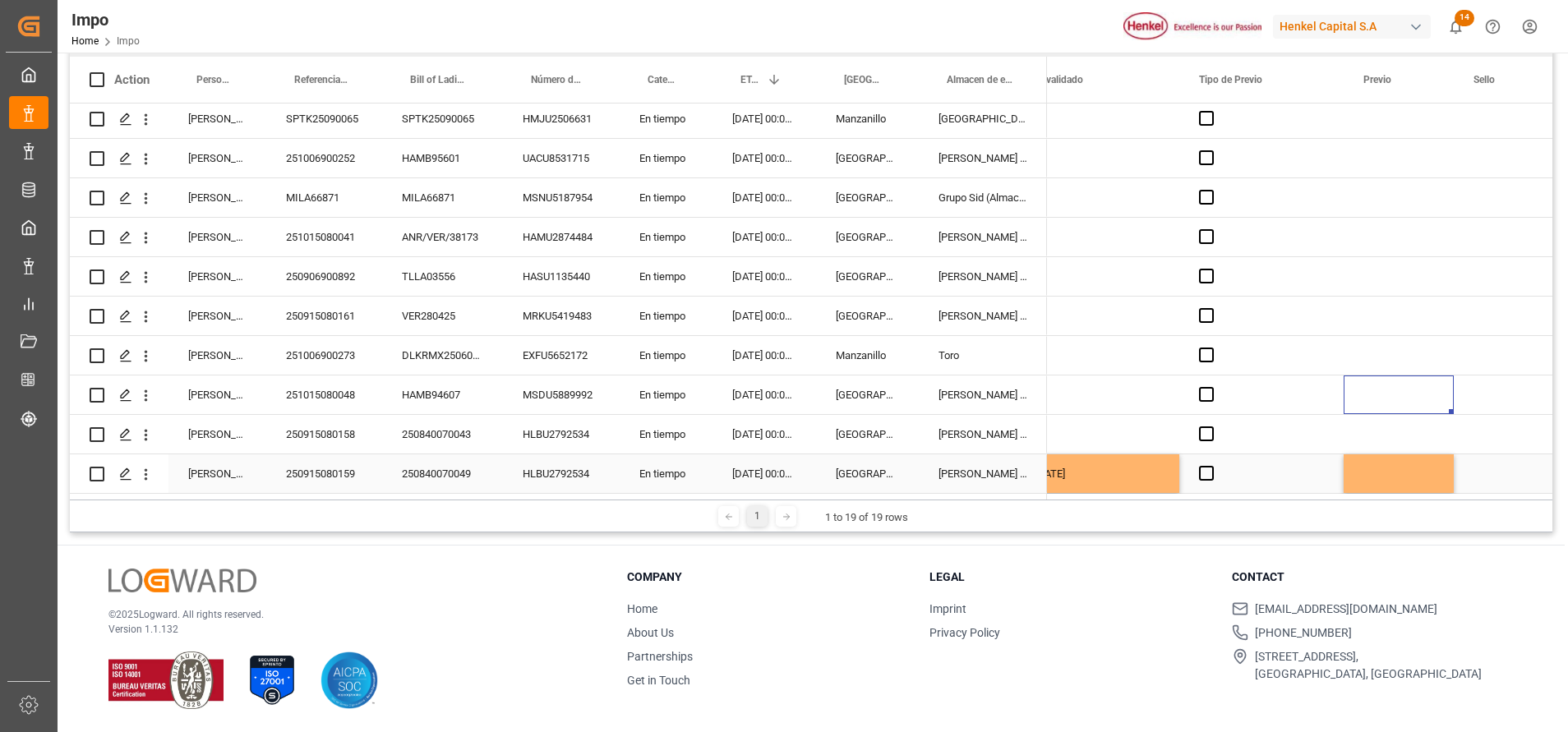
click at [1393, 464] on div "Press SPACE to select this row." at bounding box center [1398, 473] width 110 height 39
click at [1391, 463] on div "Press SPACE to select this row." at bounding box center [1398, 473] width 110 height 39
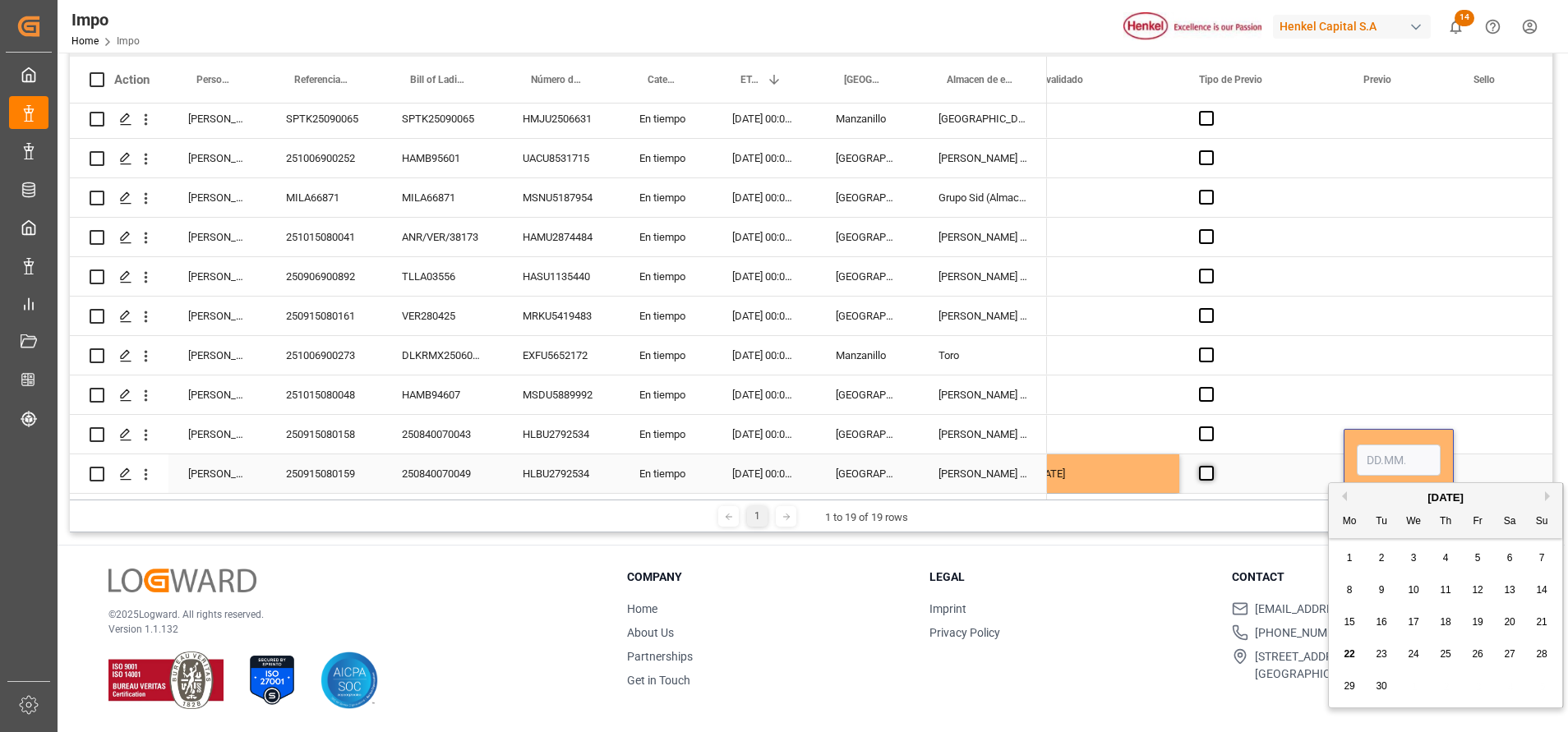
click at [1213, 469] on span "Press SPACE to select this row." at bounding box center [1206, 473] width 15 height 15
click at [1211, 465] on input "Press SPACE to select this row." at bounding box center [1211, 465] width 0 height 0
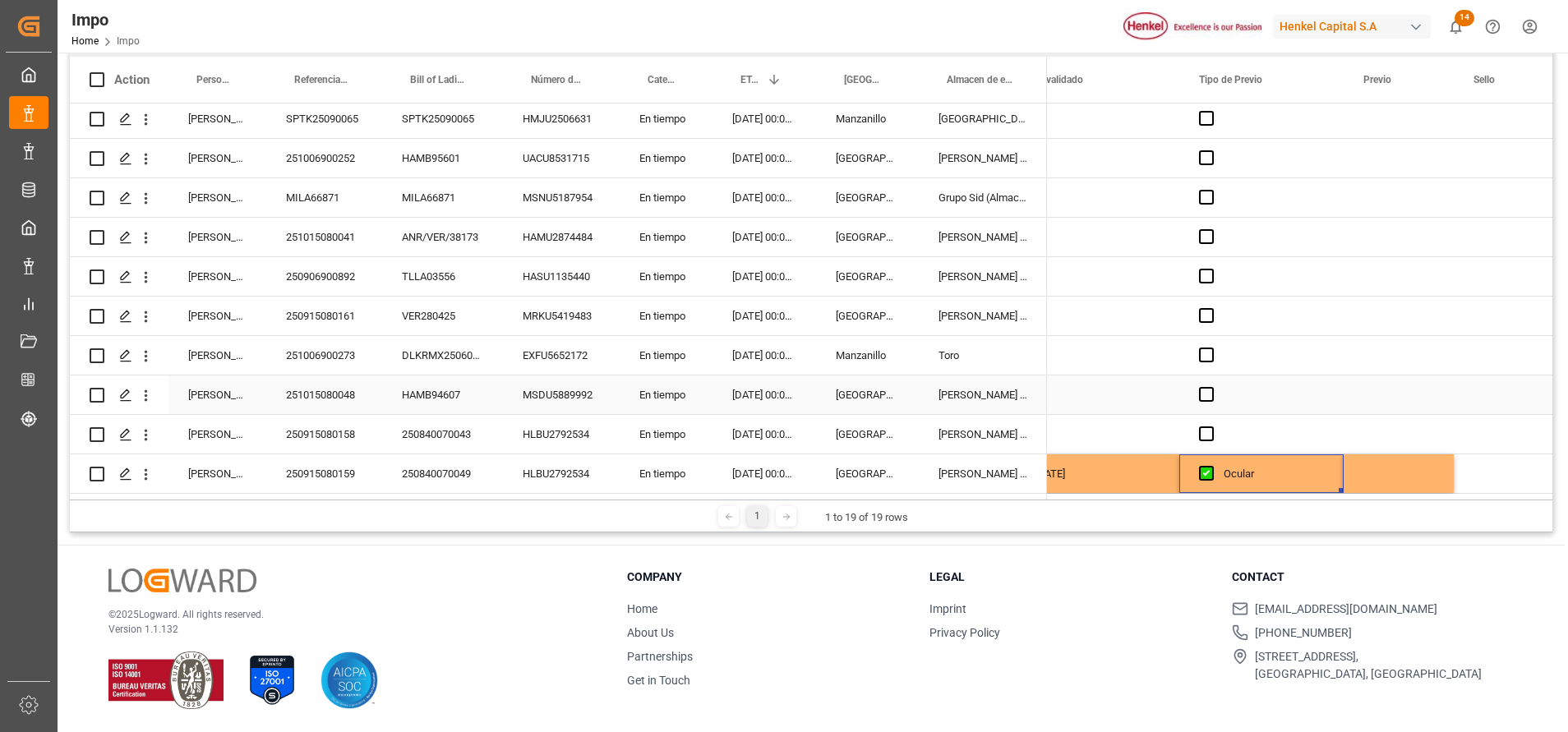
click at [1386, 385] on div "Press SPACE to select this row." at bounding box center [1398, 394] width 110 height 39
click at [1209, 470] on span "Press SPACE to select this row." at bounding box center [1206, 473] width 15 height 15
click at [1211, 465] on input "Press SPACE to select this row." at bounding box center [1211, 465] width 0 height 0
click at [1209, 470] on span "Press SPACE to select this row." at bounding box center [1206, 473] width 15 height 15
click at [1211, 465] on input "Press SPACE to select this row." at bounding box center [1211, 465] width 0 height 0
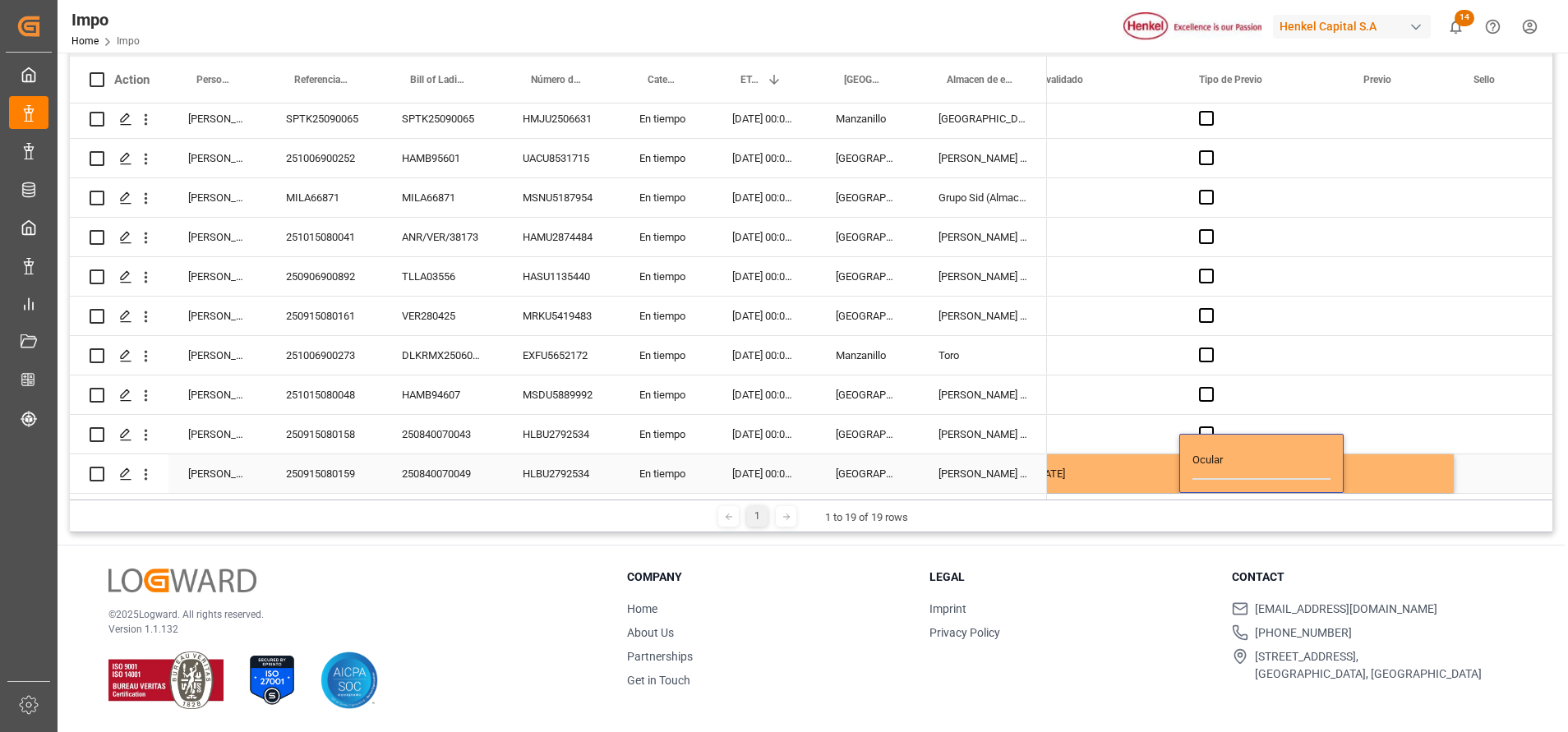
click at [1274, 437] on div "Ocular" at bounding box center [1261, 463] width 164 height 59
click at [1280, 387] on div "Press SPACE to select this row." at bounding box center [1261, 394] width 164 height 39
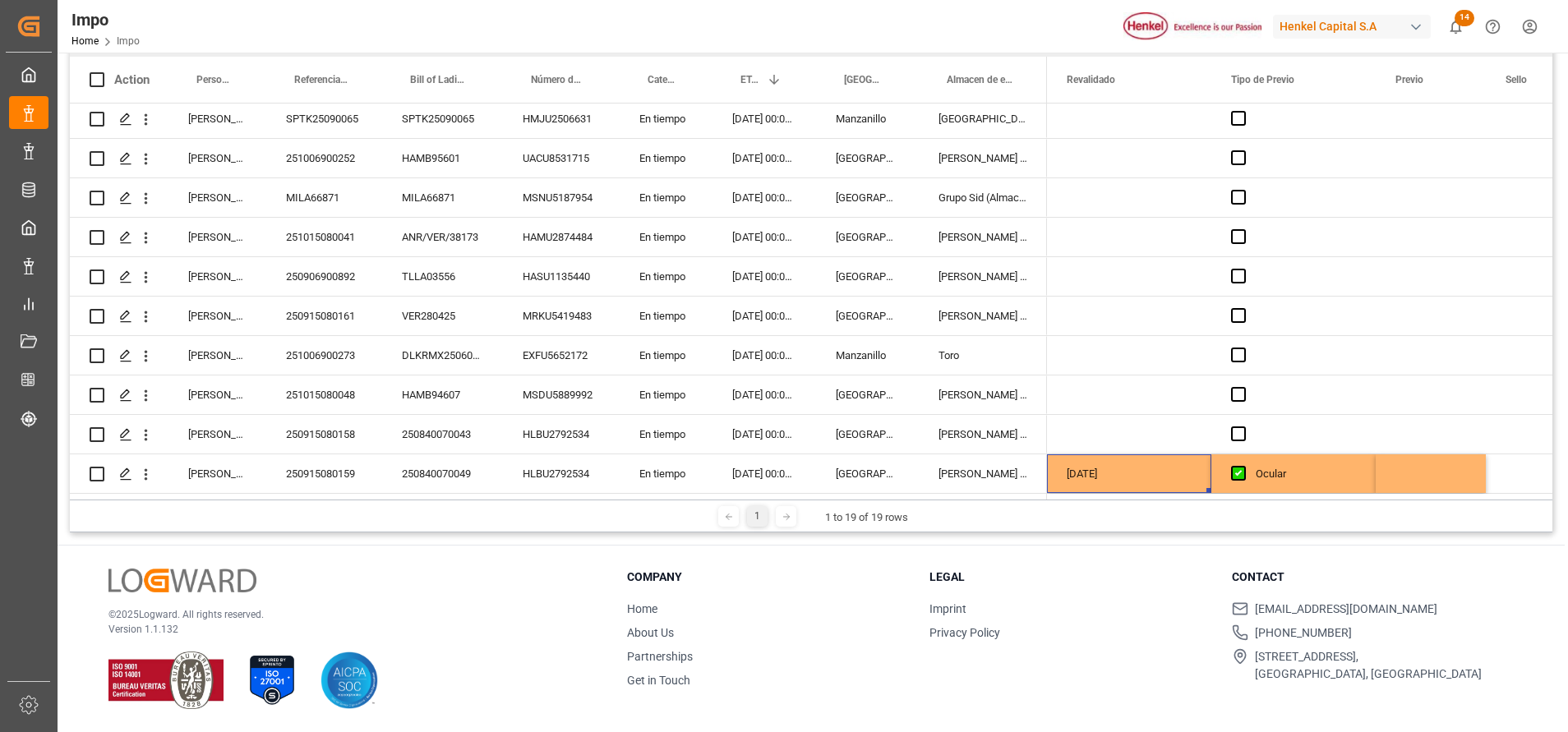
drag, startPoint x: 1092, startPoint y: 611, endPoint x: 1125, endPoint y: 606, distance: 33.4
click at [1092, 612] on li "Imprint" at bounding box center [1070, 608] width 282 height 17
click at [1417, 469] on div "Press SPACE to select this row." at bounding box center [1430, 473] width 110 height 39
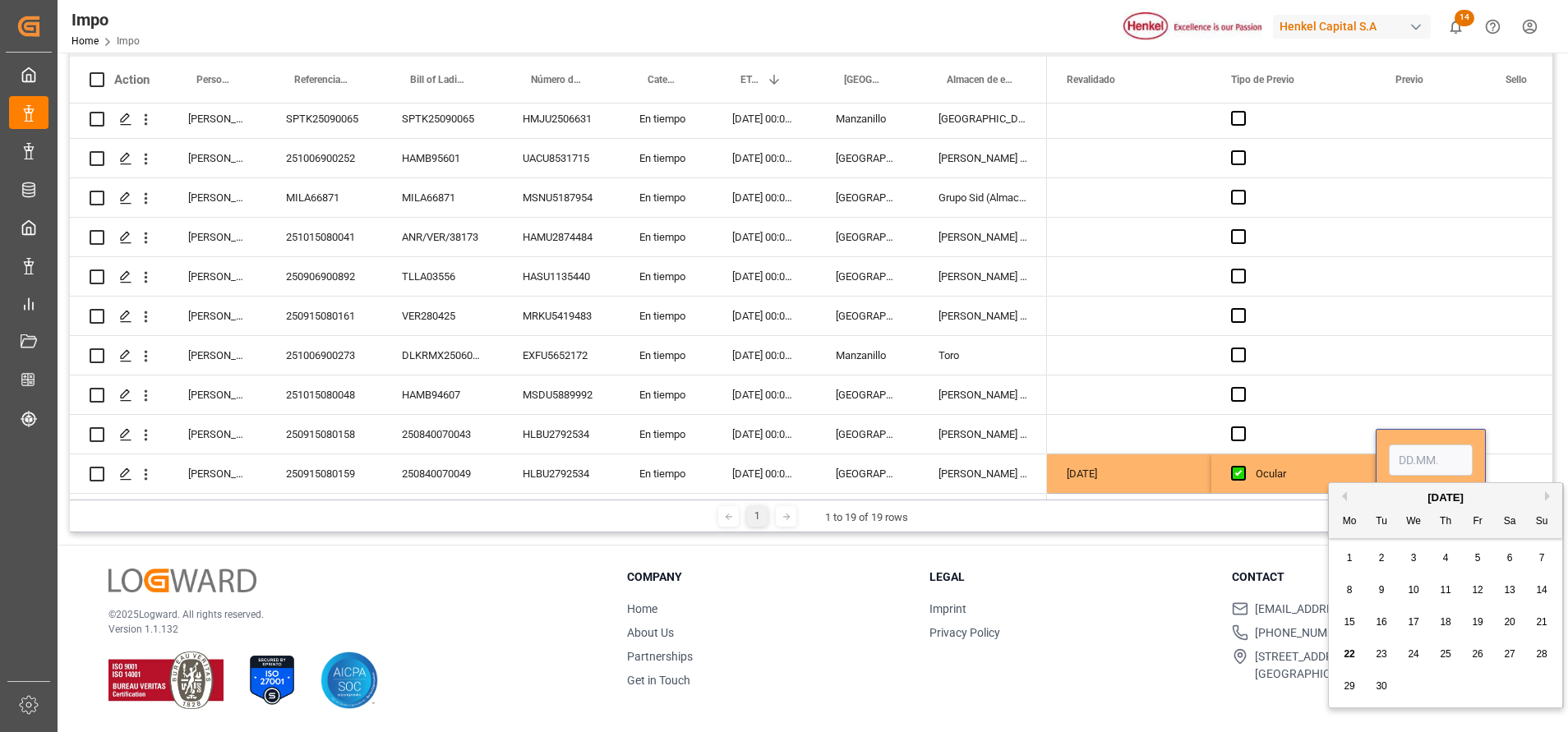
click at [1420, 654] on div "24" at bounding box center [1414, 654] width 21 height 20
type input "24.09.2025"
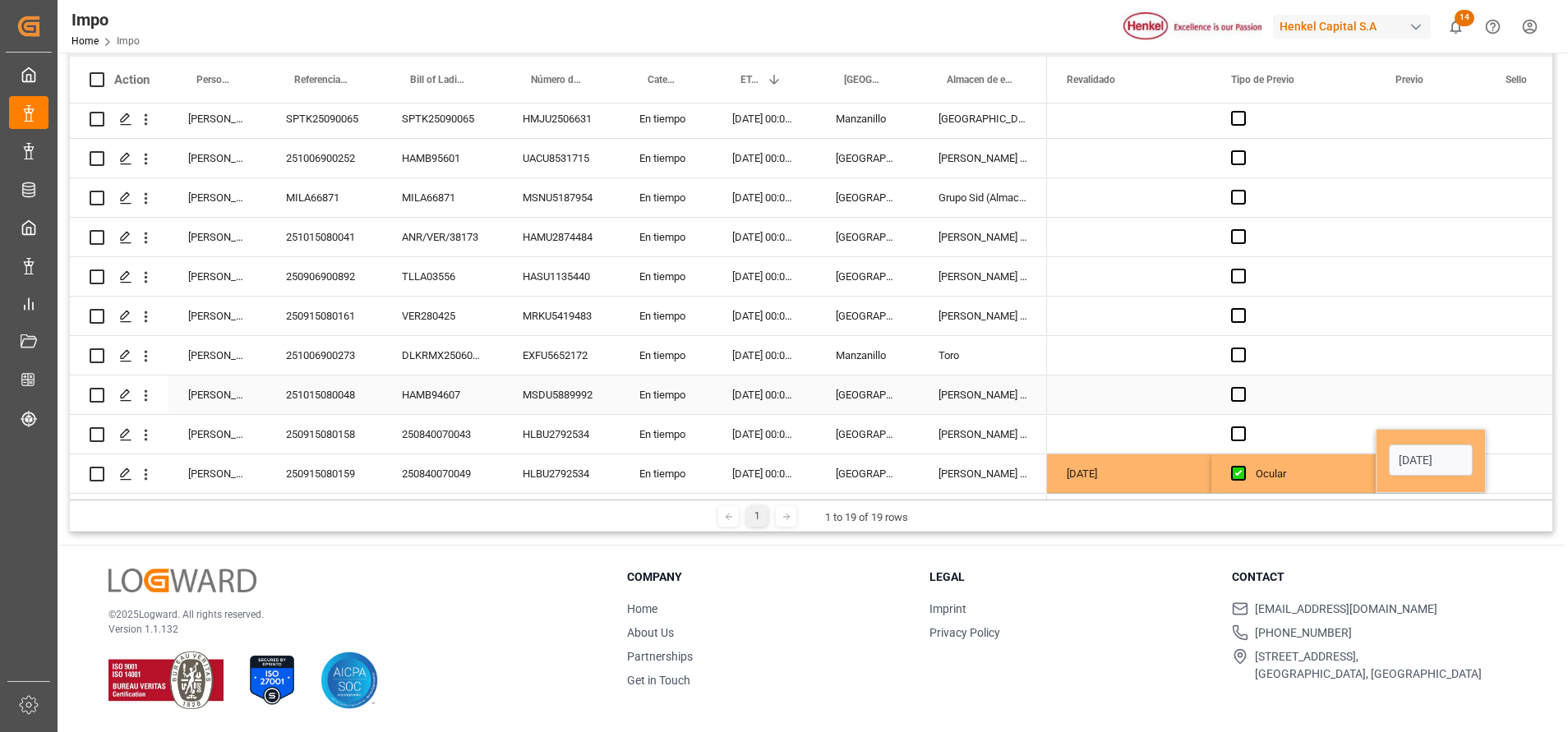
click at [1390, 385] on div "Press SPACE to select this row." at bounding box center [1430, 394] width 110 height 39
click at [1495, 464] on div "Press SPACE to select this row." at bounding box center [1532, 473] width 92 height 39
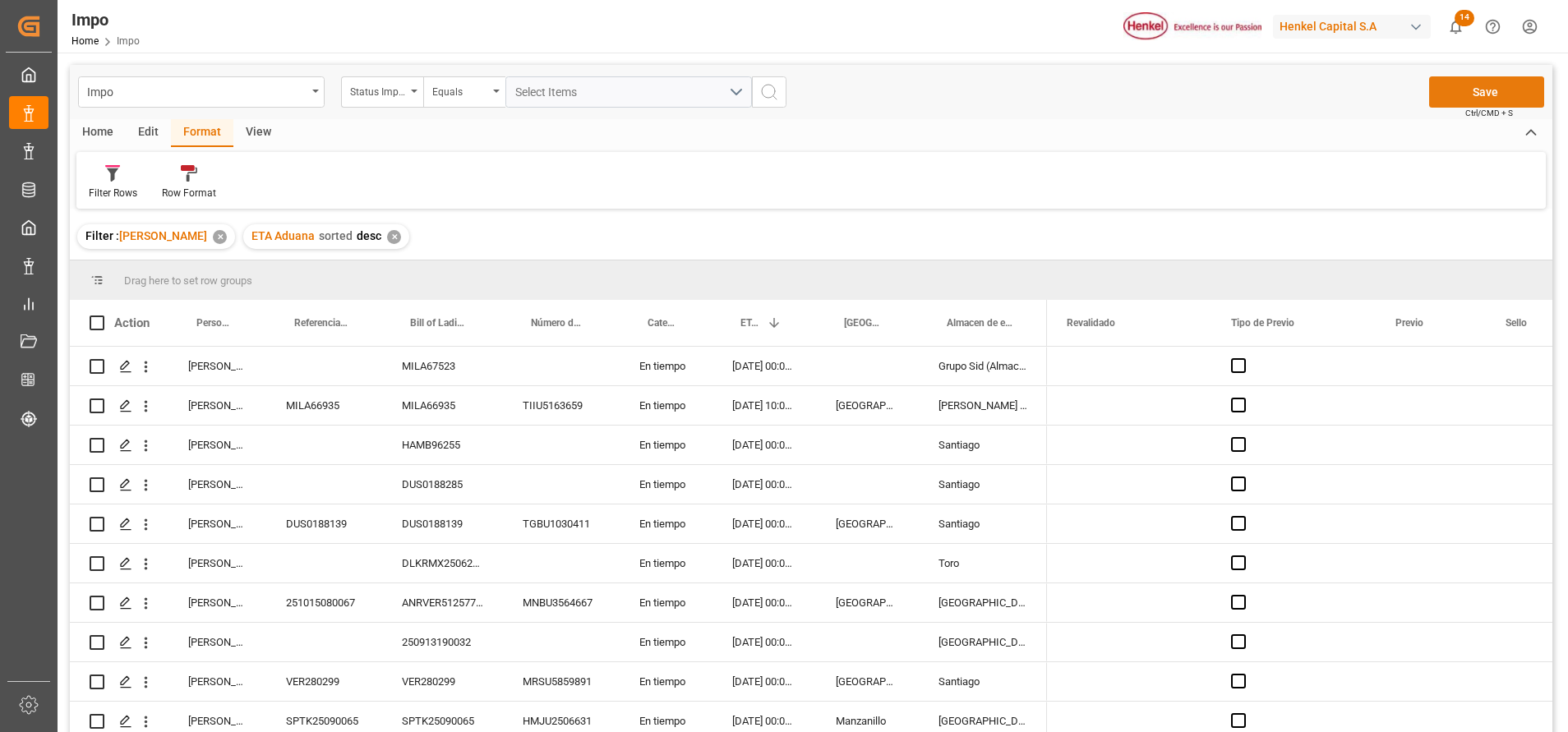
click at [1467, 87] on button "Save" at bounding box center [1486, 92] width 115 height 31
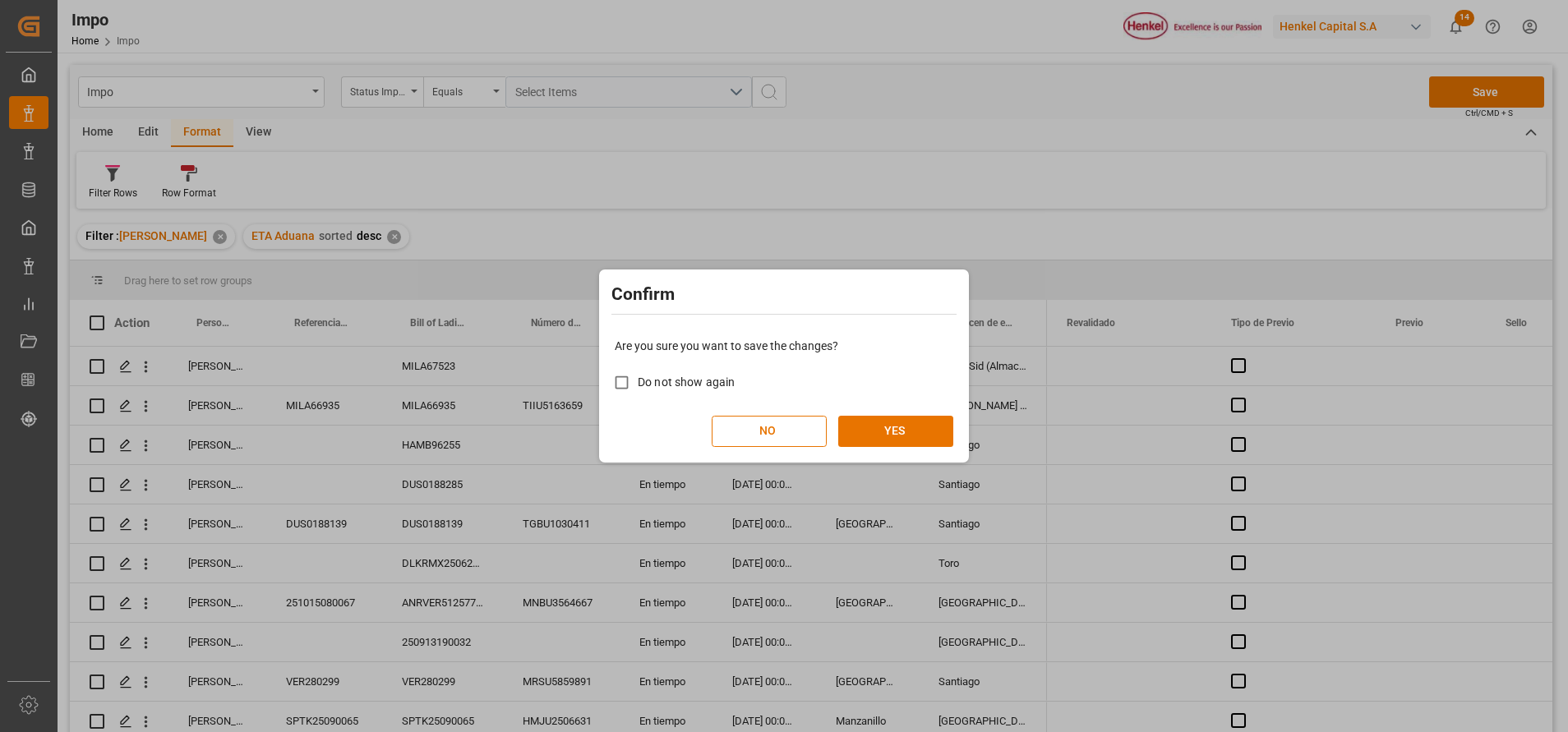
click at [954, 423] on div "Are you sure you want to save the changes? Do not show again NO YES" at bounding box center [784, 392] width 362 height 132
click at [948, 432] on button "YES" at bounding box center [895, 432] width 115 height 31
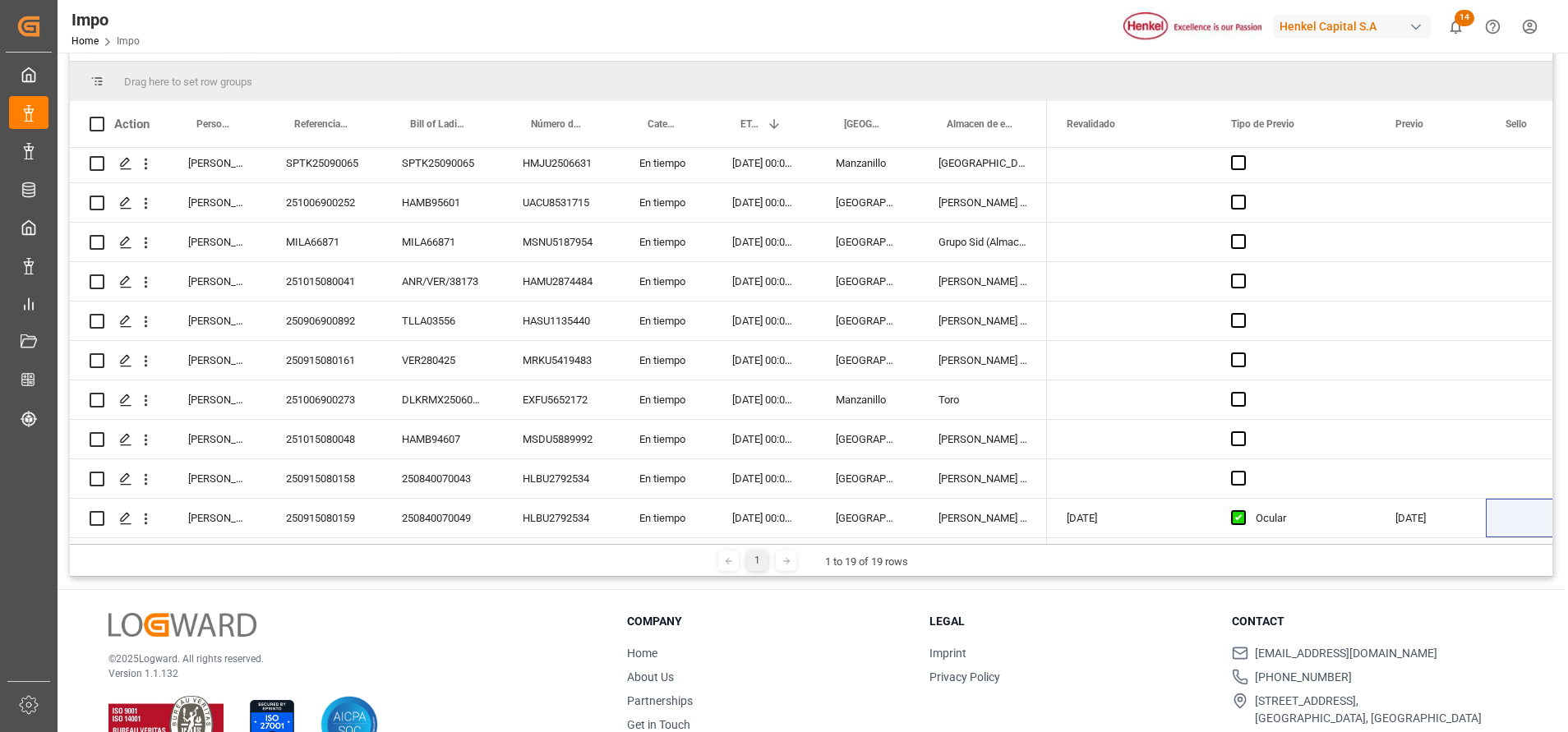
scroll to position [243, 0]
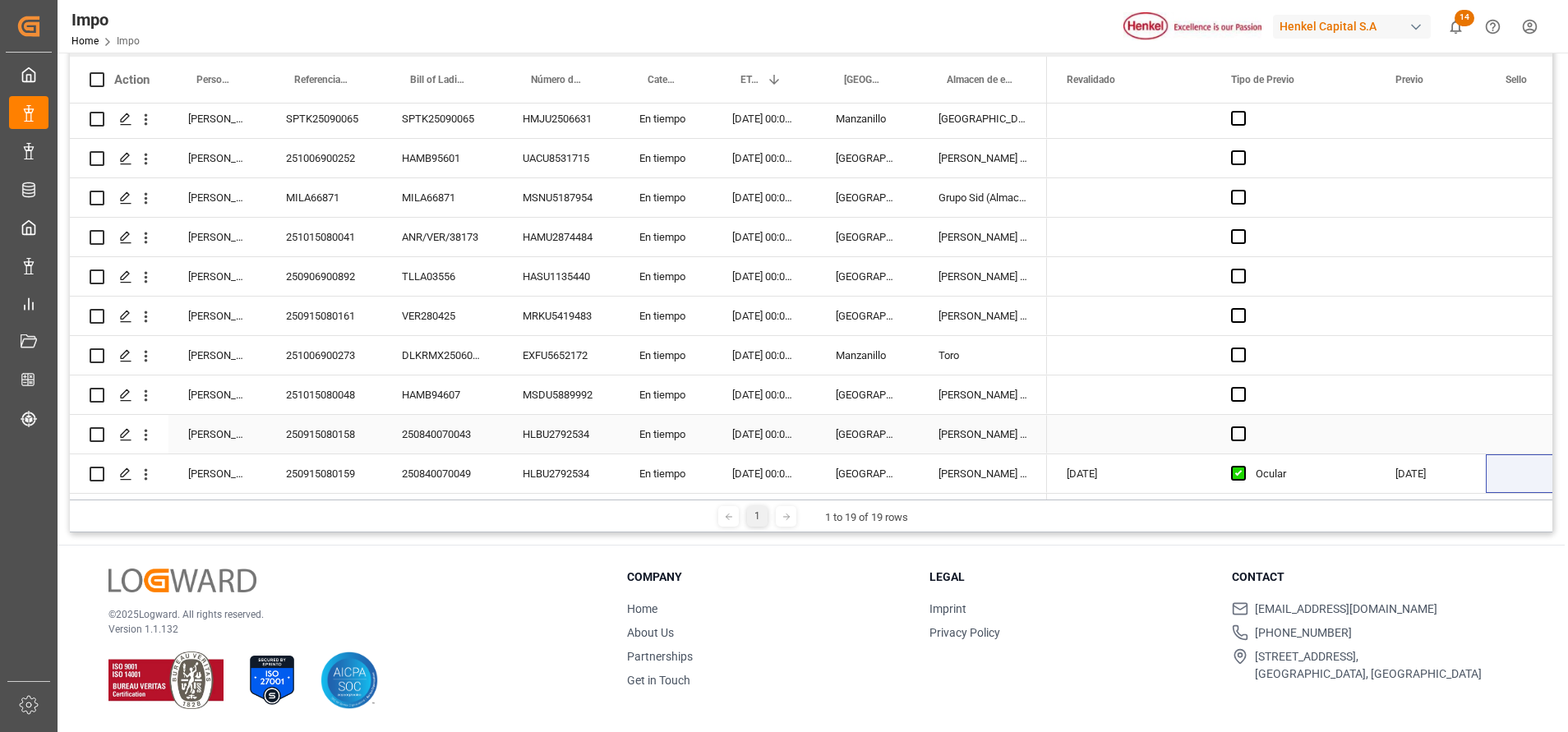
click at [363, 423] on div "250915080158" at bounding box center [324, 434] width 116 height 39
click at [314, 429] on div "250915080158" at bounding box center [324, 434] width 116 height 39
click at [318, 431] on input "250915080158" at bounding box center [324, 443] width 89 height 31
click at [318, 432] on input "250915080158" at bounding box center [324, 443] width 89 height 31
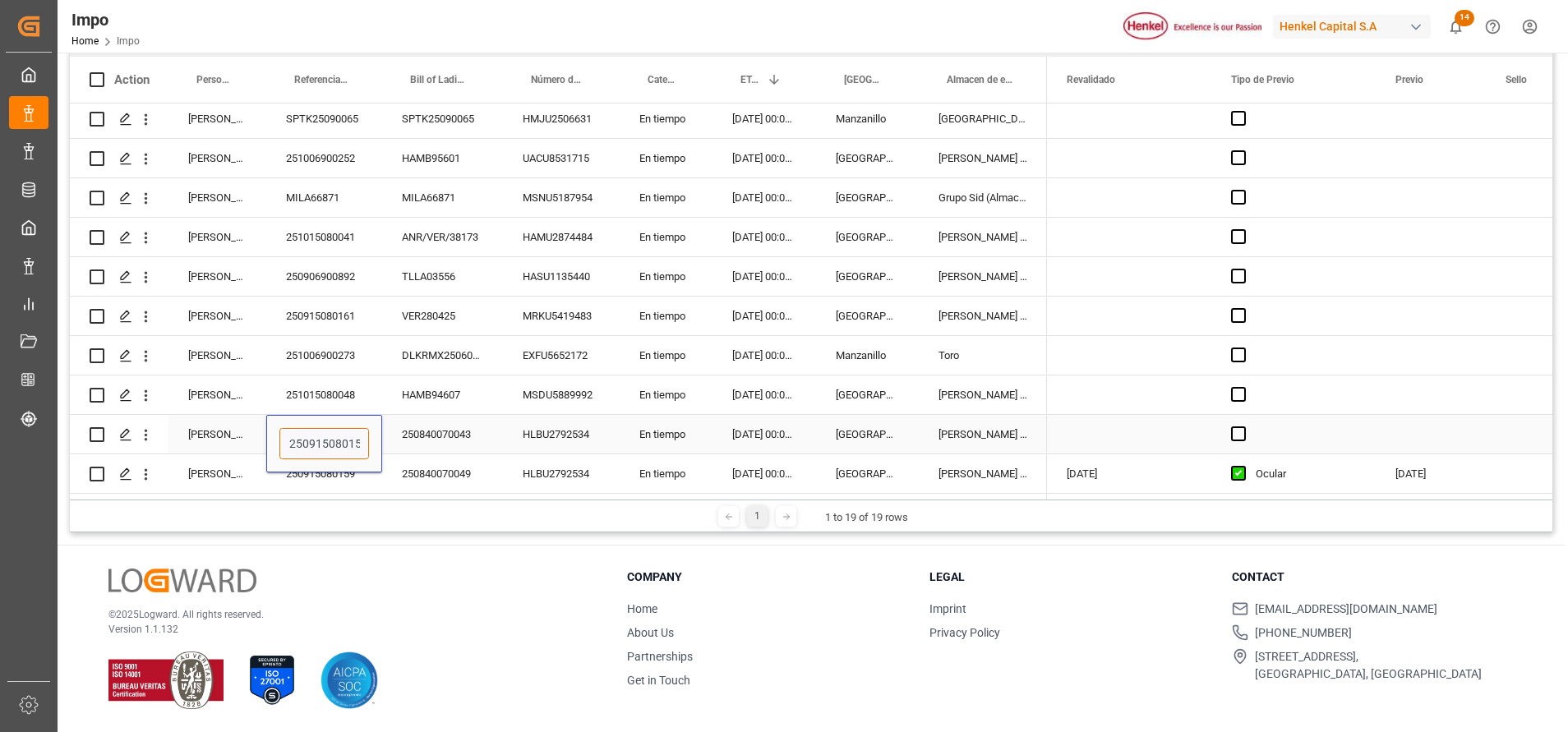
click at [343, 440] on input "250915080158" at bounding box center [324, 443] width 89 height 31
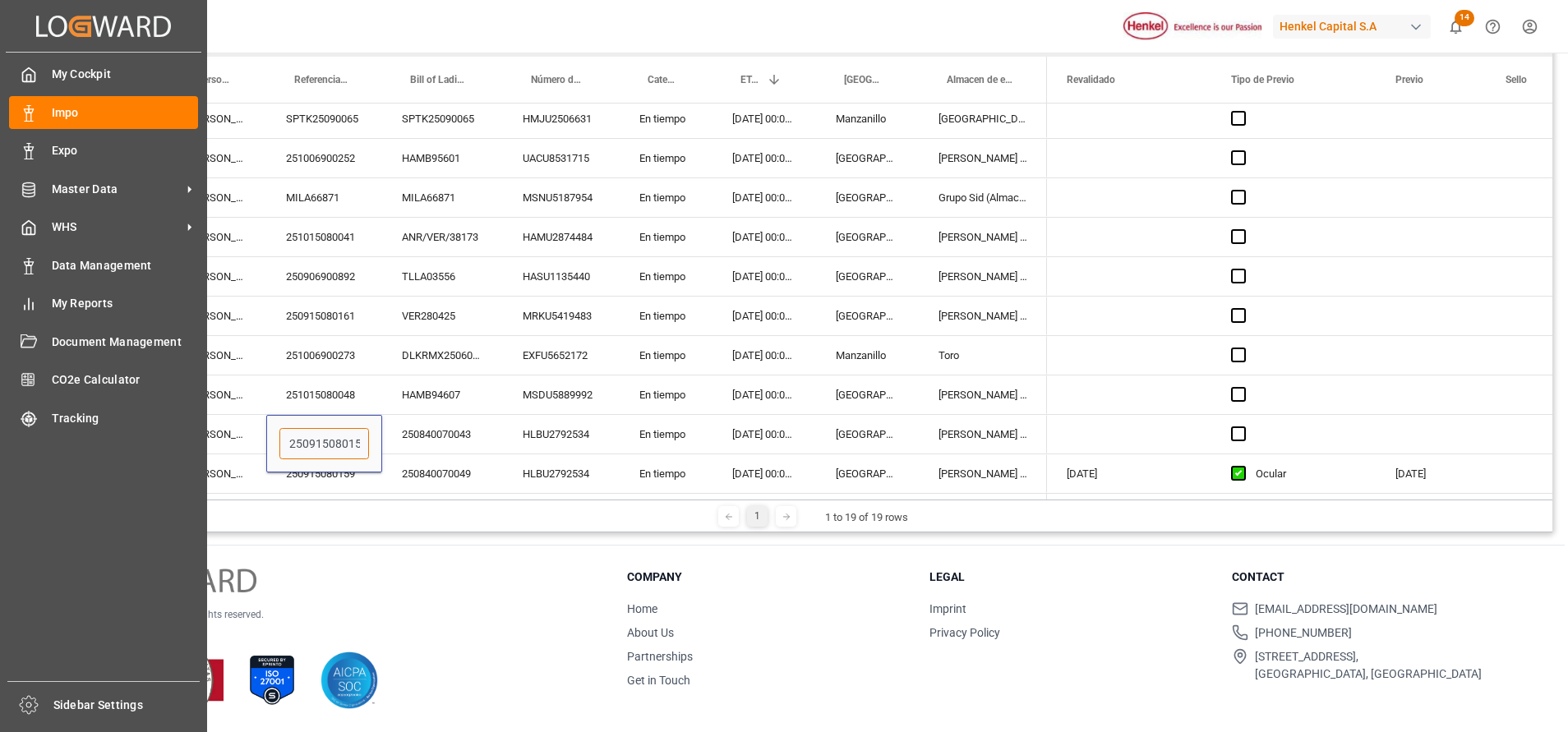
scroll to position [0, 7]
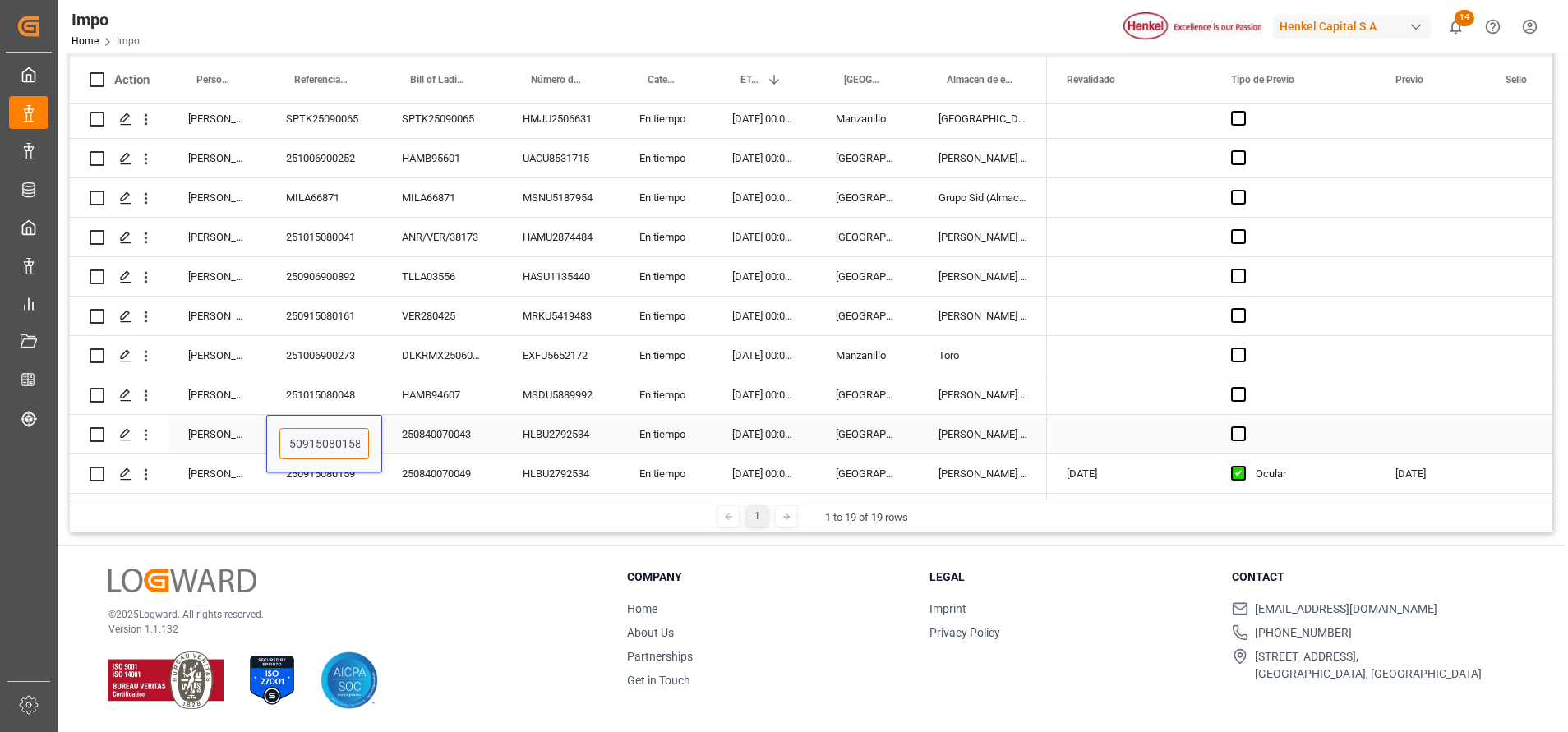
click at [300, 432] on input "250915080158" at bounding box center [324, 443] width 89 height 31
click at [1129, 315] on div "Press SPACE to select this row." at bounding box center [1129, 315] width 164 height 39
click at [329, 425] on div "250915080158" at bounding box center [324, 434] width 116 height 39
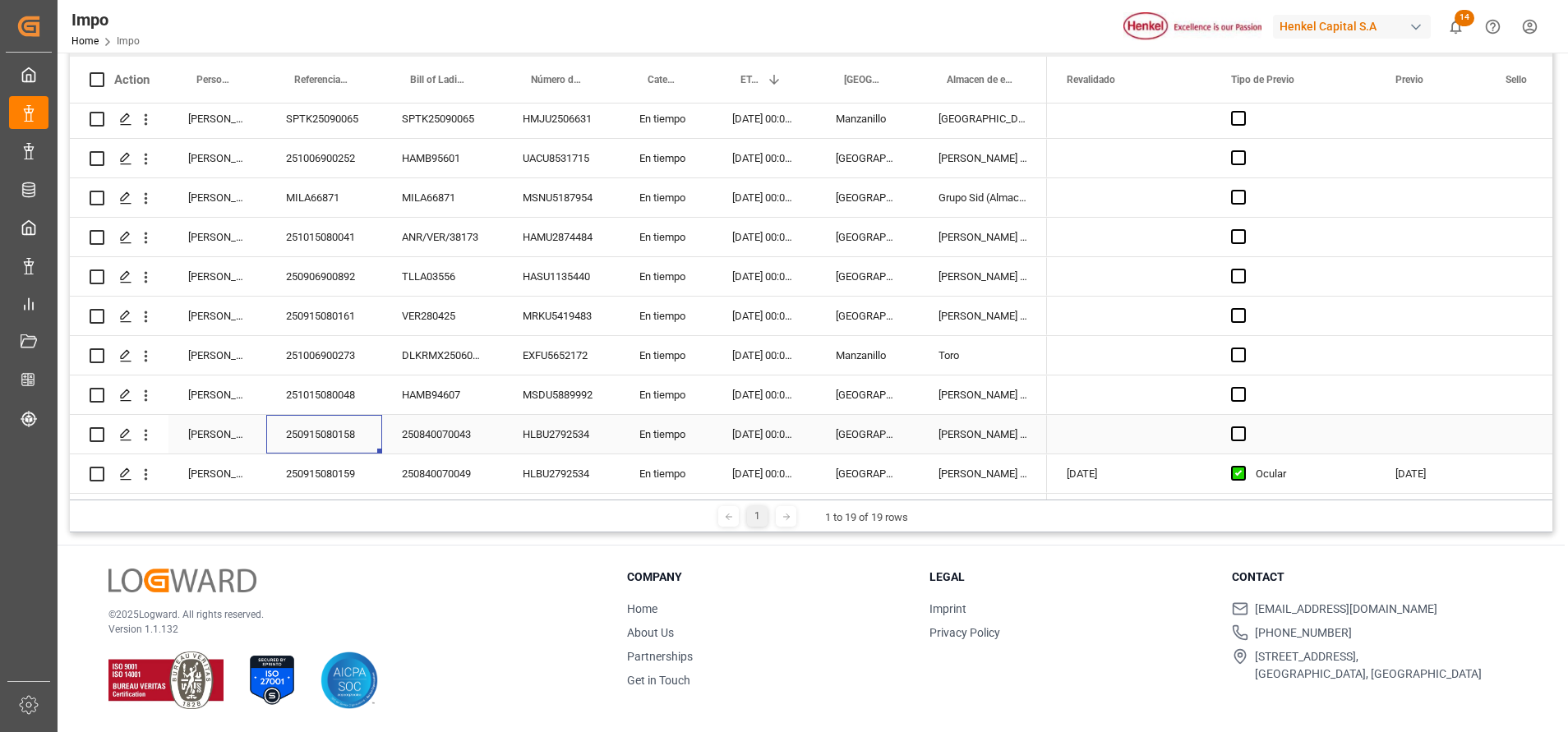
click at [329, 425] on div "250915080158" at bounding box center [324, 434] width 116 height 39
click at [321, 434] on input "250915080158" at bounding box center [324, 443] width 89 height 31
click at [322, 432] on input "250915080158" at bounding box center [324, 443] width 89 height 31
click at [469, 529] on div "1 1 to 19 of 19 rows" at bounding box center [811, 516] width 1482 height 33
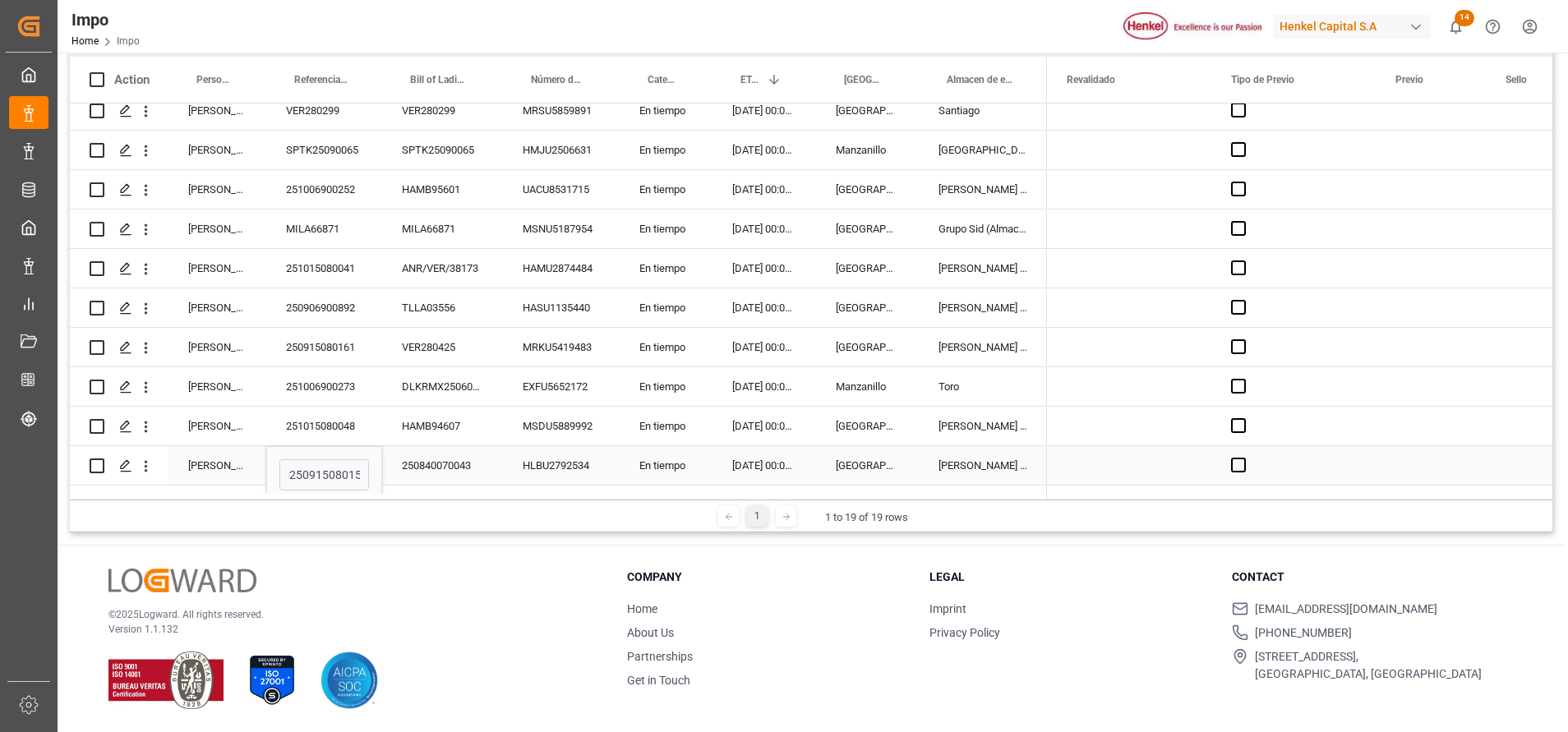
scroll to position [365, 0]
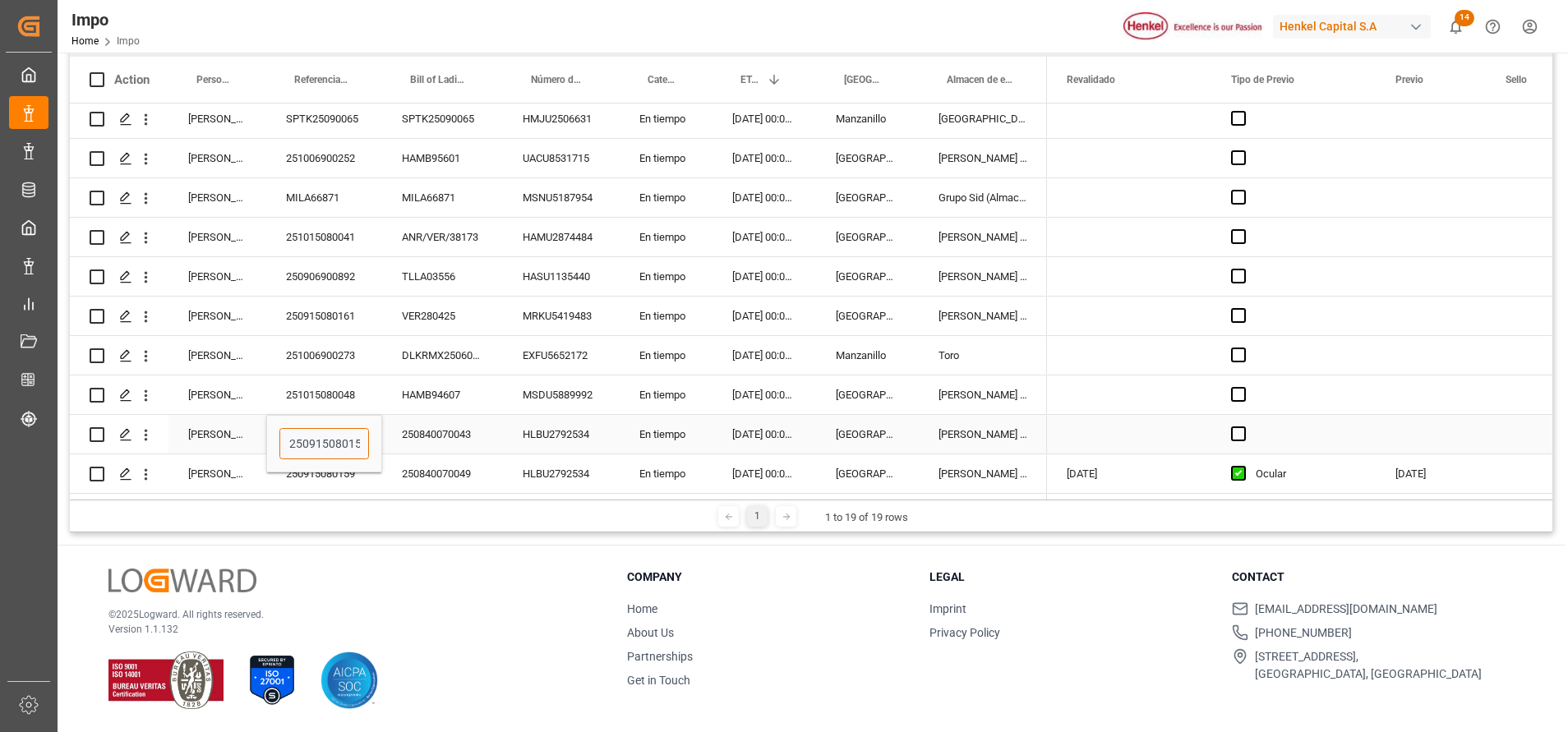
click at [357, 436] on input "250915080158" at bounding box center [324, 443] width 89 height 31
click at [1083, 422] on div "Press SPACE to select this row." at bounding box center [1129, 434] width 164 height 39
click at [1086, 422] on div "Press SPACE to select this row." at bounding box center [1129, 434] width 164 height 39
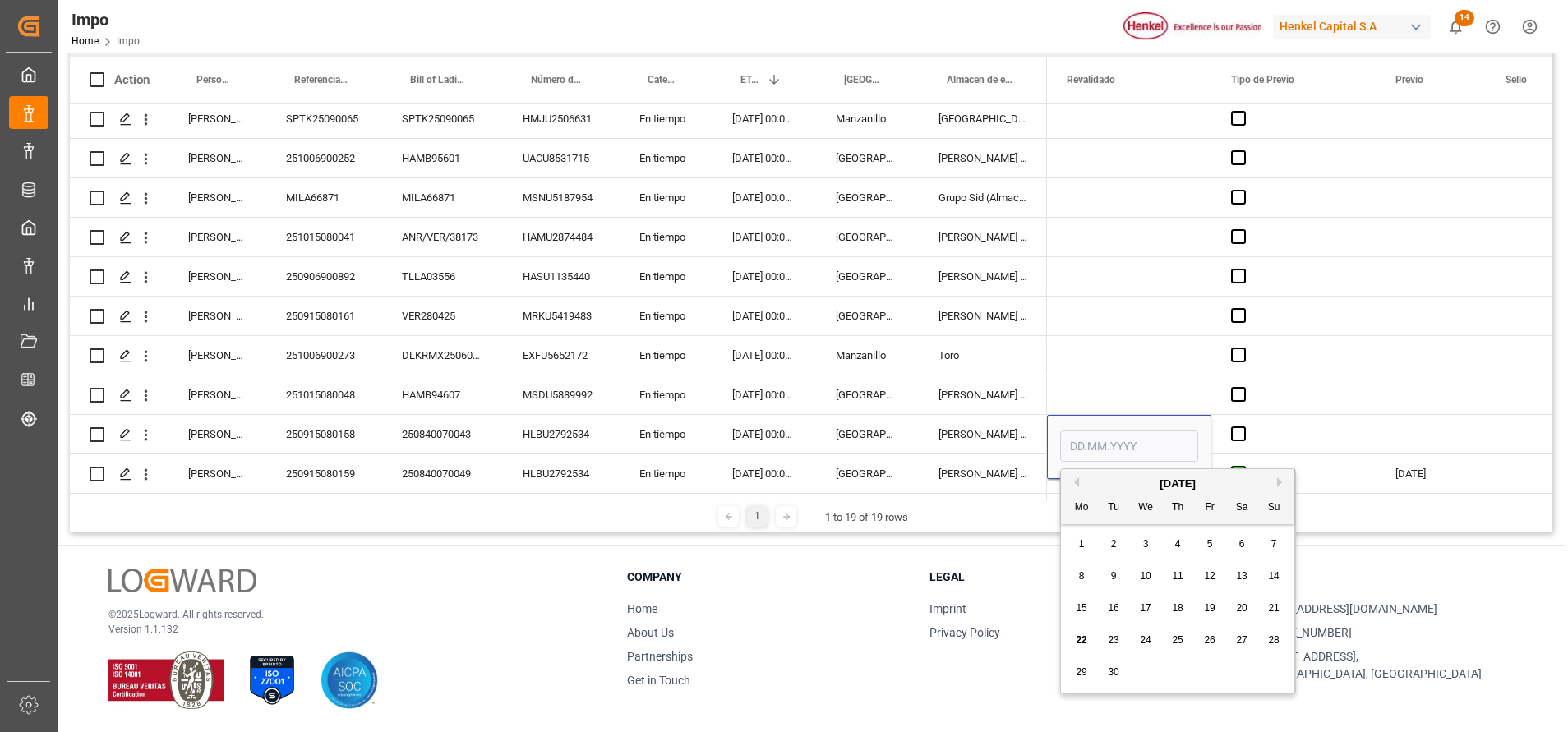
click at [1075, 642] on div "22" at bounding box center [1082, 640] width 21 height 20
type input "22.09.2025"
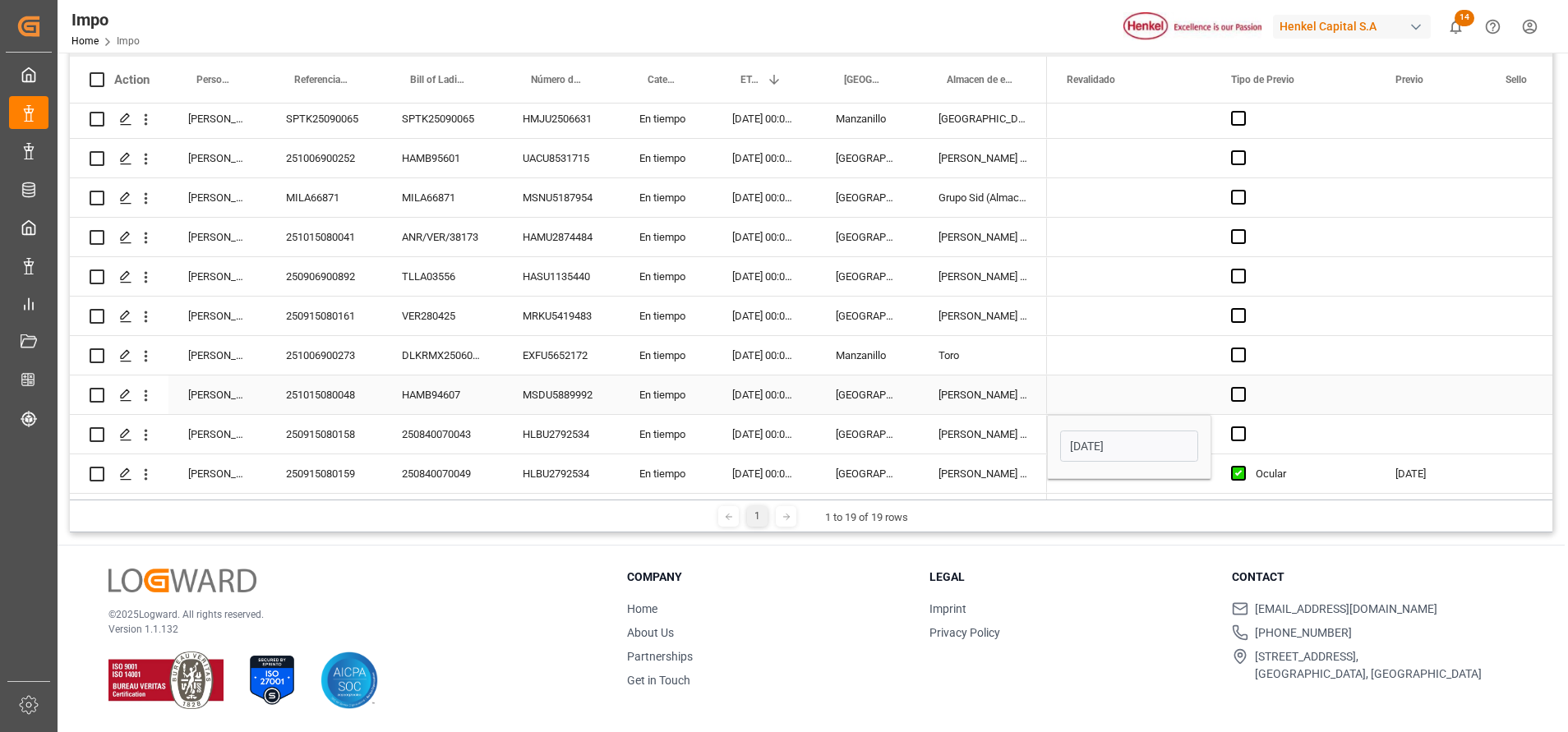
click at [1140, 384] on div "Press SPACE to select this row." at bounding box center [1129, 394] width 164 height 39
click at [1245, 426] on span "Press SPACE to select this row." at bounding box center [1239, 433] width 15 height 15
click at [1244, 426] on input "Press SPACE to select this row." at bounding box center [1244, 426] width 0 height 0
click at [1245, 426] on span "Press SPACE to select this row." at bounding box center [1239, 433] width 15 height 15
click at [1244, 426] on input "Press SPACE to select this row." at bounding box center [1244, 426] width 0 height 0
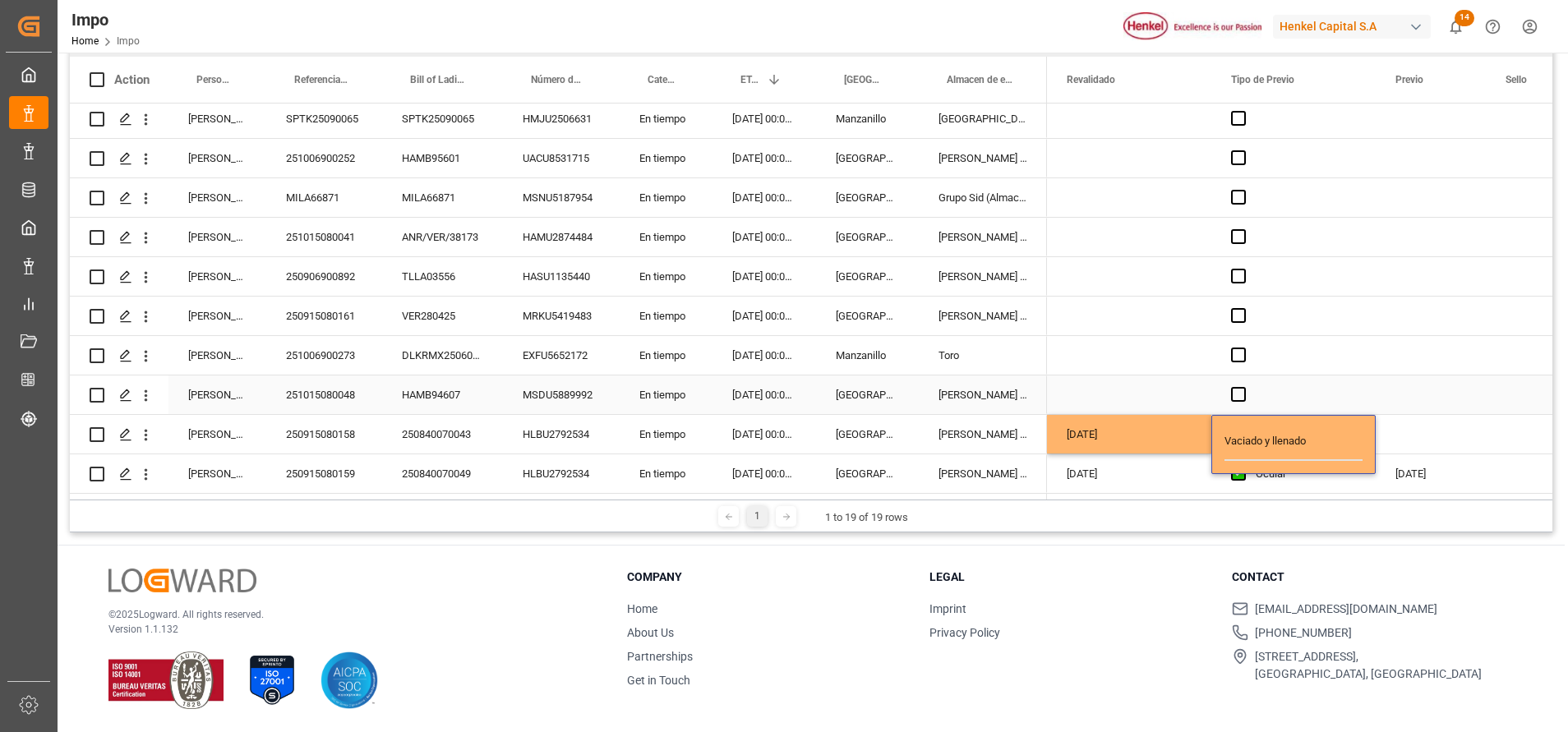
click at [1306, 381] on div "Press SPACE to select this row." at bounding box center [1293, 394] width 164 height 39
click at [1265, 419] on div "Vaciado y llenado" at bounding box center [1305, 435] width 100 height 38
click at [1264, 421] on div "Vaciado y llenado" at bounding box center [1305, 435] width 100 height 38
click at [1217, 426] on div "Vaciado y llenado" at bounding box center [1293, 434] width 164 height 39
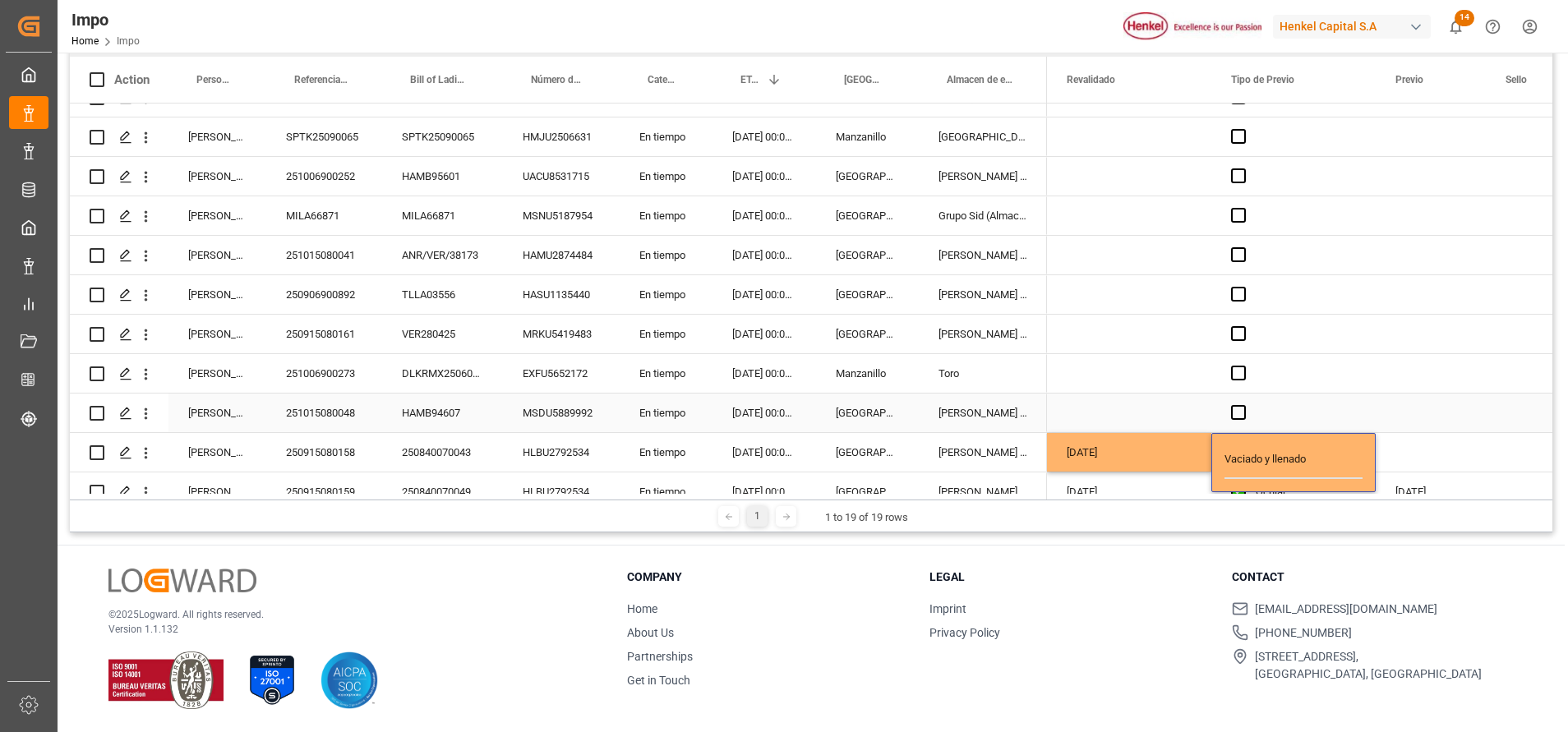
scroll to position [365, 0]
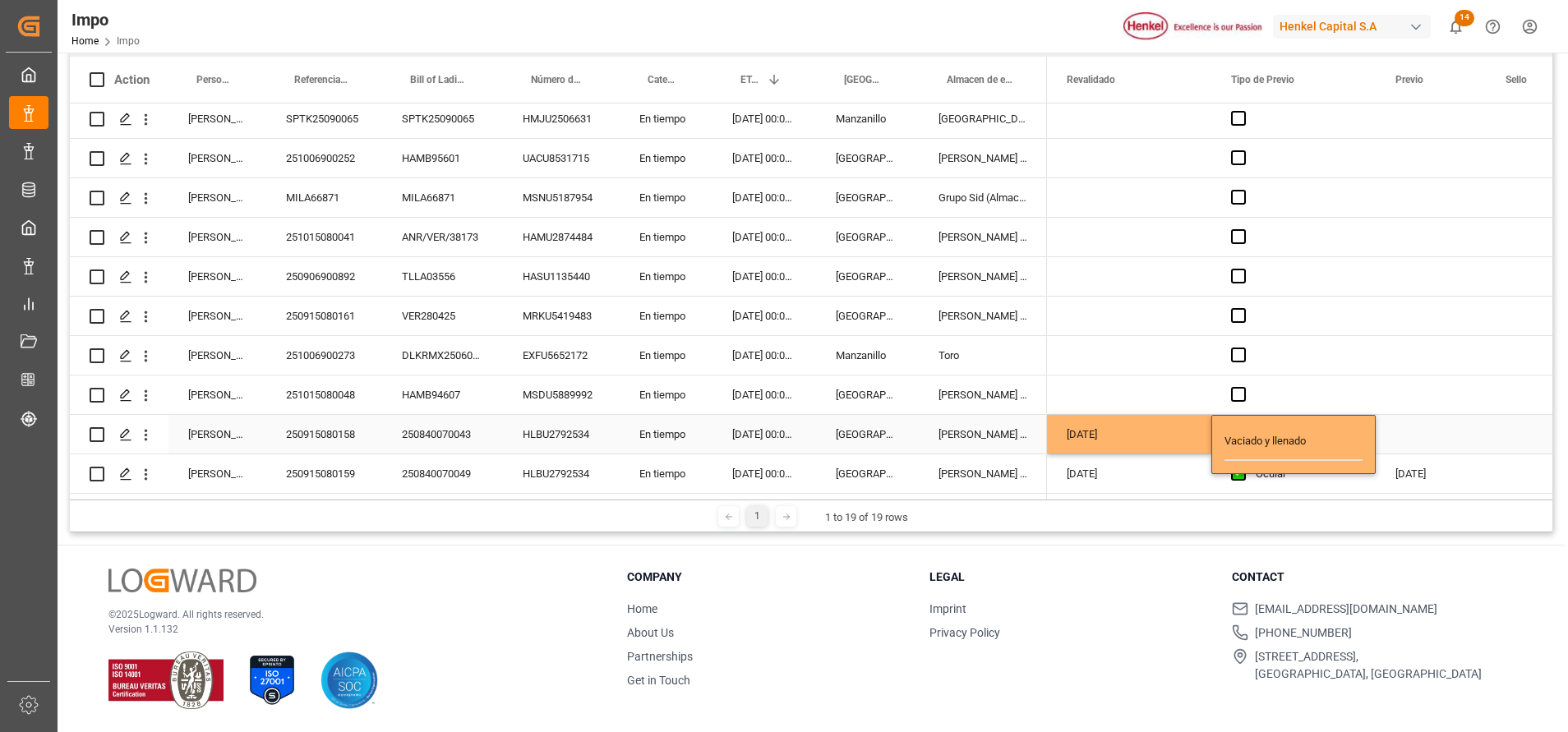
click at [1249, 427] on input "Vaciado y llenado" at bounding box center [1293, 444] width 138 height 33
click at [1249, 428] on input "Vaciado y llenado" at bounding box center [1293, 444] width 138 height 33
click at [1257, 421] on div "Vaciado y llenado" at bounding box center [1293, 445] width 164 height 59
click at [1258, 420] on div "Vaciado y llenado" at bounding box center [1293, 445] width 164 height 59
click at [1272, 415] on div "Vaciado y llenado" at bounding box center [1293, 445] width 164 height 59
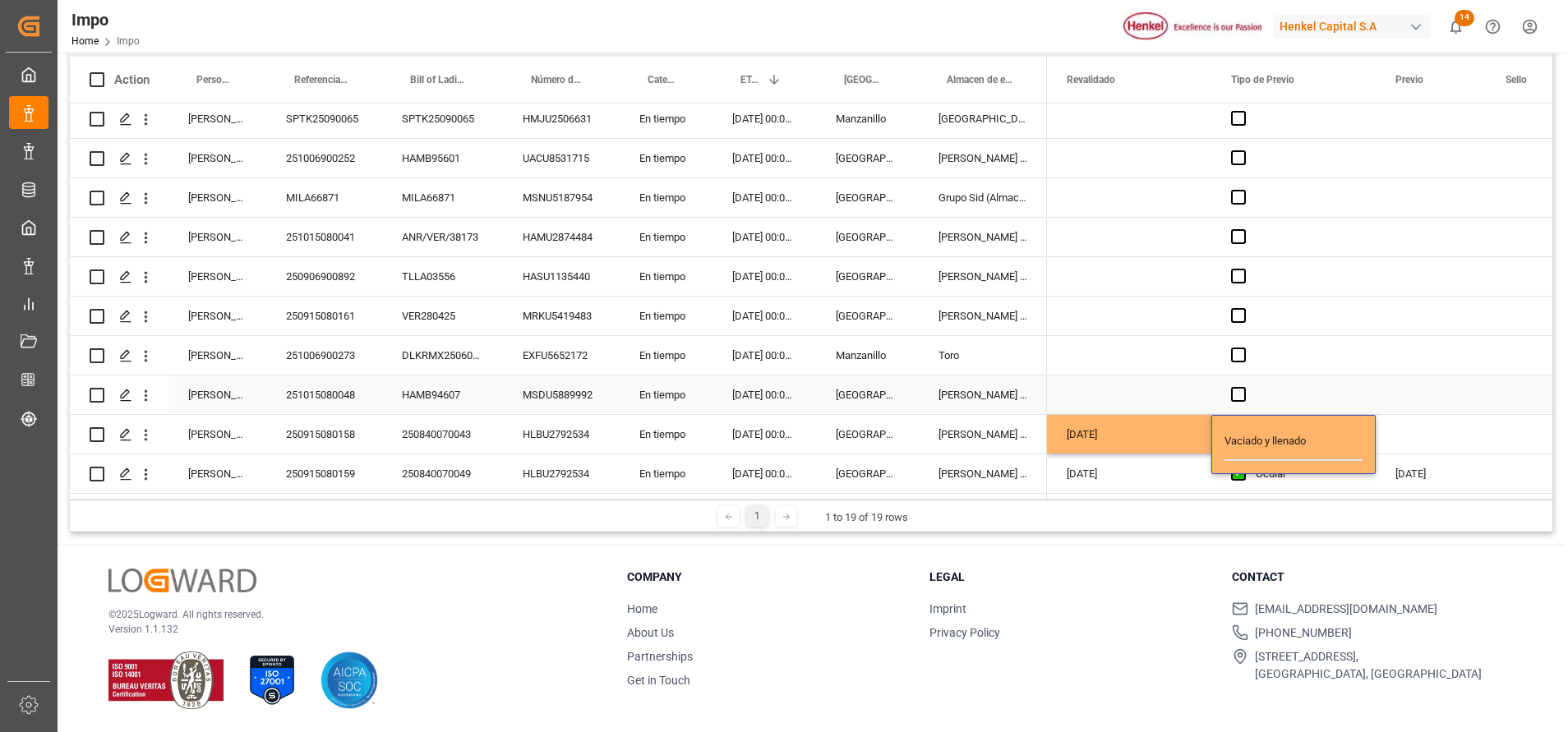
click at [1410, 415] on div "Press SPACE to select this row." at bounding box center [1430, 434] width 110 height 39
click at [1239, 437] on div "Press SPACE to select this row." at bounding box center [1244, 435] width 25 height 38
click at [1250, 430] on input "Vaciado y llenado" at bounding box center [1293, 444] width 138 height 33
click at [1267, 415] on div "Vaciado y llenado" at bounding box center [1293, 445] width 164 height 59
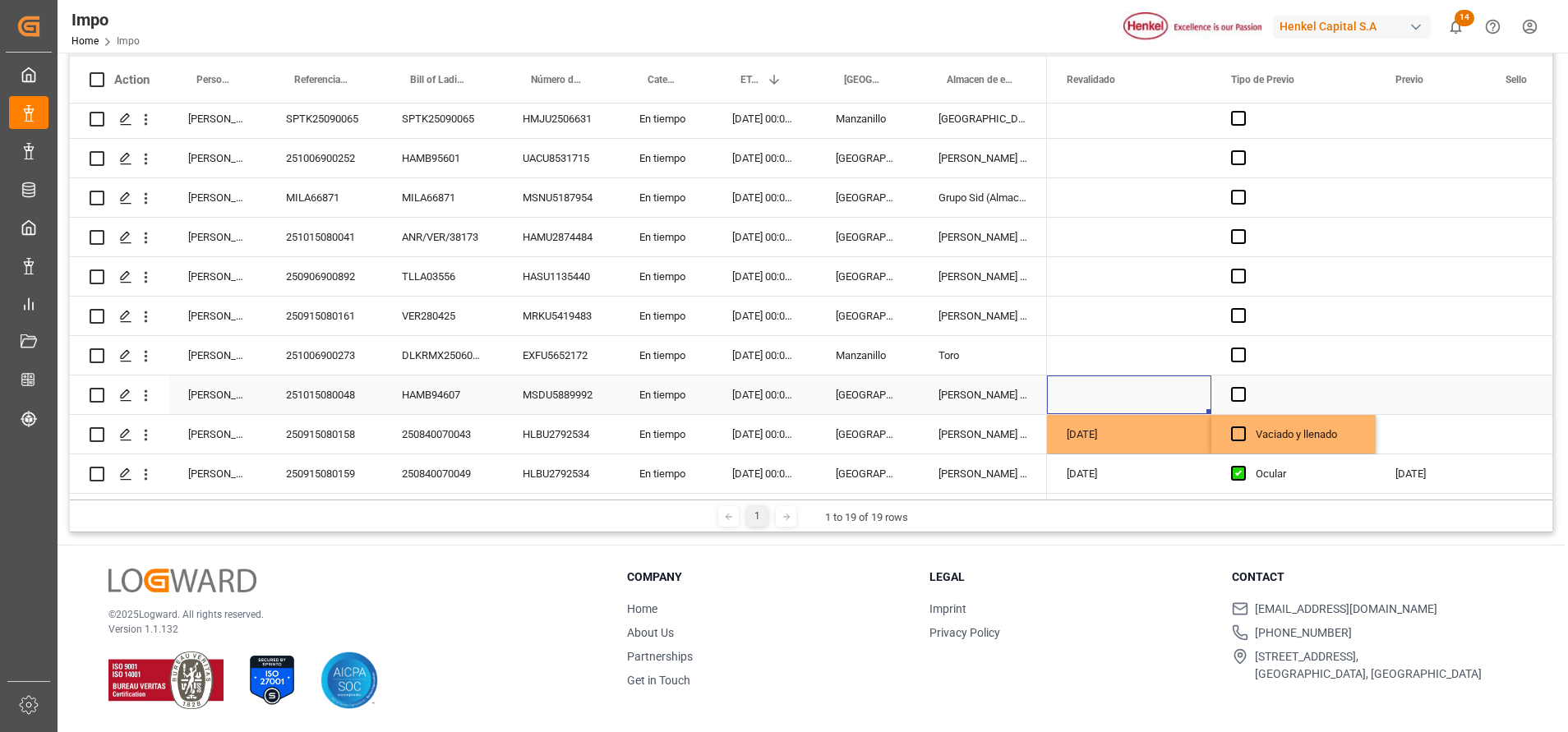
click at [1206, 390] on div "Press SPACE to select this row." at bounding box center [1129, 394] width 164 height 39
click at [1238, 426] on span "Press SPACE to select this row." at bounding box center [1239, 433] width 15 height 15
click at [1244, 426] on input "Press SPACE to select this row." at bounding box center [1244, 426] width 0 height 0
click at [1238, 426] on span "Press SPACE to select this row." at bounding box center [1239, 433] width 15 height 15
click at [1244, 426] on input "Press SPACE to select this row." at bounding box center [1244, 426] width 0 height 0
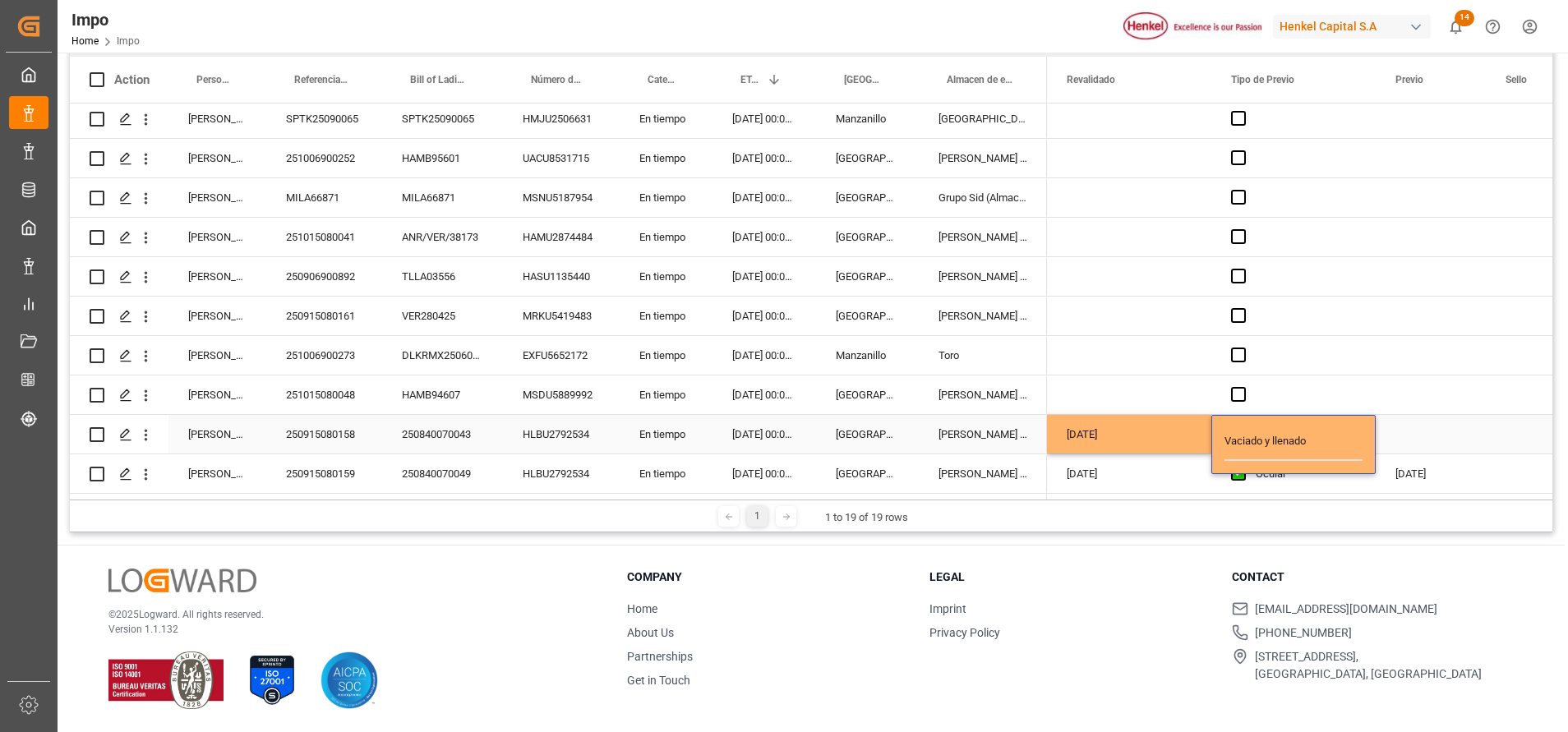
click at [1238, 427] on input "Vaciado y llenado" at bounding box center [1293, 444] width 138 height 33
click at [1239, 430] on input "Vaciado y llenado" at bounding box center [1293, 444] width 138 height 33
click at [1236, 437] on input "Vaciado y llenado" at bounding box center [1293, 444] width 138 height 33
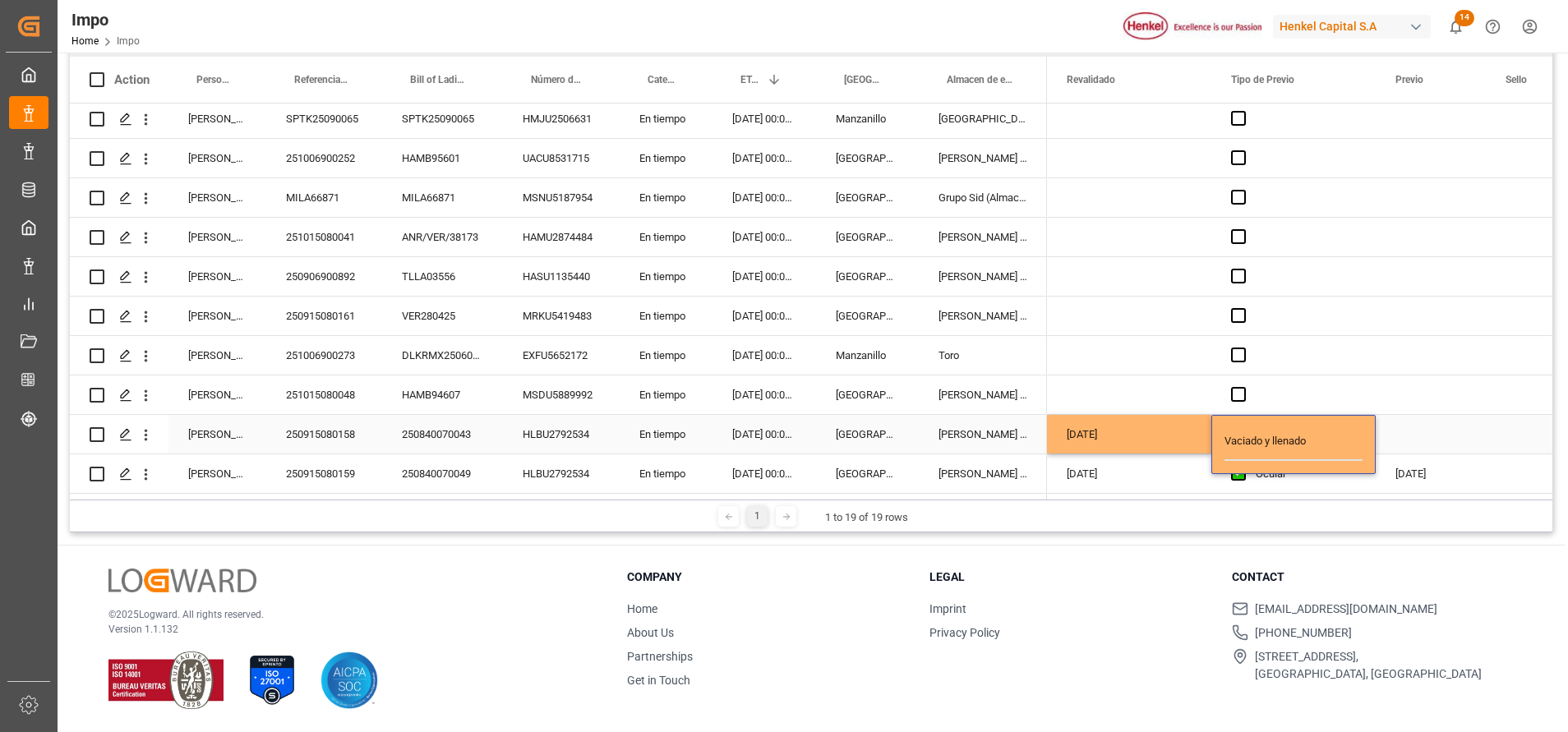
click at [1223, 428] on div "Vaciado y llenado" at bounding box center [1293, 445] width 164 height 59
click at [1428, 429] on div "Press SPACE to select this row." at bounding box center [1430, 434] width 110 height 39
click at [1237, 426] on span "Press SPACE to select this row." at bounding box center [1239, 433] width 15 height 15
click at [1244, 426] on input "Press SPACE to select this row." at bounding box center [1244, 426] width 0 height 0
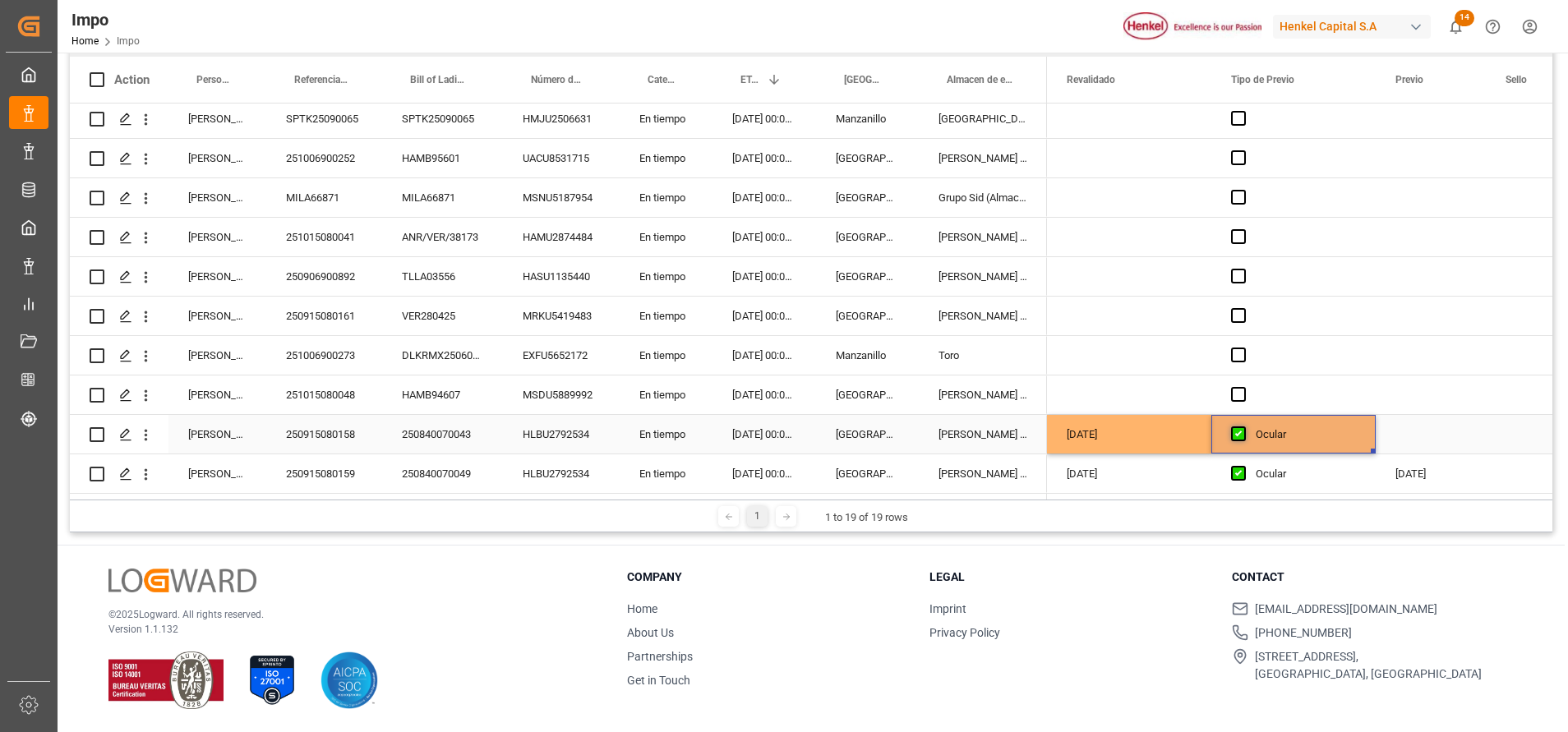
click at [1237, 426] on span "Press SPACE to select this row." at bounding box center [1239, 433] width 15 height 15
click at [1244, 426] on input "Press SPACE to select this row." at bounding box center [1244, 426] width 0 height 0
click at [1237, 427] on input "Vaciado y llenado" at bounding box center [1293, 444] width 138 height 33
drag, startPoint x: 1435, startPoint y: 431, endPoint x: 1399, endPoint y: 437, distance: 36.5
click at [1435, 432] on div "Press SPACE to select this row." at bounding box center [1430, 434] width 110 height 39
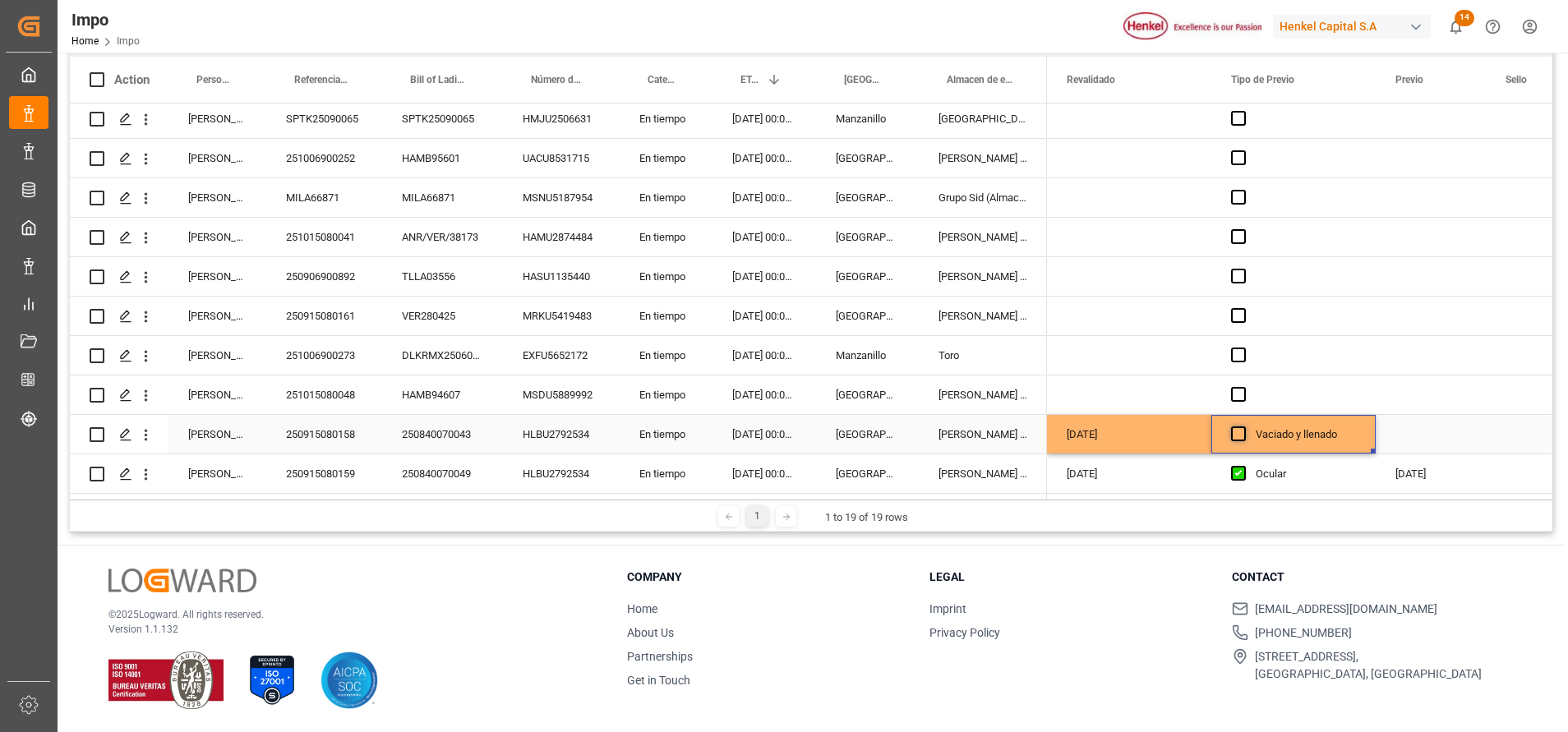
click at [1239, 430] on span "Press SPACE to select this row." at bounding box center [1239, 433] width 15 height 15
click at [1244, 426] on input "Press SPACE to select this row." at bounding box center [1244, 426] width 0 height 0
click at [1409, 416] on div "Press SPACE to select this row." at bounding box center [1430, 434] width 110 height 39
click at [1434, 427] on div "Press SPACE to select this row." at bounding box center [1430, 434] width 110 height 39
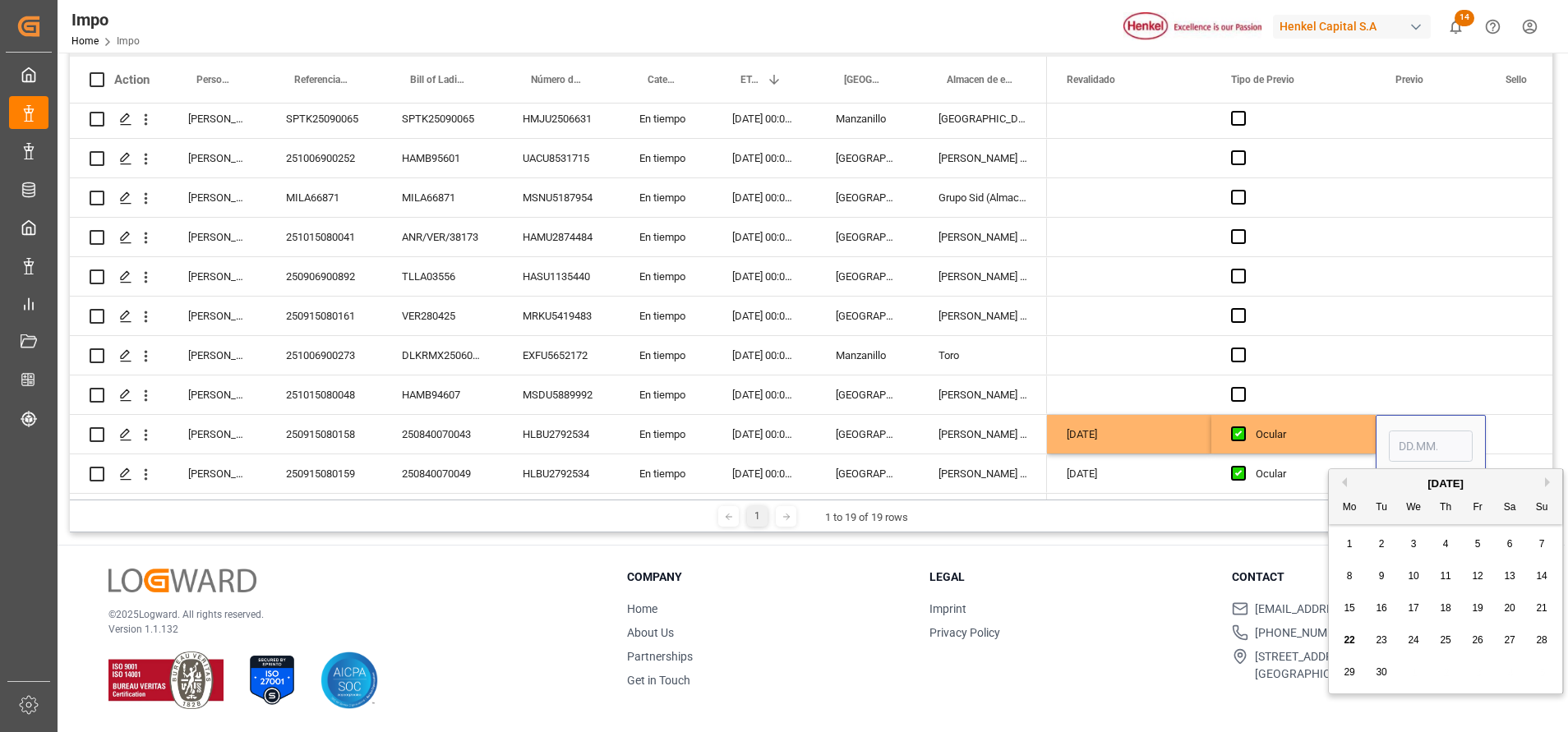
click at [1409, 643] on span "24" at bounding box center [1413, 640] width 11 height 12
type input "24.09.2025"
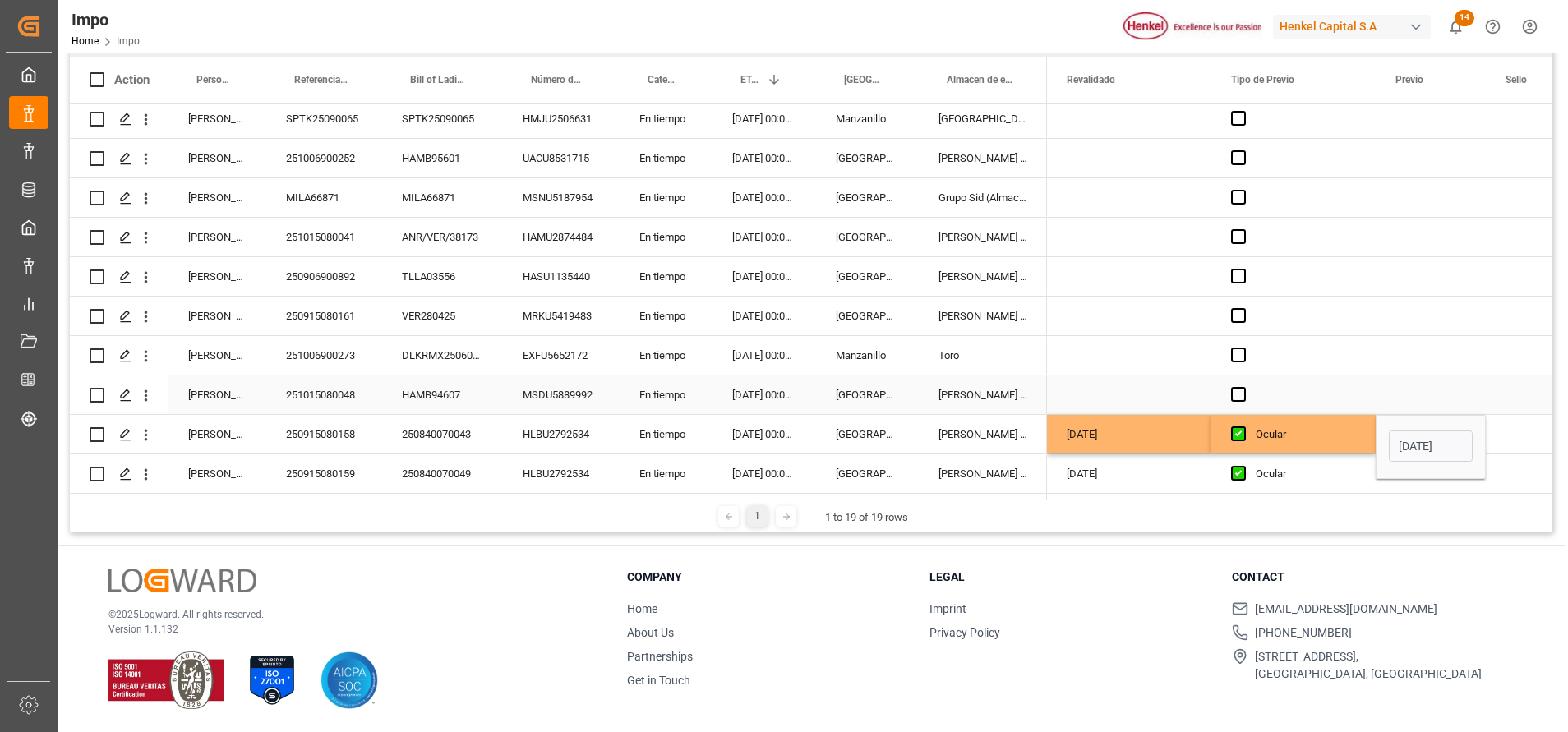
click at [1447, 392] on div "Press SPACE to select this row." at bounding box center [1430, 394] width 110 height 39
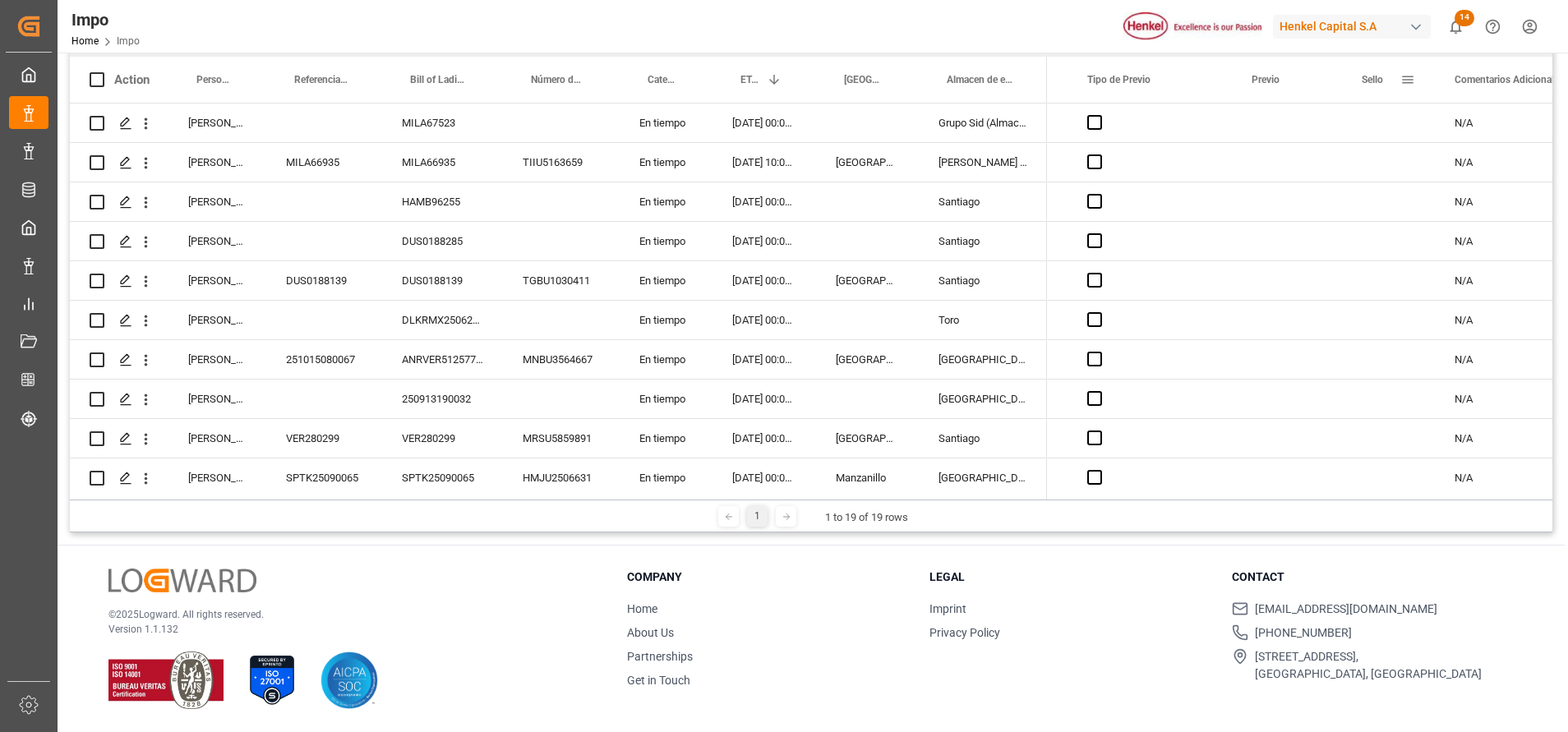
scroll to position [0, 0]
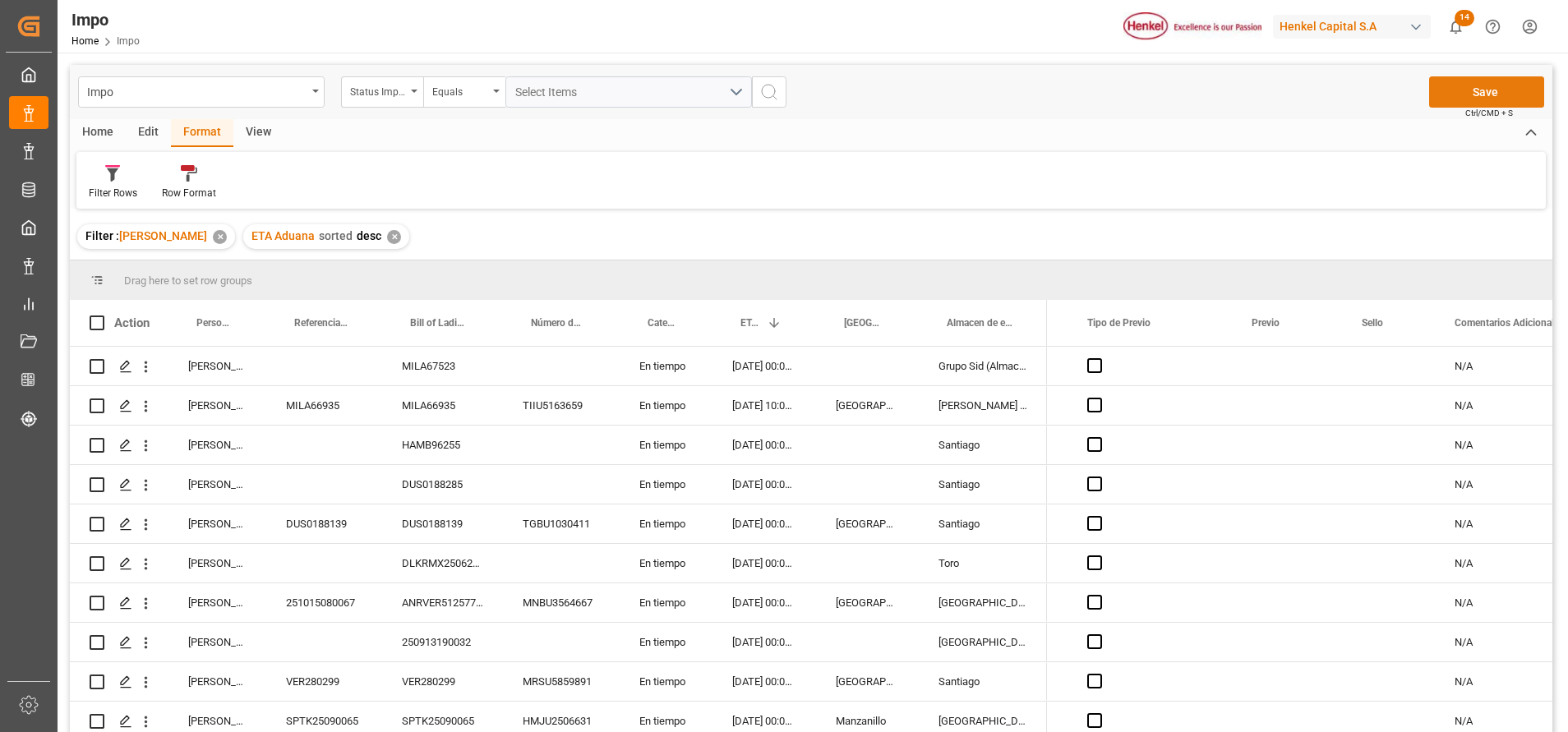
click at [1480, 96] on button "Save" at bounding box center [1486, 92] width 115 height 31
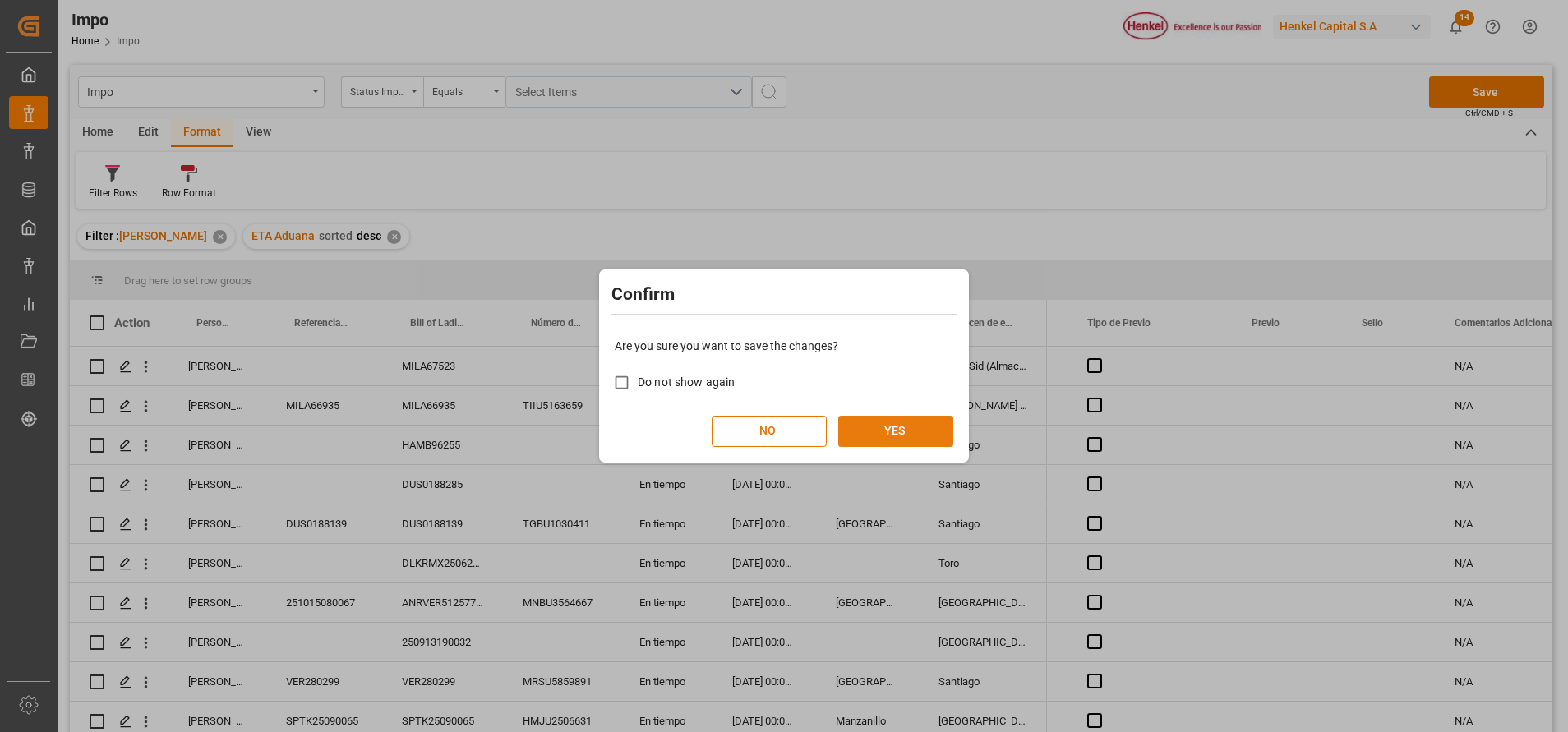
drag, startPoint x: 900, startPoint y: 429, endPoint x: 902, endPoint y: 439, distance: 10.2
click at [900, 430] on button "YES" at bounding box center [895, 432] width 115 height 31
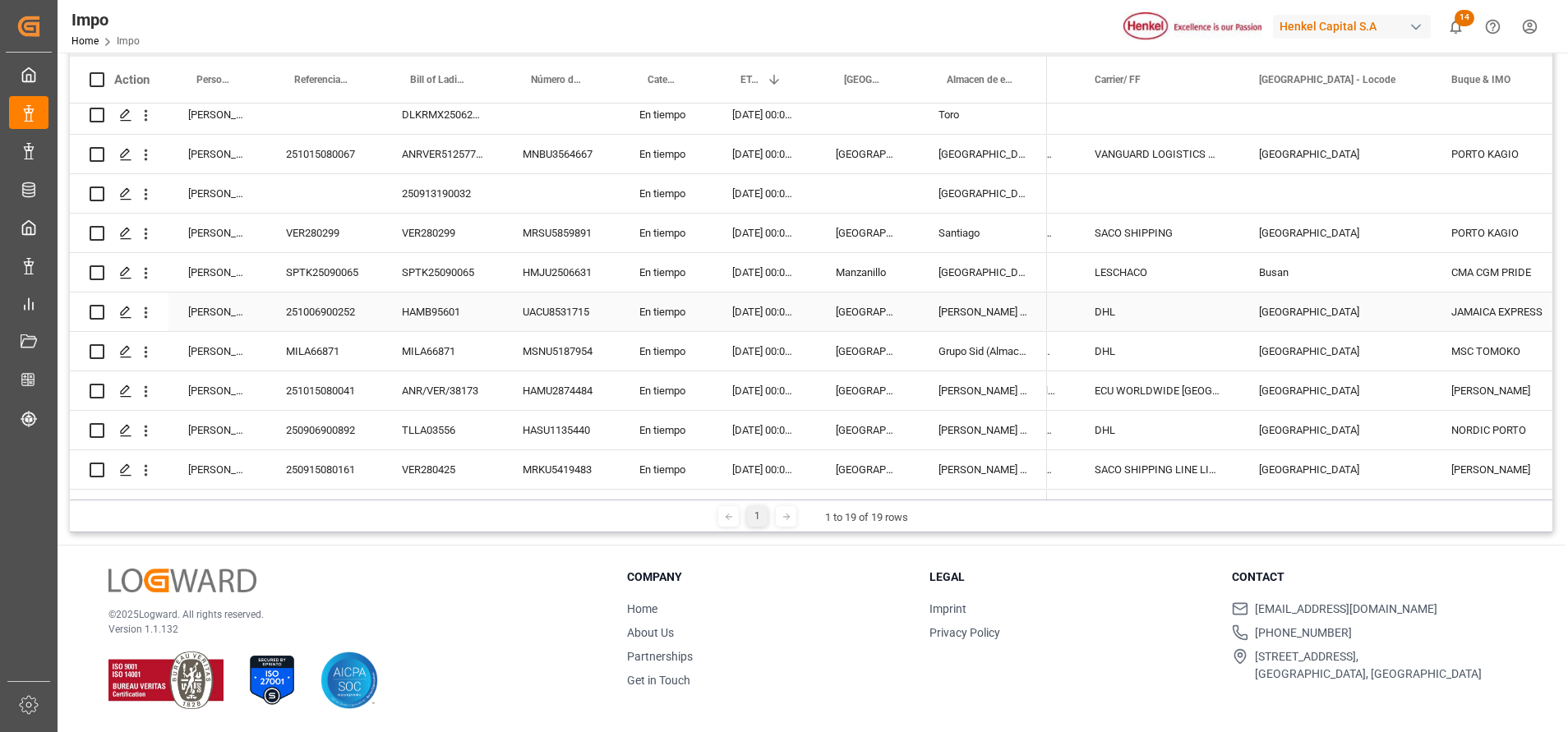
scroll to position [365, 0]
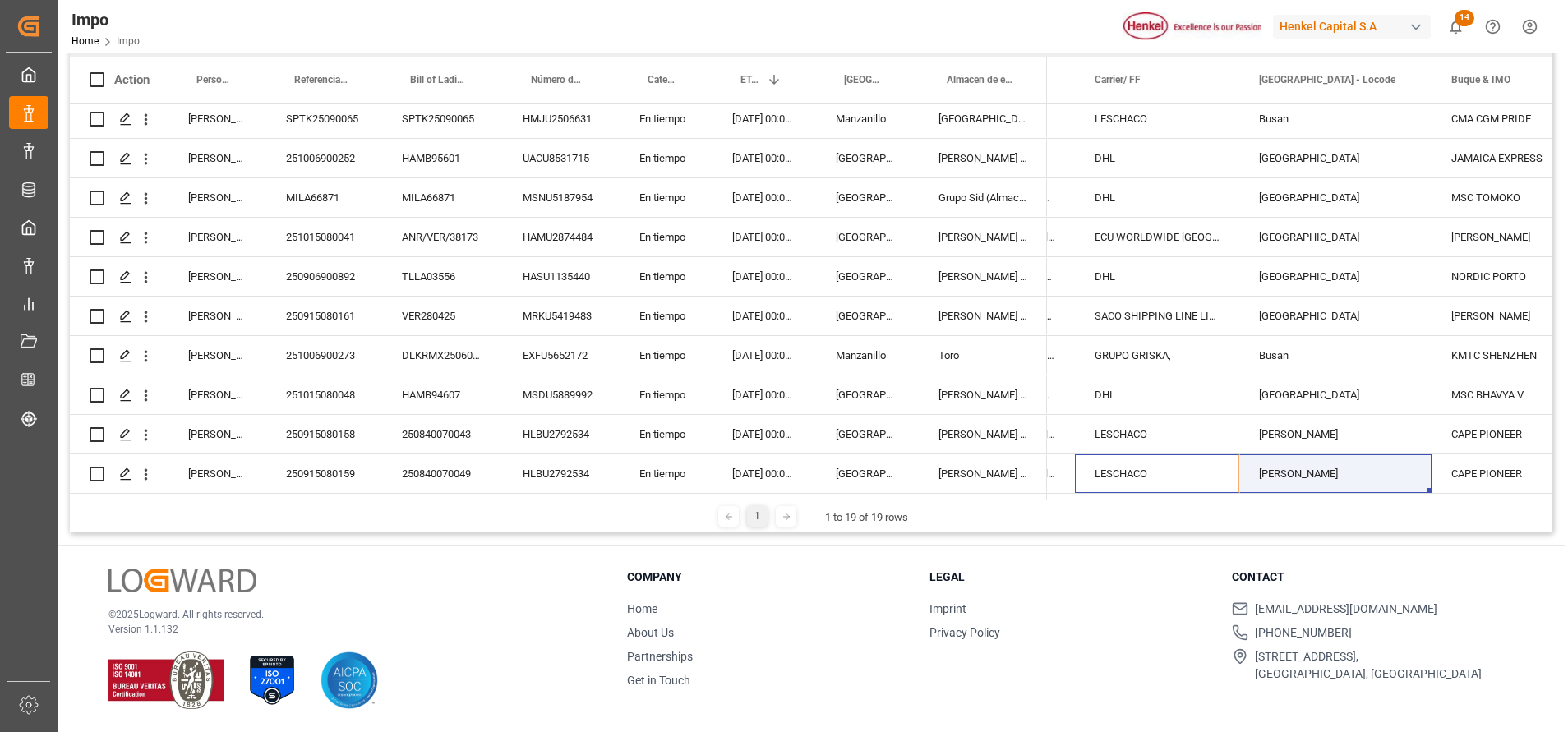
drag, startPoint x: 1213, startPoint y: 487, endPoint x: 1089, endPoint y: 707, distance: 252.5
click at [1144, 615] on div "Impo Status Importación Equals Select Items Save Ctrl/CMD + S Home Edit Format …" at bounding box center [811, 271] width 1507 height 923
drag, startPoint x: 1324, startPoint y: 385, endPoint x: 1310, endPoint y: 380, distance: 14.9
click at [1310, 380] on div "Bremerhaven" at bounding box center [1335, 394] width 192 height 39
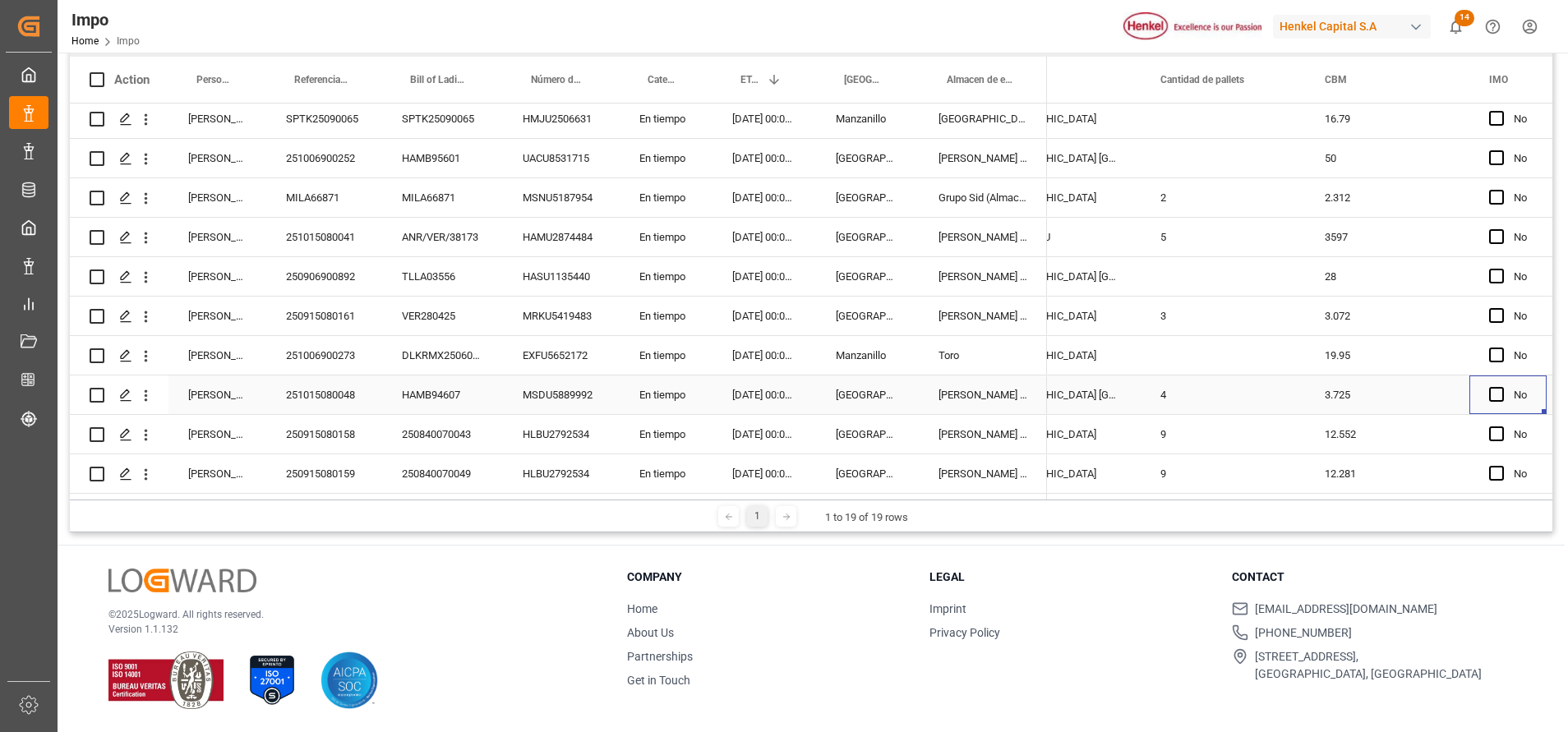
scroll to position [0, 2299]
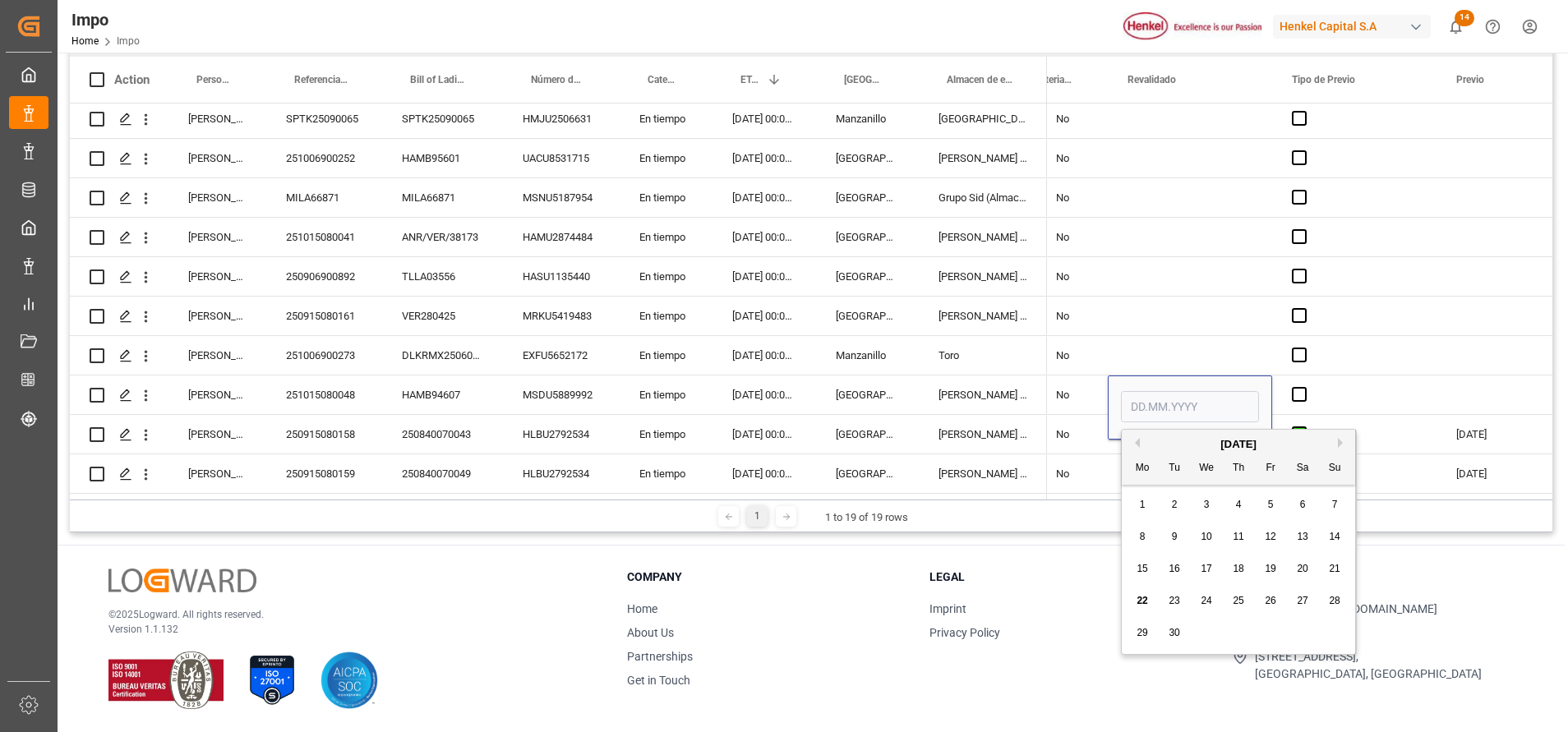
click at [1143, 603] on span "22" at bounding box center [1141, 601] width 11 height 12
type input "22.09.2025"
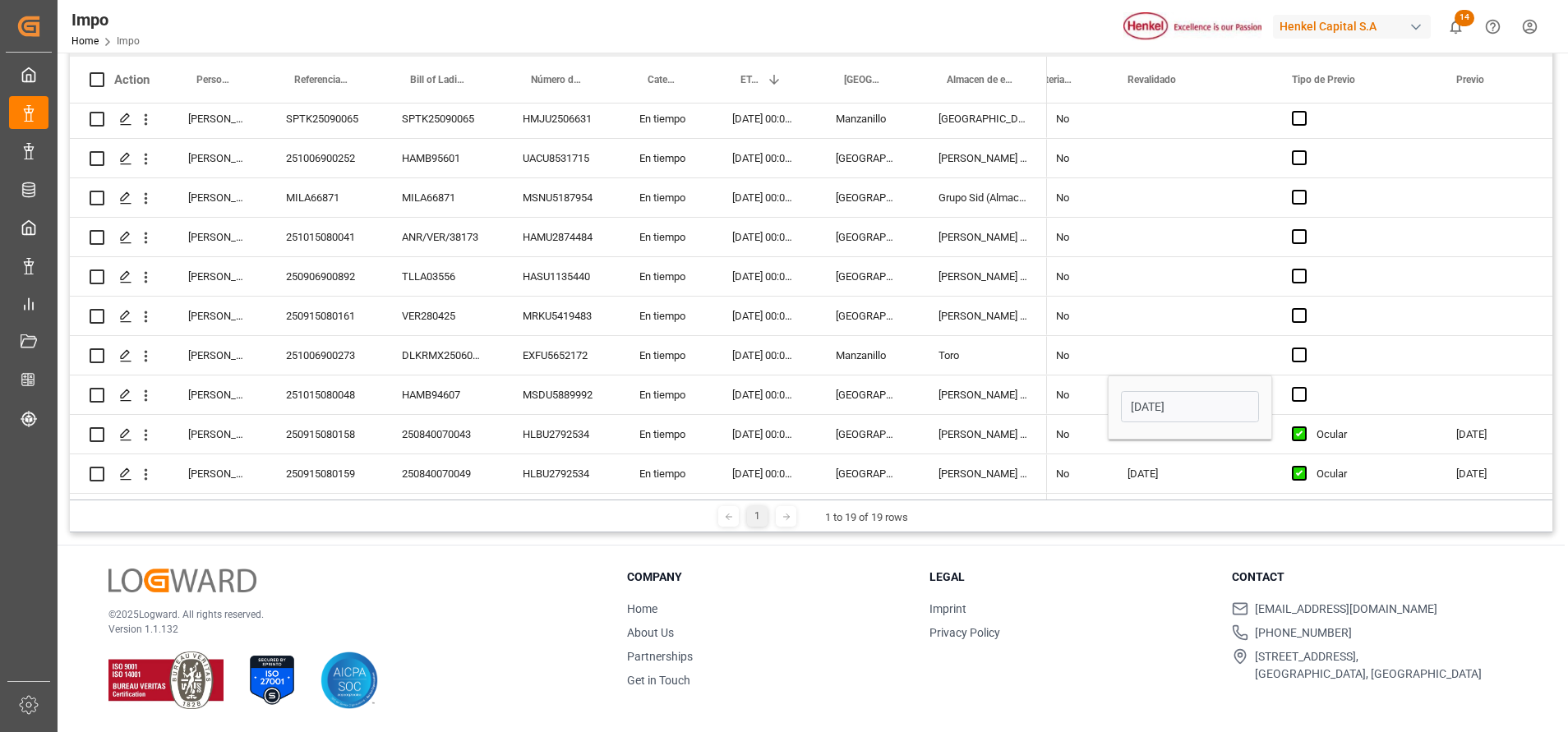
click at [580, 607] on p "© 2025 Logward. All rights reserved." at bounding box center [347, 614] width 477 height 15
click at [1300, 390] on span "Press SPACE to select this row." at bounding box center [1299, 394] width 15 height 15
click at [1304, 387] on input "Press SPACE to select this row." at bounding box center [1304, 387] width 0 height 0
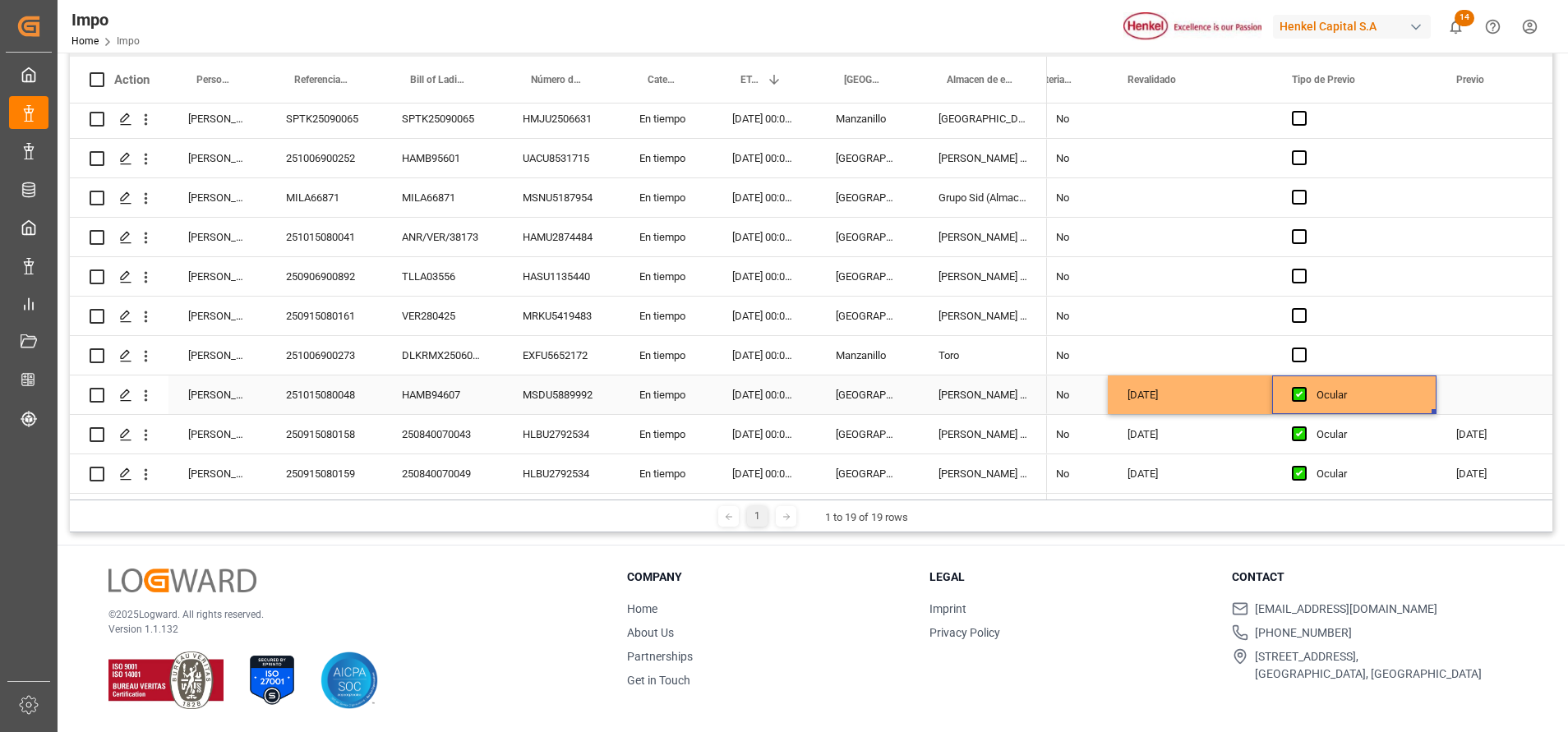
click at [1475, 383] on div "Press SPACE to select this row." at bounding box center [1491, 394] width 110 height 39
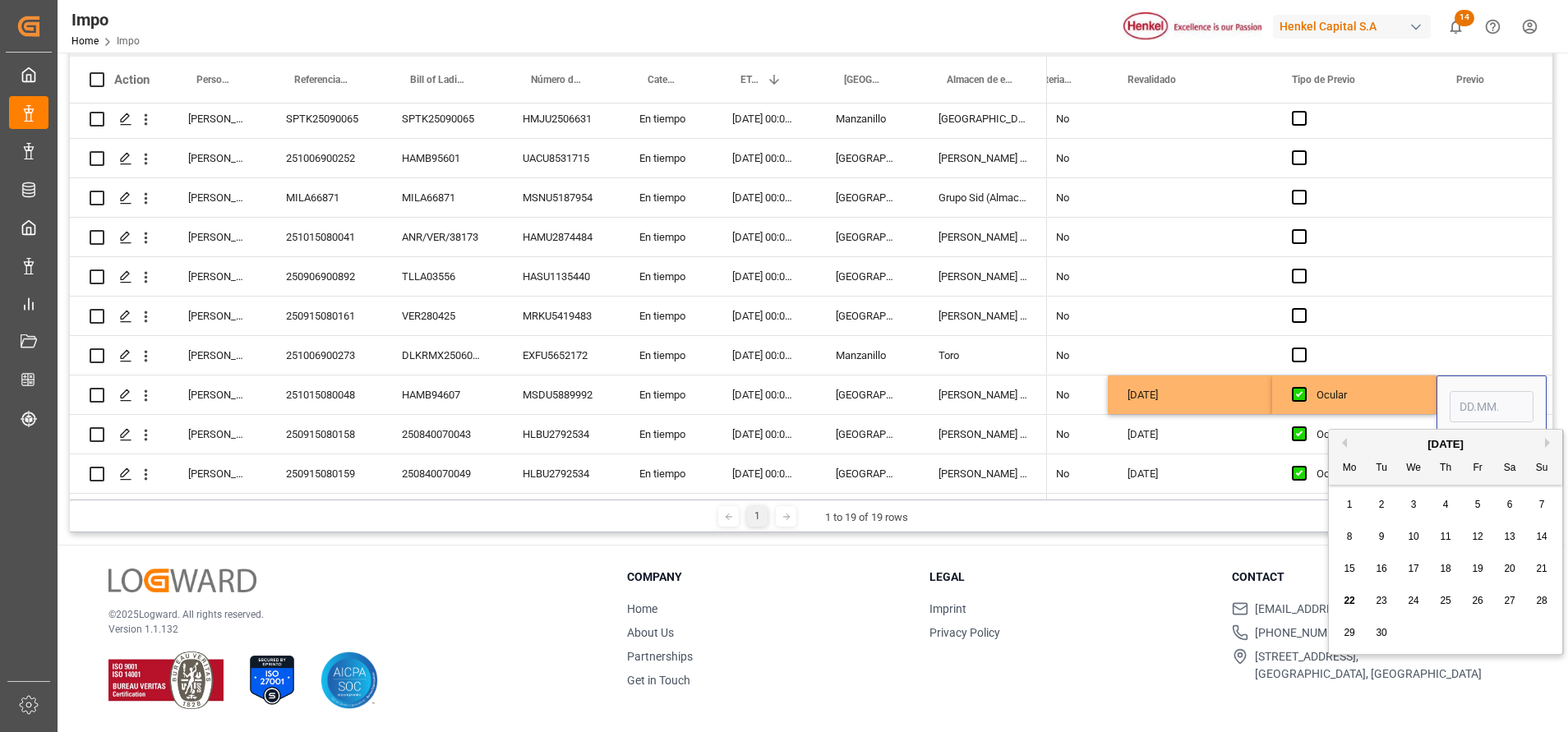
click at [1409, 597] on span "24" at bounding box center [1413, 601] width 11 height 12
type input "24.09.2025"
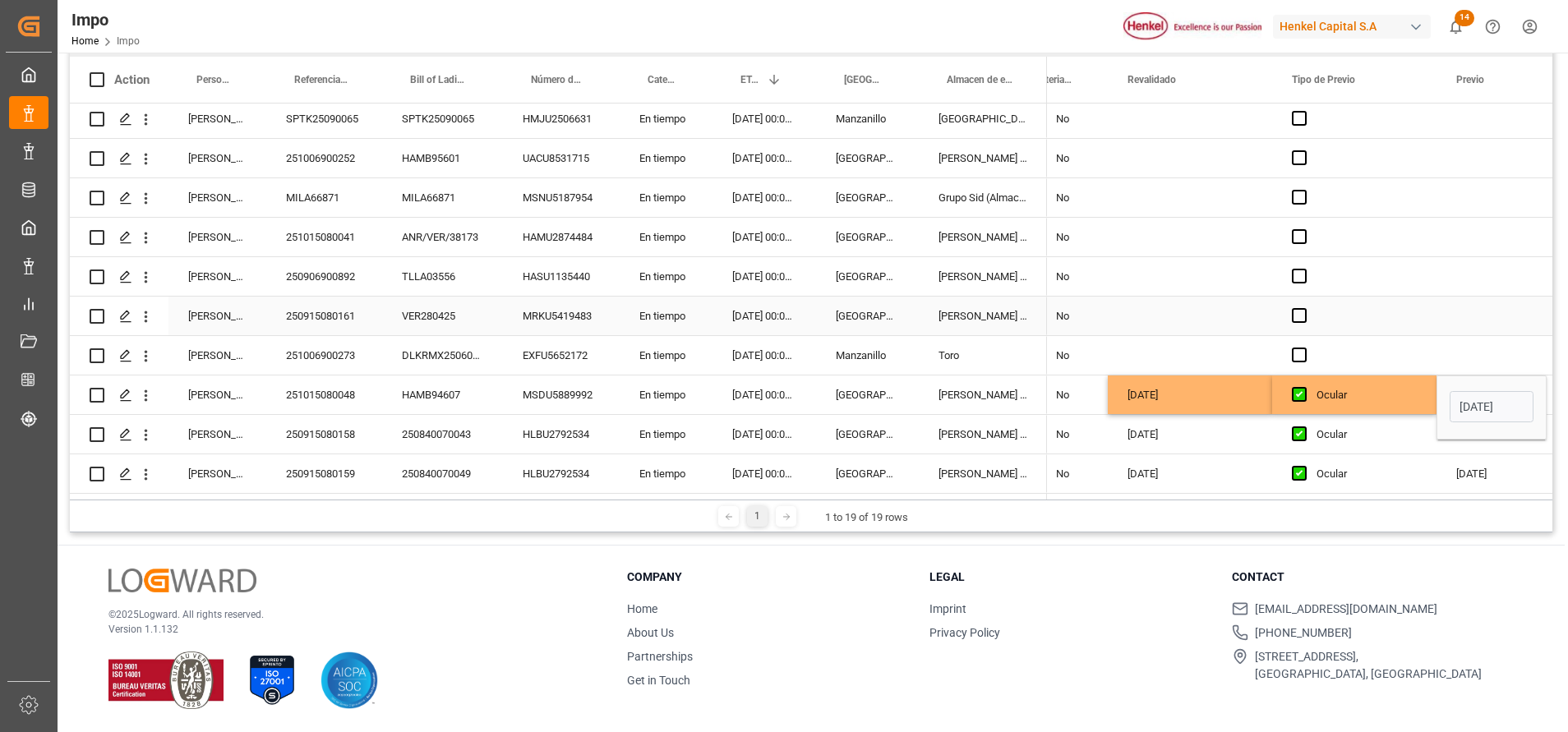
click at [1454, 304] on div "Press SPACE to select this row." at bounding box center [1491, 315] width 110 height 39
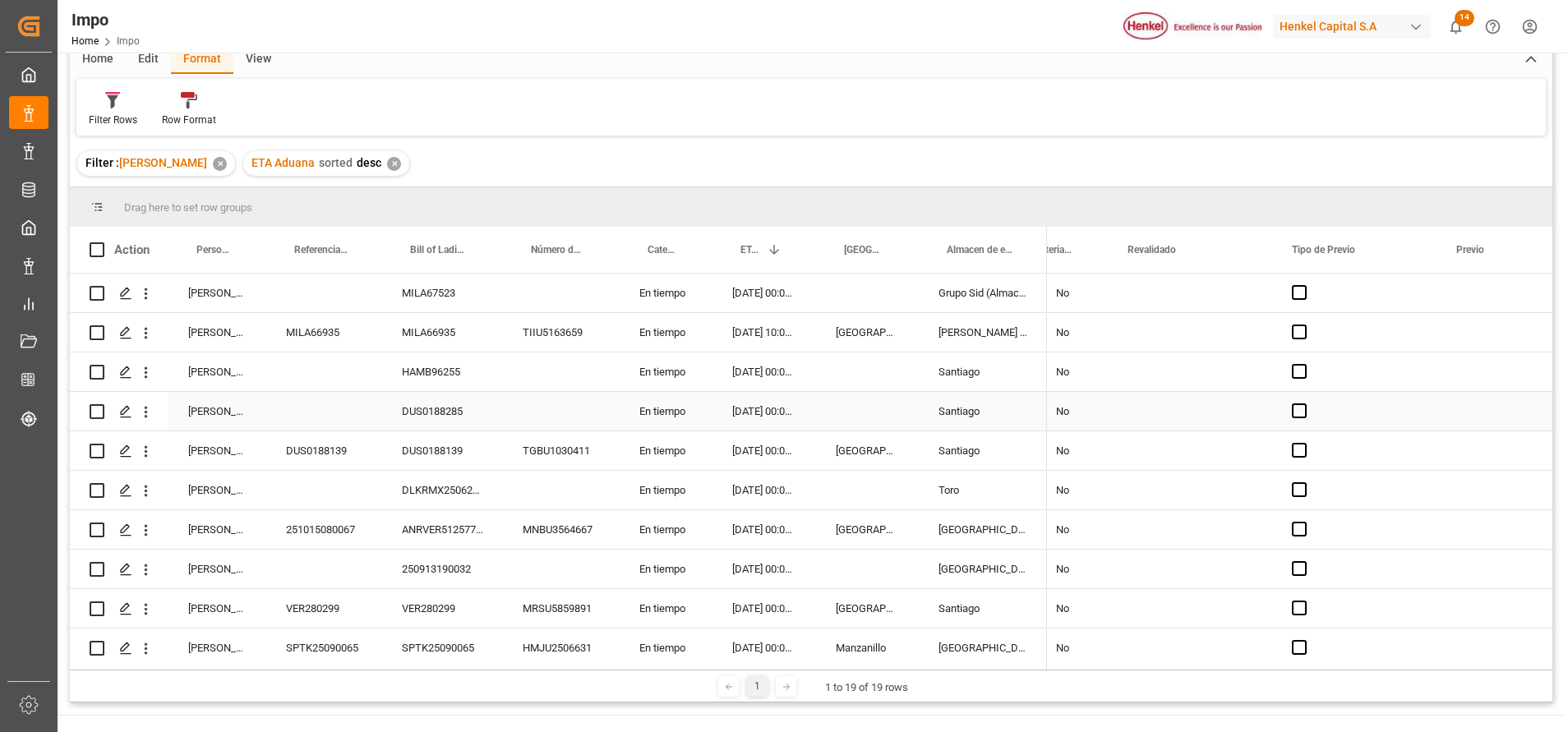
scroll to position [0, 0]
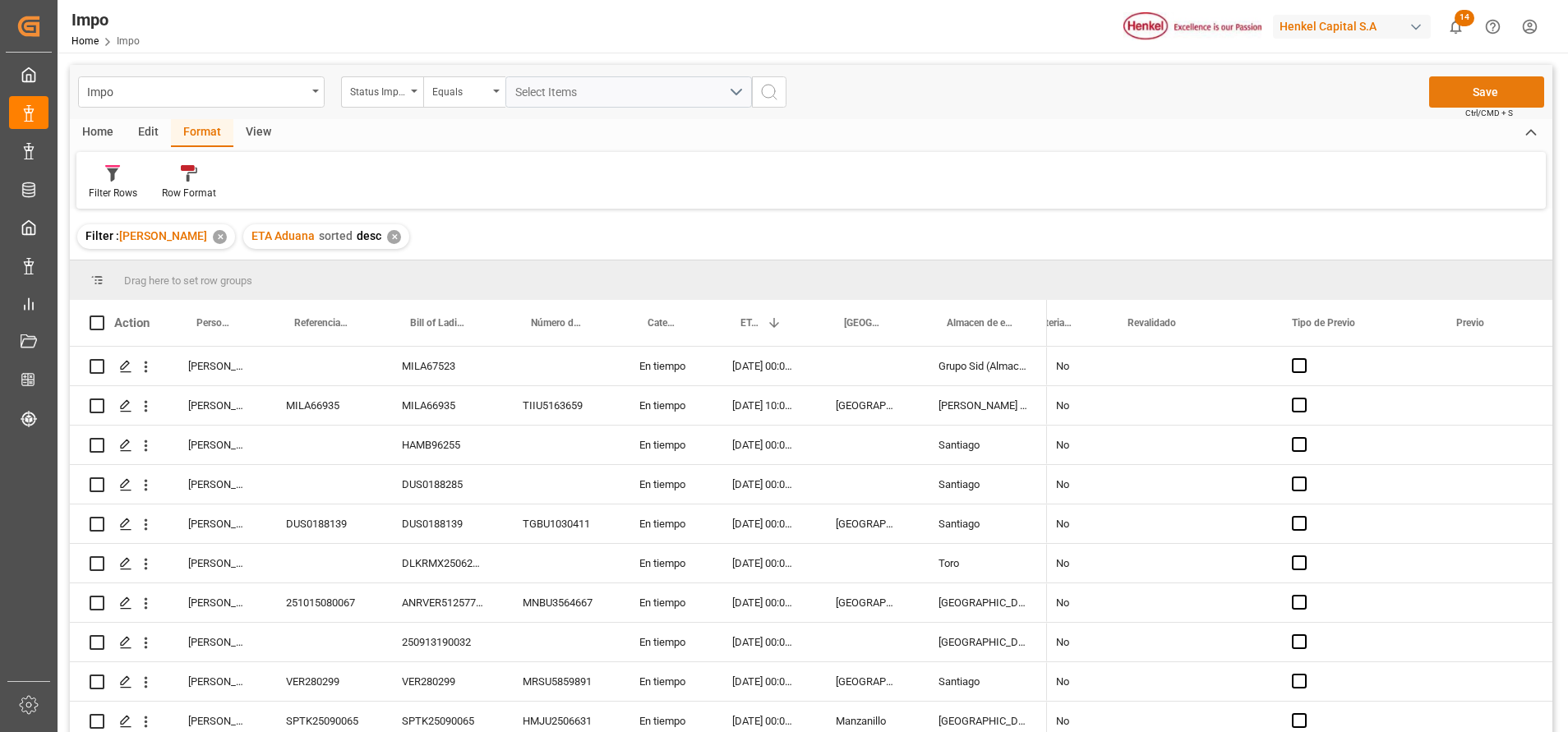
click at [1517, 89] on button "Save" at bounding box center [1486, 92] width 115 height 31
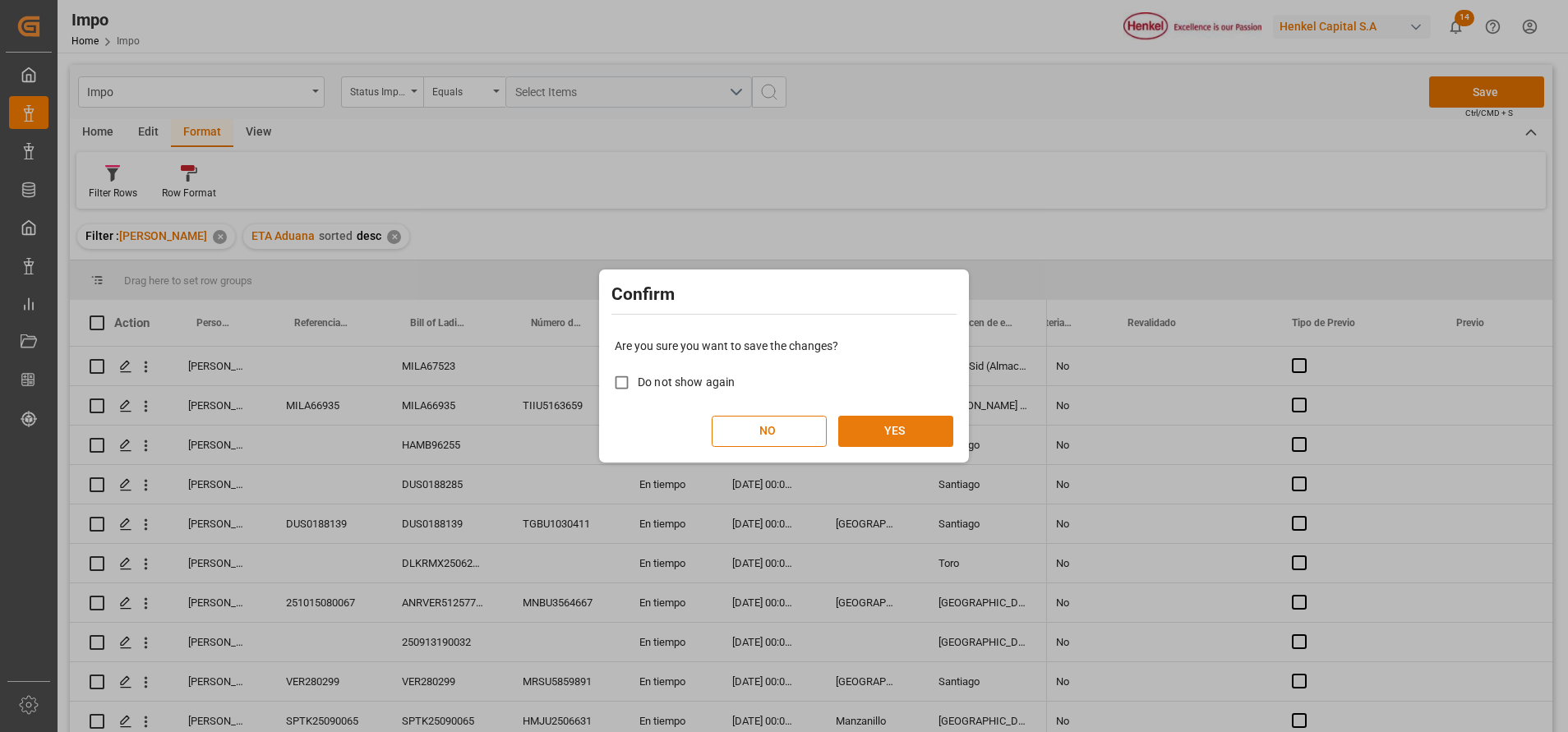
click at [931, 423] on button "YES" at bounding box center [895, 432] width 115 height 31
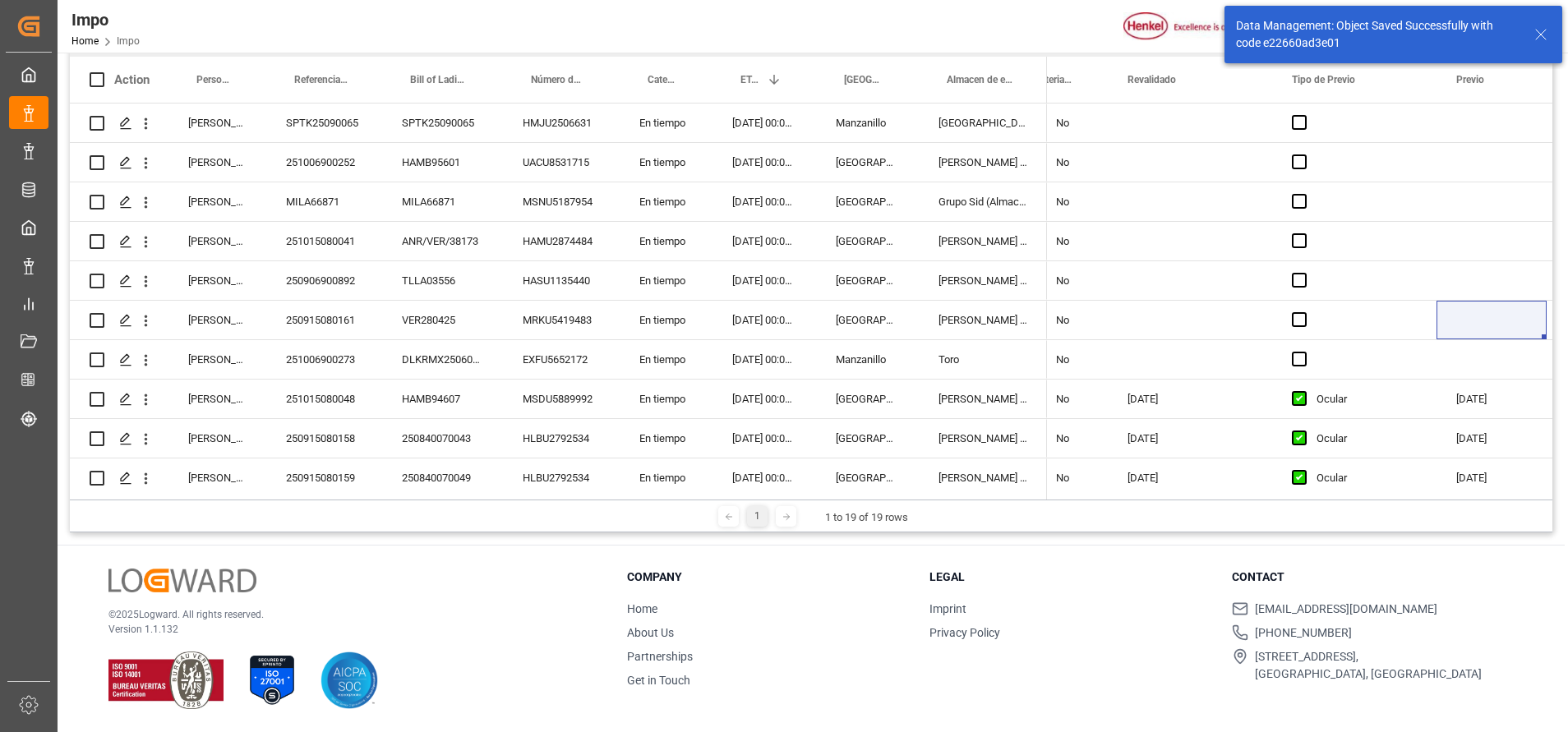
scroll to position [365, 0]
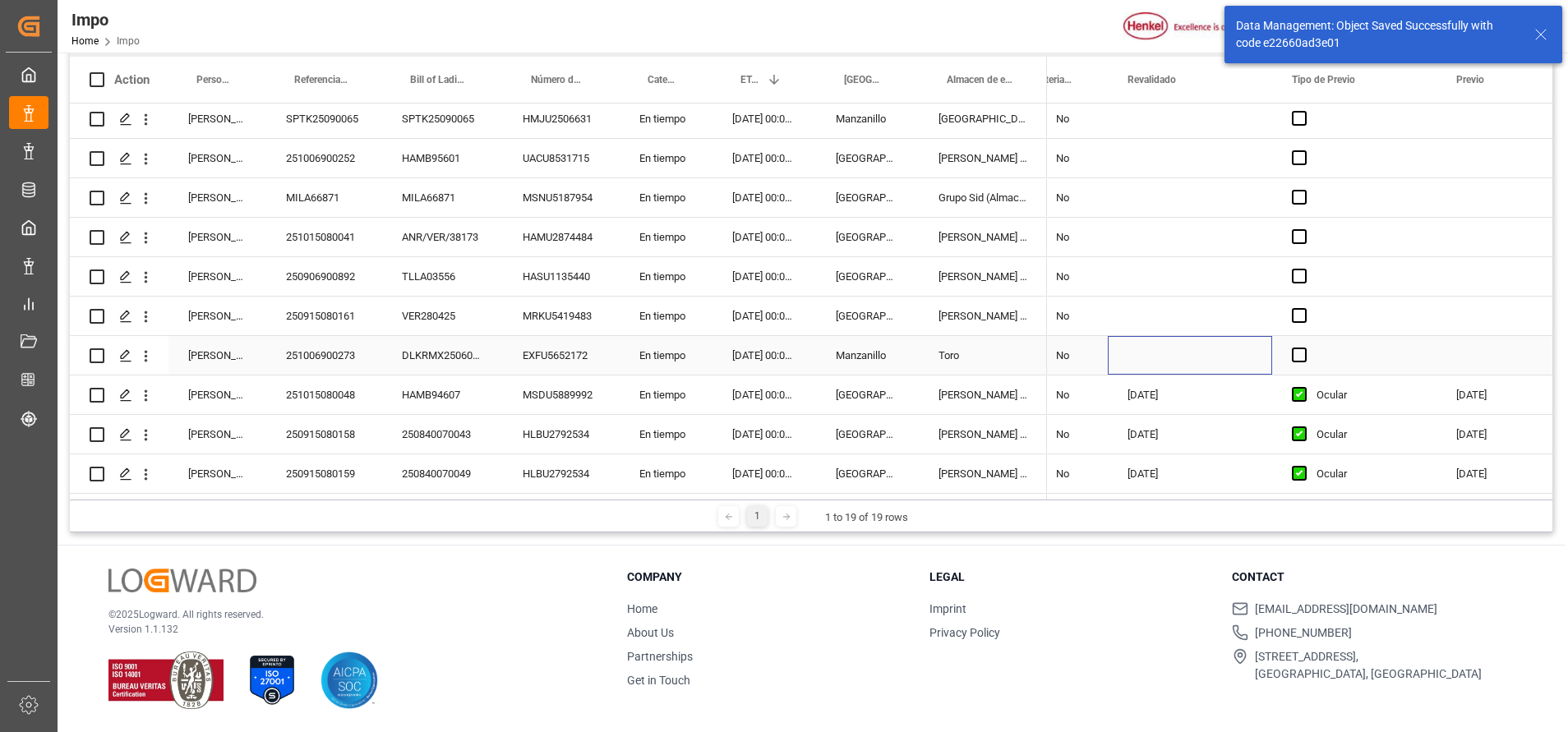
click at [1172, 354] on div "Press SPACE to select this row." at bounding box center [1189, 355] width 164 height 39
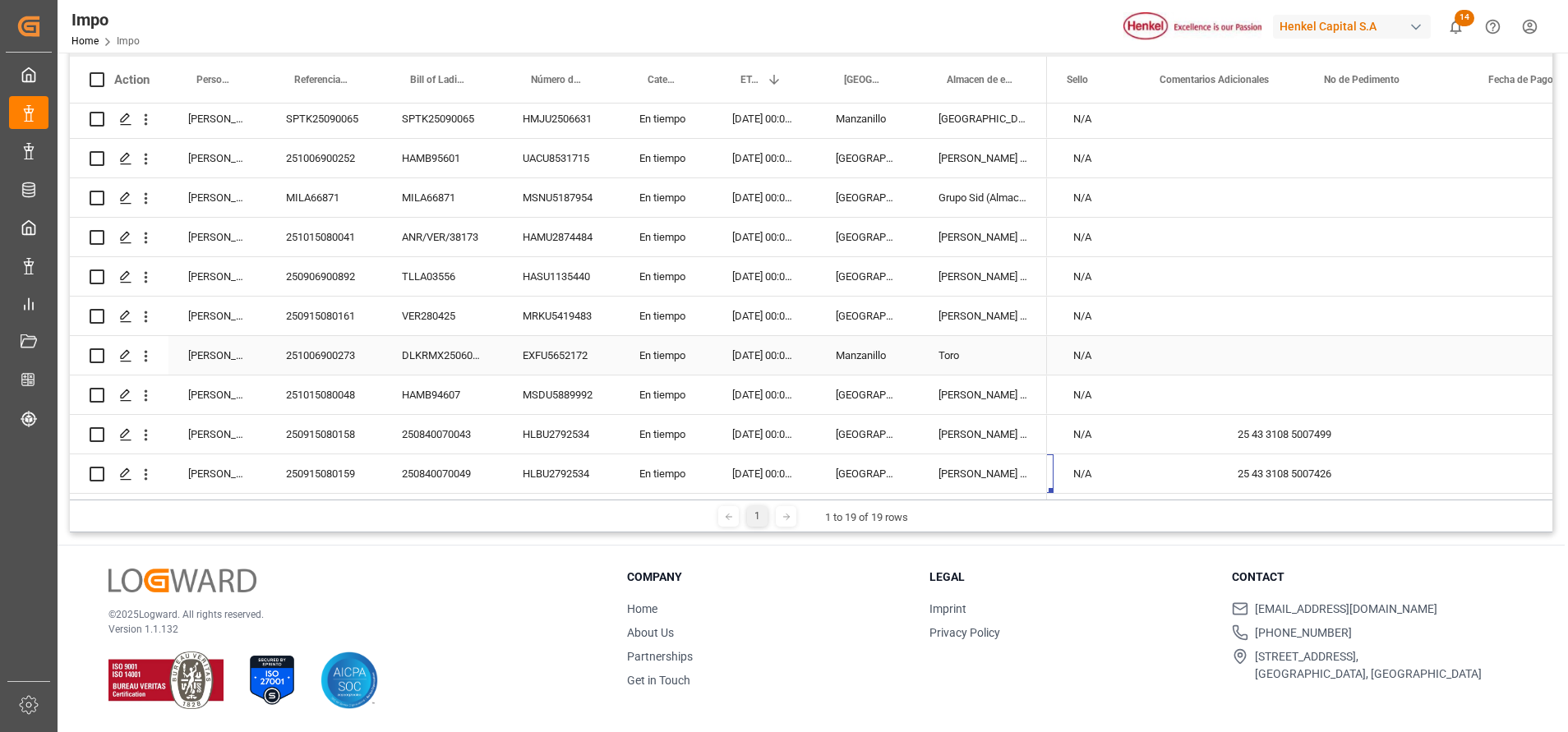
scroll to position [0, 3333]
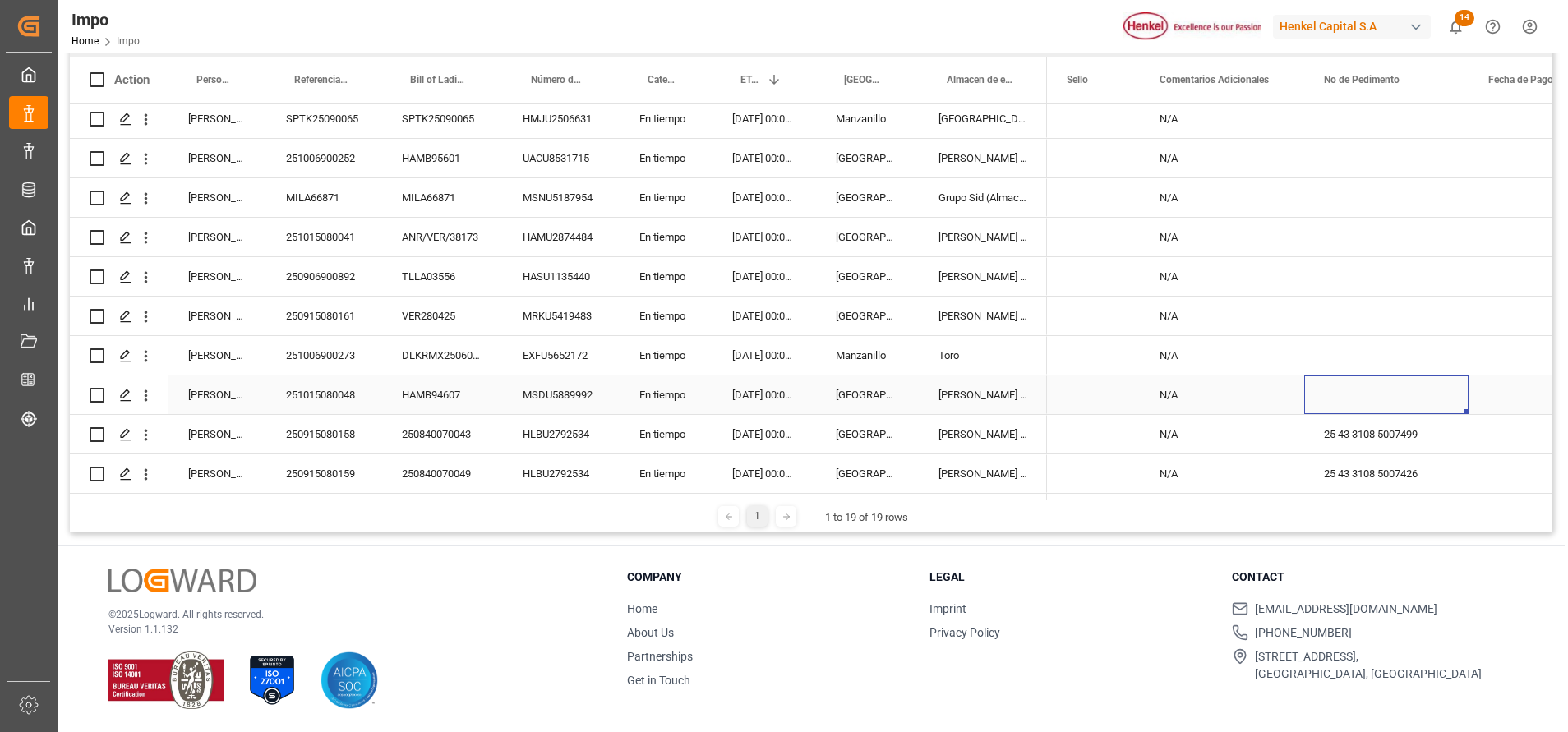
click at [1368, 386] on div "Press SPACE to select this row." at bounding box center [1386, 394] width 164 height 39
click at [1351, 396] on input "Press SPACE to select this row." at bounding box center [1386, 404] width 138 height 31
paste input "25 43 3108 5007556"
type input "25 43 3108 5007556"
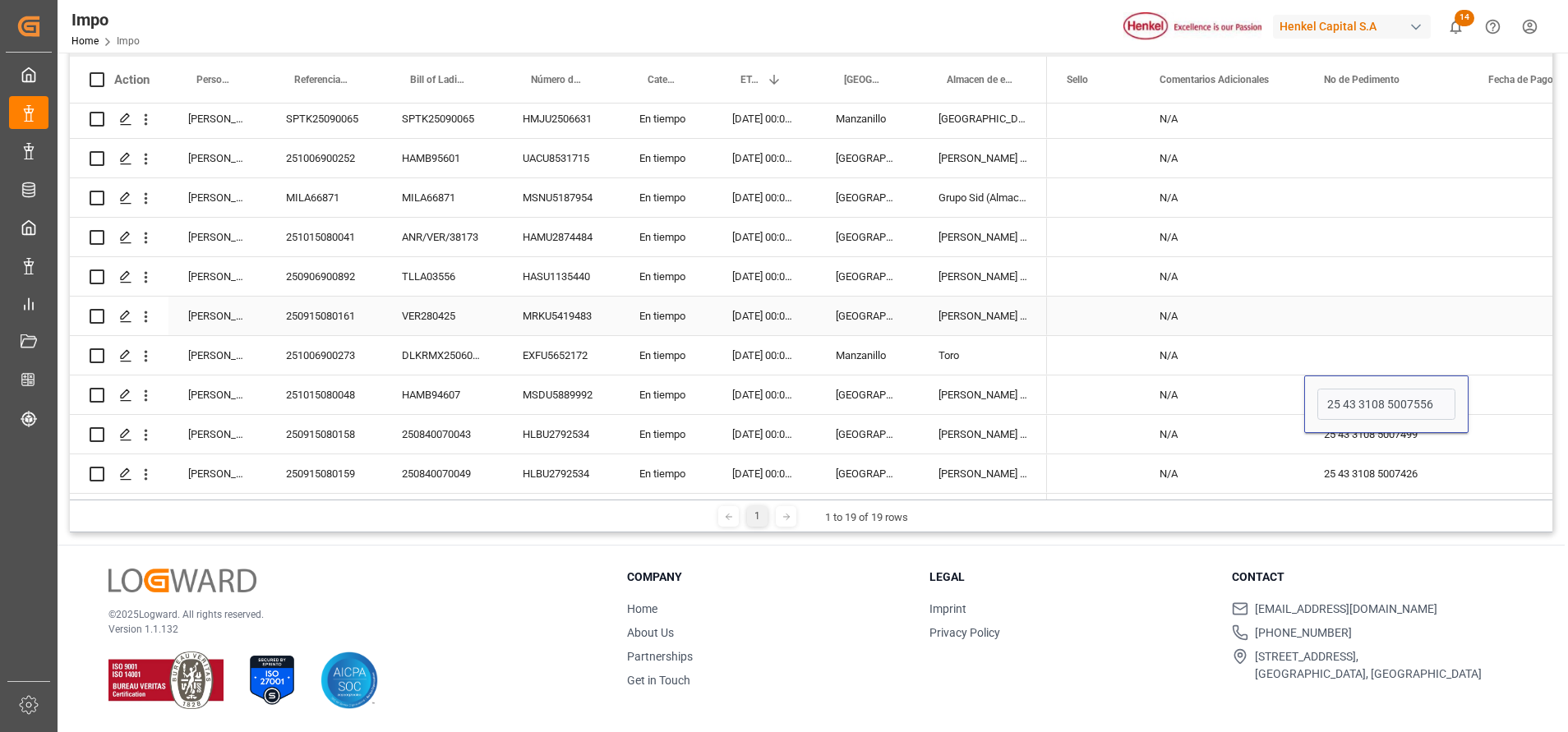
click at [1406, 290] on div "Press SPACE to select this row." at bounding box center [1386, 276] width 164 height 39
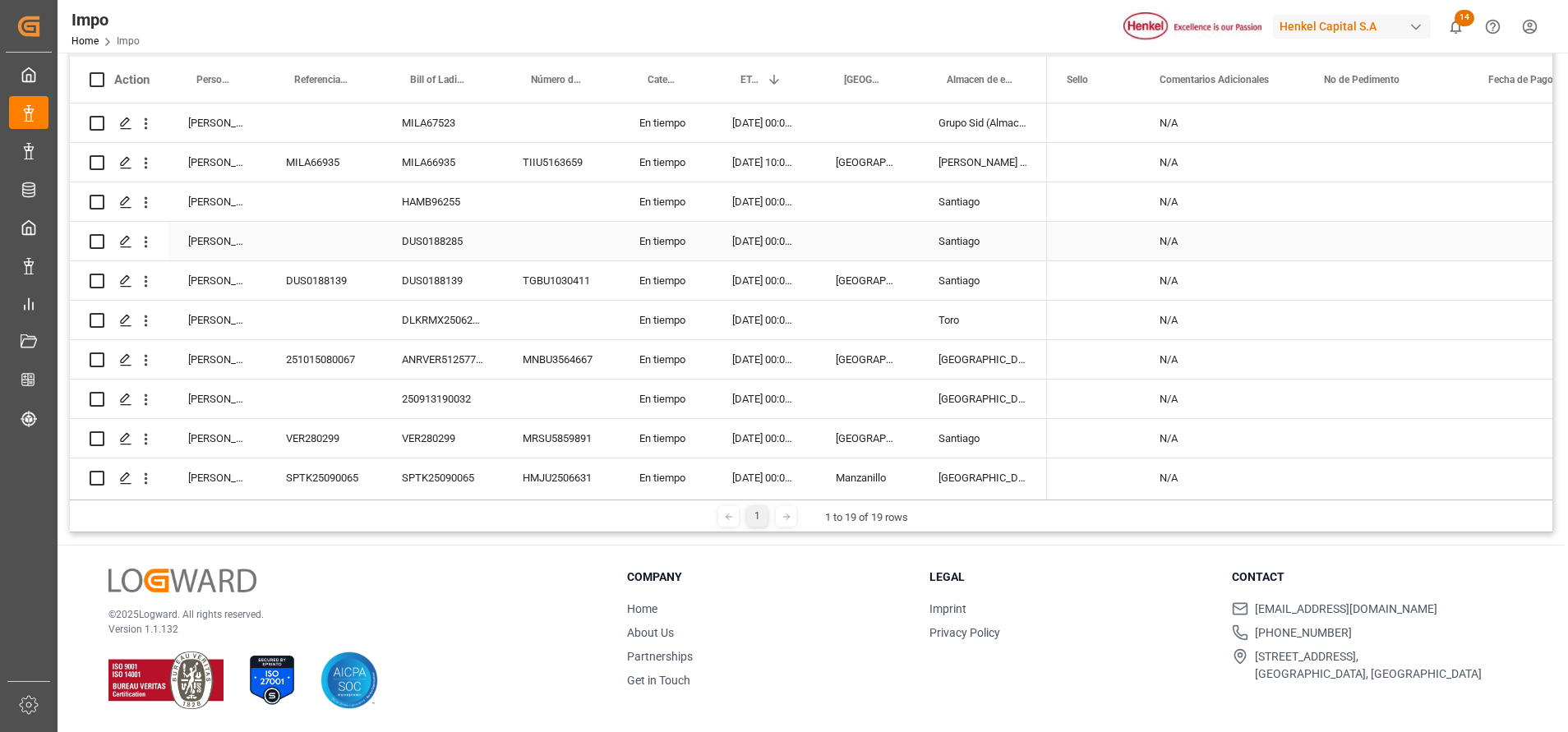
scroll to position [0, 0]
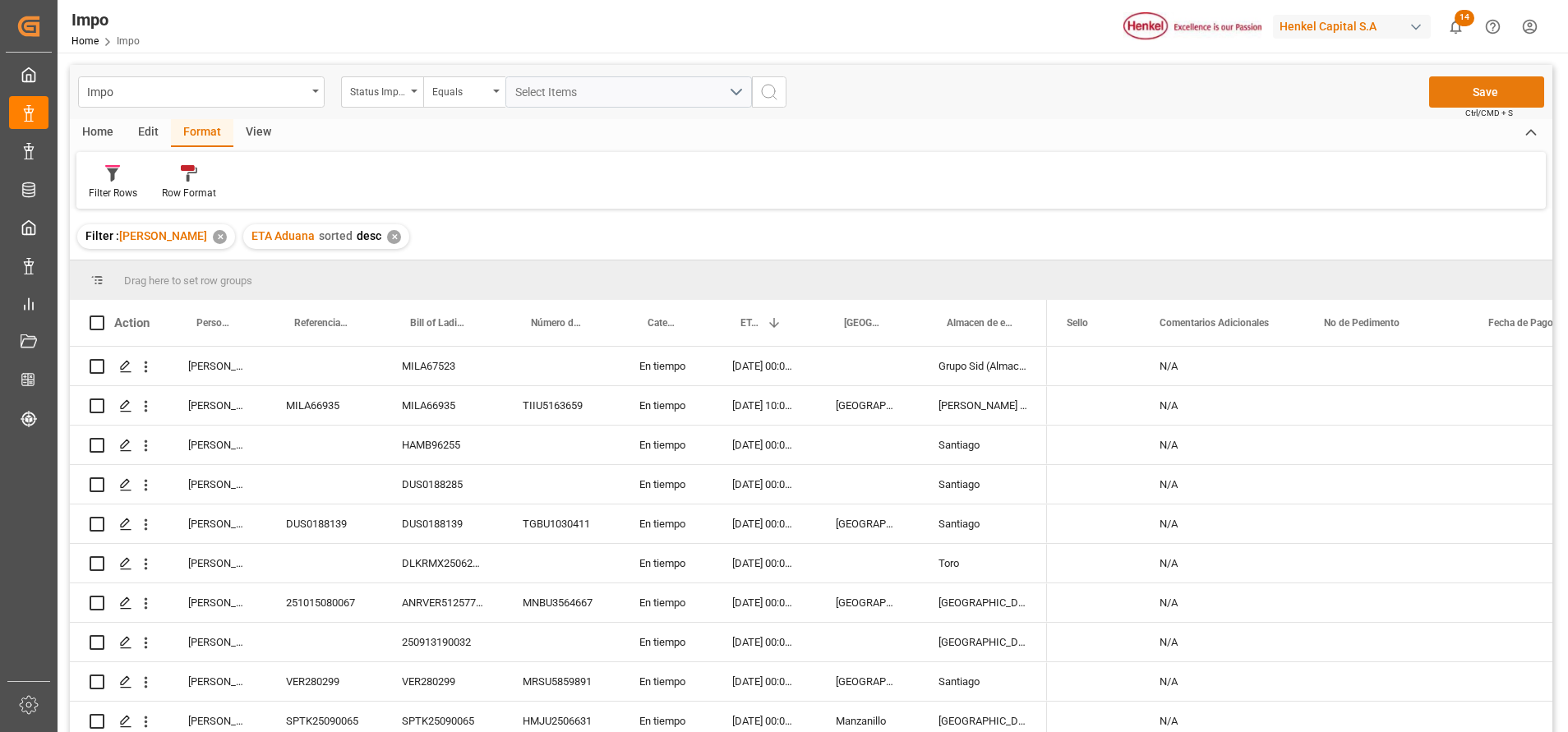
click at [1492, 85] on button "Save" at bounding box center [1486, 92] width 115 height 31
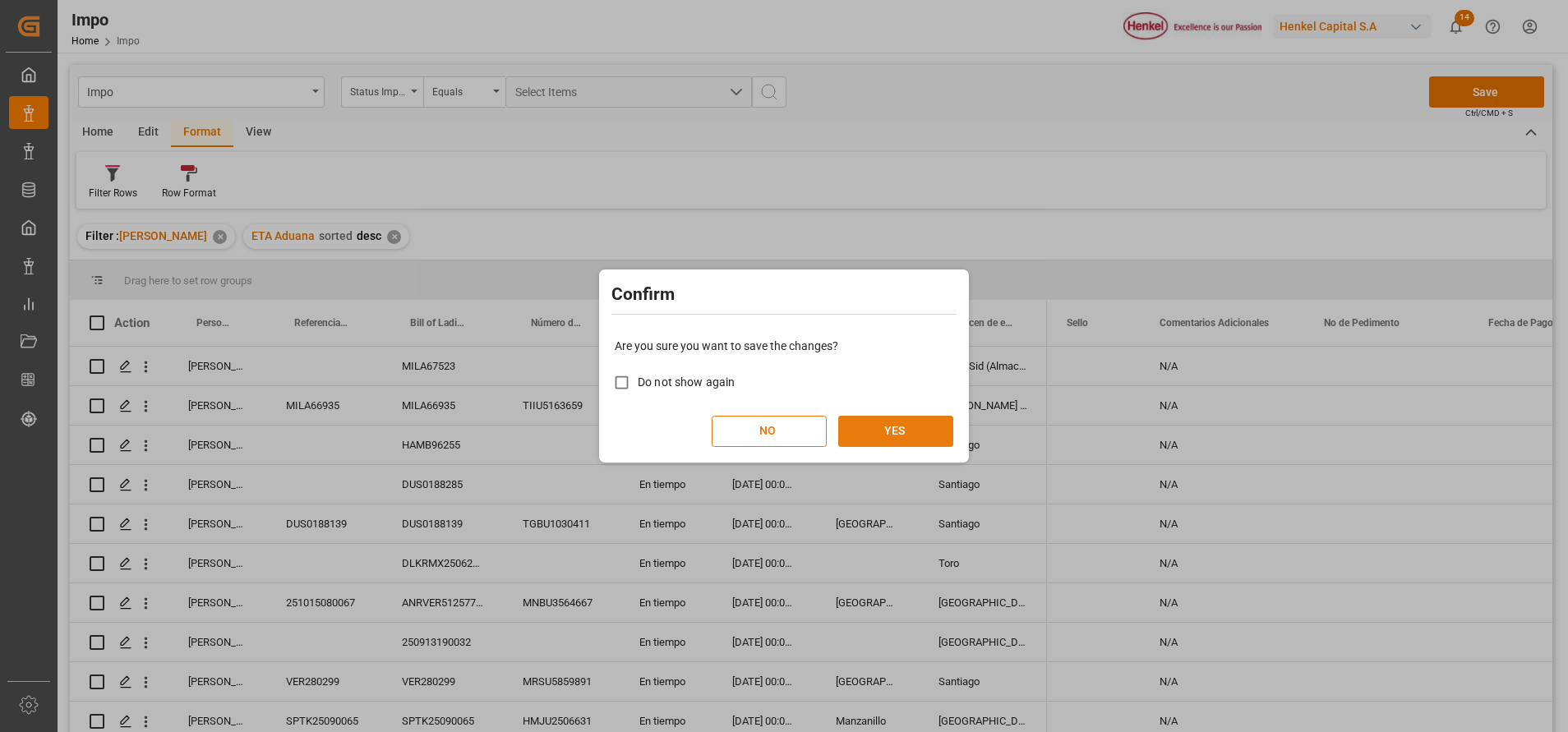
click at [880, 416] on div "NO YES" at bounding box center [784, 432] width 339 height 31
click at [914, 434] on button "YES" at bounding box center [895, 432] width 115 height 31
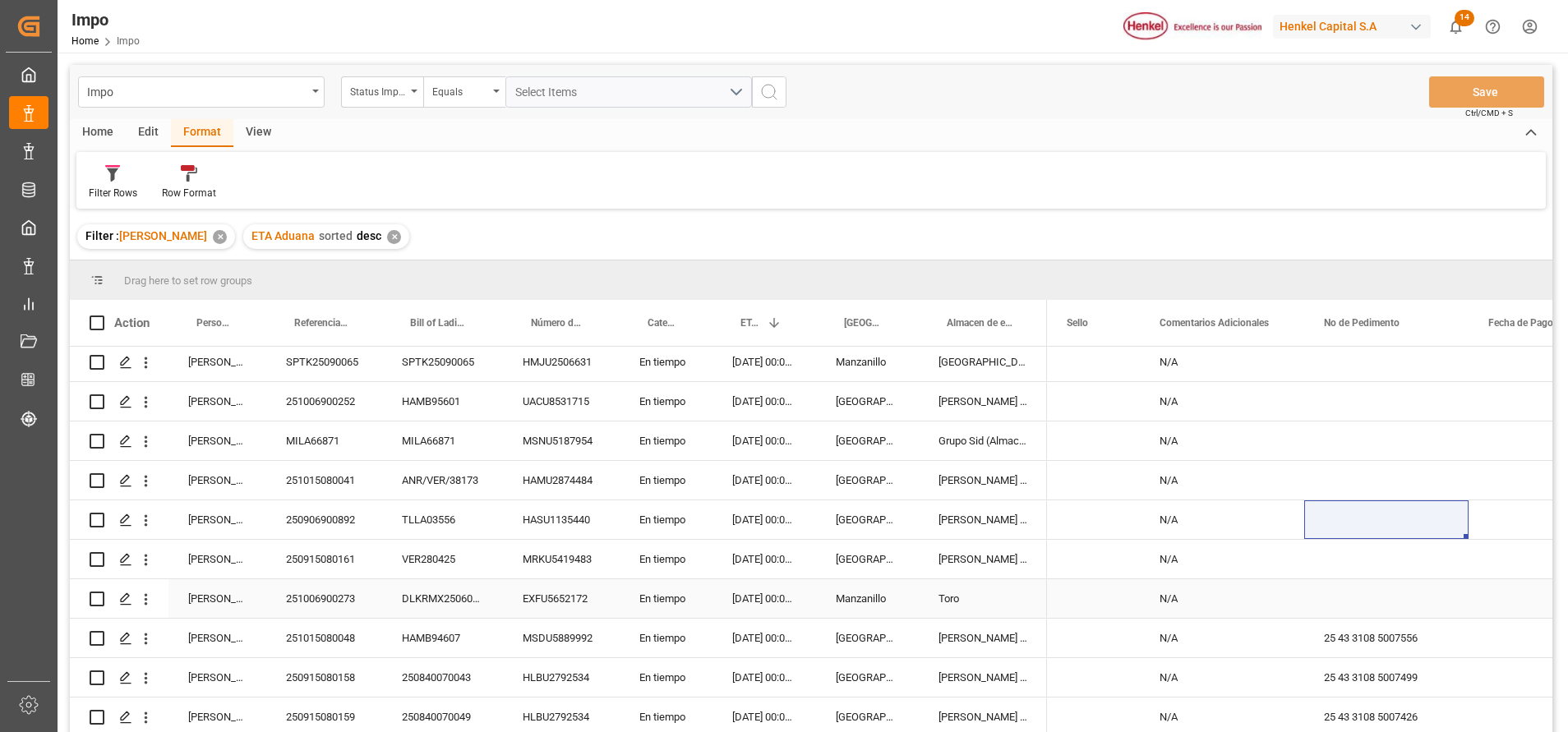
scroll to position [243, 0]
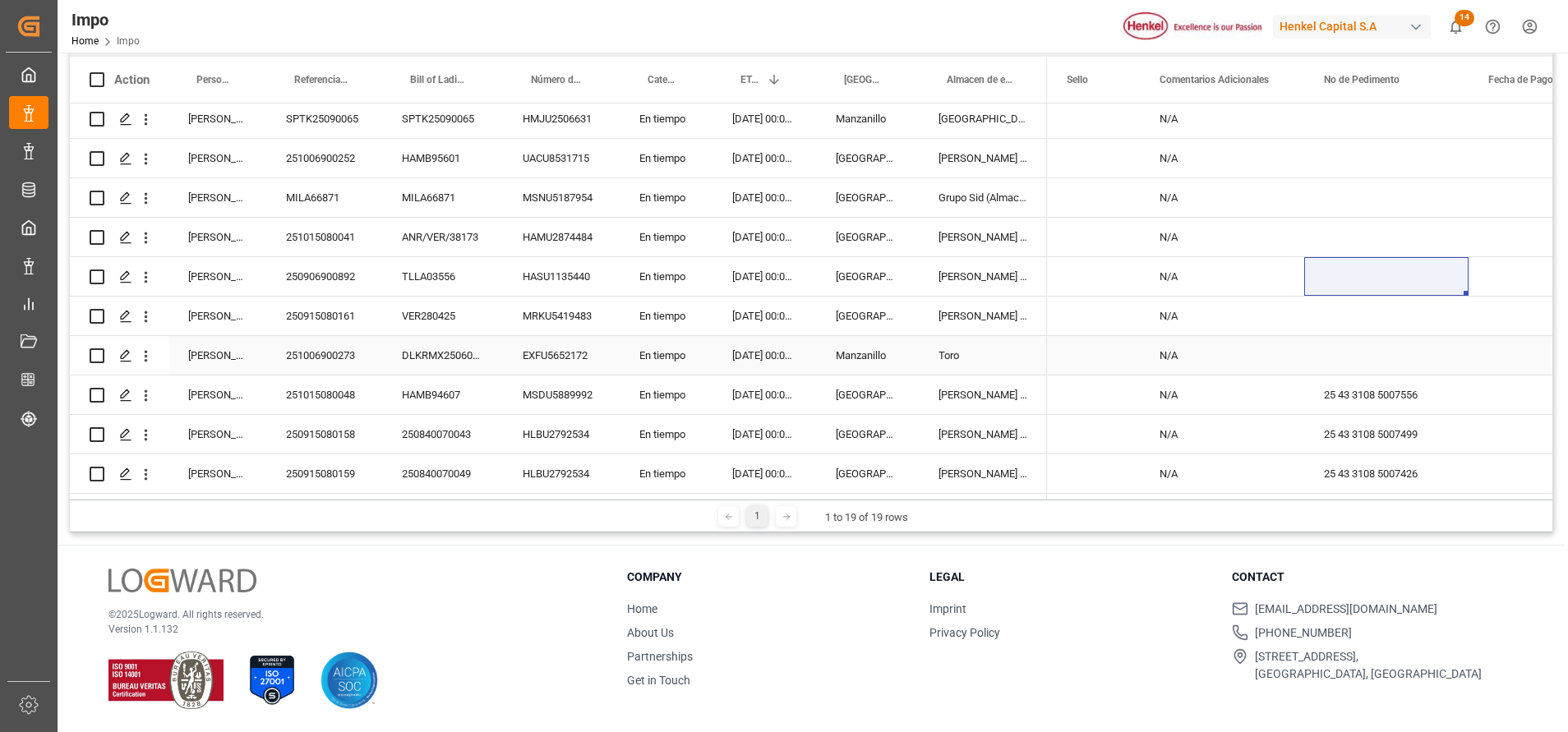
click at [1049, 342] on div "Press SPACE to select this row." at bounding box center [1093, 355] width 92 height 39
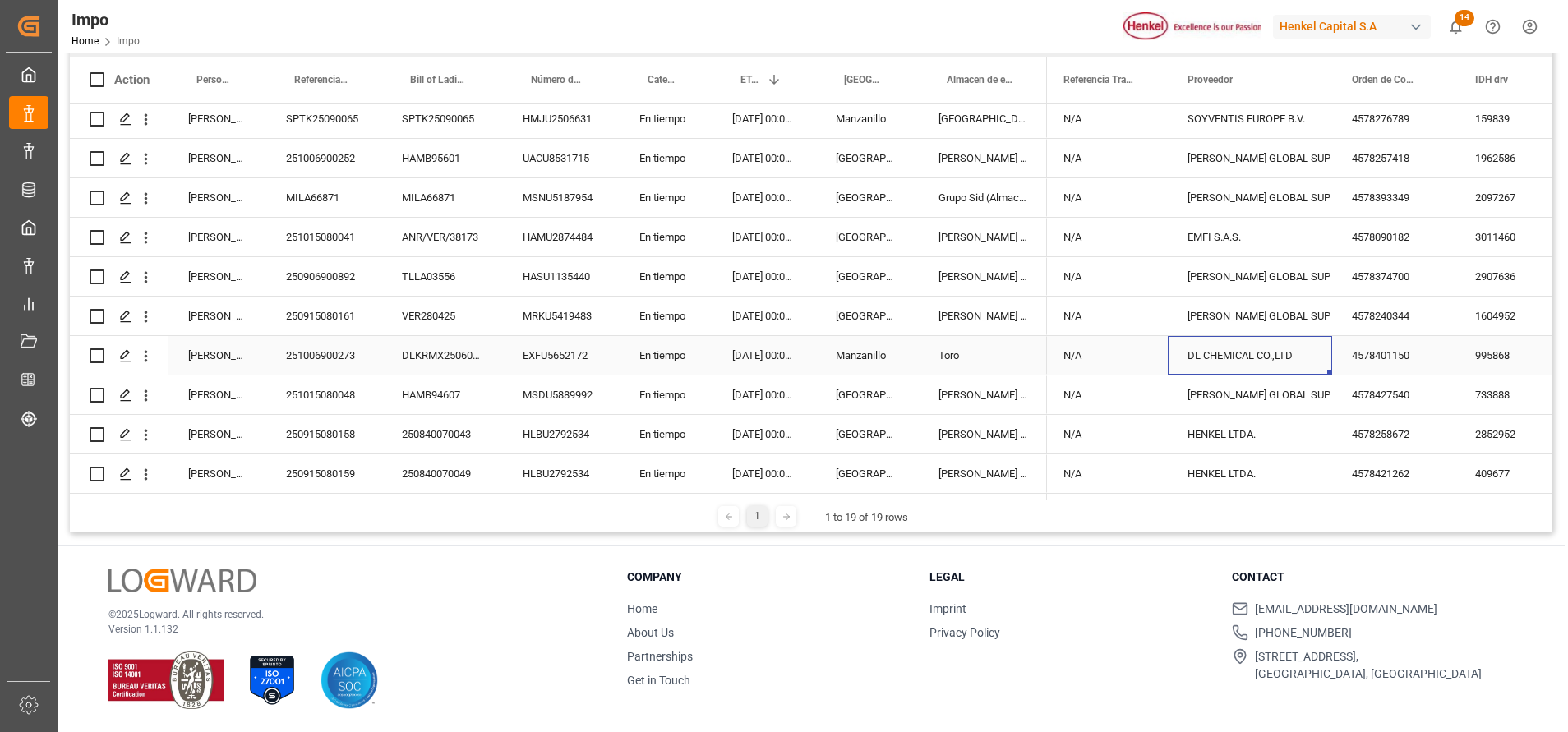
click at [1262, 352] on div "DL CHEMICAL CO.,LTD" at bounding box center [1249, 356] width 125 height 38
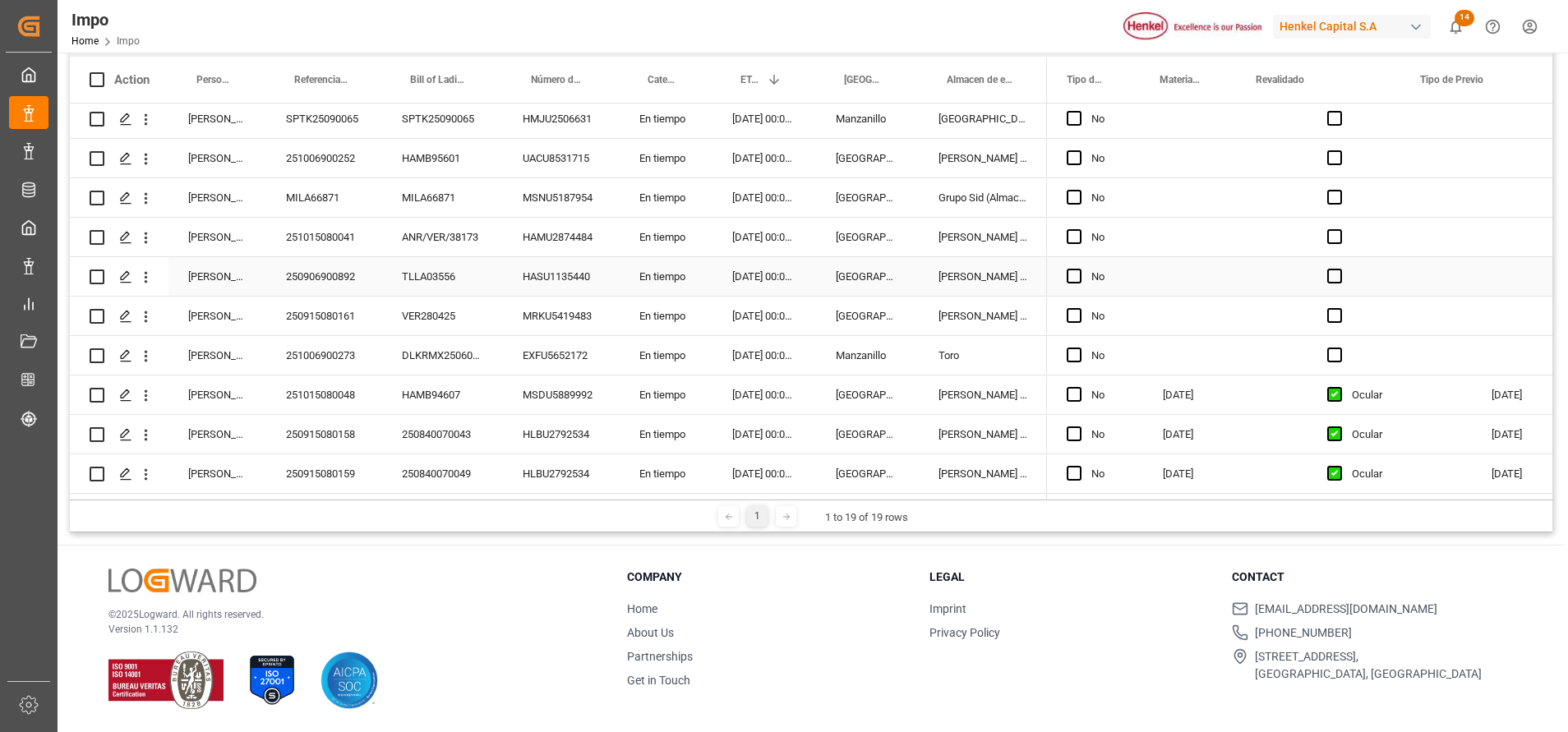
scroll to position [0, 2705]
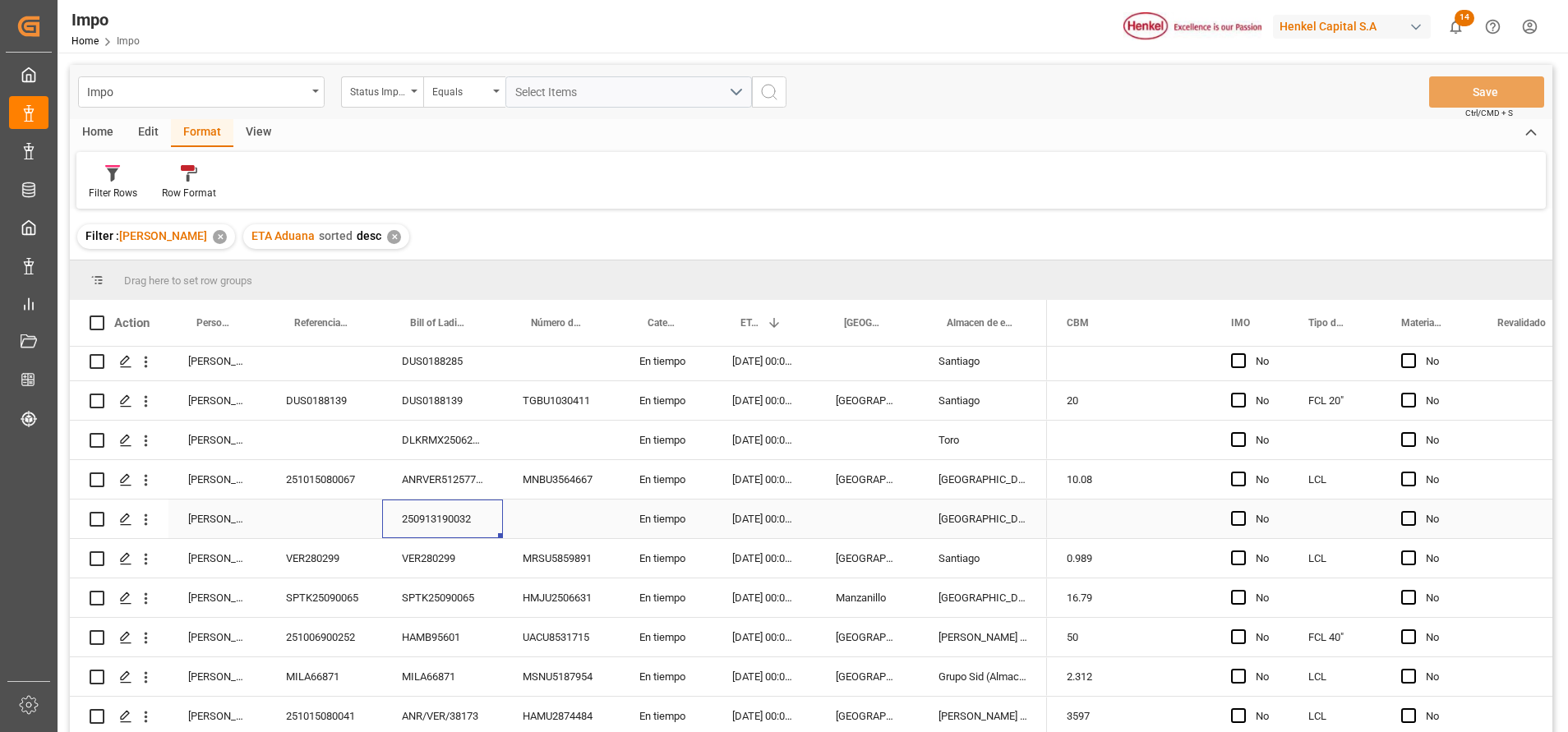
drag, startPoint x: 445, startPoint y: 508, endPoint x: 427, endPoint y: 496, distance: 21.6
click at [443, 506] on div "250913190032" at bounding box center [443, 518] width 121 height 39
click at [436, 513] on div "250913190032" at bounding box center [443, 518] width 121 height 39
click at [430, 533] on input "250913190032" at bounding box center [443, 528] width 94 height 31
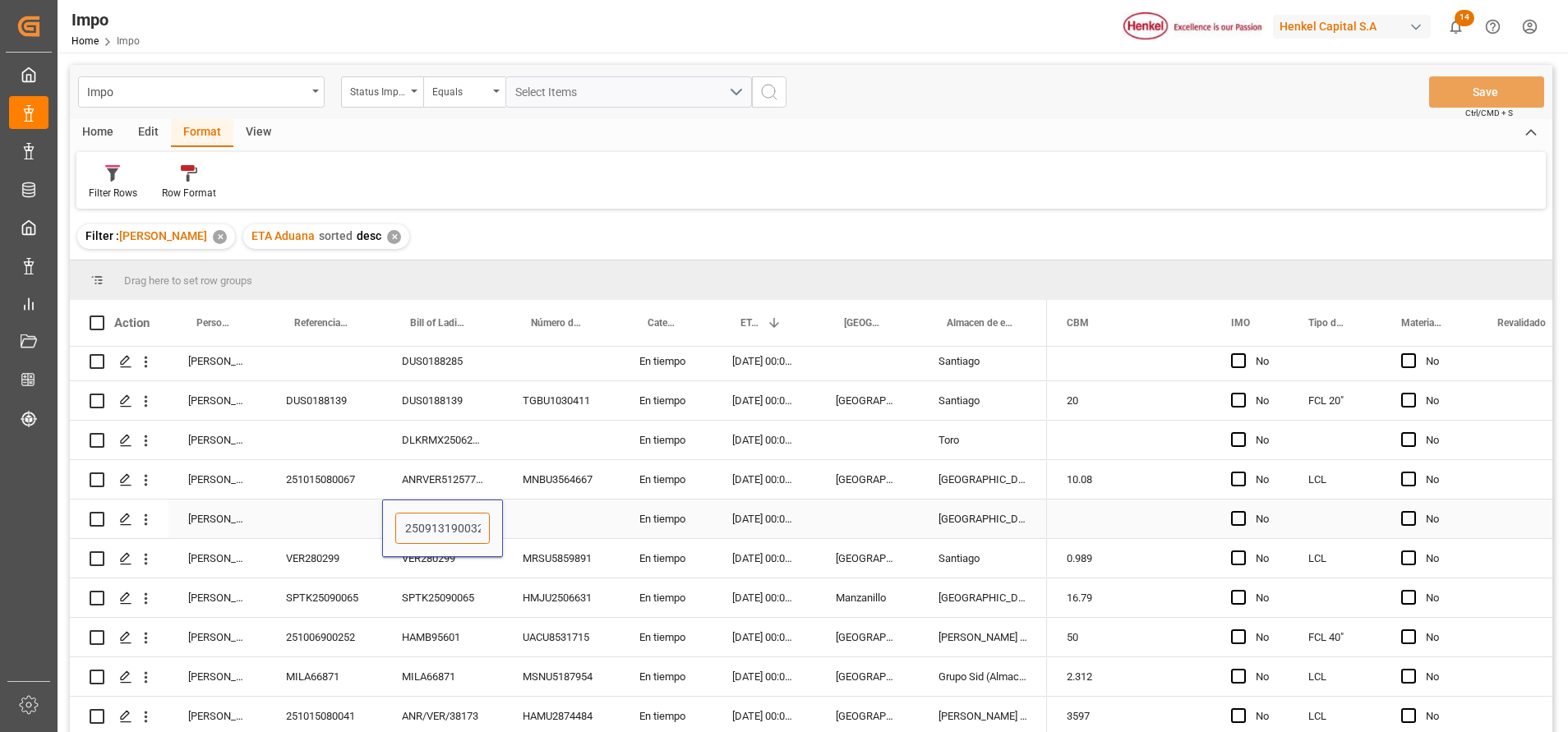
click at [430, 533] on input "250913190032" at bounding box center [443, 528] width 94 height 31
click at [430, 530] on input "250913190032" at bounding box center [443, 528] width 94 height 31
click at [437, 524] on input "250913190032" at bounding box center [443, 528] width 94 height 31
click at [438, 524] on input "250913190032" at bounding box center [443, 528] width 94 height 31
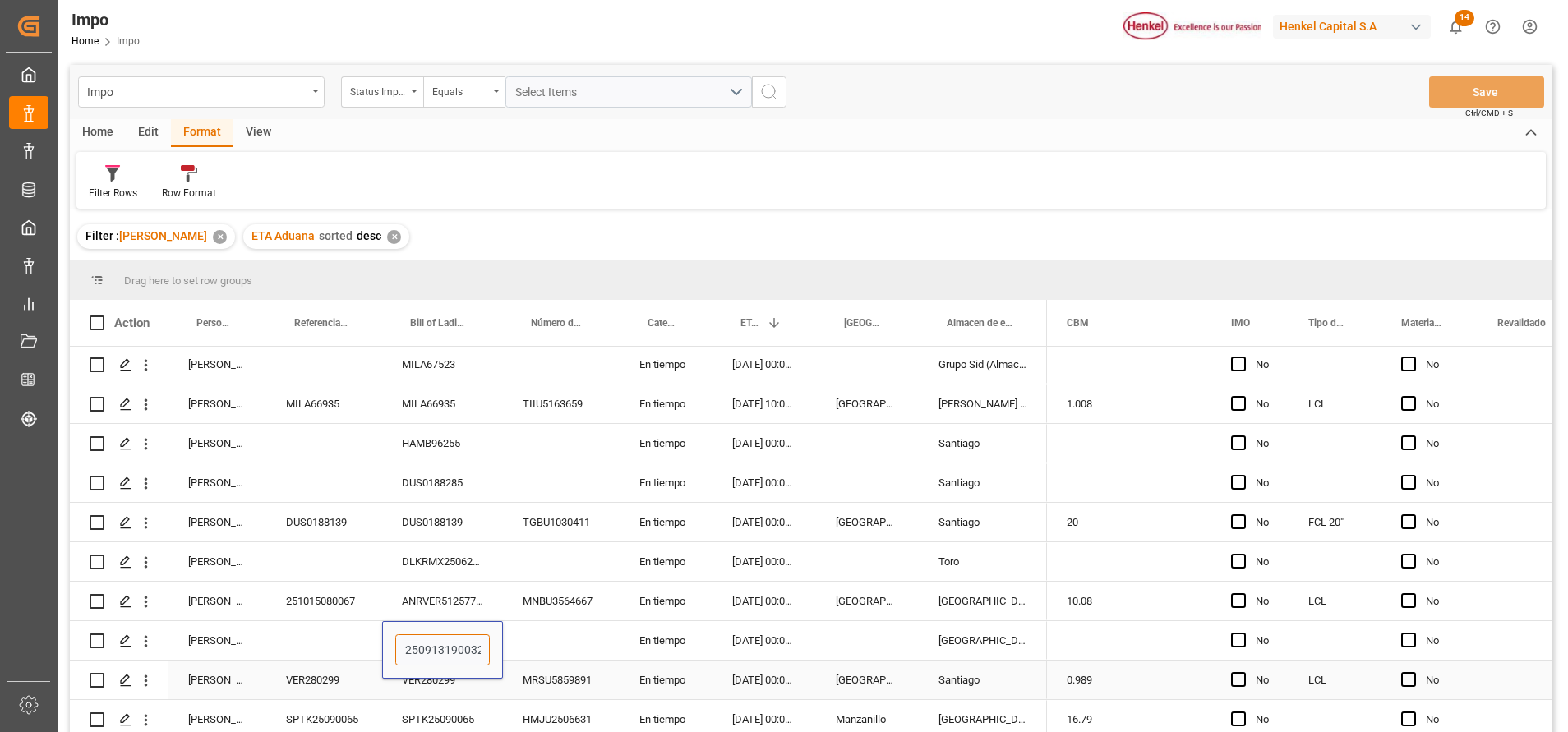
scroll to position [0, 0]
click at [442, 558] on div "DLKRMX2506231" at bounding box center [443, 563] width 121 height 39
click at [431, 573] on input "DLKRMX2506231" at bounding box center [443, 573] width 94 height 31
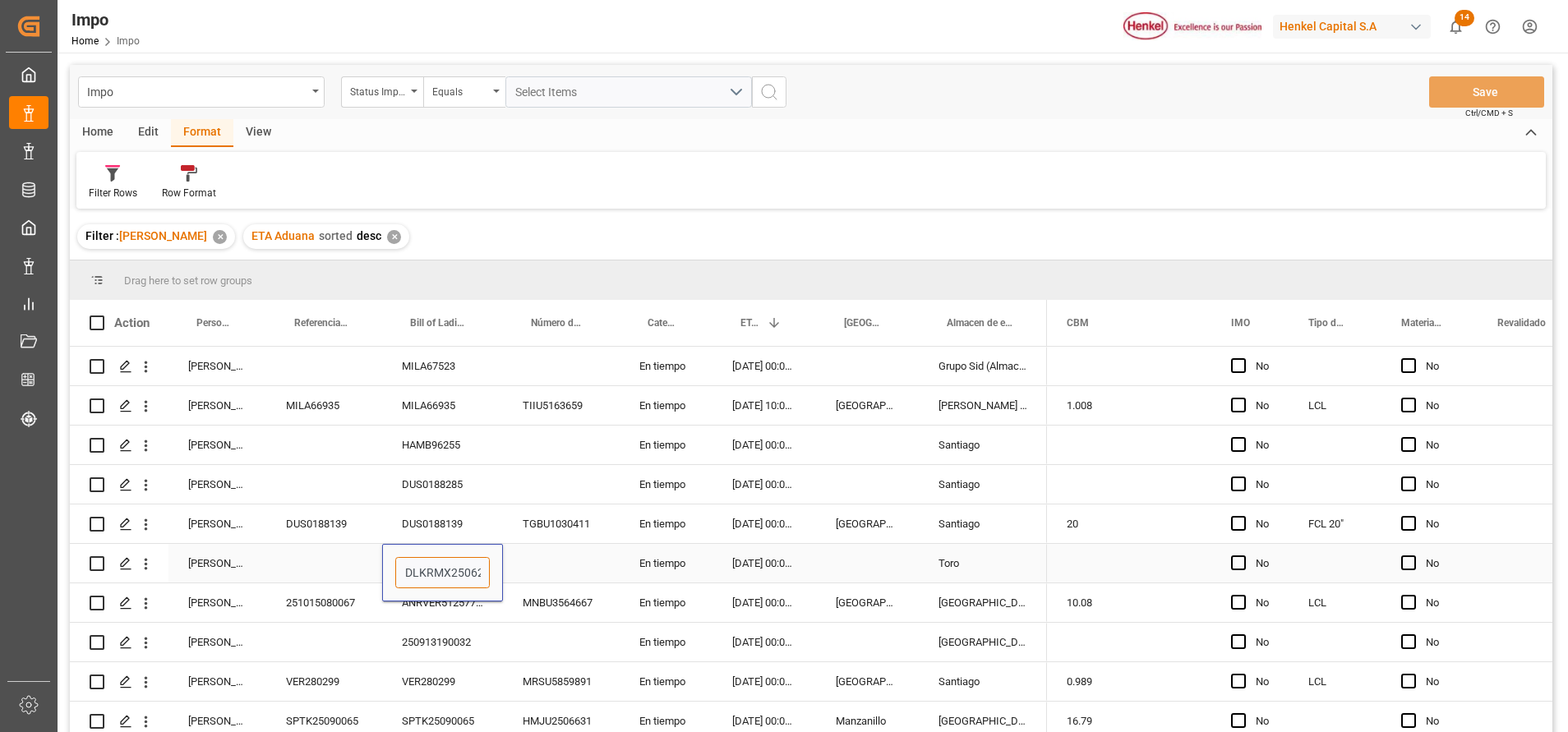
click at [431, 573] on input "DLKRMX2506231" at bounding box center [443, 573] width 94 height 31
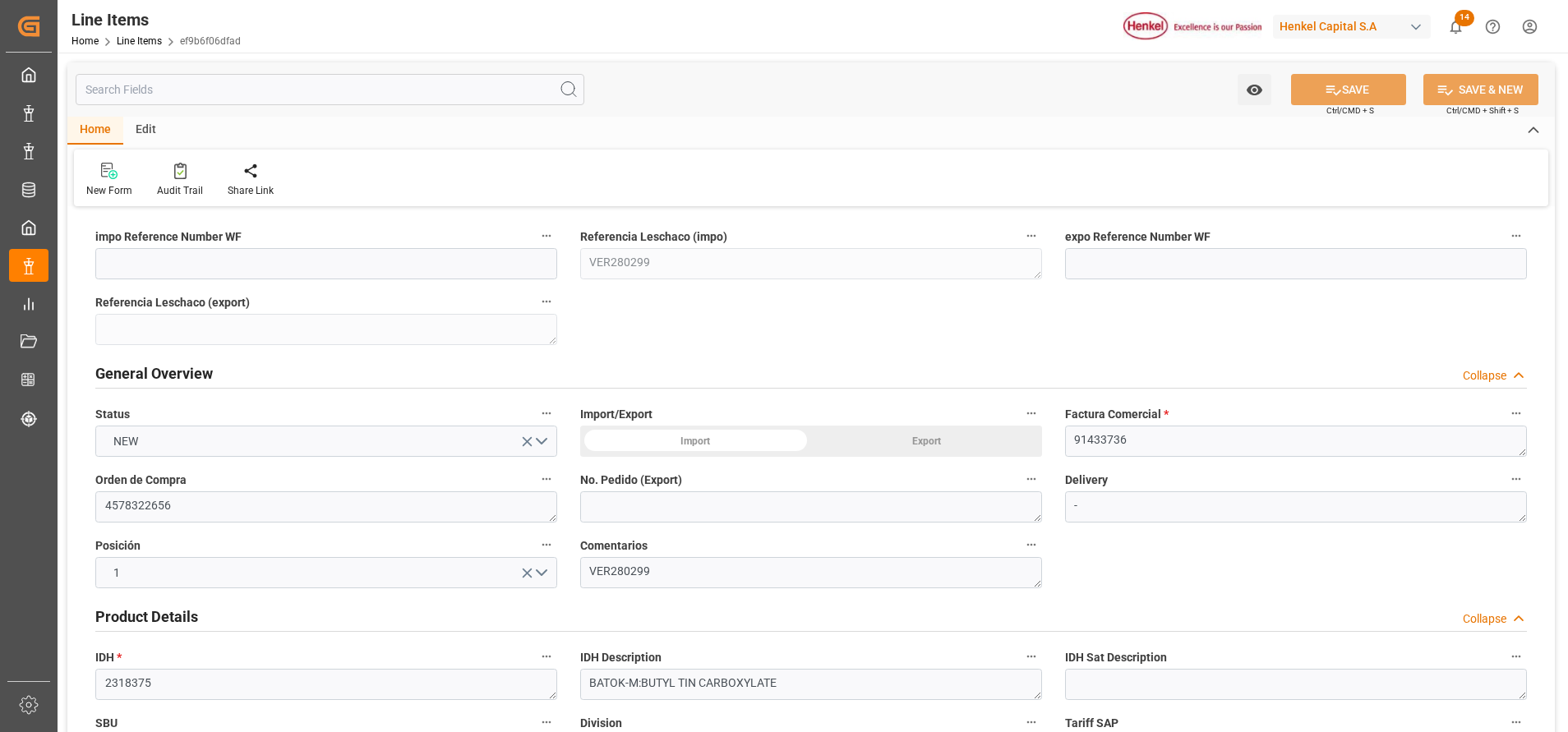
type input "218"
type input "200"
type input "[DATE] 00:01"
click at [734, 427] on div "Import" at bounding box center [696, 442] width 231 height 31
click at [731, 433] on div "Import" at bounding box center [696, 442] width 231 height 31
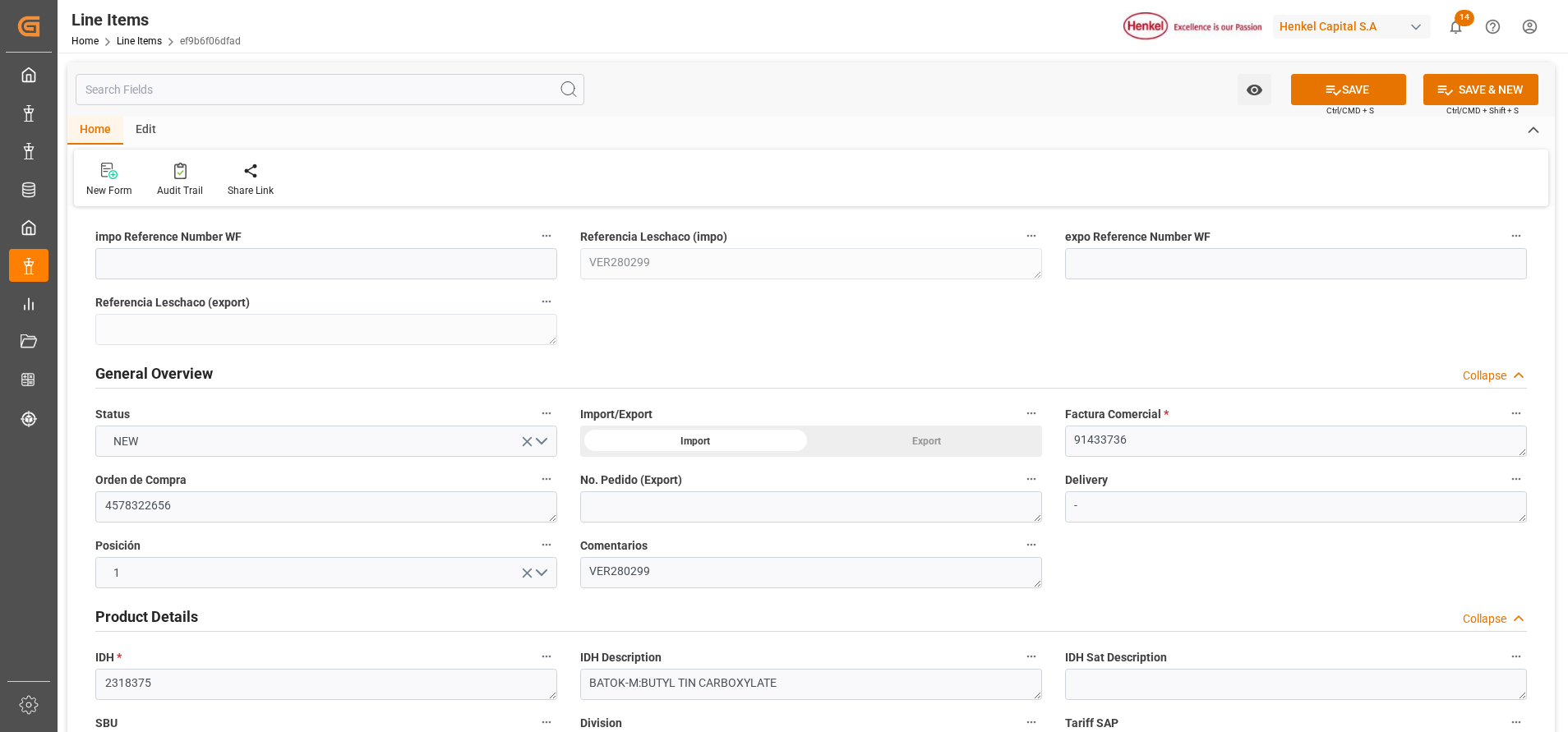
click at [704, 436] on div "Import" at bounding box center [696, 442] width 231 height 31
click at [826, 442] on div "Export" at bounding box center [926, 442] width 231 height 31
click at [723, 442] on div "Import" at bounding box center [696, 442] width 231 height 31
click at [1339, 88] on button "SAVE" at bounding box center [1348, 90] width 115 height 31
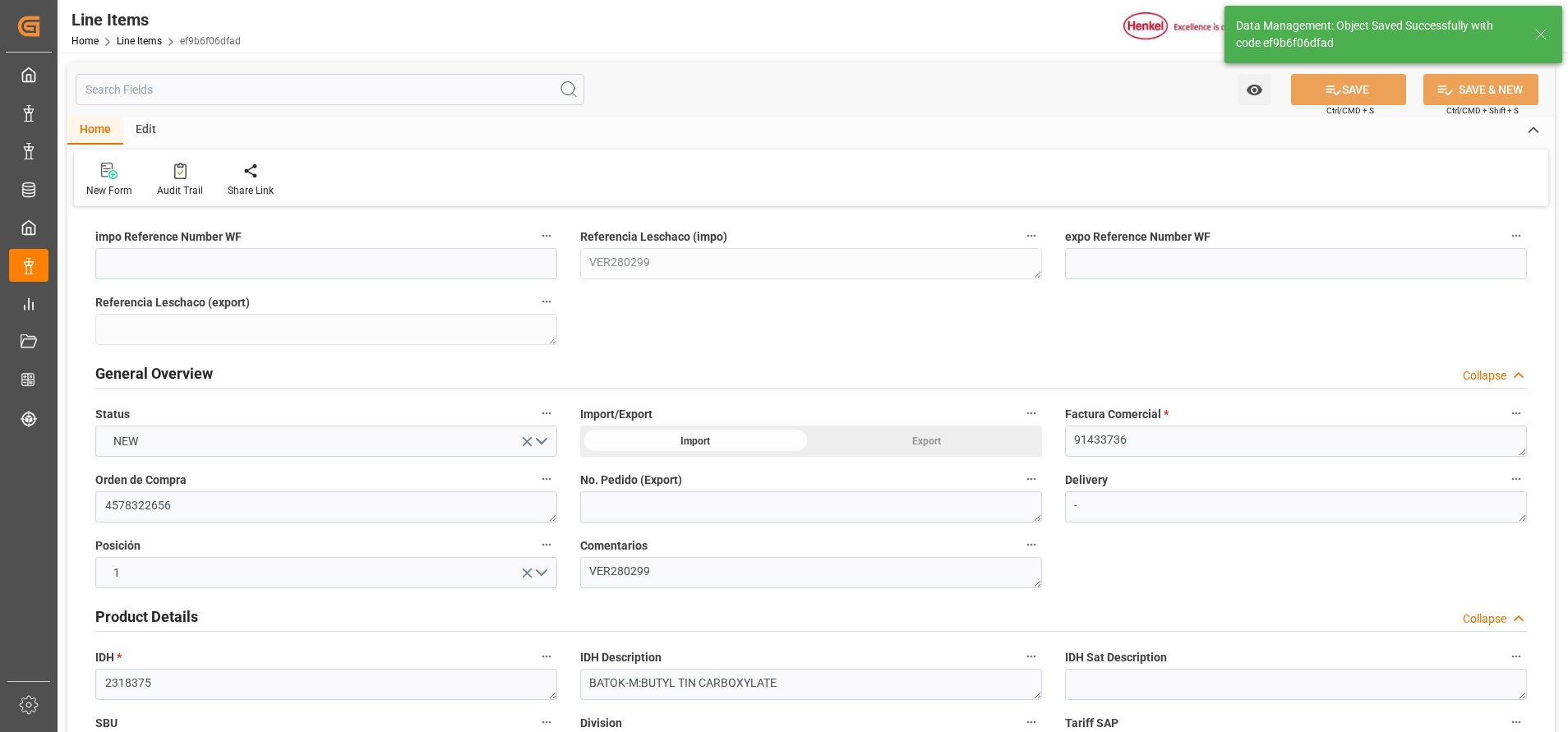
type textarea "Raw Material"
type textarea "2931909900"
type textarea "[GEOGRAPHIC_DATA]"
type textarea "3082"
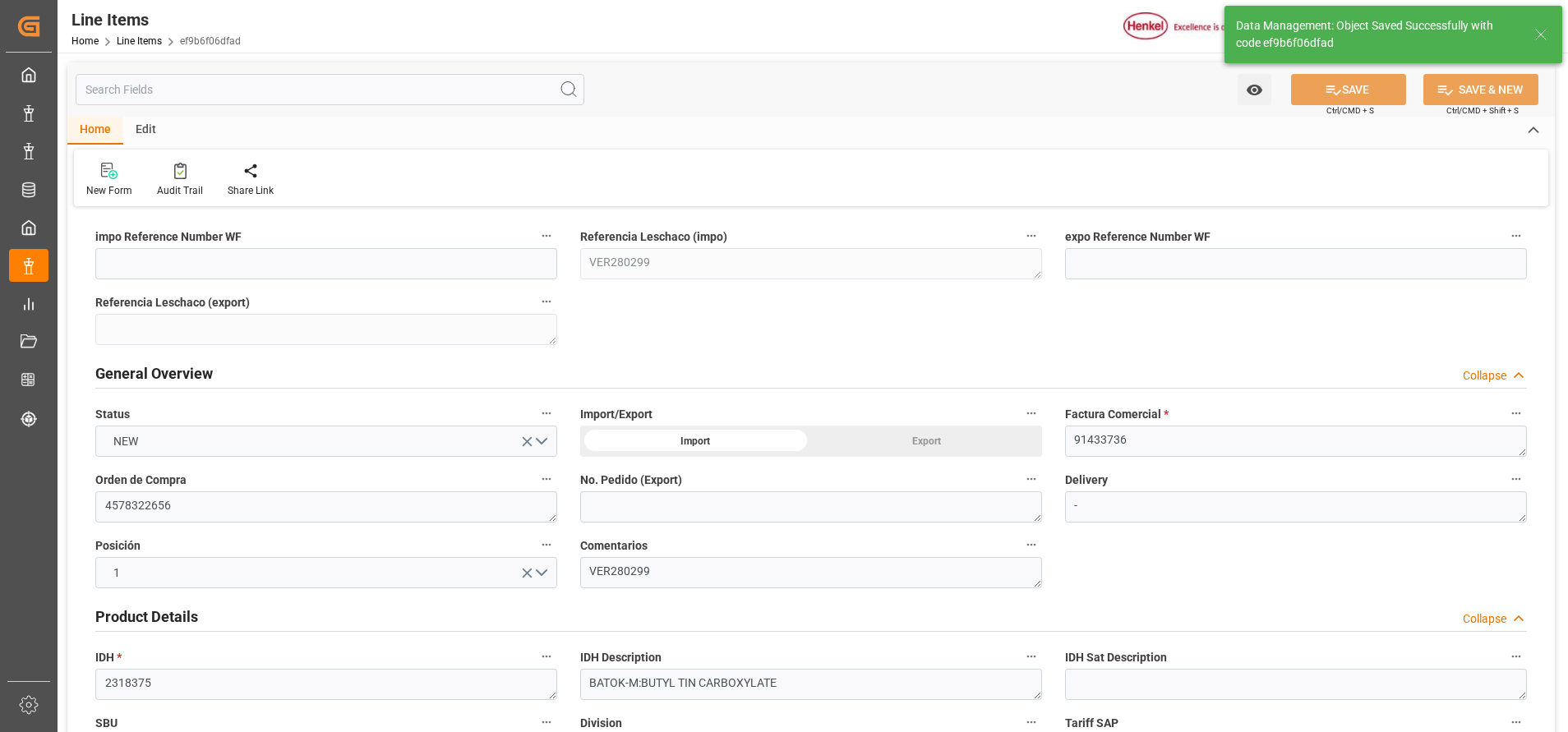
type textarea "1A1"
type textarea "ENVIRONMENTALLY HAZARDOUS SUBSTANCE,"
